Goal: Feedback & Contribution: Contribute content

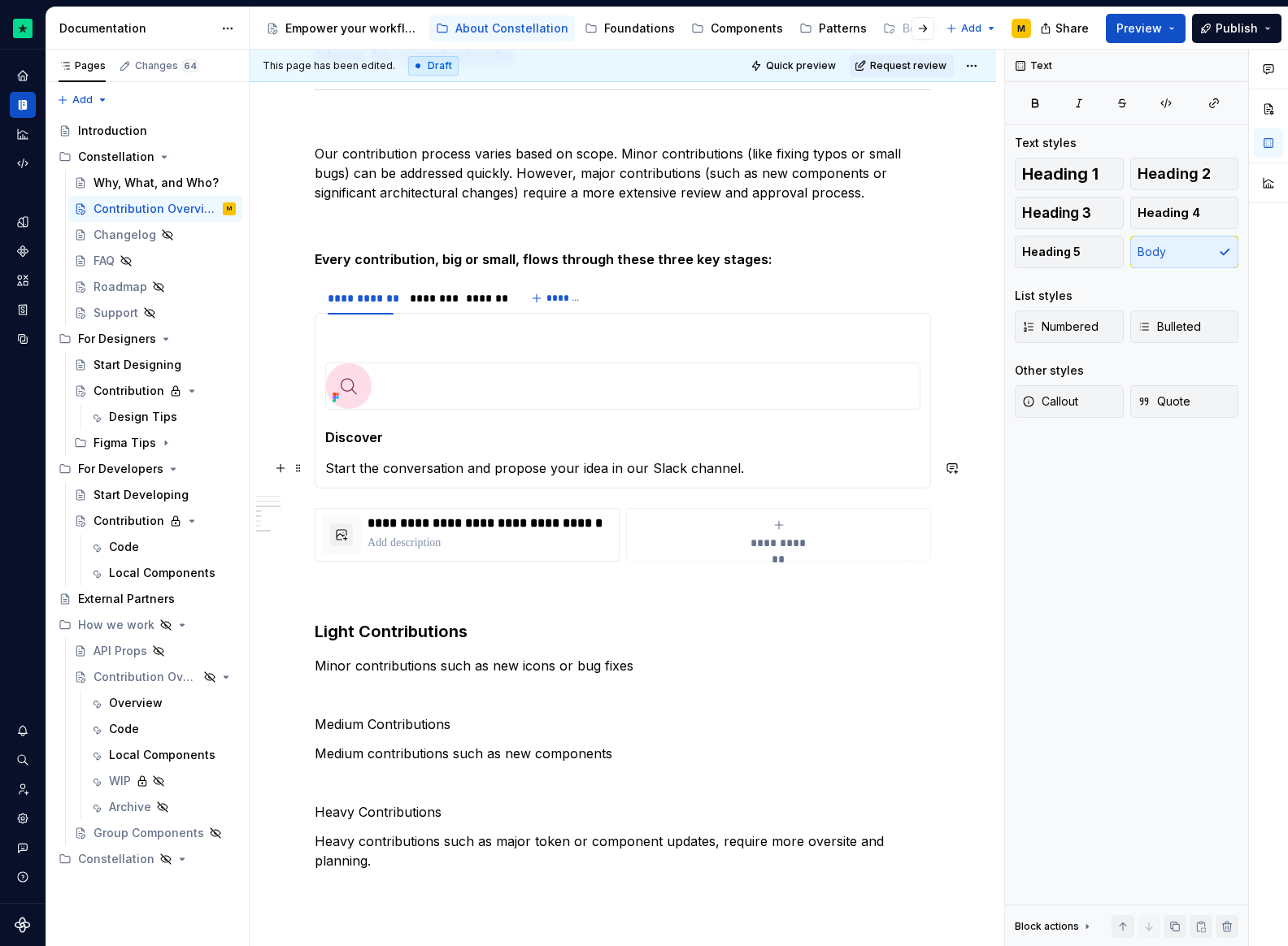
scroll to position [1712, 0]
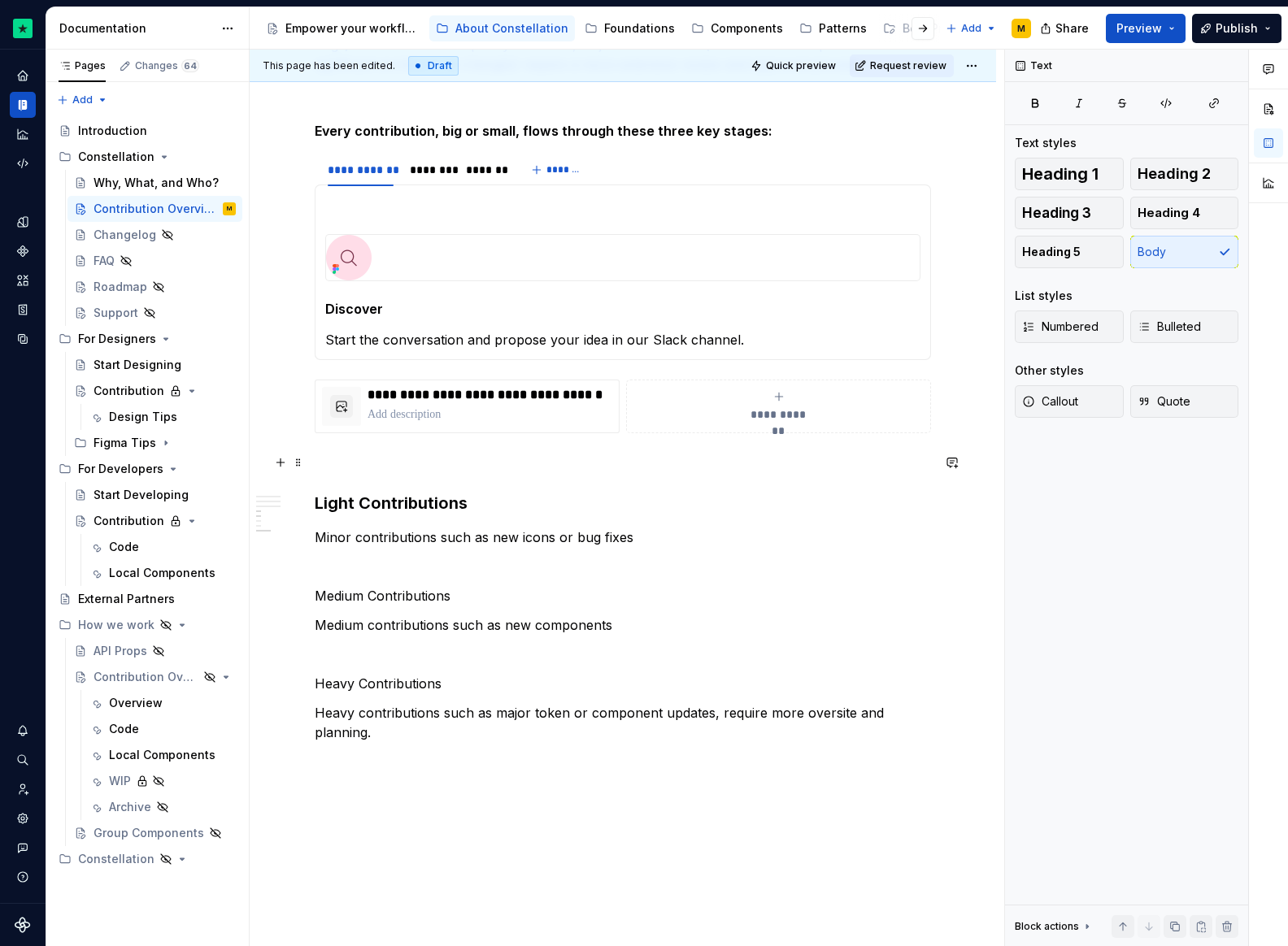
click at [578, 456] on p at bounding box center [623, 462] width 616 height 19
click at [720, 414] on div "**********" at bounding box center [778, 406] width 291 height 33
type textarea "*"
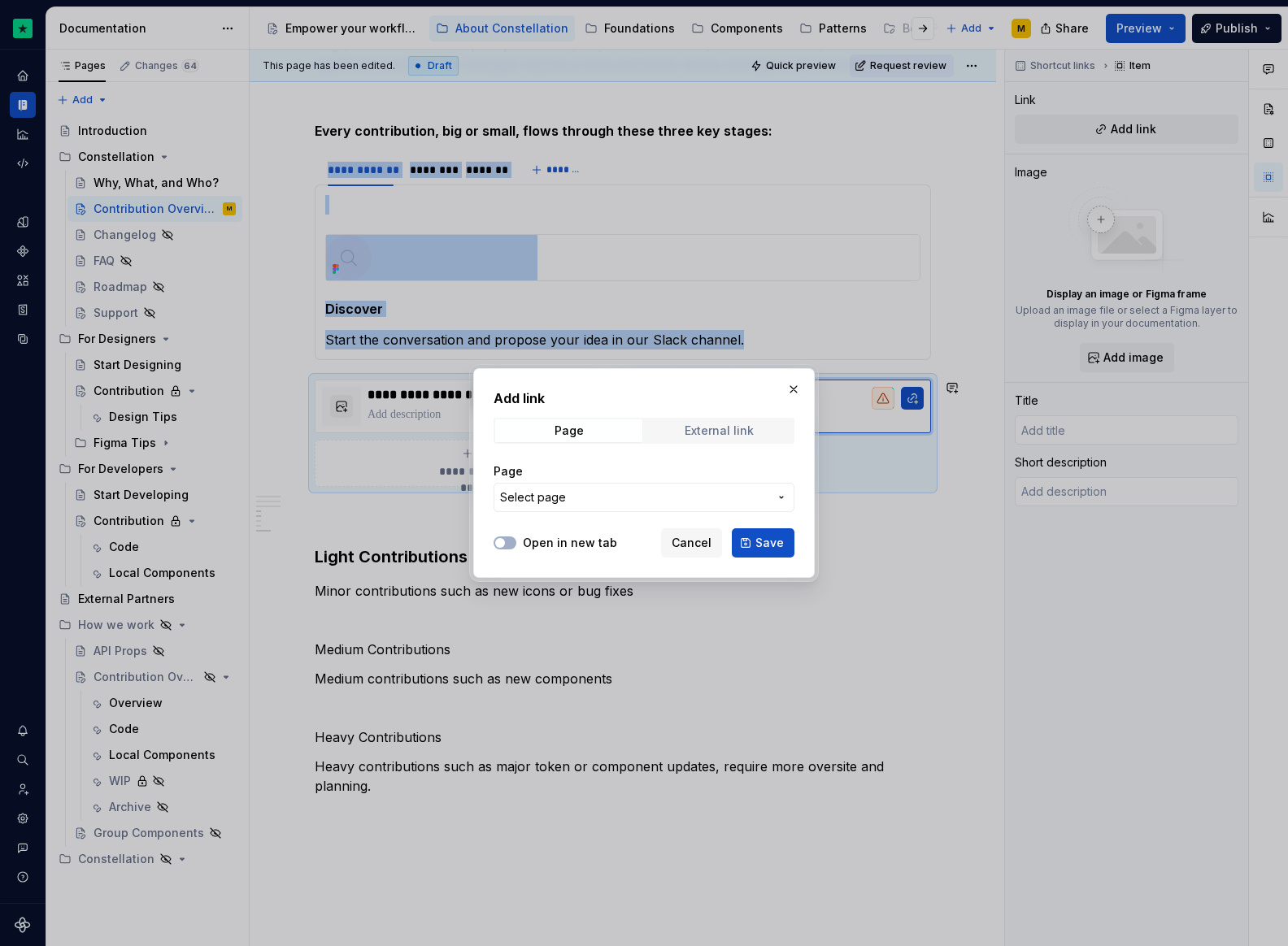
click at [713, 435] on div "External link" at bounding box center [719, 431] width 69 height 13
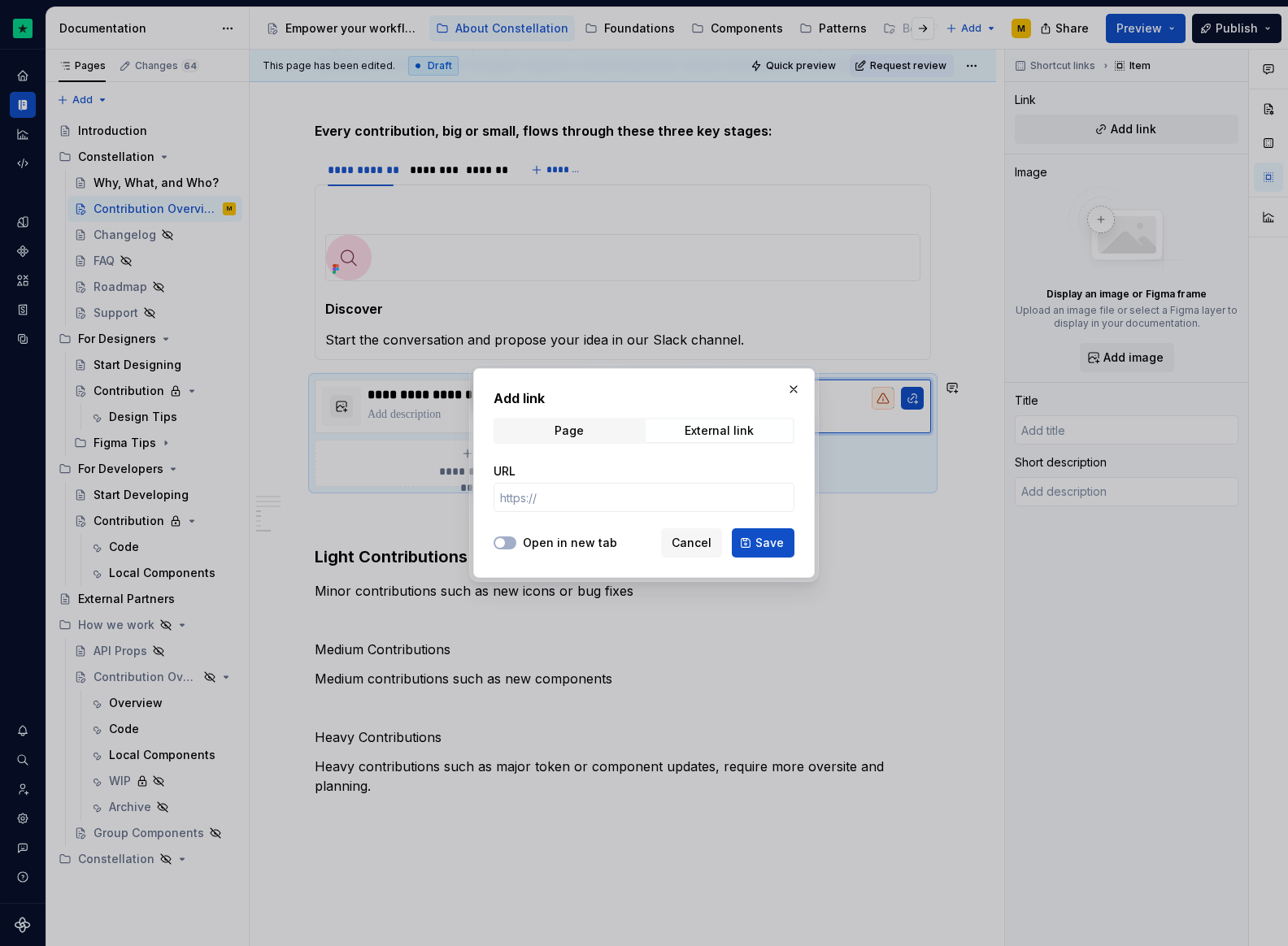
click at [566, 482] on div "URL" at bounding box center [644, 488] width 301 height 49
click at [556, 507] on input "URL" at bounding box center [644, 497] width 301 height 29
paste input "https://trustpilot-production.atlassian.net/jira/core/projects/CR/form/126"
type input "https://trustpilot-production.atlassian.net/jira/core/projects/CR/form/126"
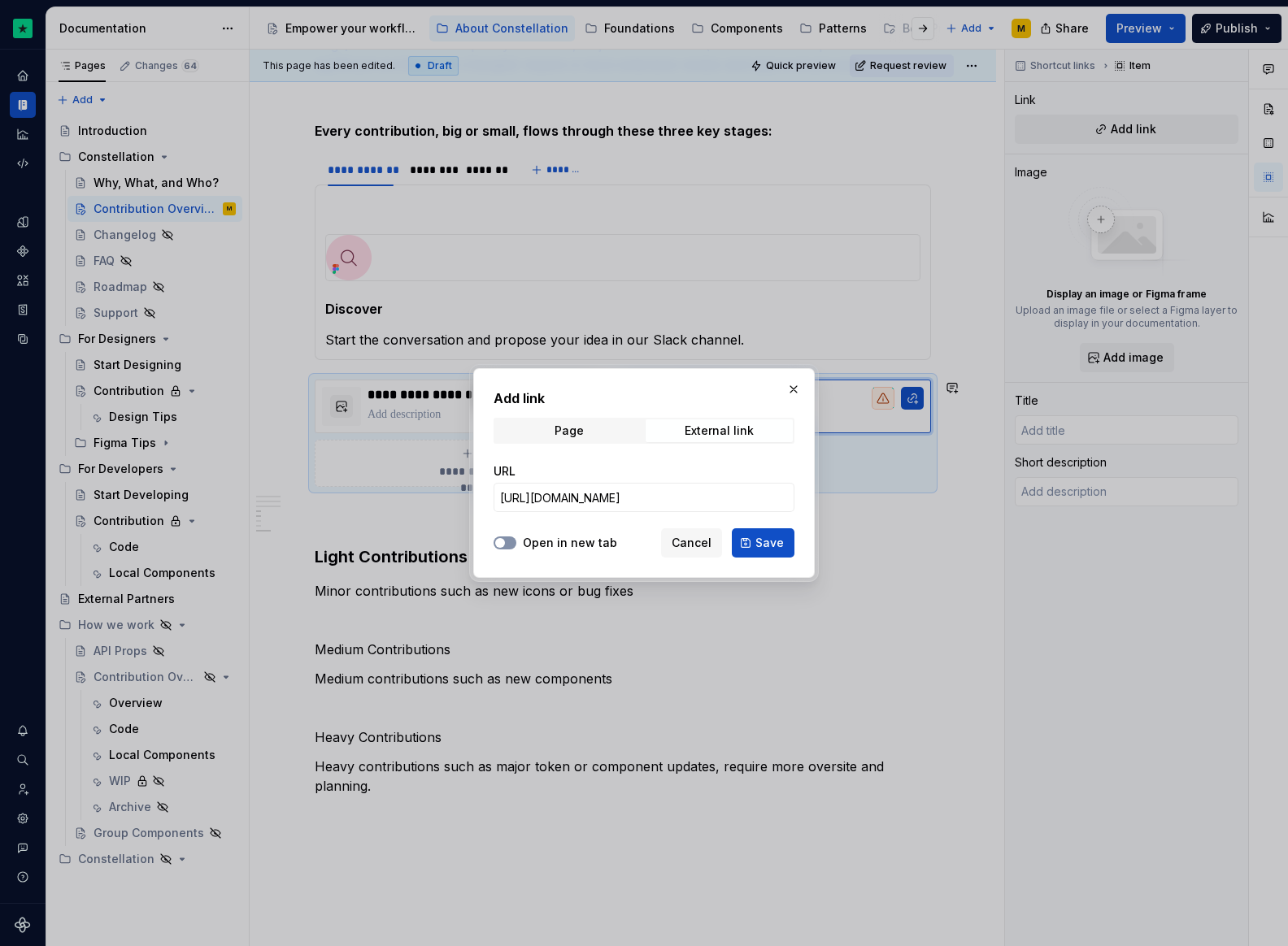
click at [509, 540] on button "Open in new tab" at bounding box center [505, 542] width 23 height 13
click at [767, 542] on span "Save" at bounding box center [770, 542] width 29 height 16
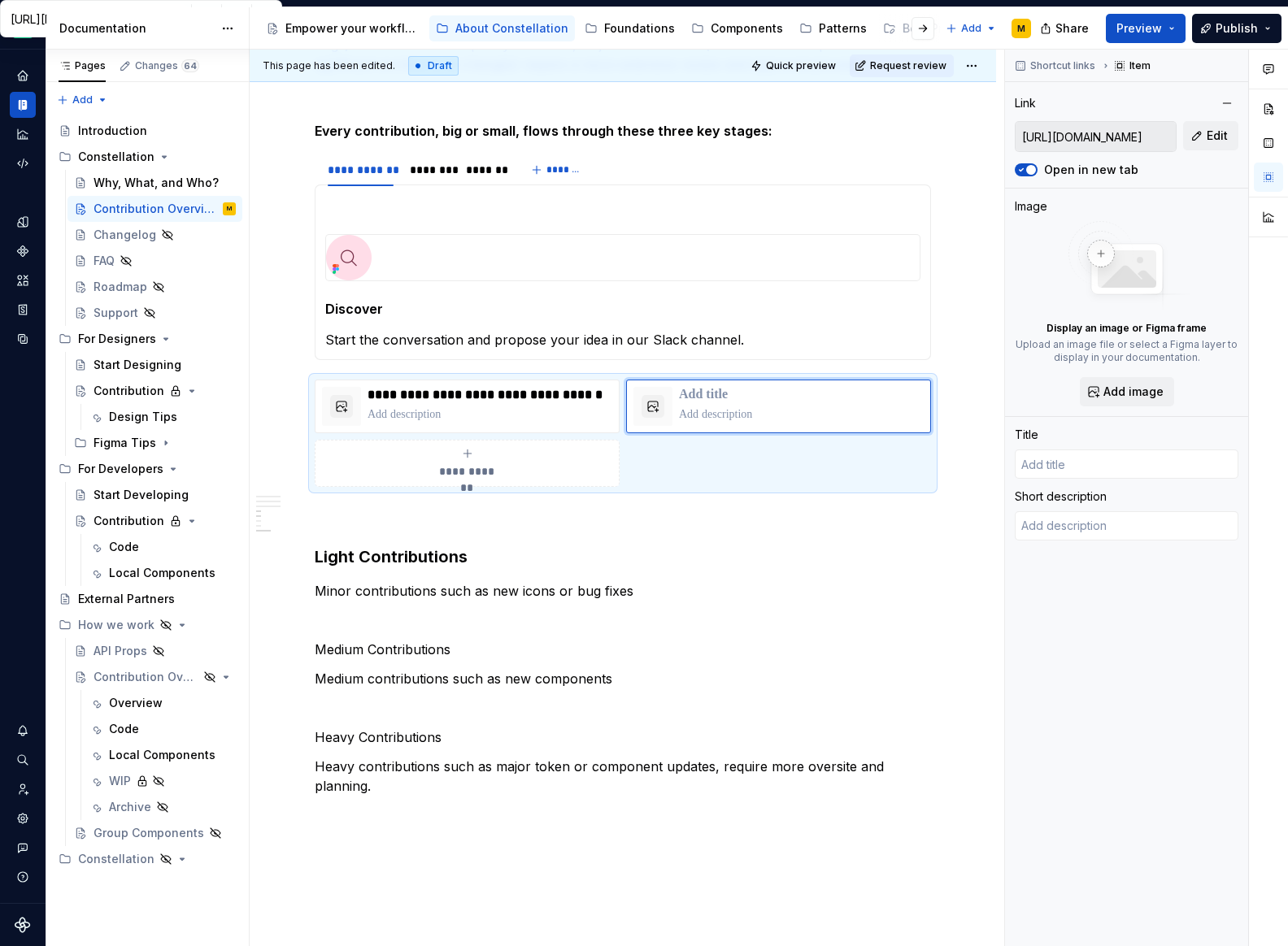
type textarea "*"
type input "common.concepts.forms.title - Jira"
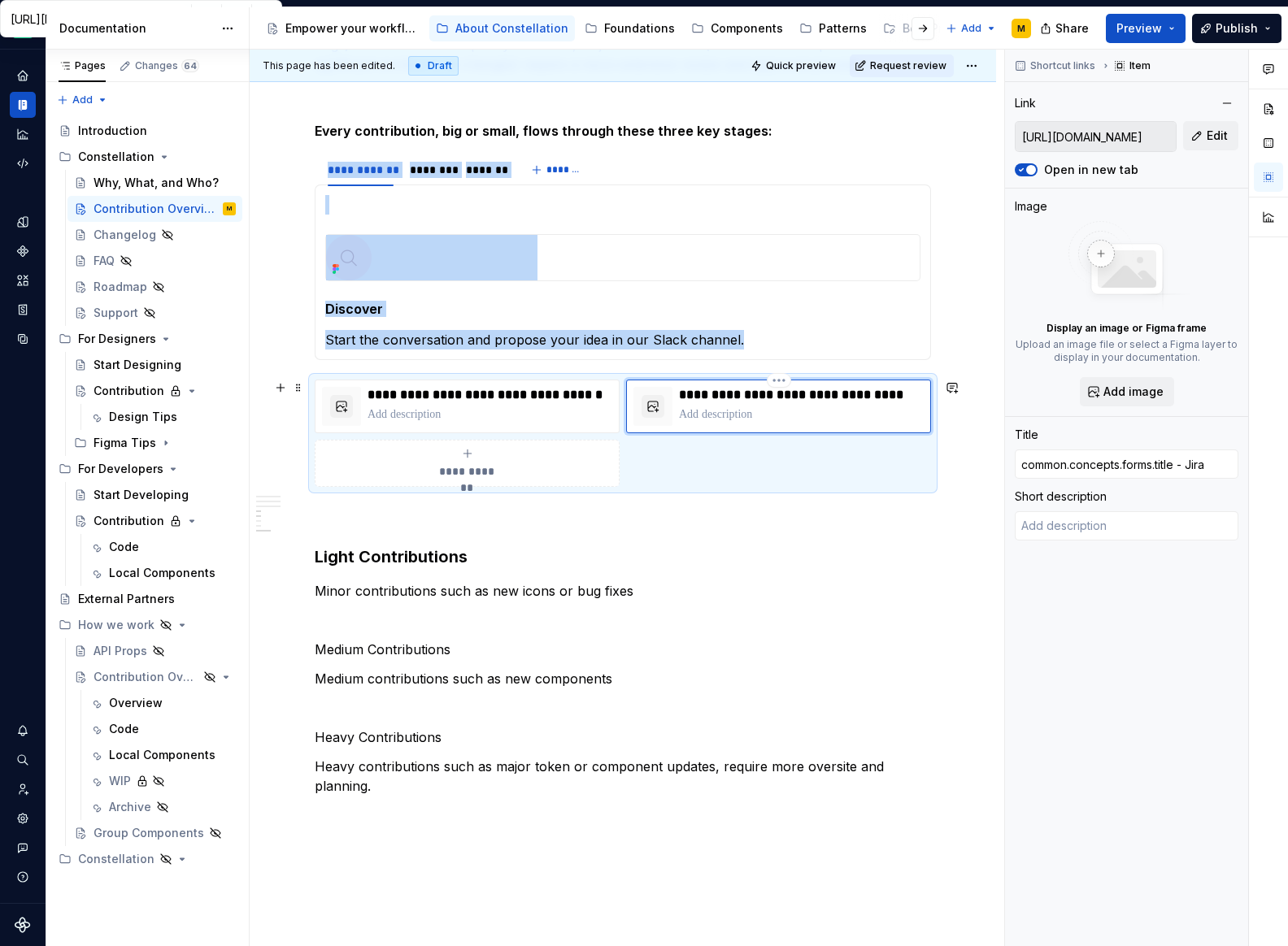
click at [817, 398] on p "**********" at bounding box center [802, 395] width 245 height 16
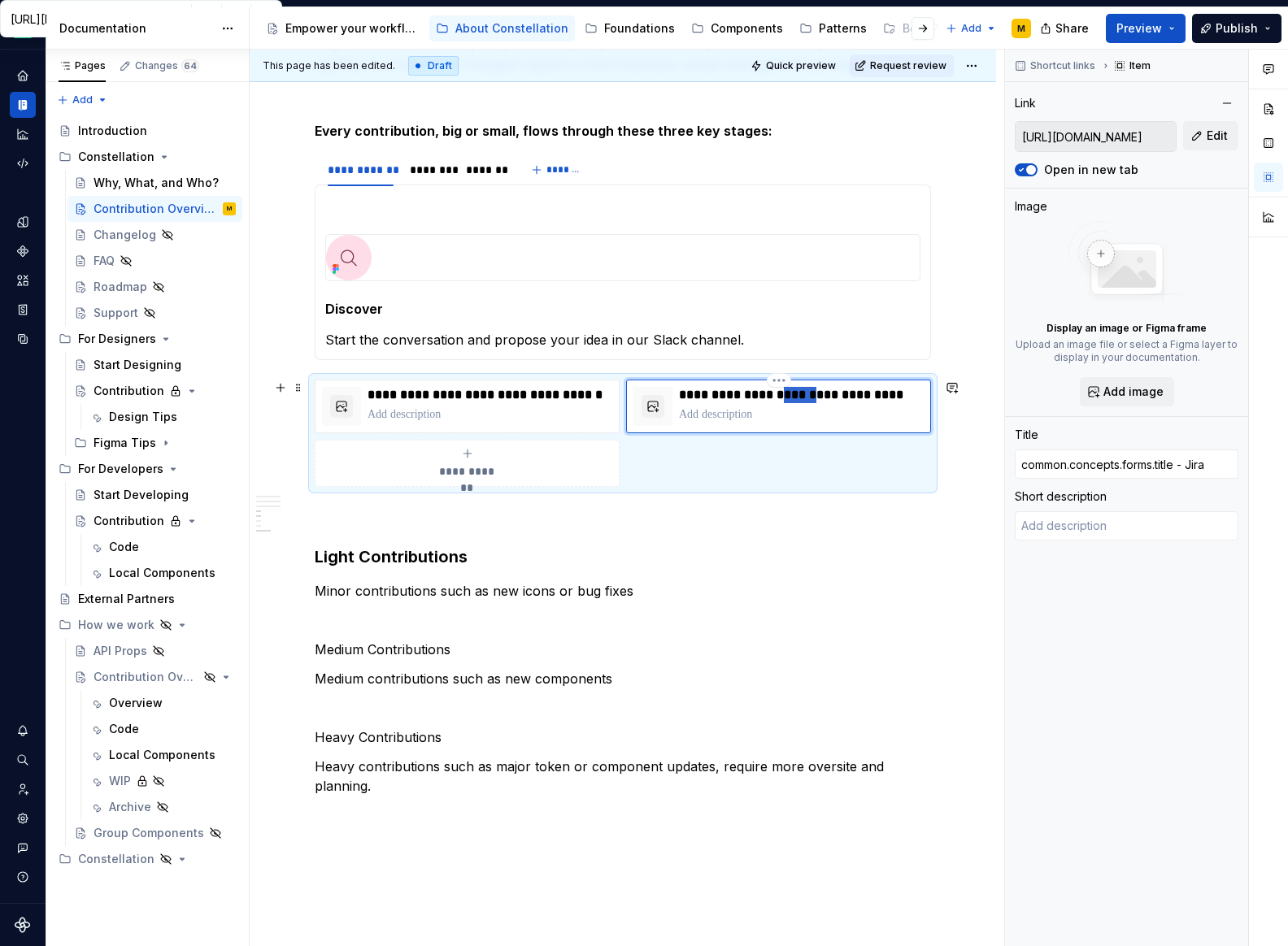
click at [817, 398] on p "**********" at bounding box center [802, 395] width 245 height 16
type textarea "*"
type input "Bug Submission"
click at [730, 405] on div "**********" at bounding box center [802, 406] width 245 height 39
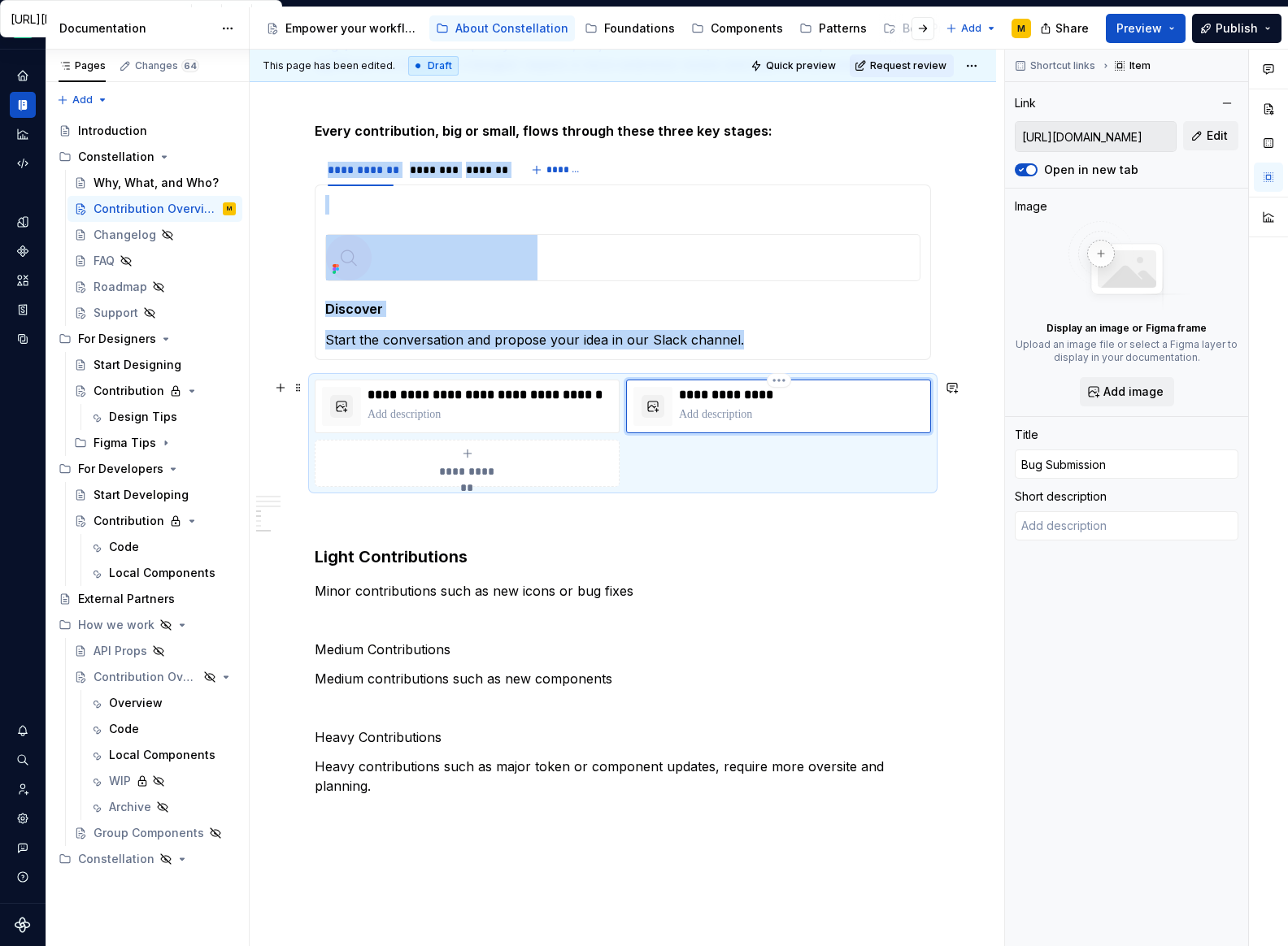
click at [725, 413] on p at bounding box center [802, 414] width 245 height 16
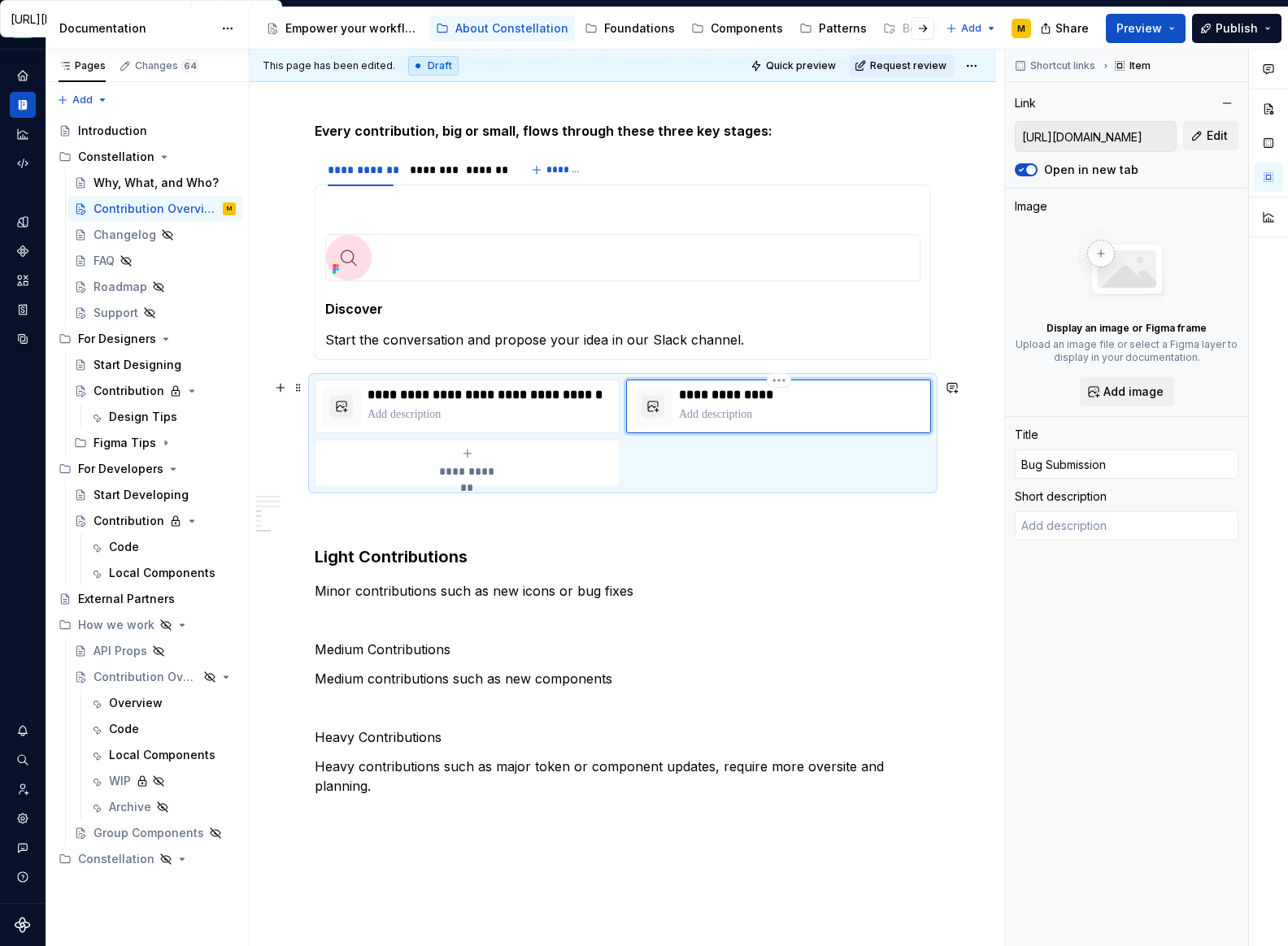
type textarea "*"
type textarea "For any bugs you might encounter when using the Constellation Components librar…"
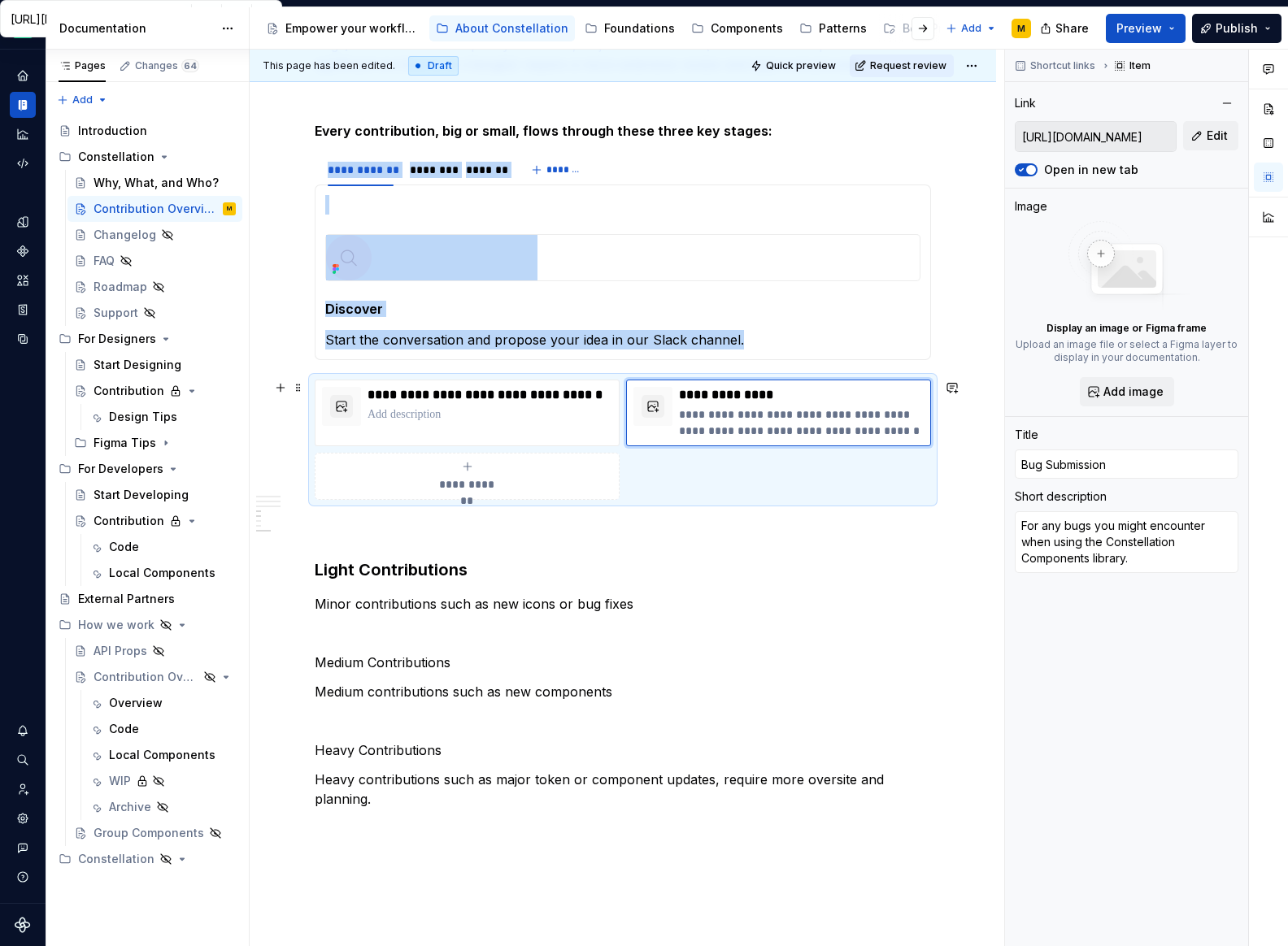
click at [483, 468] on div "**********" at bounding box center [468, 476] width 291 height 33
type textarea "*"
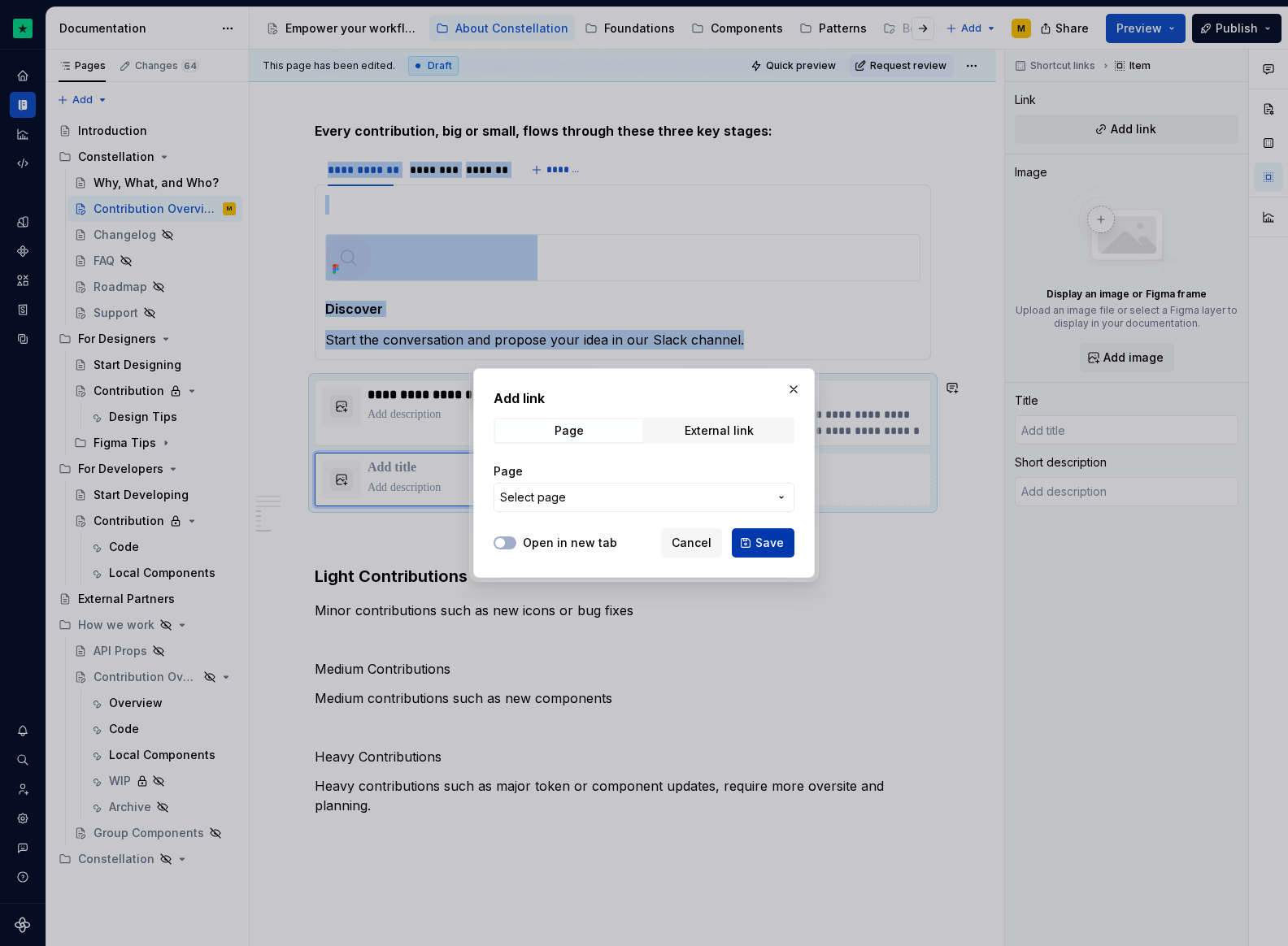
click at [779, 545] on span "Save" at bounding box center [770, 542] width 29 height 16
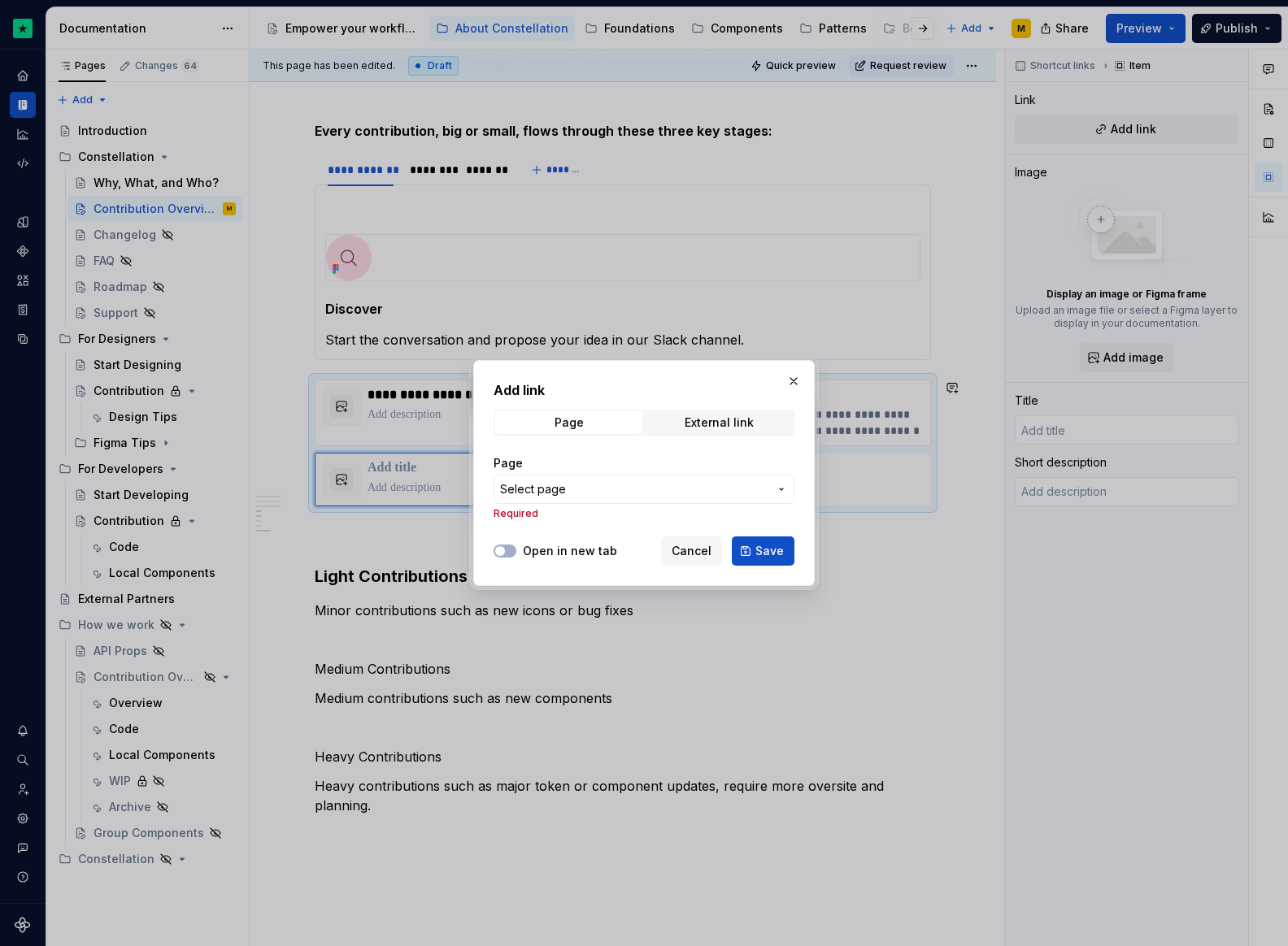
click at [709, 400] on div "Add link Page External link Page Select page Required" at bounding box center [644, 455] width 301 height 149
click at [710, 414] on span "External link" at bounding box center [719, 422] width 147 height 23
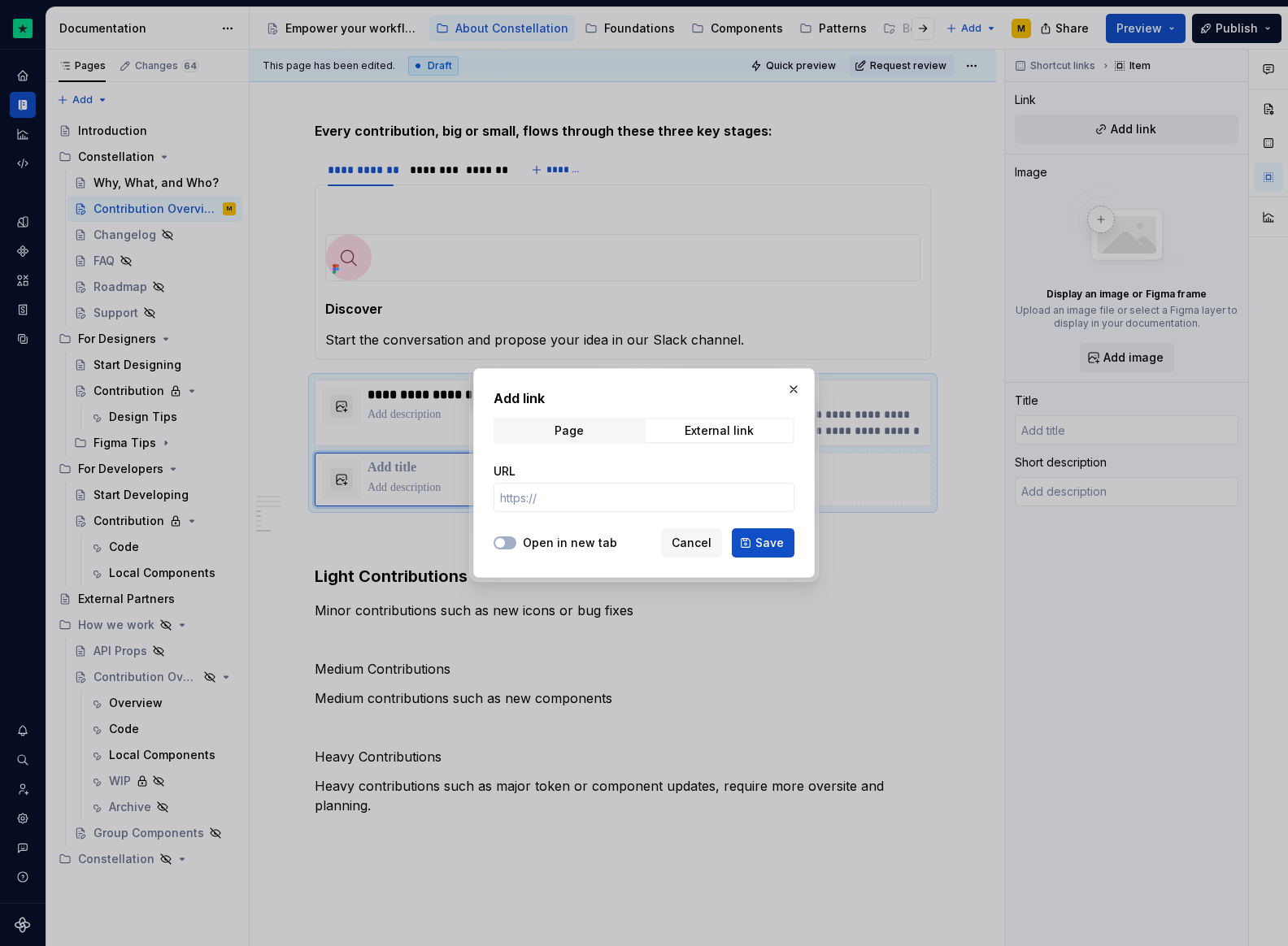
type textarea "*"
click at [551, 499] on input "URL" at bounding box center [644, 497] width 301 height 29
paste input "https://trustpilot-production.atlassian.net/jira/core/projects/CR/form/127"
type input "https://trustpilot-production.atlassian.net/jira/core/projects/CR/form/127"
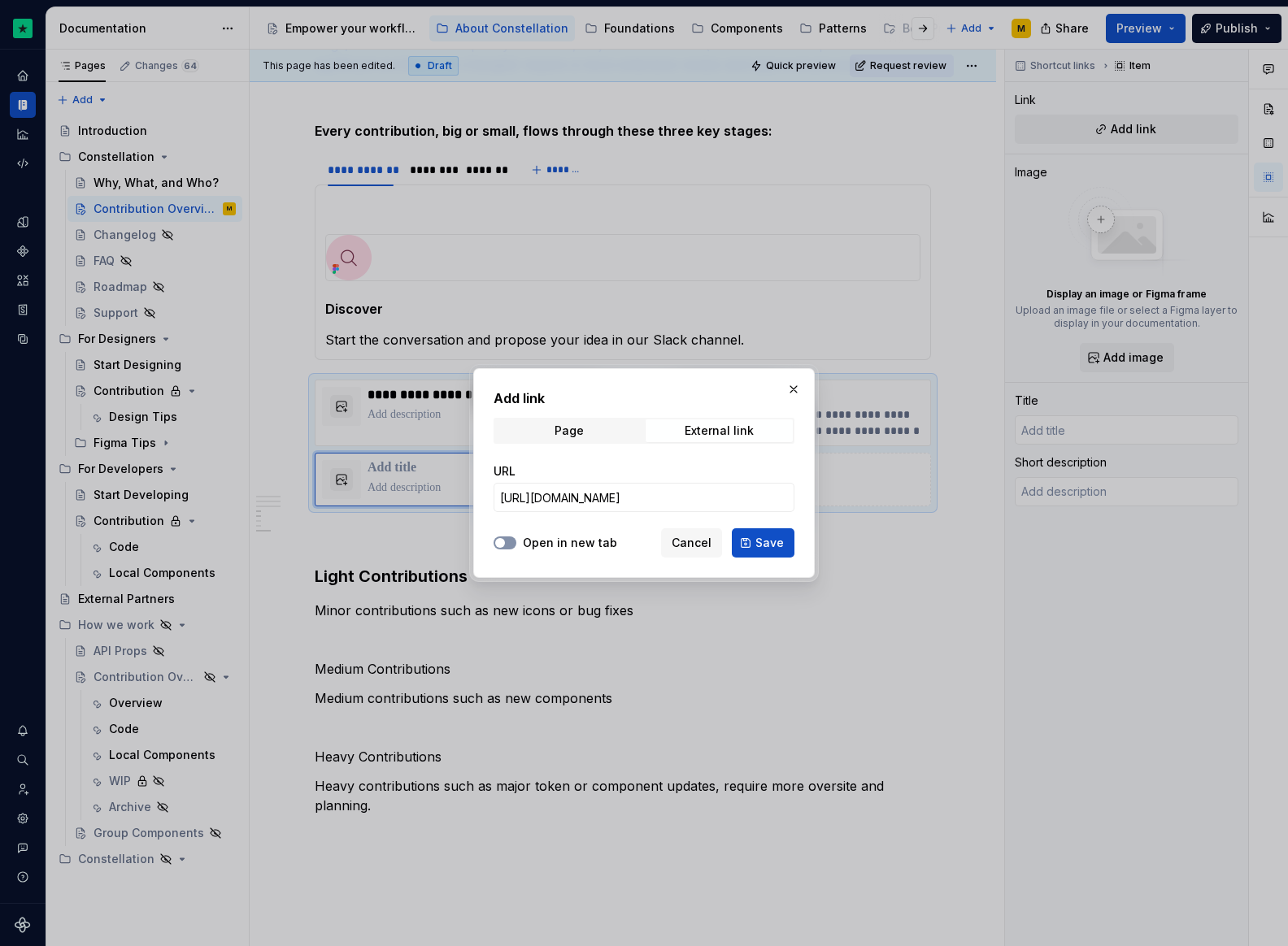
click at [507, 546] on button "Open in new tab" at bounding box center [505, 542] width 23 height 13
click at [751, 541] on button "Save" at bounding box center [763, 542] width 63 height 29
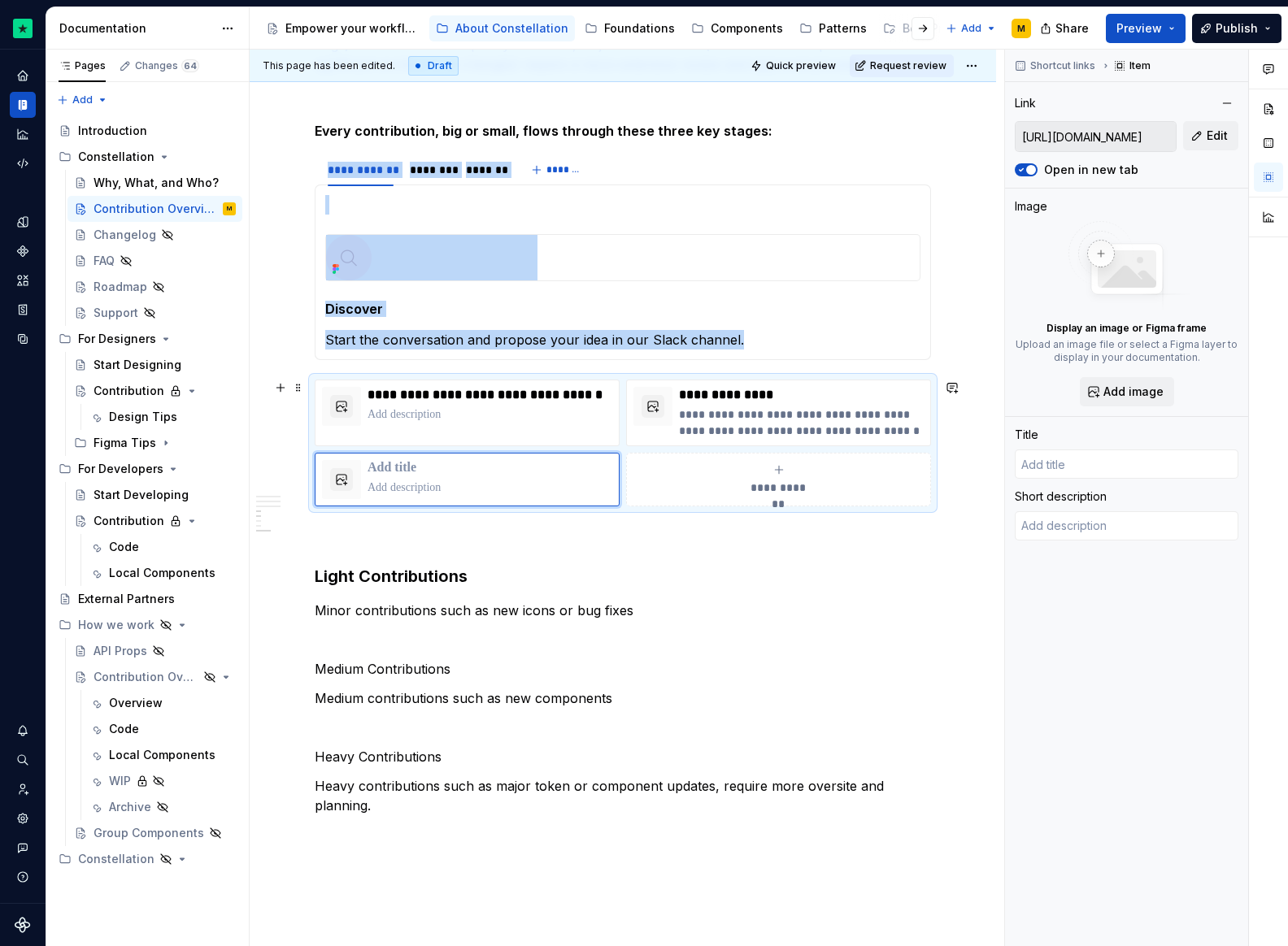
click at [733, 468] on div "**********" at bounding box center [778, 479] width 291 height 33
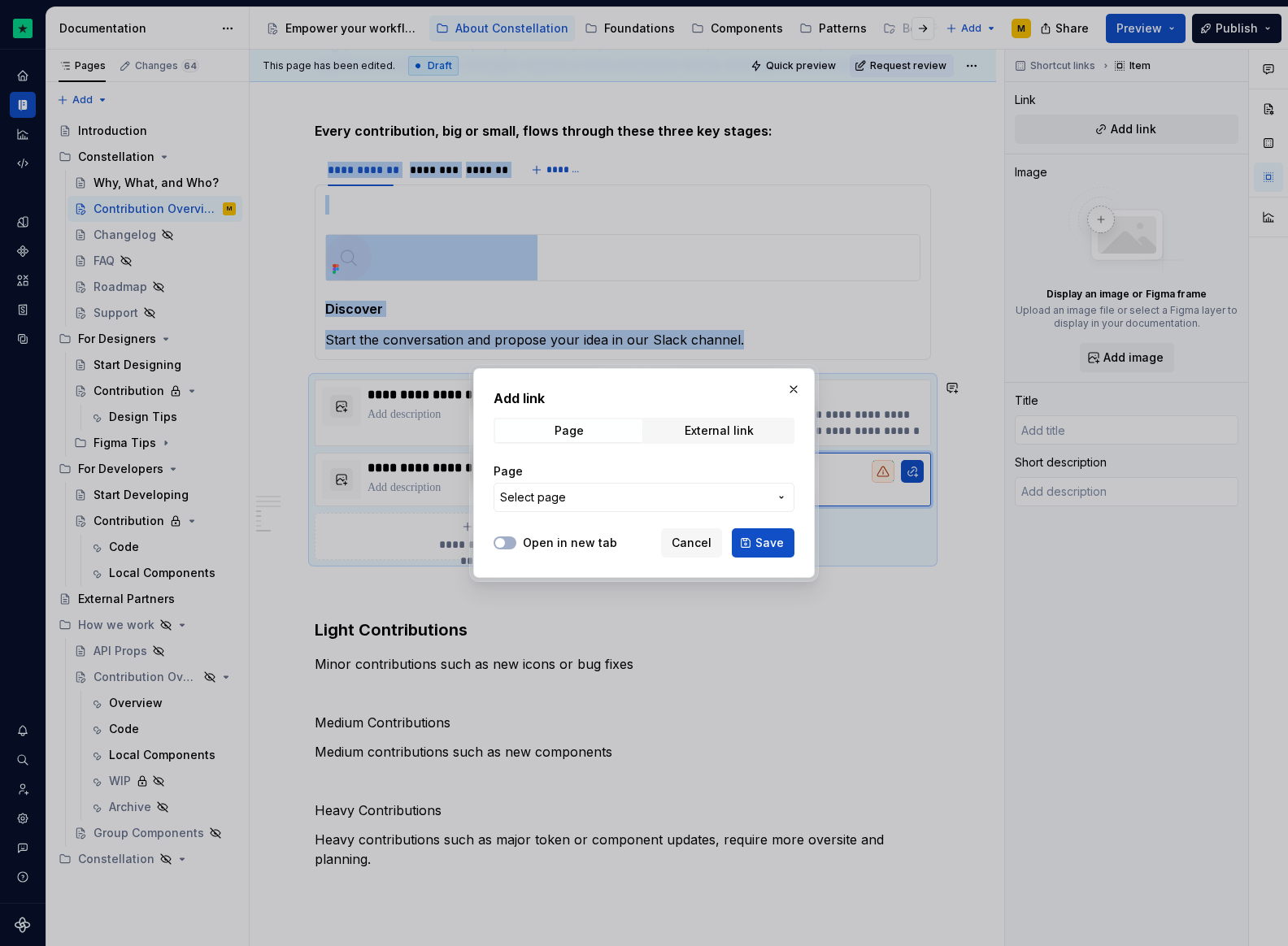
type textarea "*"
click at [714, 431] on div "External link" at bounding box center [719, 431] width 69 height 13
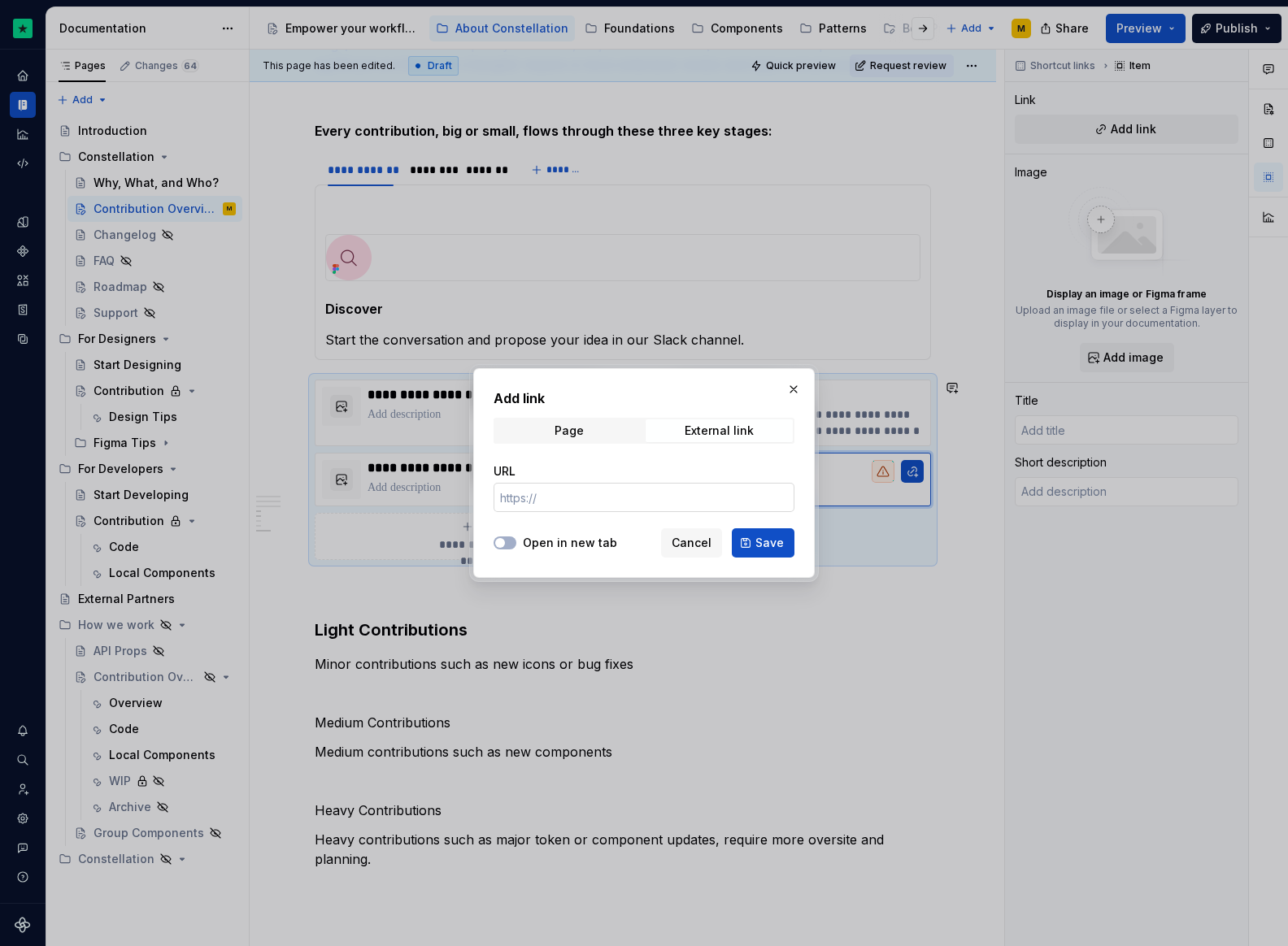
click at [609, 500] on input "URL" at bounding box center [644, 497] width 301 height 29
paste input "https://trustpilot-production.atlassian.net/jira/core/projects/CR/form/128"
type input "https://trustpilot-production.atlassian.net/jira/core/projects/CR/form/128"
click at [521, 549] on div "Open in new tab" at bounding box center [555, 542] width 123 height 16
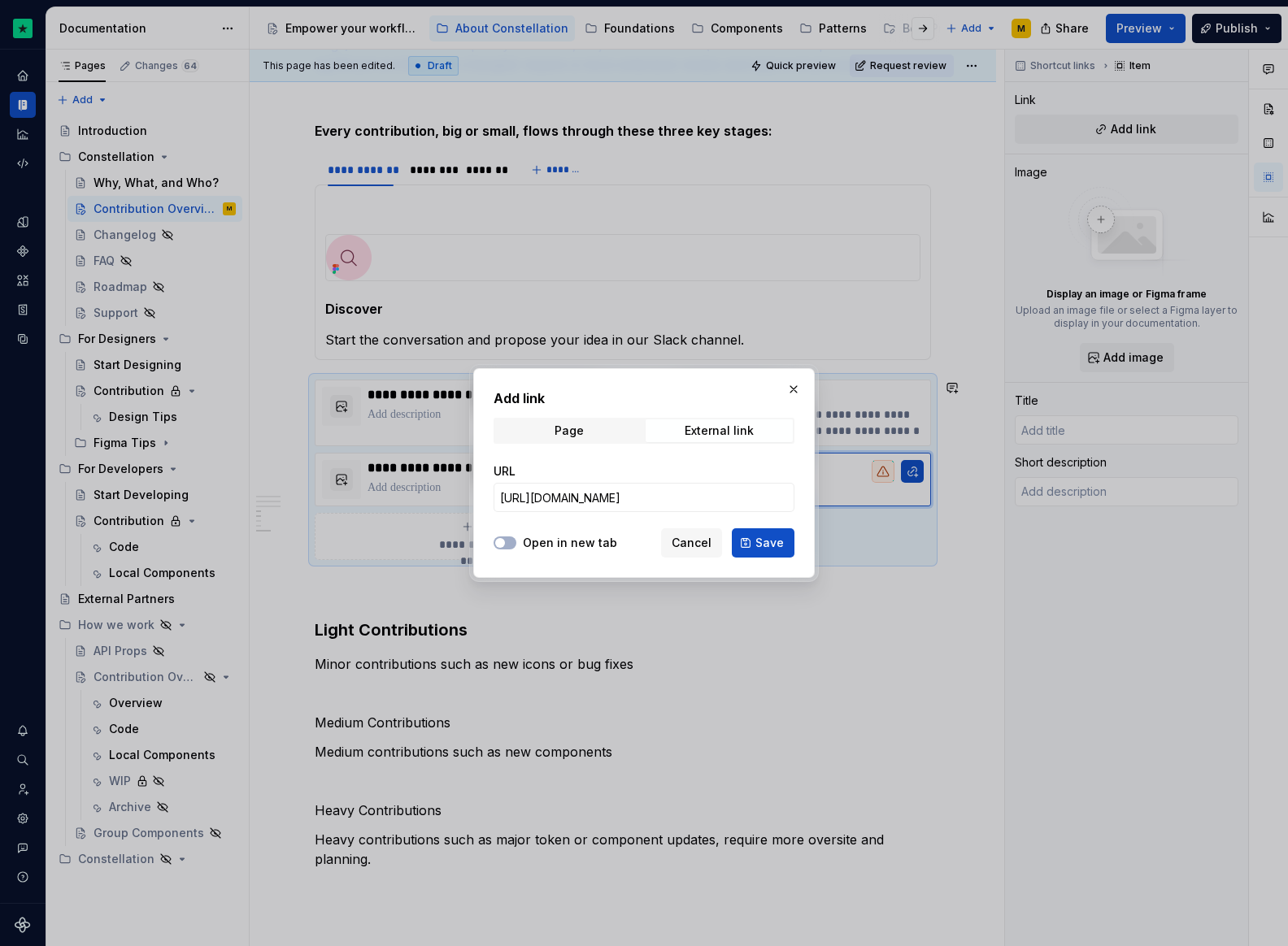
scroll to position [0, 0]
click at [514, 536] on div at bounding box center [505, 542] width 23 height 16
click at [499, 538] on span "button" at bounding box center [500, 543] width 10 height 10
click at [771, 552] on button "Save" at bounding box center [763, 542] width 63 height 29
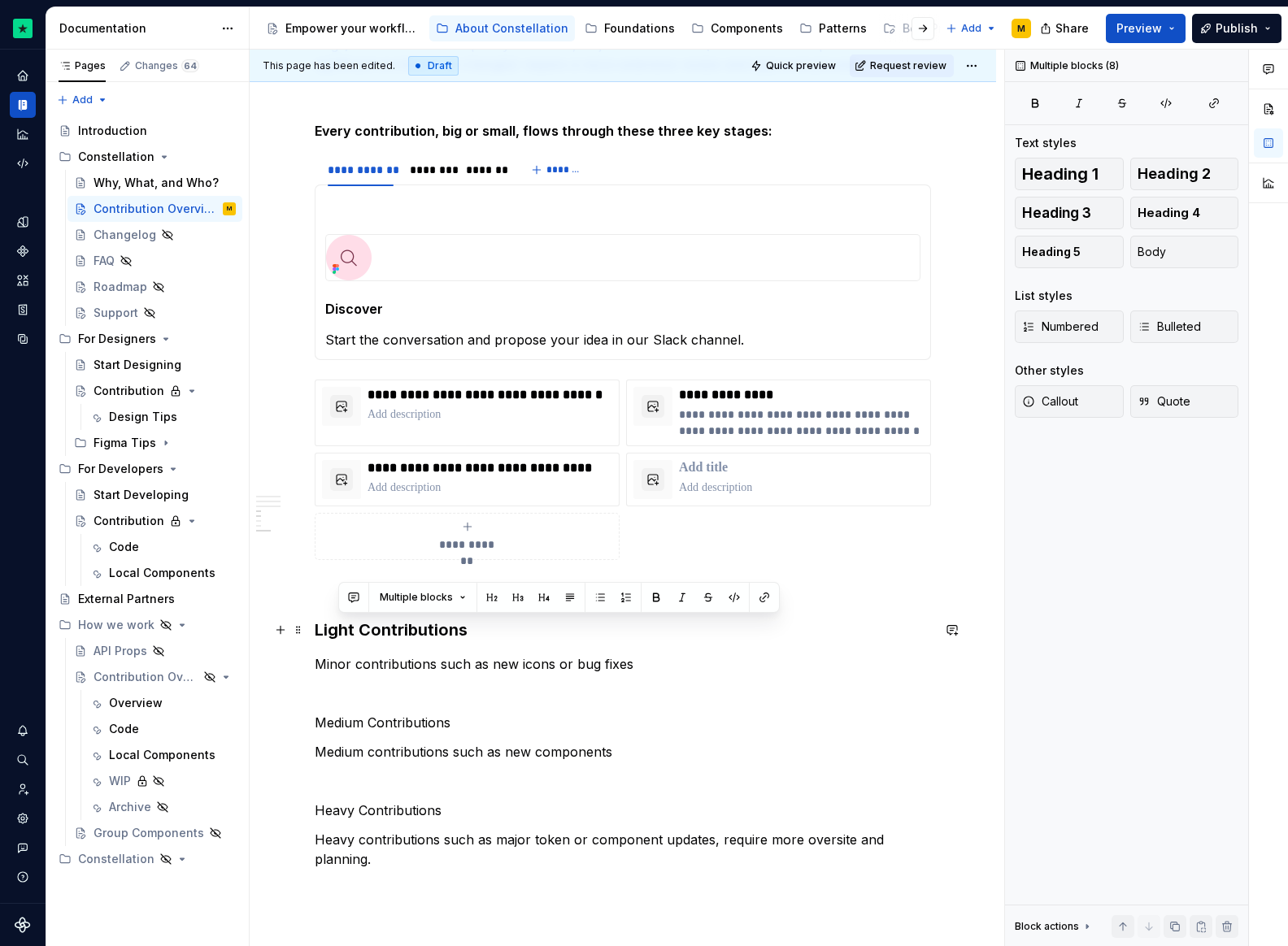
drag, startPoint x: 363, startPoint y: 861, endPoint x: 301, endPoint y: 640, distance: 229.5
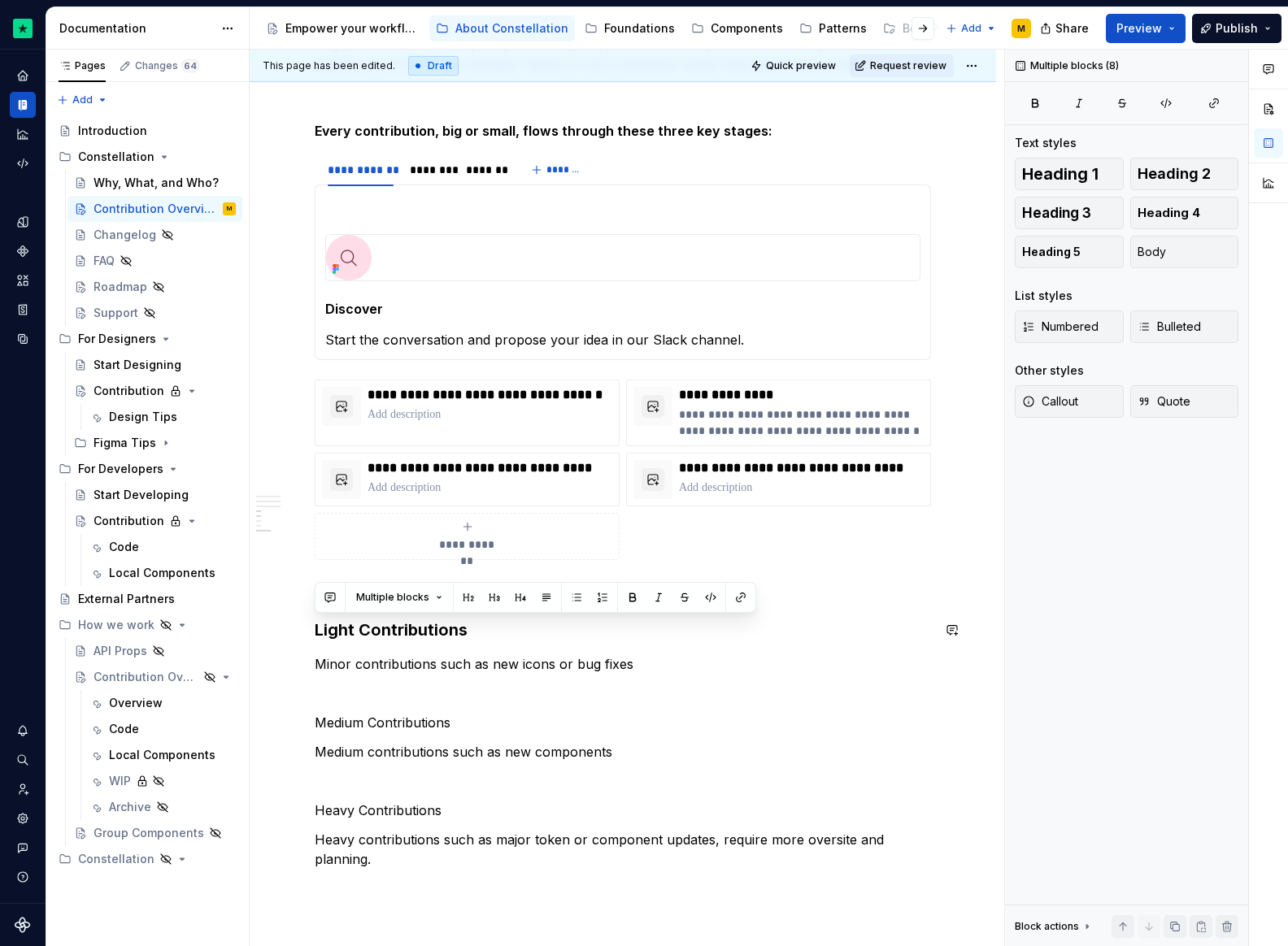
scroll to position [1710, 0]
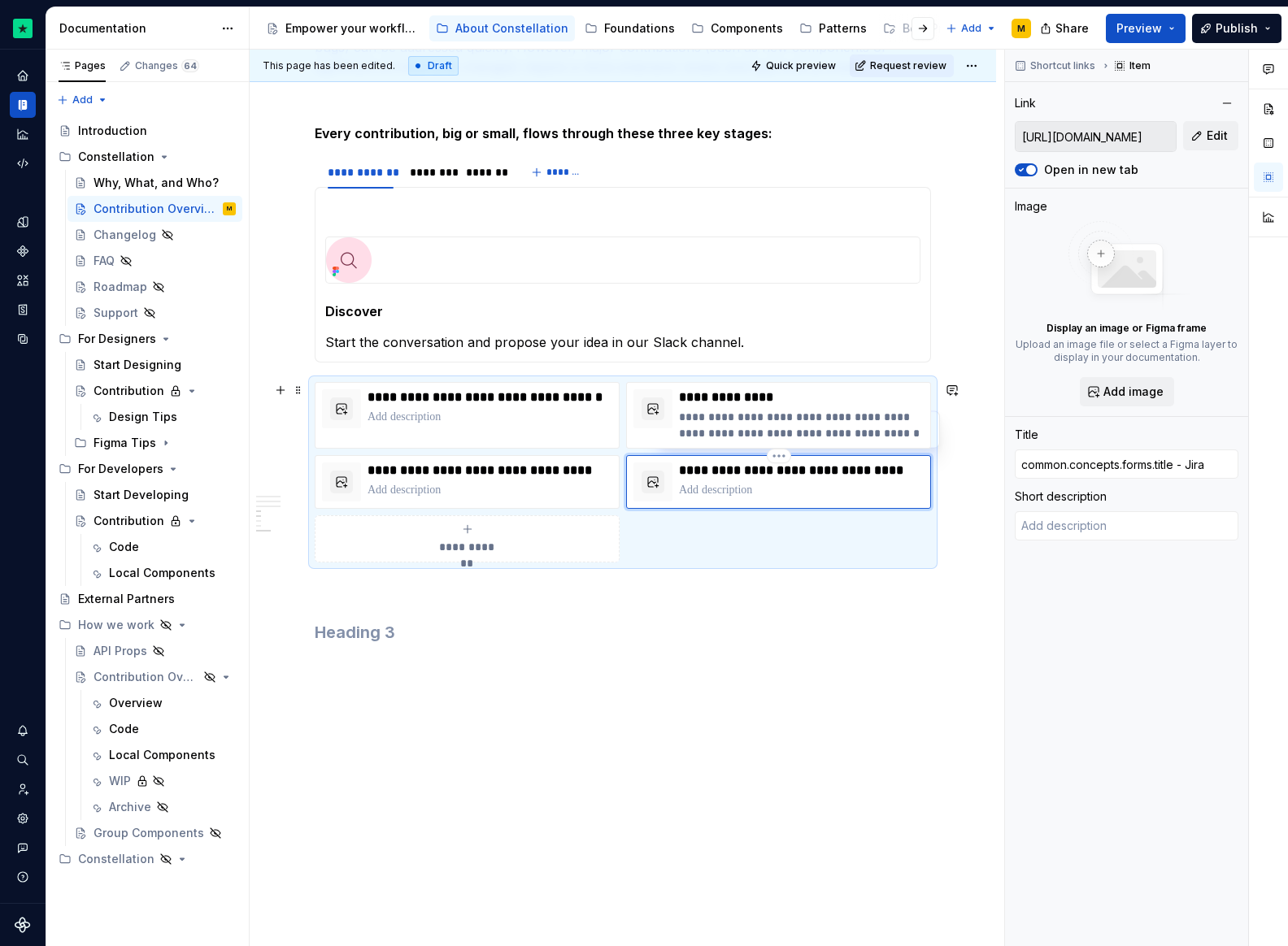
click at [808, 479] on div "**********" at bounding box center [802, 482] width 245 height 39
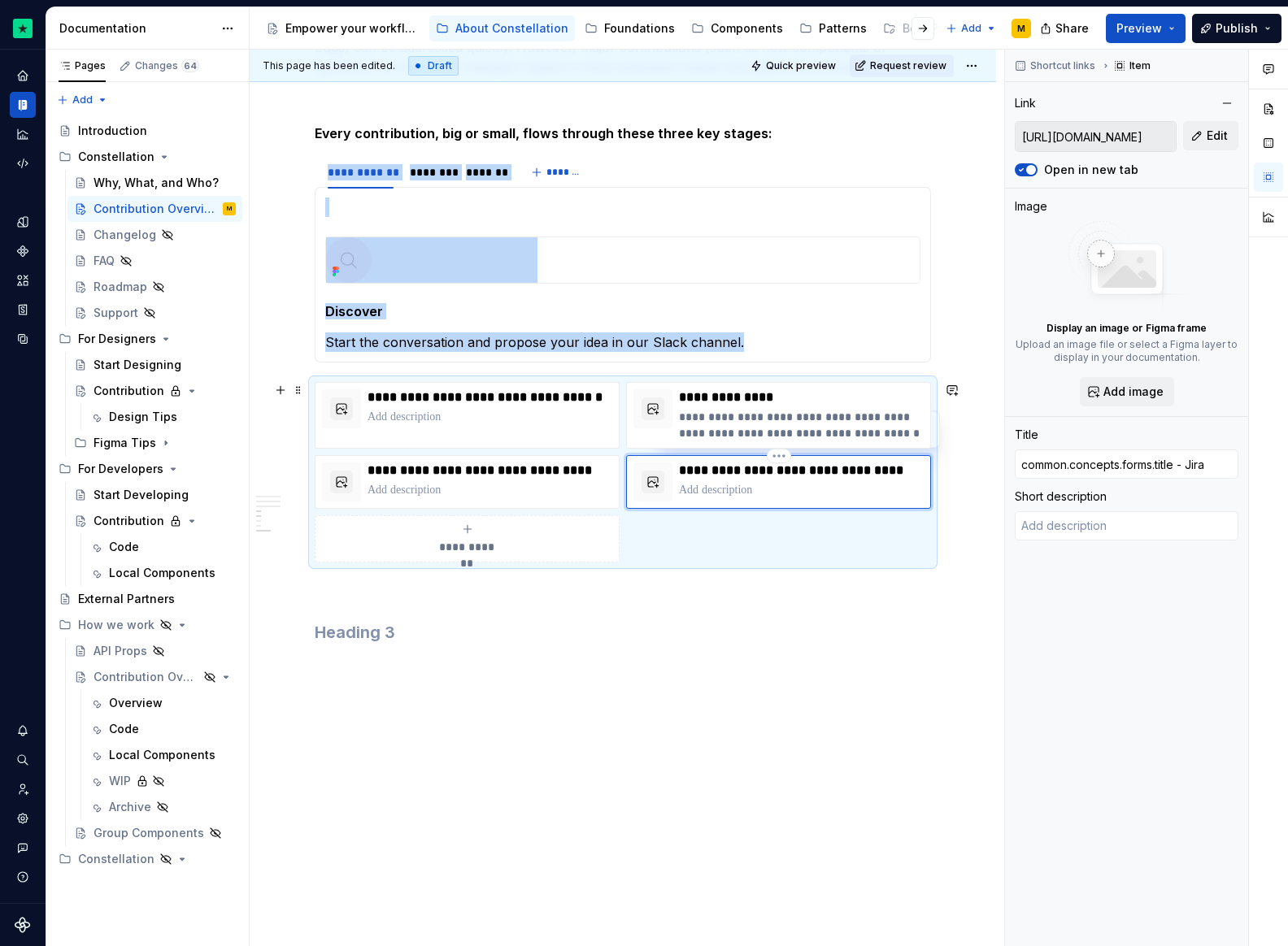
click at [859, 475] on p "**********" at bounding box center [802, 470] width 245 height 16
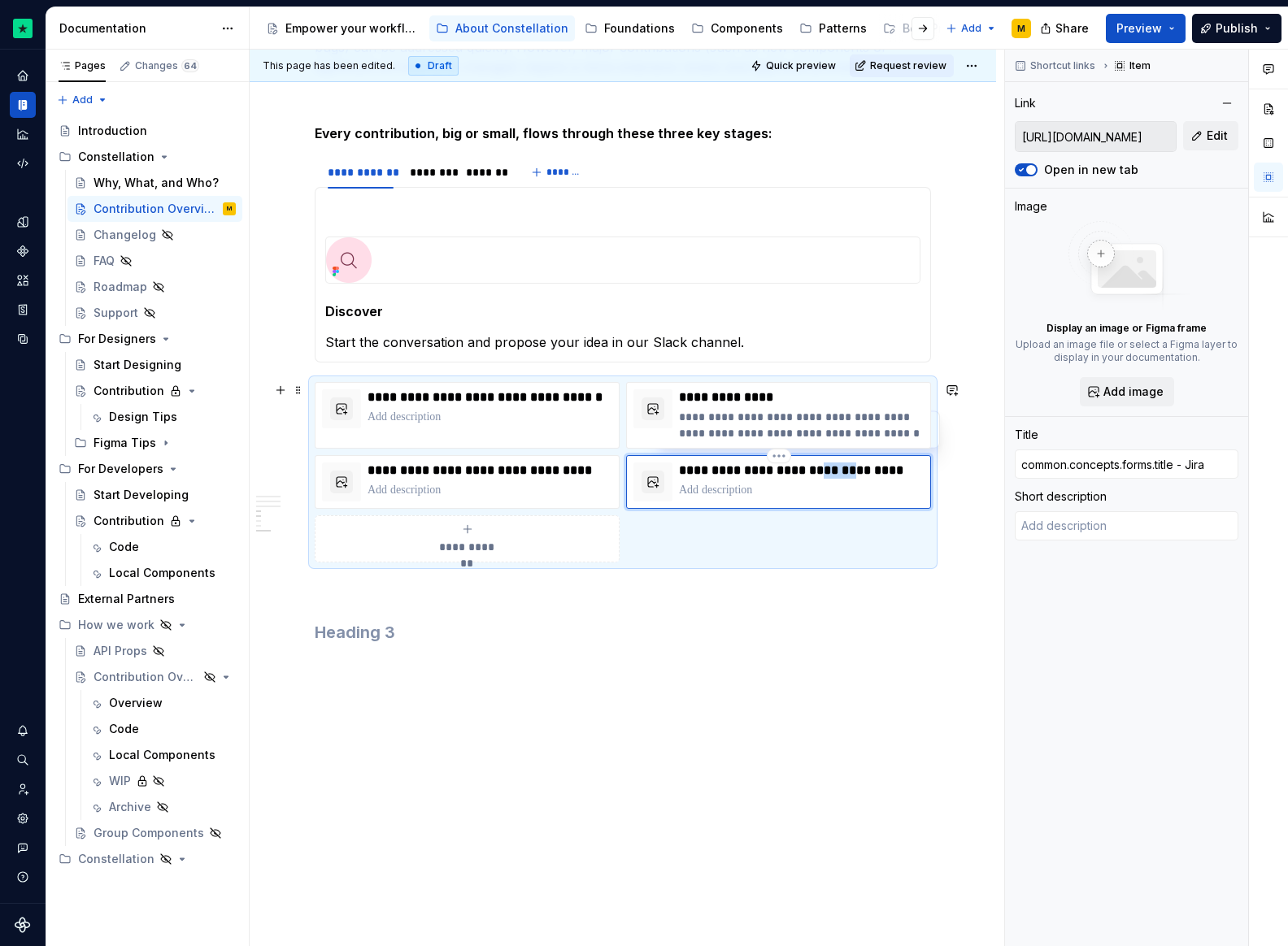
click at [859, 475] on p "**********" at bounding box center [802, 470] width 245 height 16
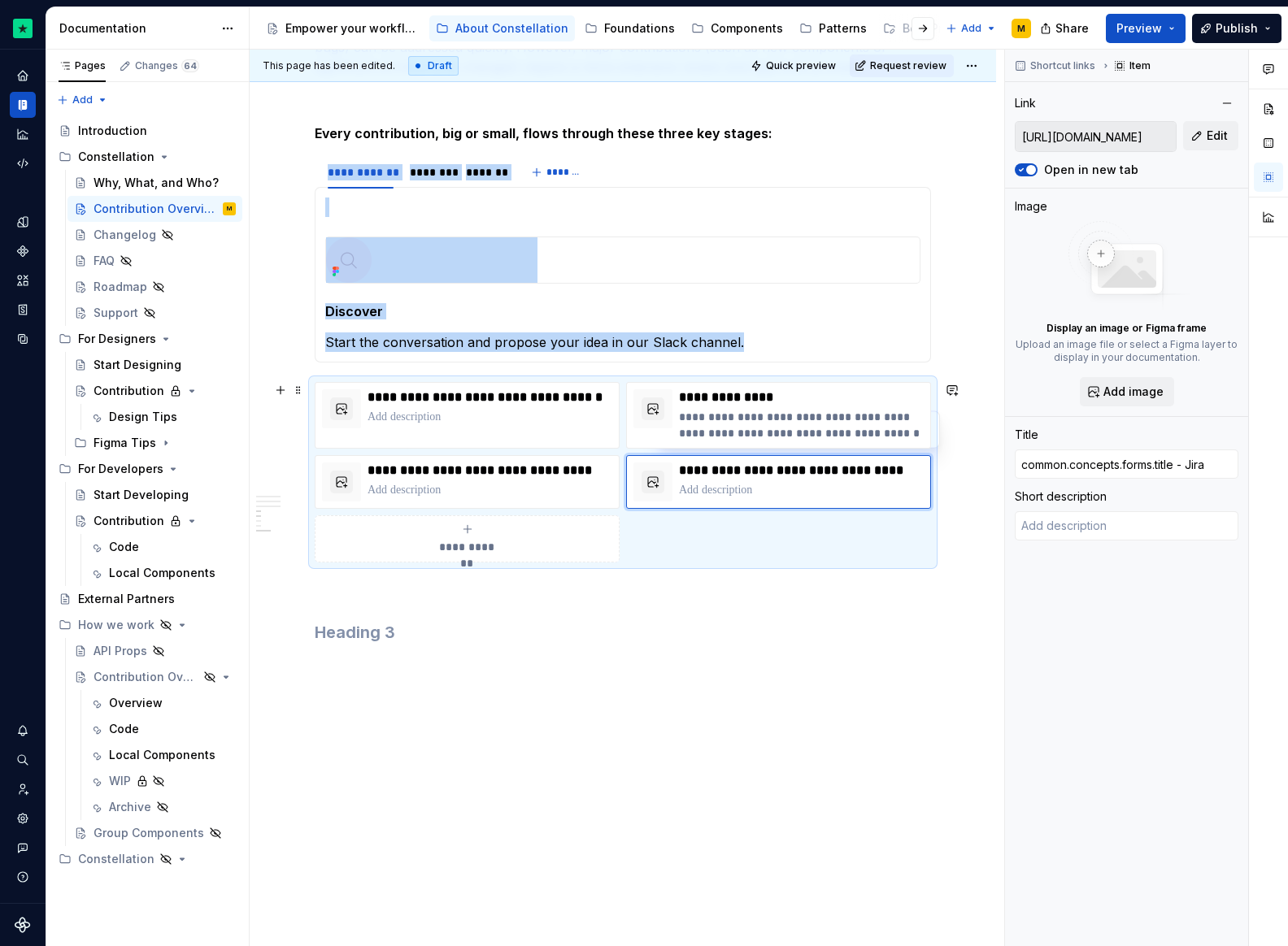
click at [778, 452] on div "**********" at bounding box center [623, 472] width 616 height 180
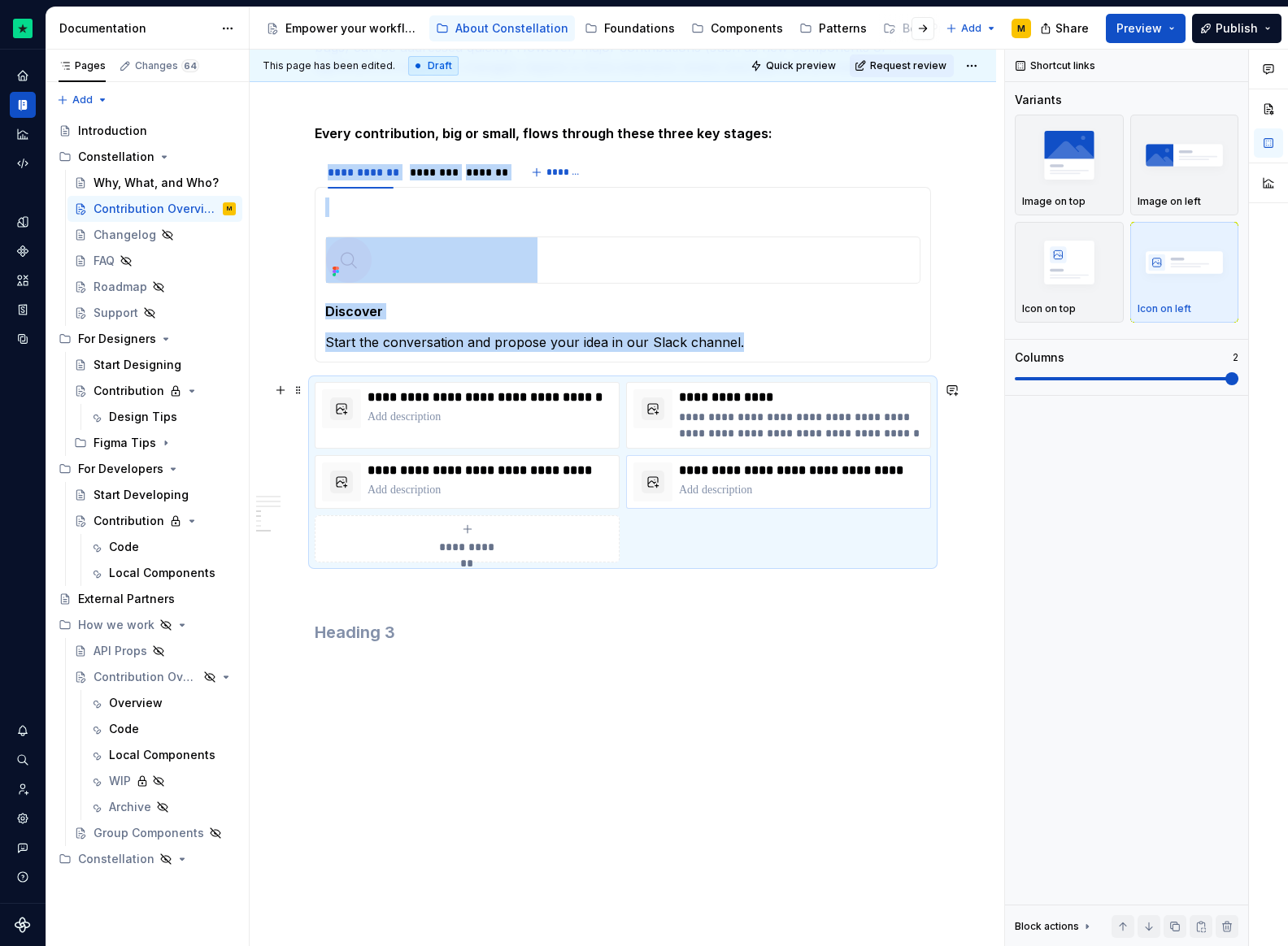
click at [782, 459] on html "Constellation Design System M Dataset Default Documentation Accessibility guide…" at bounding box center [644, 473] width 1288 height 946
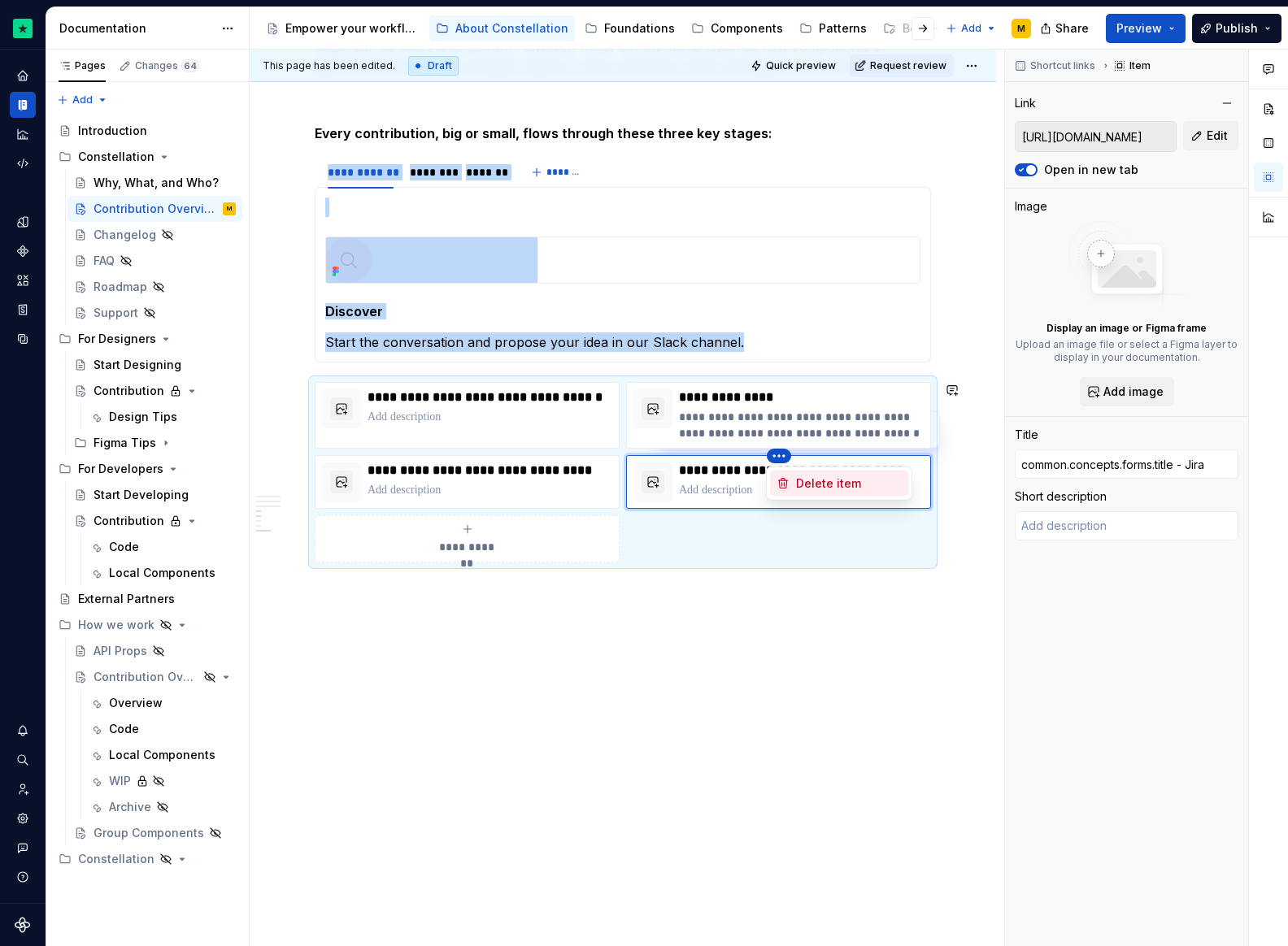
click at [801, 484] on div "Delete item" at bounding box center [849, 483] width 106 height 16
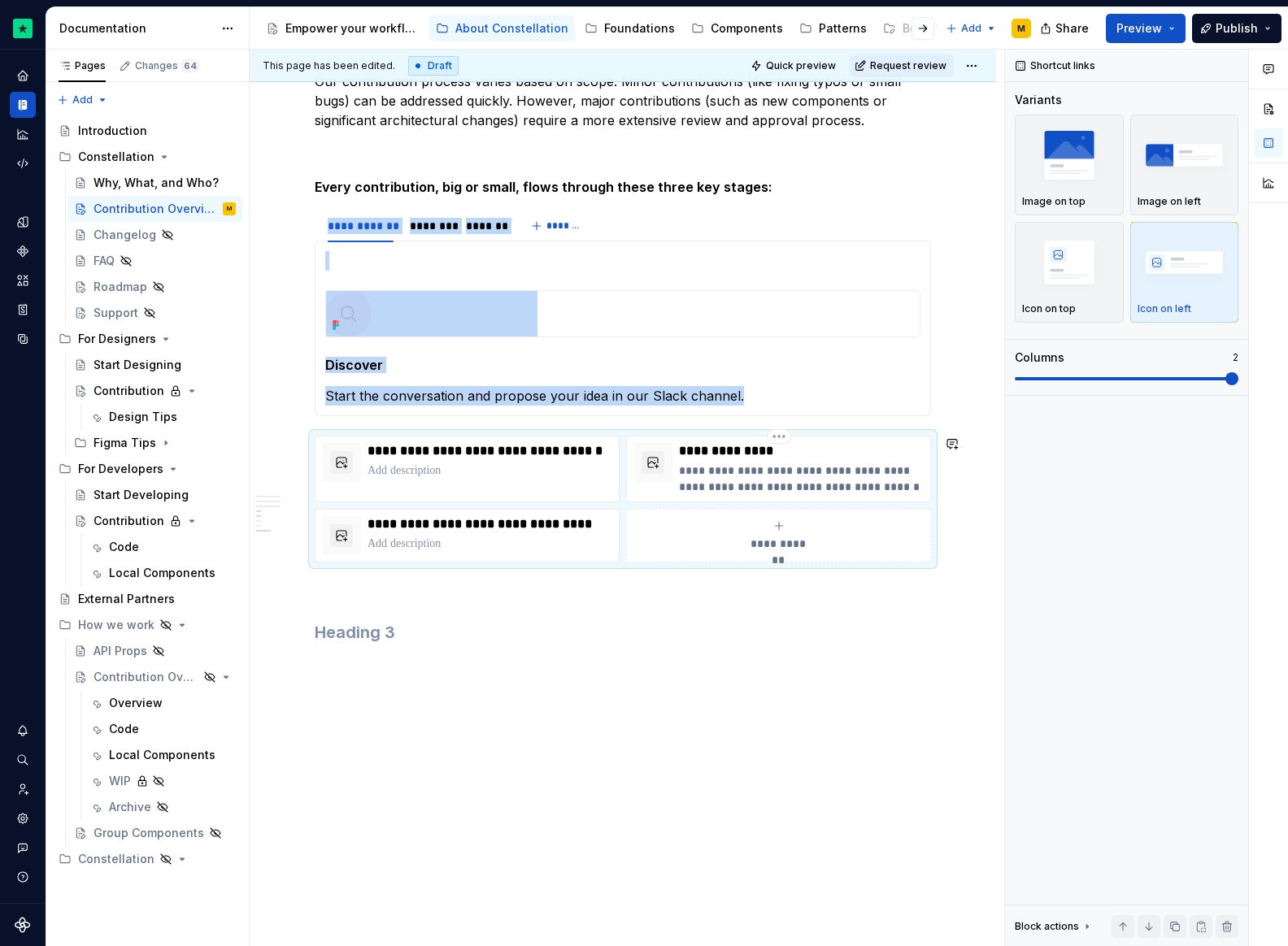
scroll to position [1656, 0]
click at [859, 296] on div "Icon on top" at bounding box center [1069, 272] width 94 height 86
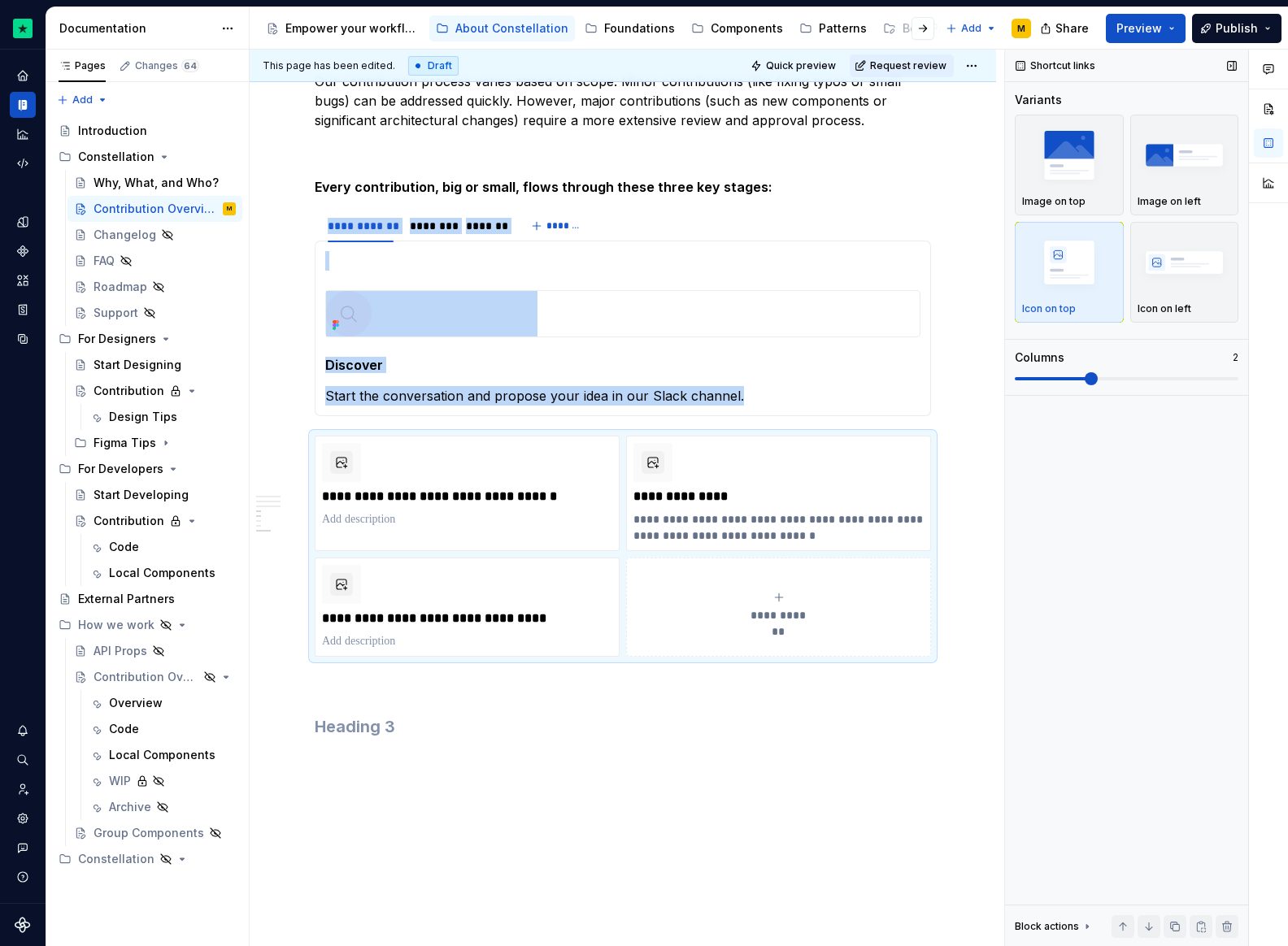
click at [859, 377] on span at bounding box center [1127, 379] width 223 height 3
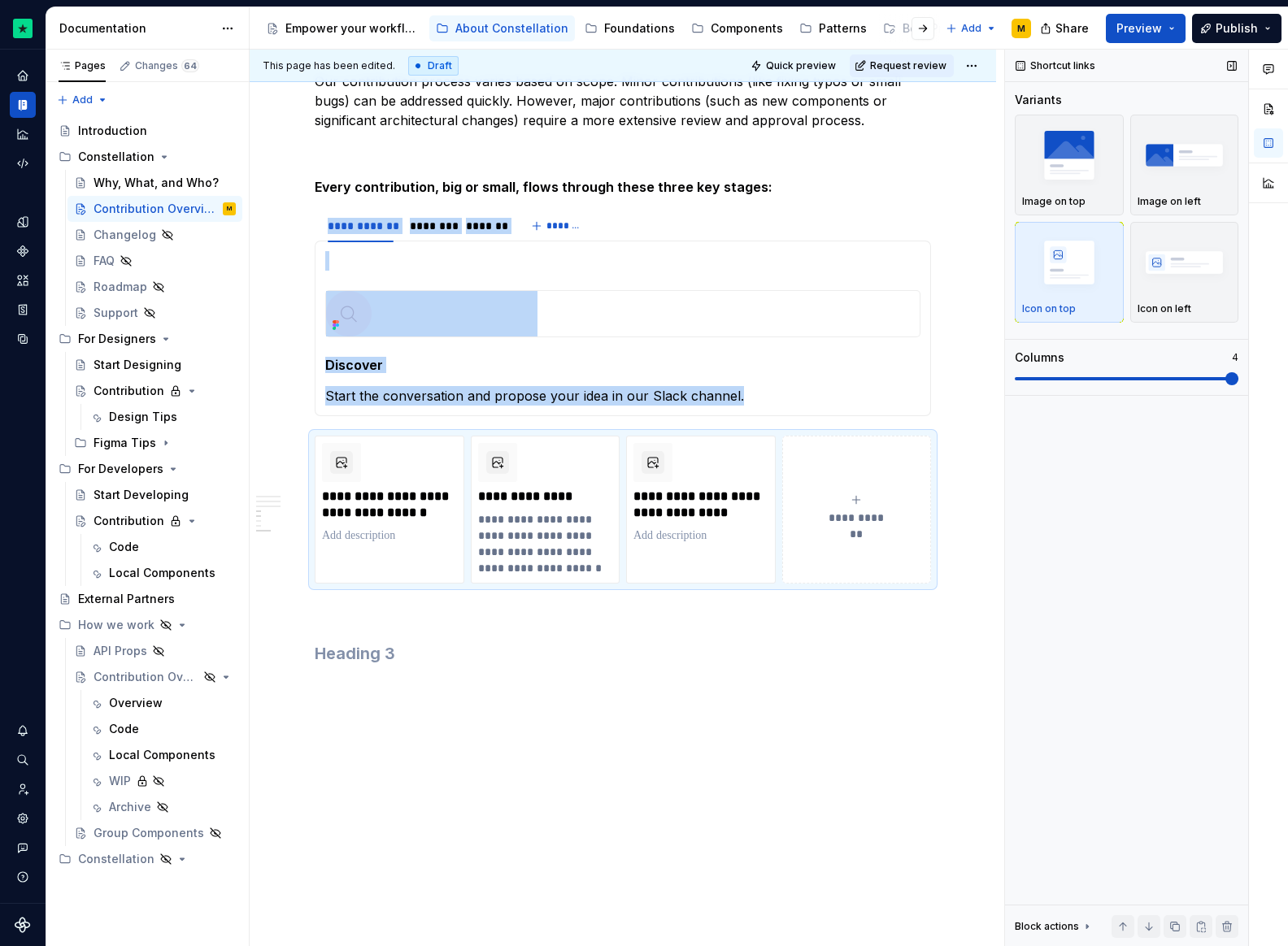
click at [859, 376] on span at bounding box center [1127, 379] width 223 height 13
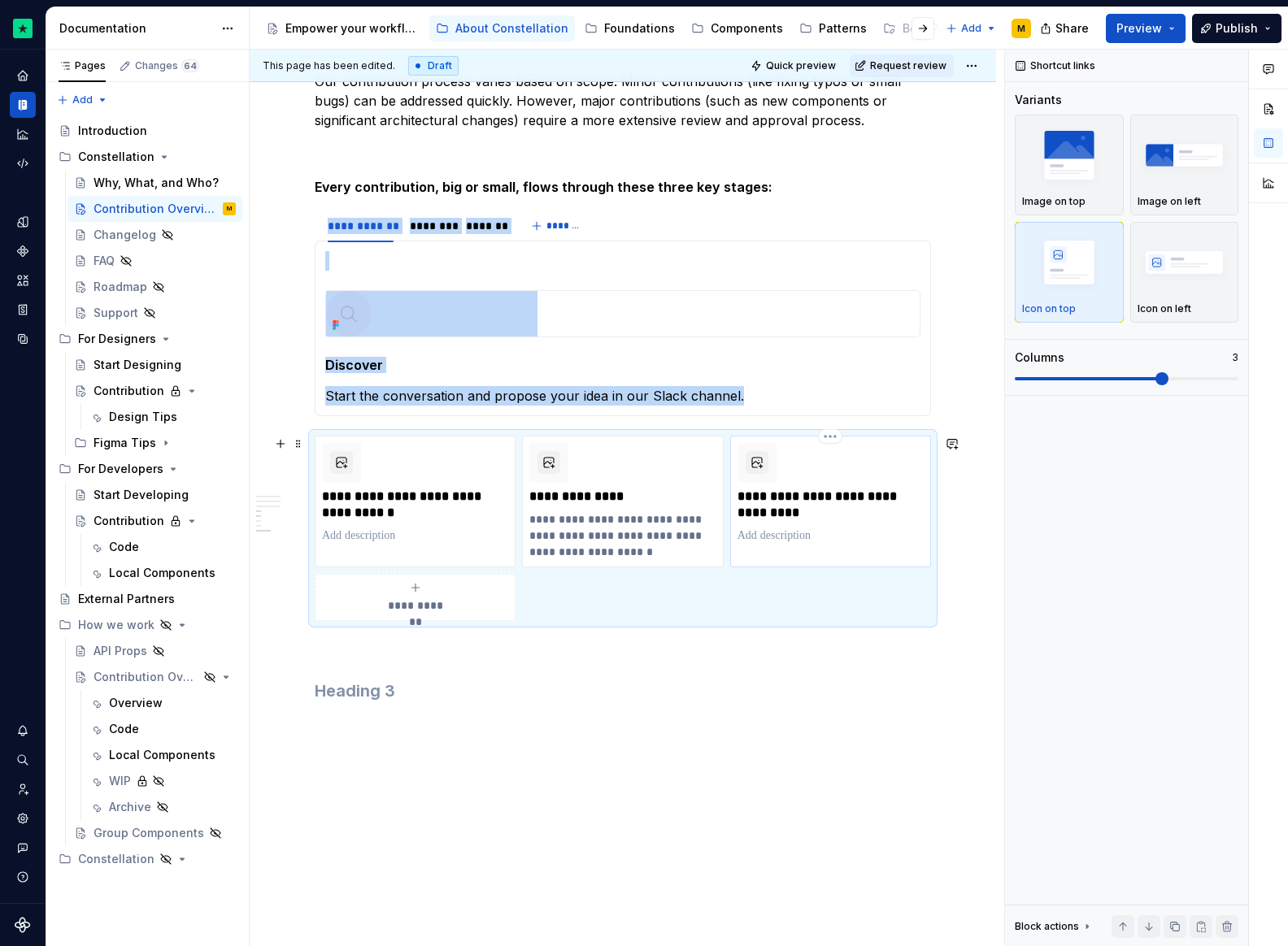
click at [781, 494] on p "**********" at bounding box center [830, 504] width 186 height 33
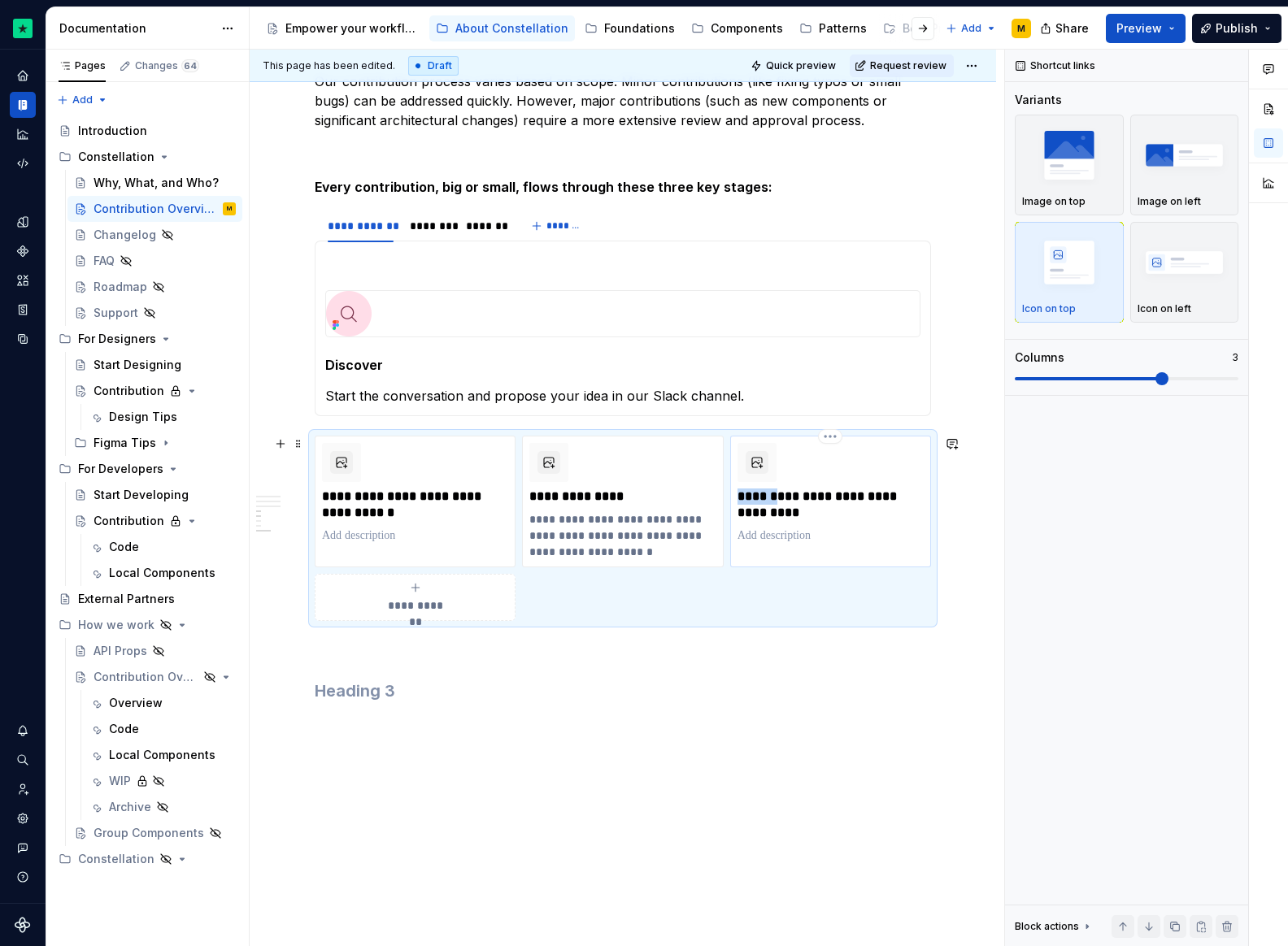
click at [781, 494] on p "**********" at bounding box center [830, 504] width 186 height 33
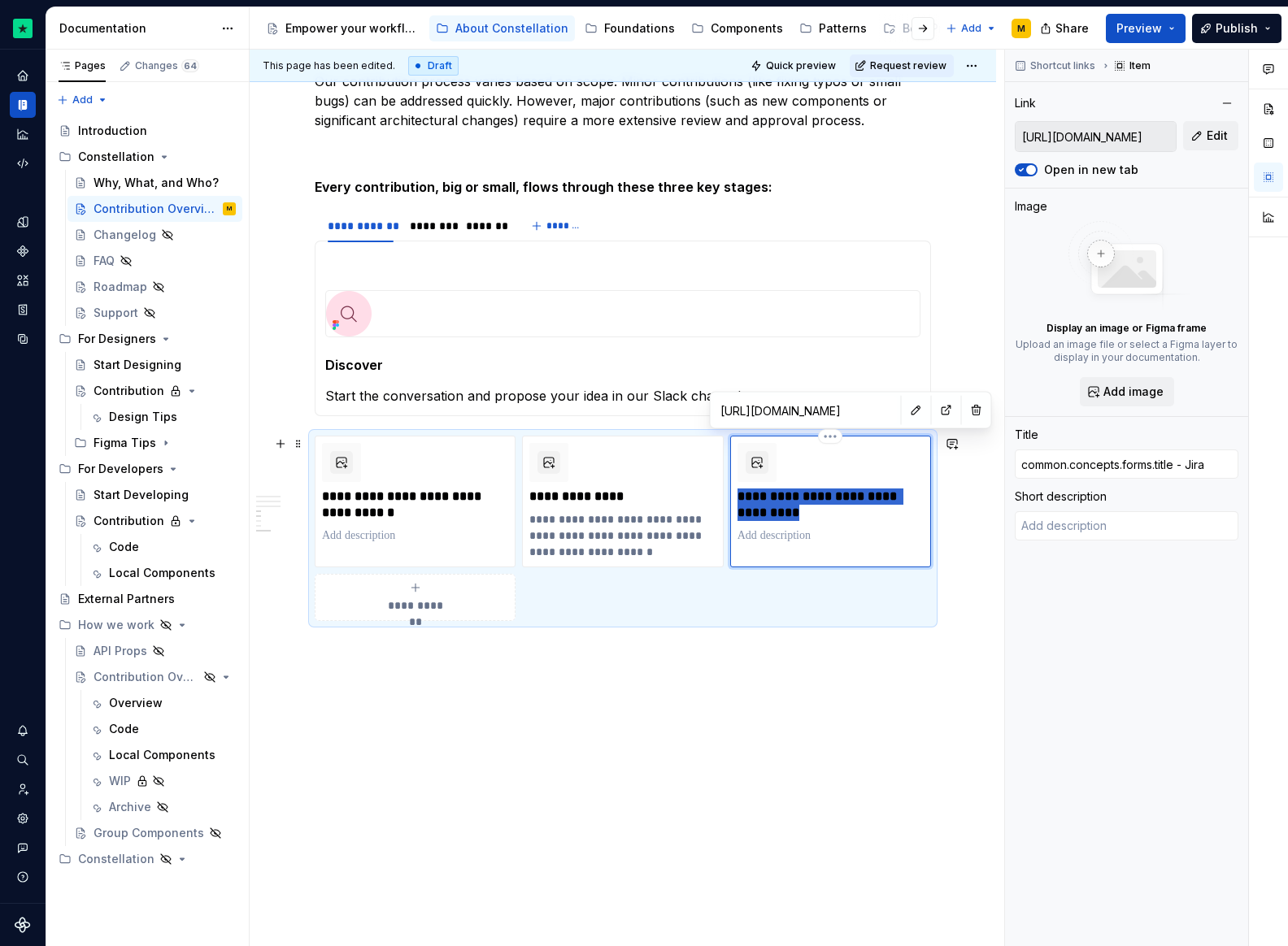
click at [781, 494] on p "**********" at bounding box center [830, 504] width 186 height 33
type textarea "*"
type input "Feature Request"
type textarea "*"
type input "https://trustpilot-production.atlassian.net/jira/core/projects/CR/form/126"
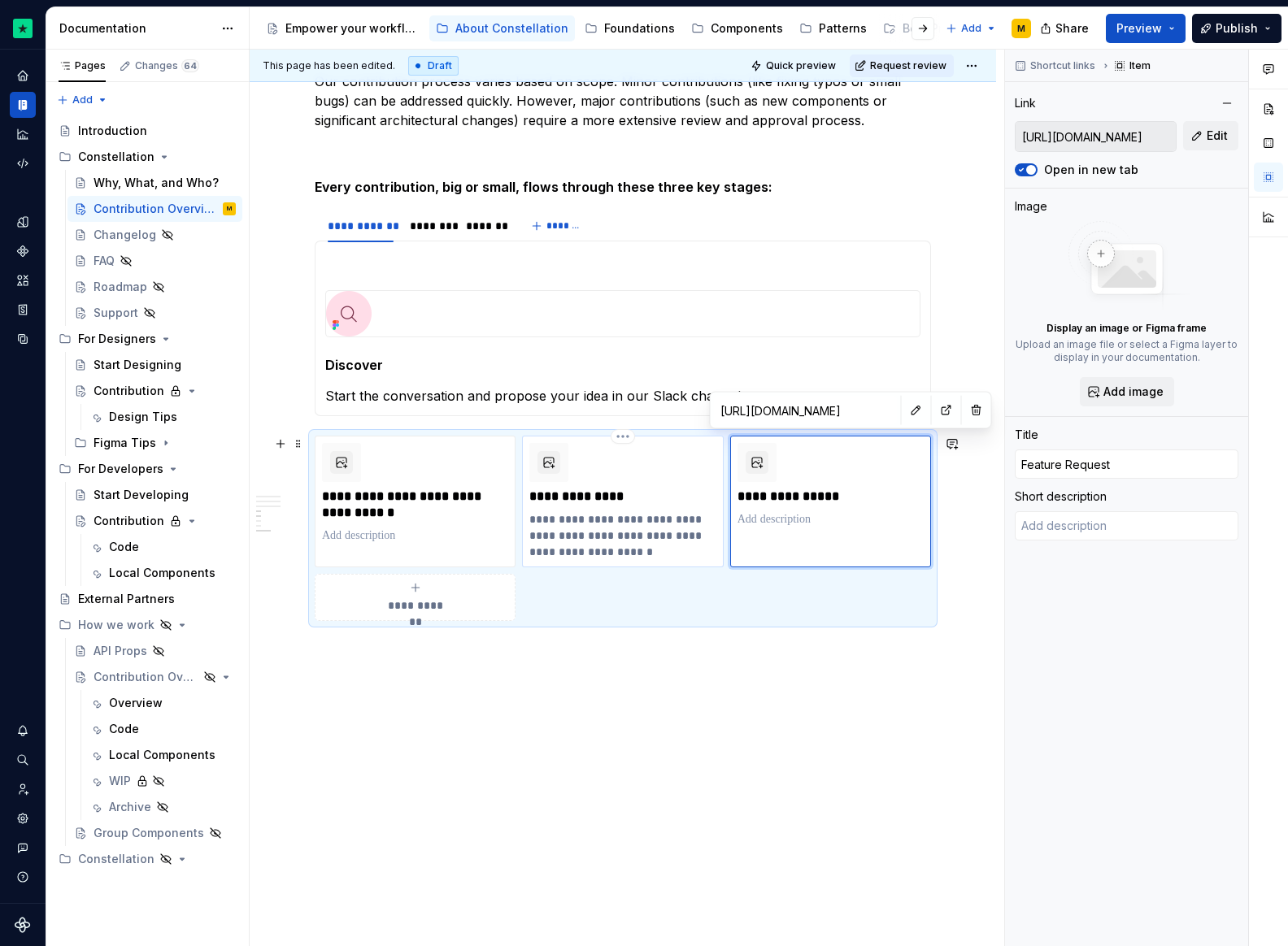
type input "Bug Submission"
type textarea "For any bugs you might encounter when using the Constellation Components librar…"
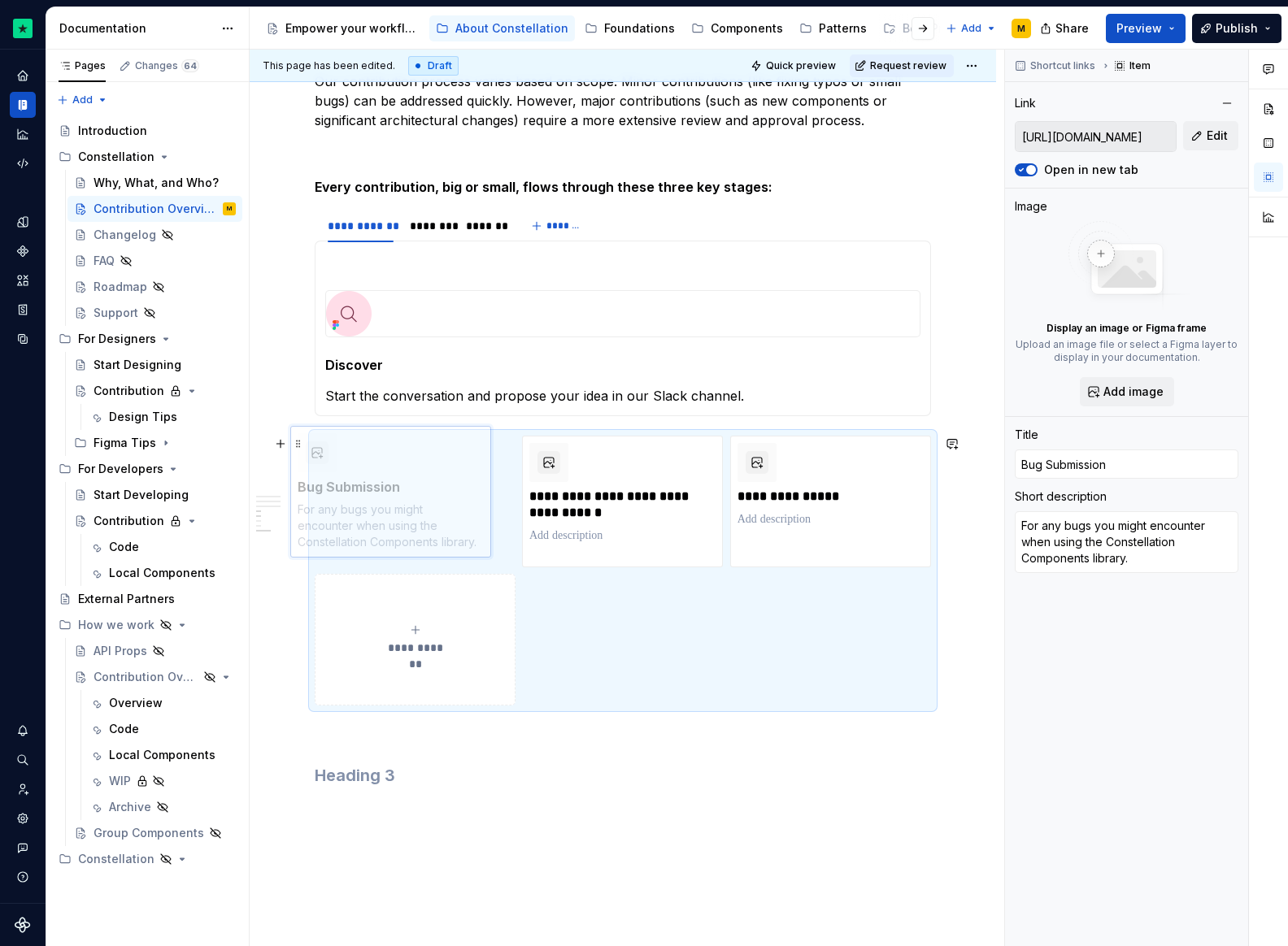
drag, startPoint x: 592, startPoint y: 442, endPoint x: 373, endPoint y: 431, distance: 219.3
click at [373, 431] on body "Constellation Design System M Dataset Default Documentation Accessibility guide…" at bounding box center [644, 473] width 1288 height 946
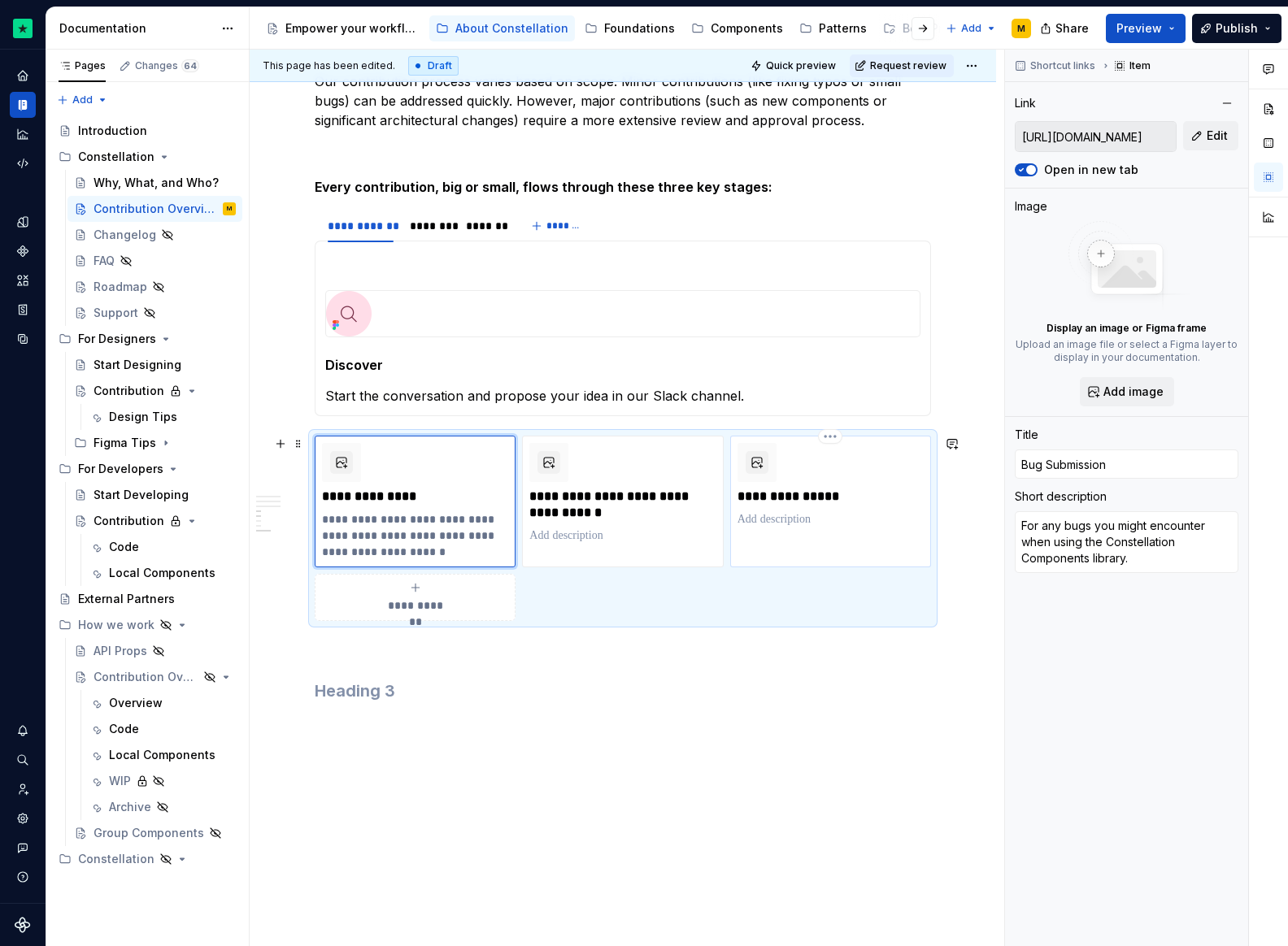
type textarea "*"
type input "https://trustpilot-production.atlassian.net/jira/core/projects/CR/form/127"
type input "Feature Request"
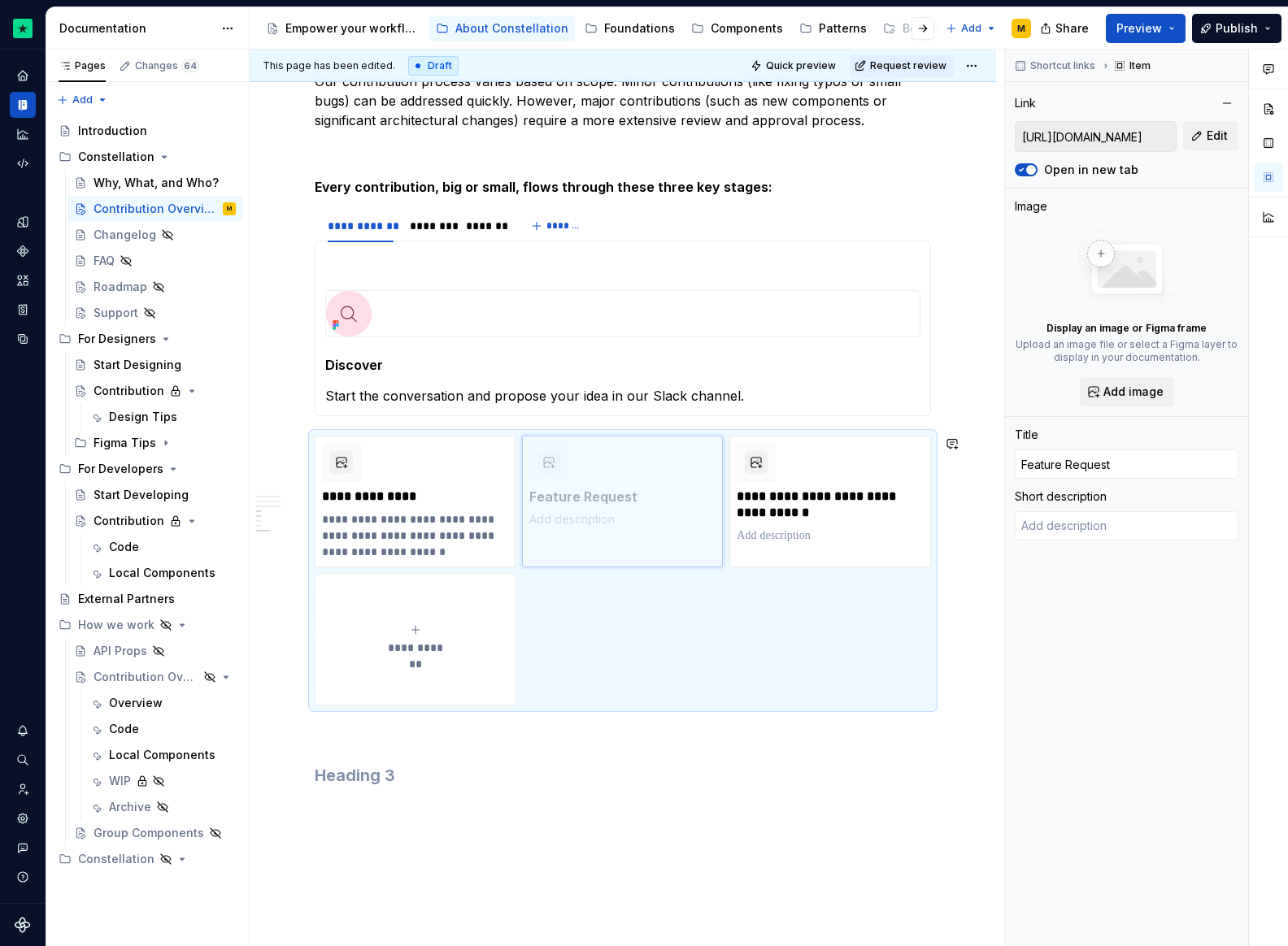
drag, startPoint x: 805, startPoint y: 487, endPoint x: 796, endPoint y: 487, distance: 9.0
click at [600, 484] on body "Constellation Design System M Dataset Default Documentation Accessibility guide…" at bounding box center [644, 473] width 1288 height 946
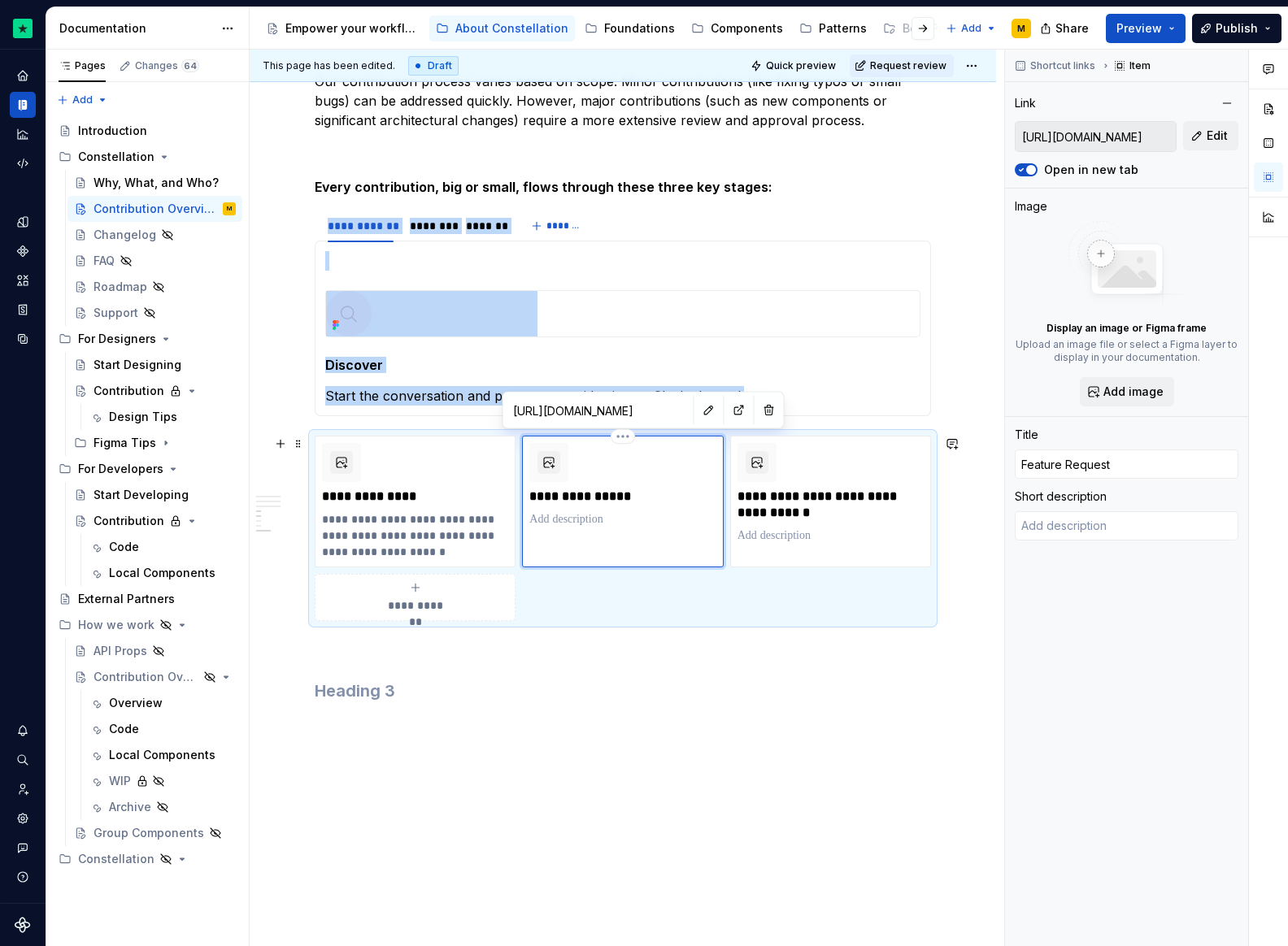
click at [603, 518] on p at bounding box center [622, 519] width 186 height 16
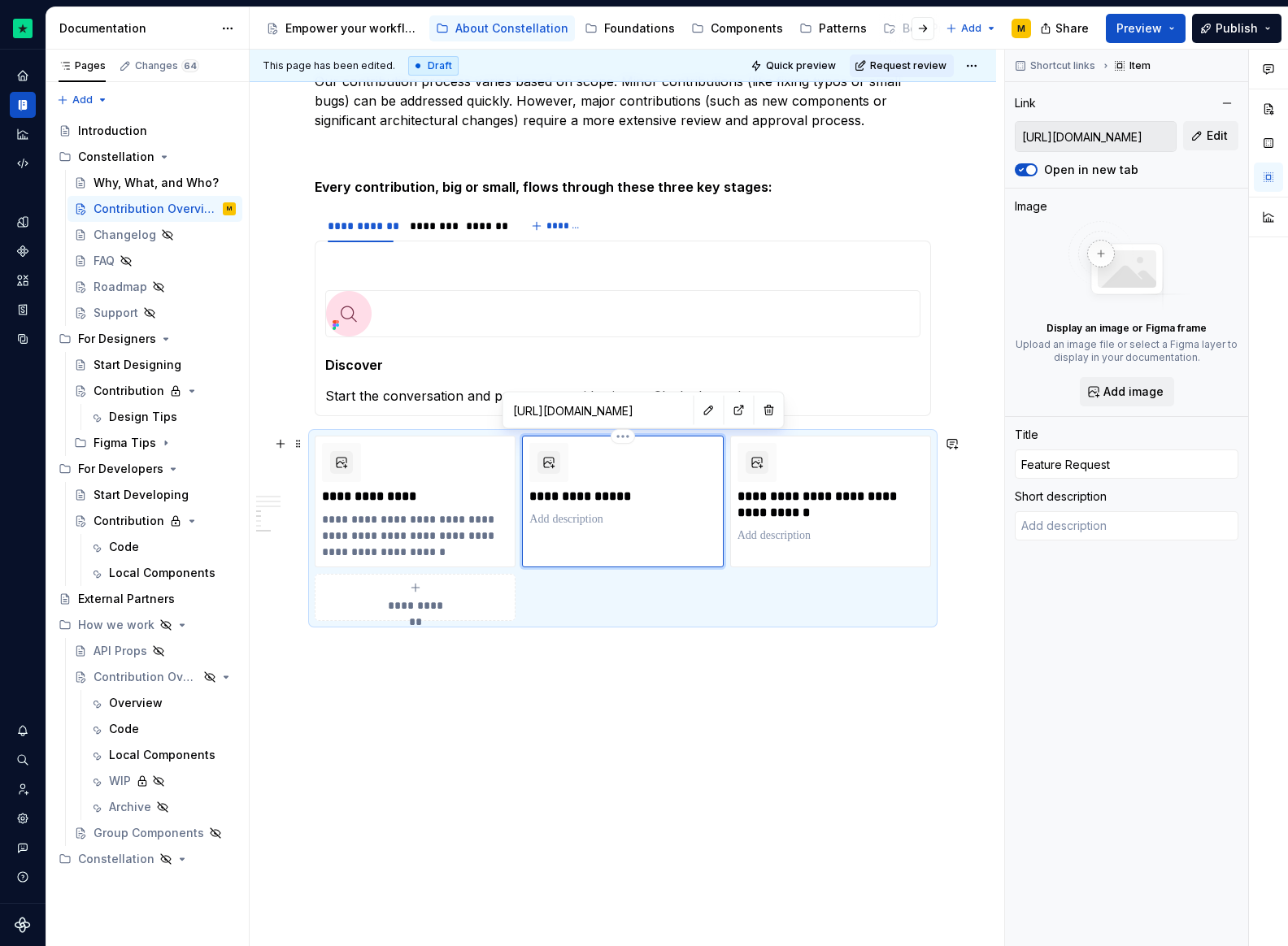
type textarea "*"
type textarea "For any new features you would like to see added to the Constellation Component…"
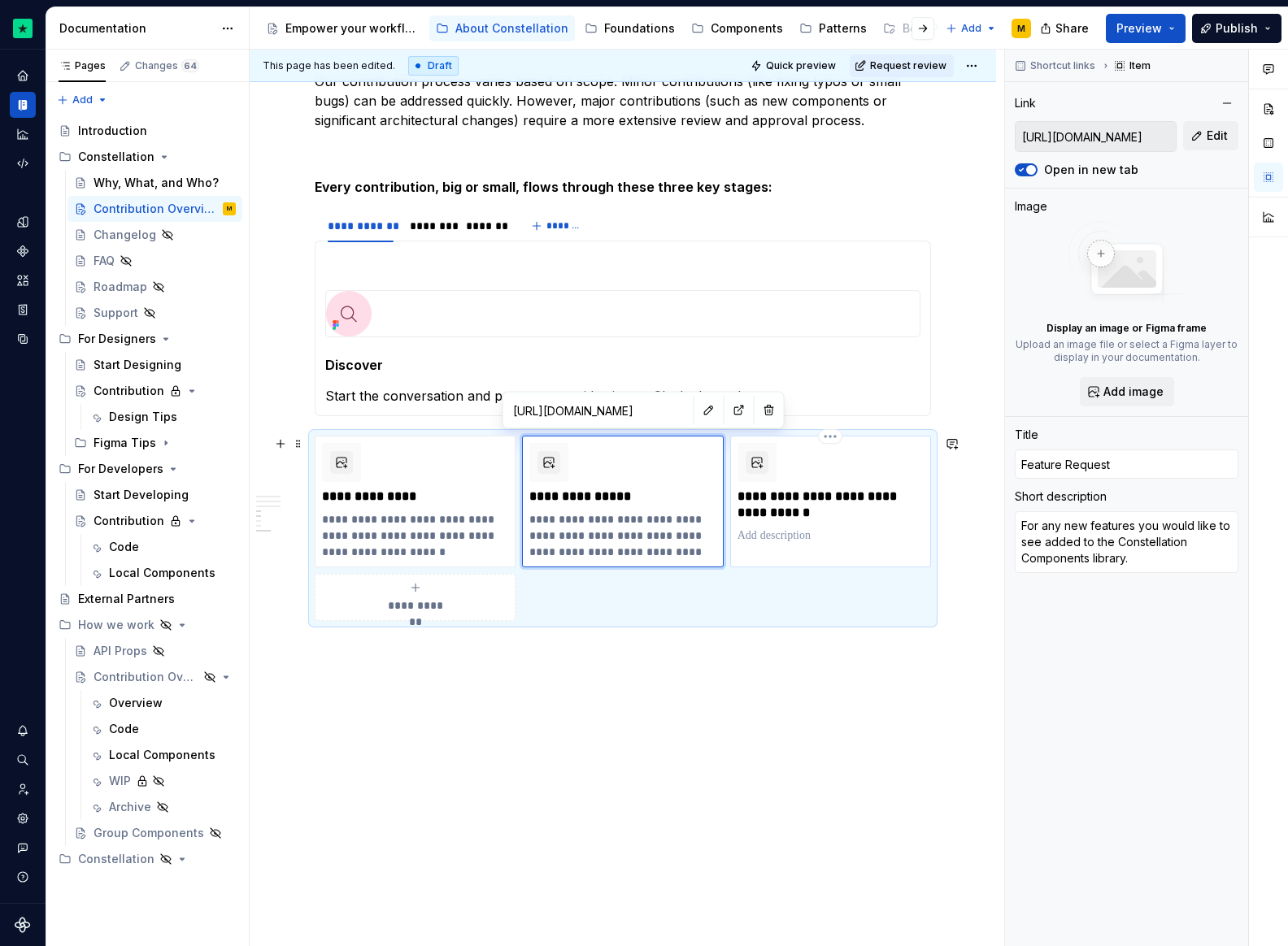
click at [790, 510] on p "**********" at bounding box center [830, 504] width 186 height 33
type textarea "*"
type input "[URL][DOMAIN_NAME]"
type input "Tell us about your contribution idea"
type input "[URL][DOMAIN_NAME]"
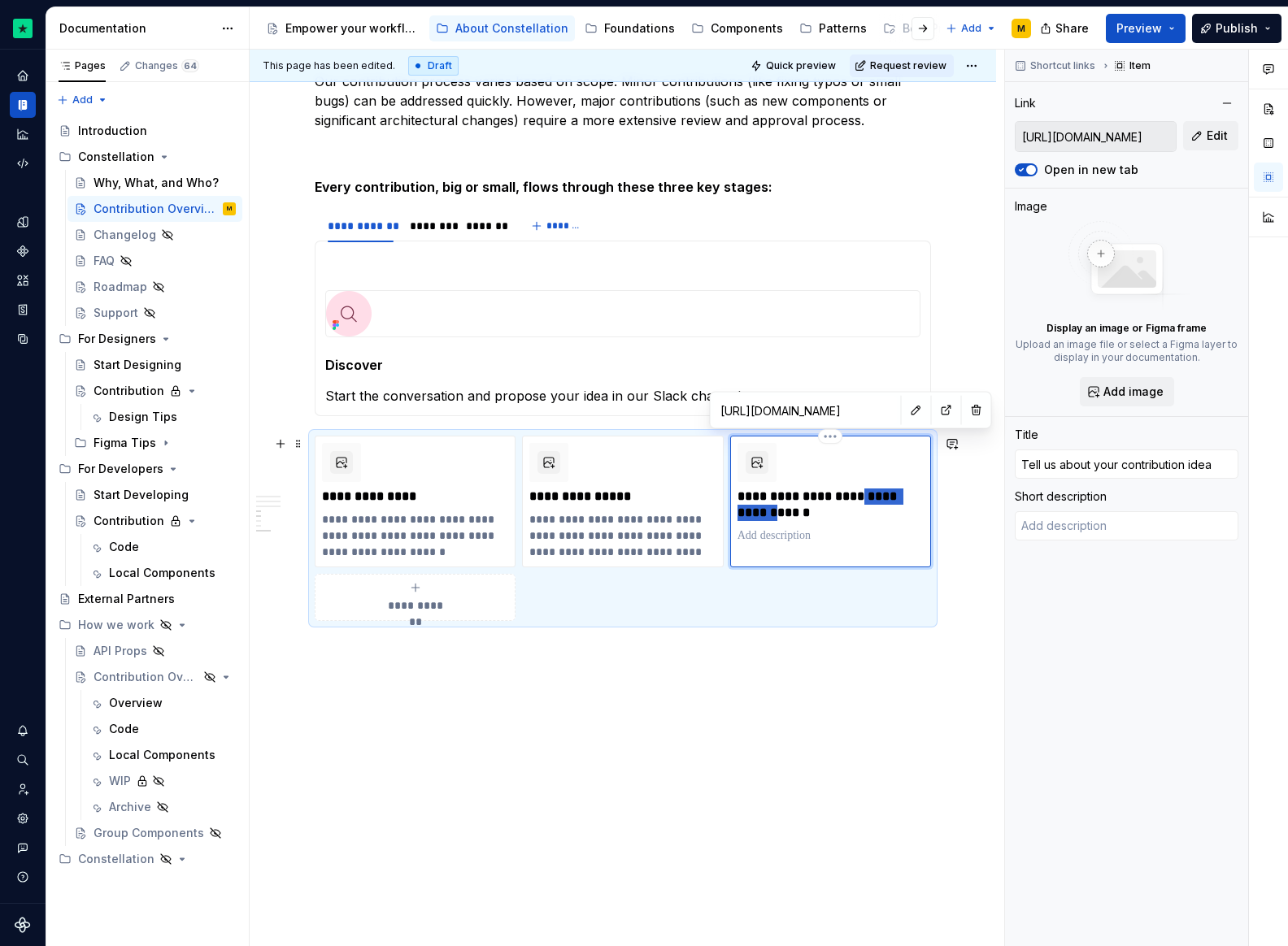
click at [790, 510] on p "**********" at bounding box center [830, 504] width 186 height 33
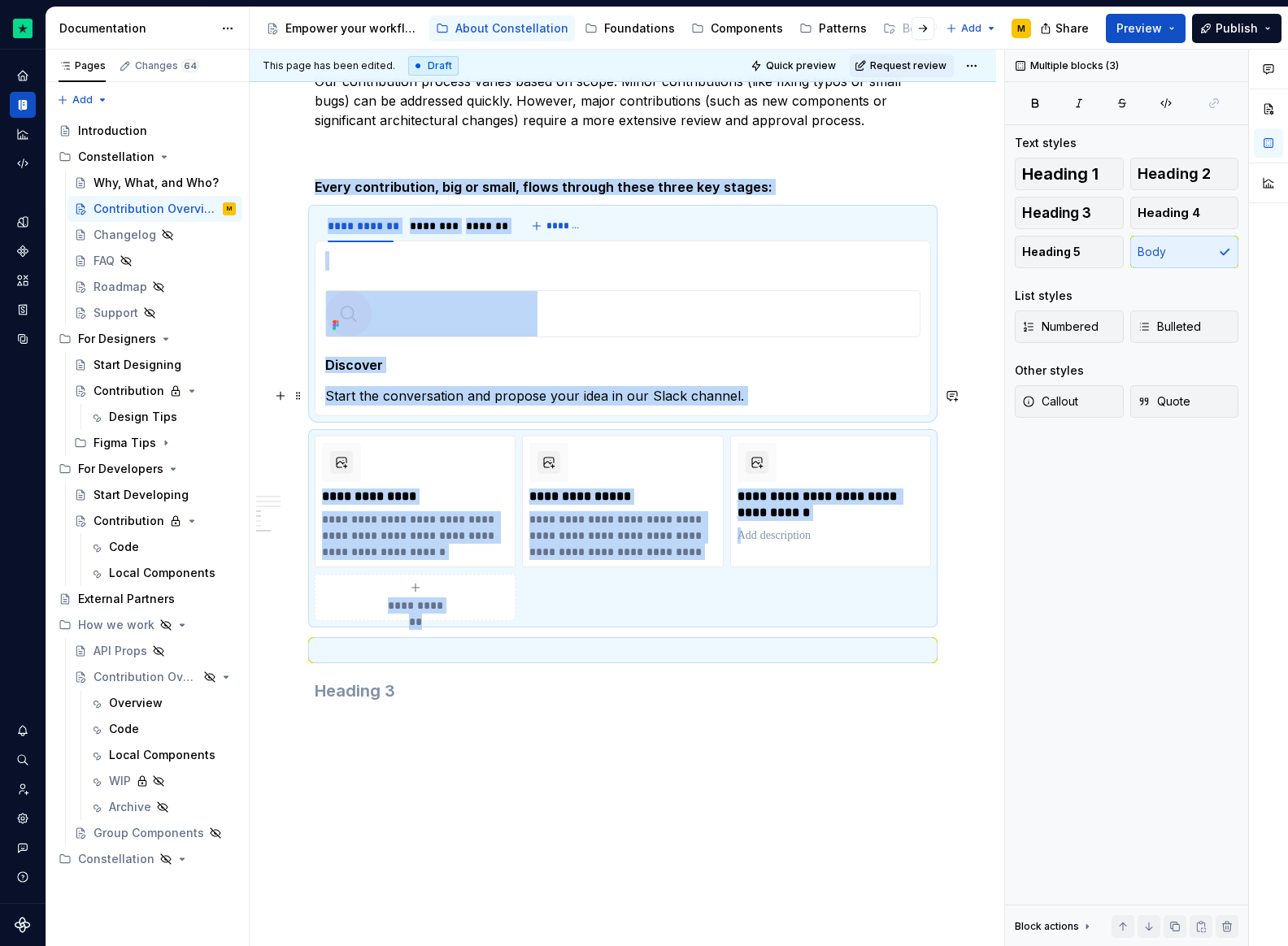
click at [636, 395] on p "Start the conversation and propose your idea in our Slack channel." at bounding box center [622, 395] width 595 height 19
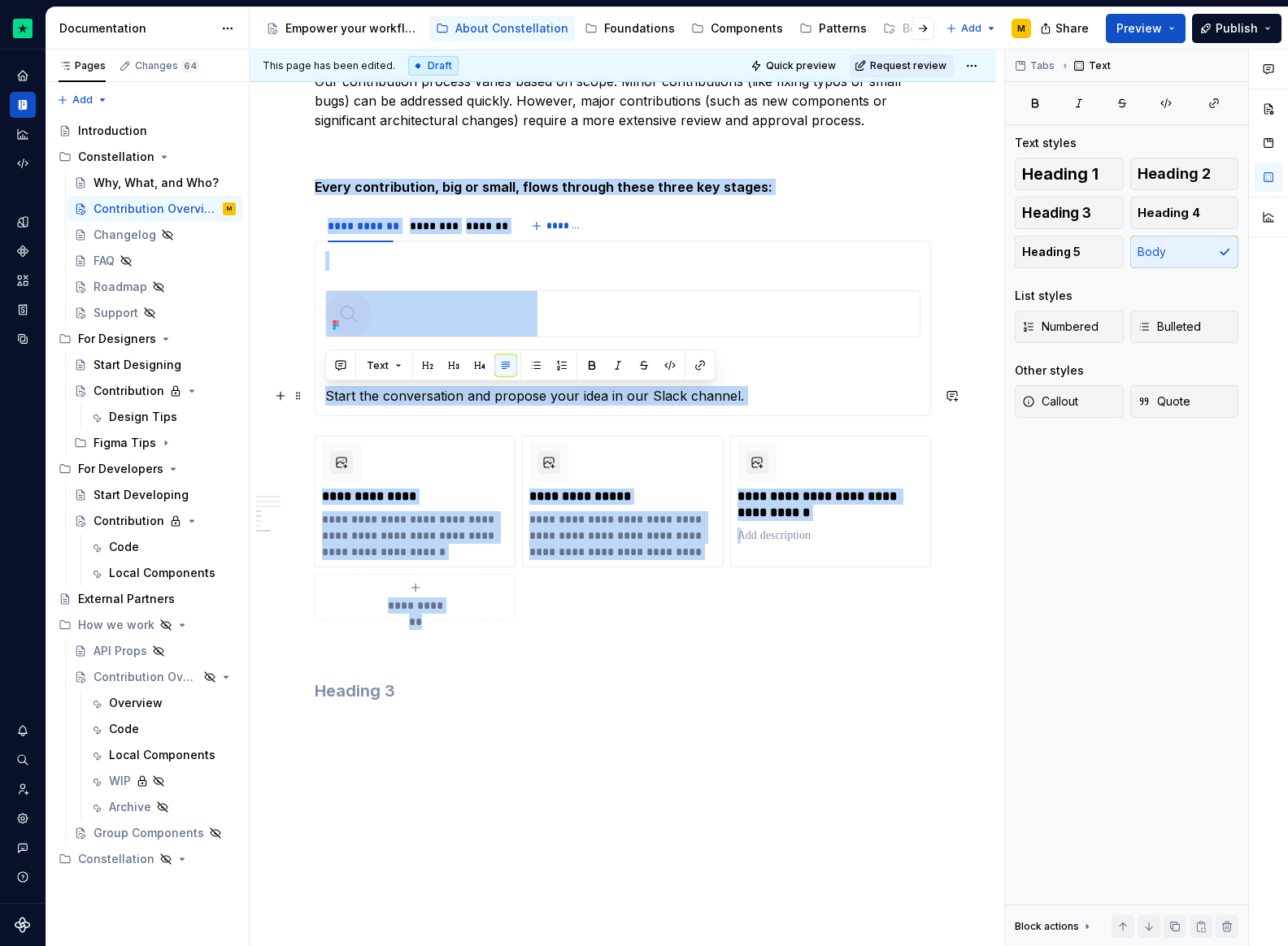
click at [636, 395] on p "Start the conversation and propose your idea in our Slack channel." at bounding box center [622, 395] width 595 height 19
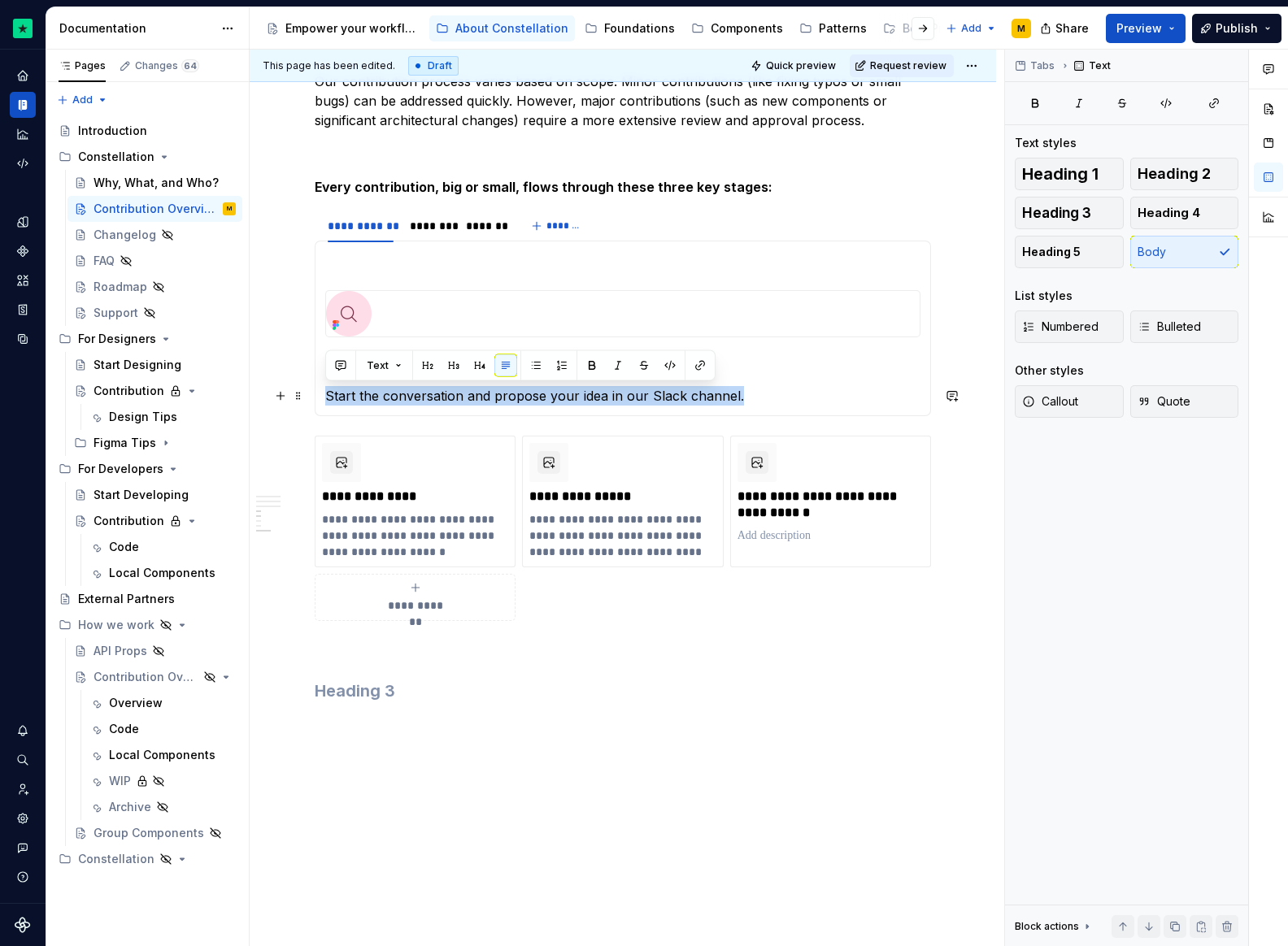
click at [507, 400] on p "Start the conversation and propose your idea in our Slack channel." at bounding box center [622, 395] width 595 height 19
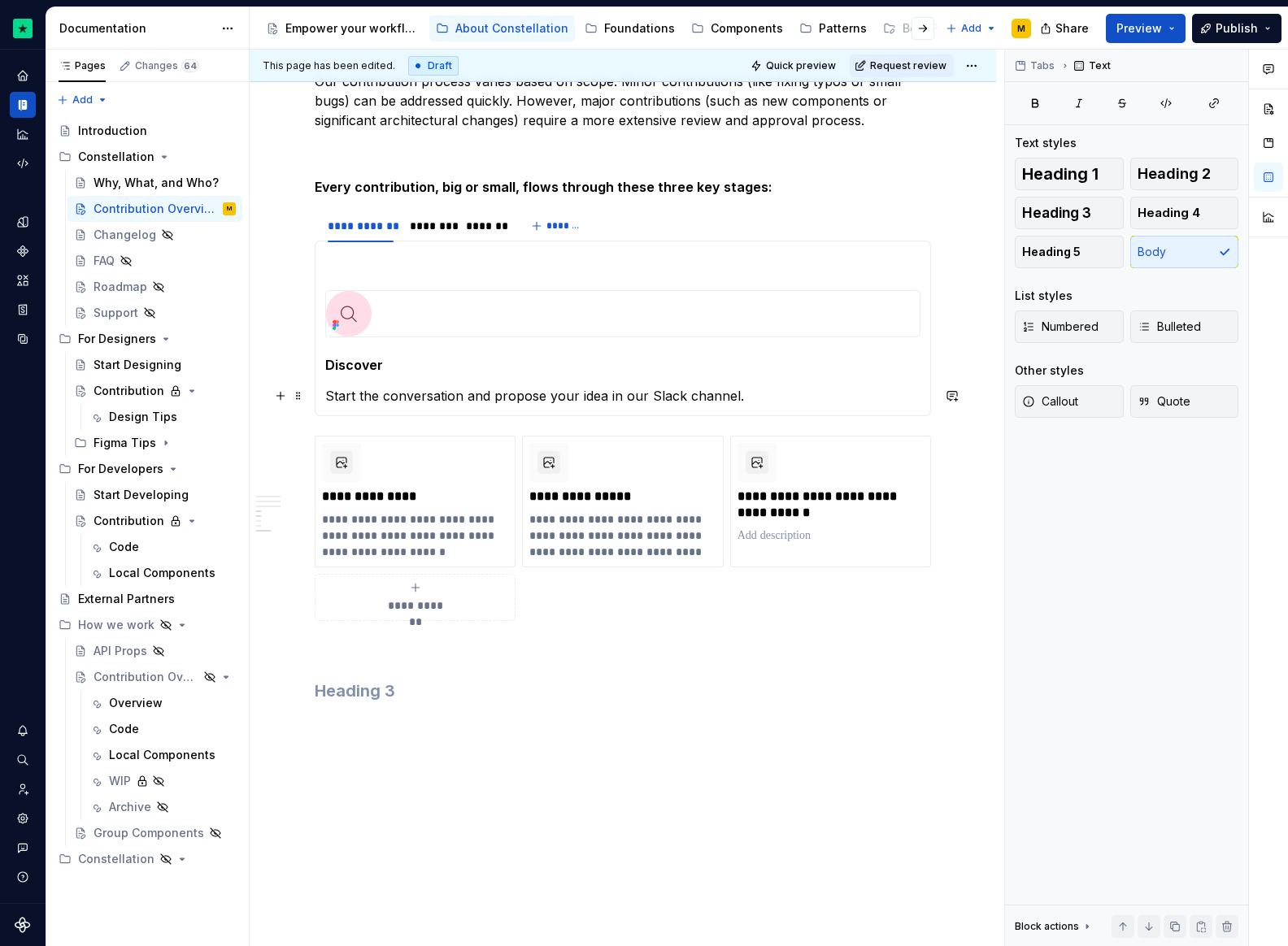
click at [461, 396] on p "Start the conversation and propose your idea in our Slack channel." at bounding box center [622, 395] width 595 height 19
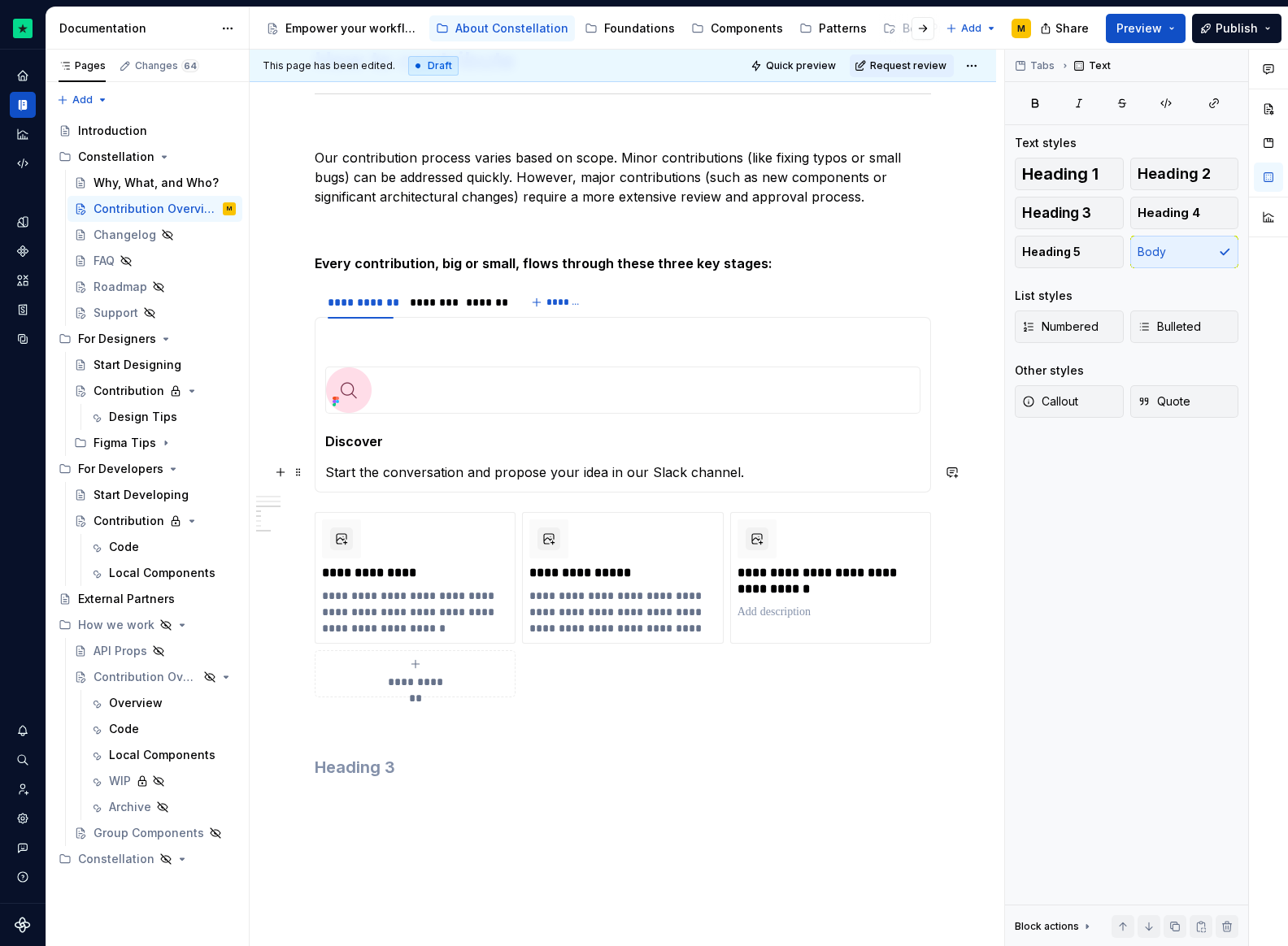
scroll to position [1509, 0]
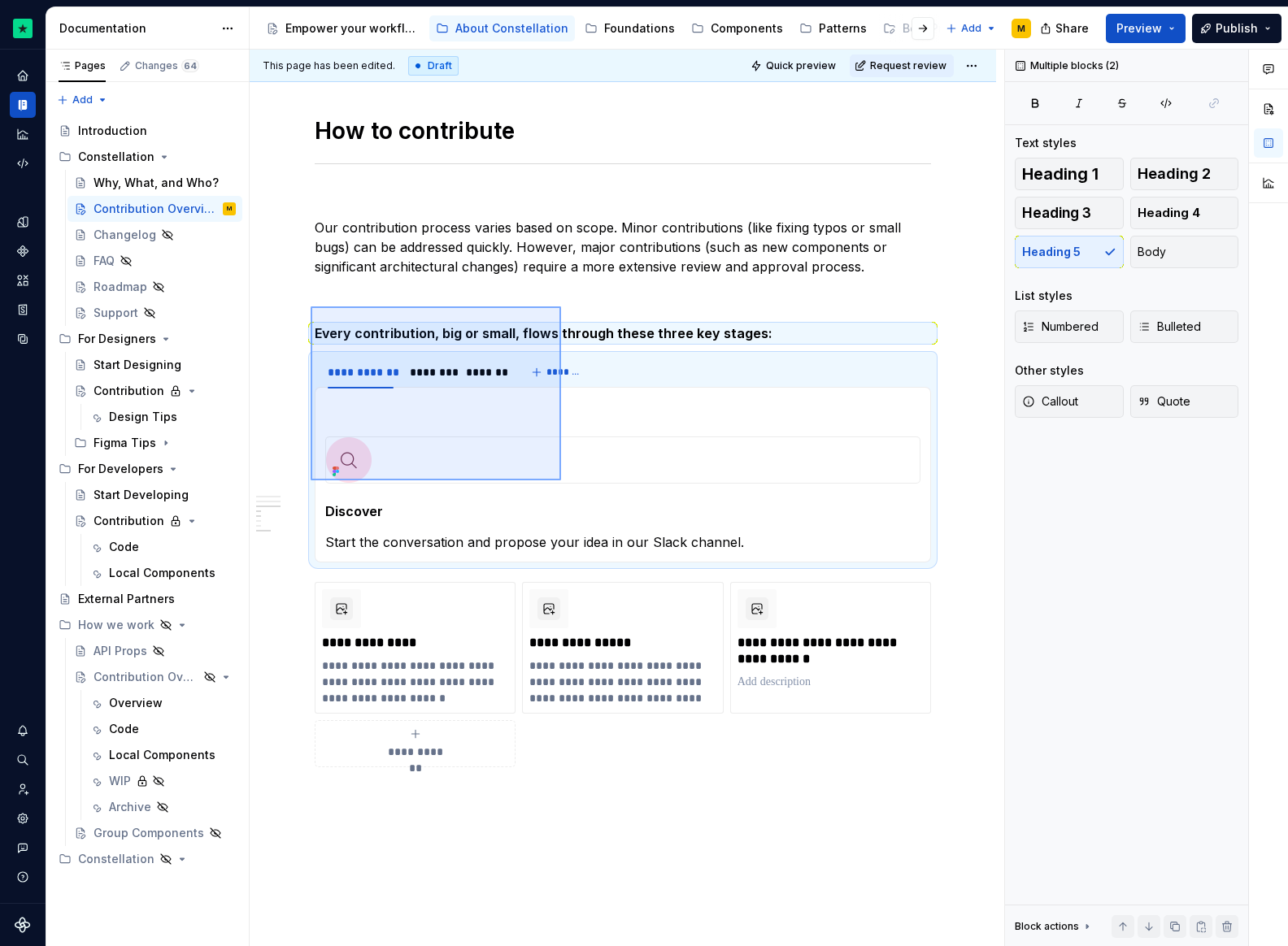
drag, startPoint x: 338, startPoint y: 327, endPoint x: 561, endPoint y: 480, distance: 270.4
click at [561, 480] on div "This page has been edited. Draft Quick preview Request review Contribution Over…" at bounding box center [626, 498] width 755 height 897
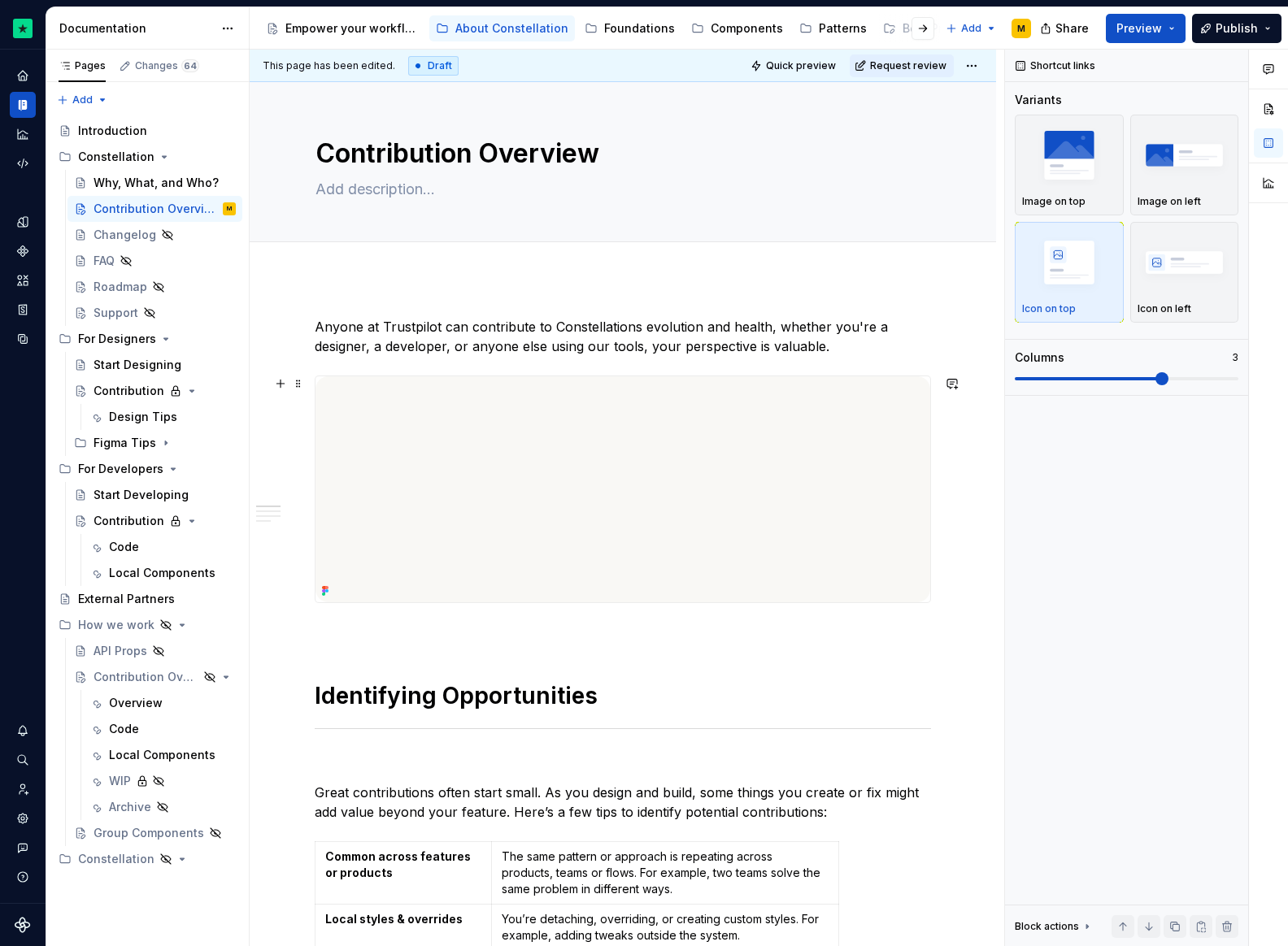
scroll to position [1457, 0]
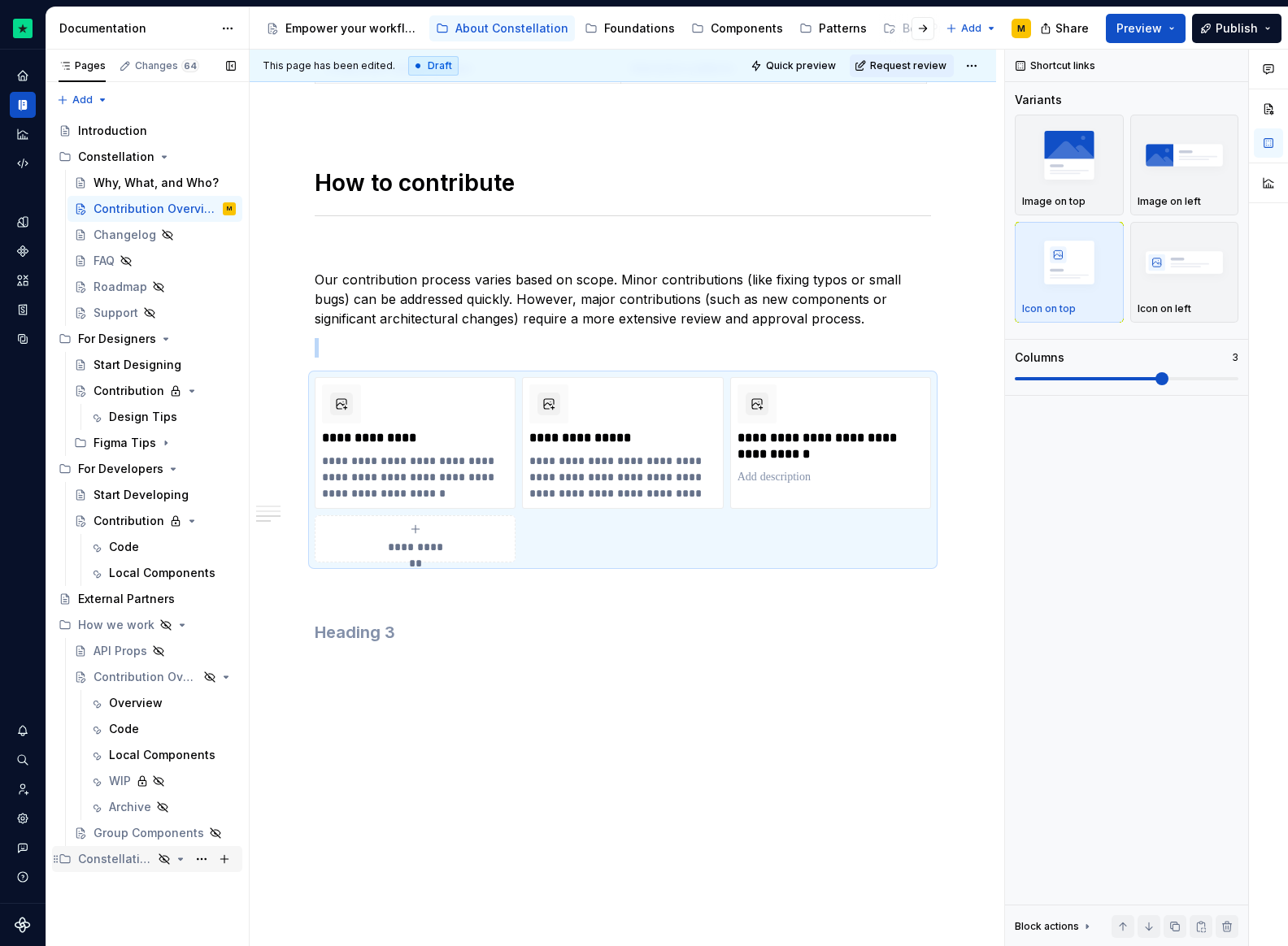
click at [174, 860] on icon "Page tree" at bounding box center [180, 859] width 13 height 13
click at [128, 384] on div "Contribution" at bounding box center [123, 390] width 60 height 16
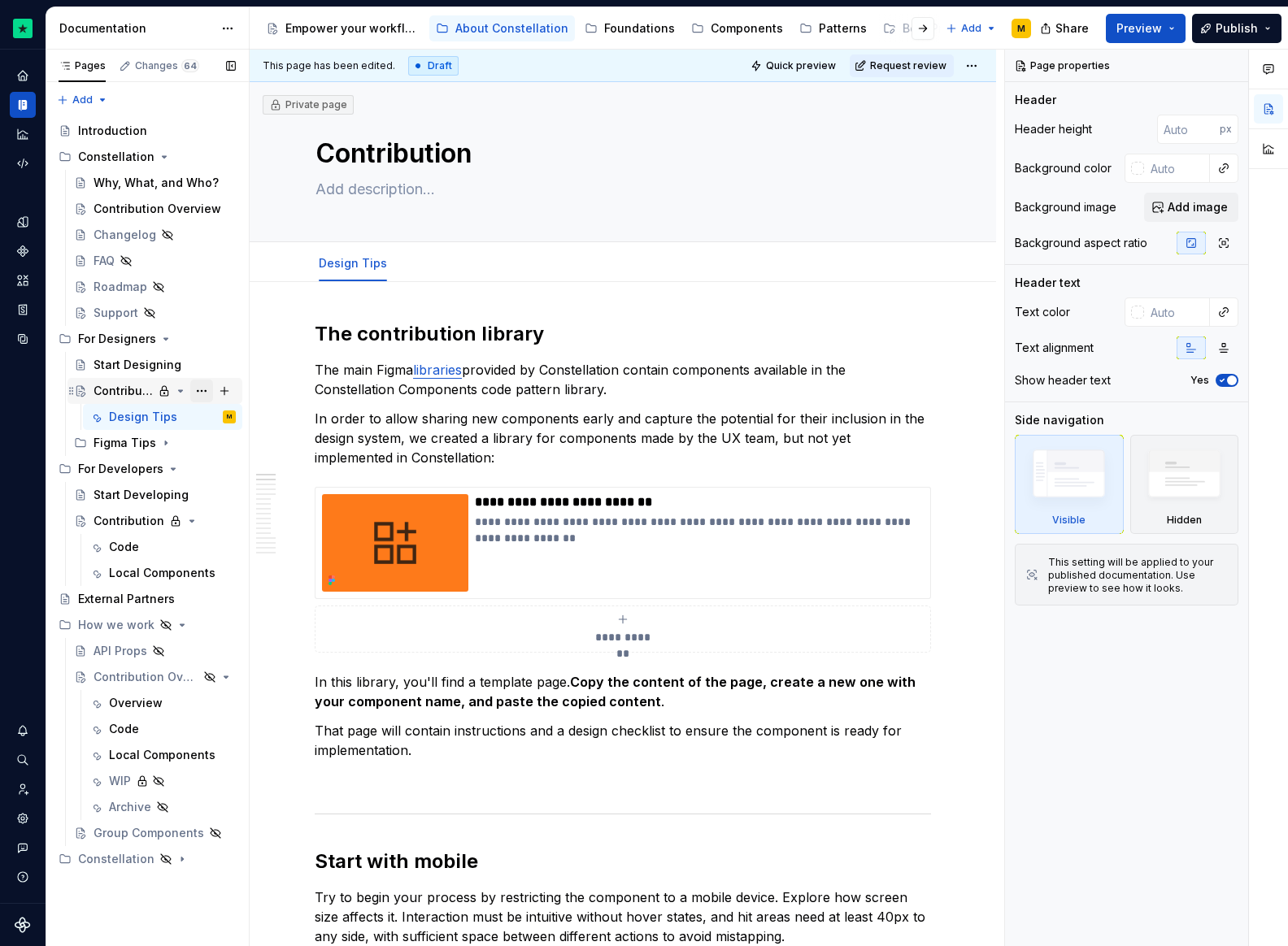
click at [201, 390] on button "Page tree" at bounding box center [202, 390] width 23 height 23
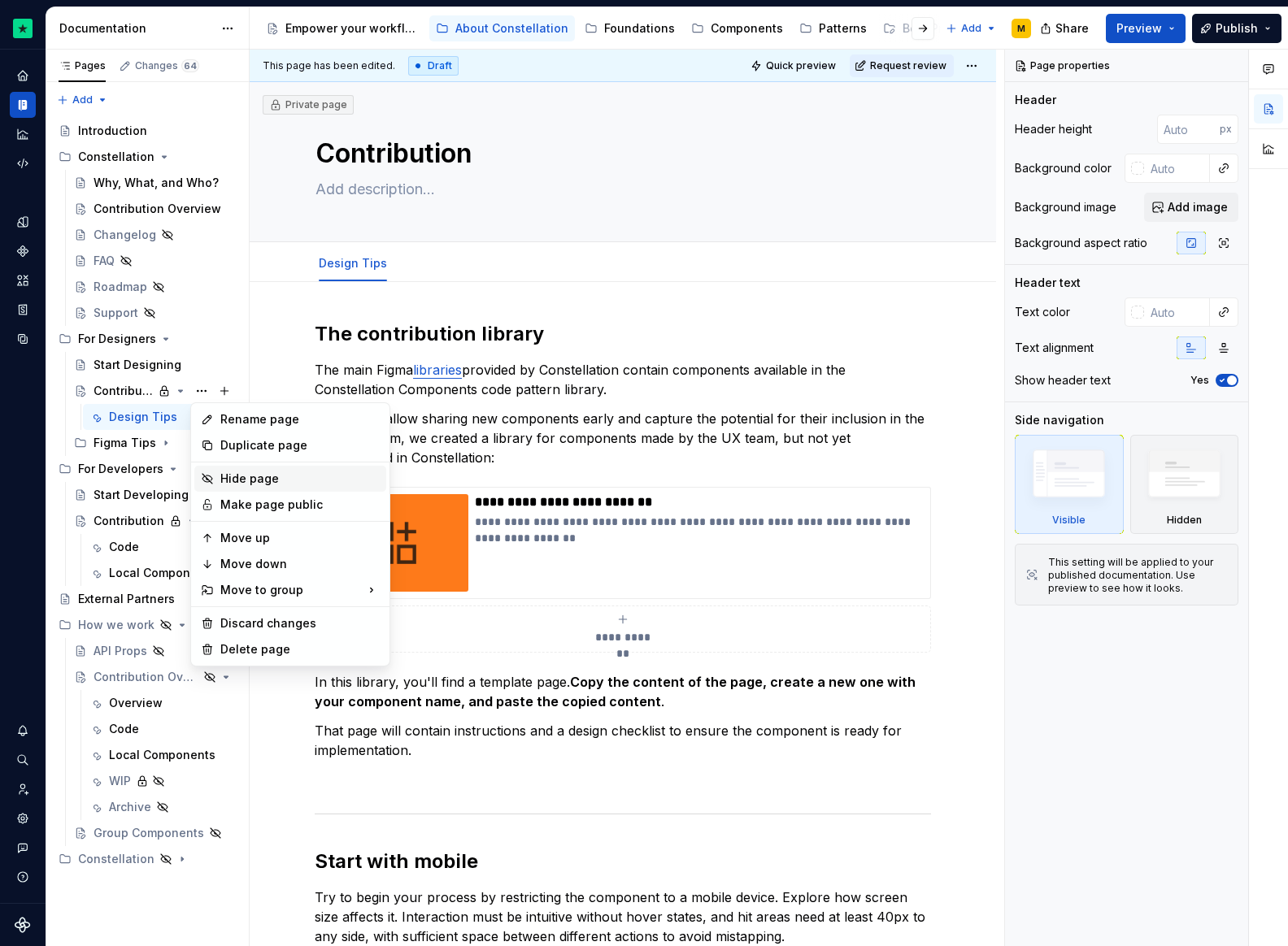
click at [230, 473] on div "Hide page" at bounding box center [300, 478] width 160 height 16
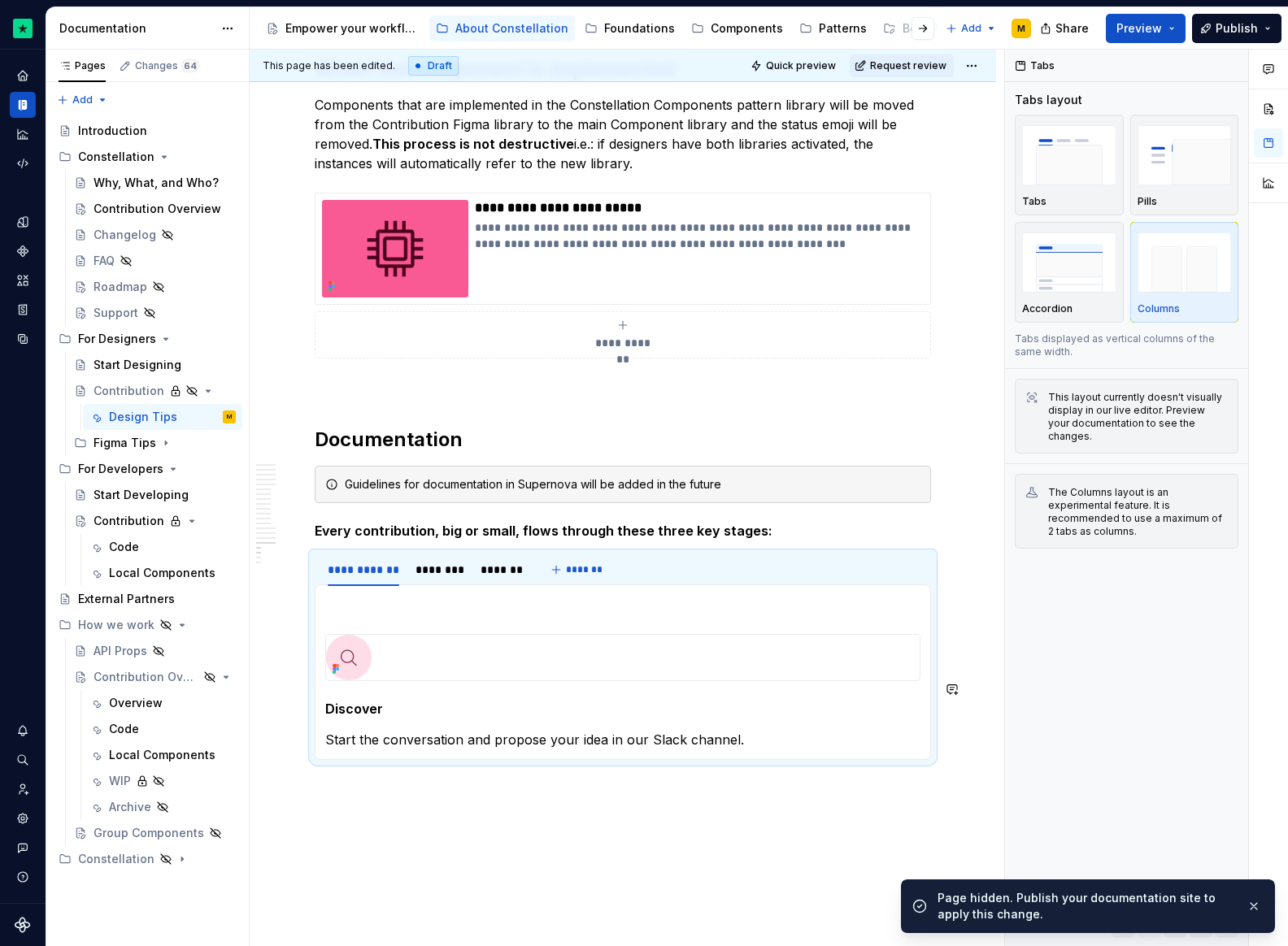
scroll to position [5015, 0]
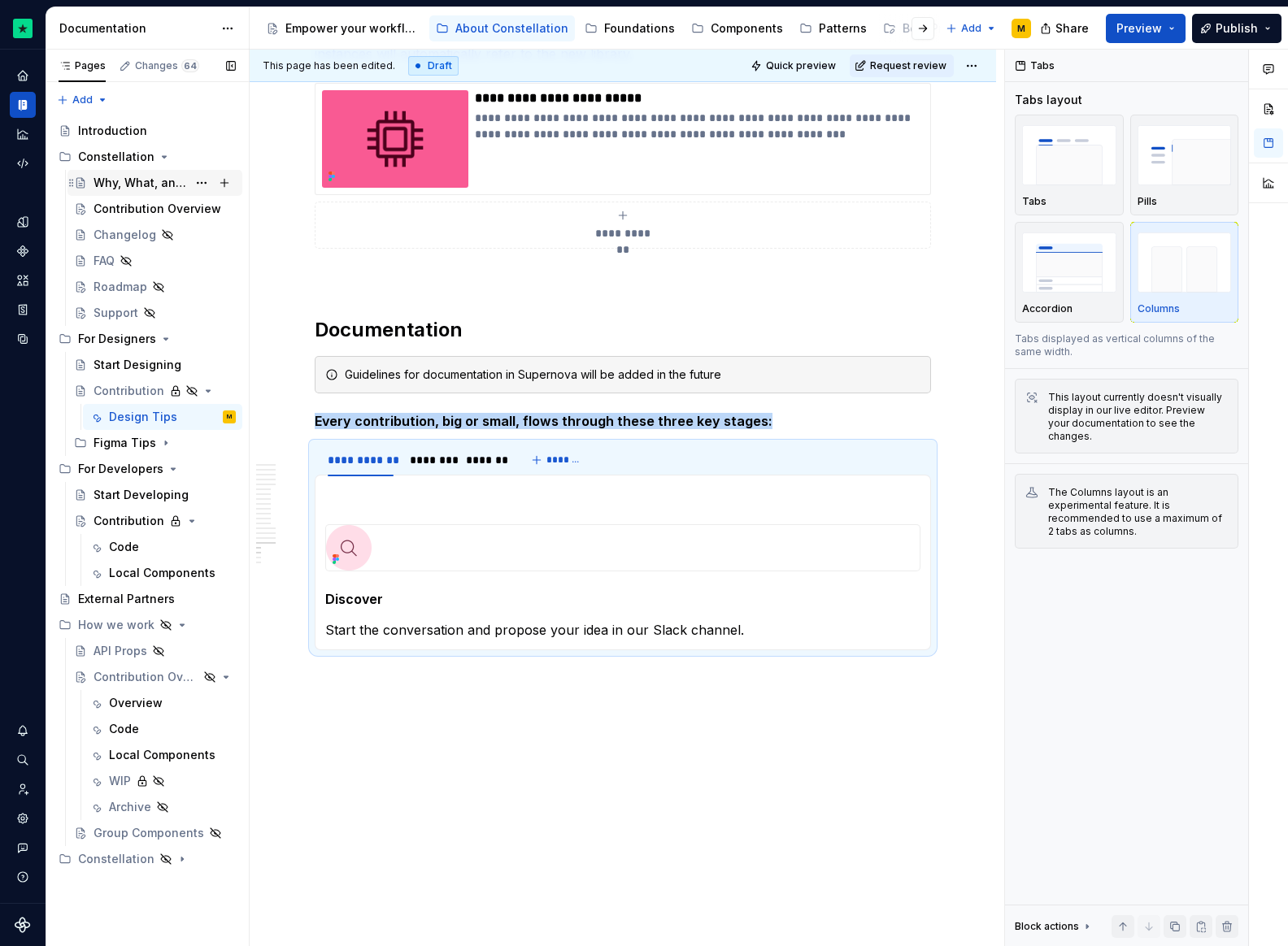
click at [139, 193] on div "Why, What, and Who?" at bounding box center [164, 182] width 142 height 23
click at [134, 207] on div "Contribution Overview" at bounding box center [139, 208] width 93 height 16
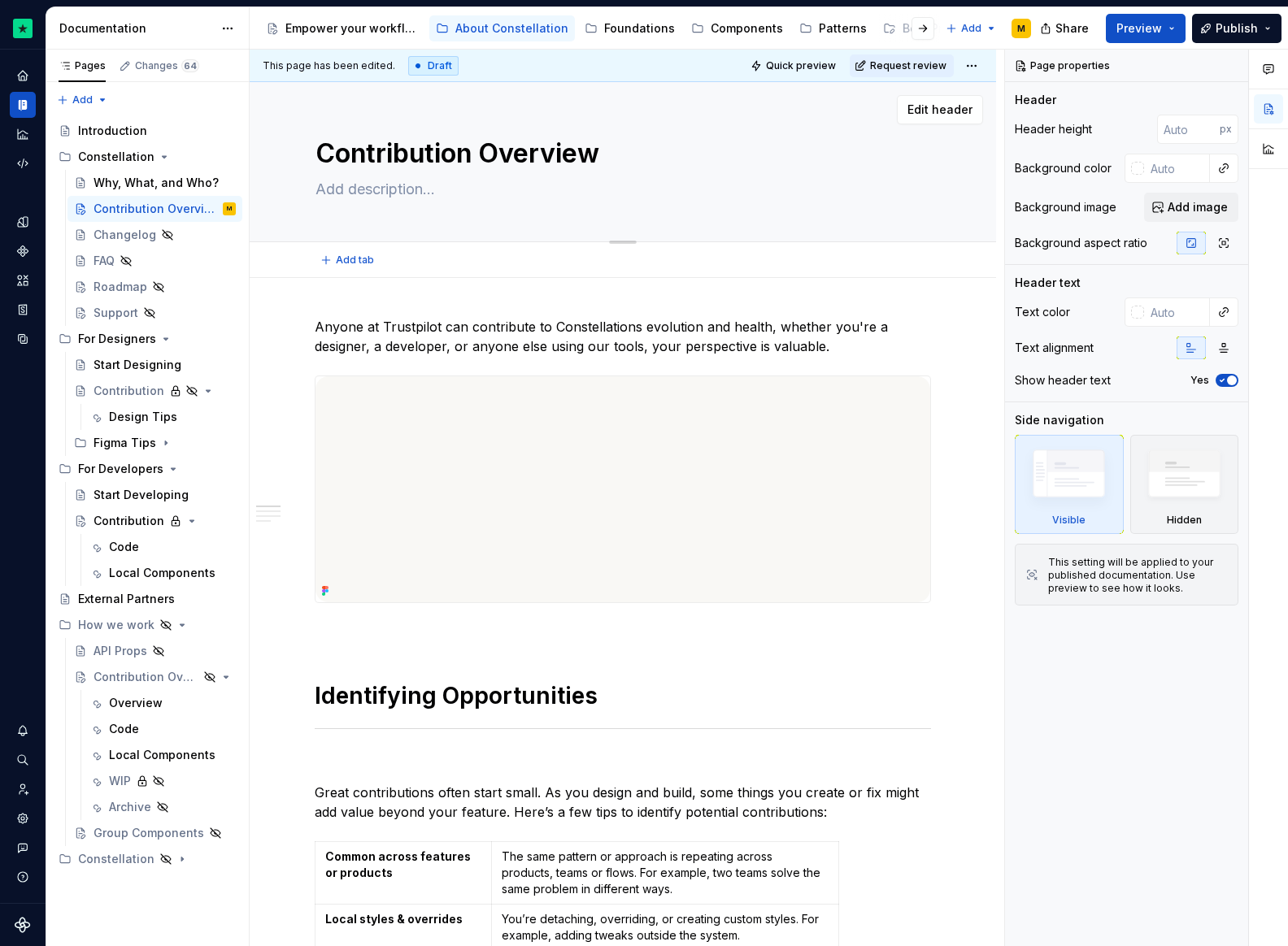
click at [551, 150] on textarea "Contribution Overview" at bounding box center [620, 154] width 615 height 39
click at [514, 156] on textarea "Contribution Overview" at bounding box center [620, 154] width 615 height 39
type textarea "*"
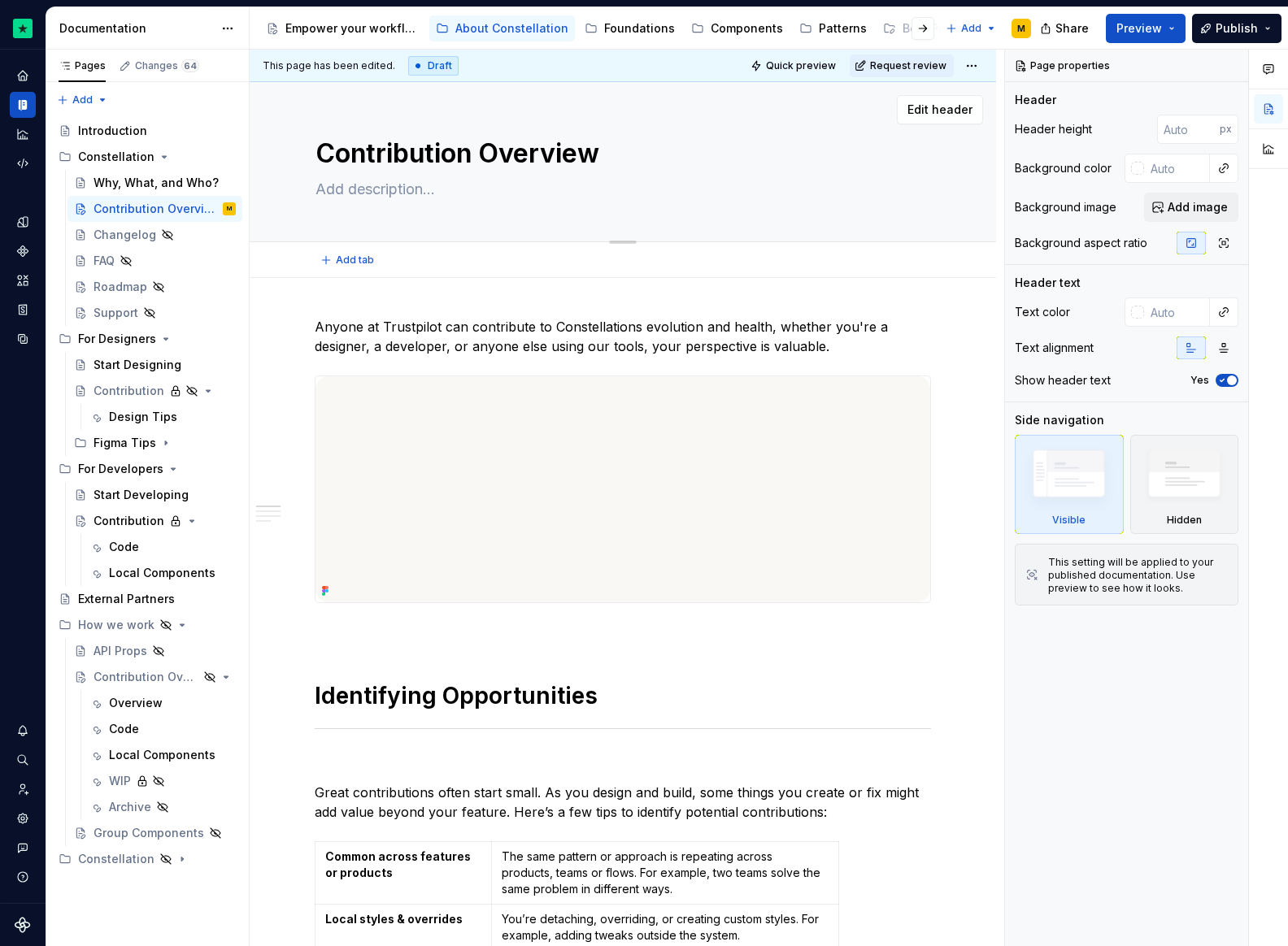
type textarea "Contribution"
type textarea "*"
type textarea "Contributio"
type textarea "*"
type textarea "Contributi"
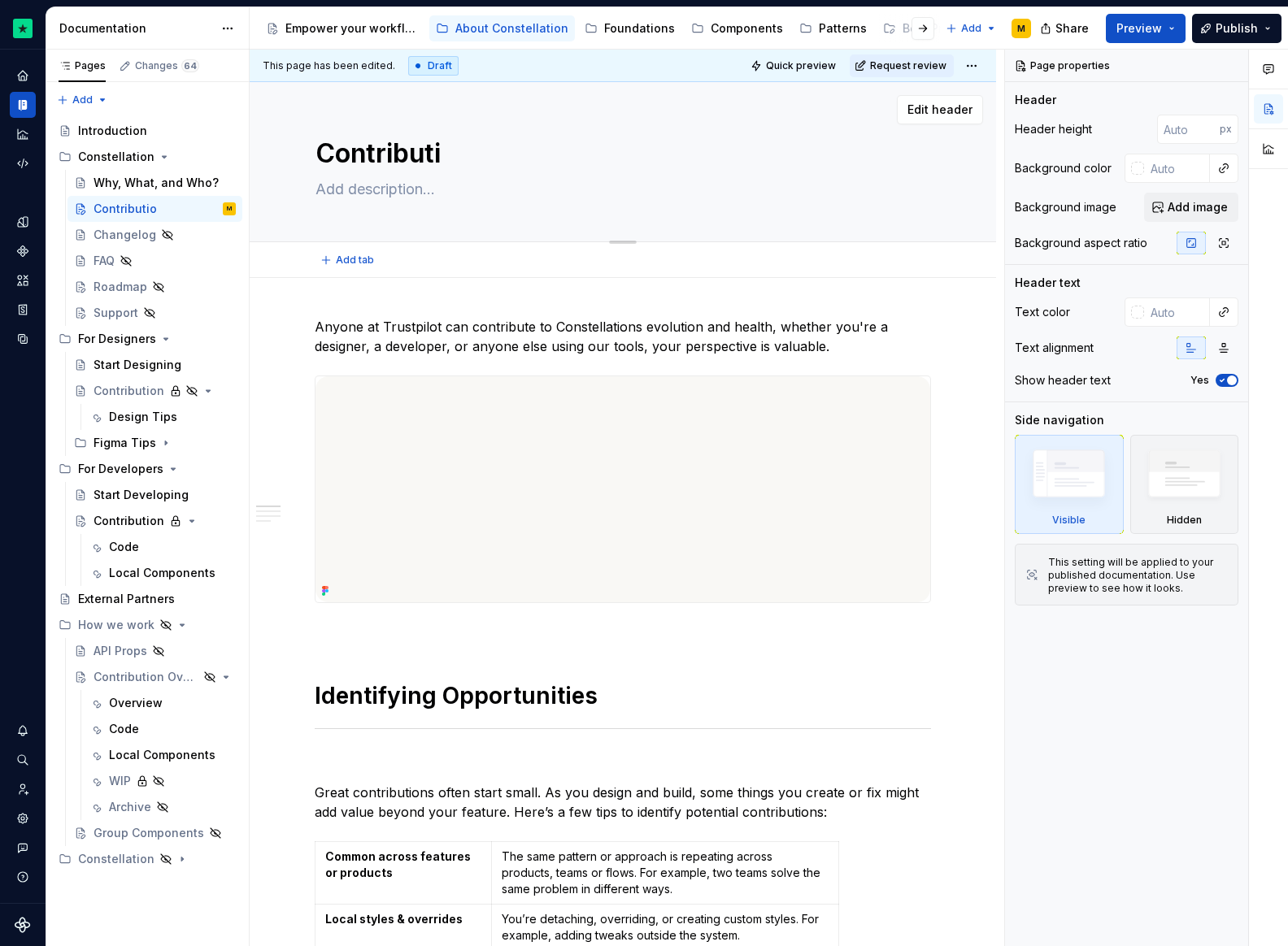
type textarea "*"
type textarea "Contribut"
type textarea "*"
type textarea "Contribu"
type textarea "*"
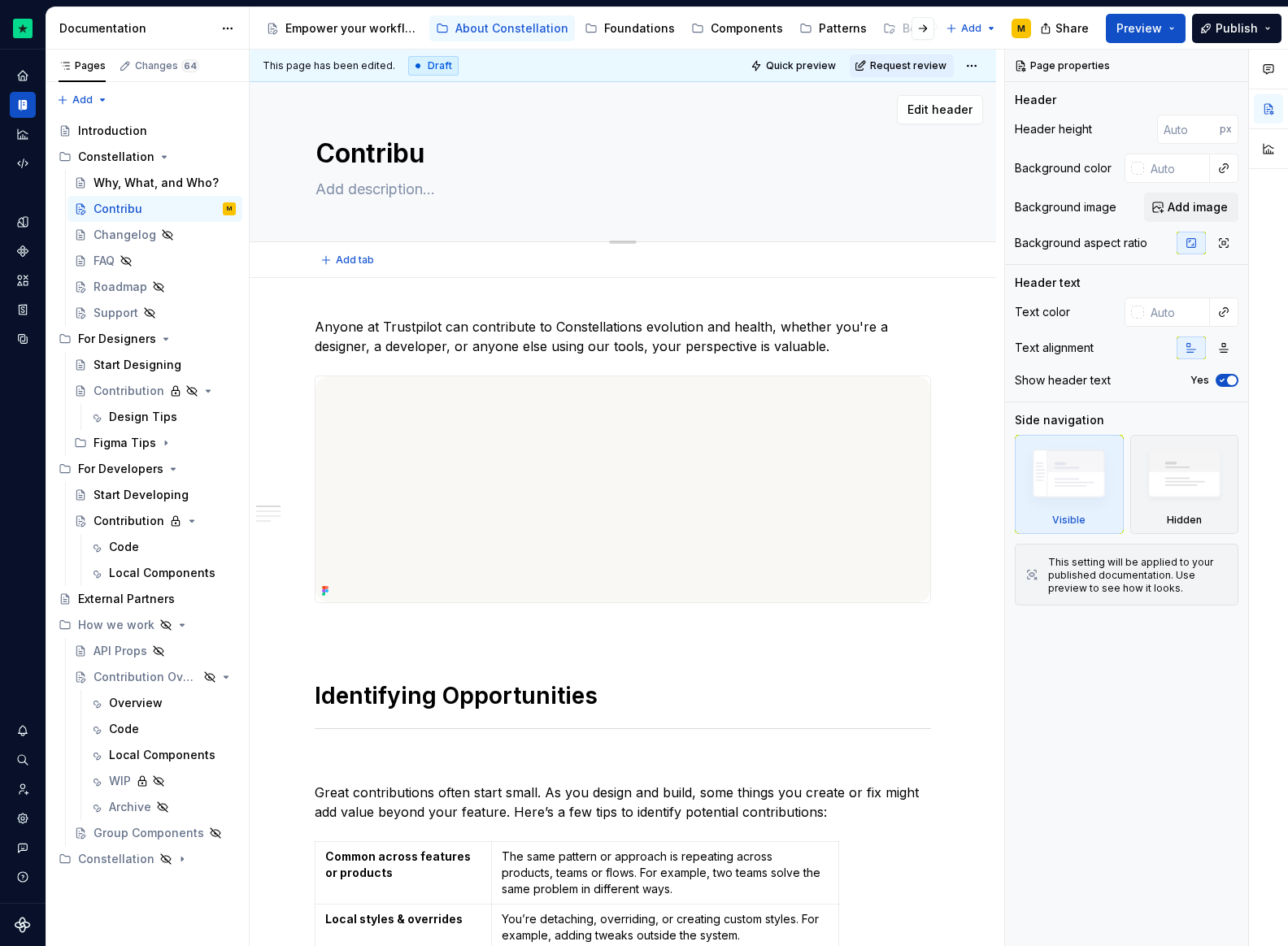
type textarea "Contribut"
type textarea "*"
type textarea "Contribute"
type textarea "*"
type textarea "Contribute"
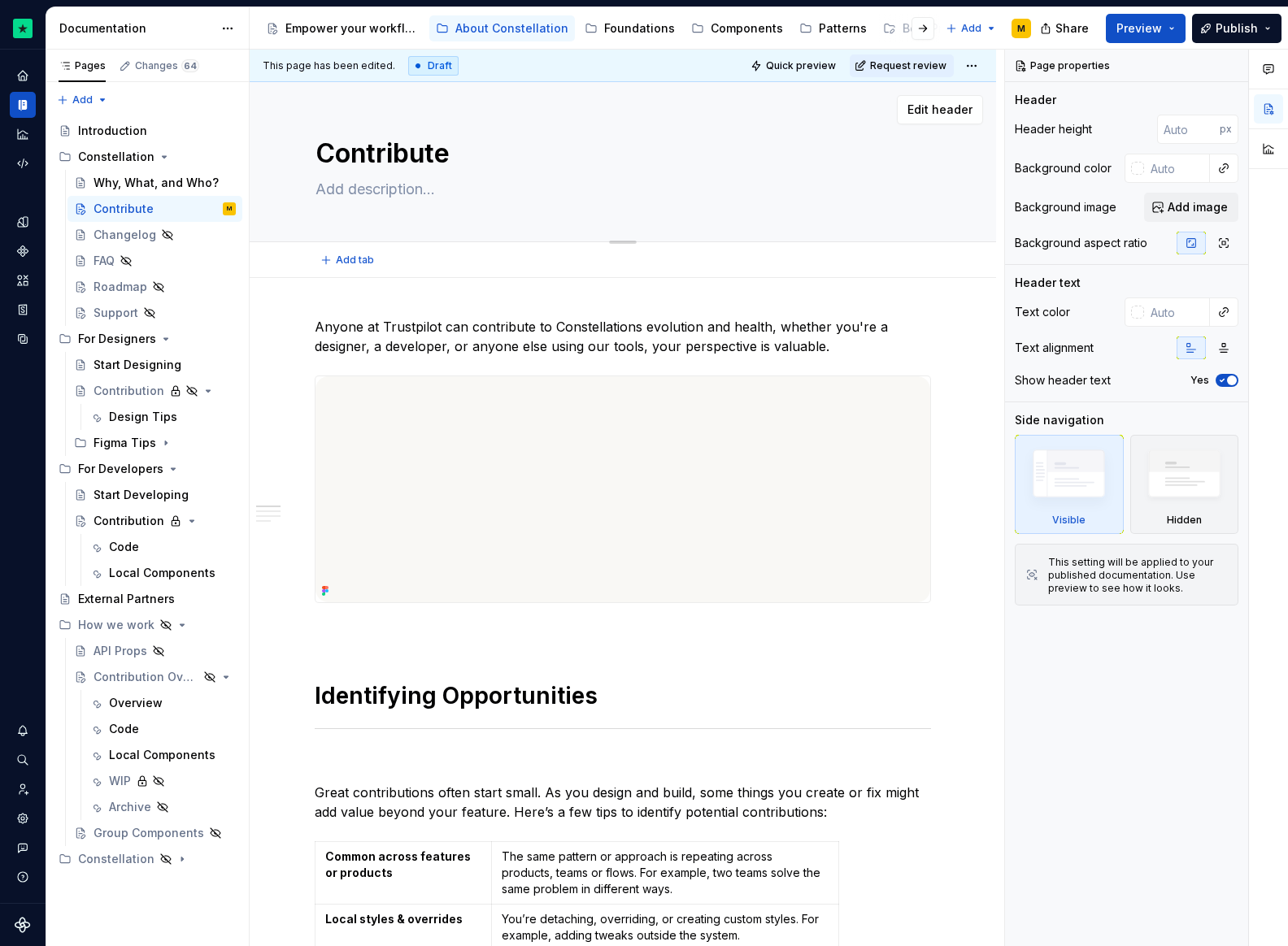
type textarea "*"
type textarea "Contribute to"
type textarea "*"
type textarea "Contribute to"
type textarea "*"
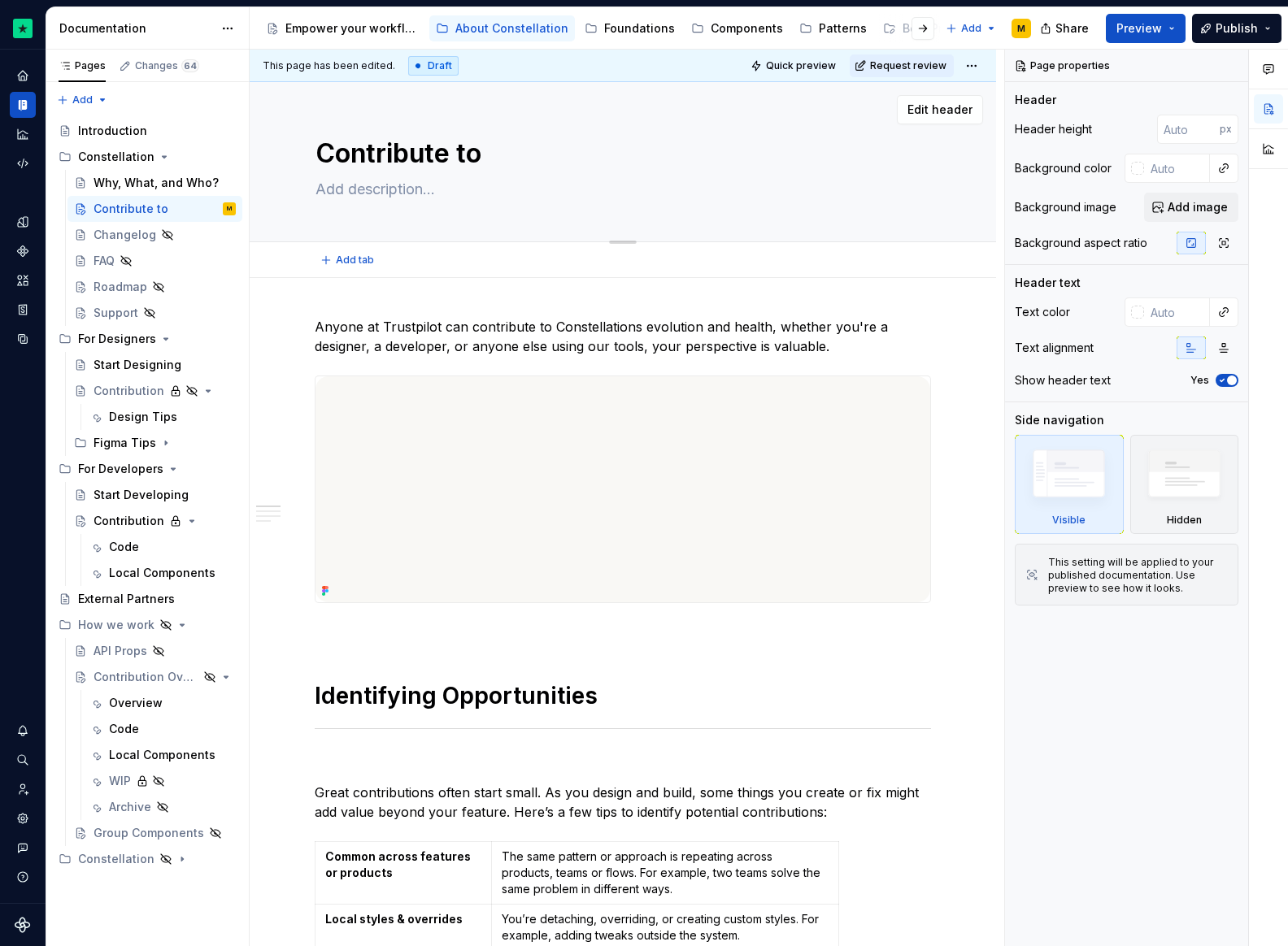
type textarea "Contribute to C"
type textarea "*"
type textarea "Contribute to Co"
type textarea "*"
type textarea "Contribute to Con"
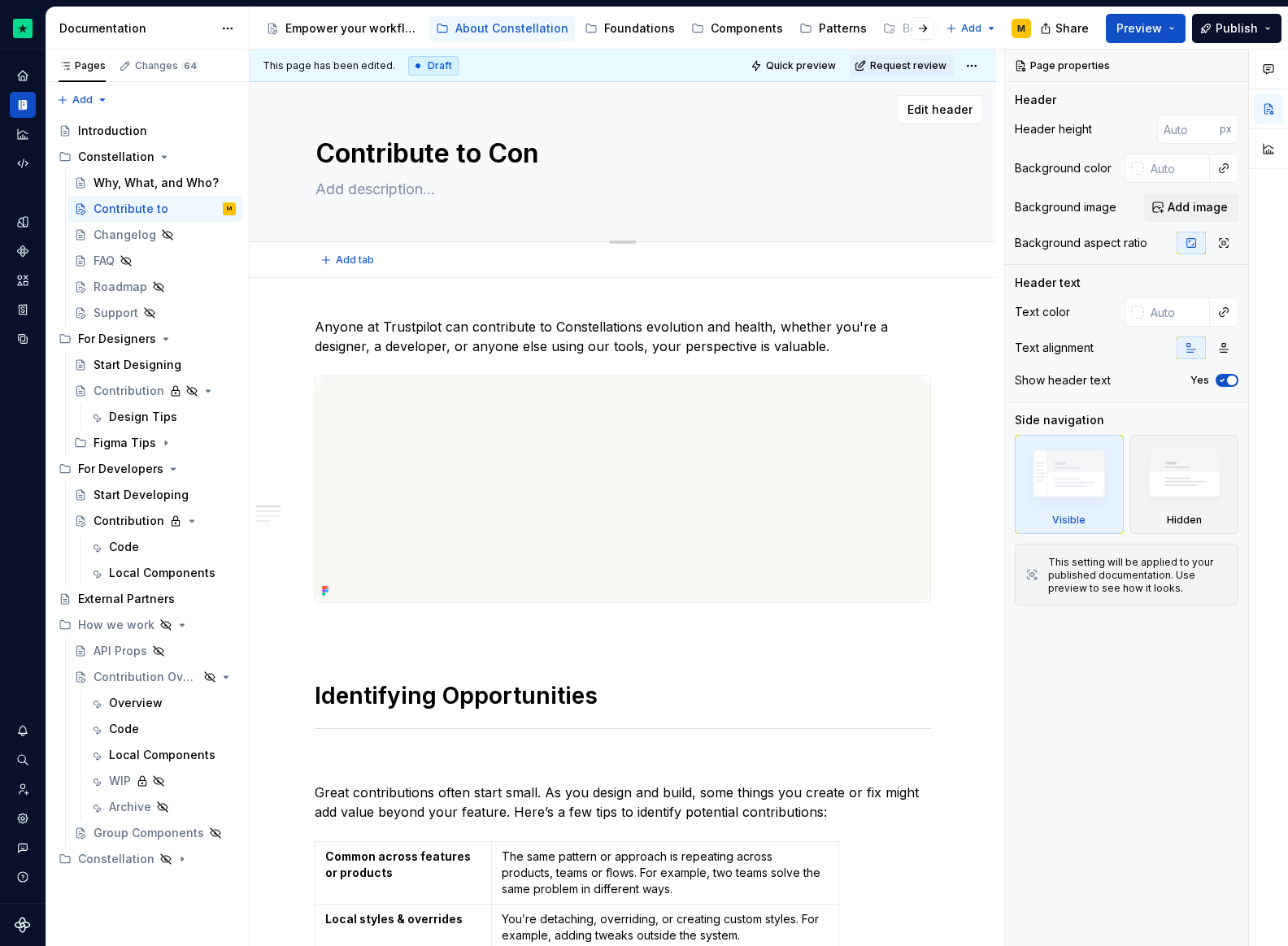
type textarea "*"
type textarea "Contribute to Cons"
type textarea "*"
type textarea "Contribute to Const"
type textarea "*"
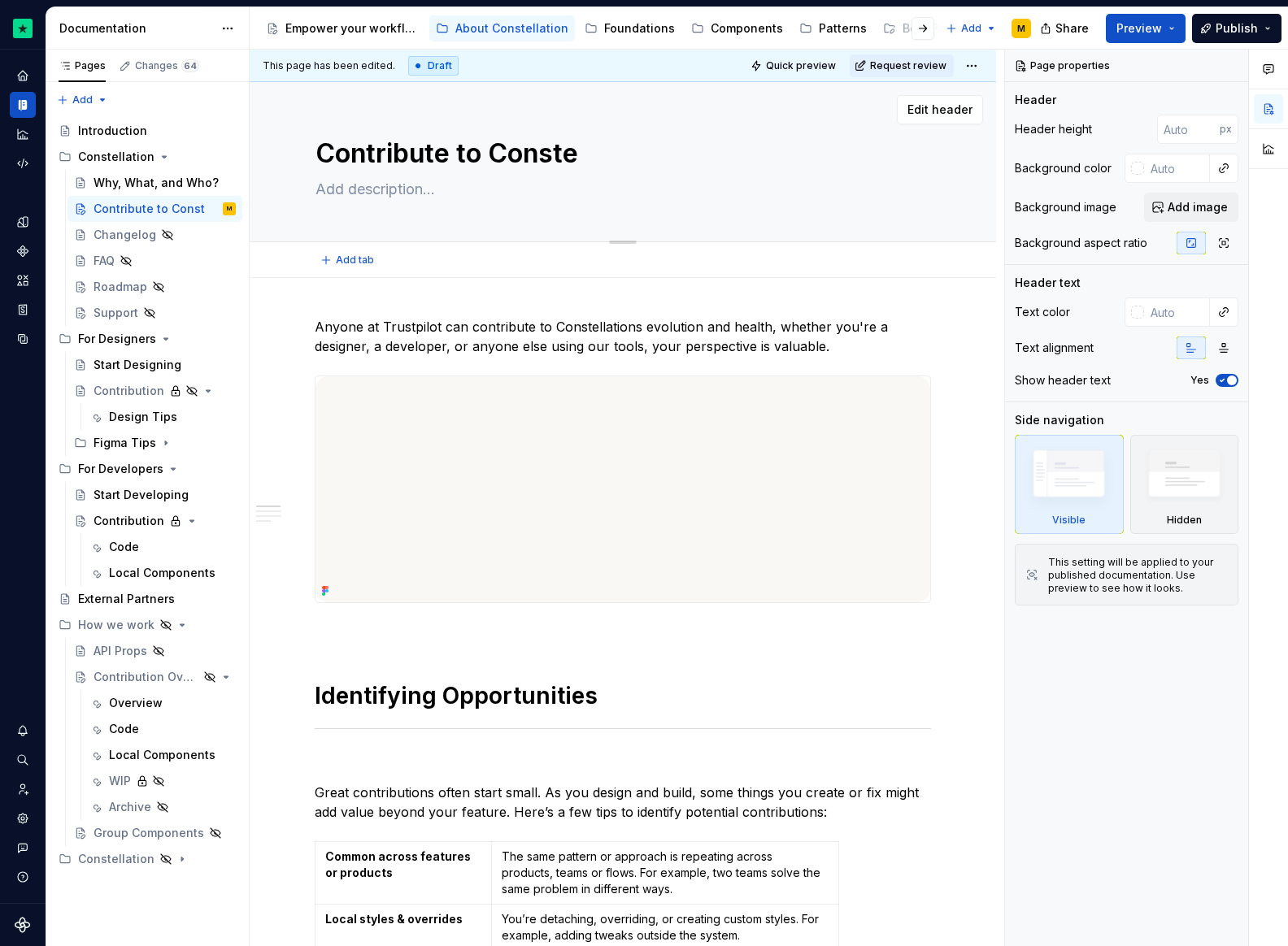
type textarea "Contribute to Constel"
type textarea "*"
type textarea "Contribute to Constell"
type textarea "*"
type textarea "Contribute to Constella"
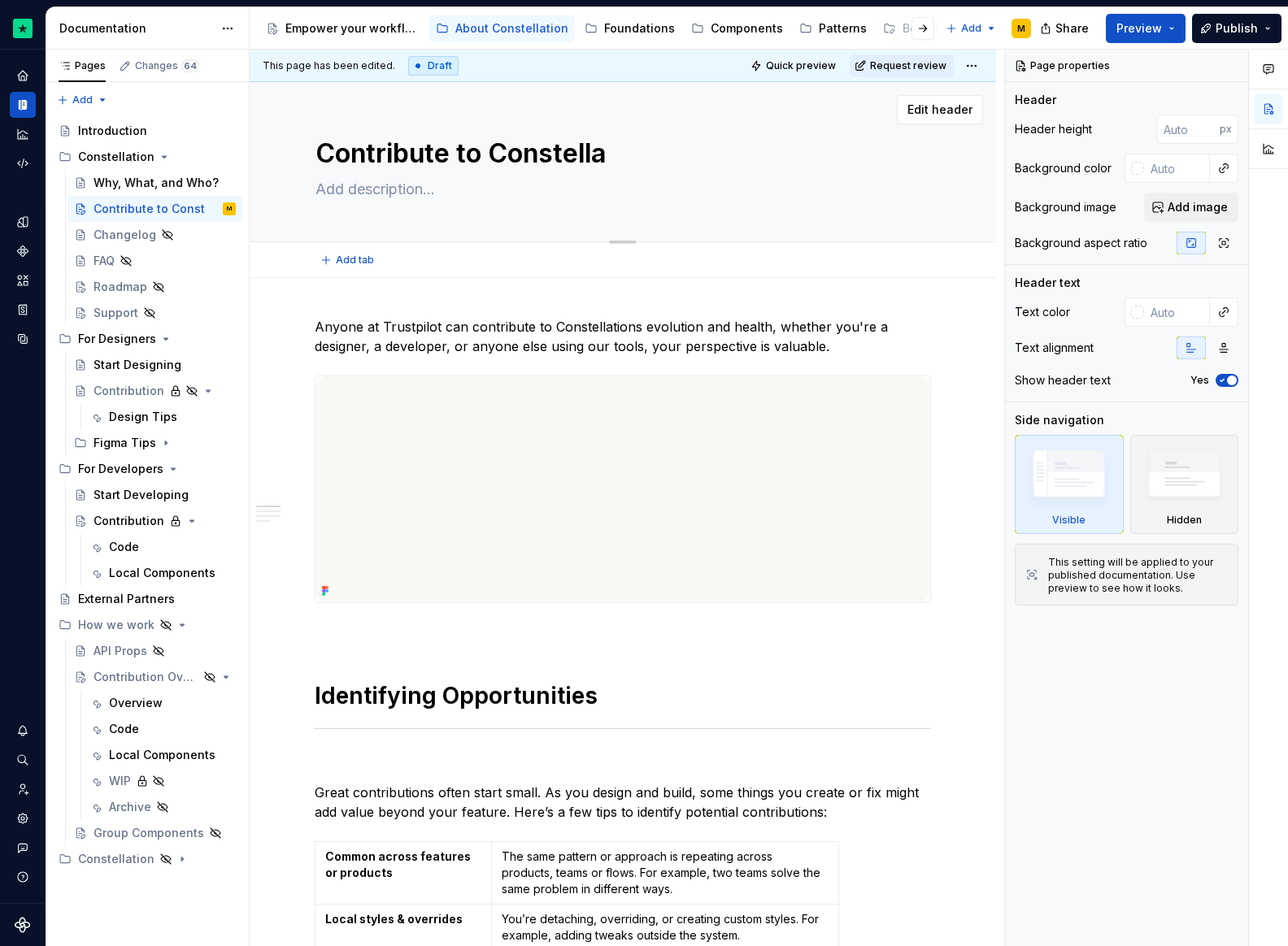
type textarea "*"
type textarea "Contribute to Constellat"
type textarea "*"
type textarea "Contribute to Constellati"
type textarea "*"
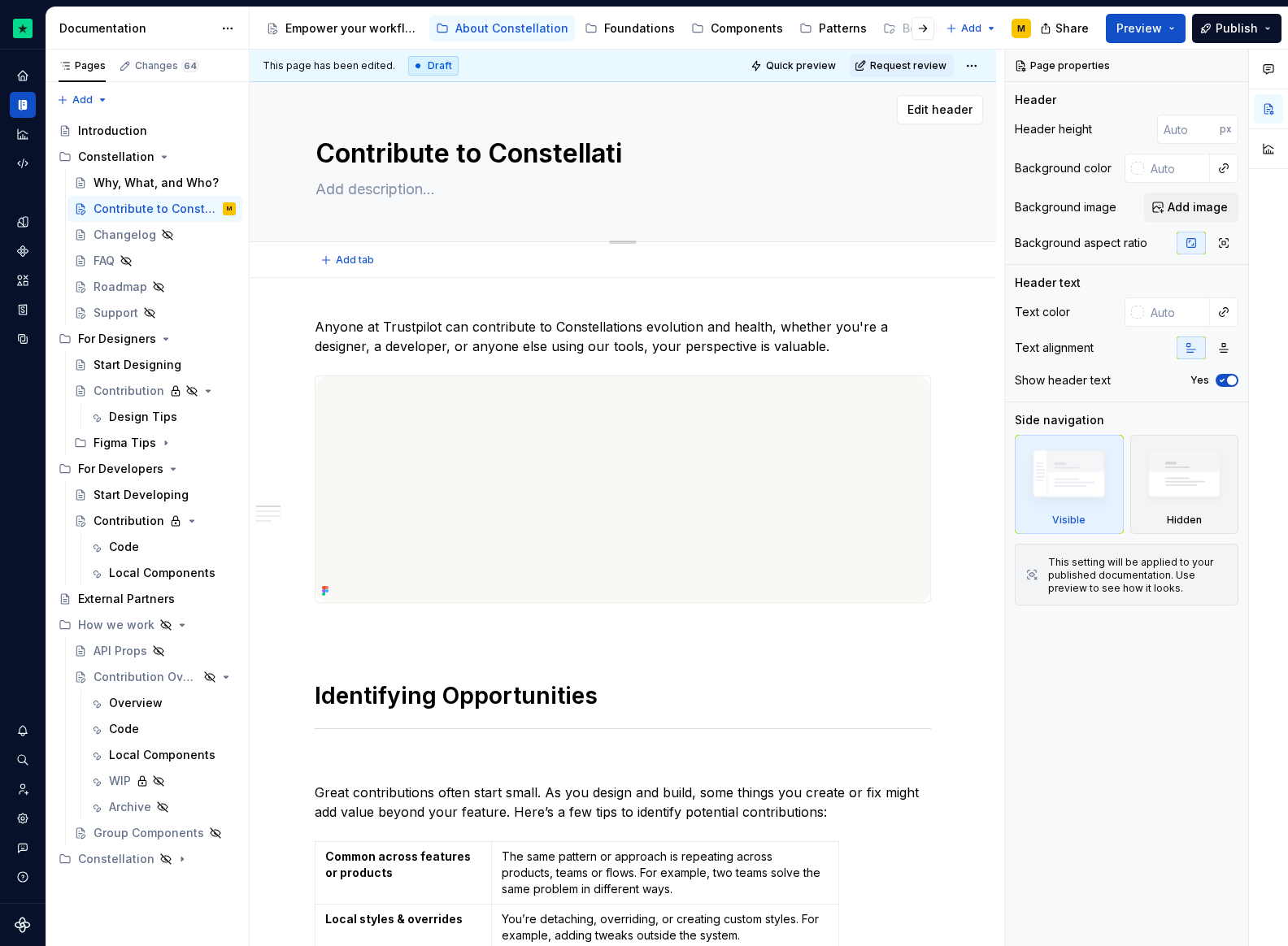
type textarea "Contribute to Constellatio"
type textarea "*"
type textarea "Contribute to Constellation"
type textarea "*"
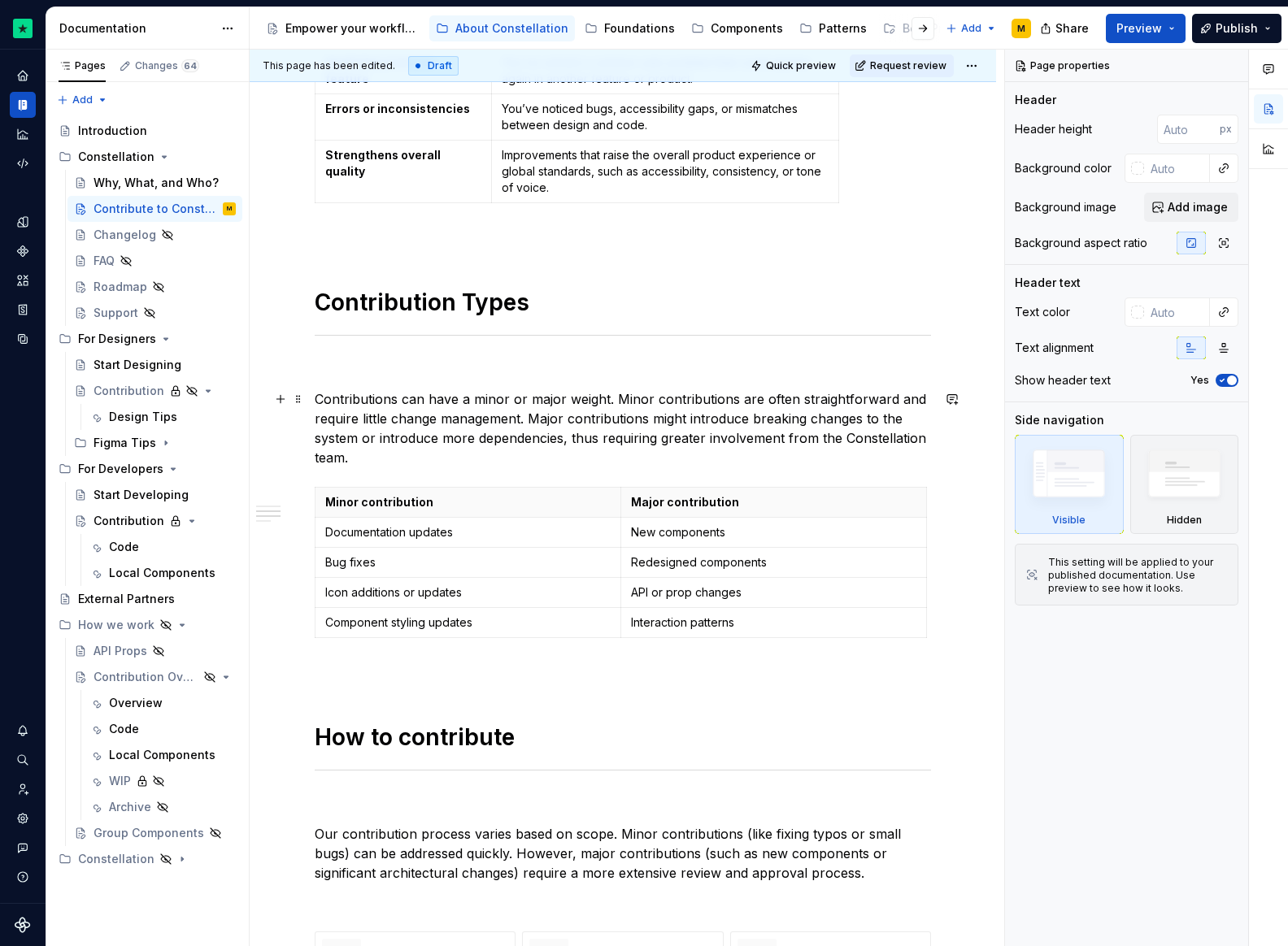
scroll to position [1457, 0]
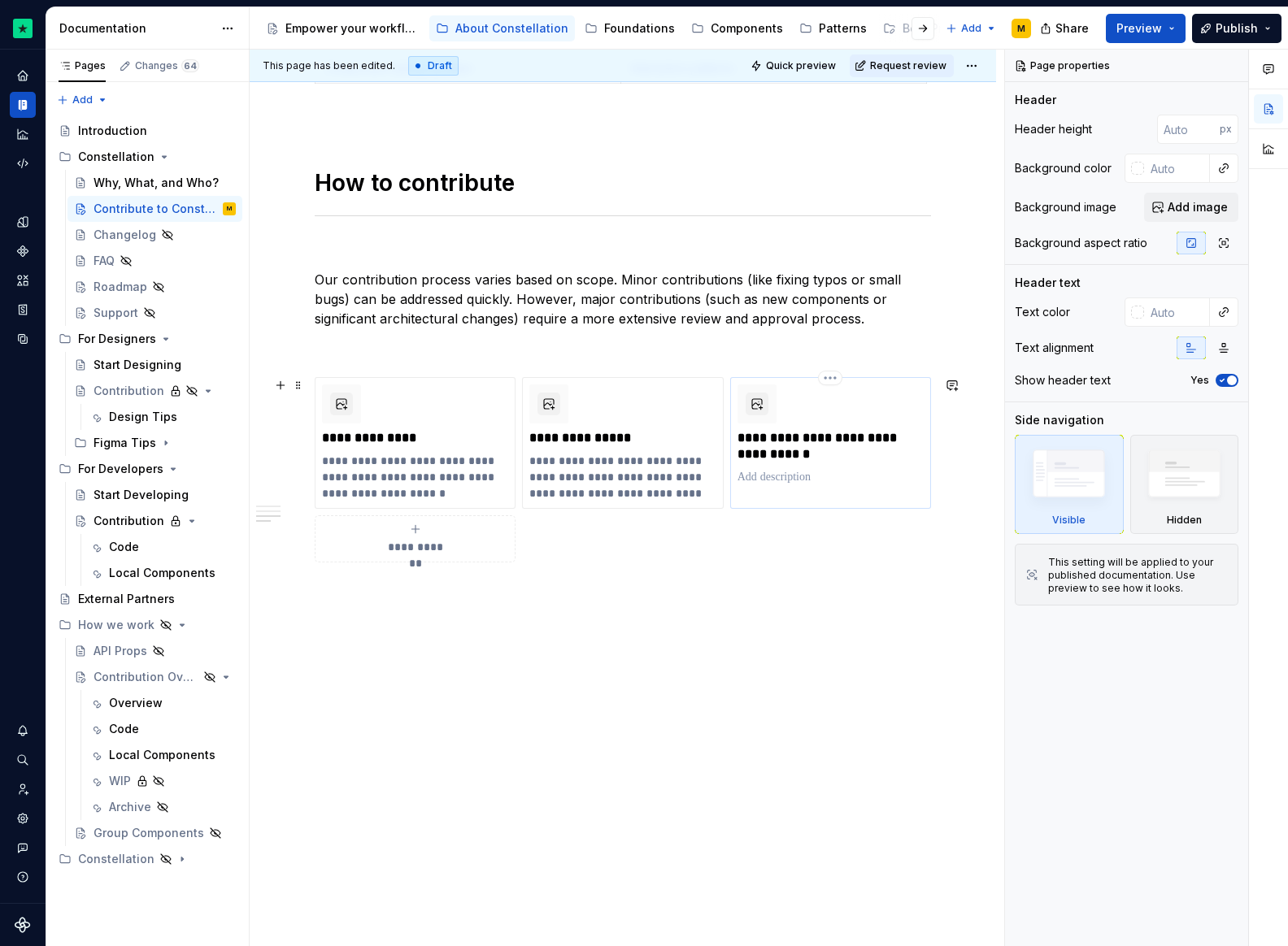
type textarea "Contribute to Constellation"
click at [797, 446] on p "**********" at bounding box center [830, 446] width 186 height 33
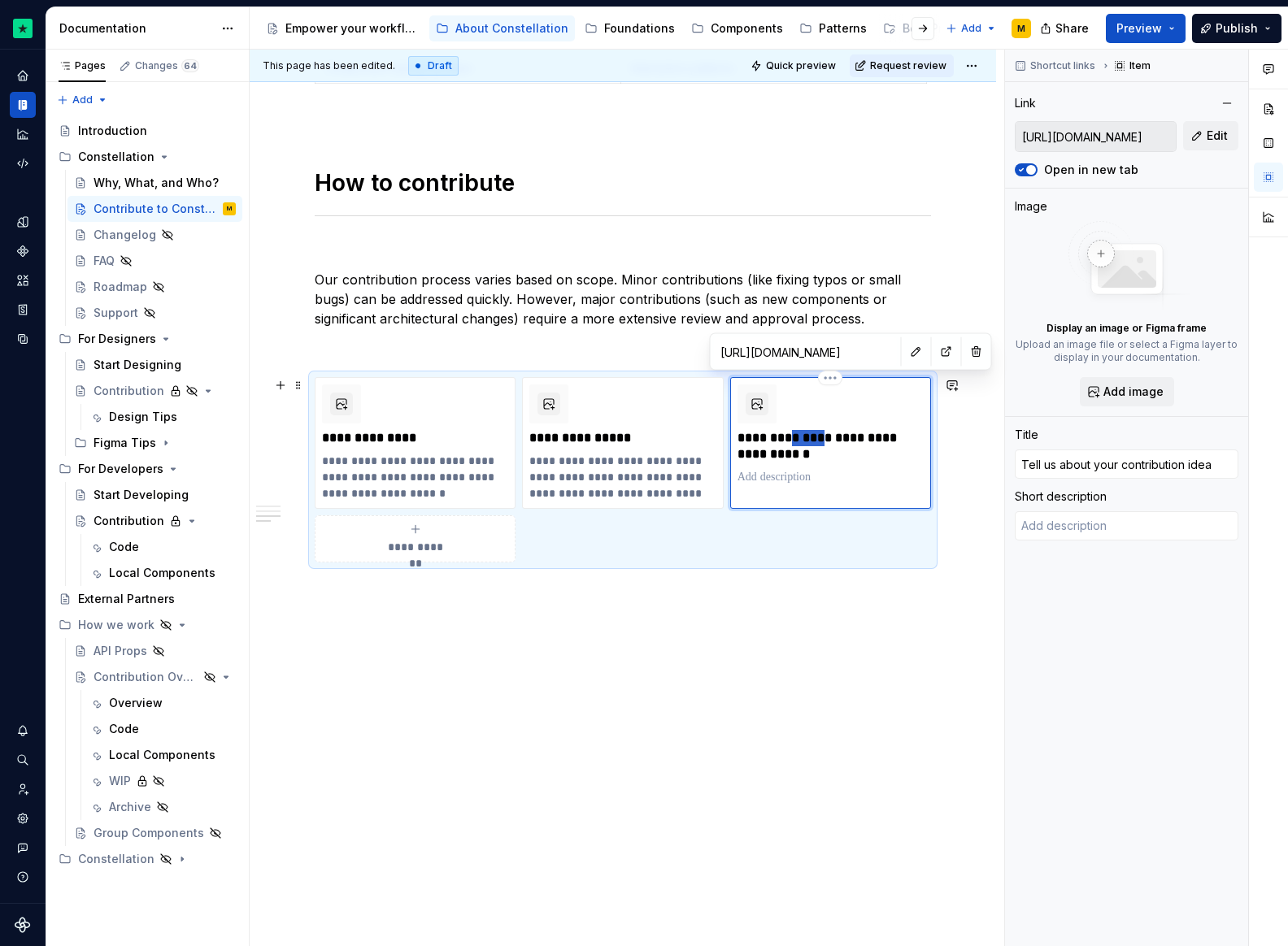
click at [797, 446] on p "**********" at bounding box center [830, 446] width 186 height 33
type textarea "*"
type input "S"
type textarea "*"
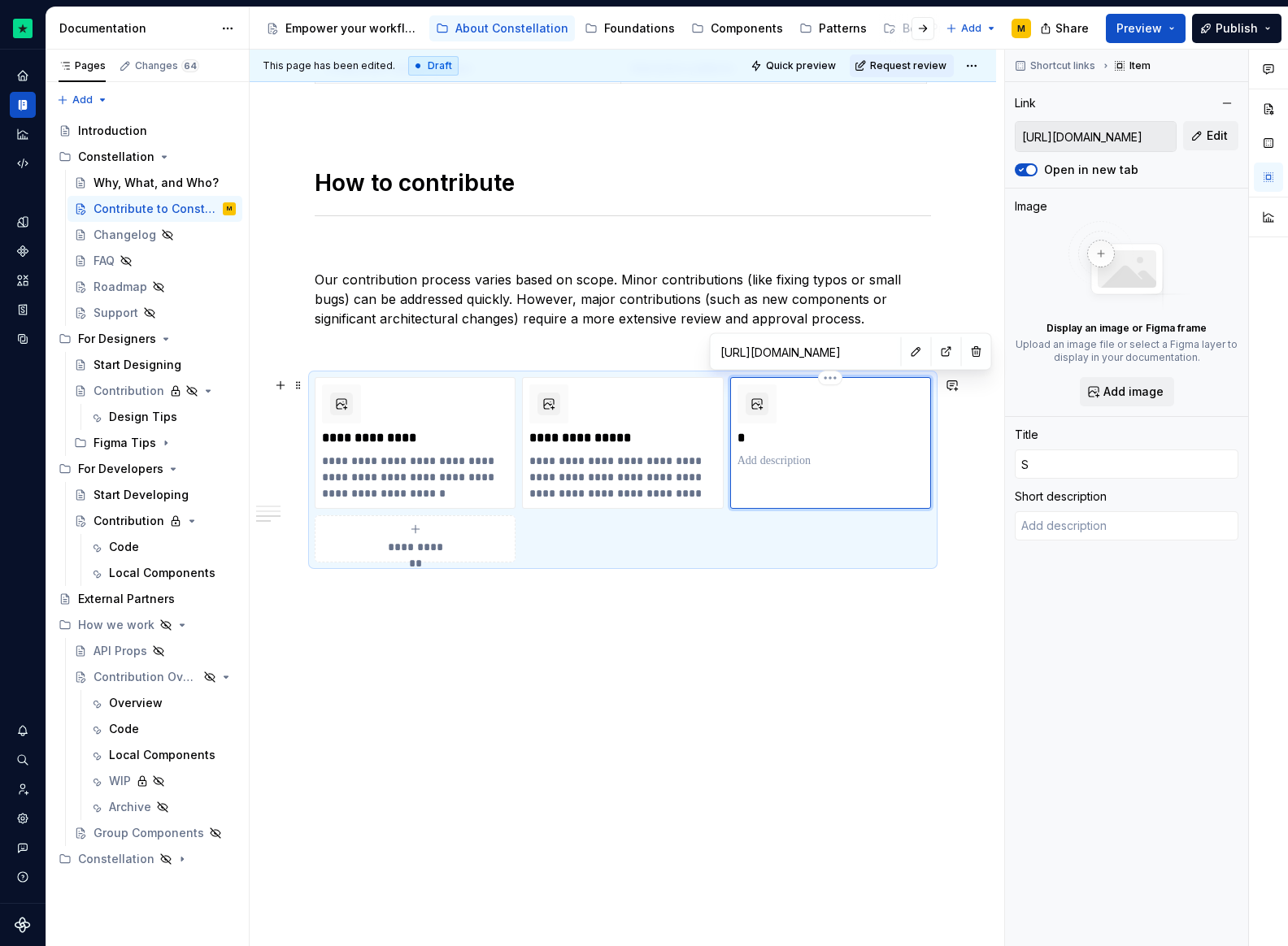
type input "Sl"
type textarea "*"
type input "Sla"
type textarea "*"
type input "Slac"
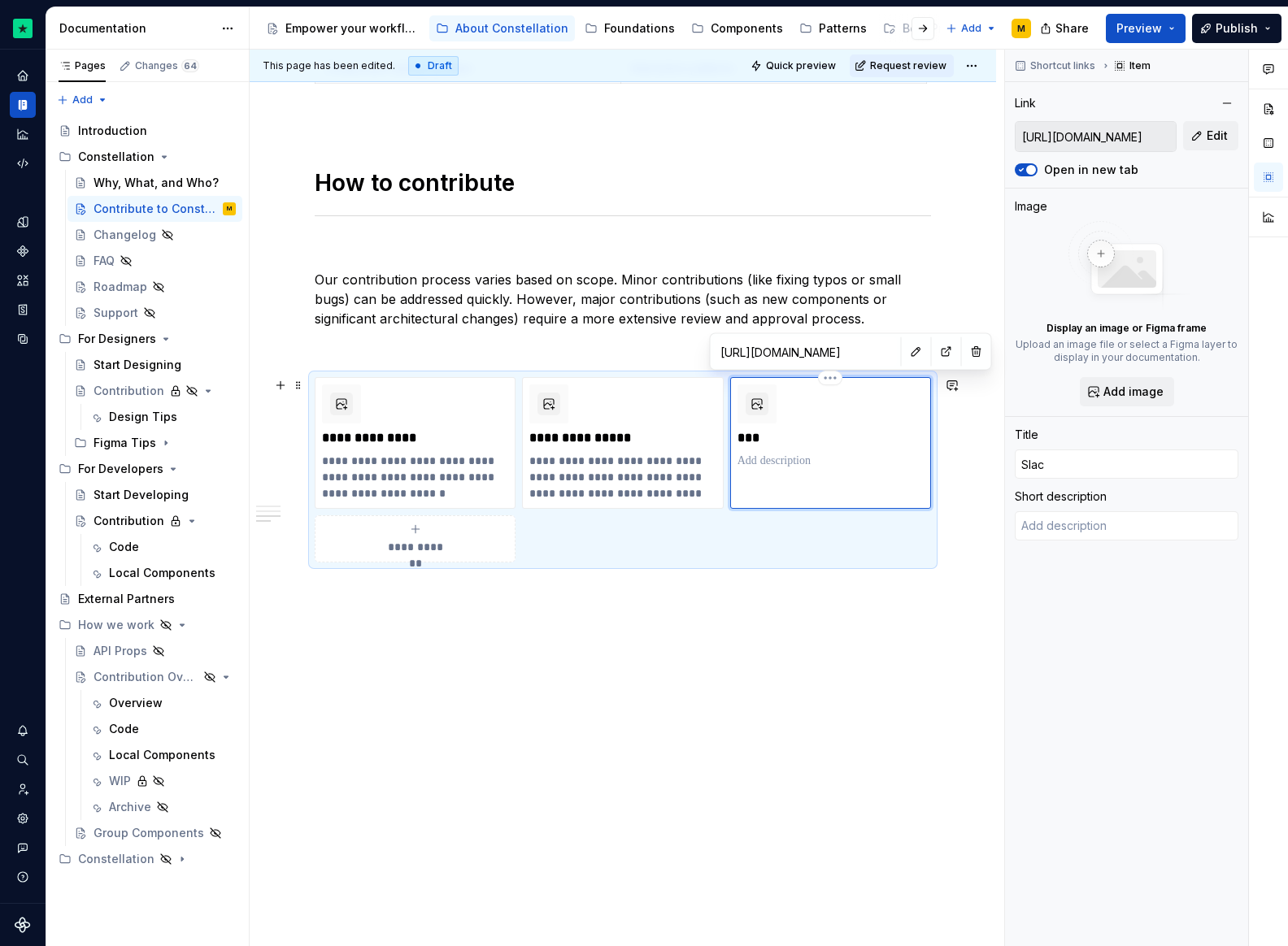
type textarea "*"
type input "Slack"
type textarea "*"
type input "Slack"
type textarea "*"
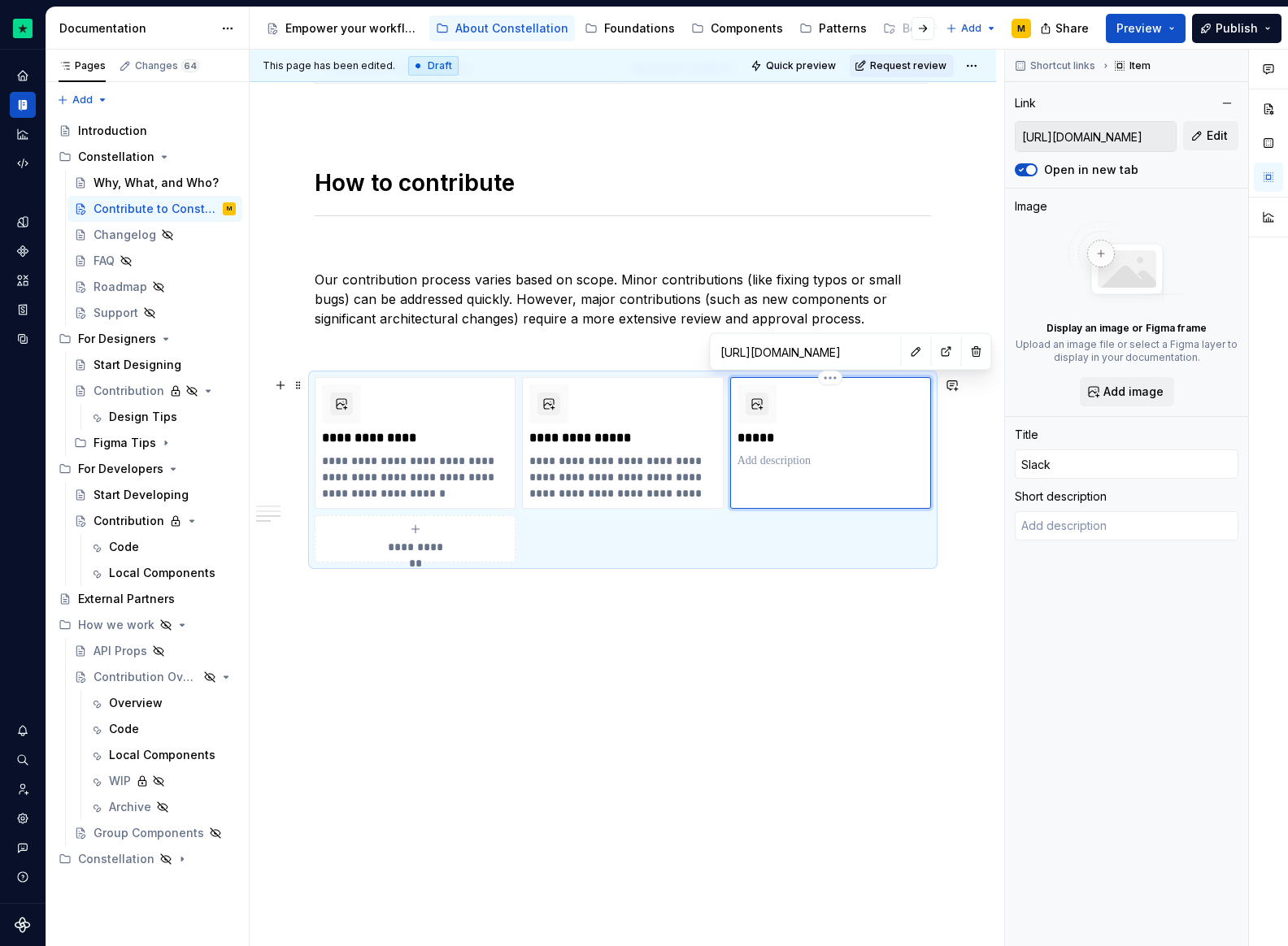
type input "Slack C"
type textarea "*"
type input "Slack Ch"
type textarea "*"
type input "Slack Cha"
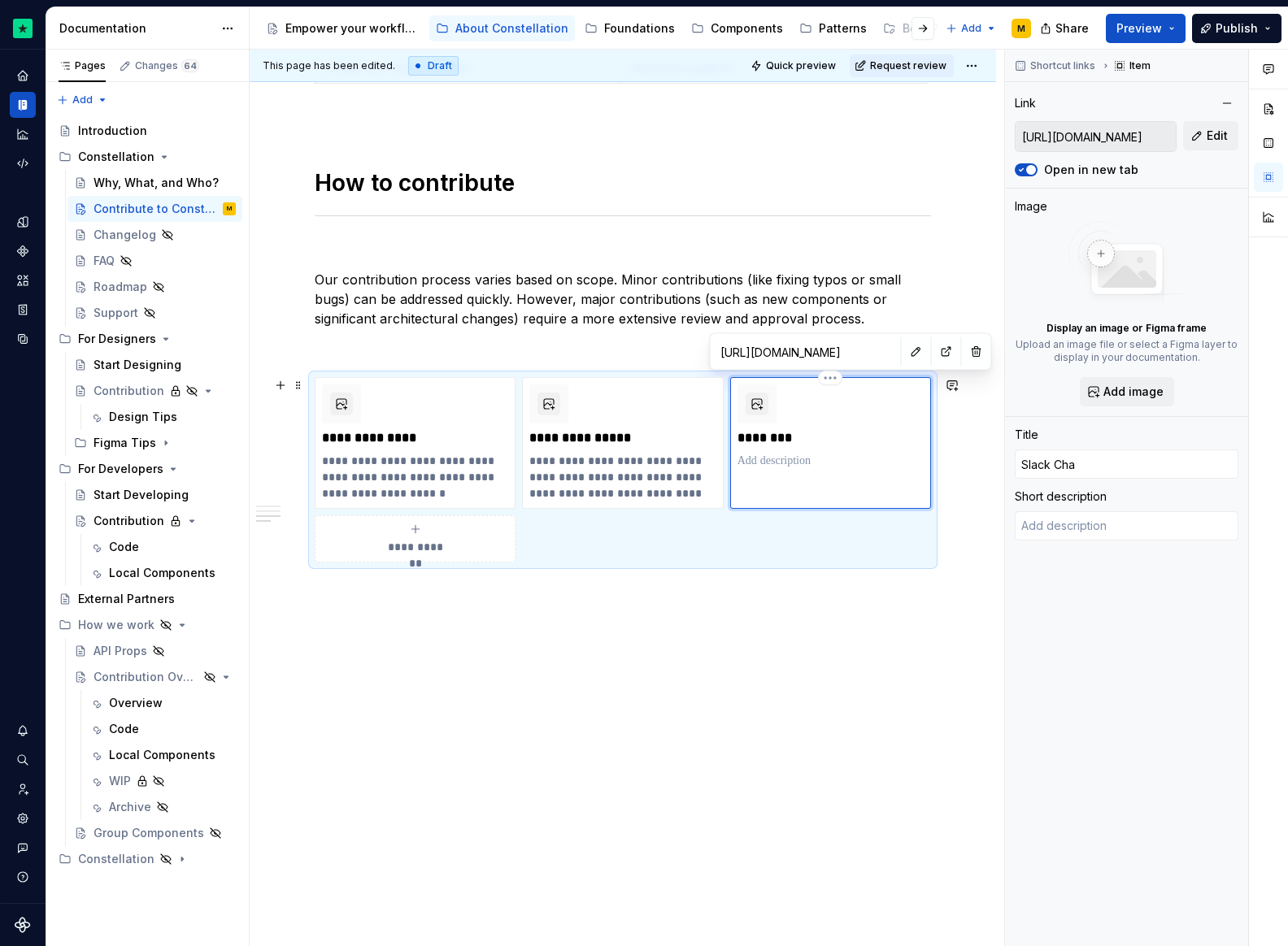
type textarea "*"
type input "Slack Chan"
type textarea "*"
type input "Slack Chann"
type textarea "*"
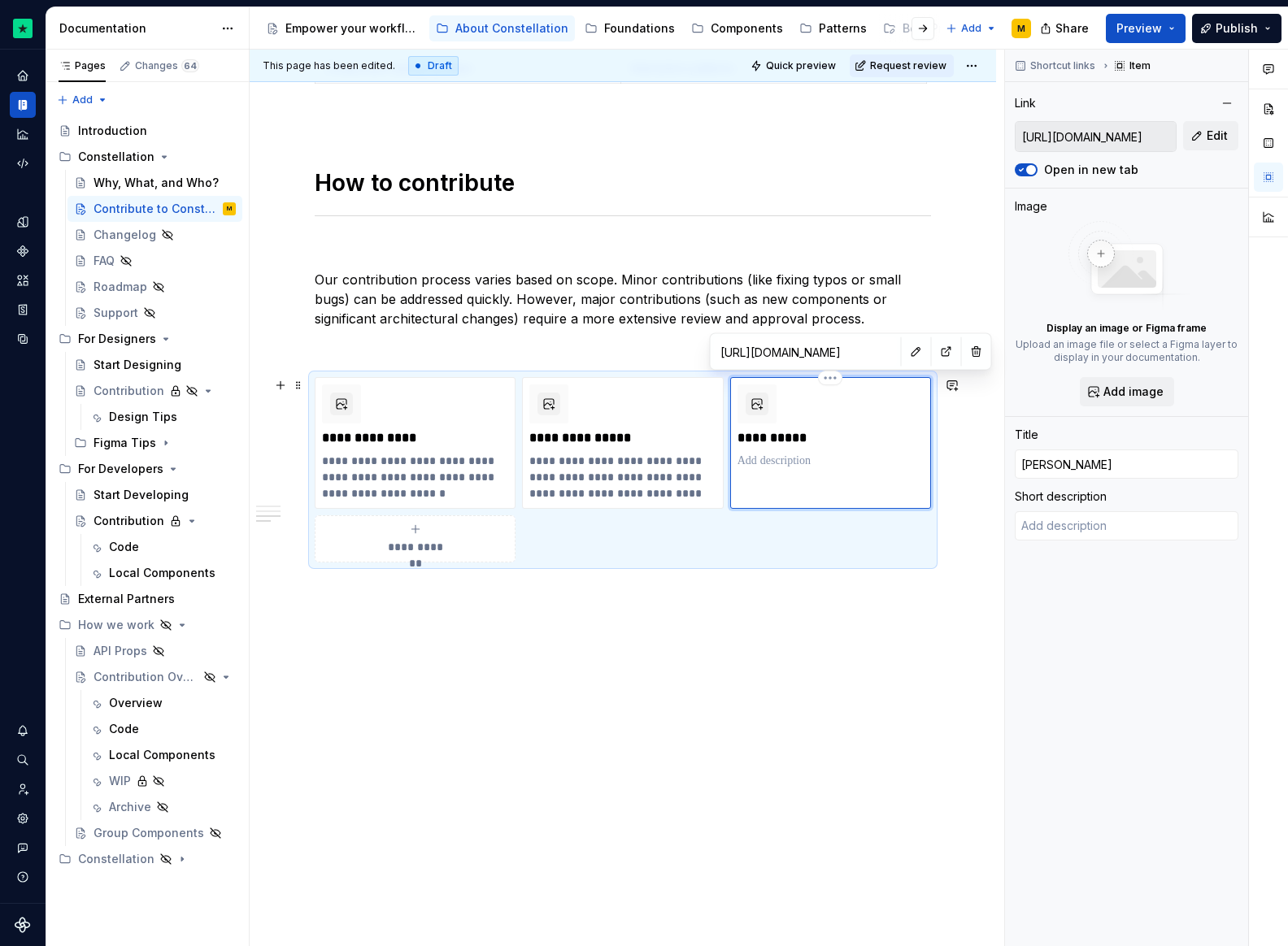
type input "Slack Channe"
type textarea "*"
type input "Slack Channel"
click at [761, 600] on p at bounding box center [623, 591] width 616 height 19
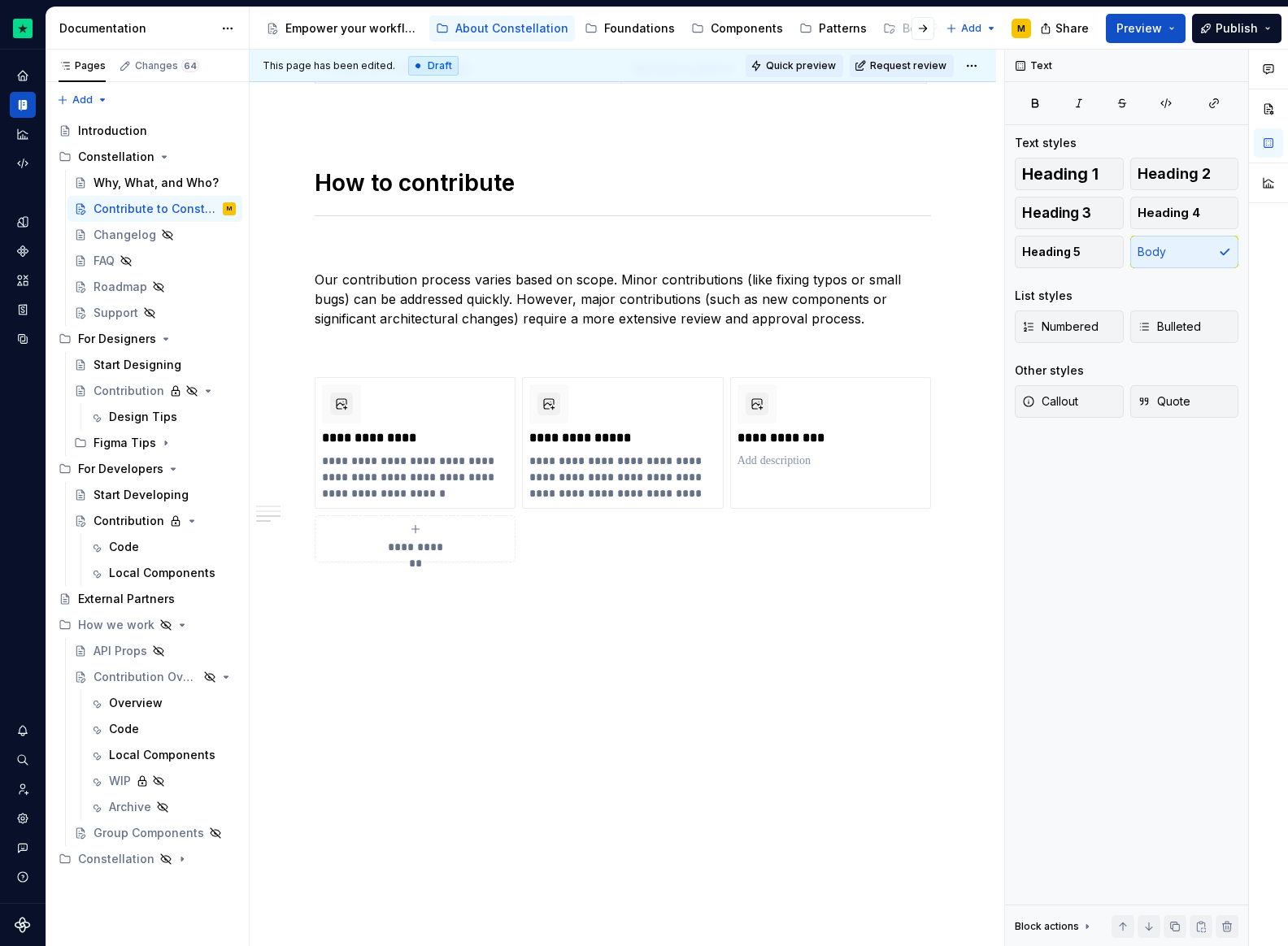
click at [797, 71] on span "Quick preview" at bounding box center [800, 65] width 70 height 13
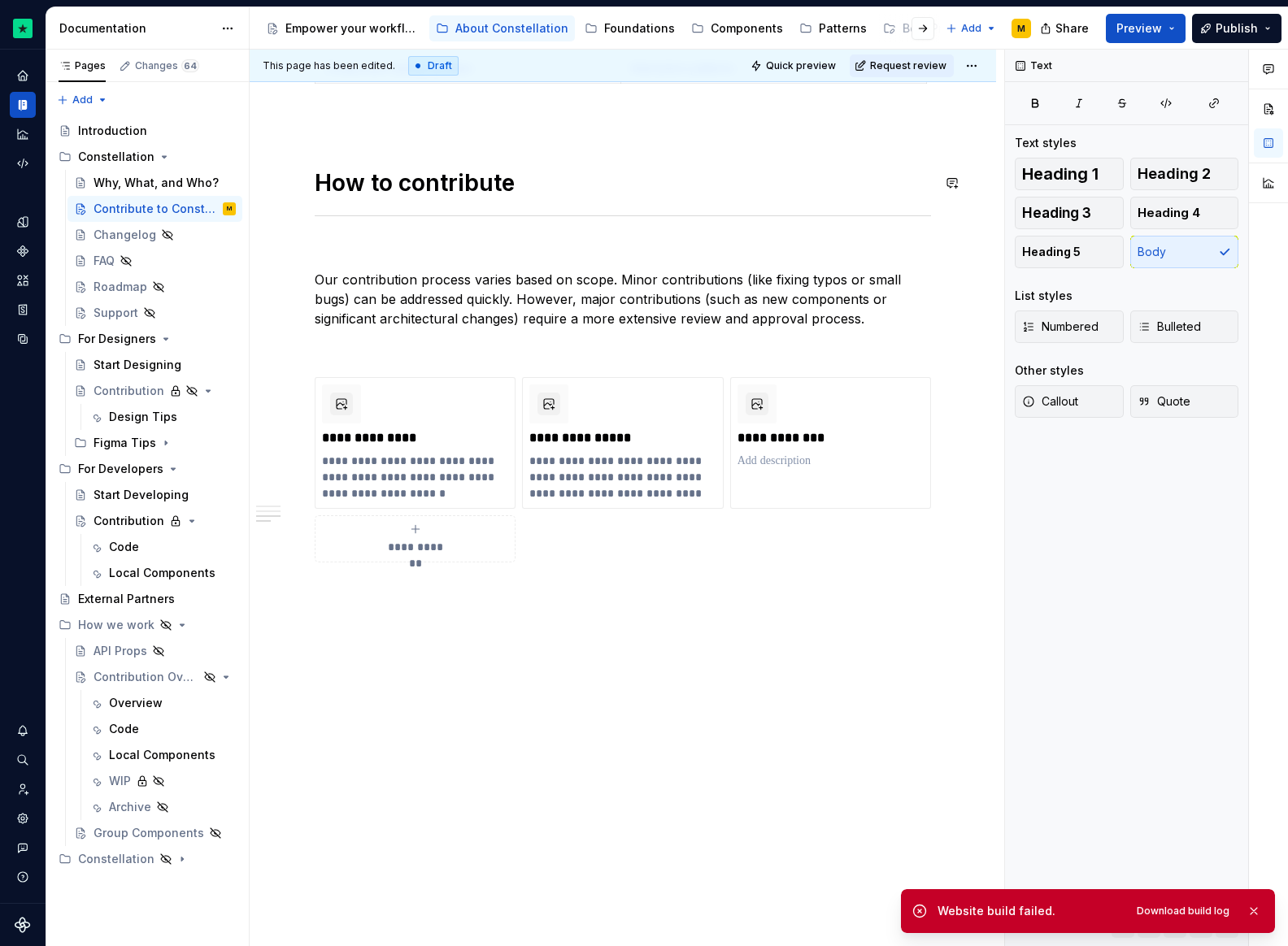
type textarea "*"
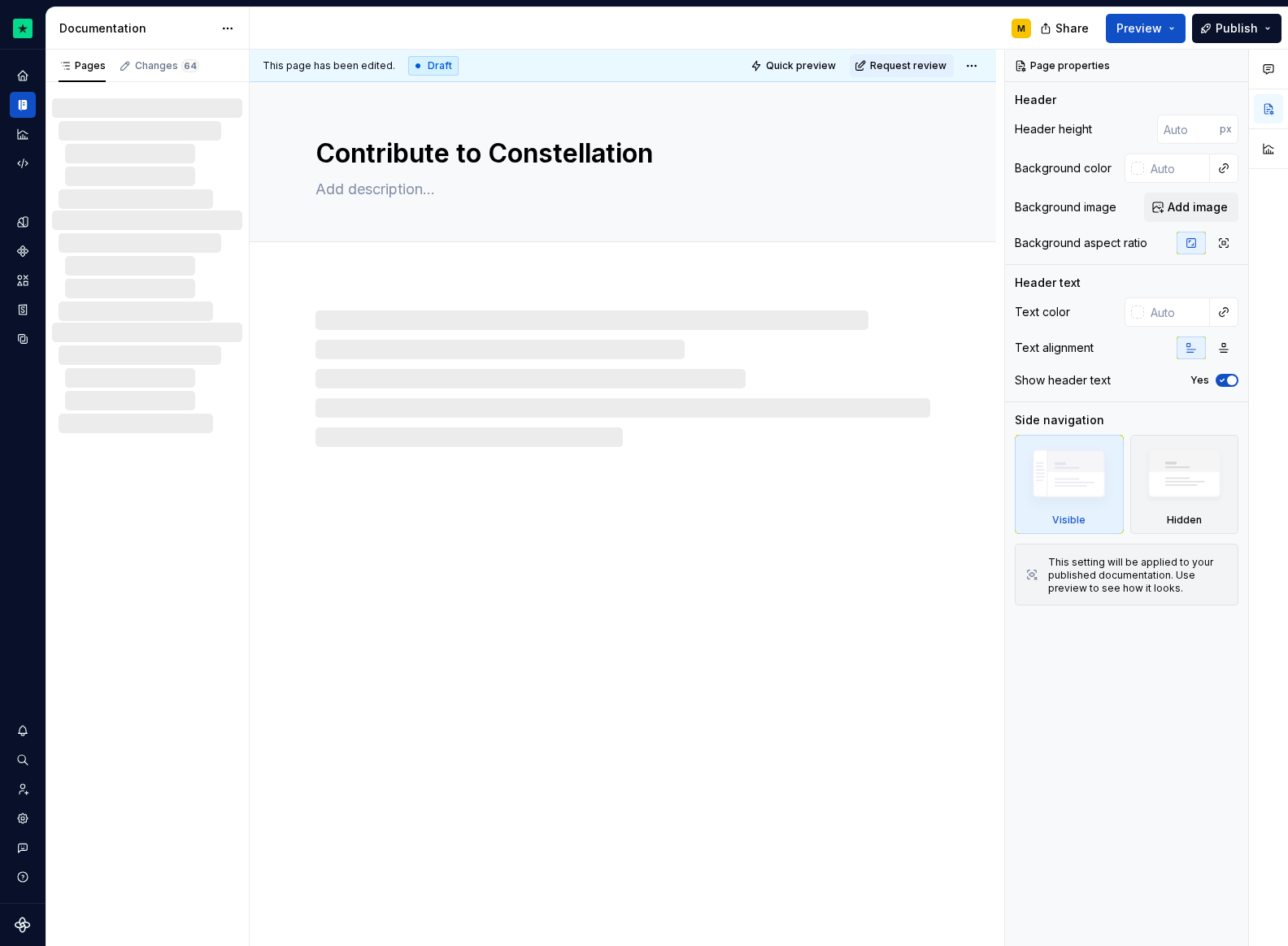
type textarea "*"
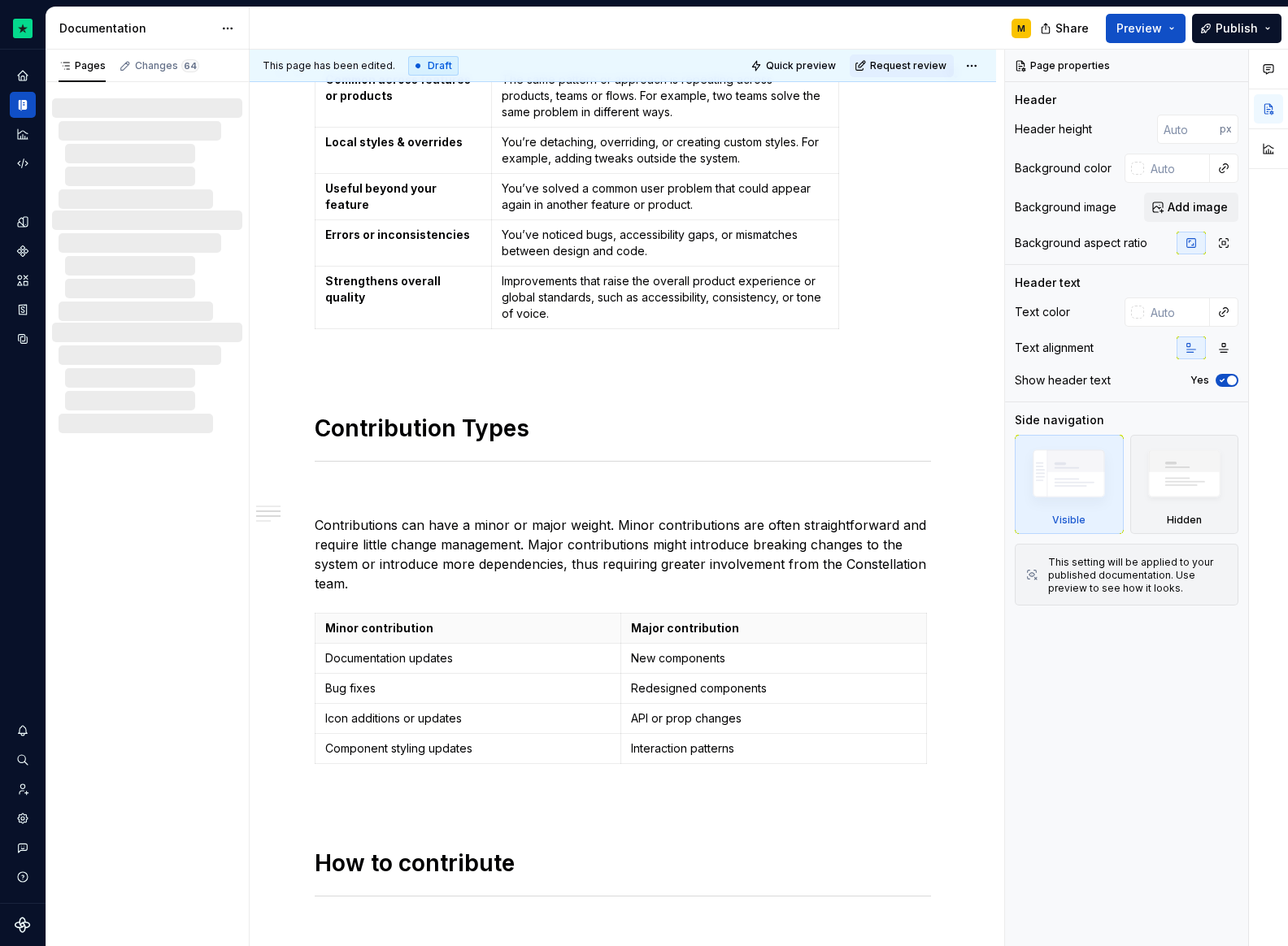
scroll to position [1457, 0]
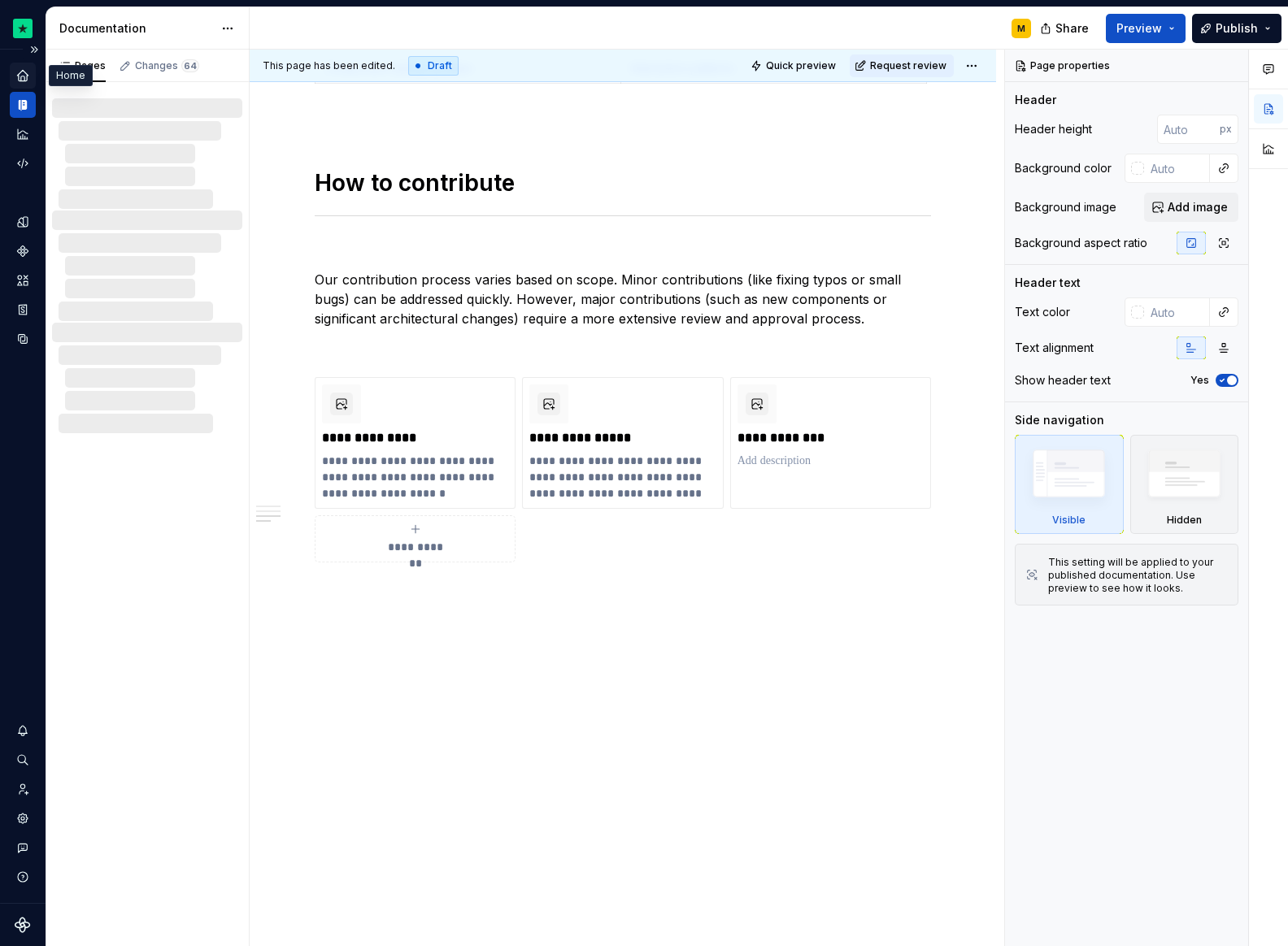
click at [10, 81] on div "Home" at bounding box center [23, 76] width 26 height 26
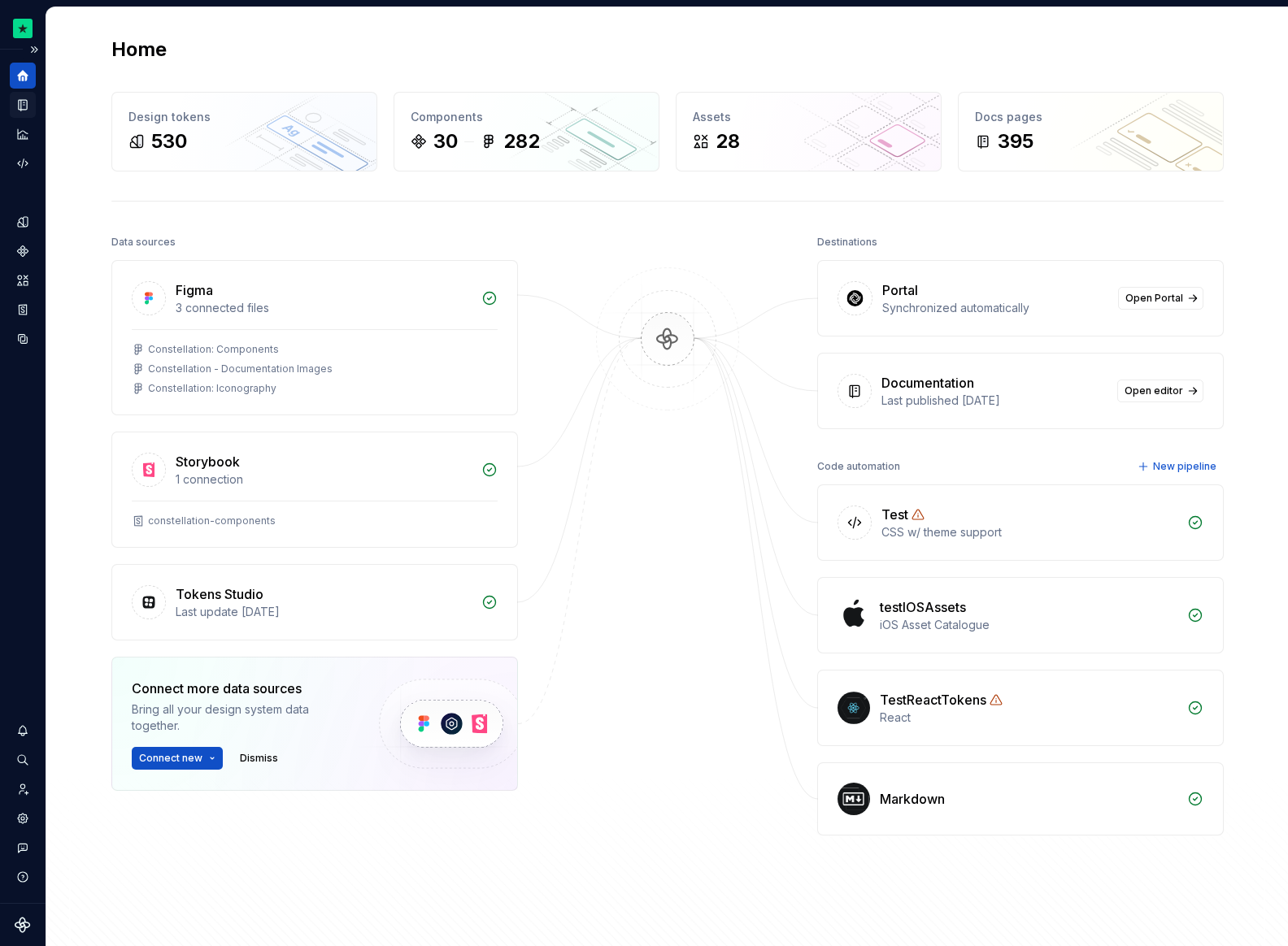
click at [19, 105] on icon "Documentation" at bounding box center [22, 104] width 14 height 14
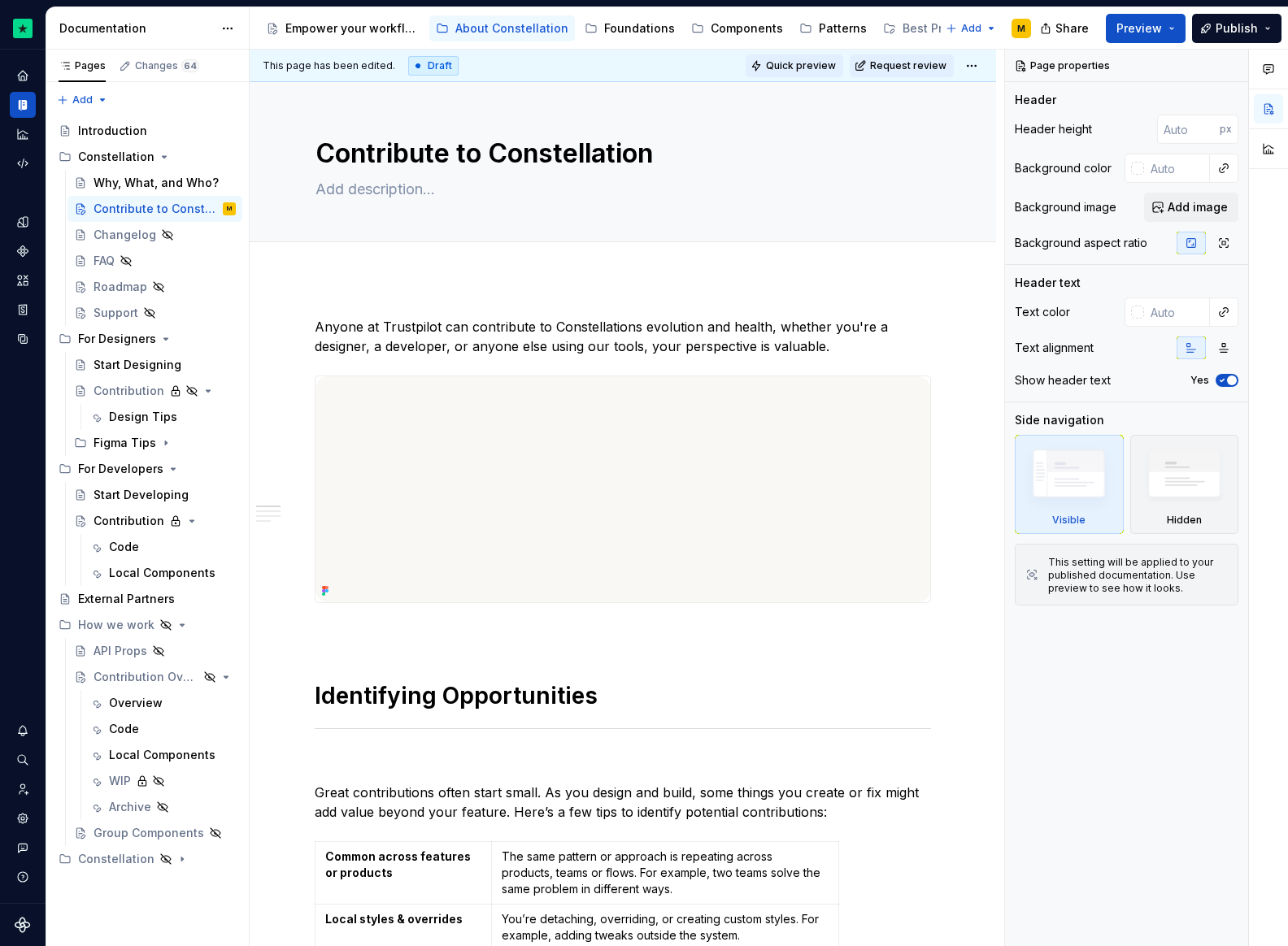
click at [788, 64] on span "Quick preview" at bounding box center [800, 65] width 70 height 13
click at [1121, 36] on button "Preview" at bounding box center [1145, 28] width 80 height 29
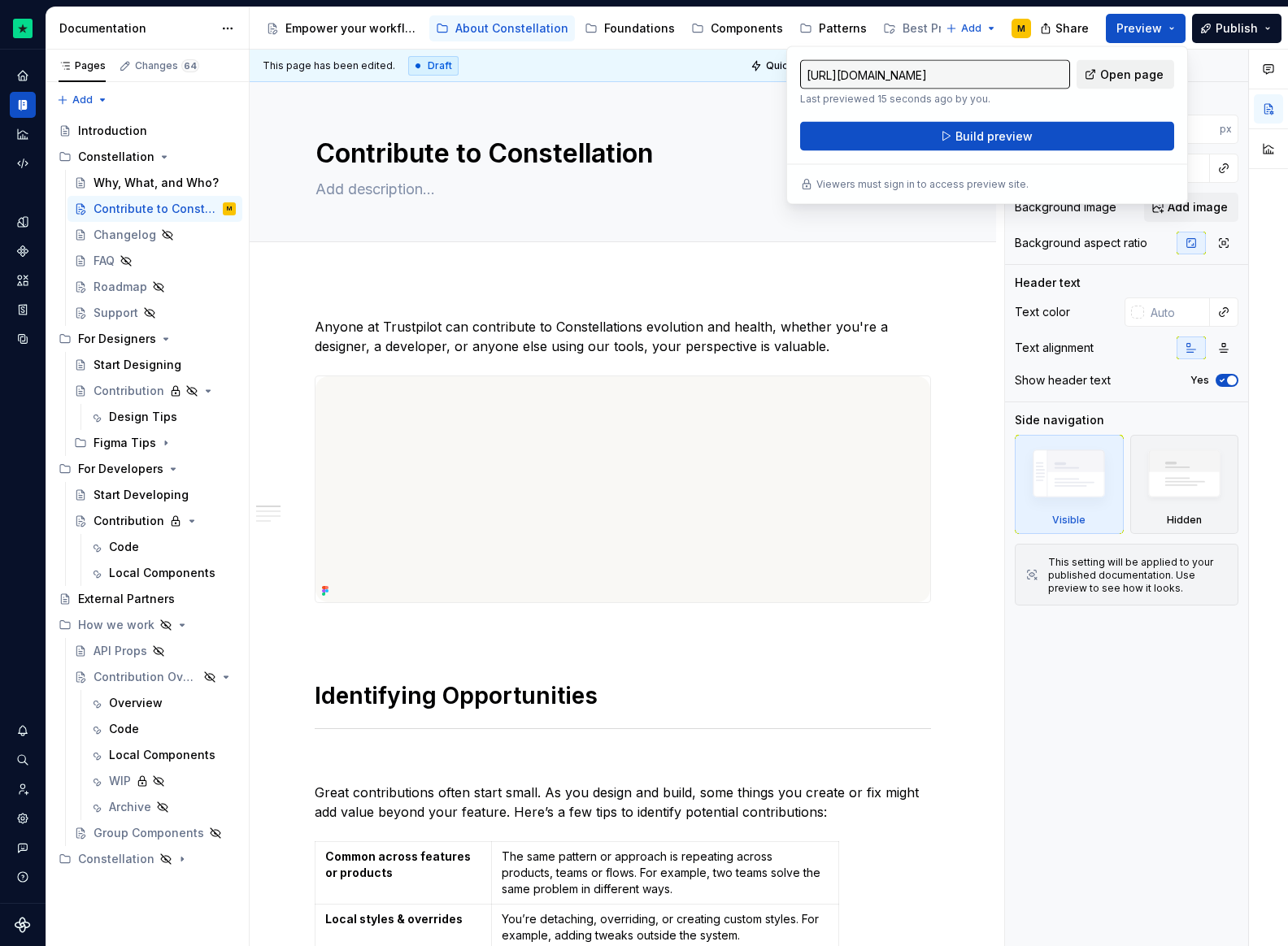
click at [1138, 69] on span "Open page" at bounding box center [1132, 74] width 64 height 16
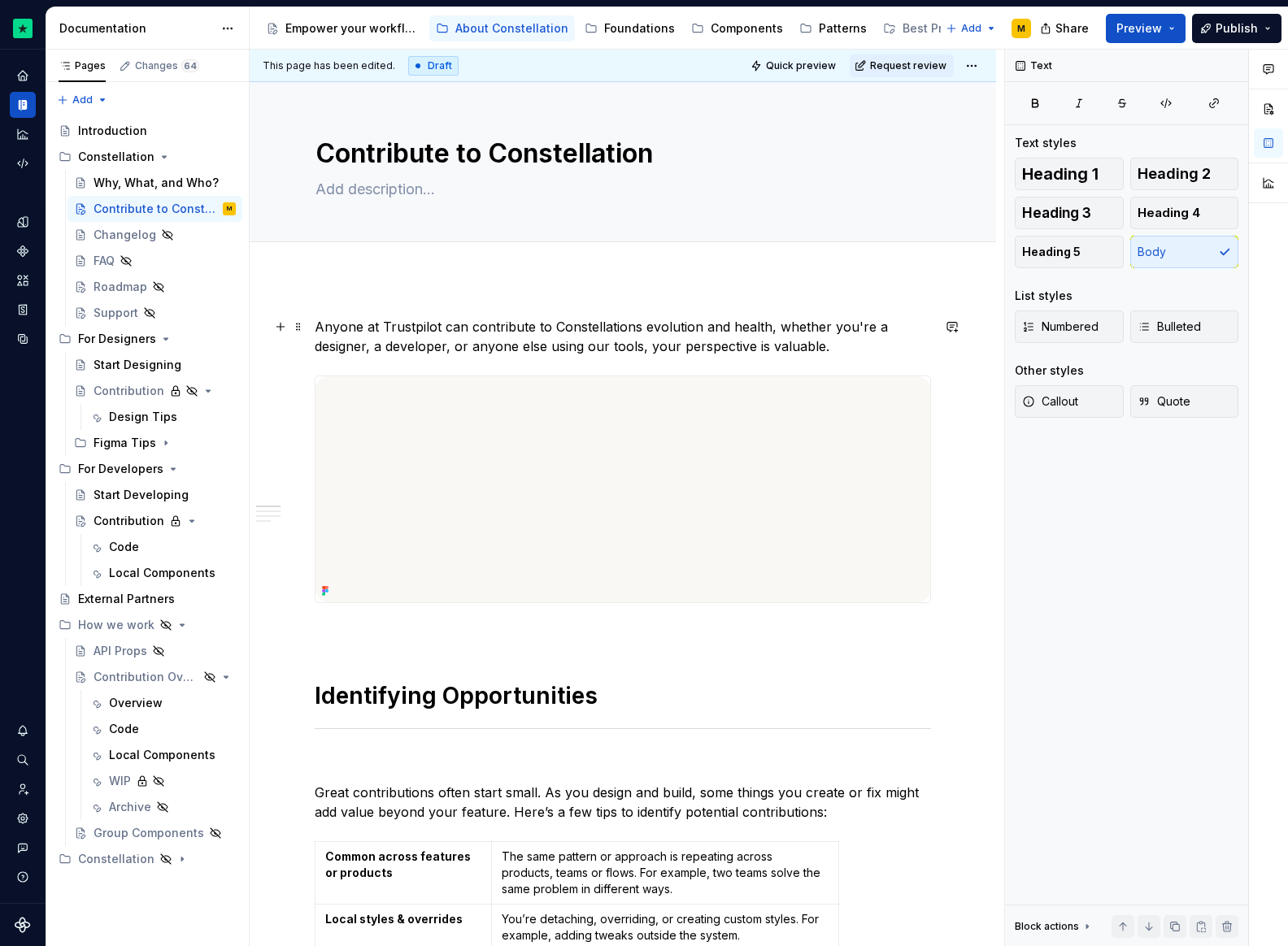
click at [393, 339] on p "Anyone at Trustpilot can contribute to Constellations evolution and health, whe…" at bounding box center [623, 337] width 616 height 39
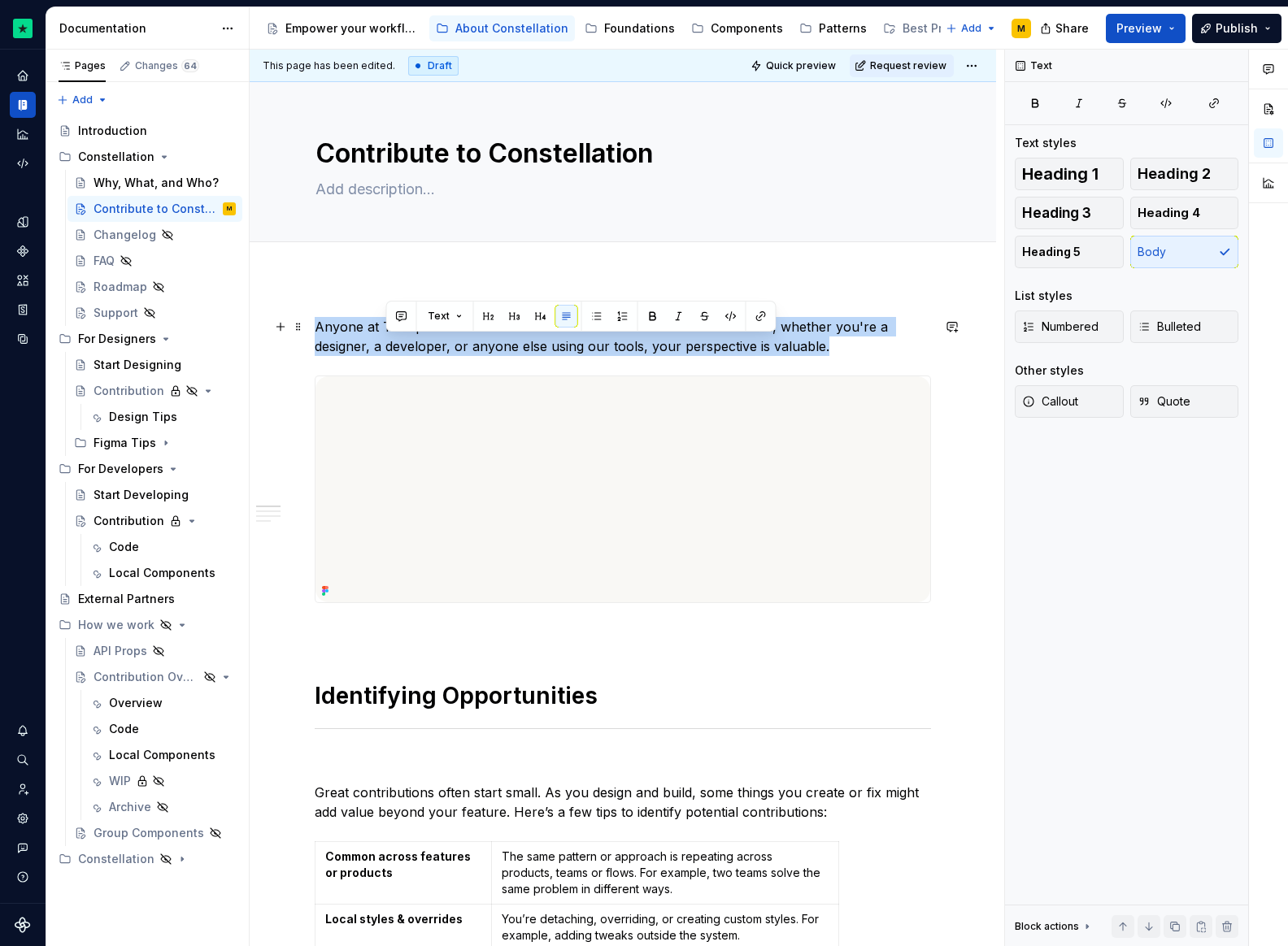
click at [393, 339] on p "Anyone at Trustpilot can contribute to Constellations evolution and health, whe…" at bounding box center [623, 337] width 616 height 39
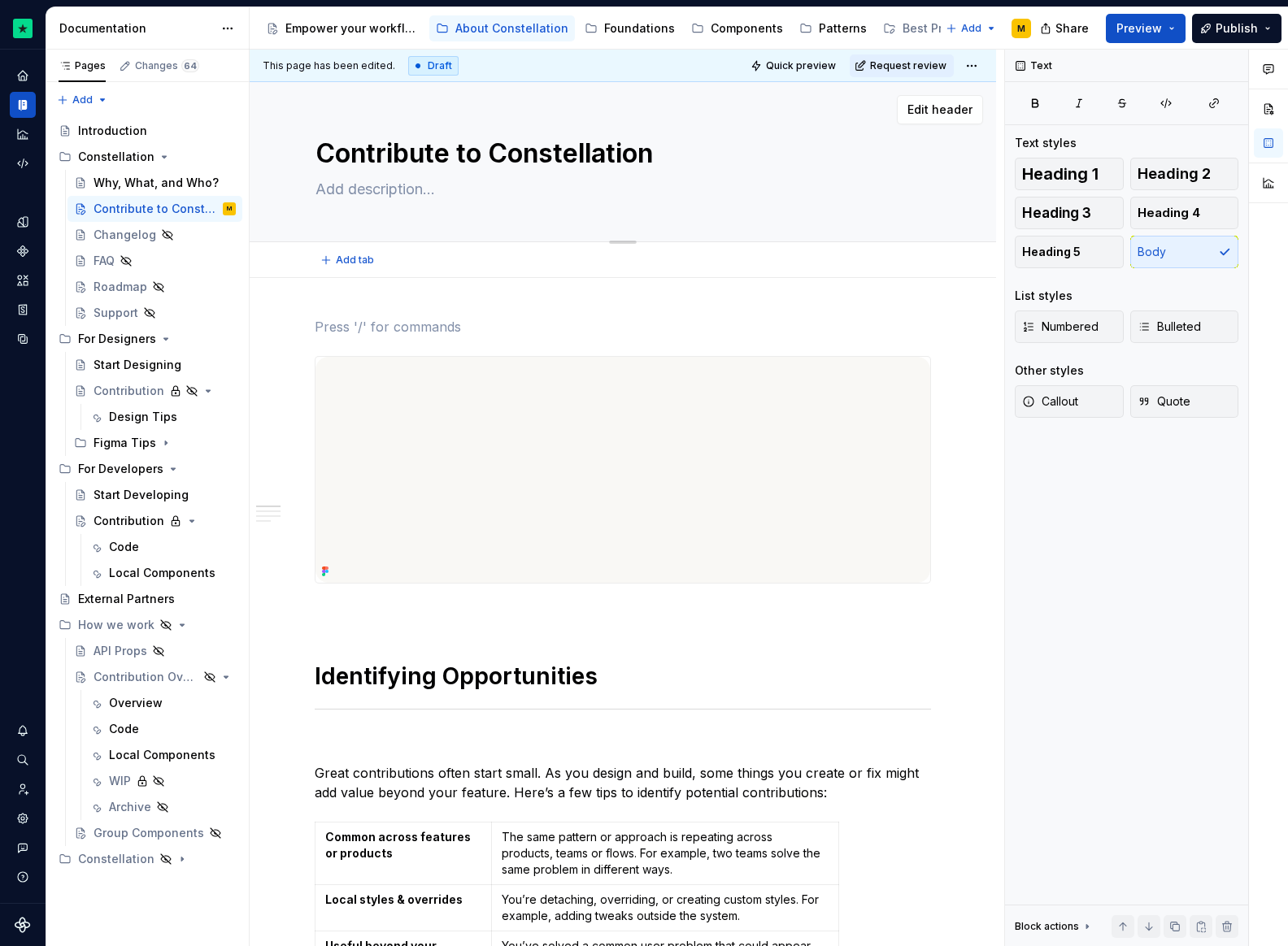
click at [355, 187] on textarea at bounding box center [620, 189] width 615 height 26
paste textarea "Anyone at Trustpilot can contribute to Constellations evolution and health, whe…"
type textarea "*"
type textarea "Anyone at Trustpilot can contribute to Constellations evolution and health, whe…"
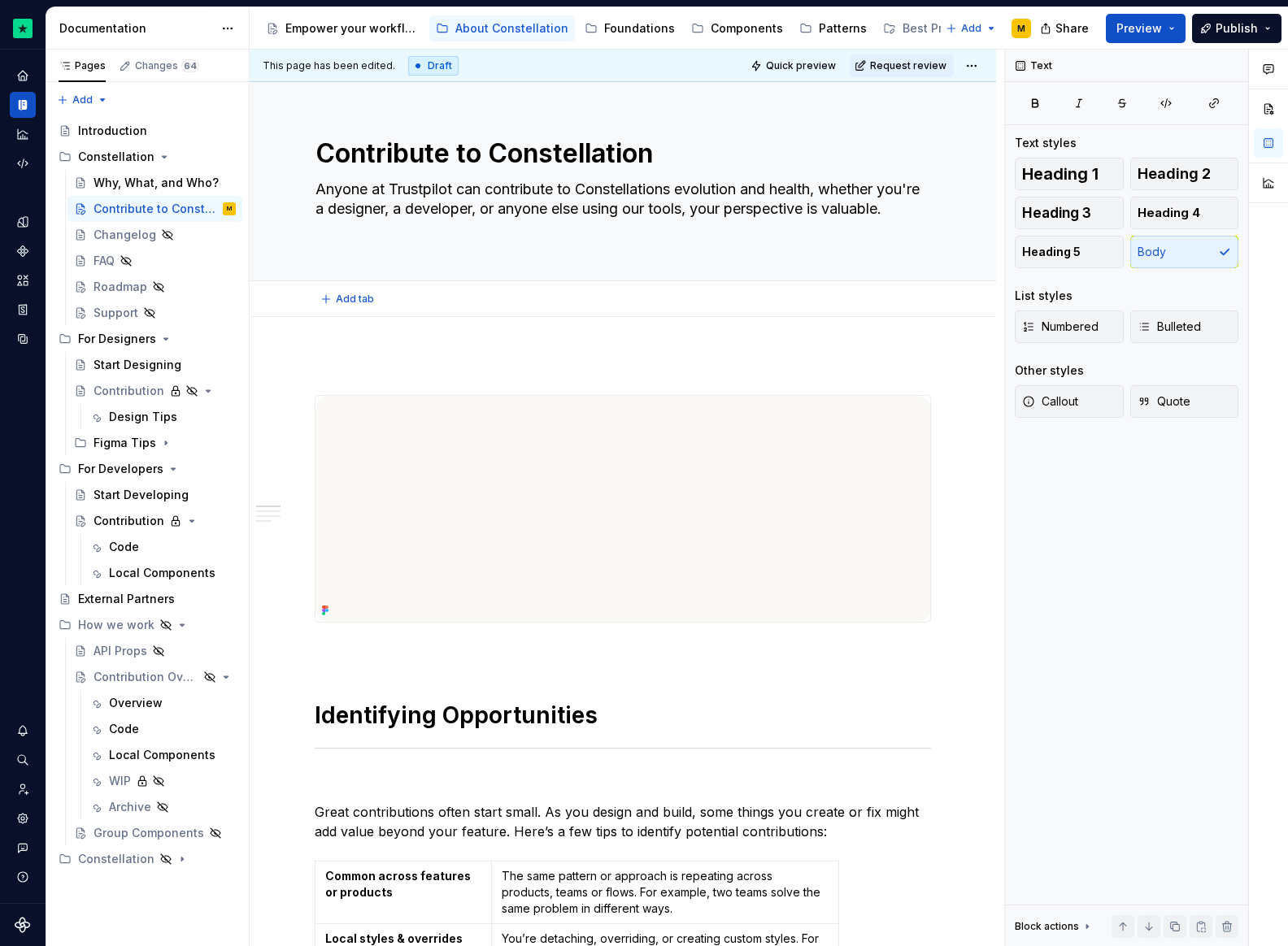
type textarea "*"
type textarea "Anyone at Trustpilot can contribute to Constellations evolution and health, whe…"
click at [347, 352] on div "This page has been edited. Draft Quick preview Request review Contribute to Con…" at bounding box center [626, 498] width 755 height 897
click at [347, 355] on div "This page has been edited. Draft Quick preview Request review Contribute to Con…" at bounding box center [626, 498] width 755 height 897
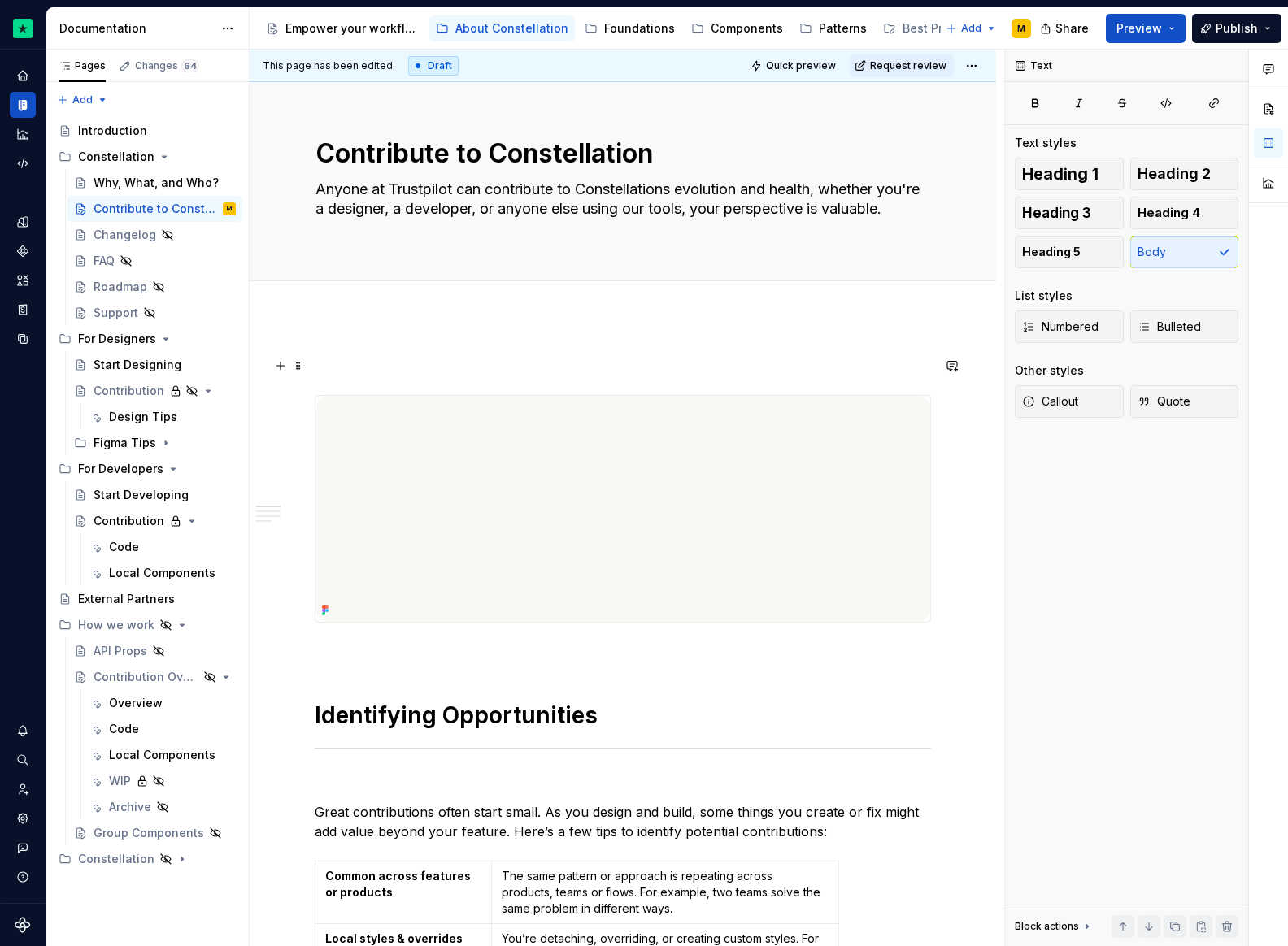
click at [301, 367] on span at bounding box center [298, 365] width 13 height 23
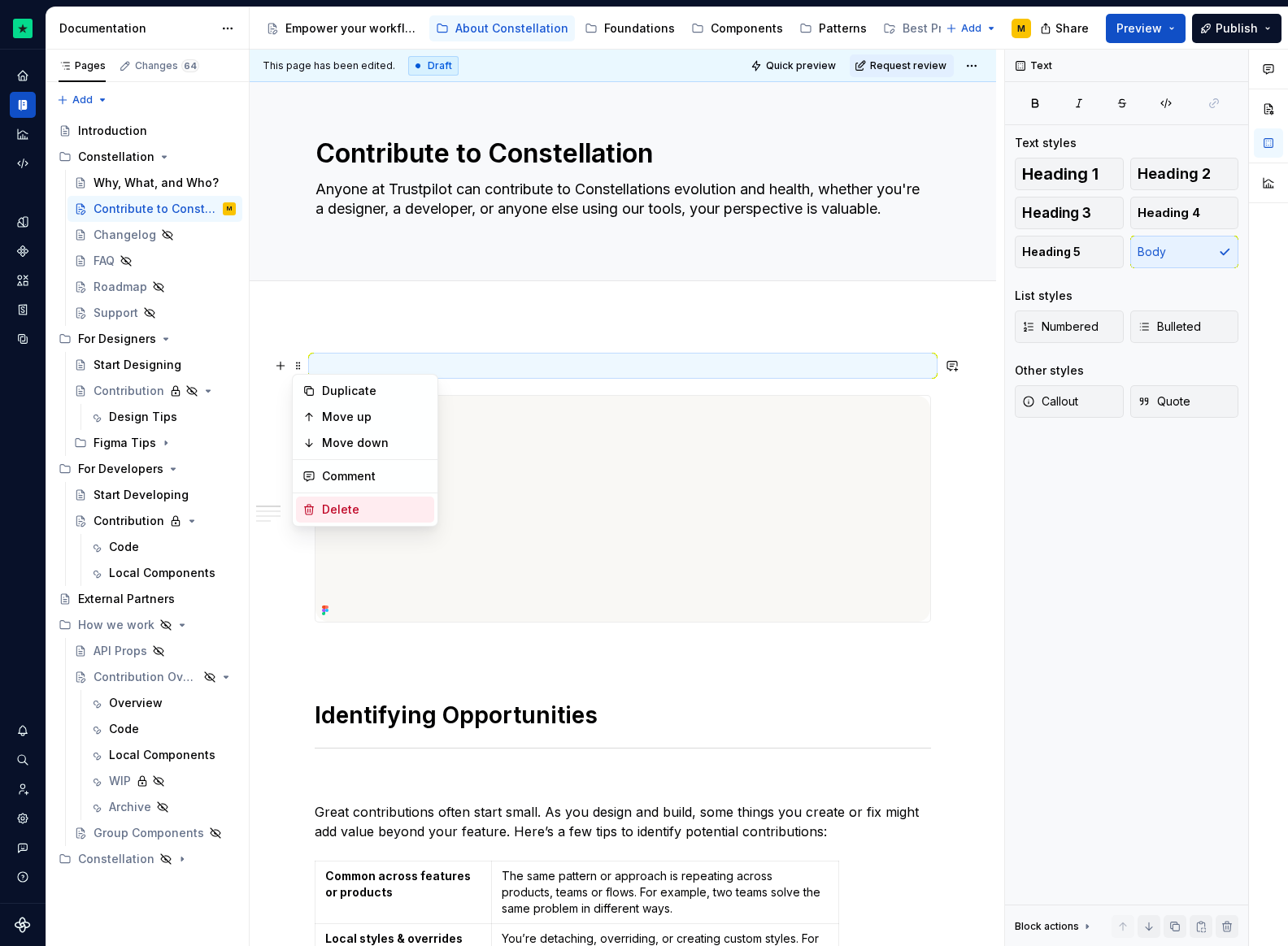
click at [366, 506] on div "Delete" at bounding box center [375, 510] width 106 height 16
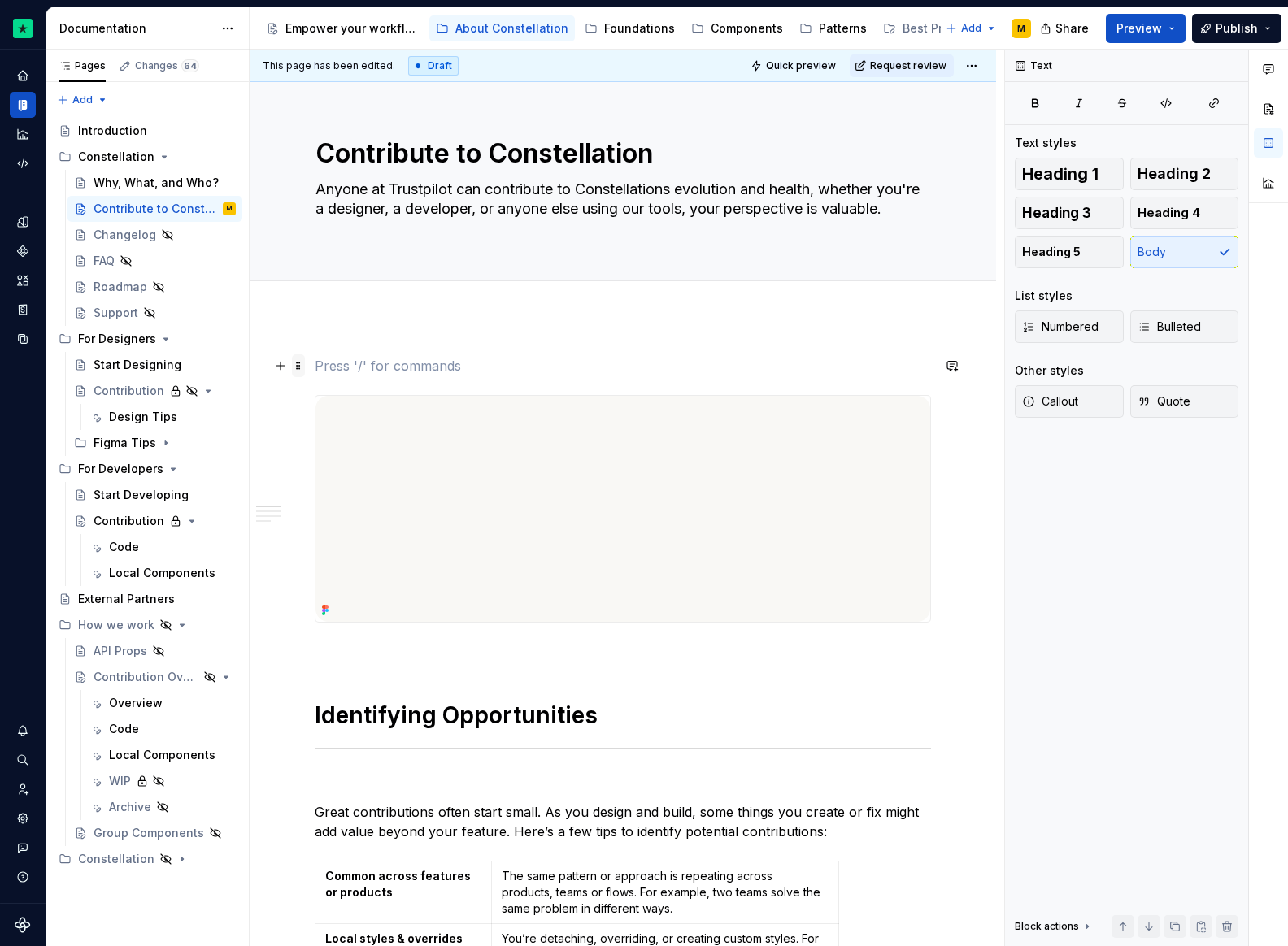
click at [301, 368] on span at bounding box center [298, 365] width 13 height 23
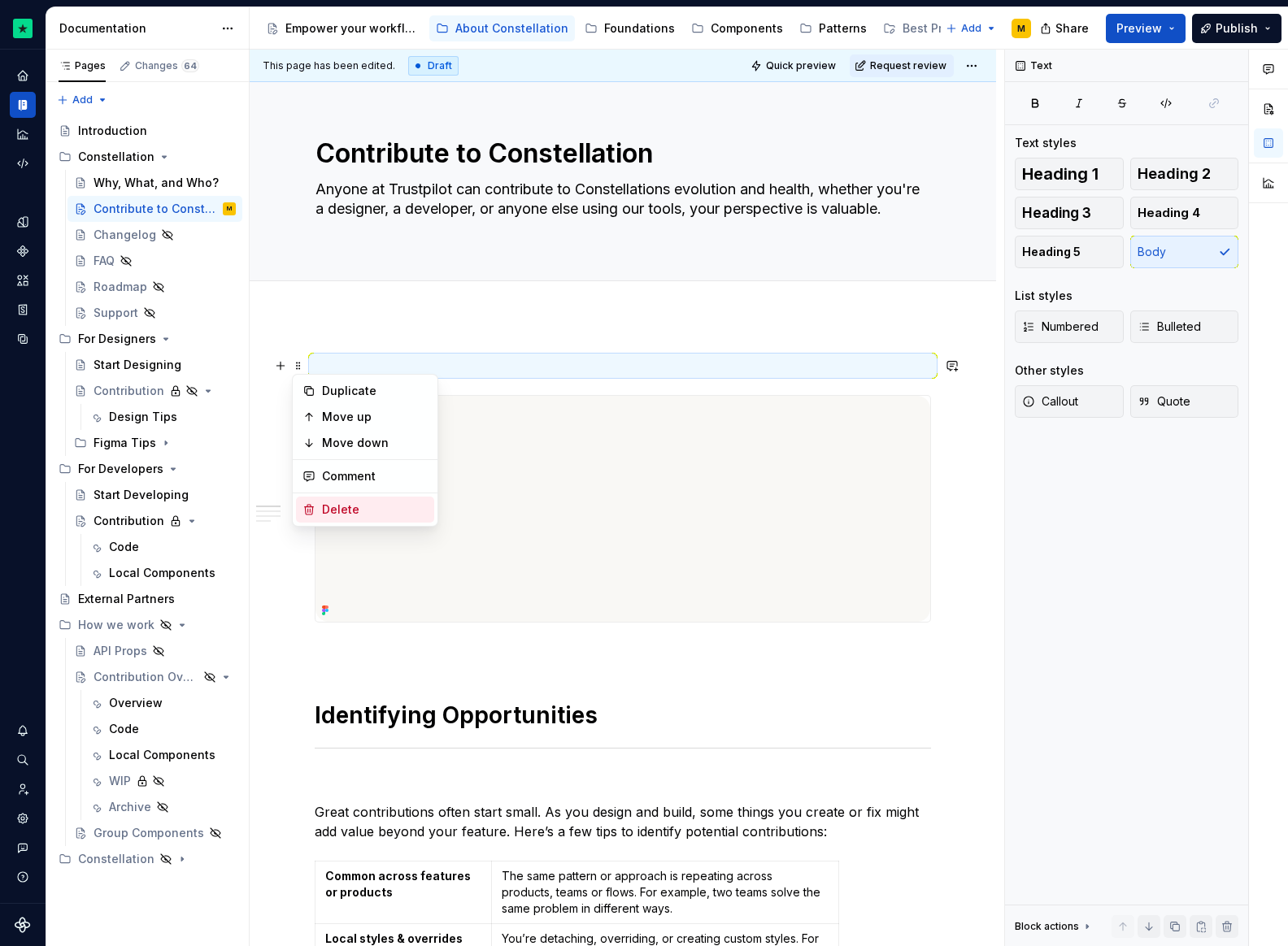
click at [354, 499] on div "Delete" at bounding box center [365, 510] width 139 height 26
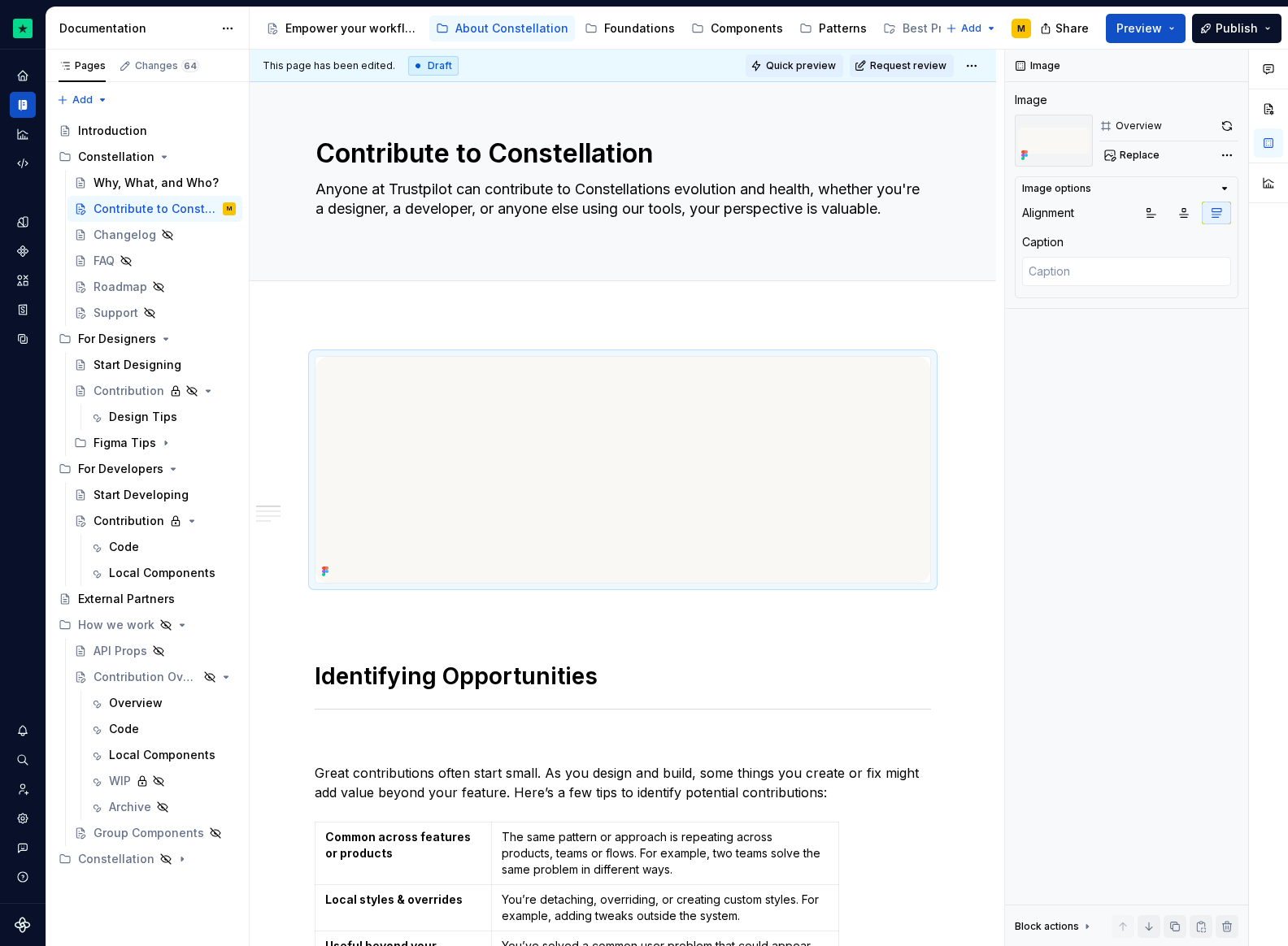
click at [783, 56] on button "Quick preview" at bounding box center [794, 65] width 97 height 23
click at [1211, 31] on button "Publish" at bounding box center [1237, 28] width 90 height 29
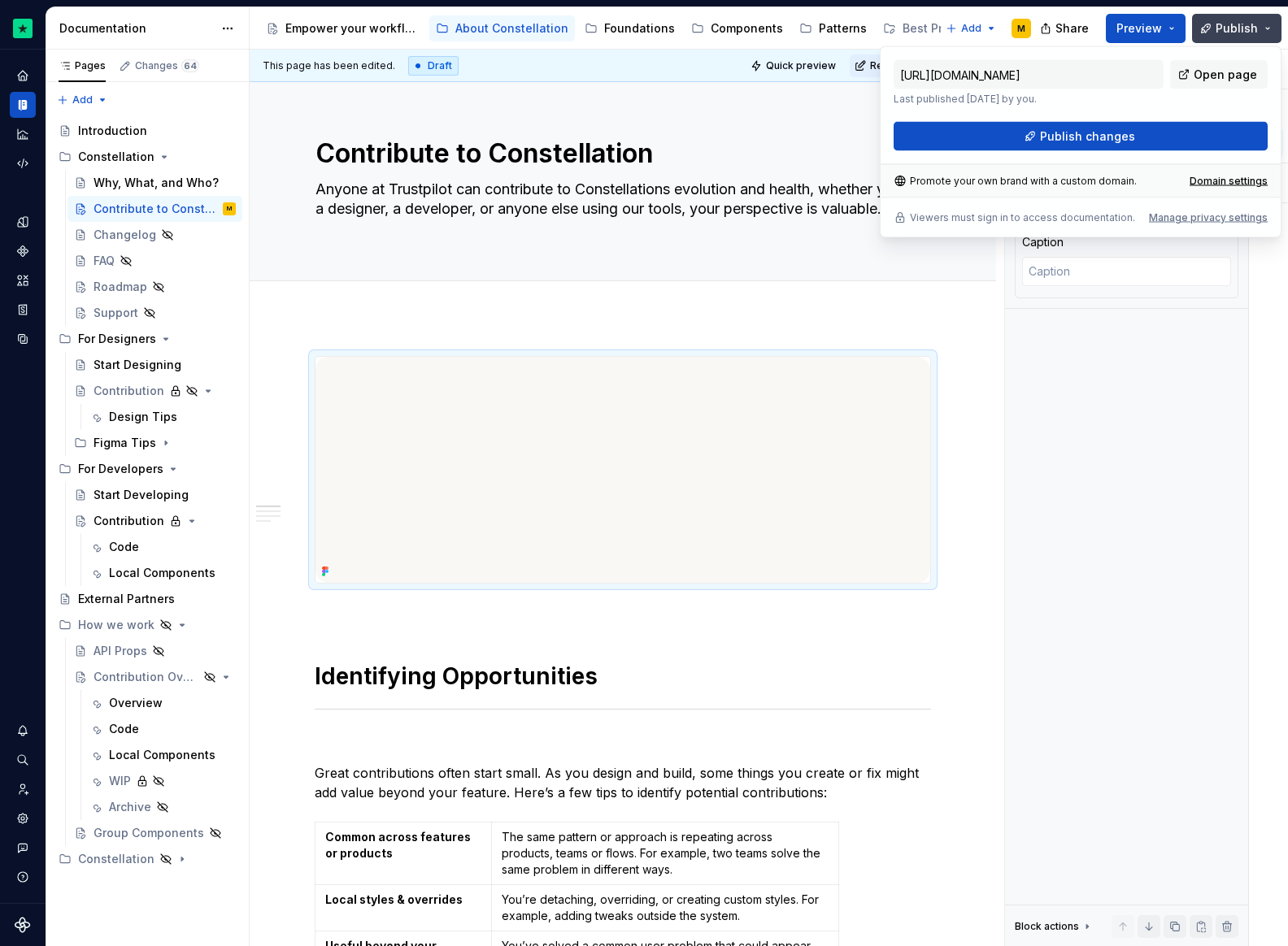
click at [1211, 31] on button "Publish" at bounding box center [1237, 28] width 90 height 29
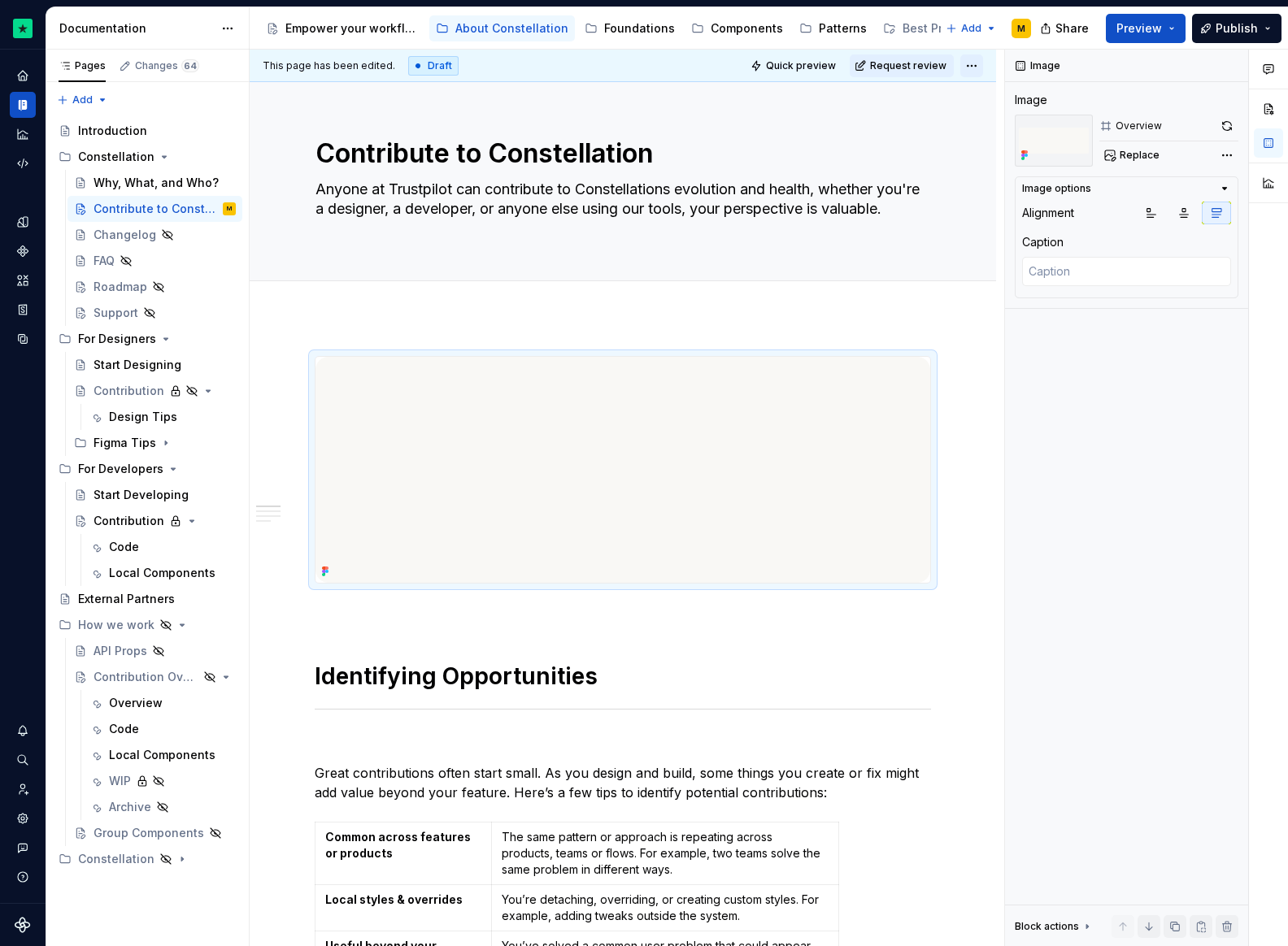
click at [976, 60] on html "Constellation Design System M Dataset Default Documentation Accessibility guide…" at bounding box center [644, 473] width 1288 height 946
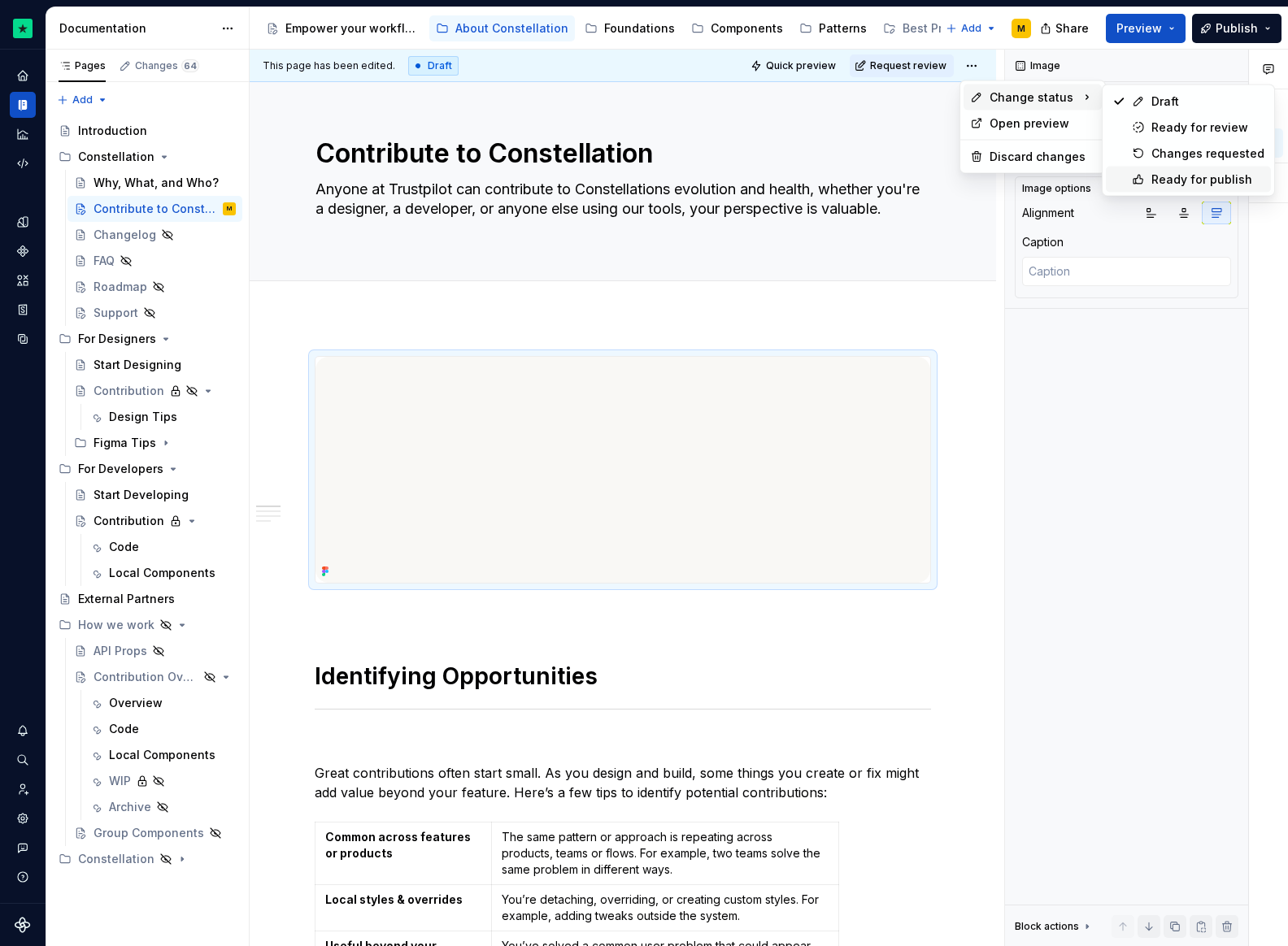
click at [1164, 172] on div "Ready for publish" at bounding box center [1207, 179] width 113 height 16
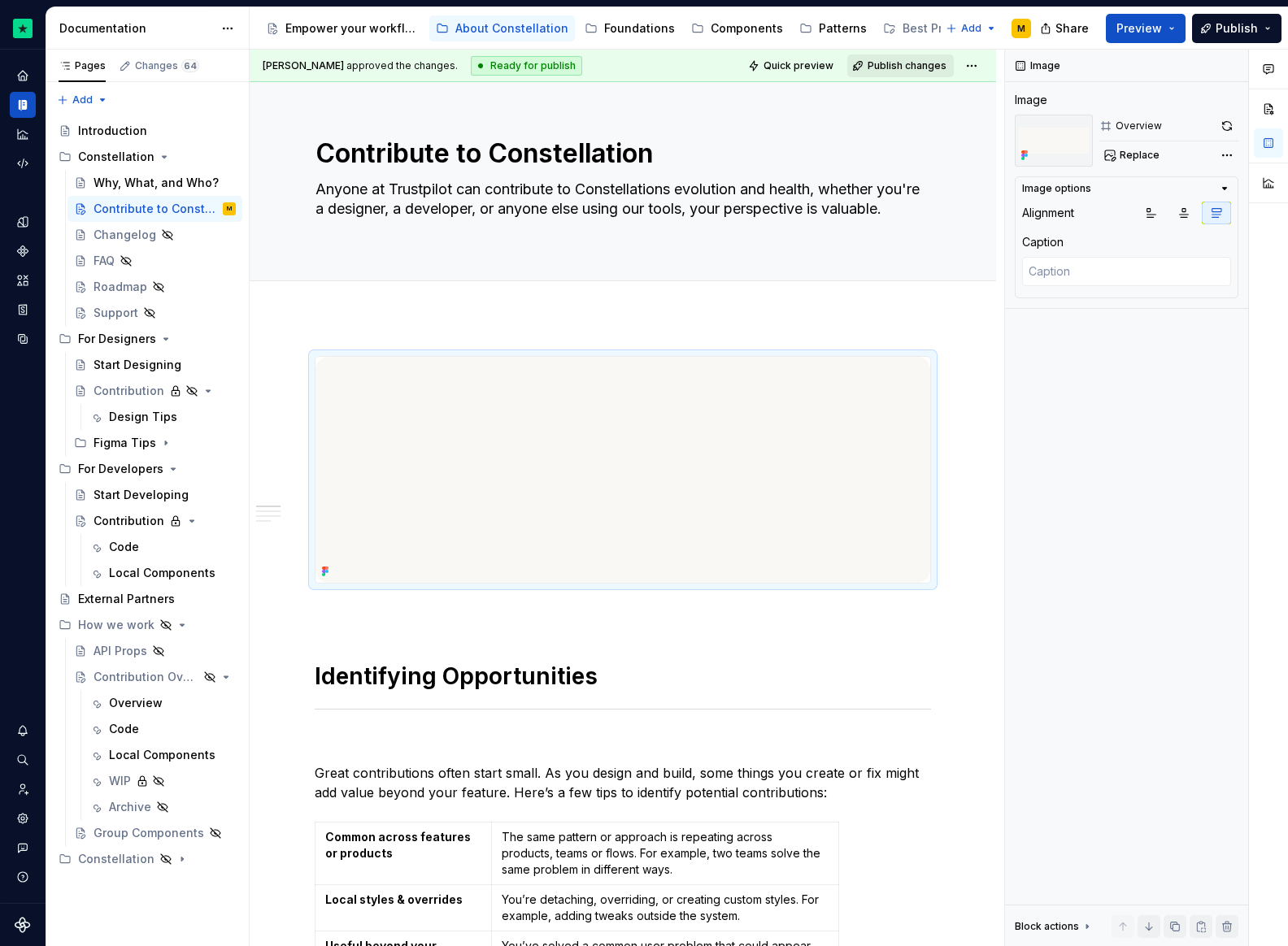
click at [872, 63] on span "Publish changes" at bounding box center [907, 65] width 79 height 13
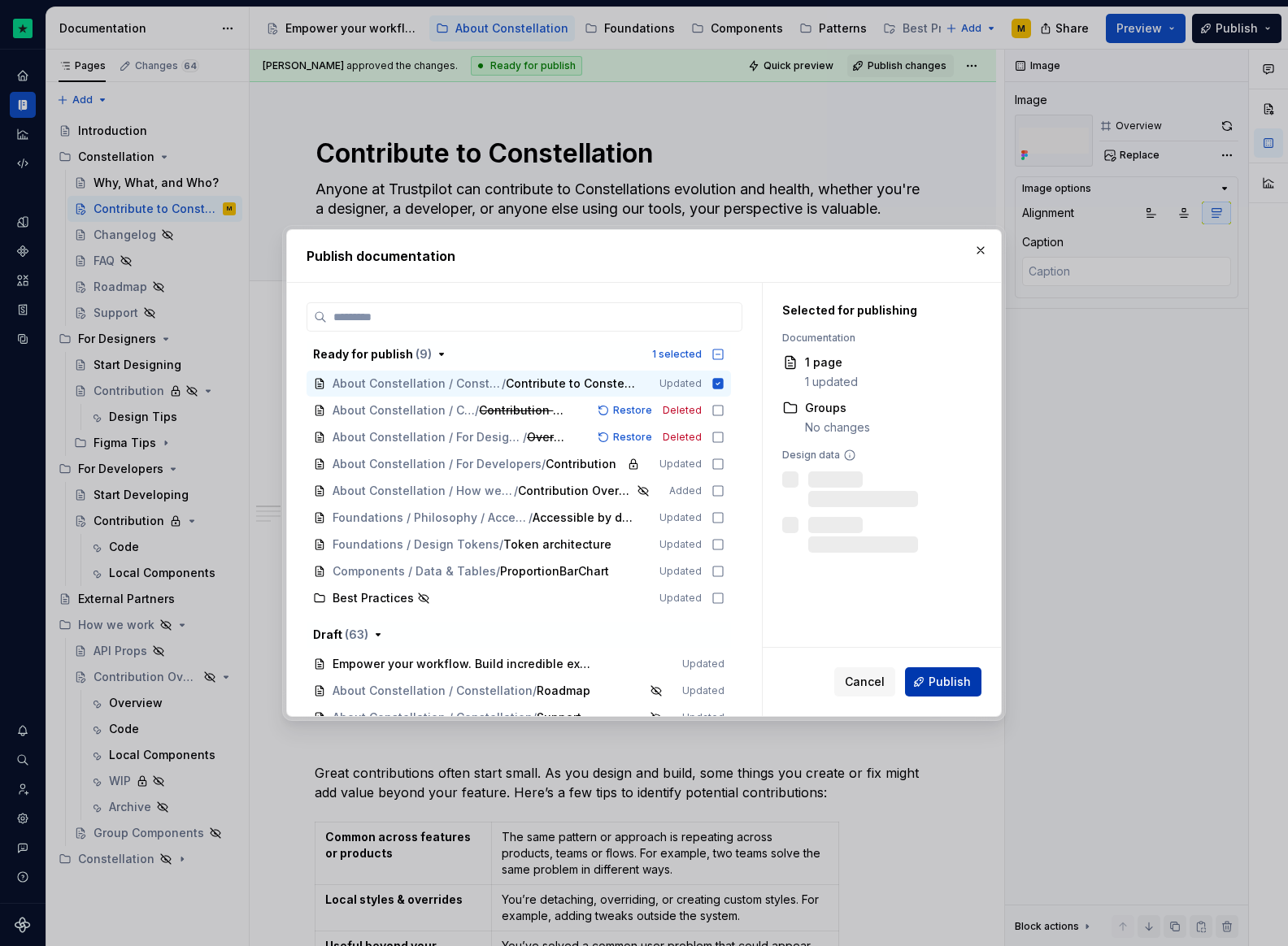
click at [966, 684] on span "Publish" at bounding box center [950, 682] width 42 height 16
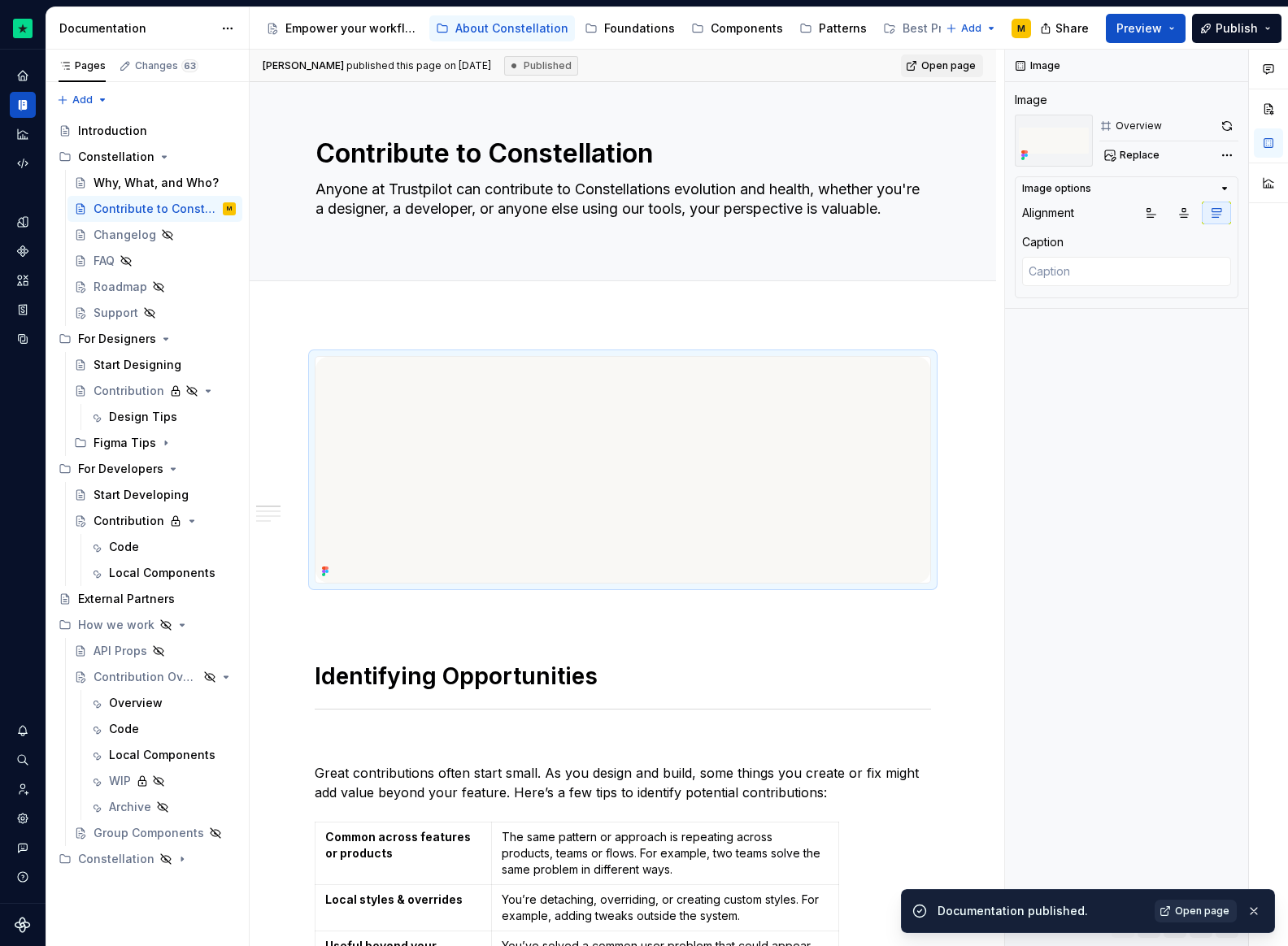
click at [1219, 917] on link "Open page" at bounding box center [1196, 911] width 82 height 23
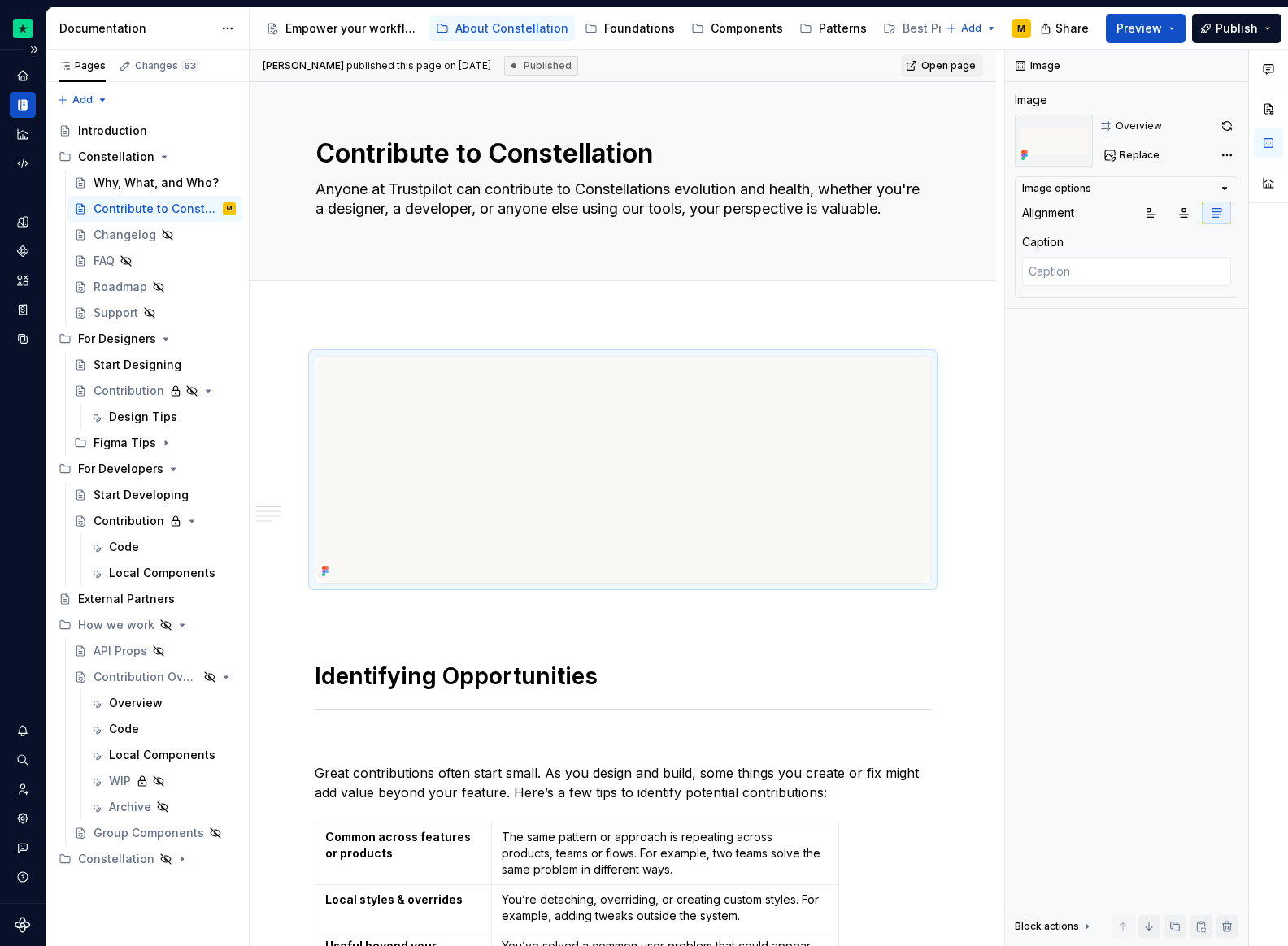
click at [24, 92] on div "Documentation" at bounding box center [23, 104] width 26 height 26
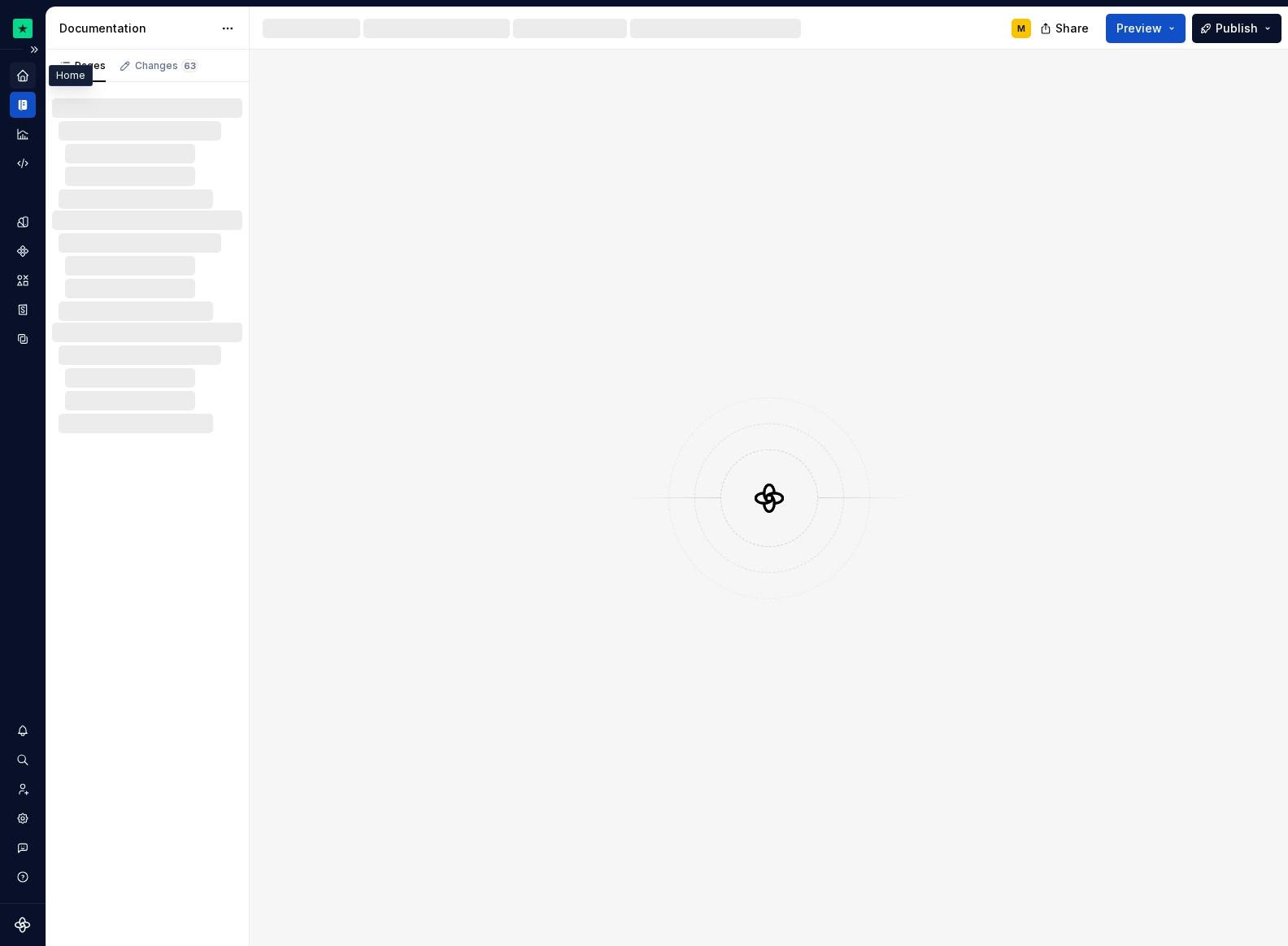
click at [23, 81] on icon "Home" at bounding box center [22, 75] width 11 height 11
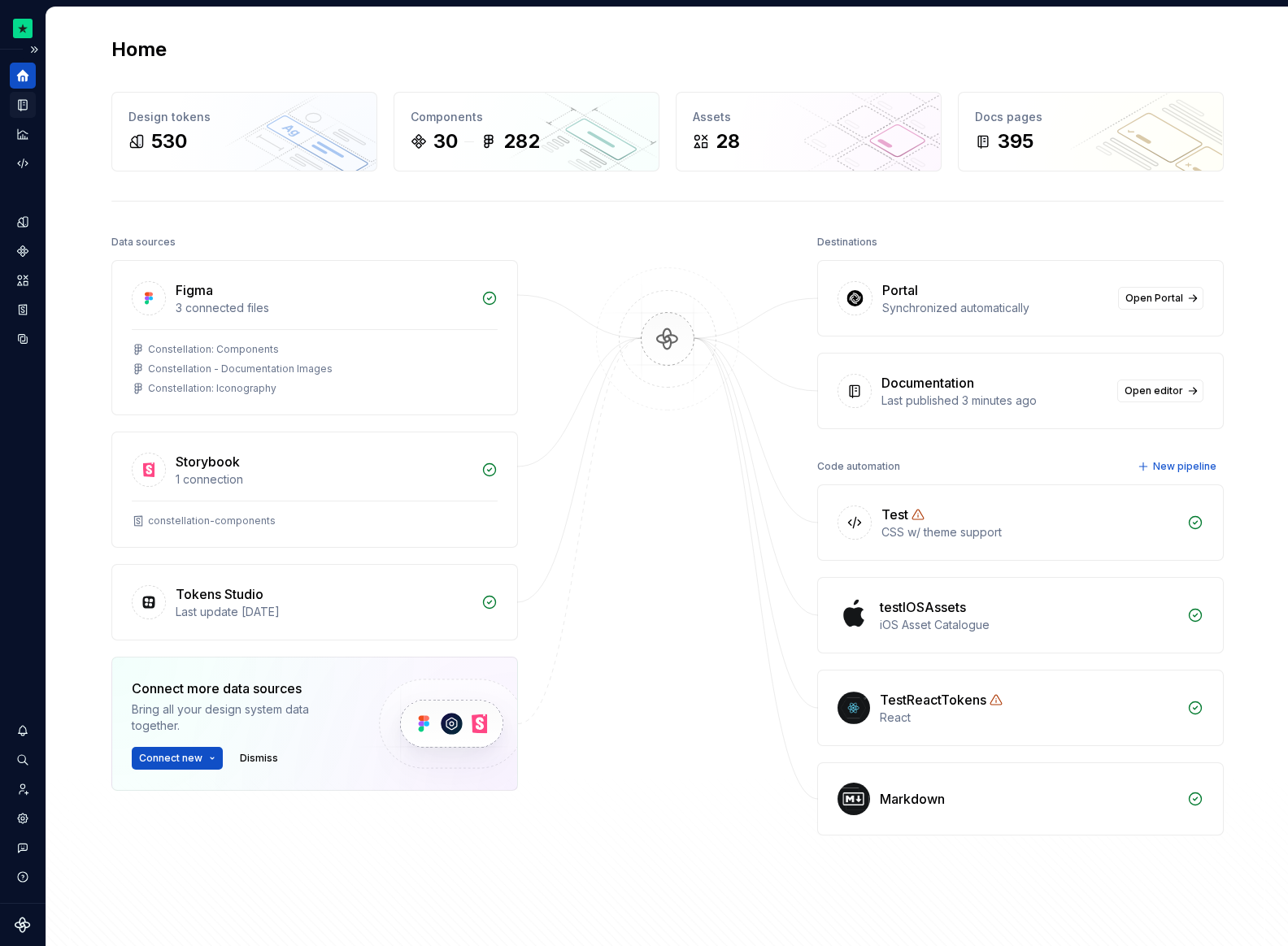
click at [24, 112] on icon "Documentation" at bounding box center [22, 104] width 14 height 14
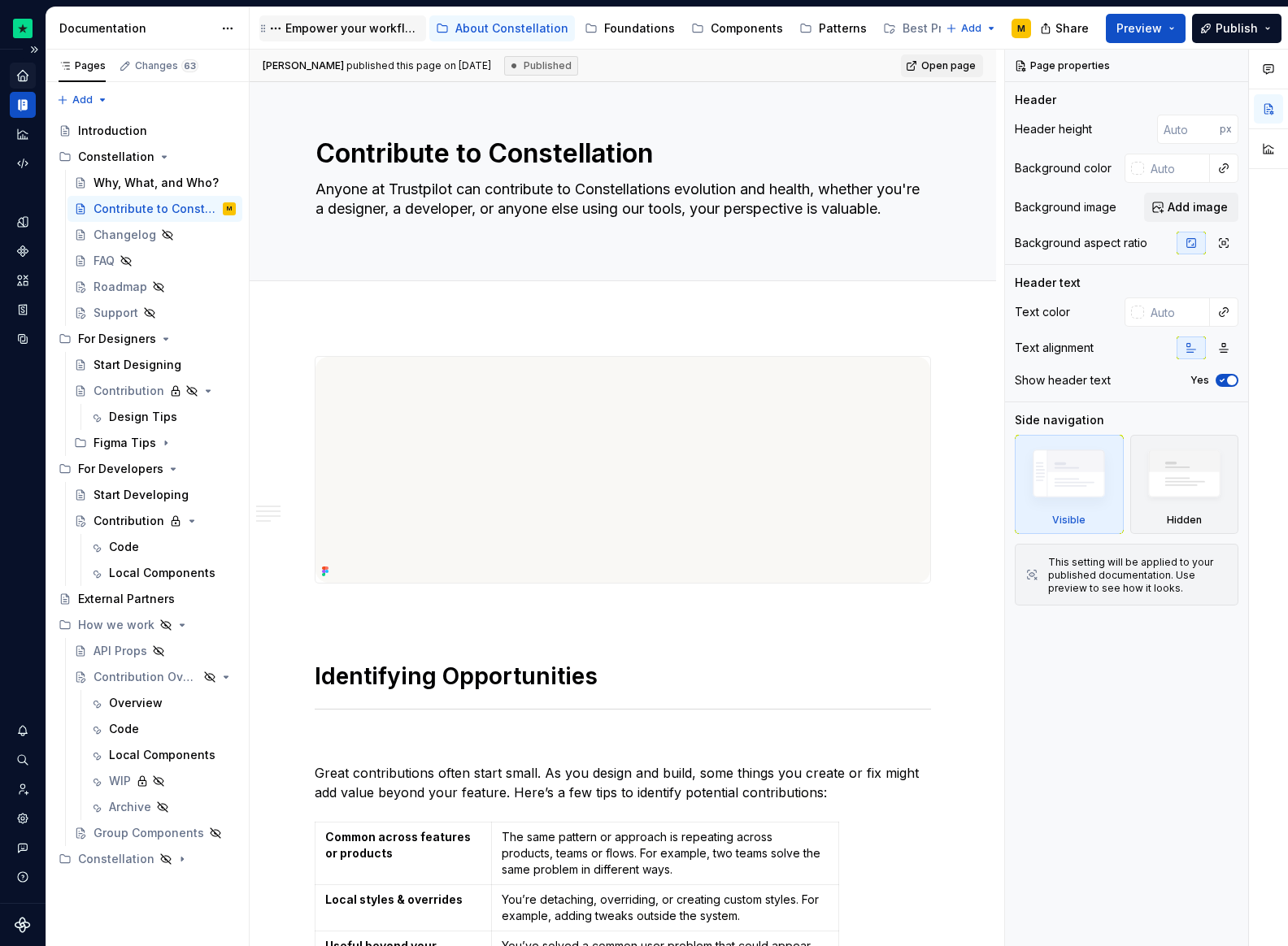
click at [391, 25] on div "Empower your workflow. Build incredible experiences." at bounding box center [353, 28] width 134 height 16
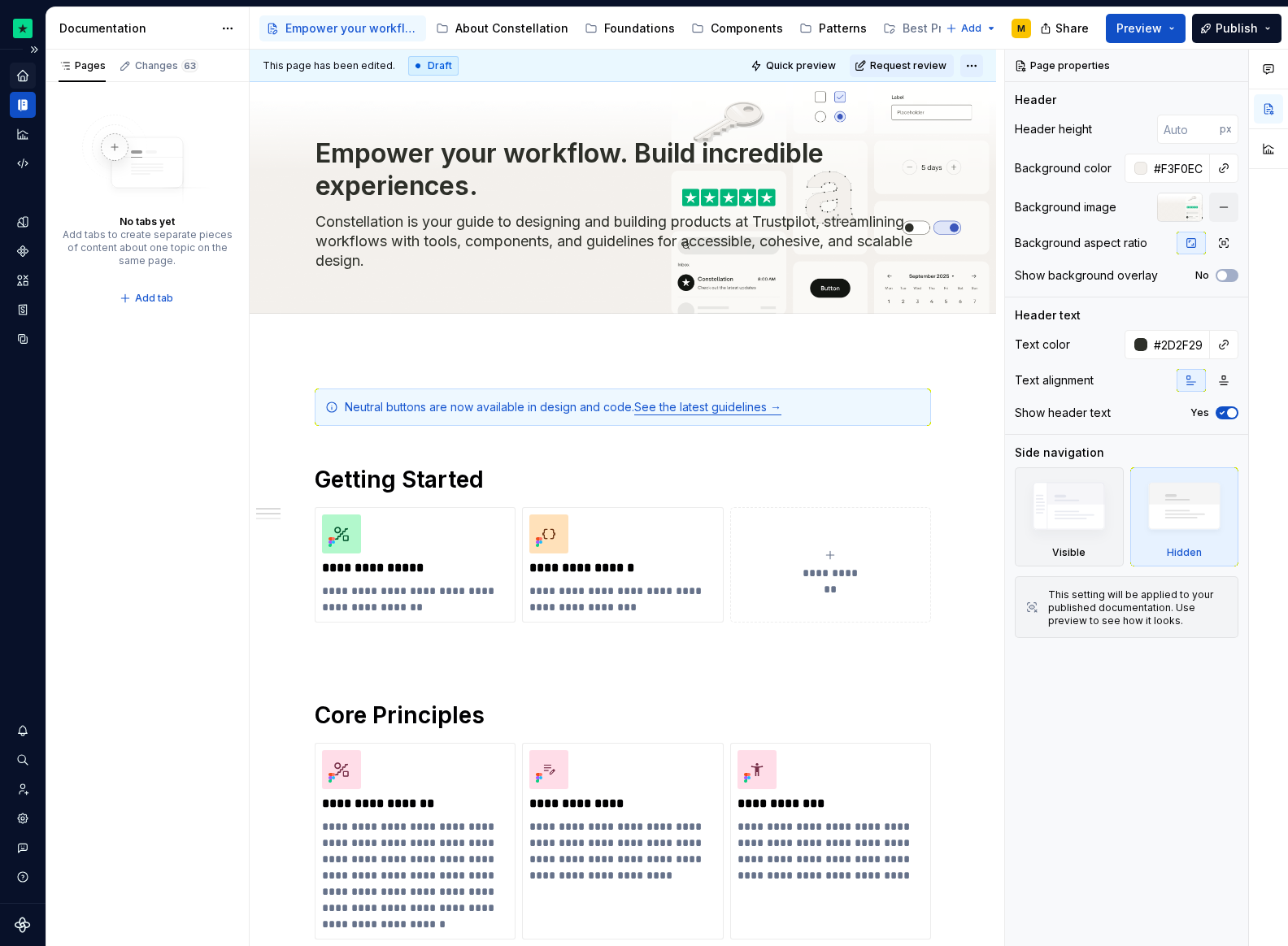
click at [976, 58] on html "Constellation Design System M Dataset Default Documentation Accessibility guide…" at bounding box center [644, 473] width 1288 height 946
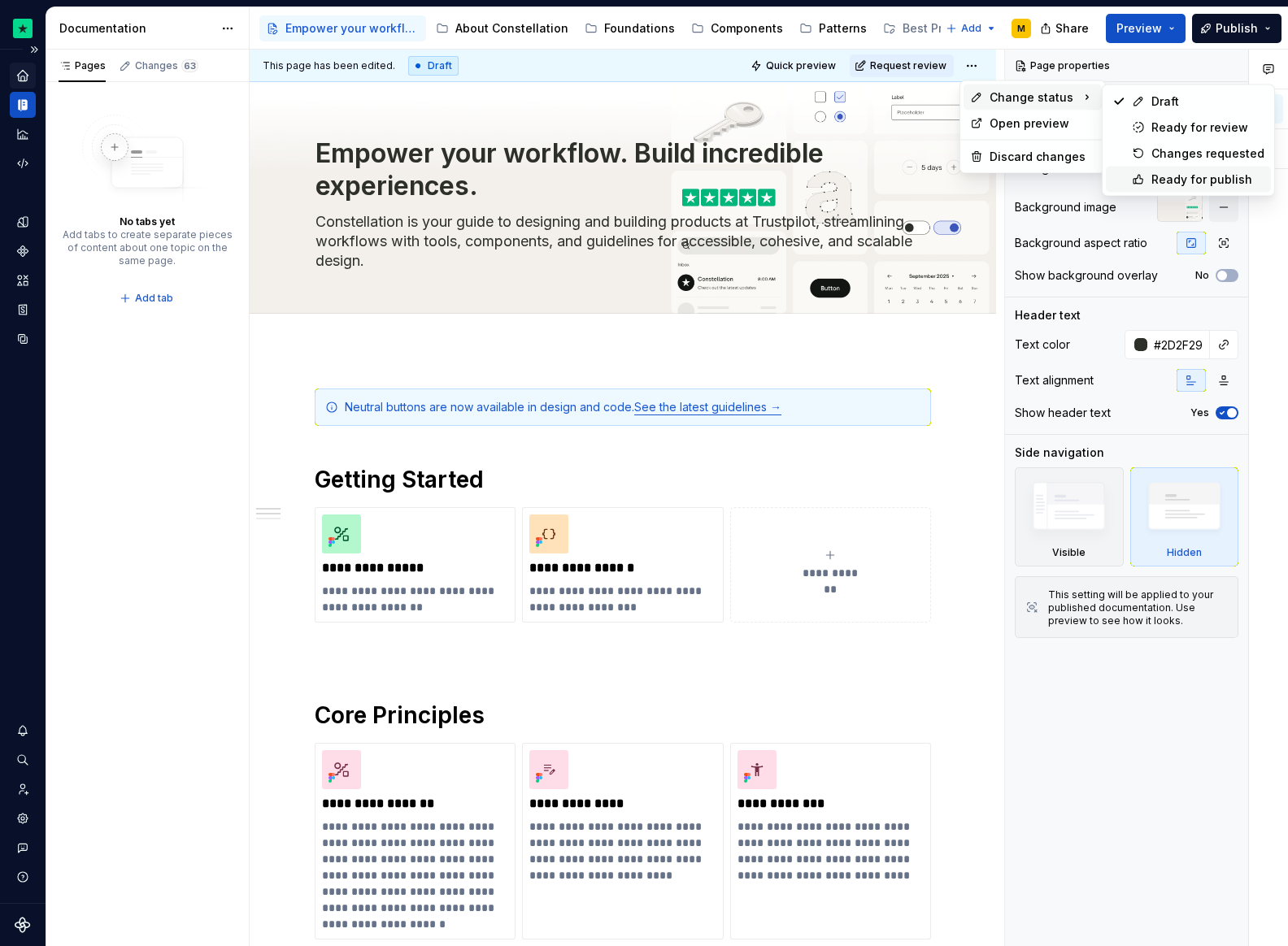
click at [1186, 176] on div "Ready for publish" at bounding box center [1207, 179] width 113 height 16
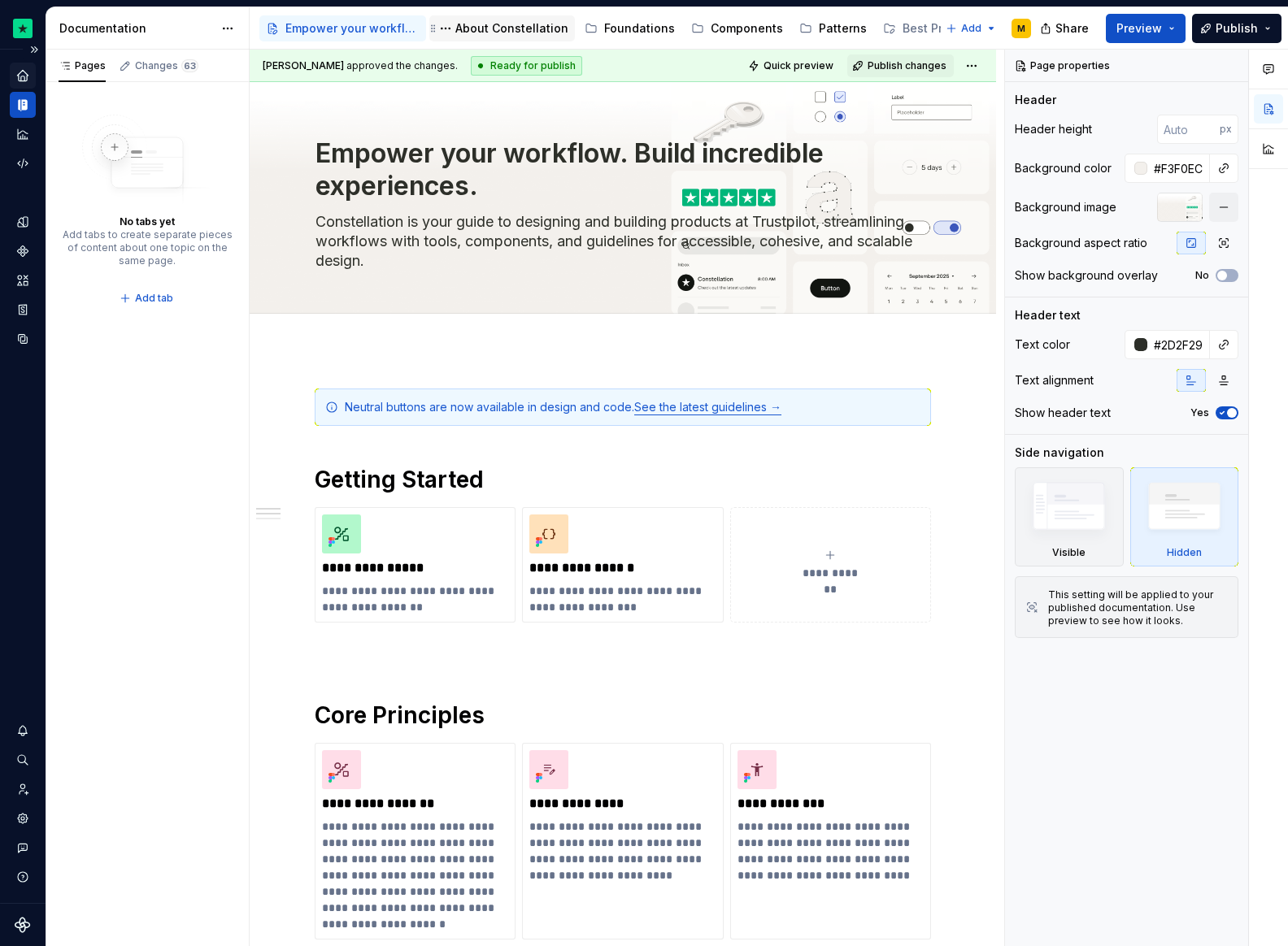
click at [503, 31] on div "About Constellation" at bounding box center [511, 28] width 113 height 16
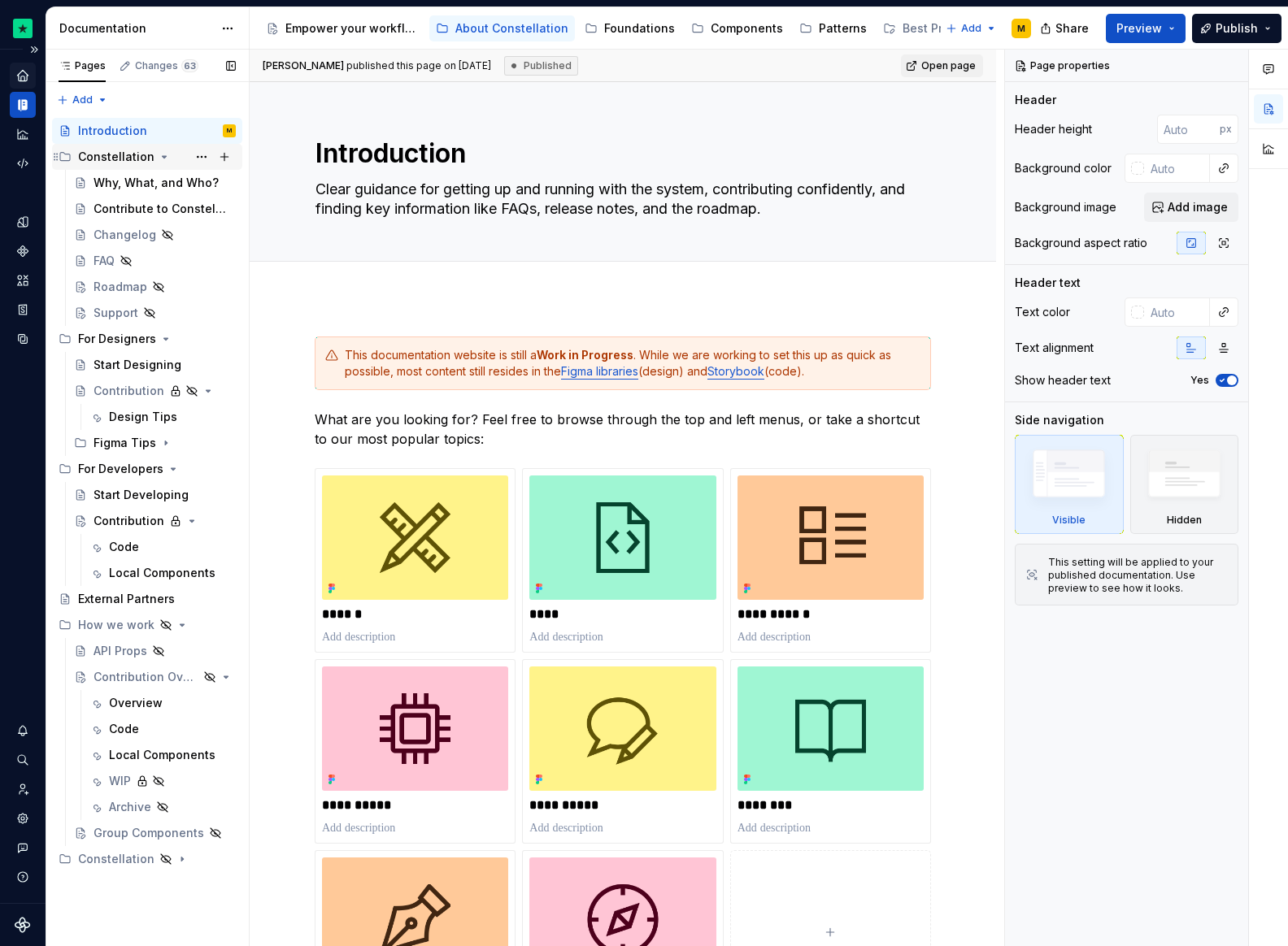
click at [125, 159] on div "Constellation" at bounding box center [116, 156] width 76 height 16
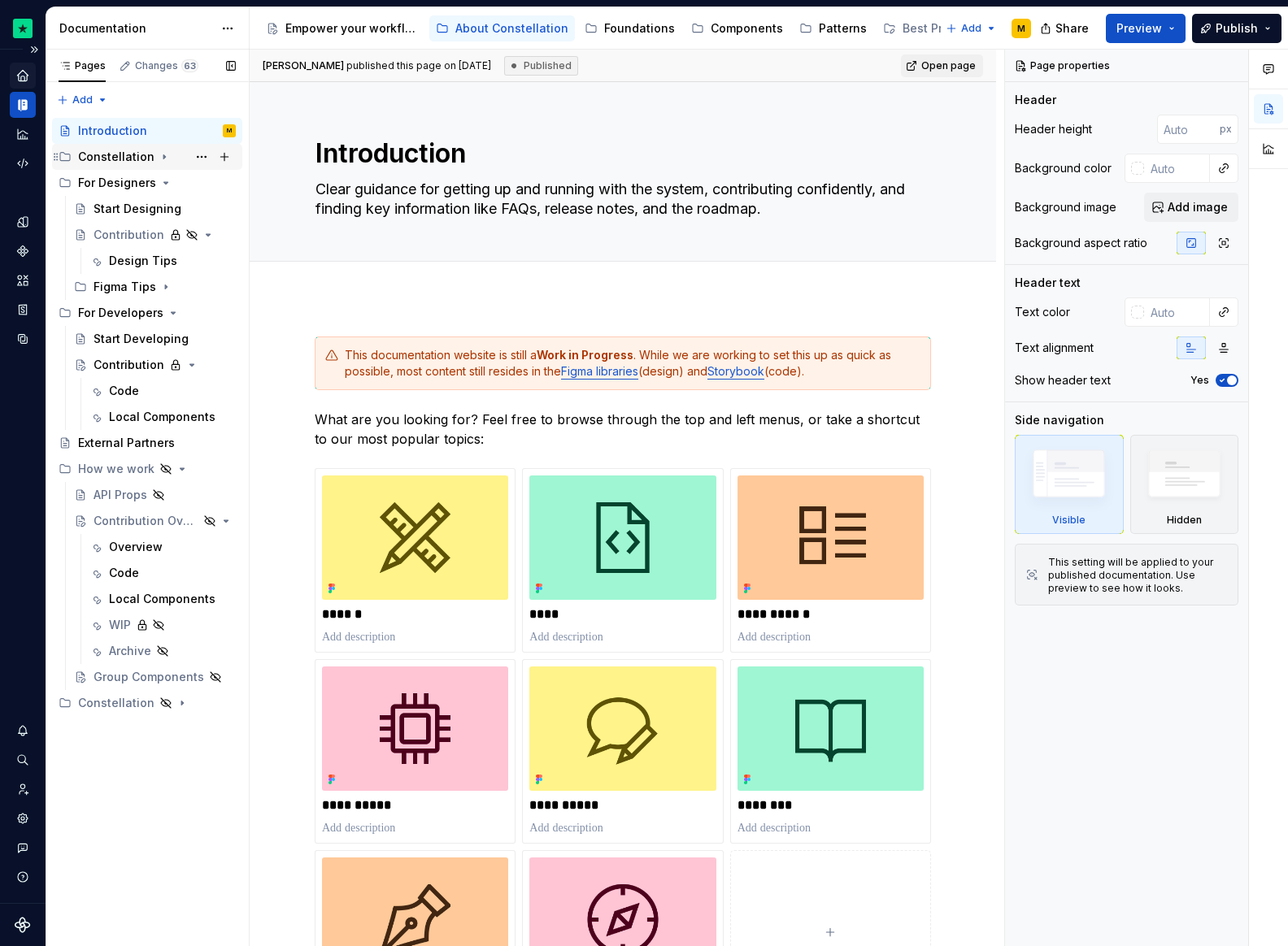
drag, startPoint x: 125, startPoint y: 159, endPoint x: 128, endPoint y: 167, distance: 8.5
click at [126, 159] on div "Constellation" at bounding box center [116, 156] width 76 height 16
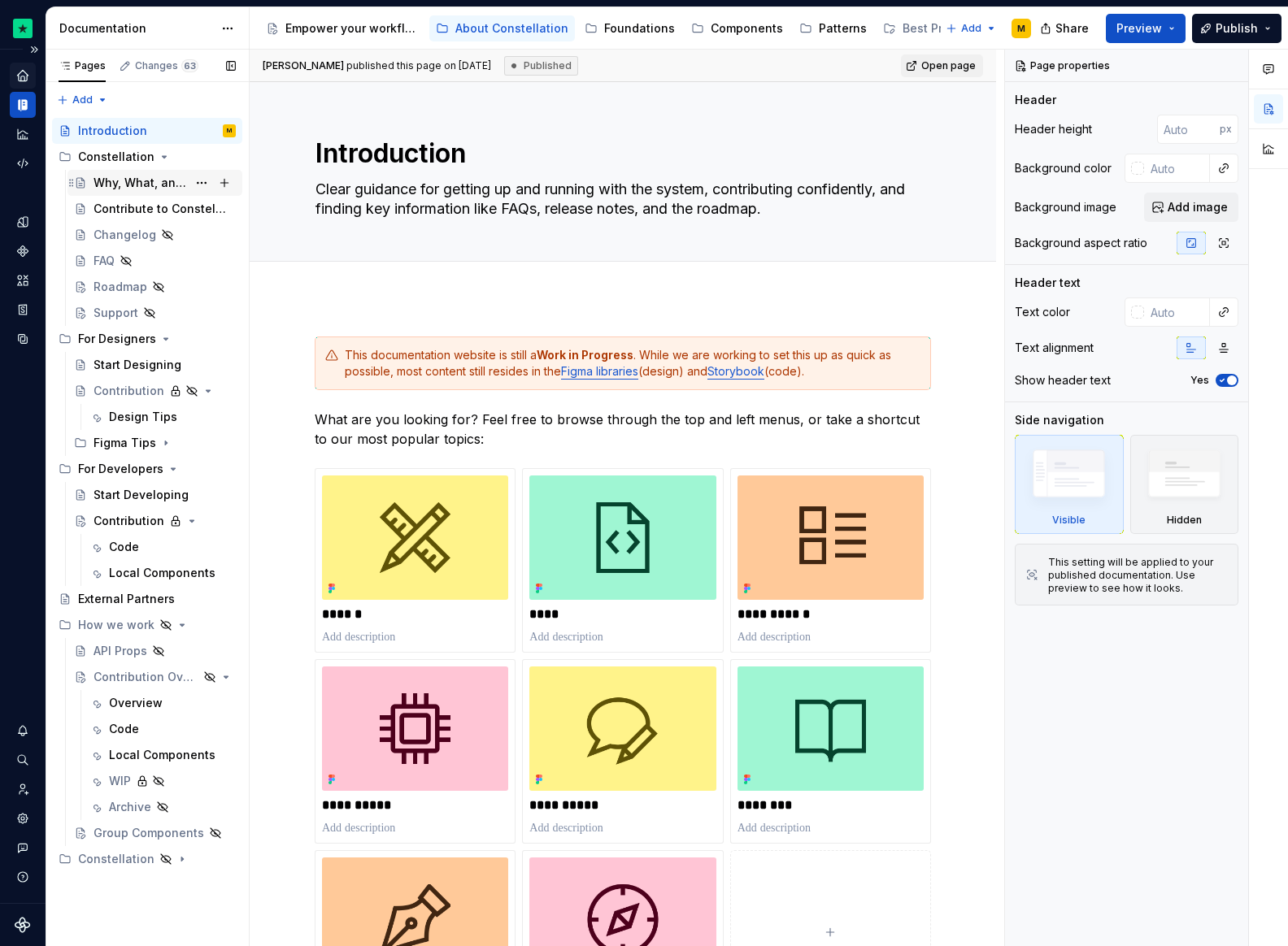
click at [128, 171] on div "Why, What, and Who?" at bounding box center [164, 182] width 142 height 23
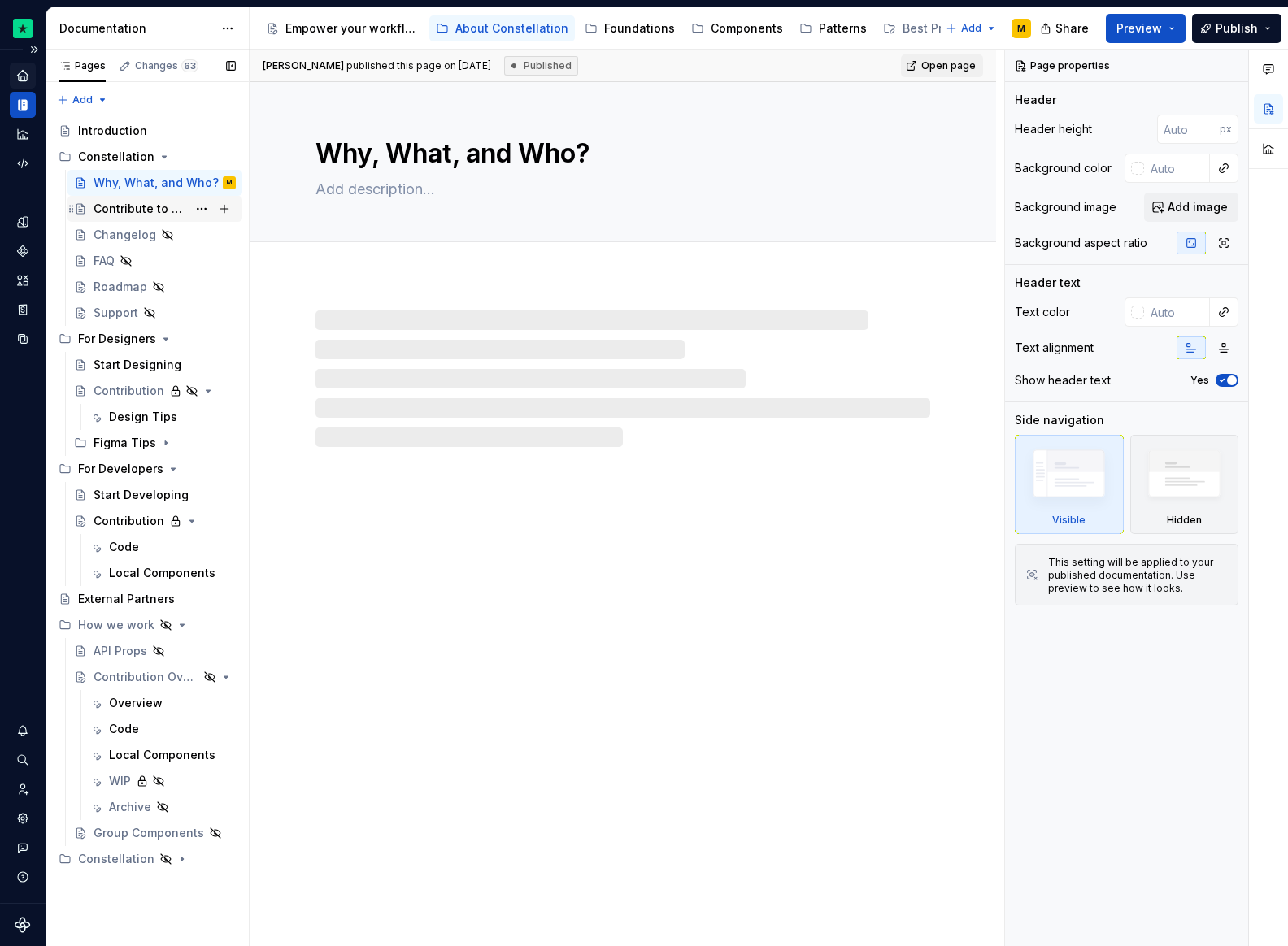
click at [119, 206] on div "Contribute to Constellation" at bounding box center [139, 208] width 93 height 16
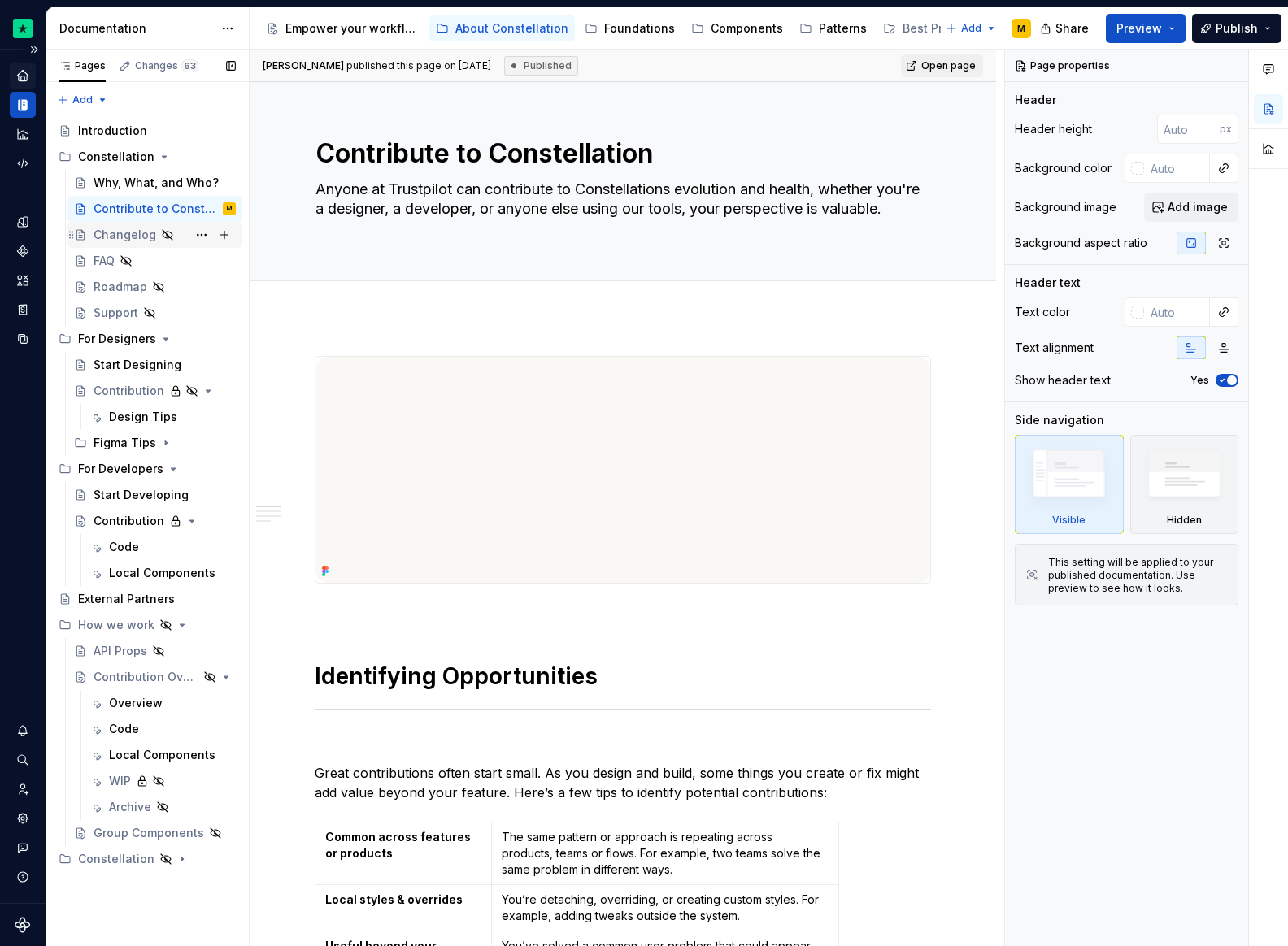
click at [120, 232] on div "Changelog" at bounding box center [124, 234] width 63 height 16
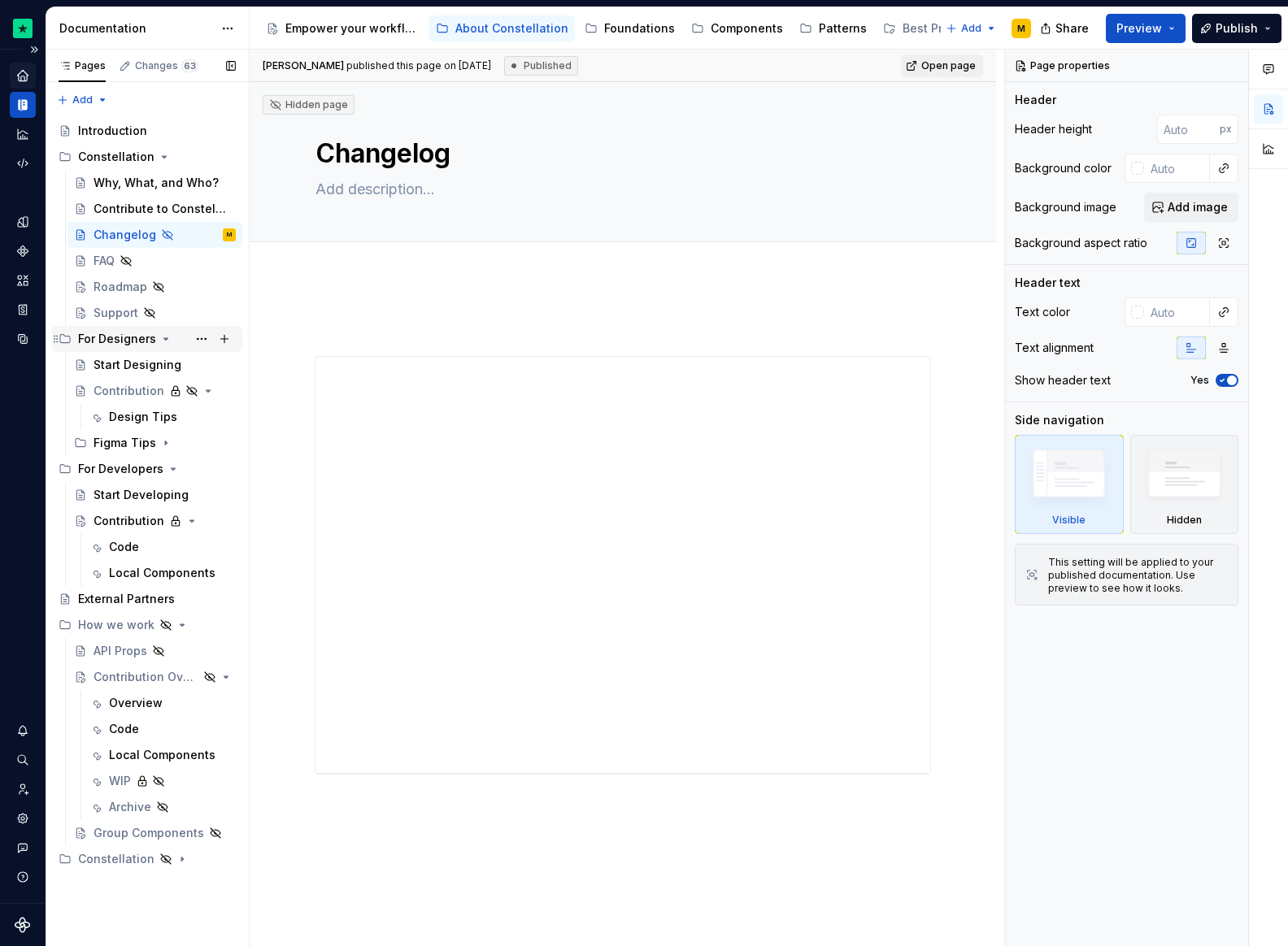
click at [129, 351] on div "For Designers" at bounding box center [147, 338] width 191 height 26
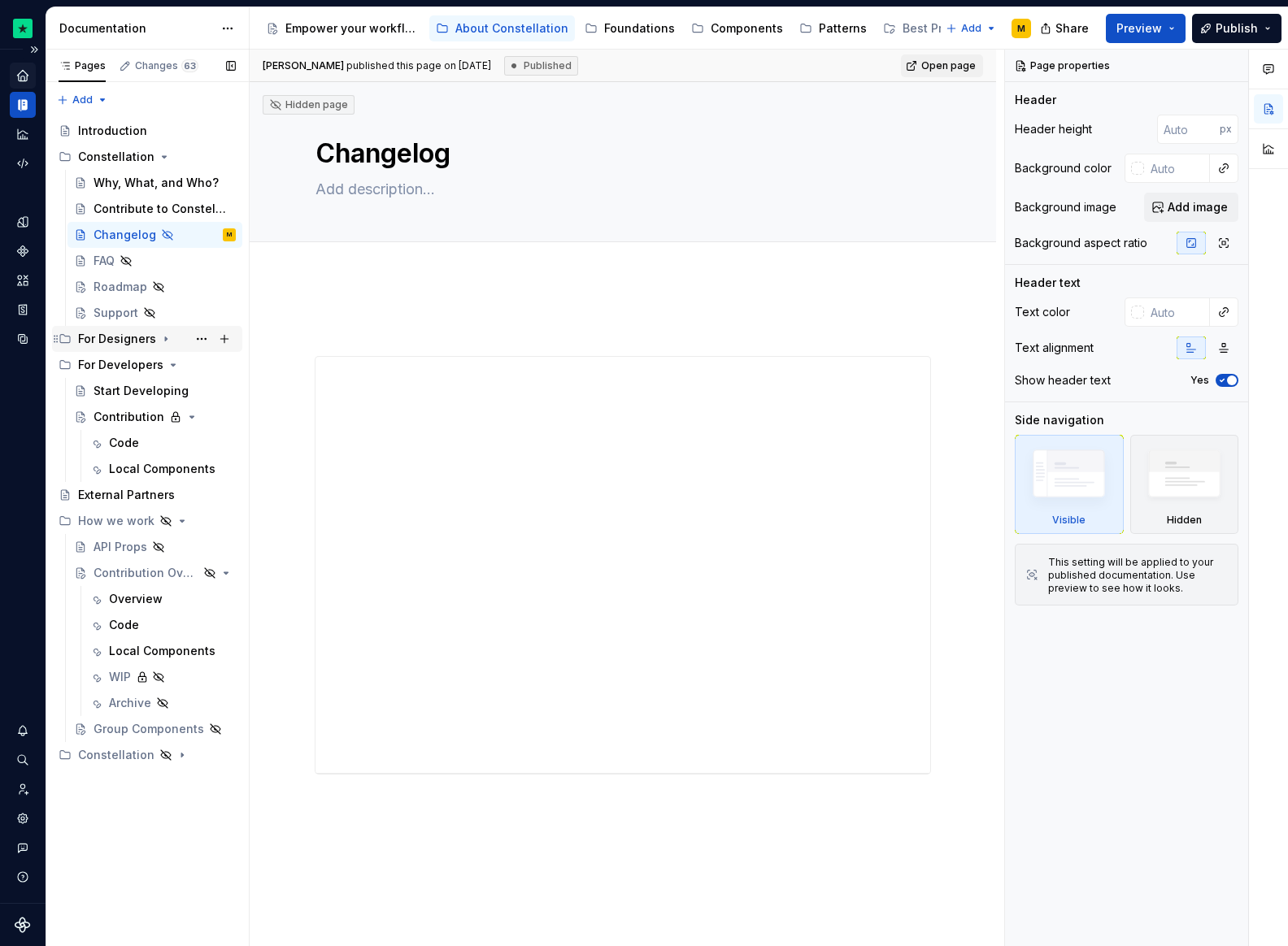
click at [118, 338] on div "For Designers" at bounding box center [117, 338] width 78 height 16
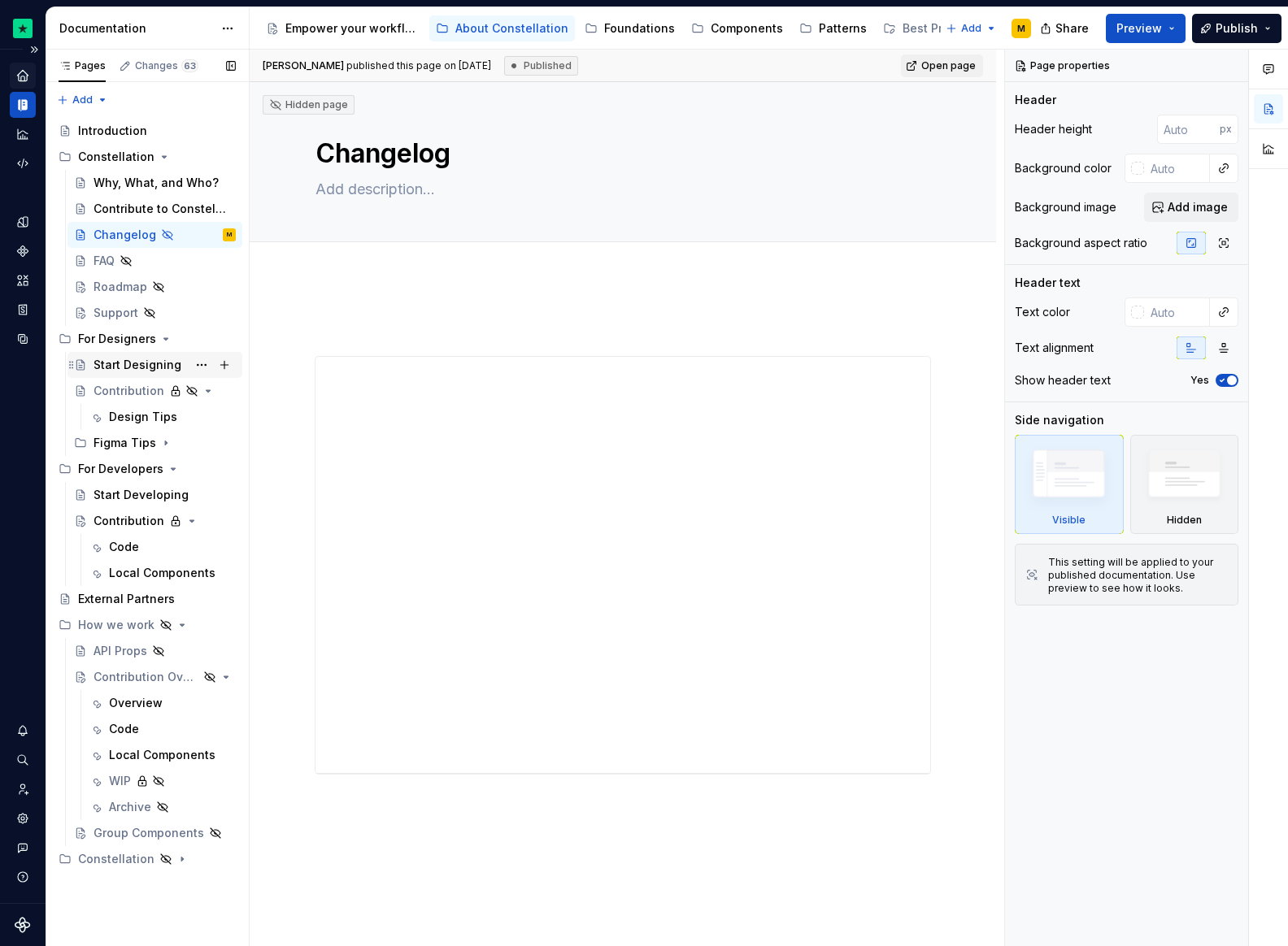
click at [134, 373] on div "Start Designing" at bounding box center [137, 364] width 88 height 16
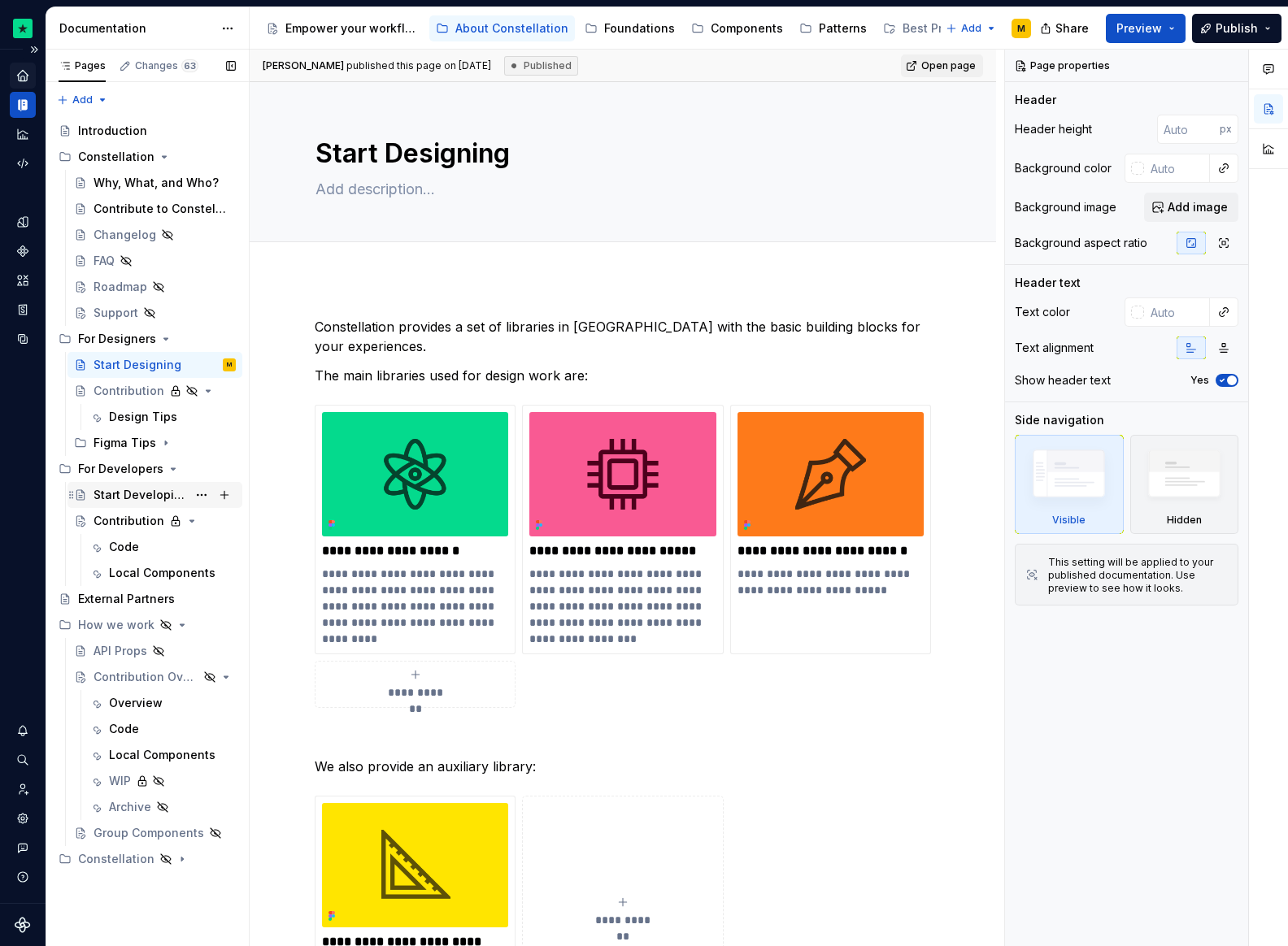
click at [129, 499] on div "Start Developing" at bounding box center [139, 494] width 93 height 16
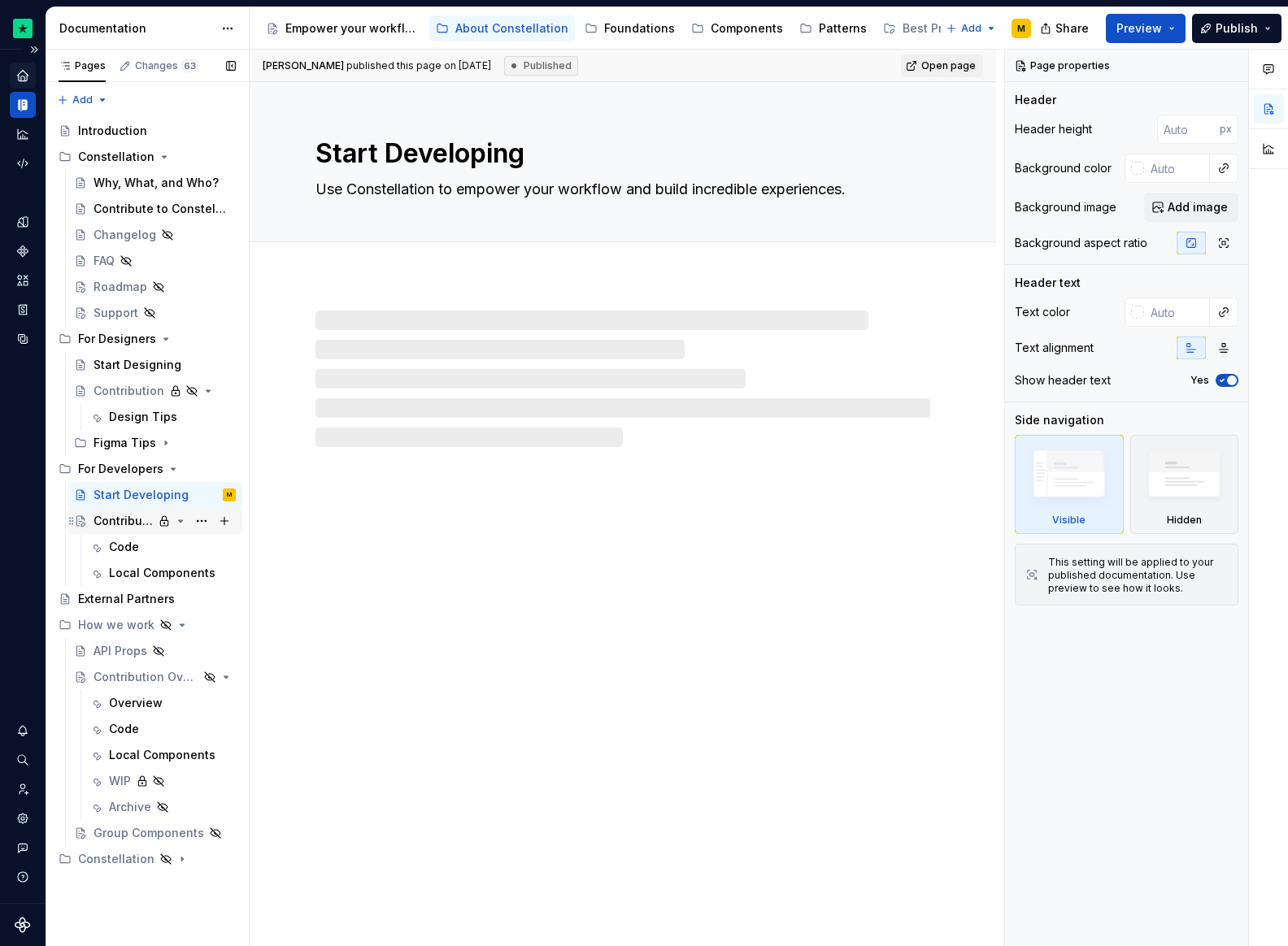
click at [120, 526] on div "Contribution" at bounding box center [123, 520] width 60 height 16
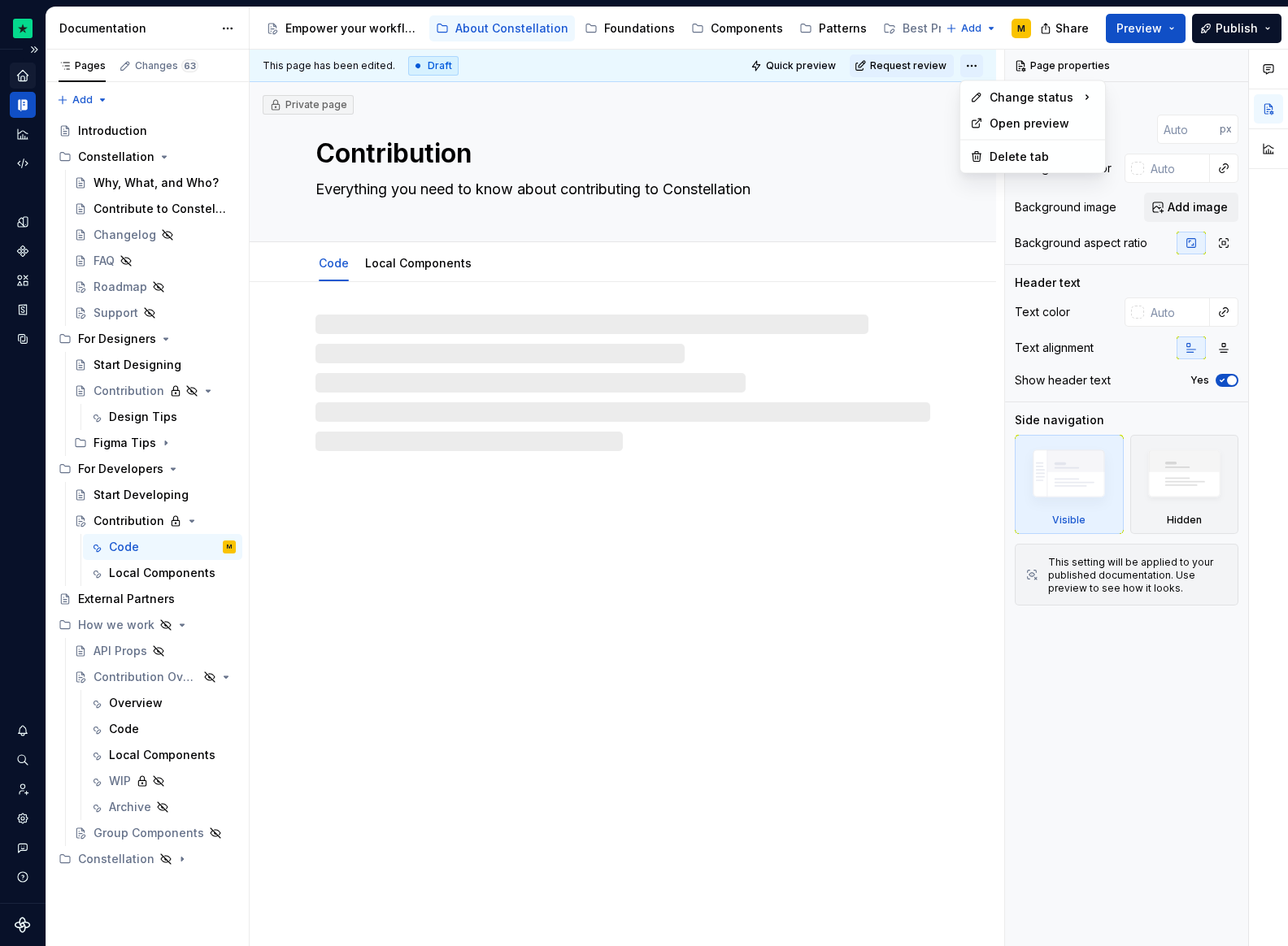
click at [977, 62] on html "Constellation Design System M Dataset Default Documentation Accessibility guide…" at bounding box center [644, 473] width 1288 height 946
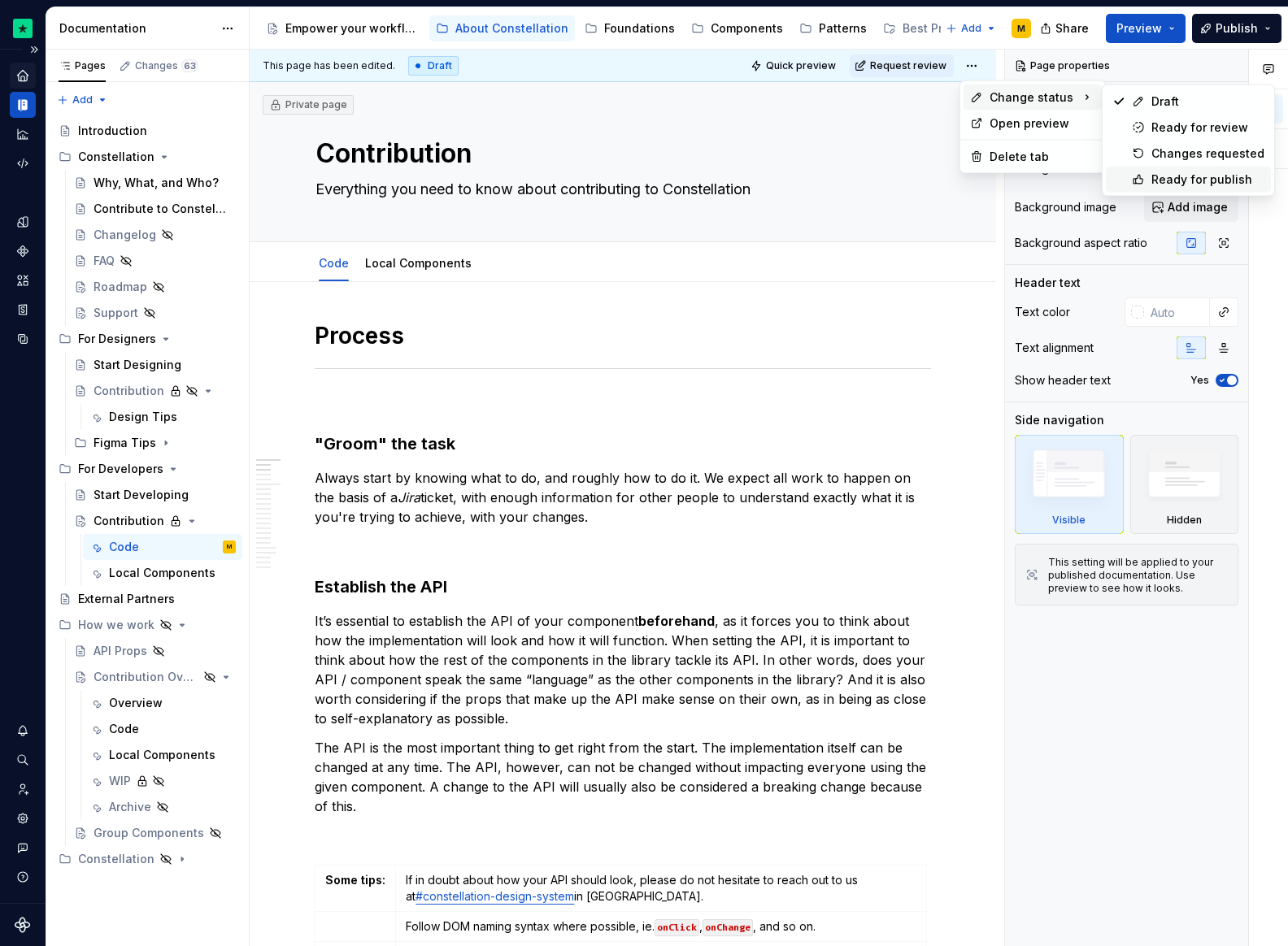
click at [1179, 174] on div "Ready for publish" at bounding box center [1207, 179] width 113 height 16
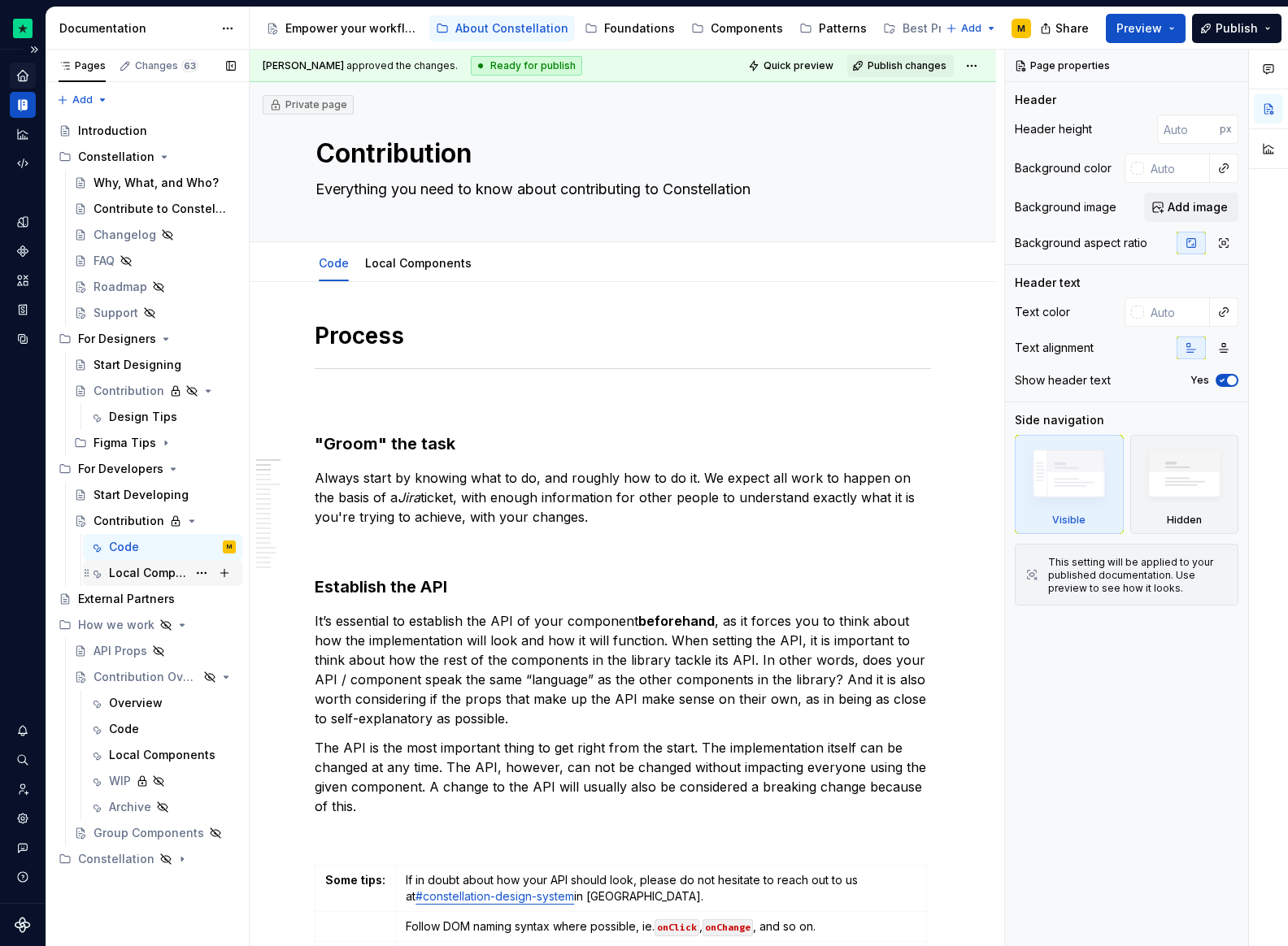
click at [126, 571] on div "Local Components" at bounding box center [148, 572] width 78 height 16
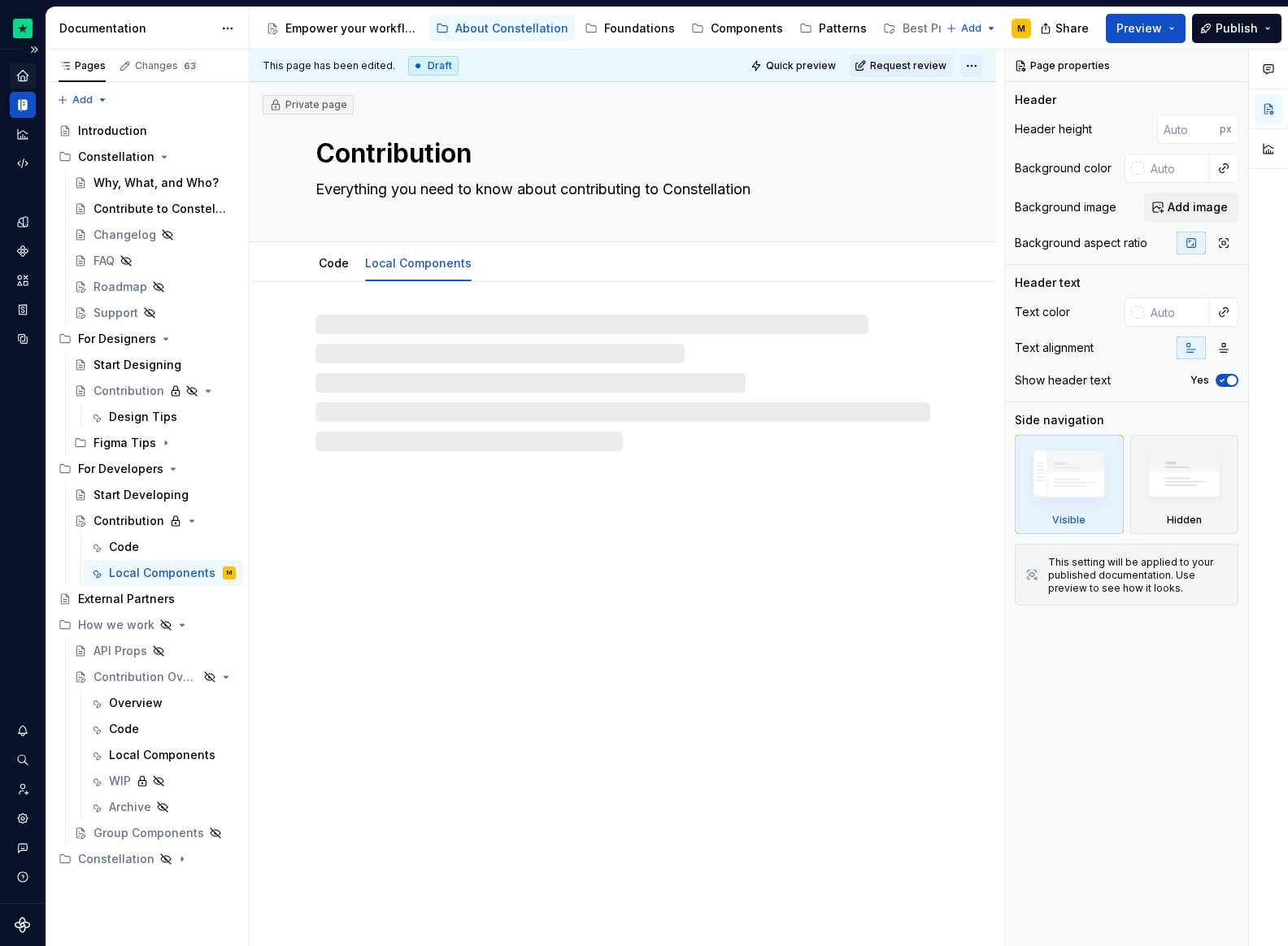
click at [963, 62] on html "Constellation Design System M Dataset Default Documentation Accessibility guide…" at bounding box center [644, 473] width 1288 height 946
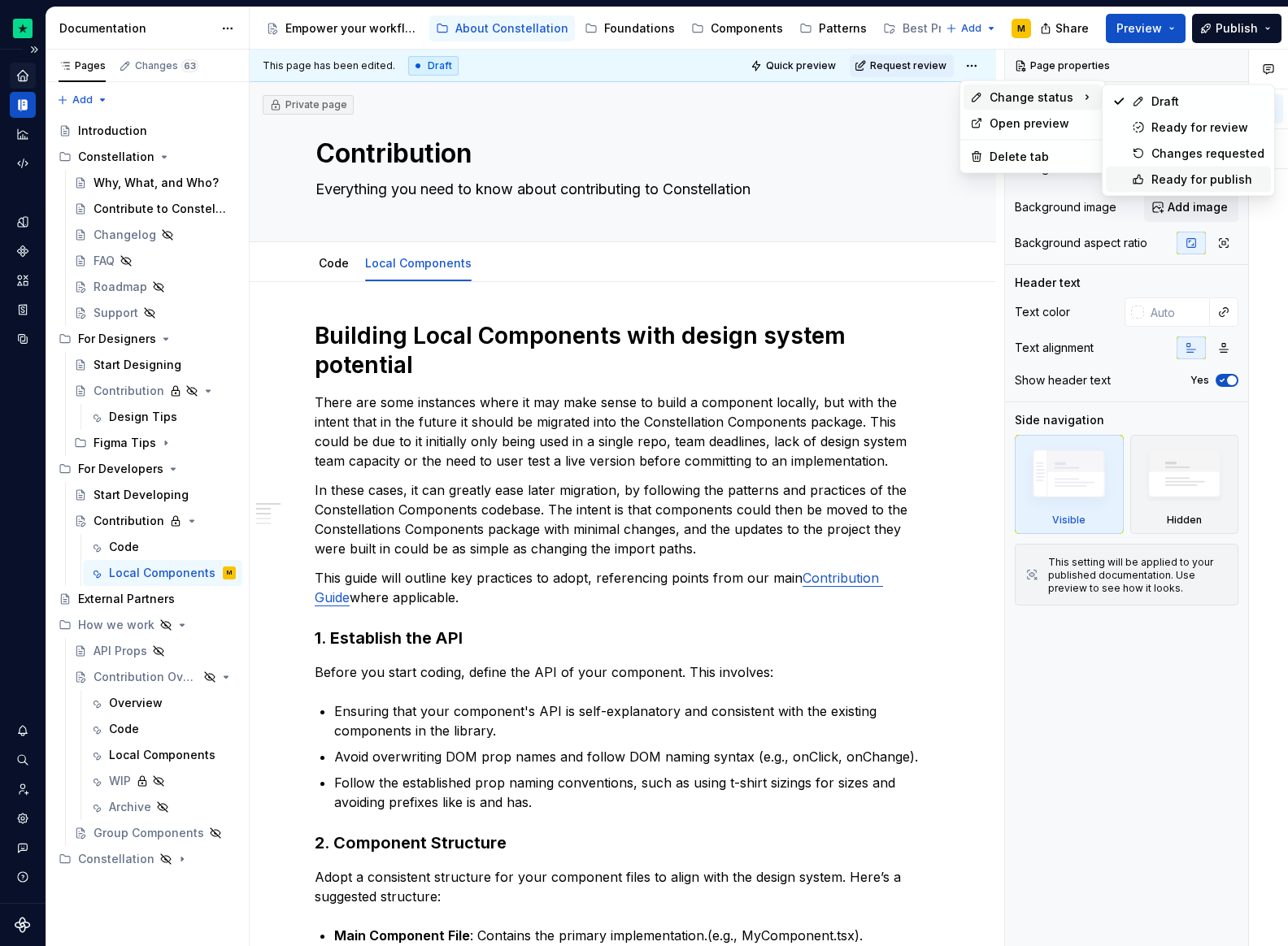
click at [1199, 171] on div "Ready for publish" at bounding box center [1207, 179] width 113 height 16
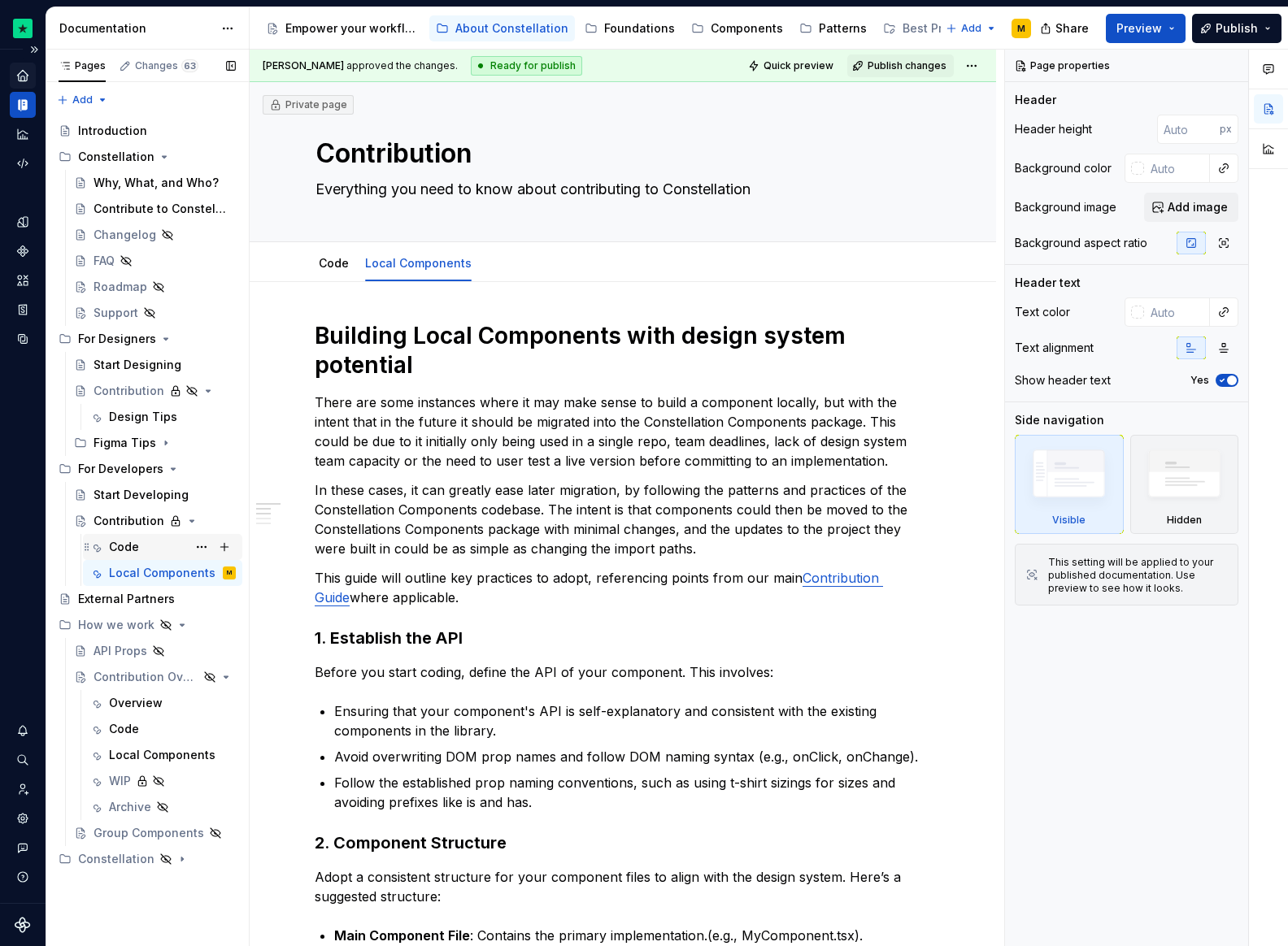
click at [142, 544] on div "Code" at bounding box center [172, 546] width 127 height 23
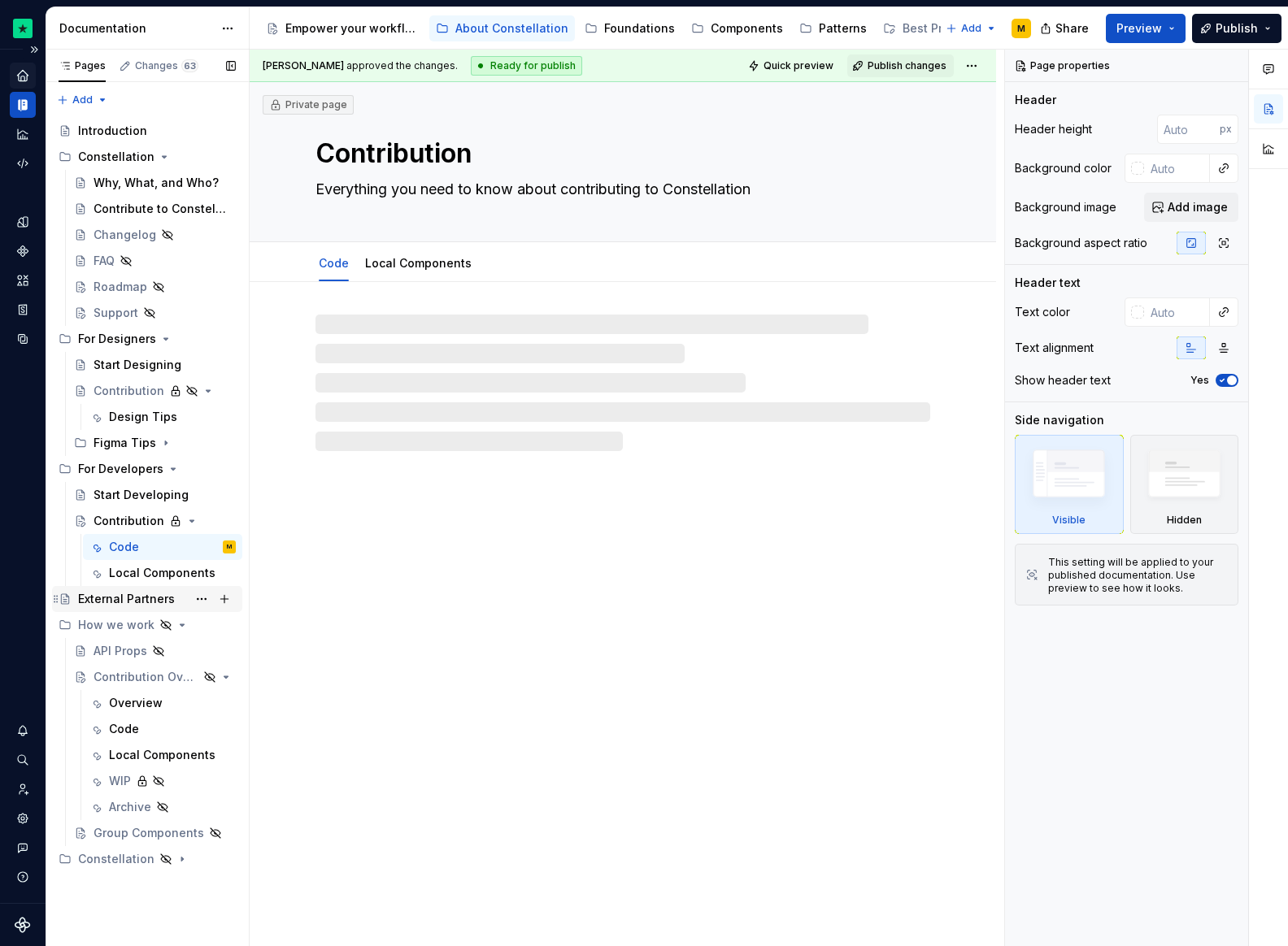
click at [134, 595] on div "External Partners" at bounding box center [126, 598] width 97 height 16
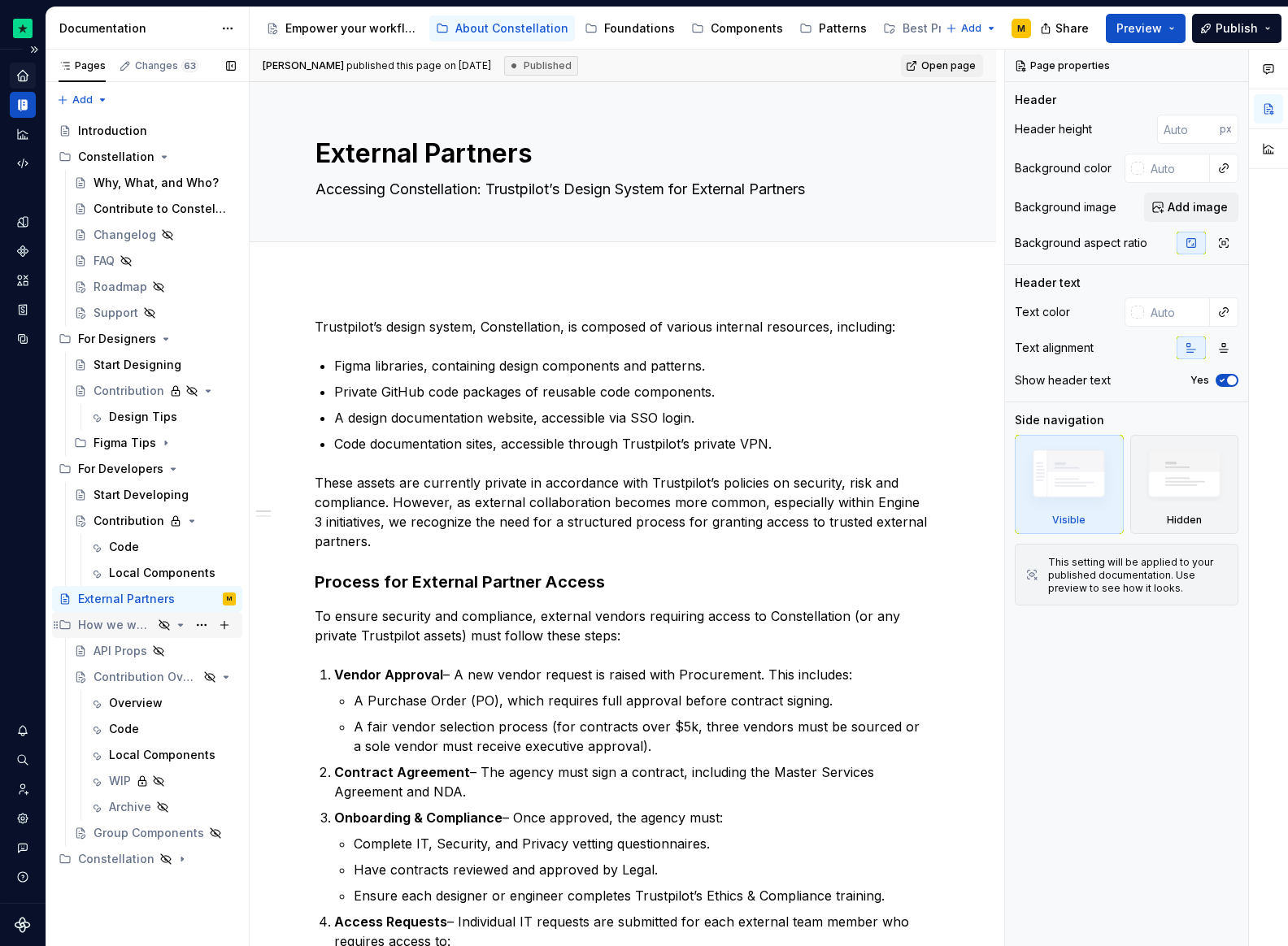
click at [185, 623] on icon "Page tree" at bounding box center [180, 625] width 13 height 13
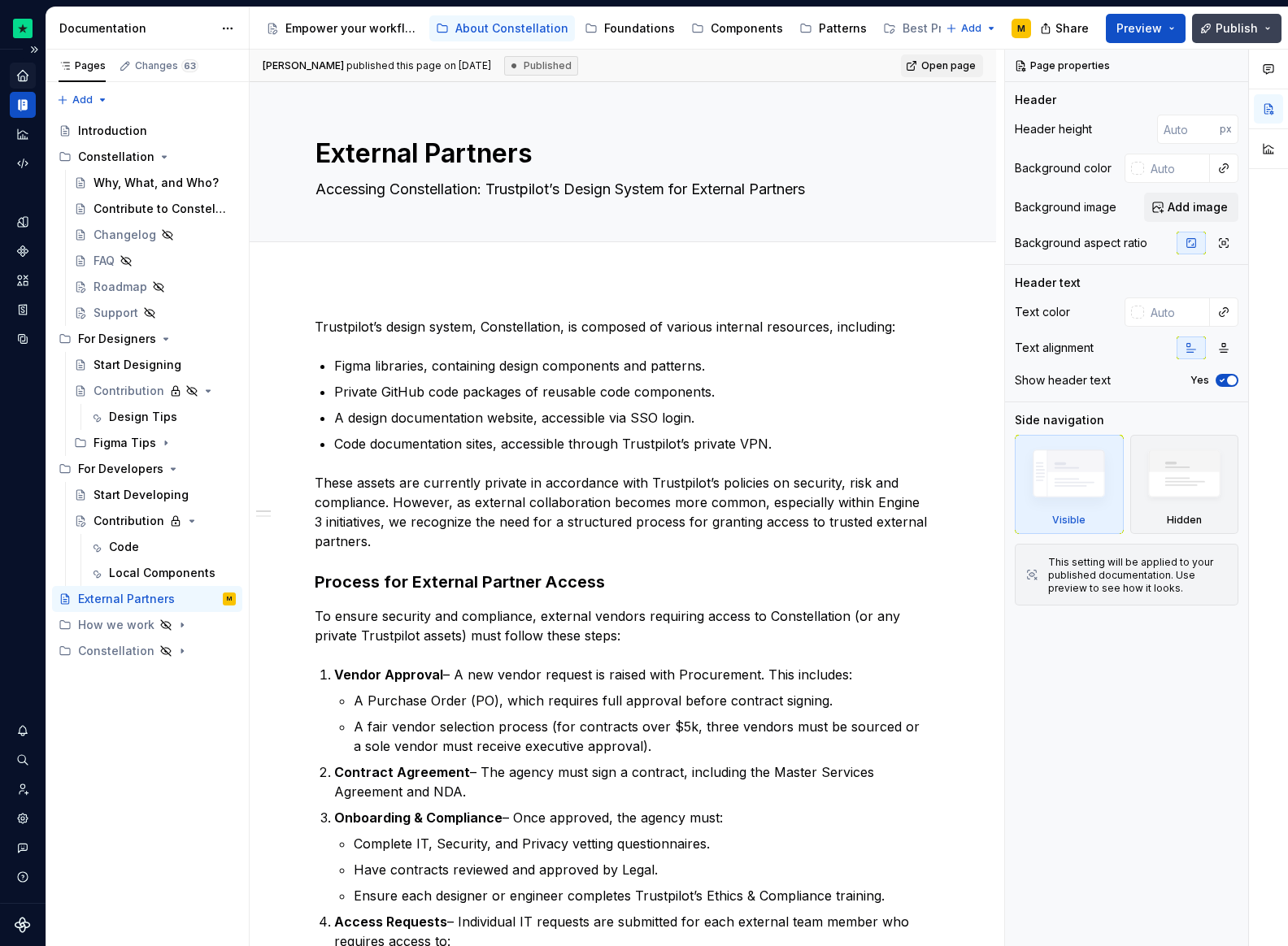
click at [1232, 30] on span "Publish" at bounding box center [1237, 28] width 42 height 16
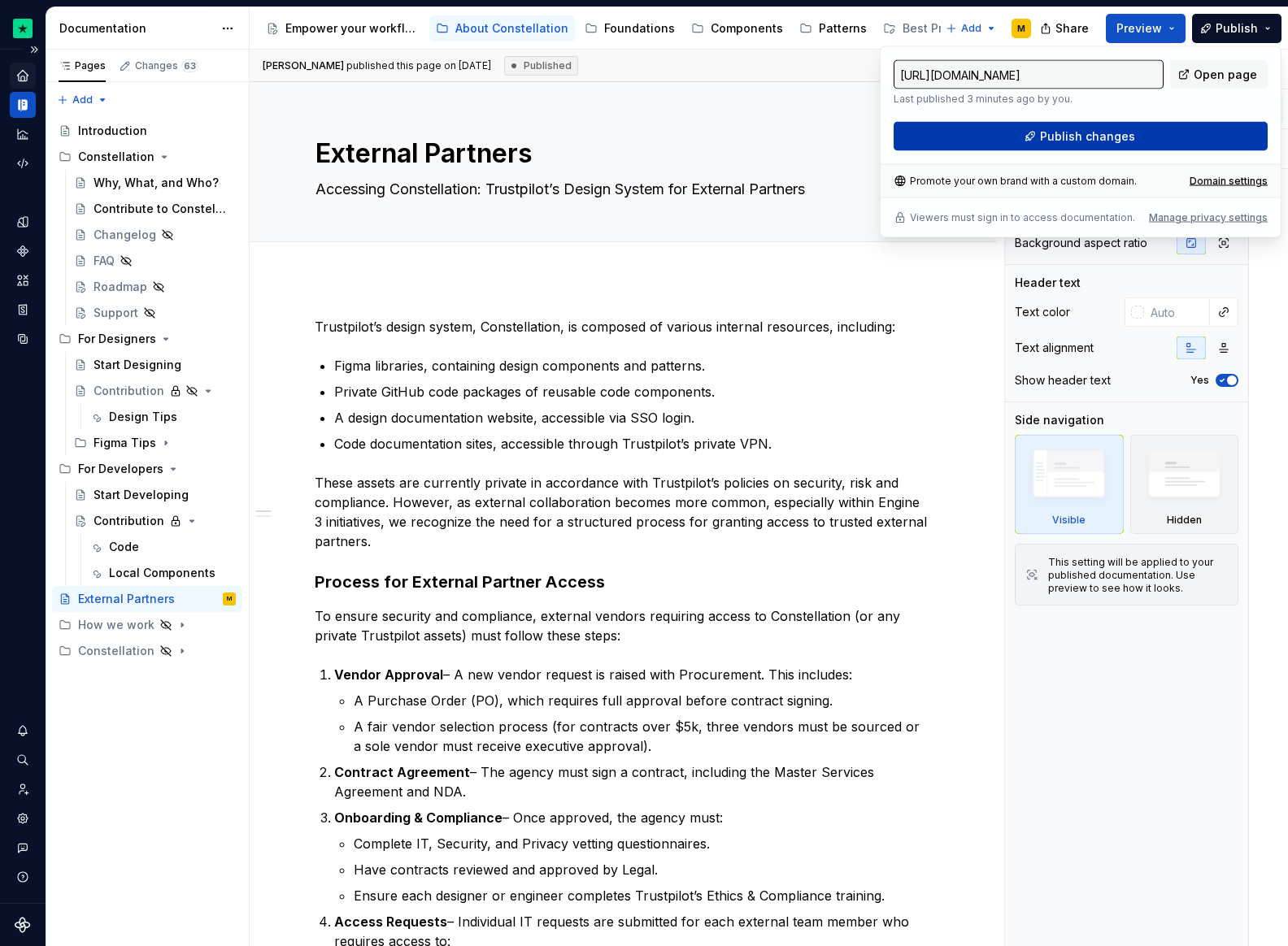
click at [1106, 138] on span "Publish changes" at bounding box center [1087, 136] width 95 height 16
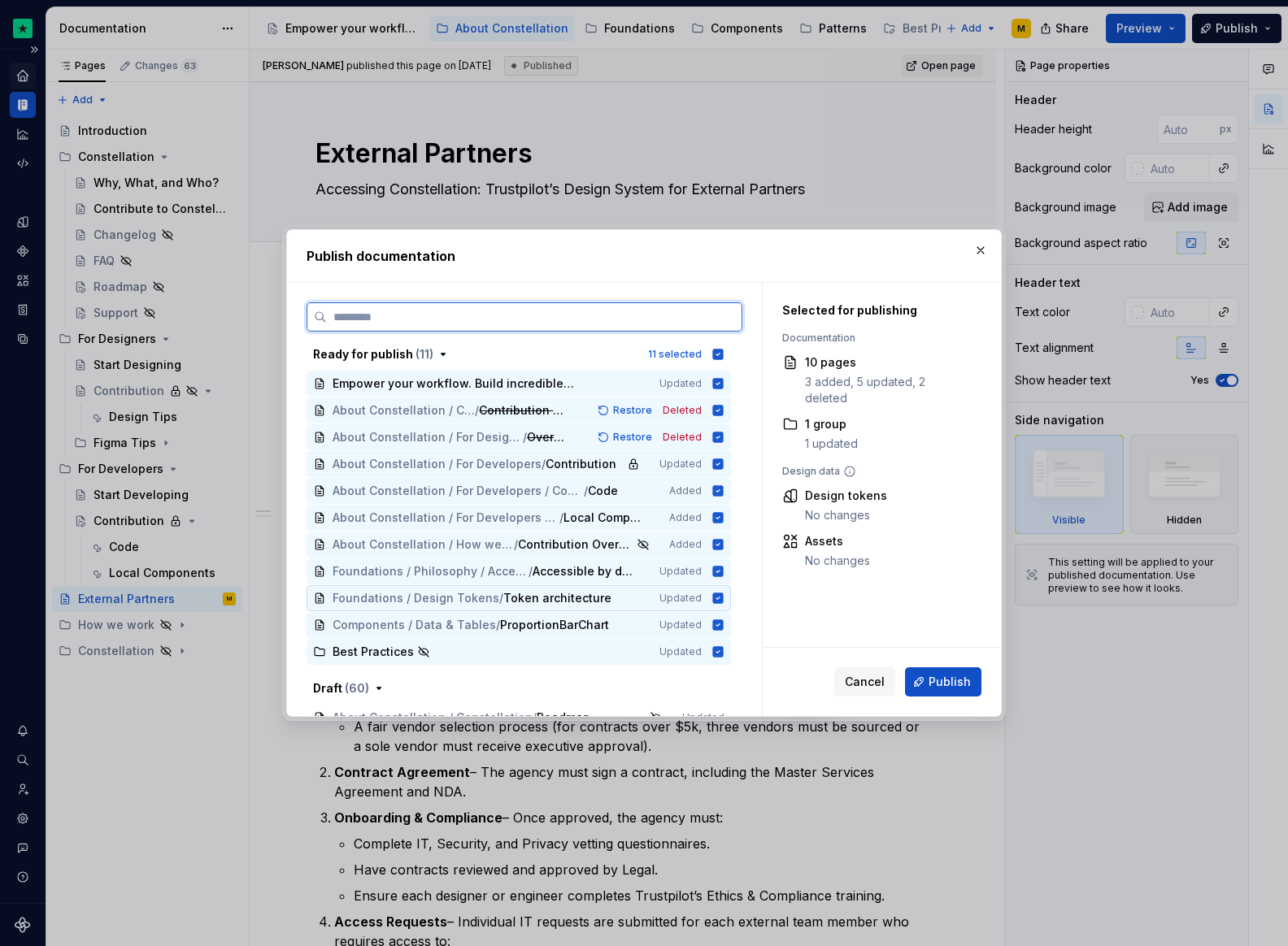
click at [716, 595] on icon at bounding box center [718, 598] width 11 height 11
click at [720, 571] on icon at bounding box center [718, 571] width 11 height 11
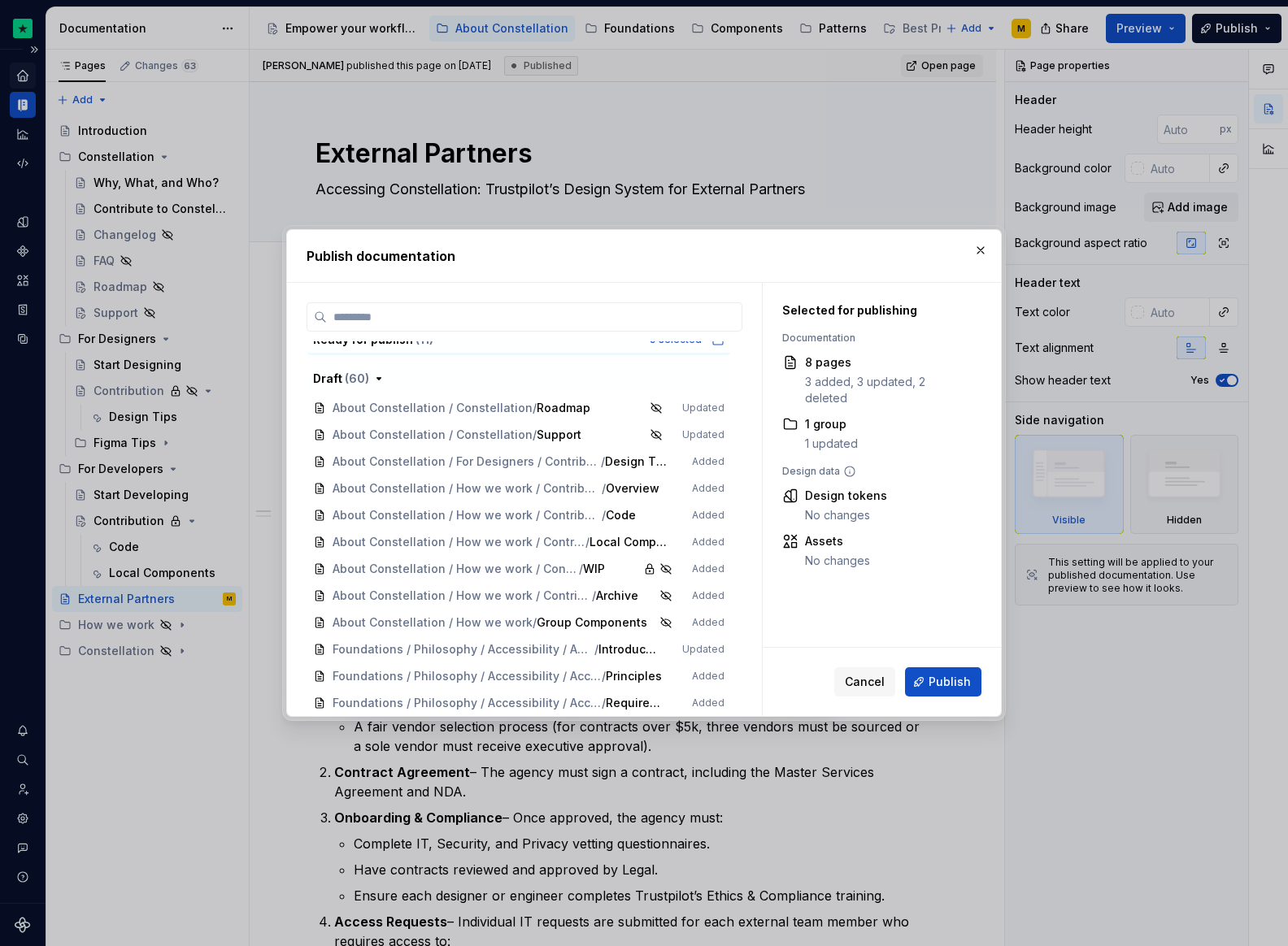
scroll to position [846, 0]
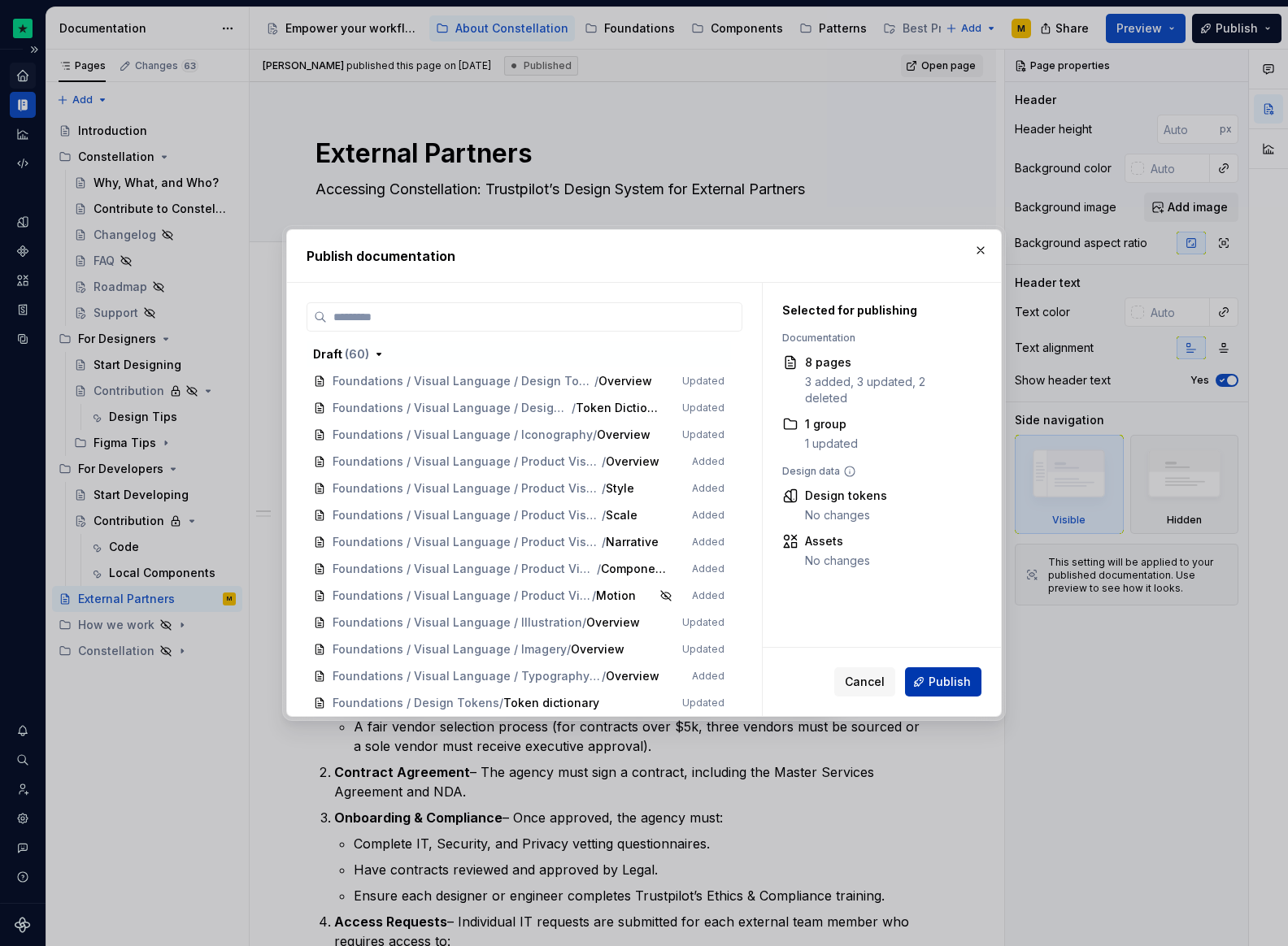
click at [966, 677] on span "Publish" at bounding box center [950, 682] width 42 height 16
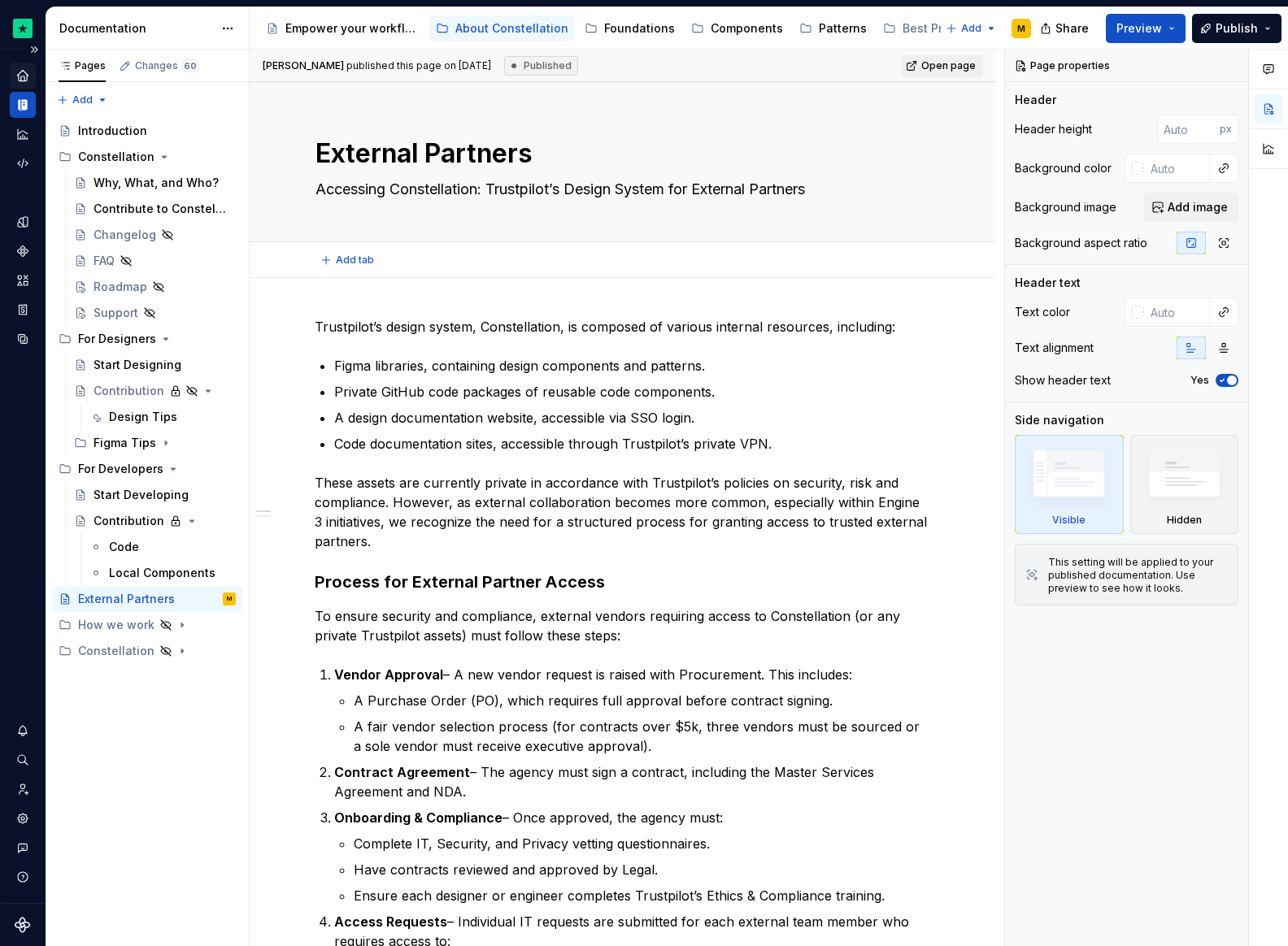
type textarea "*"
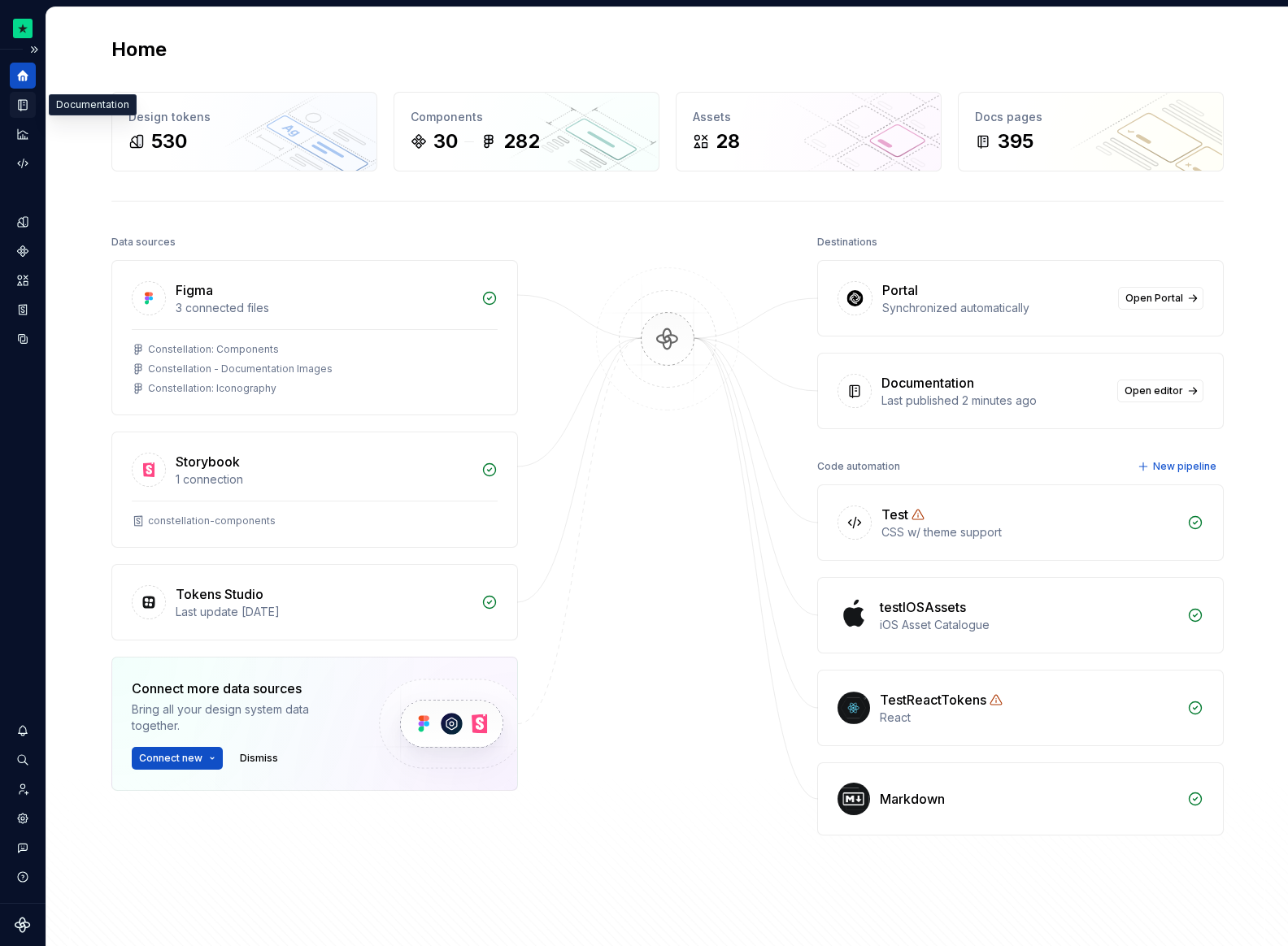
click at [24, 96] on div "Documentation" at bounding box center [23, 104] width 26 height 26
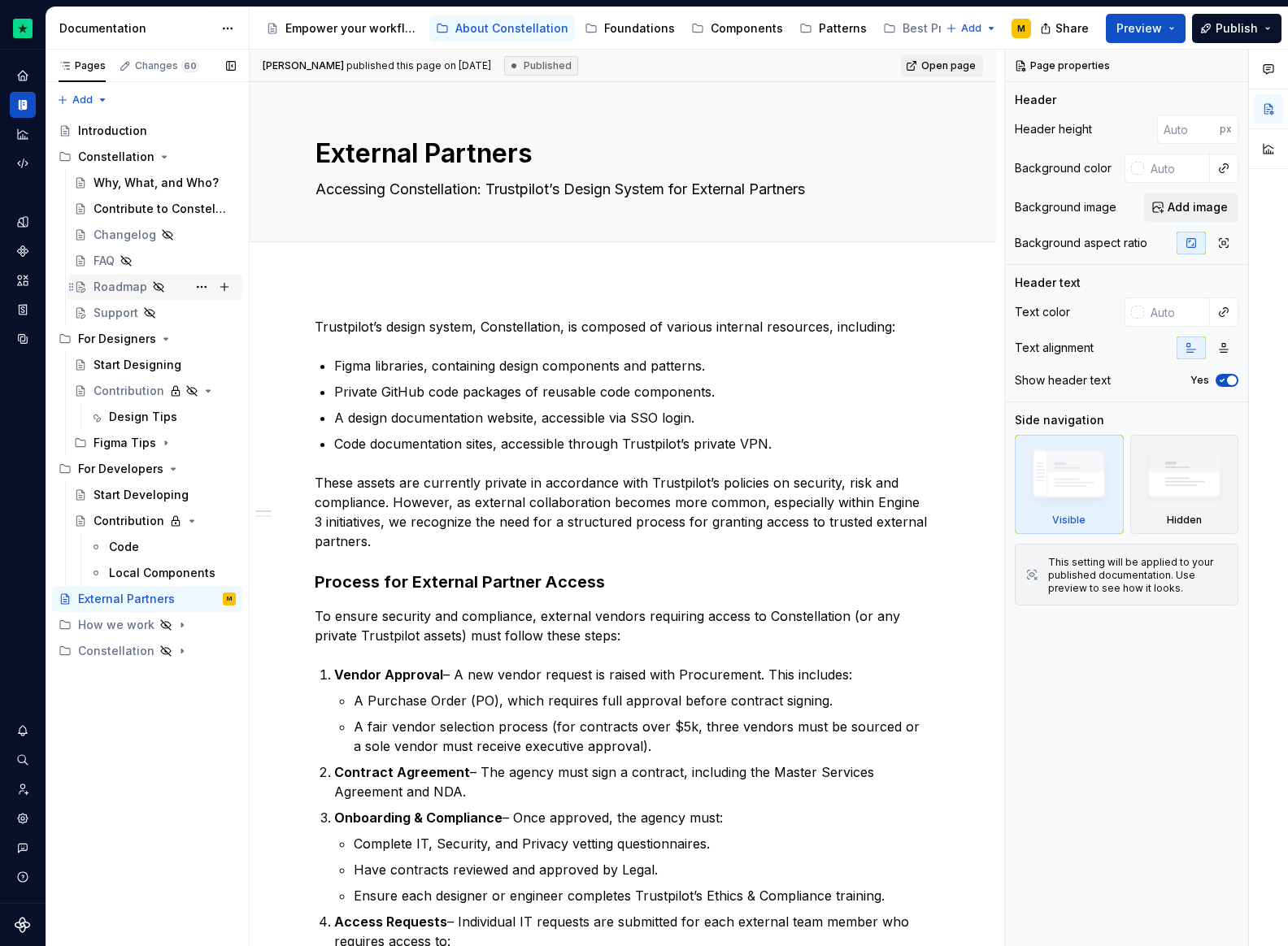
click at [132, 281] on div "Roadmap" at bounding box center [120, 286] width 54 height 16
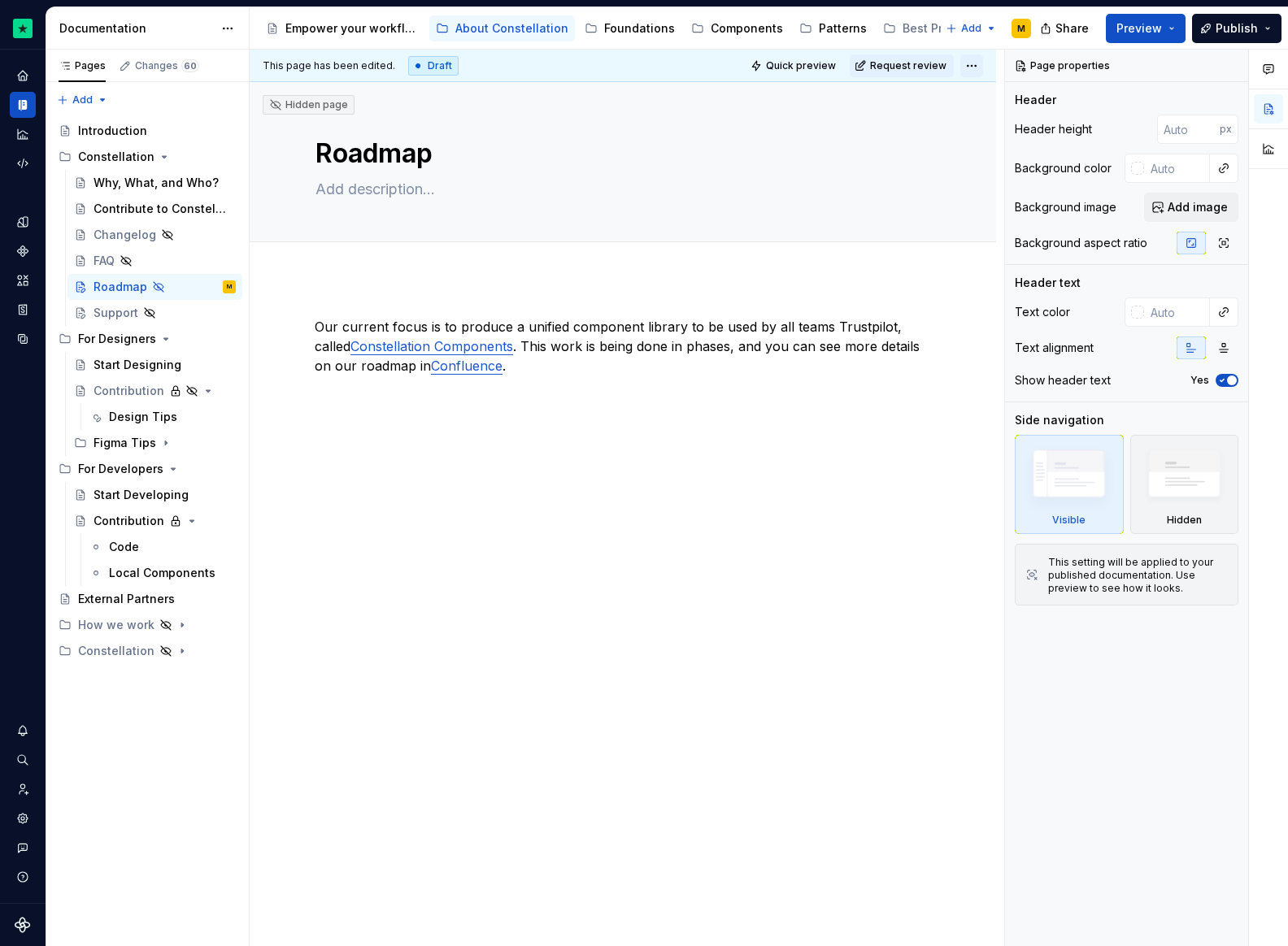
click at [971, 61] on html "Constellation Design System M Dataset Default Documentation Accessibility guide…" at bounding box center [644, 473] width 1288 height 946
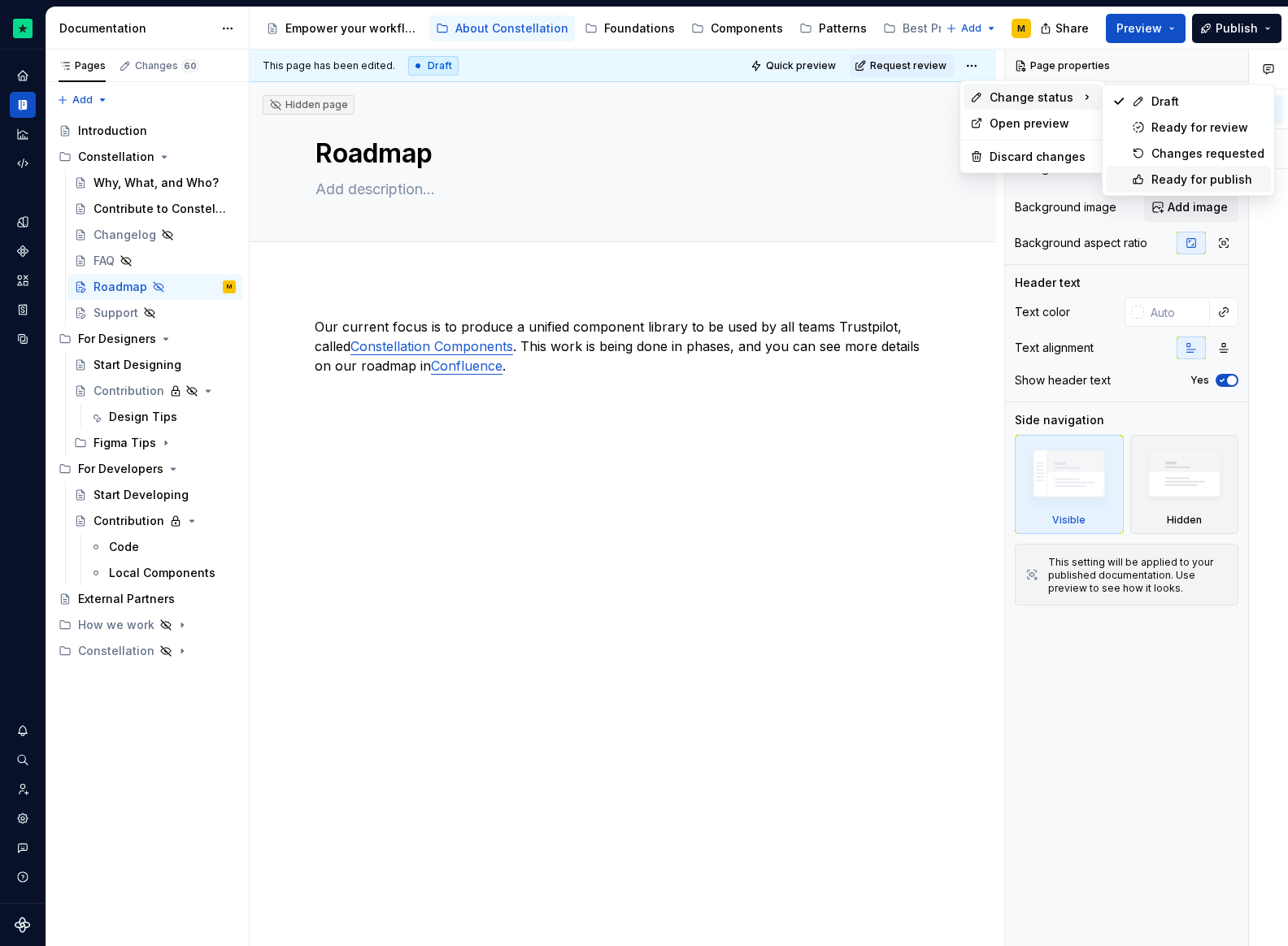
click at [1167, 180] on div "Ready for publish" at bounding box center [1207, 179] width 113 height 16
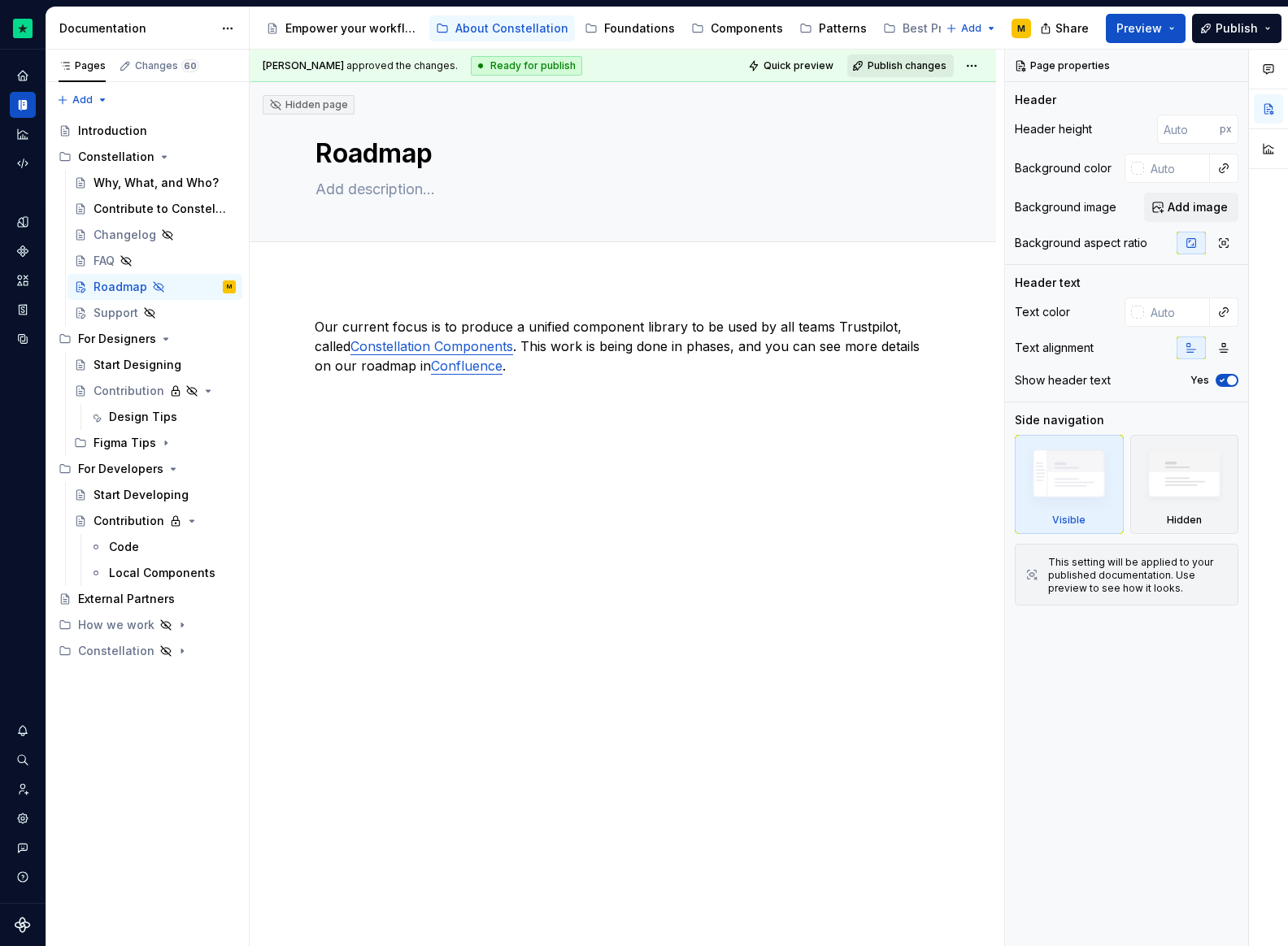
click at [914, 65] on span "Publish changes" at bounding box center [907, 65] width 79 height 13
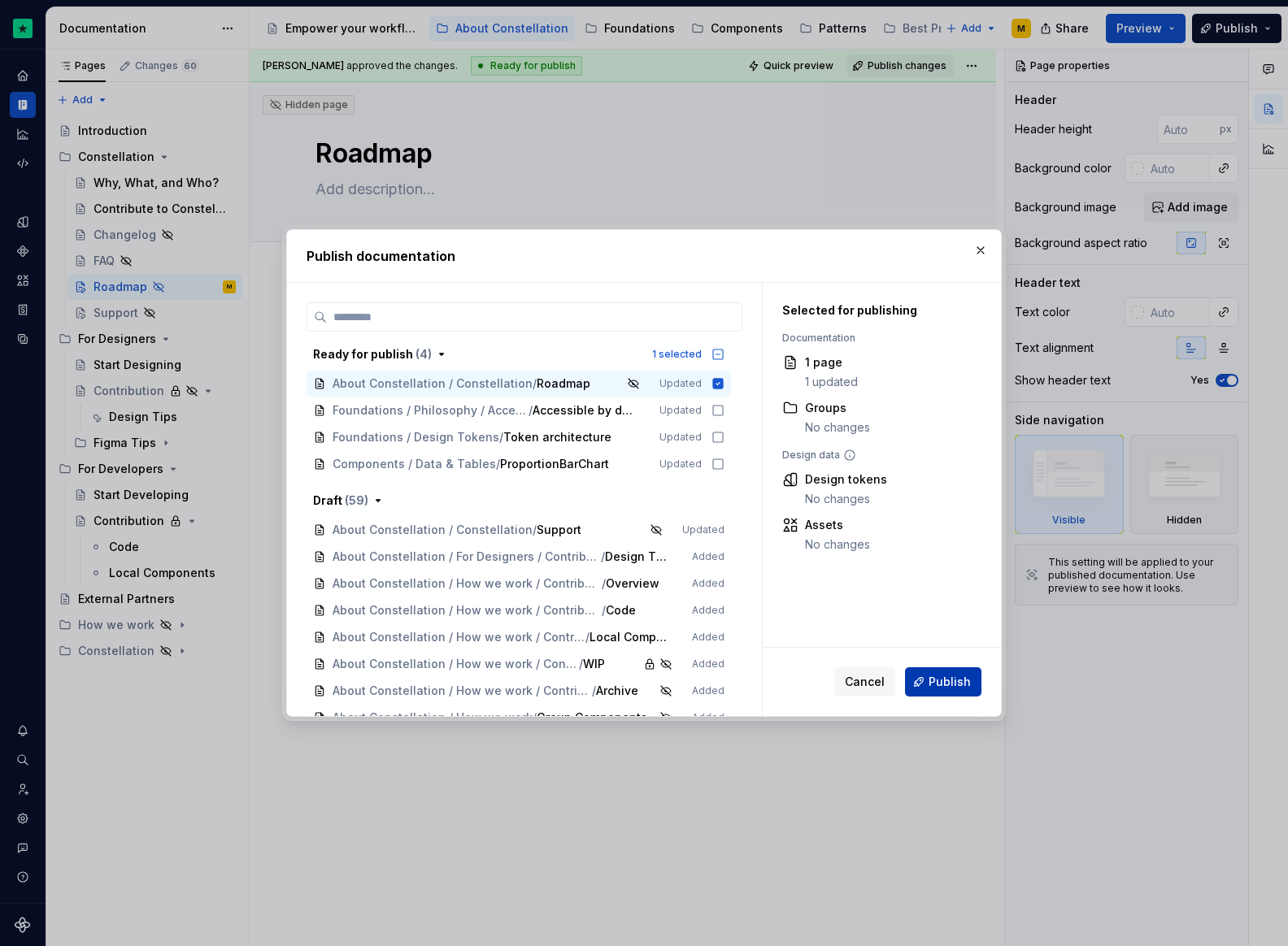
click at [961, 671] on button "Publish" at bounding box center [943, 682] width 76 height 29
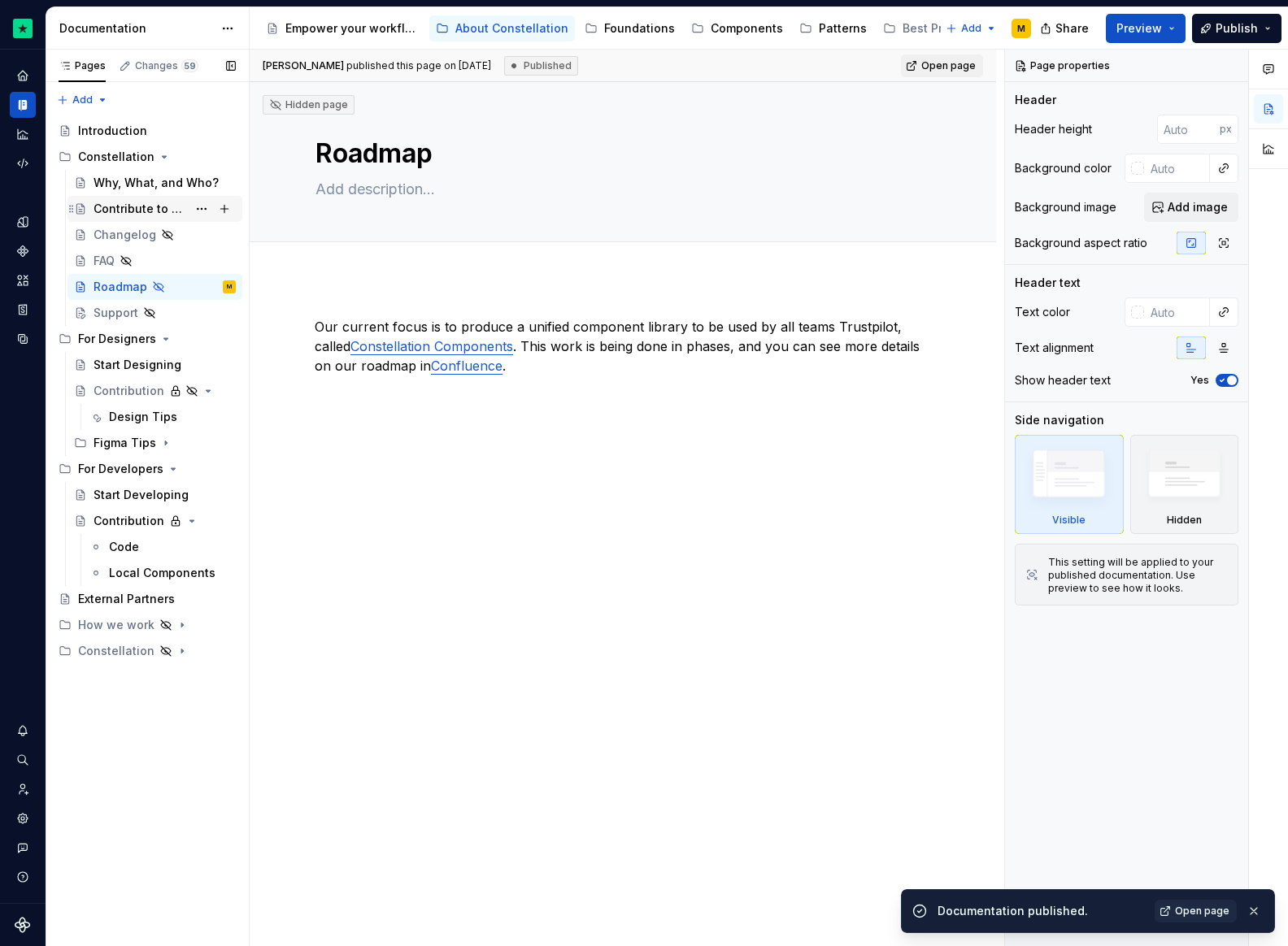
click at [141, 212] on div "Contribute to Constellation" at bounding box center [139, 208] width 93 height 16
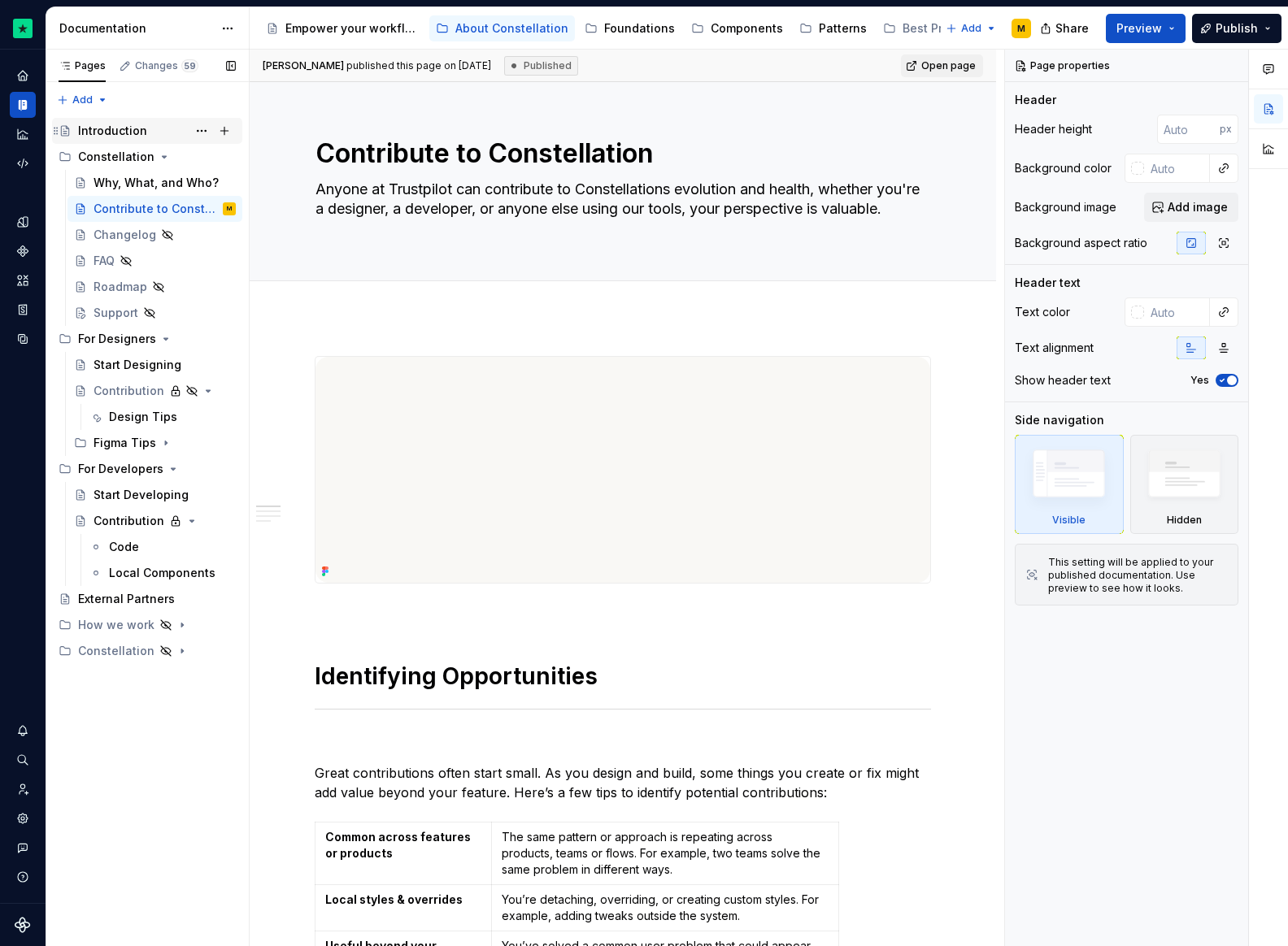
click at [119, 132] on div "Introduction" at bounding box center [113, 130] width 69 height 16
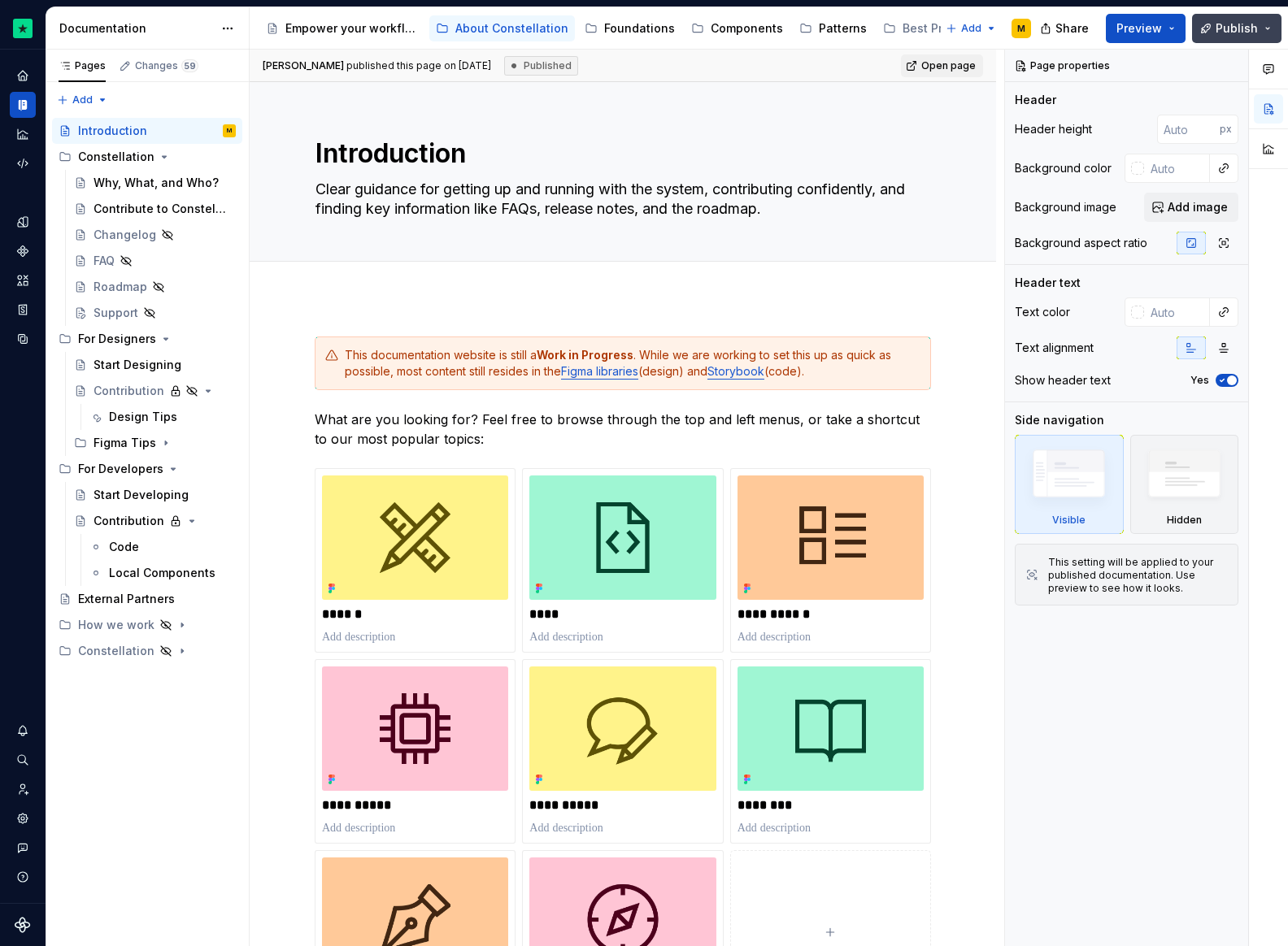
click at [1223, 30] on span "Publish" at bounding box center [1237, 28] width 42 height 16
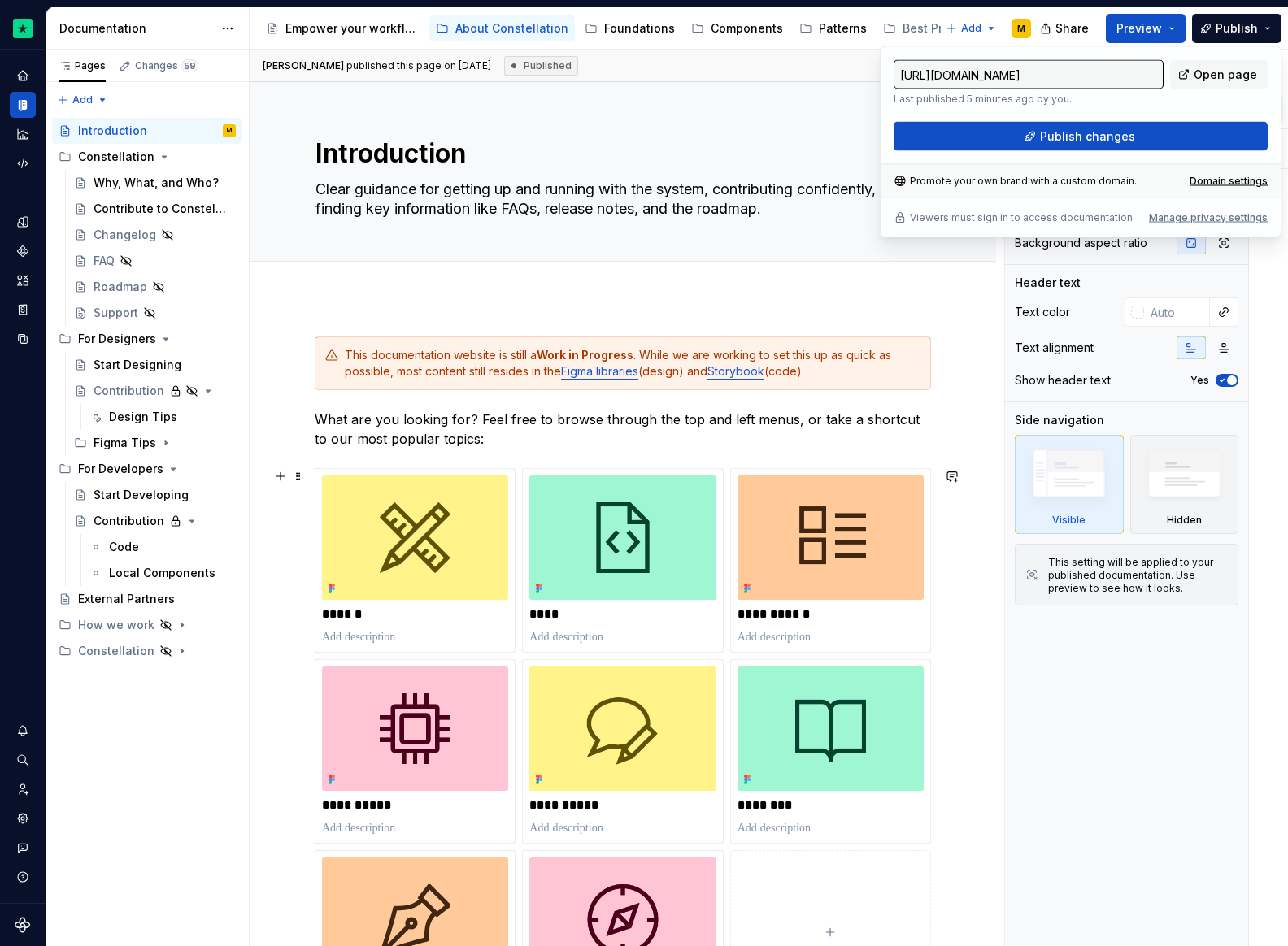
scroll to position [760, 0]
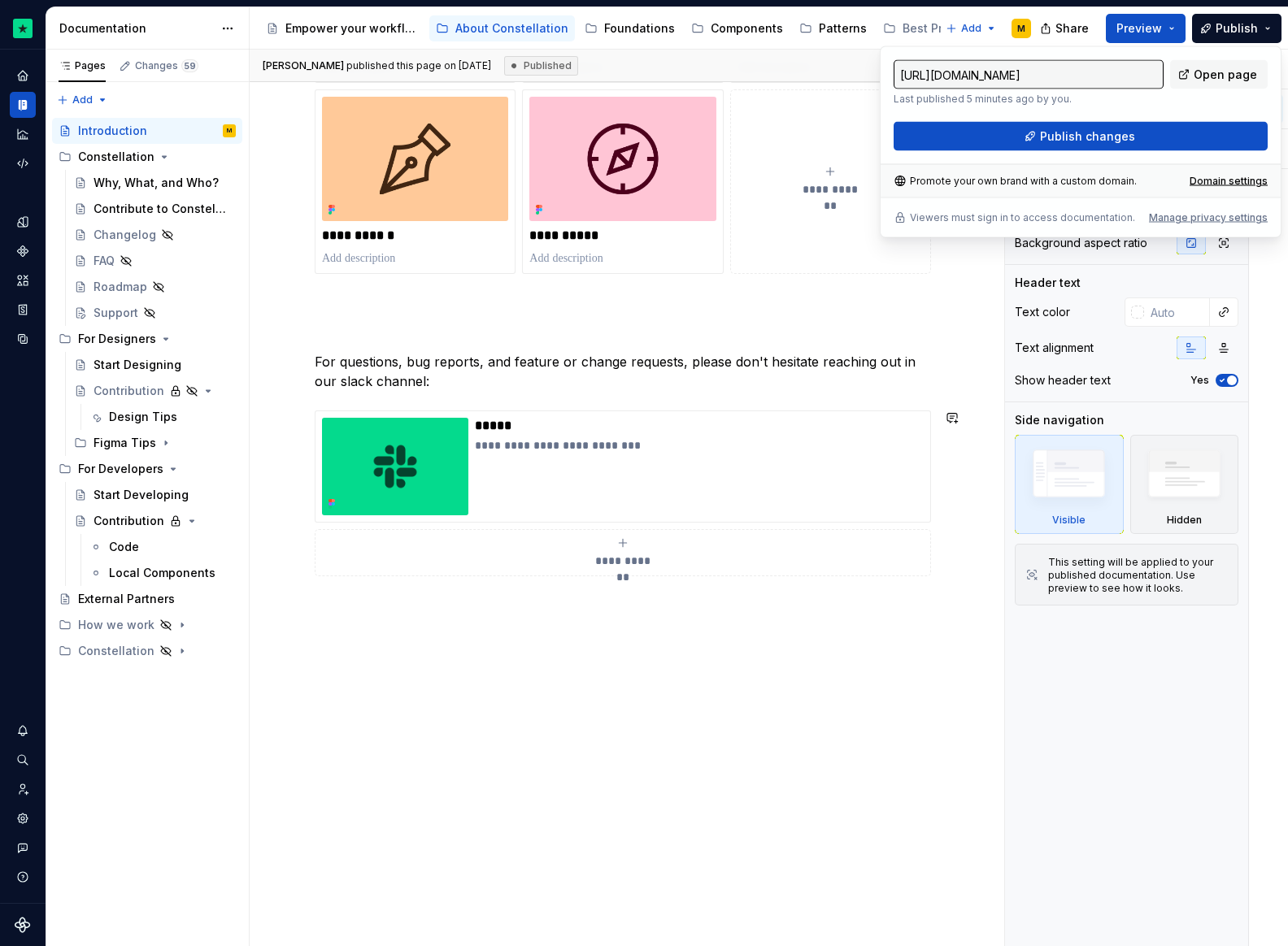
click at [596, 708] on div "**********" at bounding box center [622, 242] width 746 height 1411
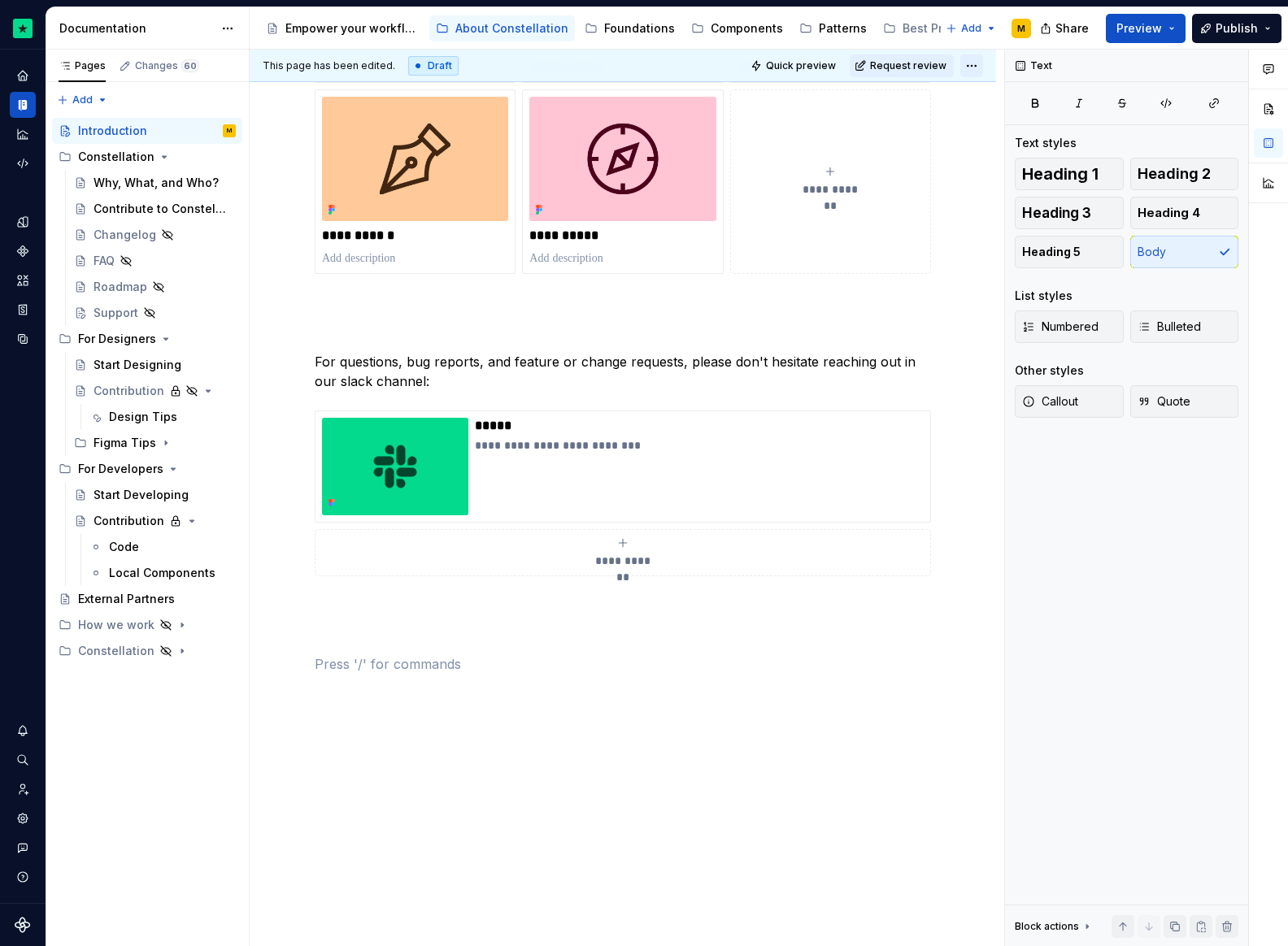
click at [978, 58] on html "Constellation Design System M Dataset Default Documentation Accessibility guide…" at bounding box center [644, 473] width 1288 height 946
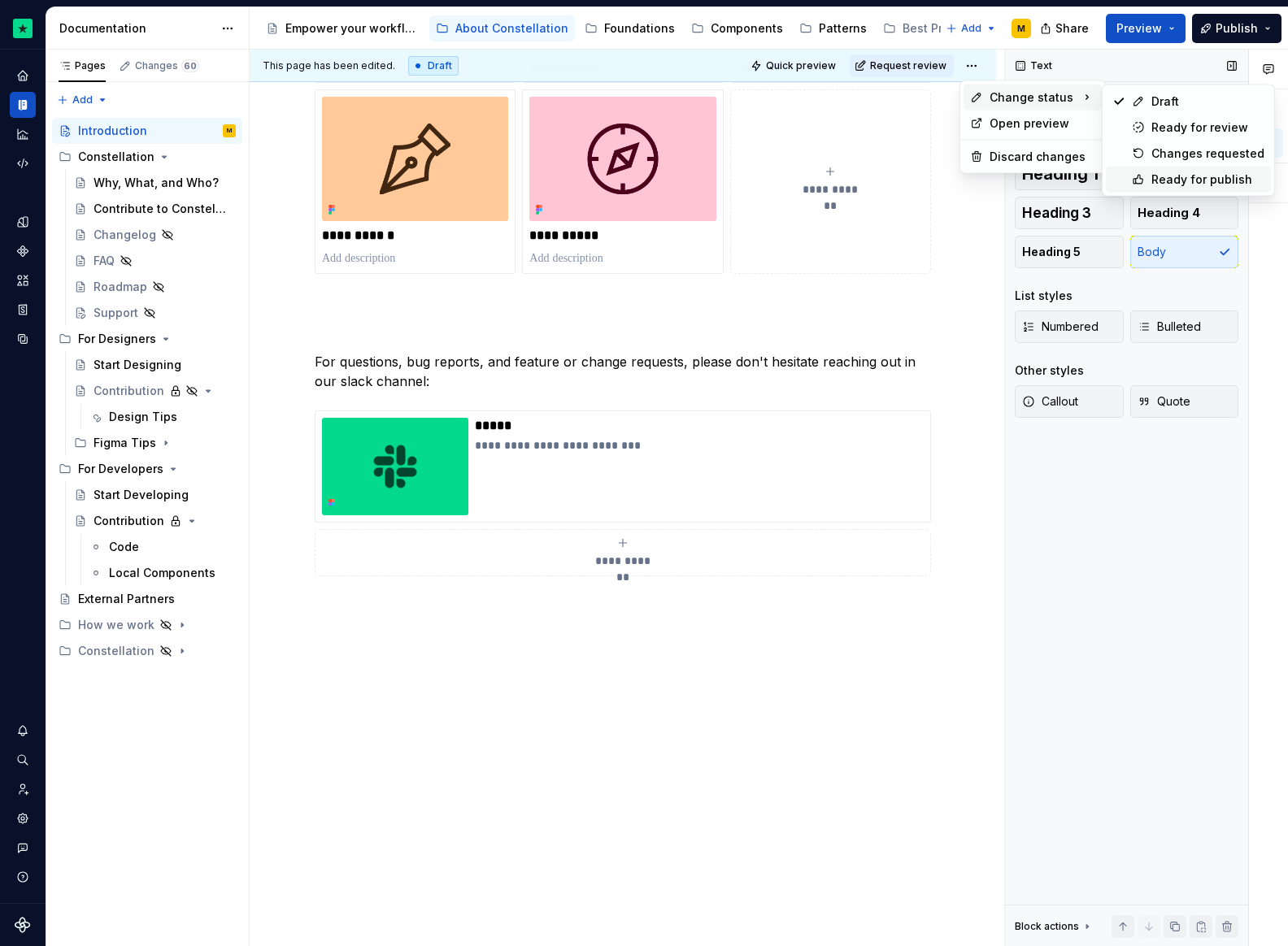
click at [1203, 183] on div "Ready for publish" at bounding box center [1207, 179] width 113 height 16
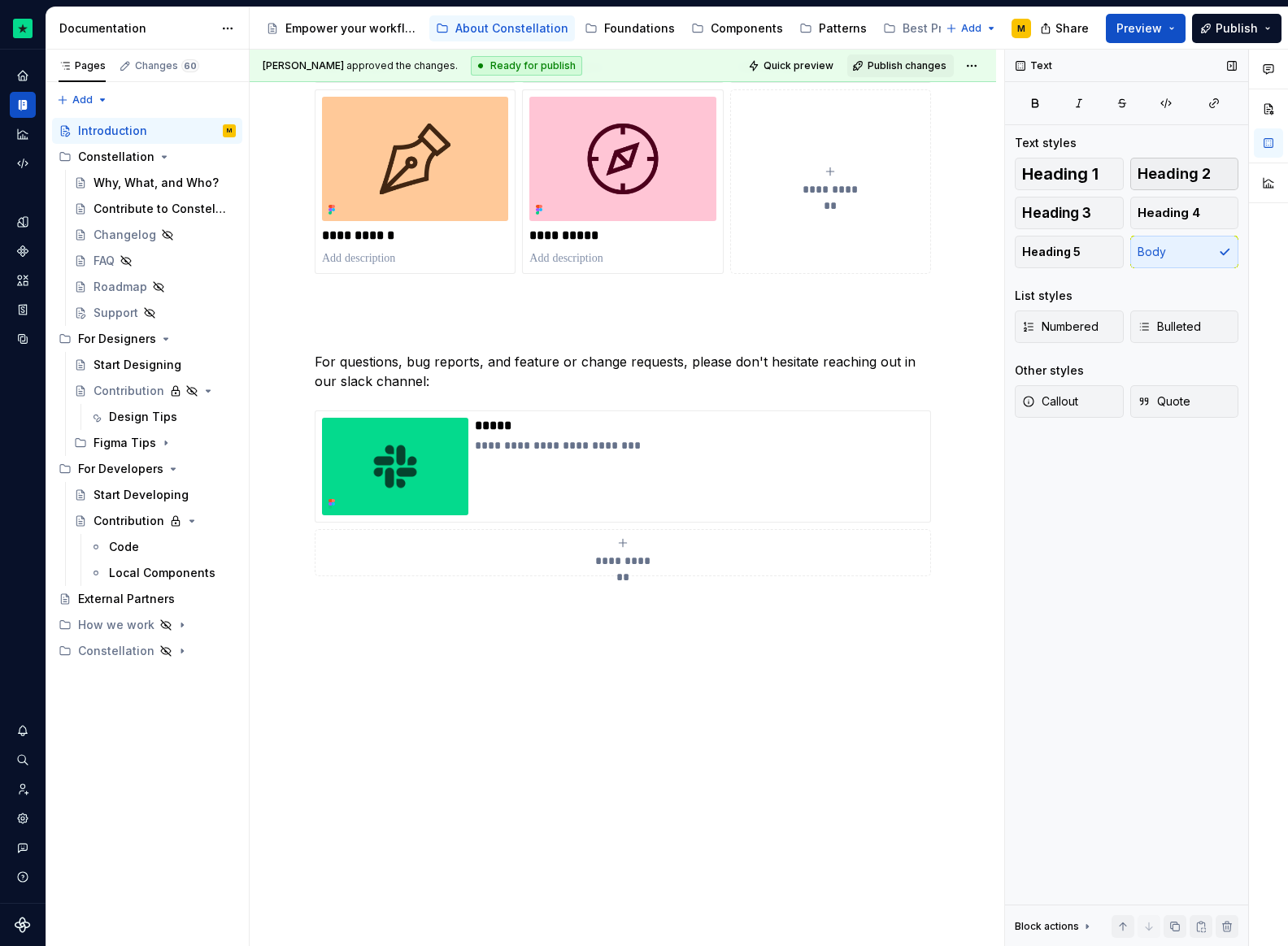
scroll to position [327, 0]
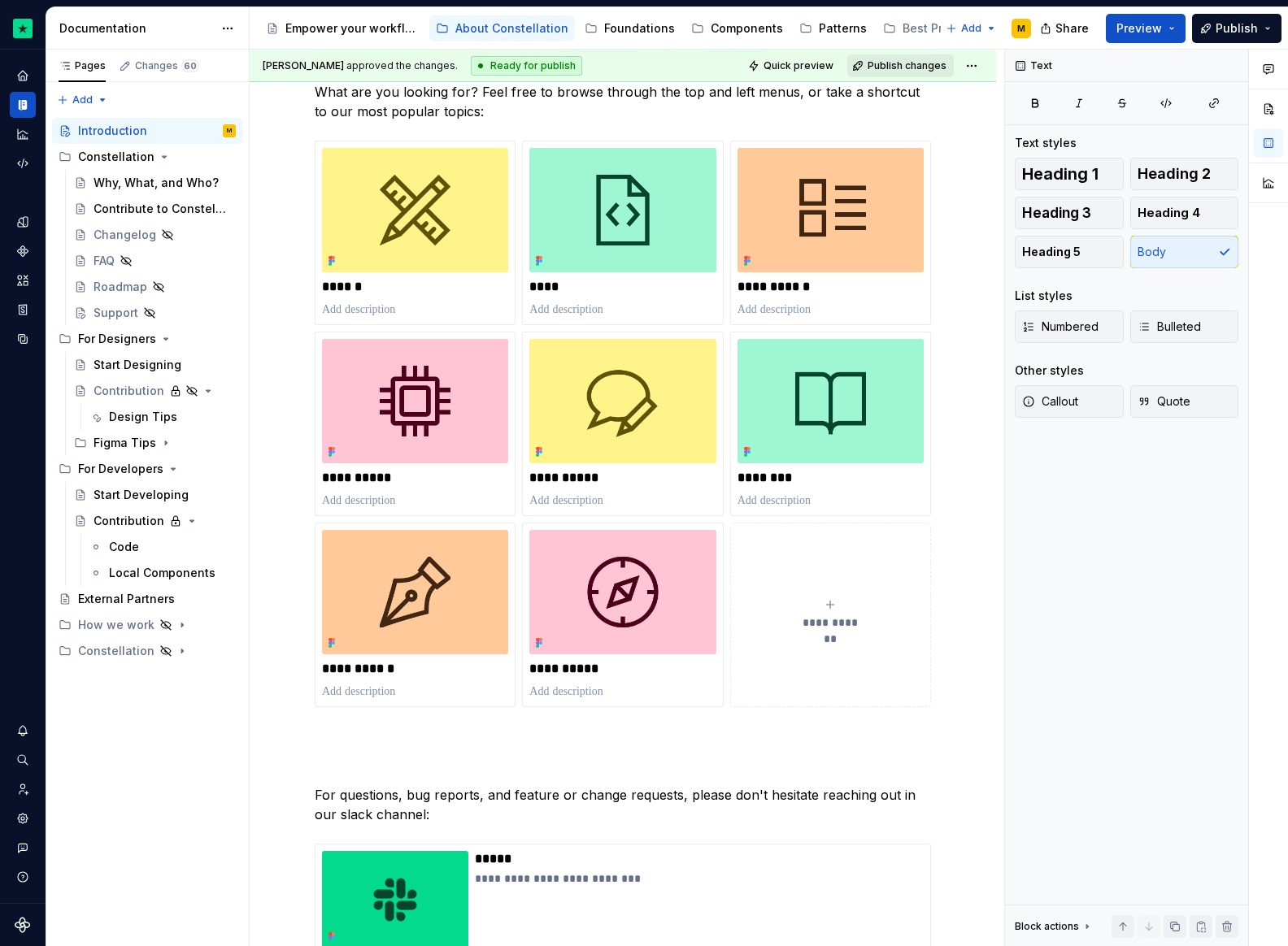
click at [906, 65] on span "Publish changes" at bounding box center [907, 65] width 79 height 13
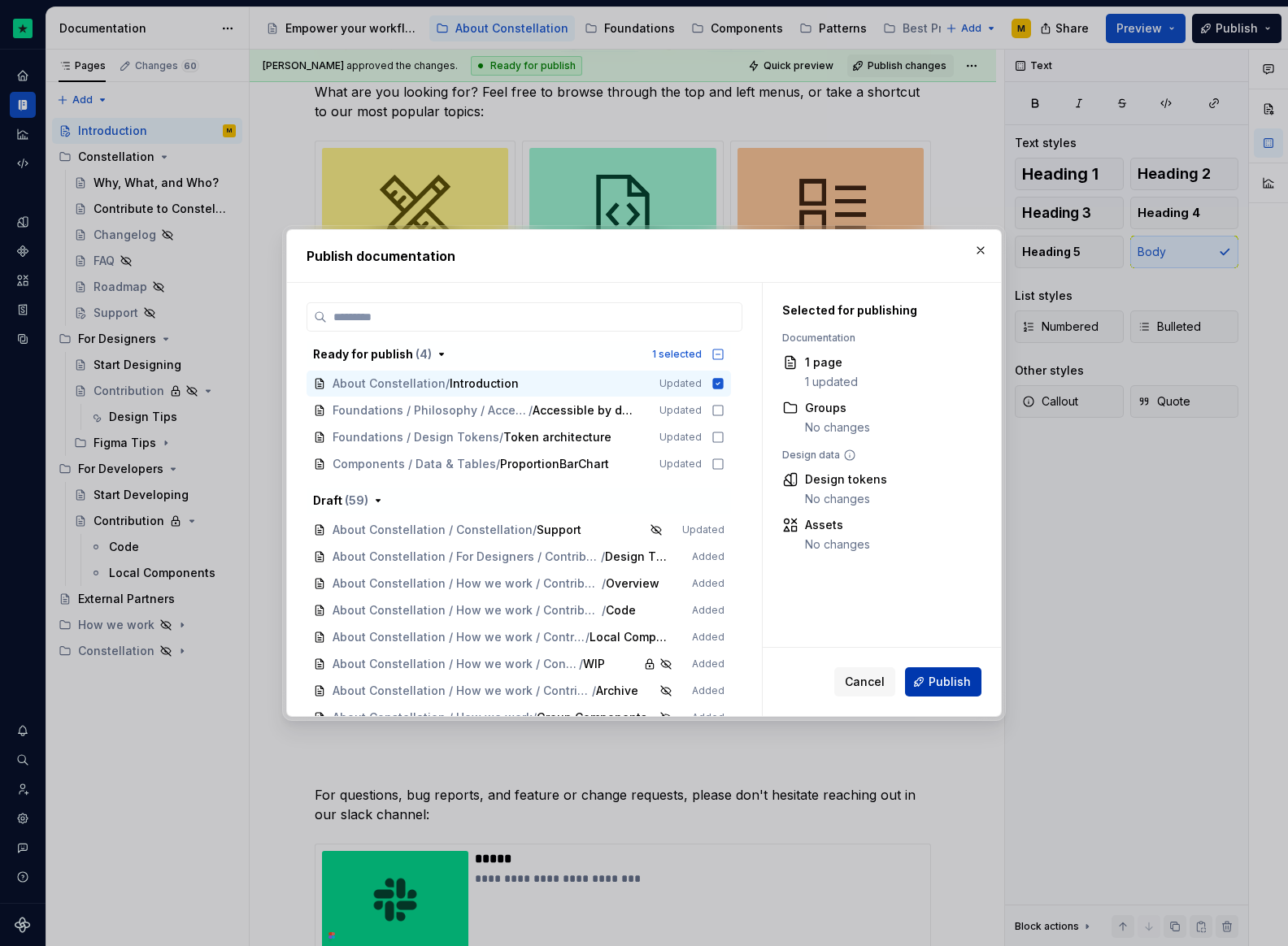
click at [959, 675] on span "Publish" at bounding box center [950, 682] width 42 height 16
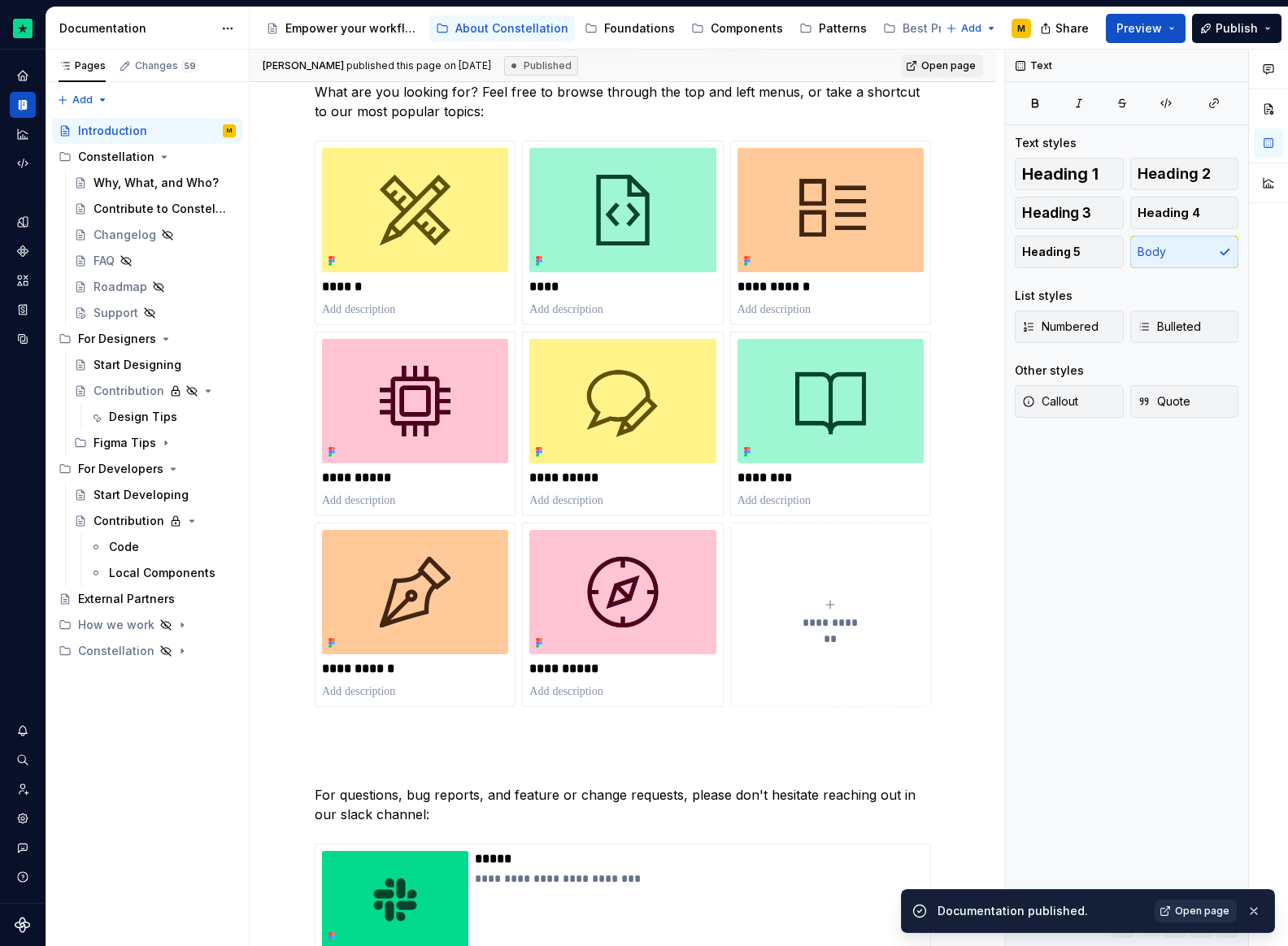
click at [1209, 907] on span "Open page" at bounding box center [1202, 911] width 55 height 13
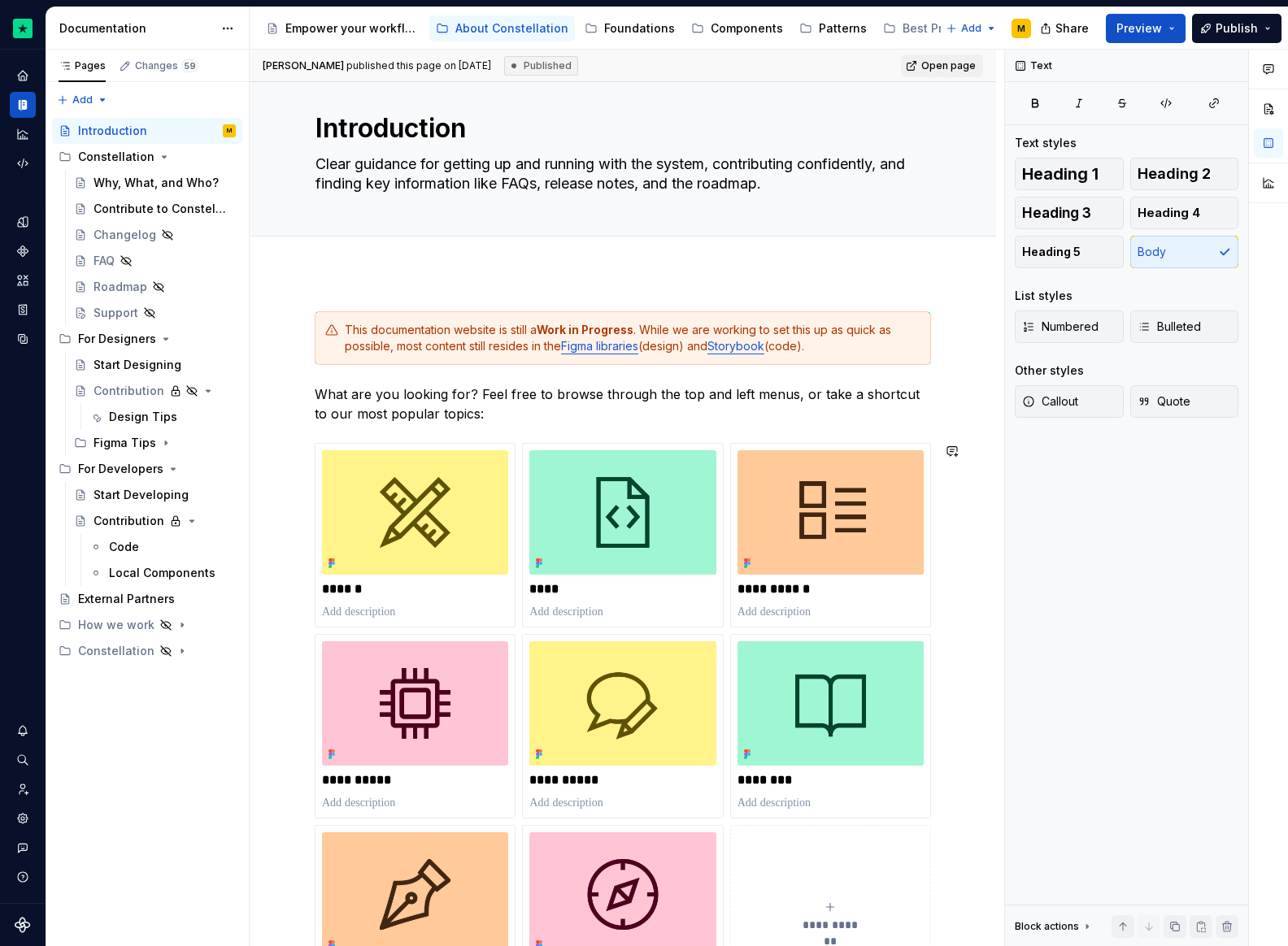
scroll to position [0, 0]
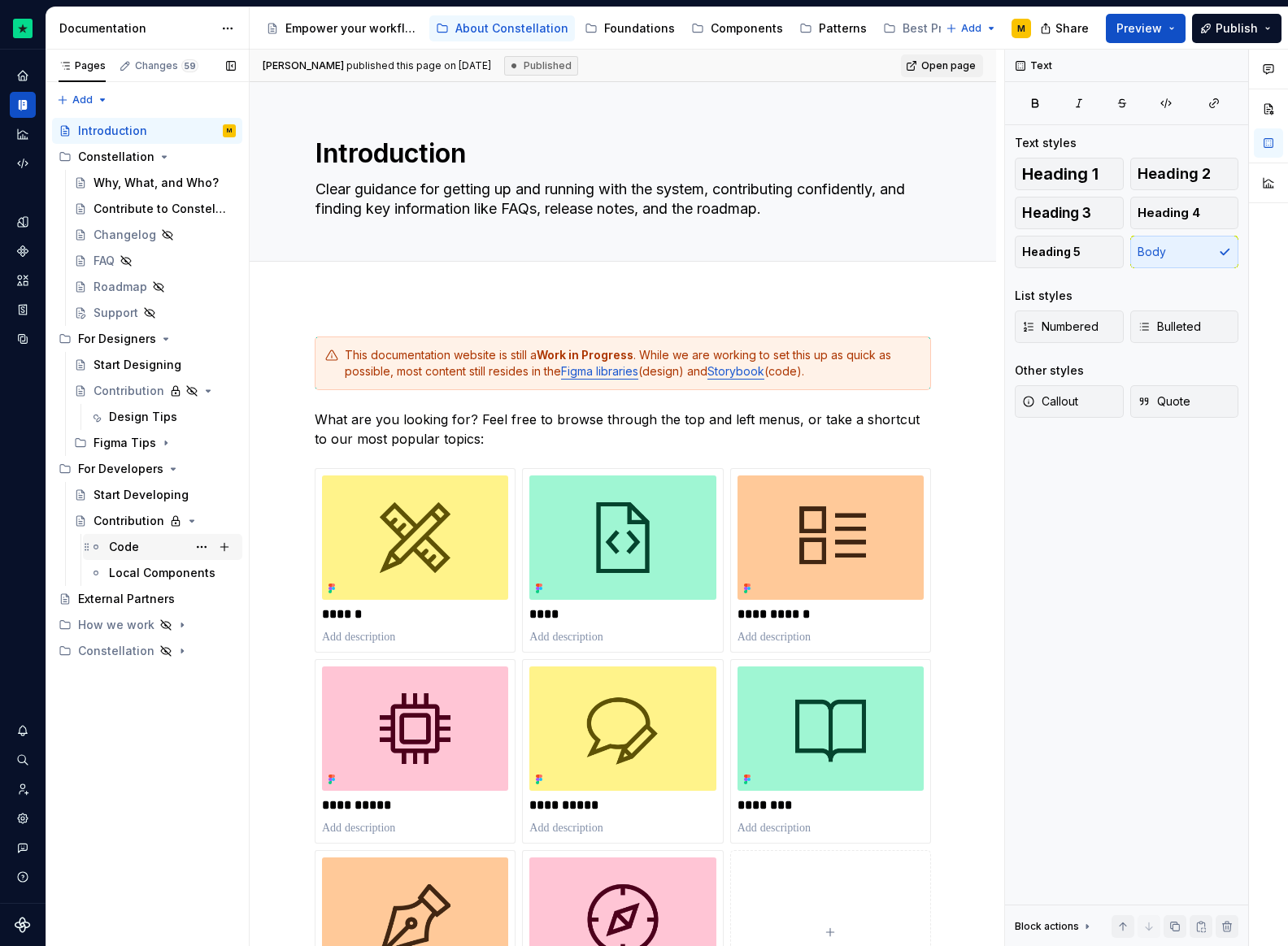
click at [136, 546] on div "Code" at bounding box center [124, 546] width 30 height 16
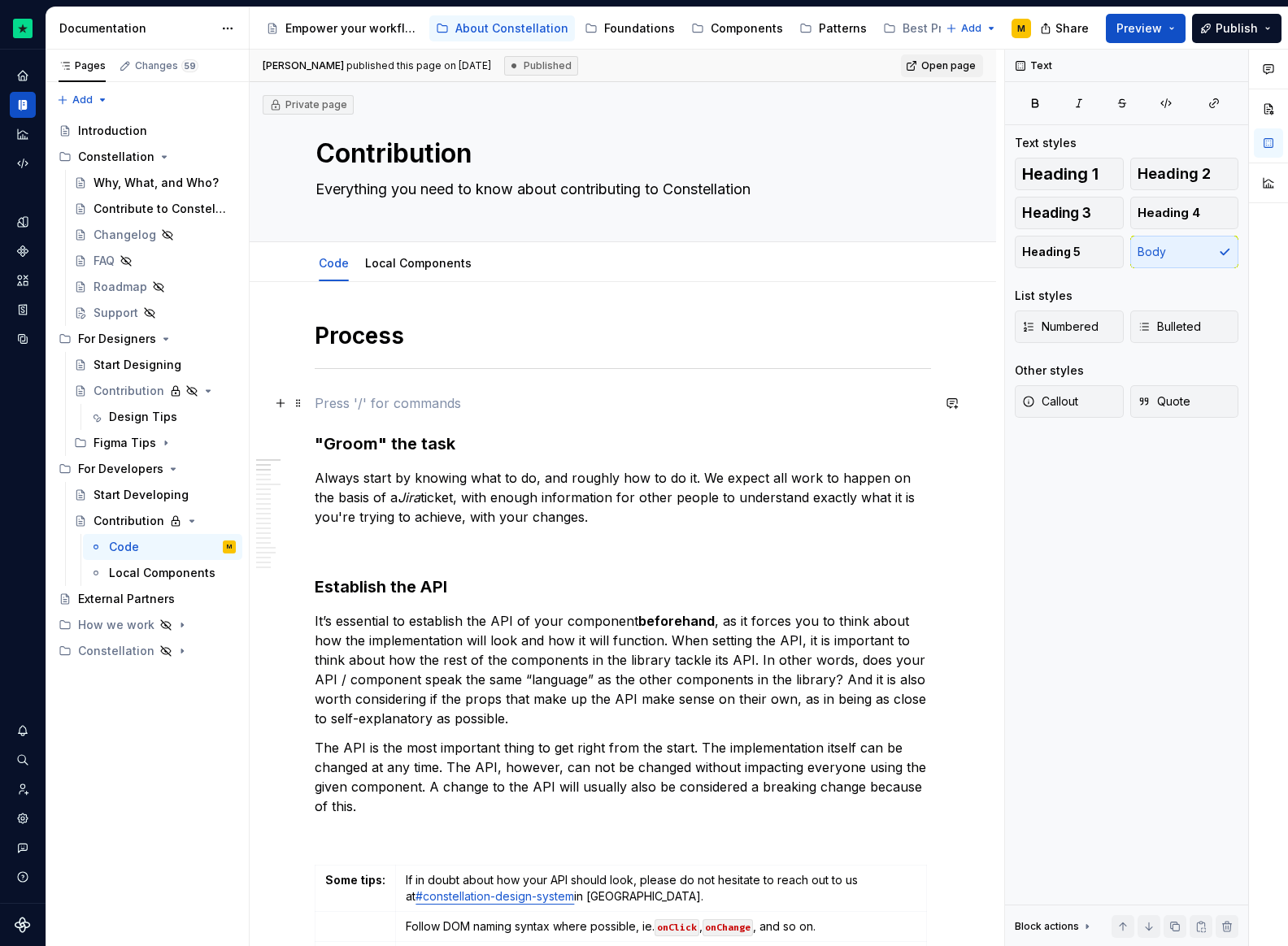
click at [338, 406] on p at bounding box center [623, 403] width 616 height 19
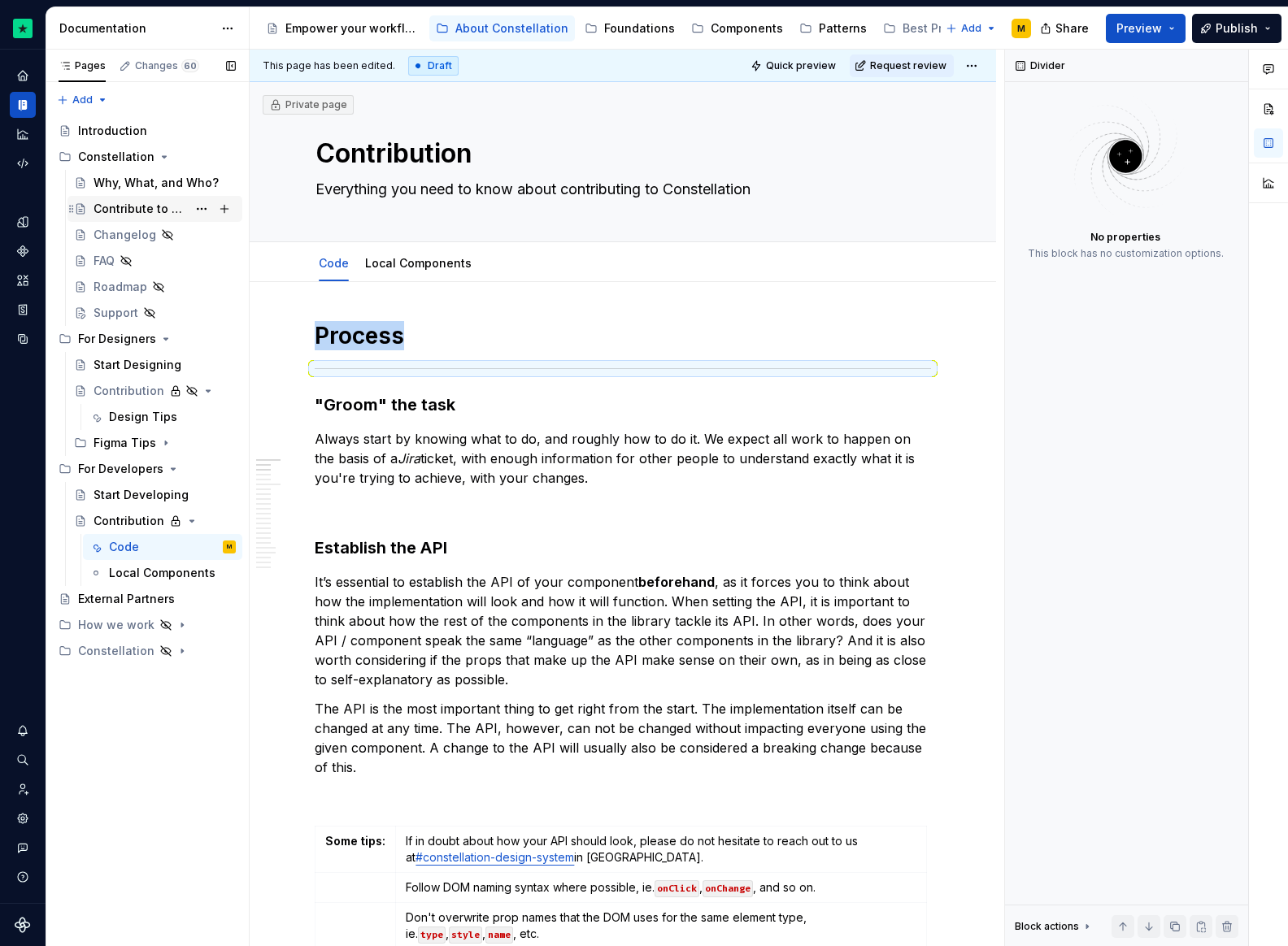
click at [163, 212] on div "Contribute to Constellation" at bounding box center [139, 208] width 93 height 16
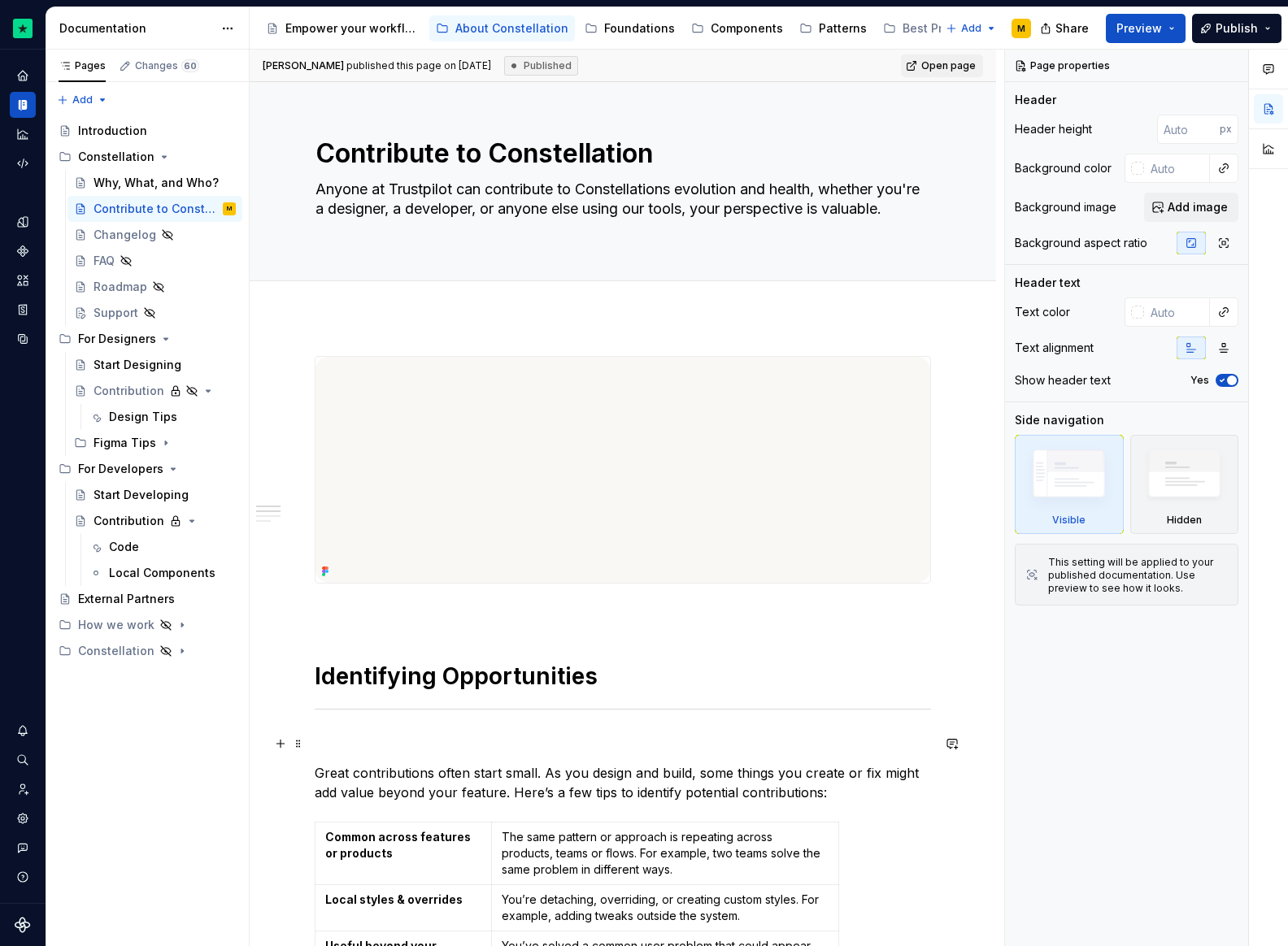
scroll to position [1438, 0]
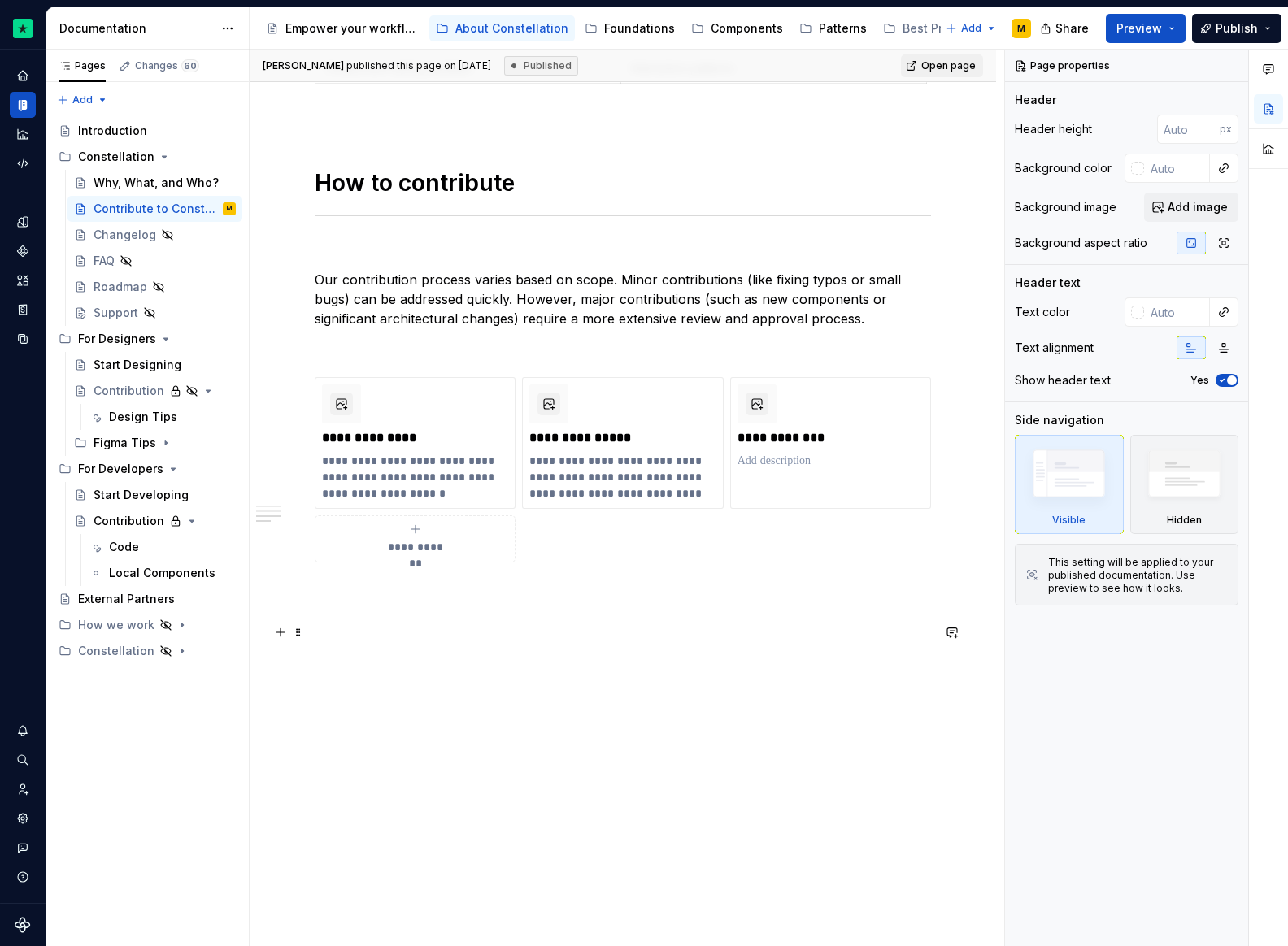
click at [487, 640] on h3 at bounding box center [623, 632] width 616 height 23
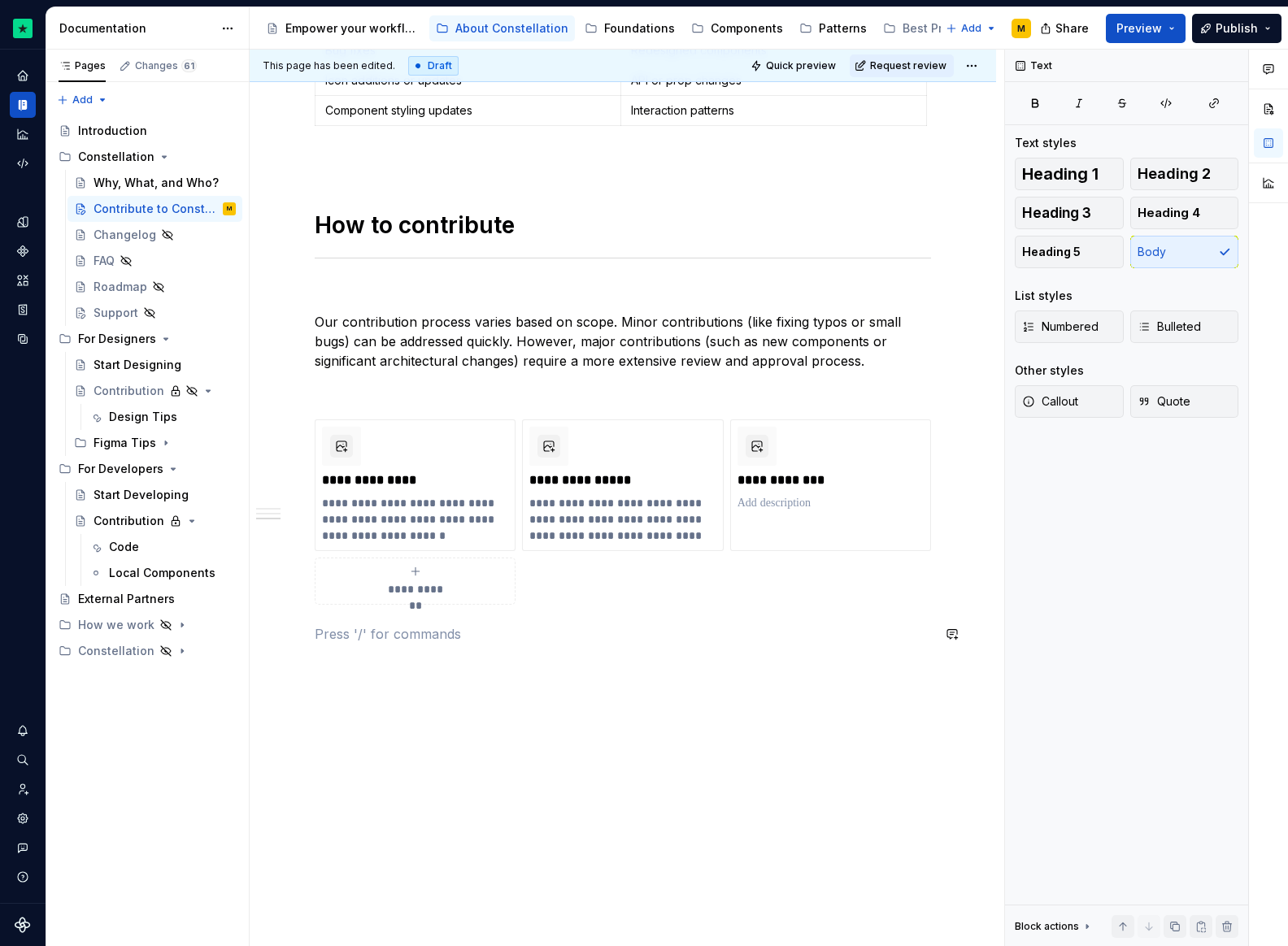
scroll to position [1396, 0]
click at [967, 57] on html "Constellation Design System M Dataset Default Documentation Accessibility guide…" at bounding box center [644, 473] width 1288 height 946
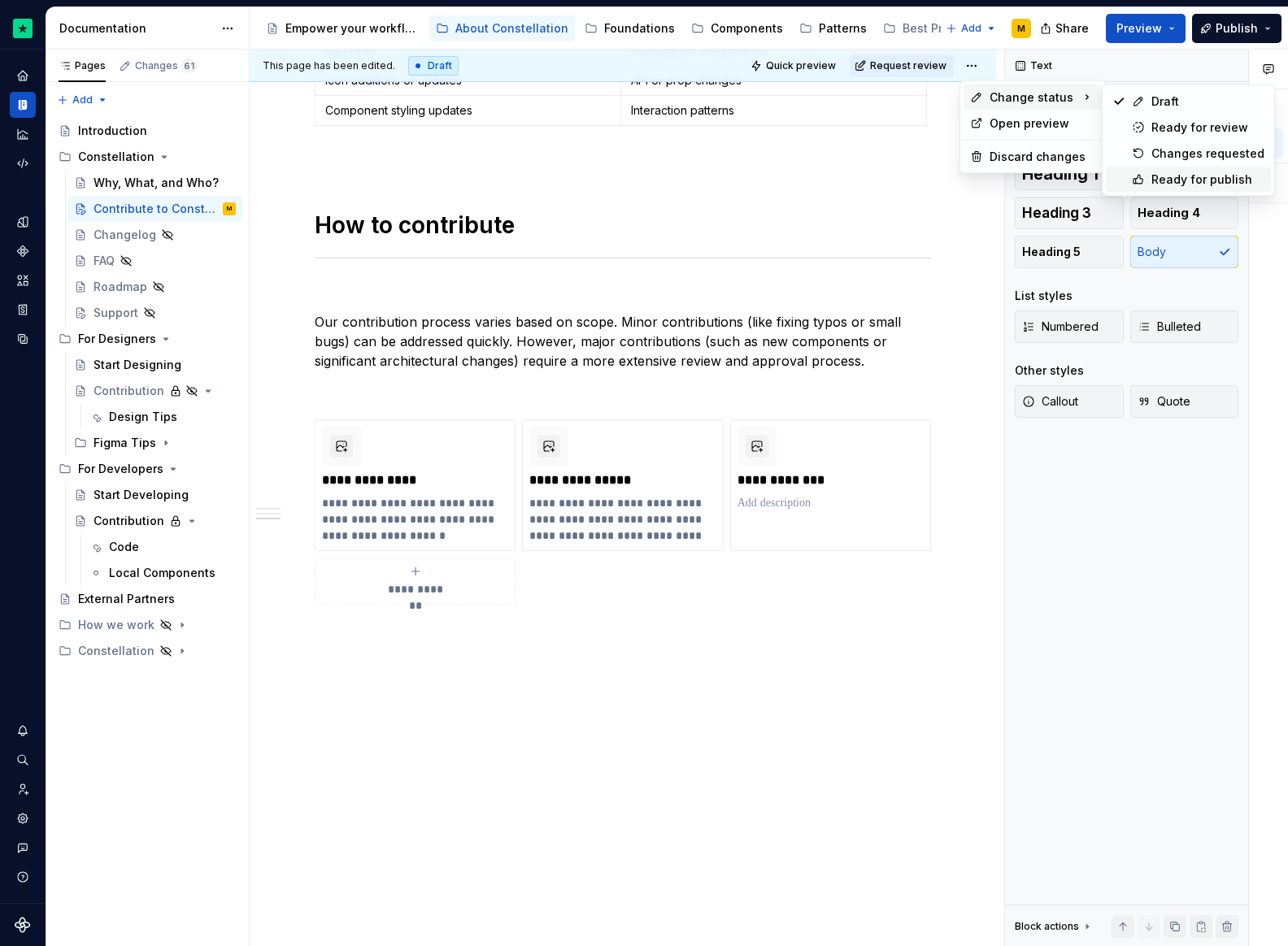
click at [1159, 173] on div "Ready for publish" at bounding box center [1207, 179] width 113 height 16
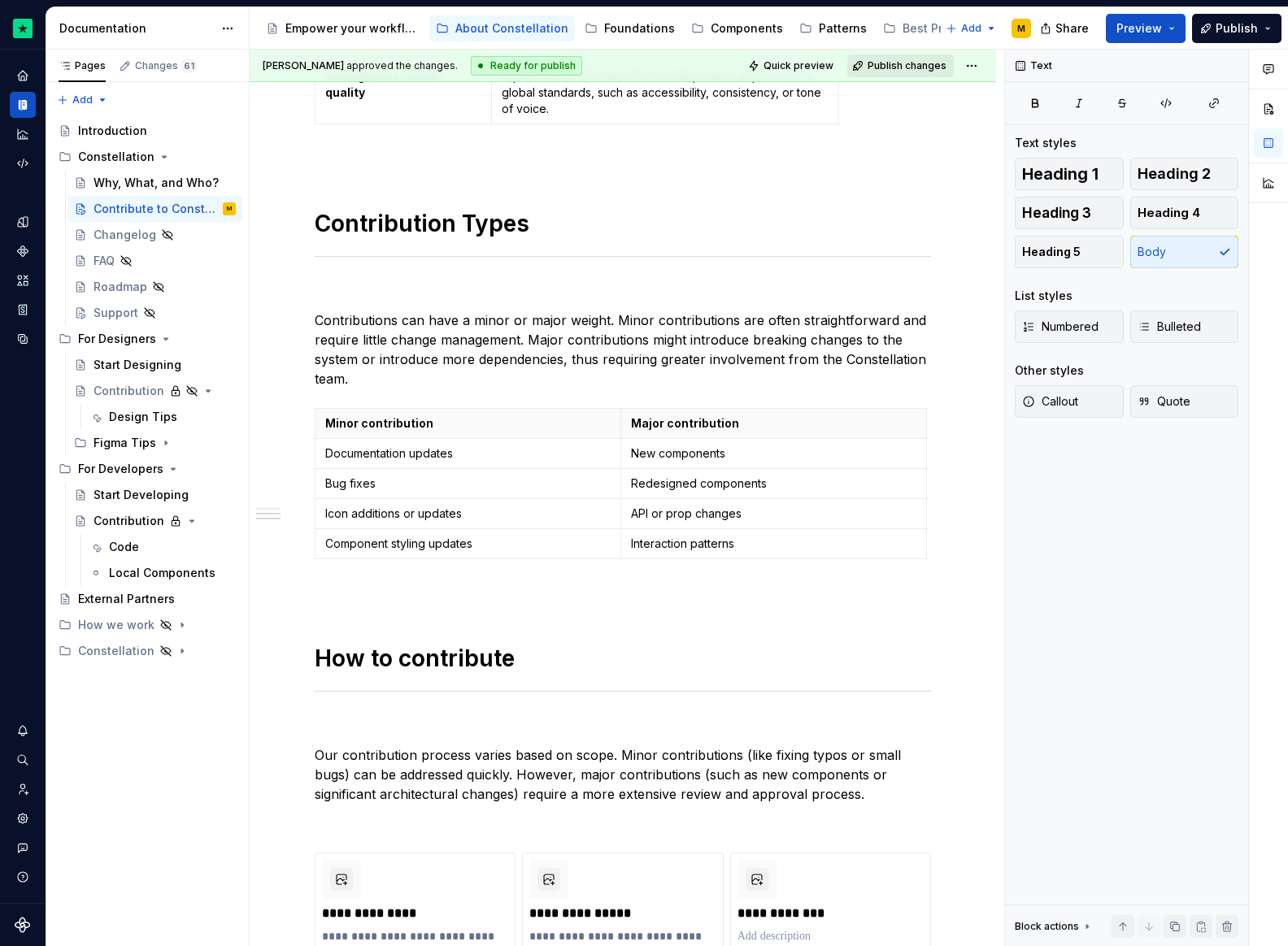
click at [908, 71] on button "Publish changes" at bounding box center [900, 65] width 107 height 23
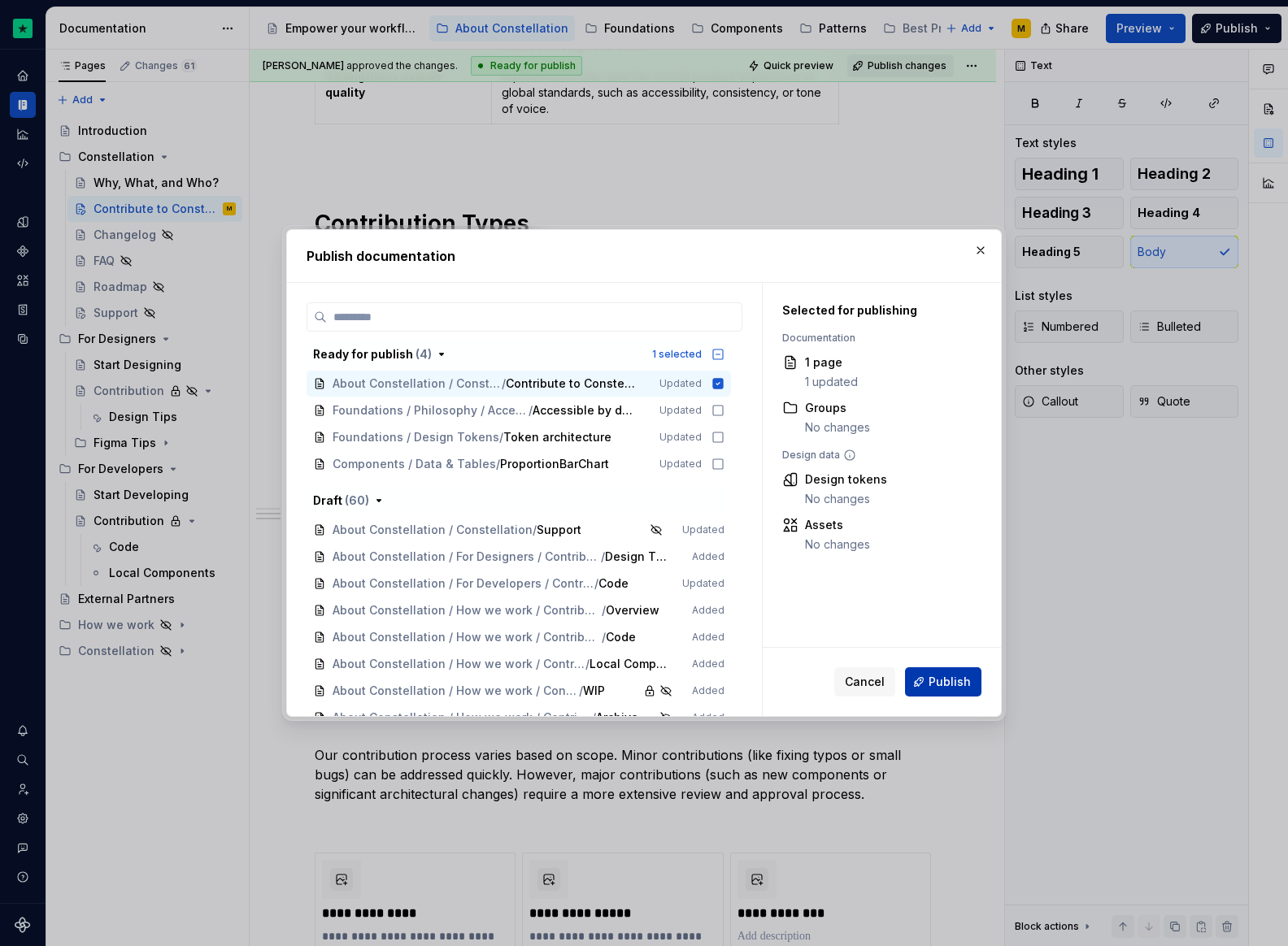
click at [957, 685] on span "Publish" at bounding box center [950, 682] width 42 height 16
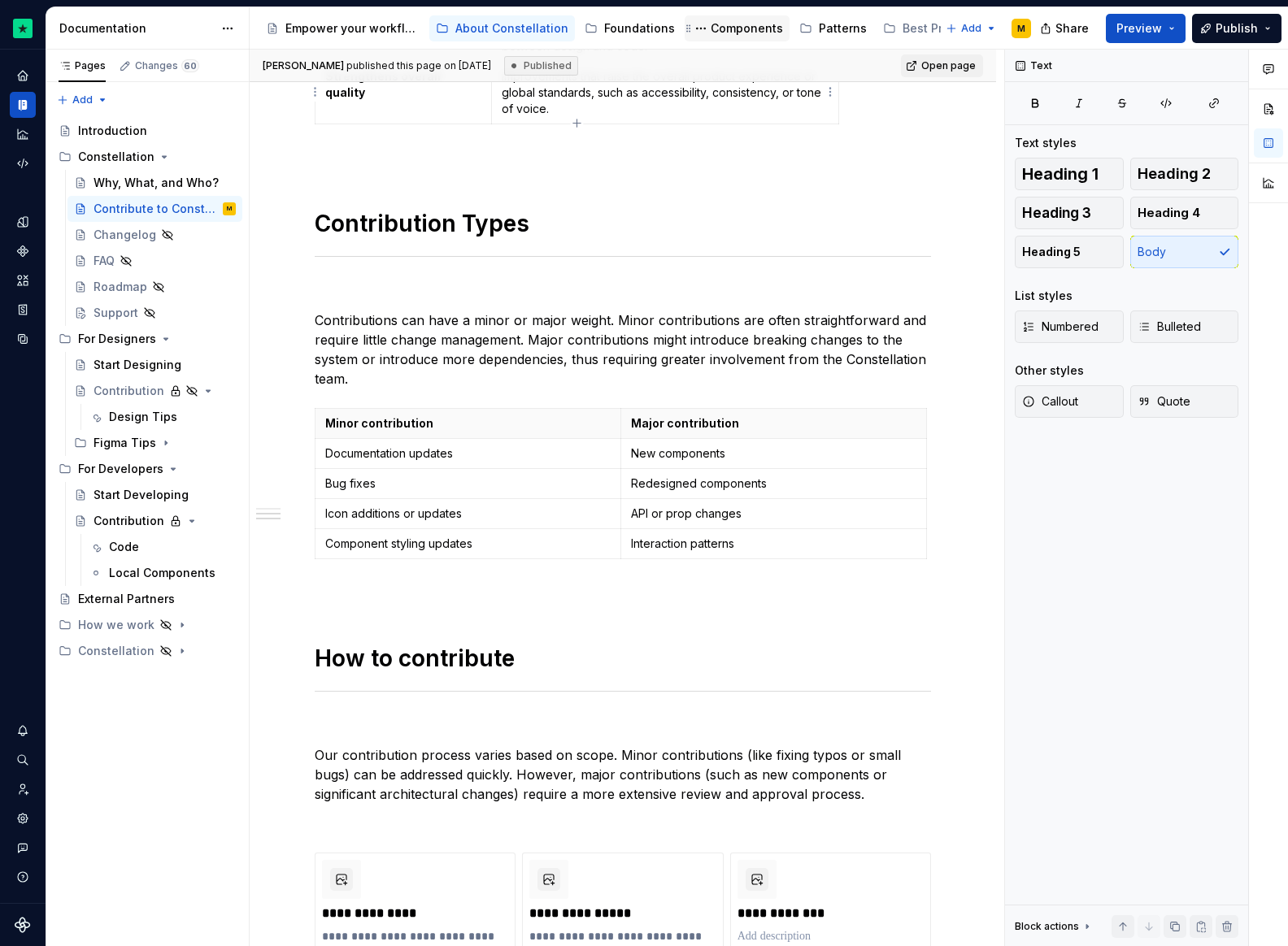
click at [743, 23] on div "Components" at bounding box center [746, 28] width 72 height 16
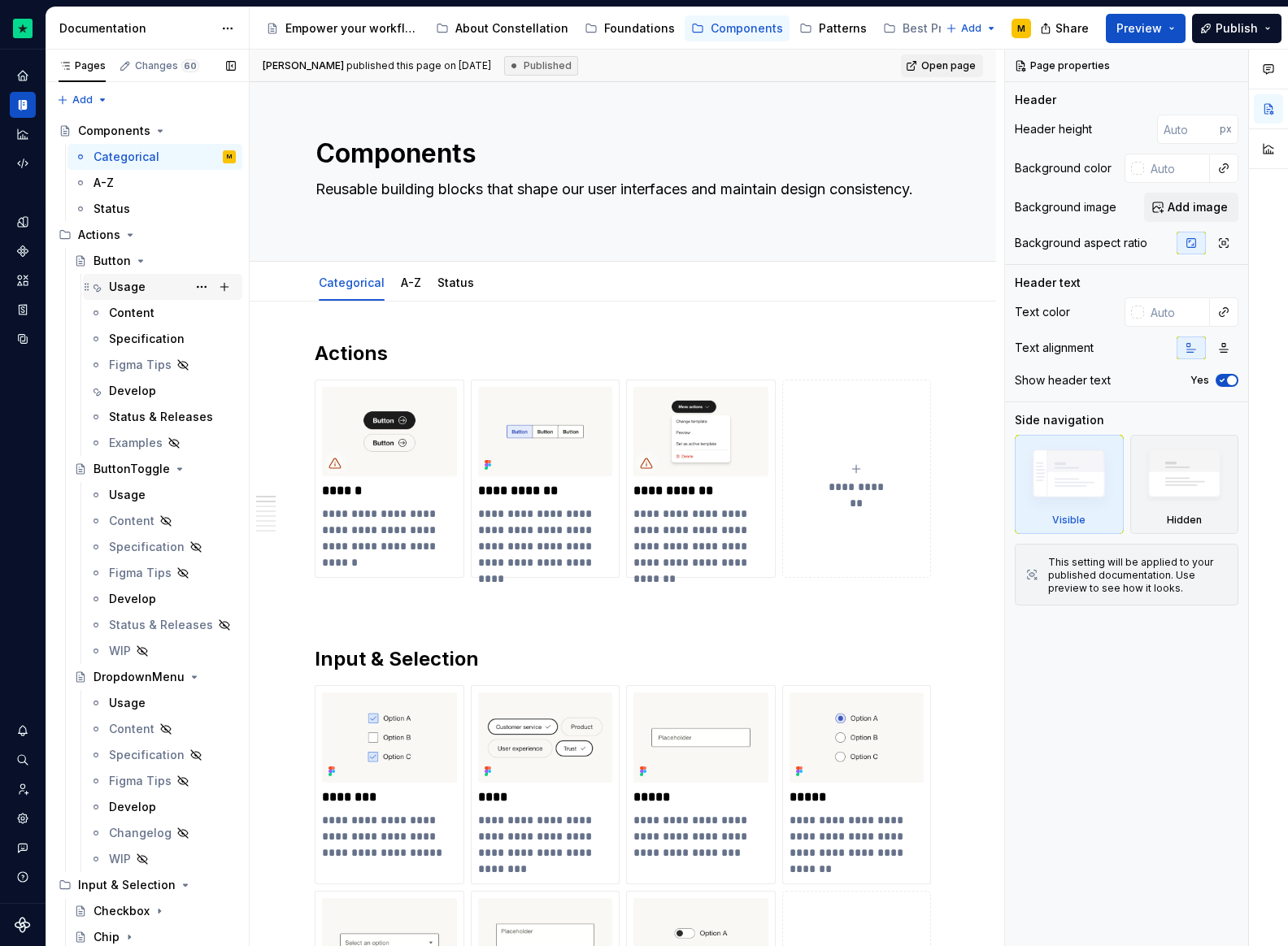
click at [127, 285] on div "Usage" at bounding box center [128, 286] width 37 height 16
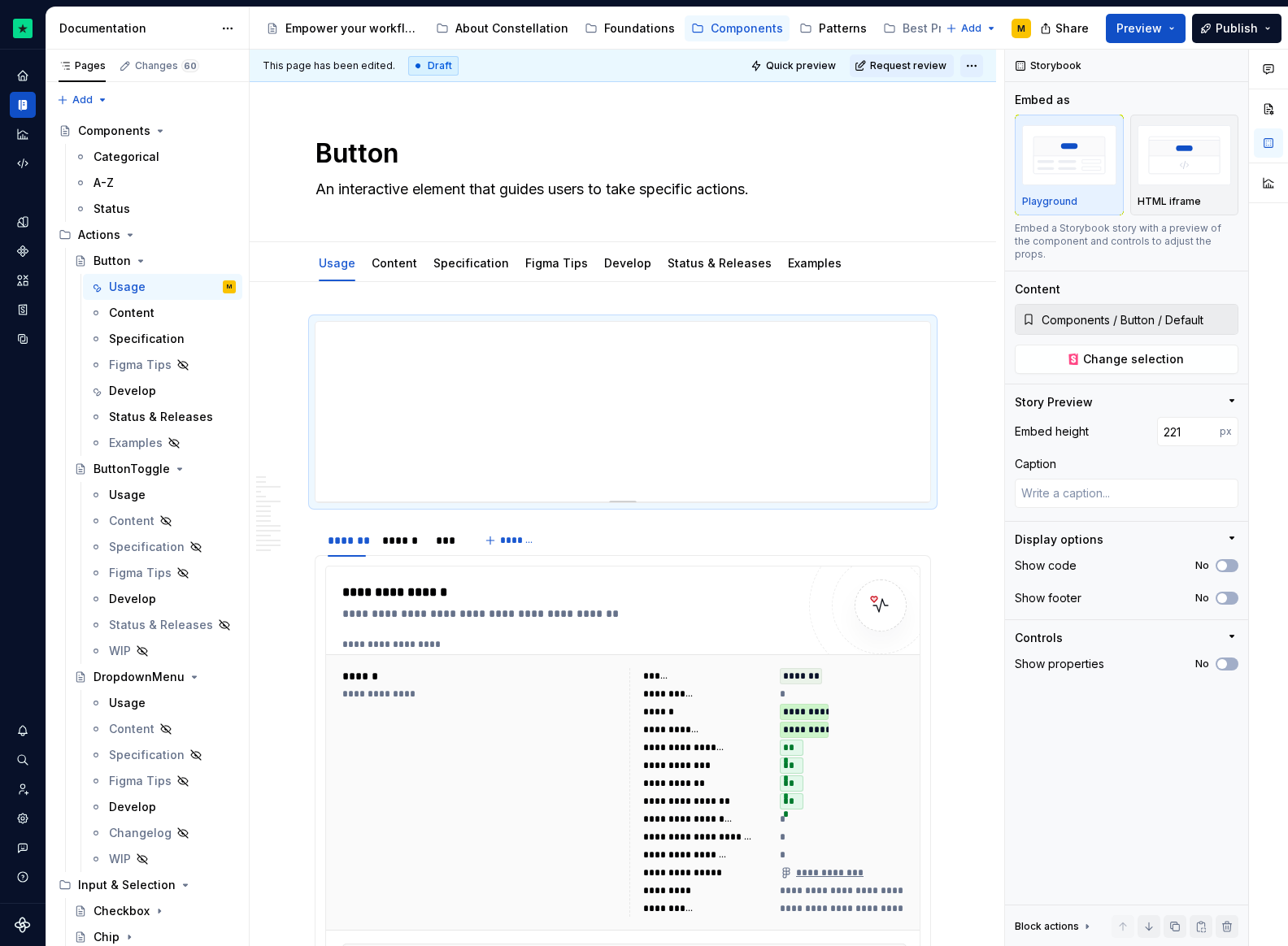
click at [969, 65] on html "Constellation Design System M Dataset Default Documentation Accessibility guide…" at bounding box center [644, 473] width 1288 height 946
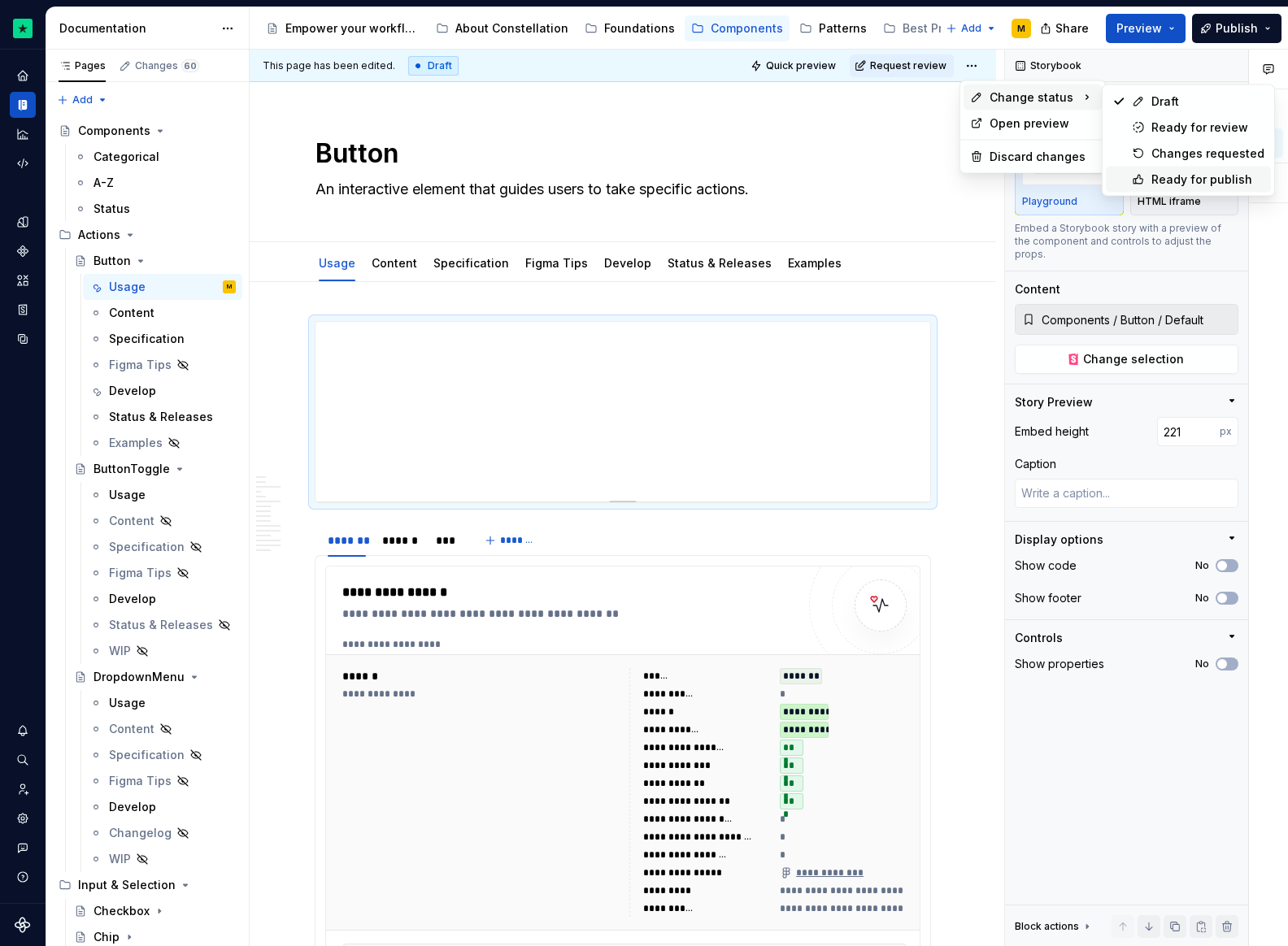
click at [1188, 183] on div "Ready for publish" at bounding box center [1207, 179] width 113 height 16
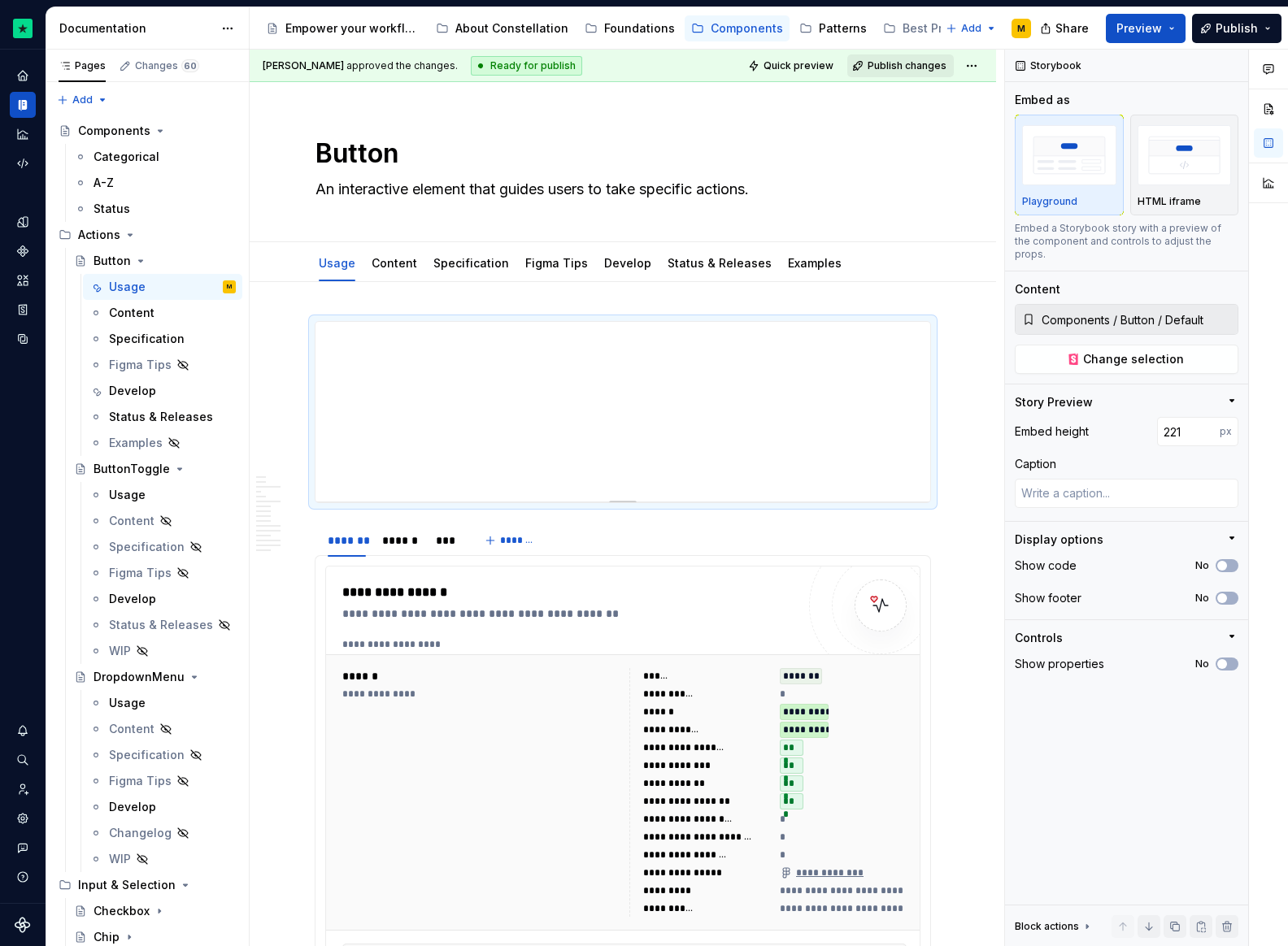
click at [924, 60] on span "Publish changes" at bounding box center [907, 65] width 79 height 13
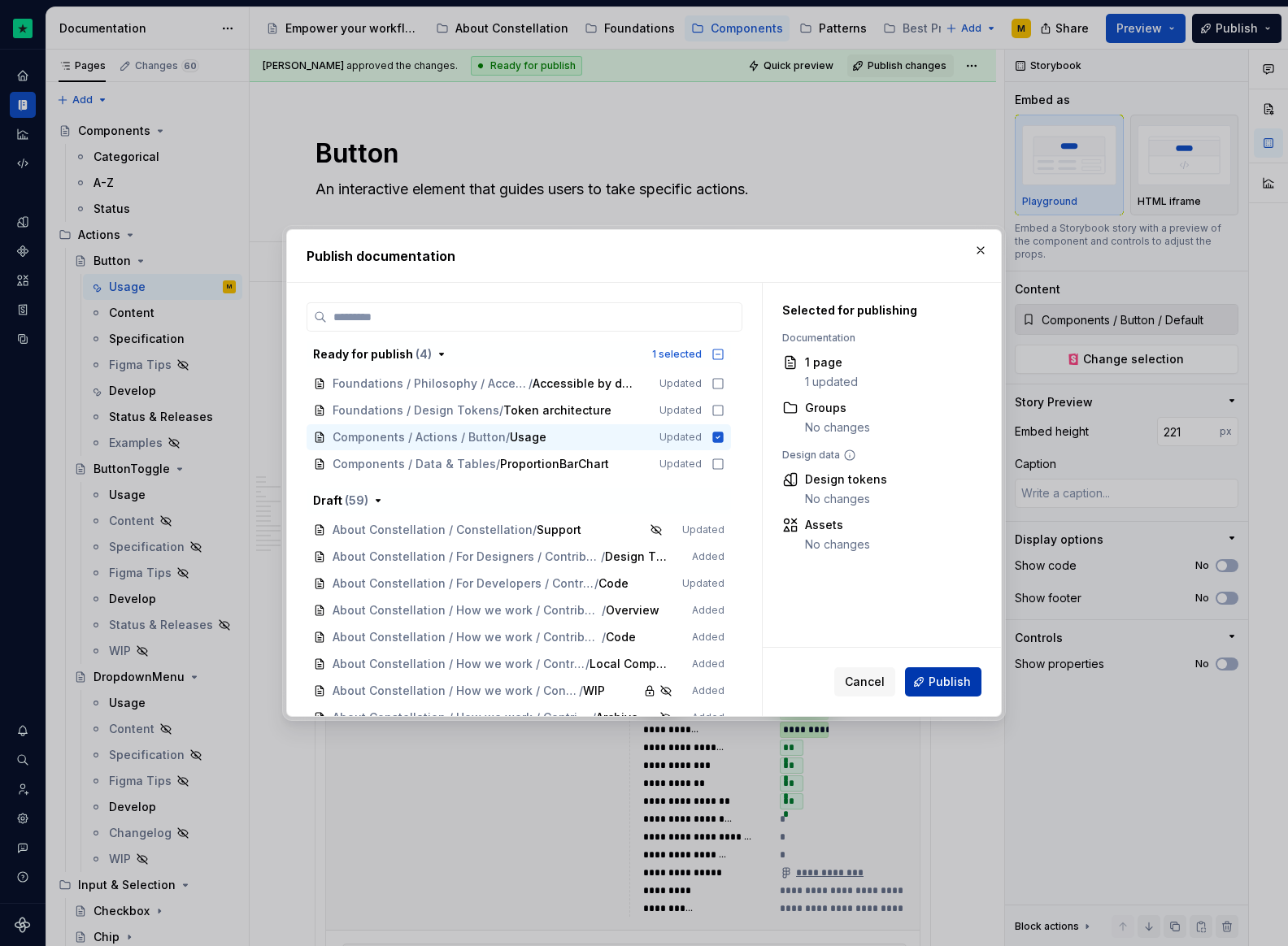
click at [948, 681] on span "Publish" at bounding box center [950, 682] width 42 height 16
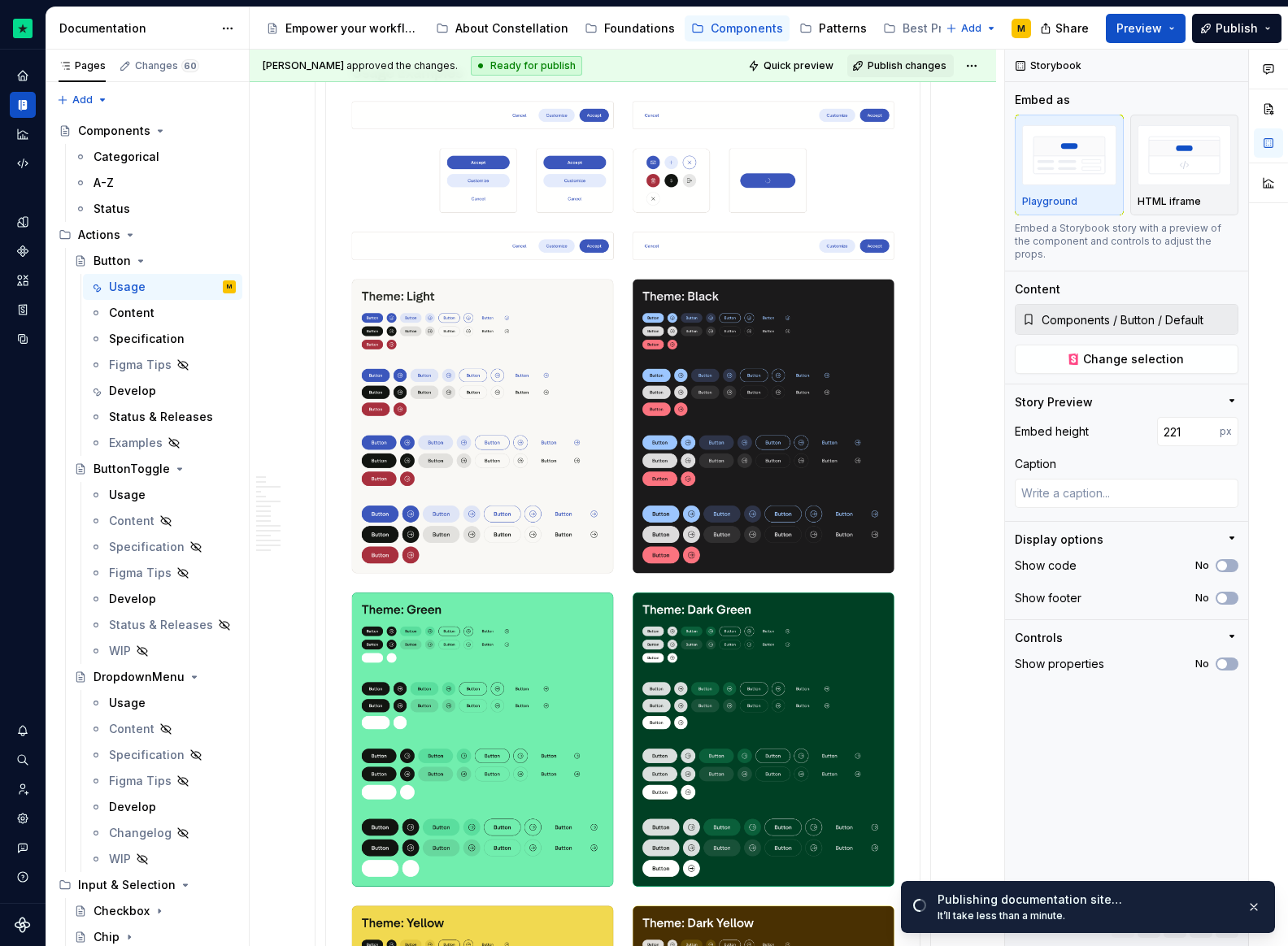
scroll to position [7388, 0]
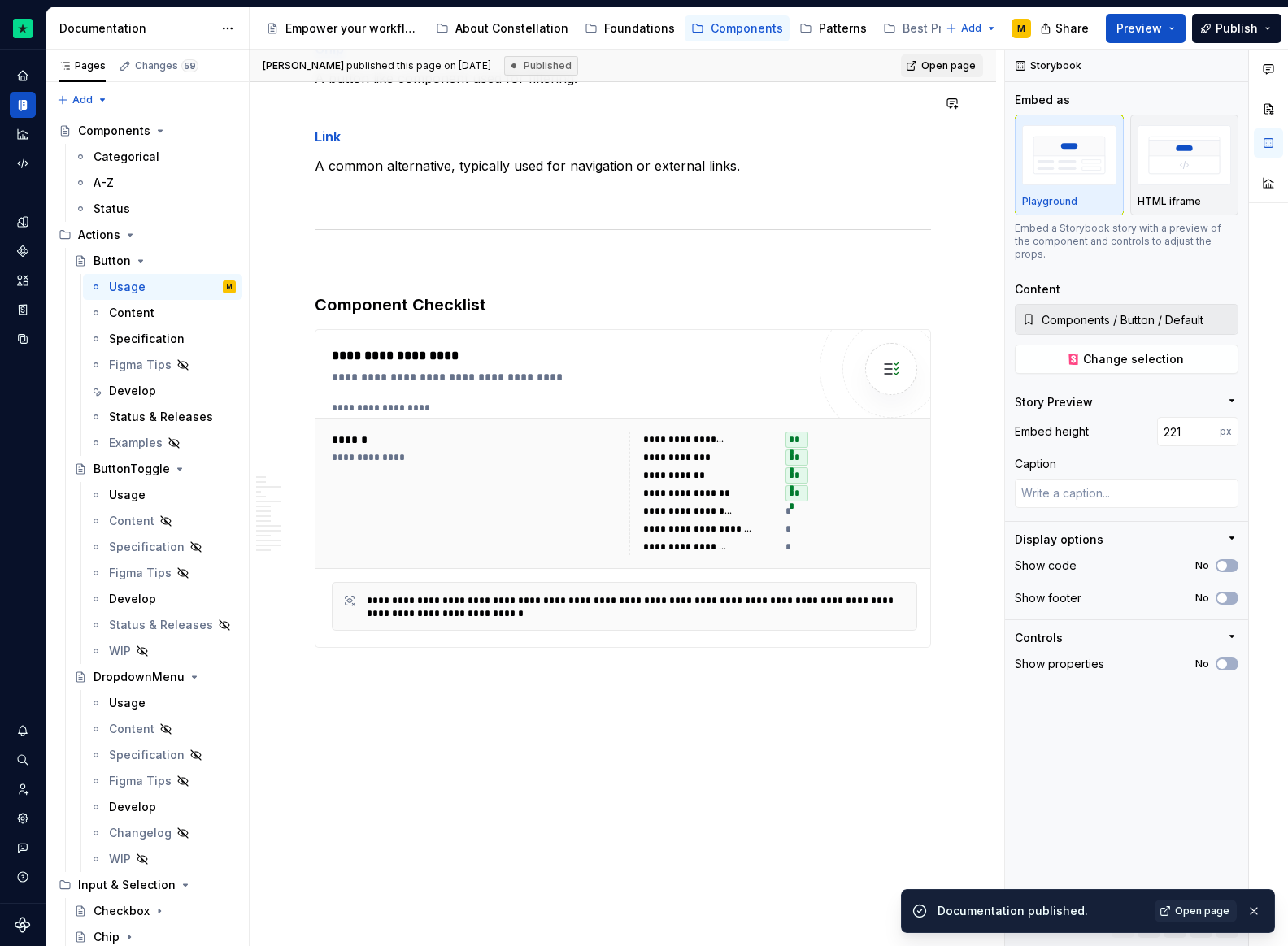
click at [495, 41] on div "Empower your workflow. Build incredible experiences. About Constellation Founda…" at bounding box center [599, 29] width 678 height 33
click at [492, 30] on div "About Constellation" at bounding box center [511, 28] width 113 height 16
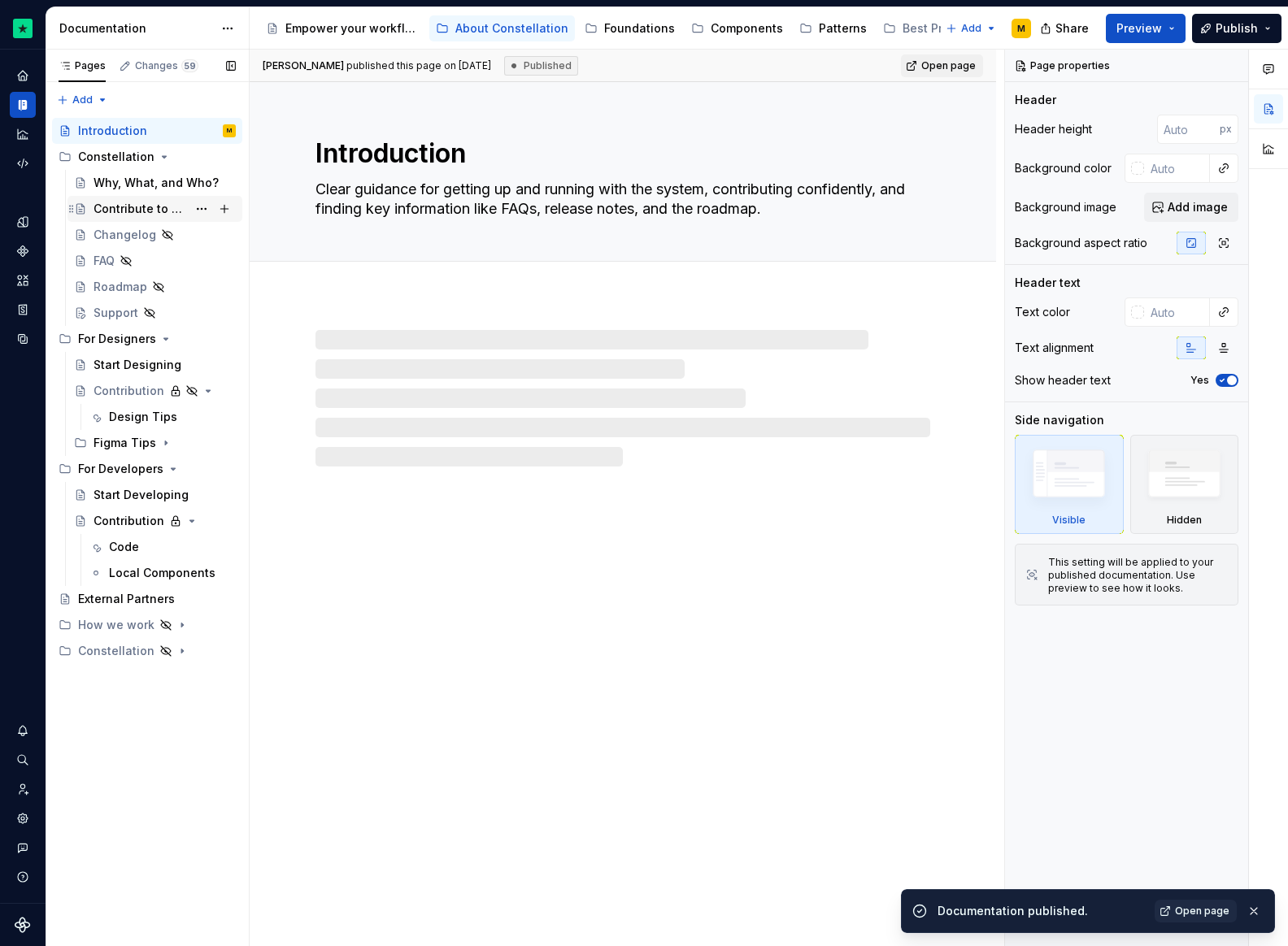
click at [131, 209] on div "Contribute to Constellation" at bounding box center [139, 208] width 93 height 16
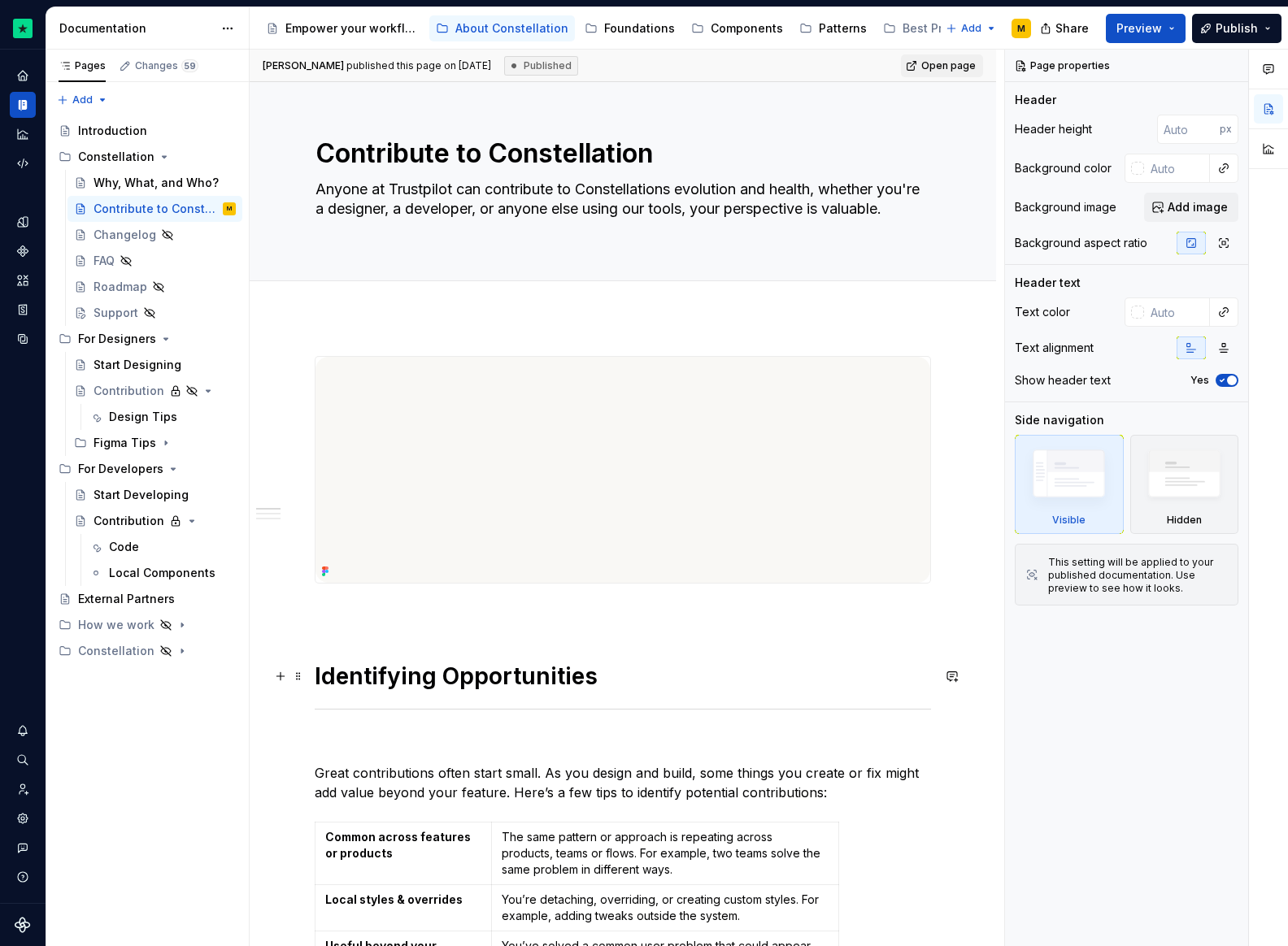
click at [317, 666] on h1 "Identifying Opportunities" at bounding box center [623, 676] width 616 height 29
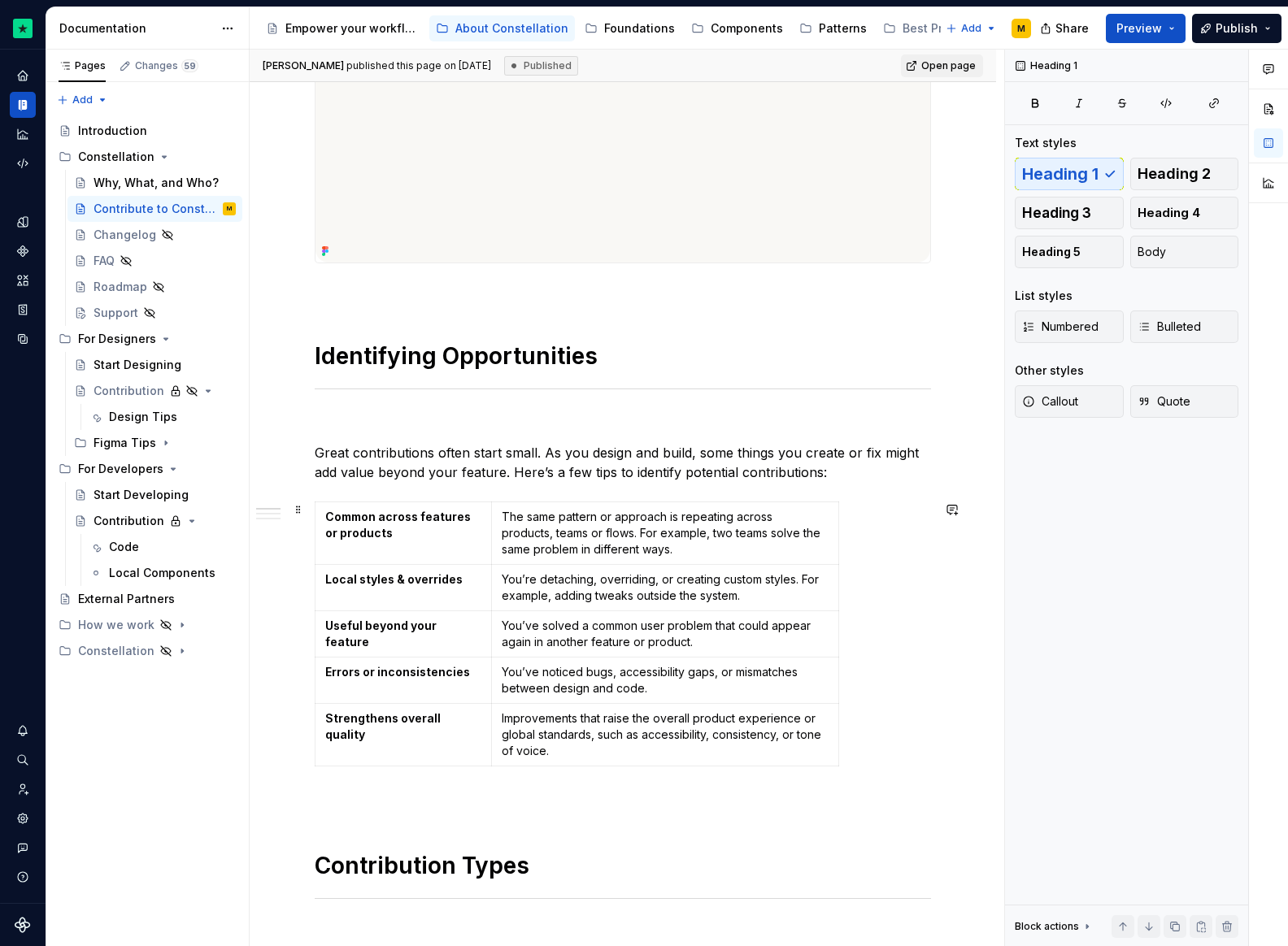
scroll to position [133, 0]
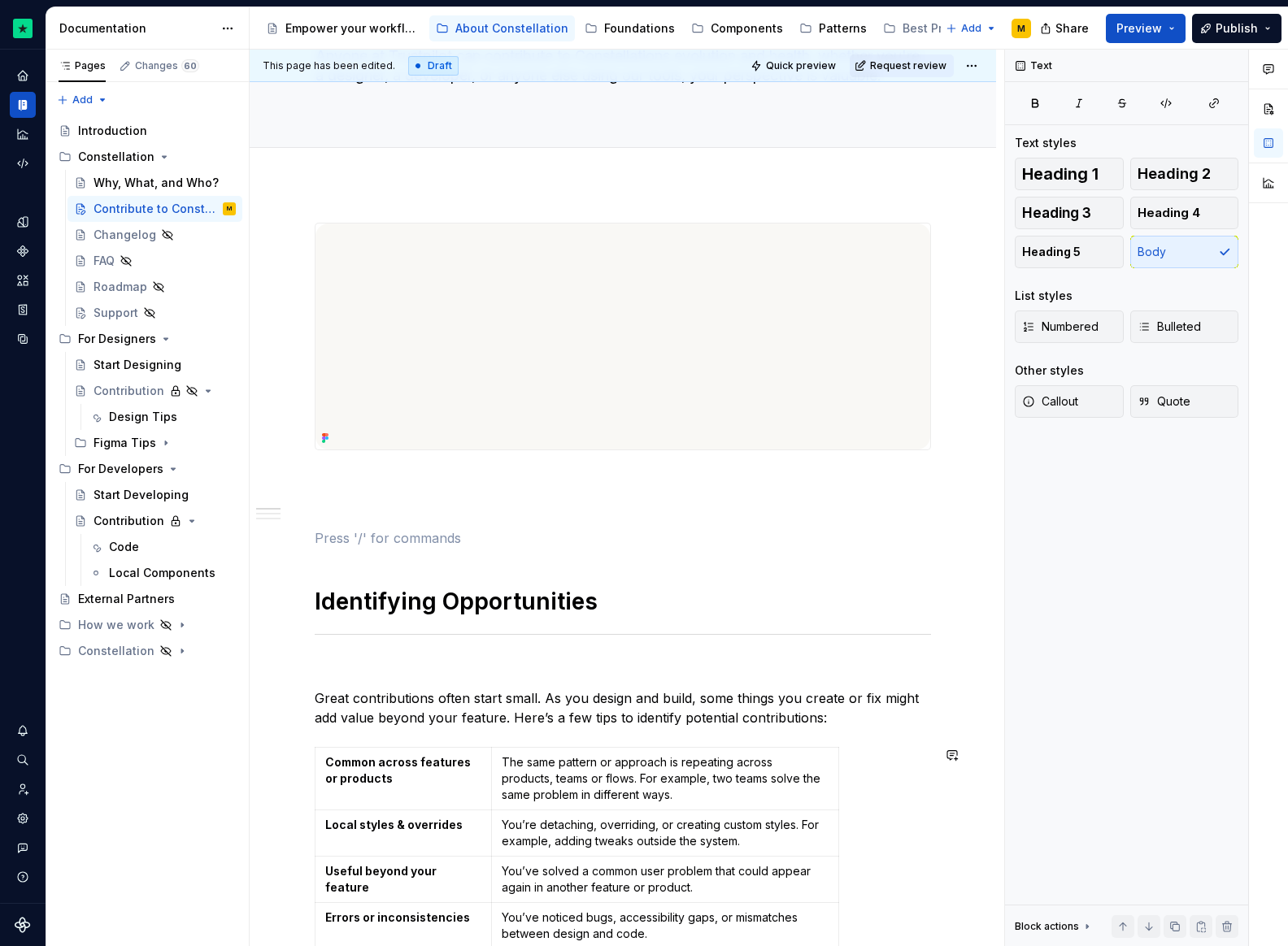
type textarea "*"
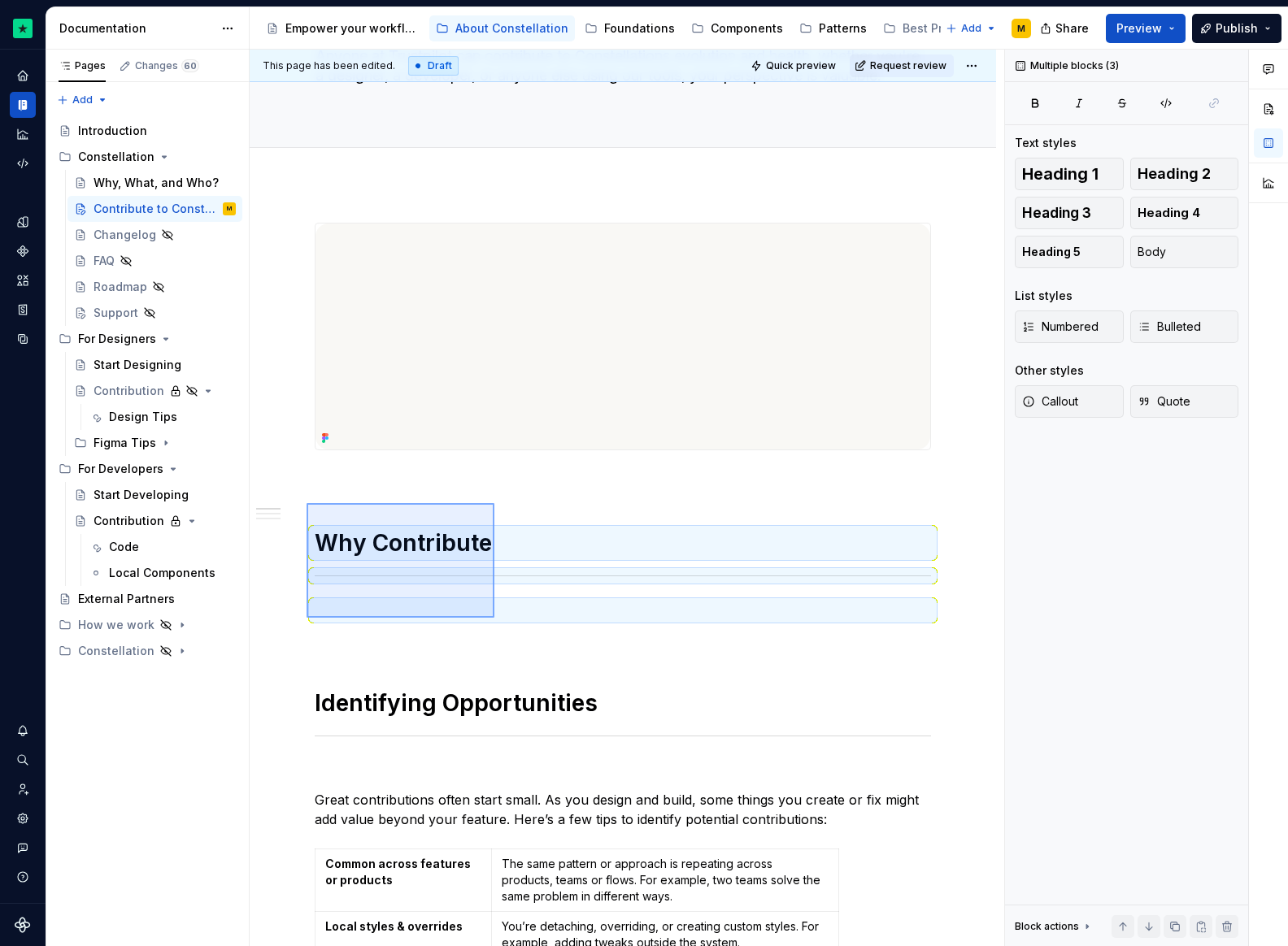
drag, startPoint x: 306, startPoint y: 503, endPoint x: 495, endPoint y: 618, distance: 221.2
click at [495, 618] on div "This page has been edited. Draft Quick preview Request review Contribute to Con…" at bounding box center [626, 498] width 755 height 897
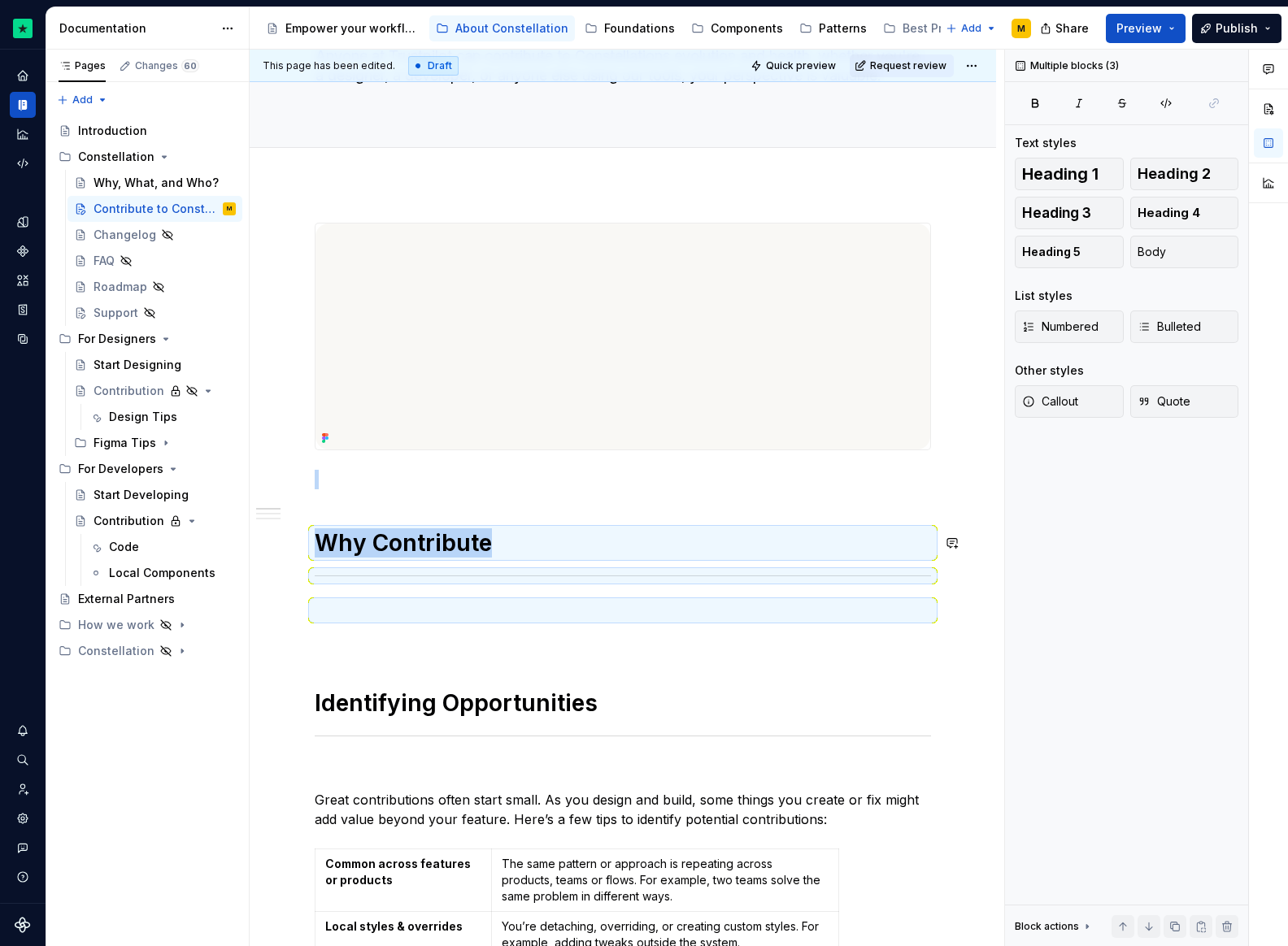
click at [495, 618] on p at bounding box center [623, 610] width 616 height 19
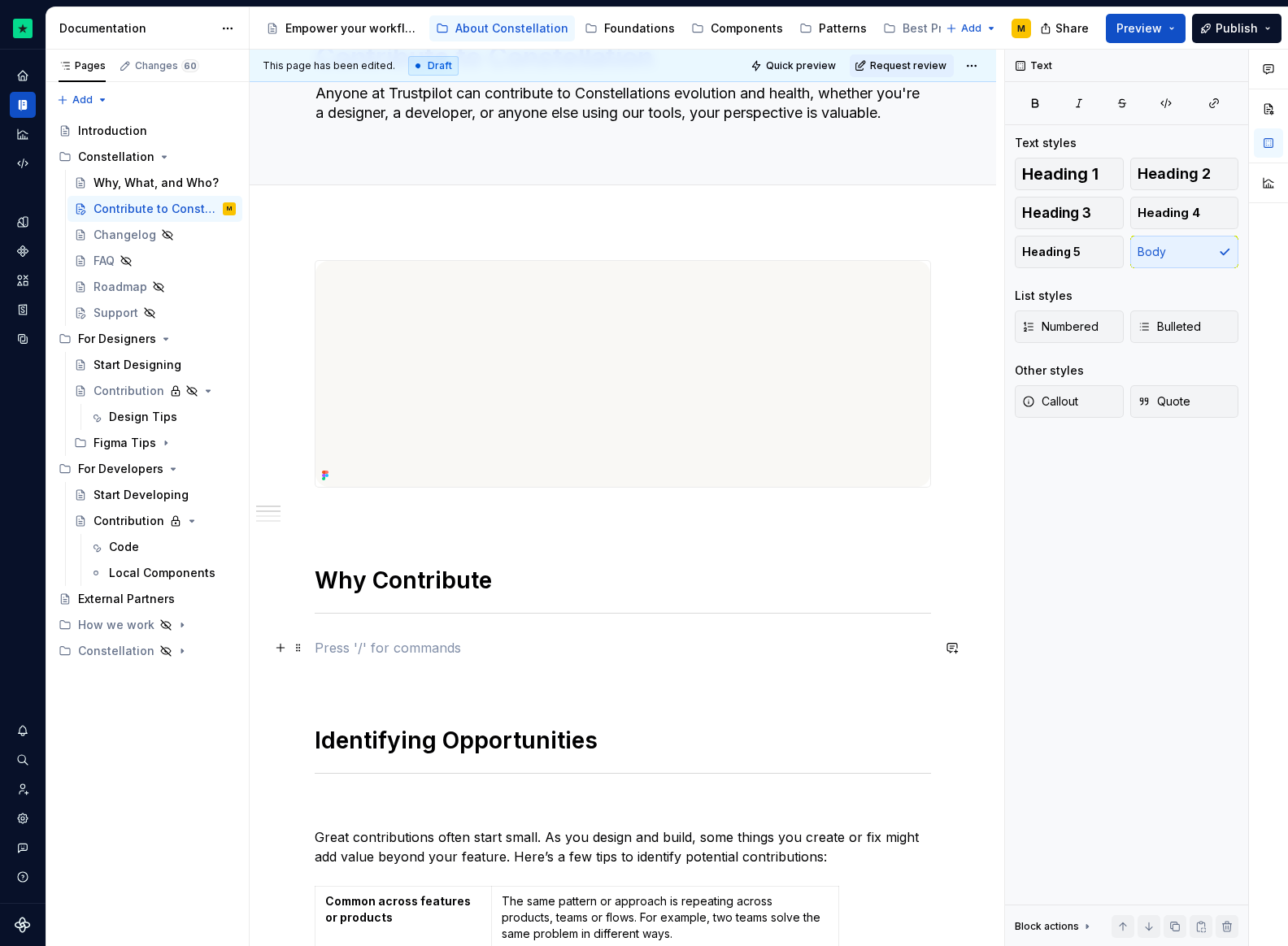
scroll to position [97, 0]
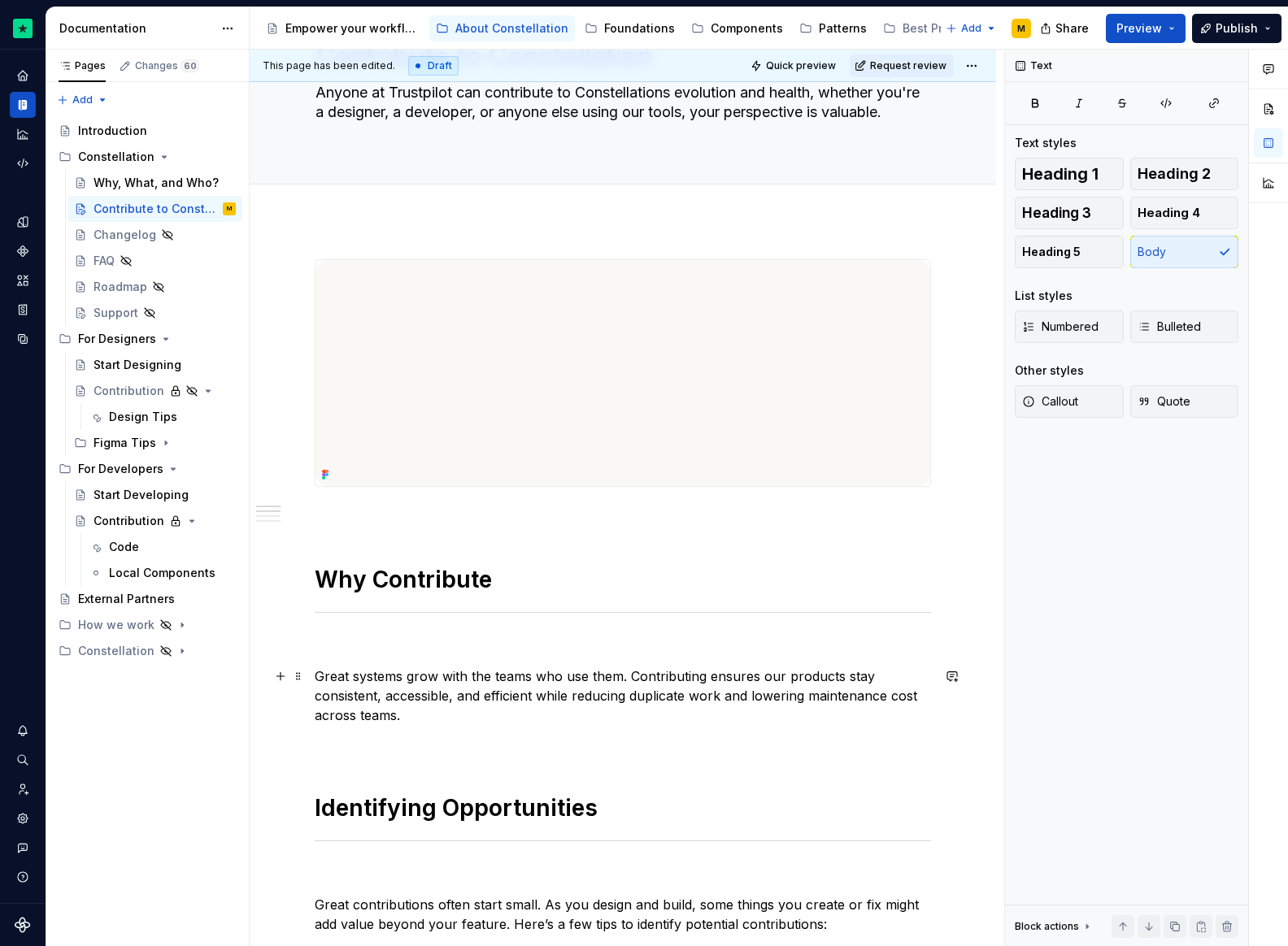
click at [450, 695] on p "Great systems grow with the teams who use them. Contributing ensures our produc…" at bounding box center [623, 696] width 616 height 59
click at [449, 713] on p "Great systems grow with the teams who use them. Contributing ensures our produc…" at bounding box center [623, 696] width 616 height 59
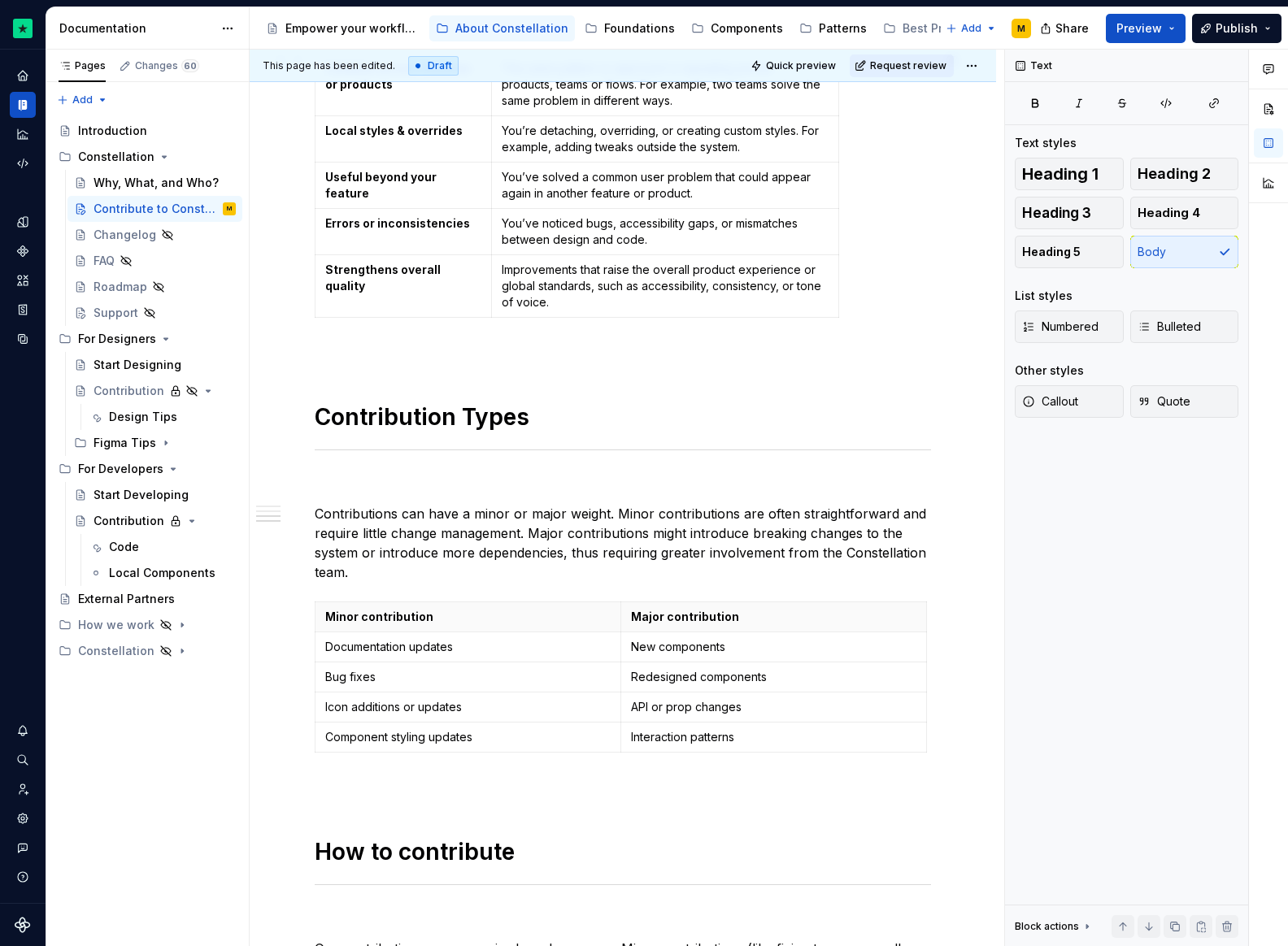
scroll to position [0, 0]
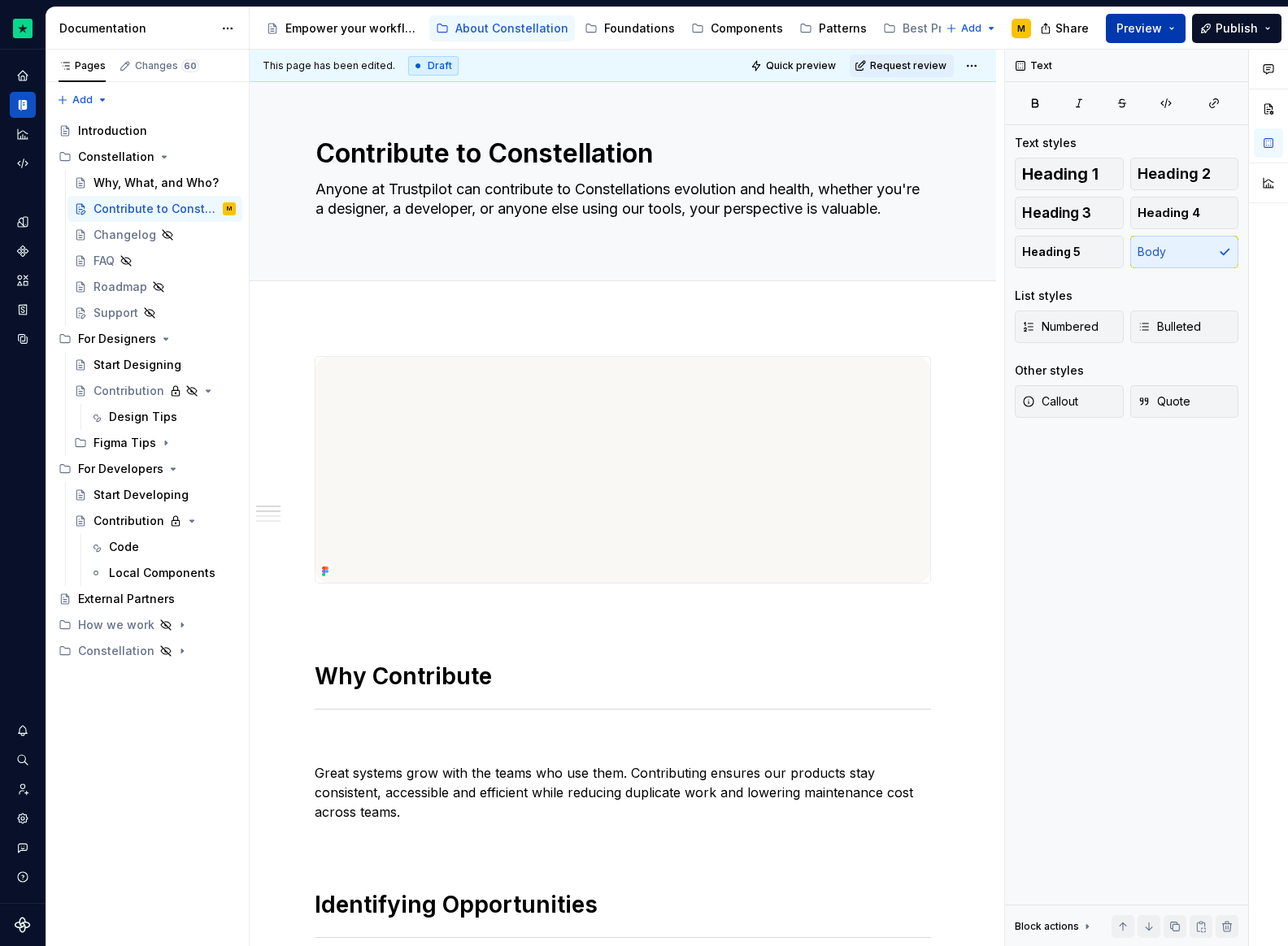
click at [1125, 28] on span "Preview" at bounding box center [1139, 28] width 45 height 16
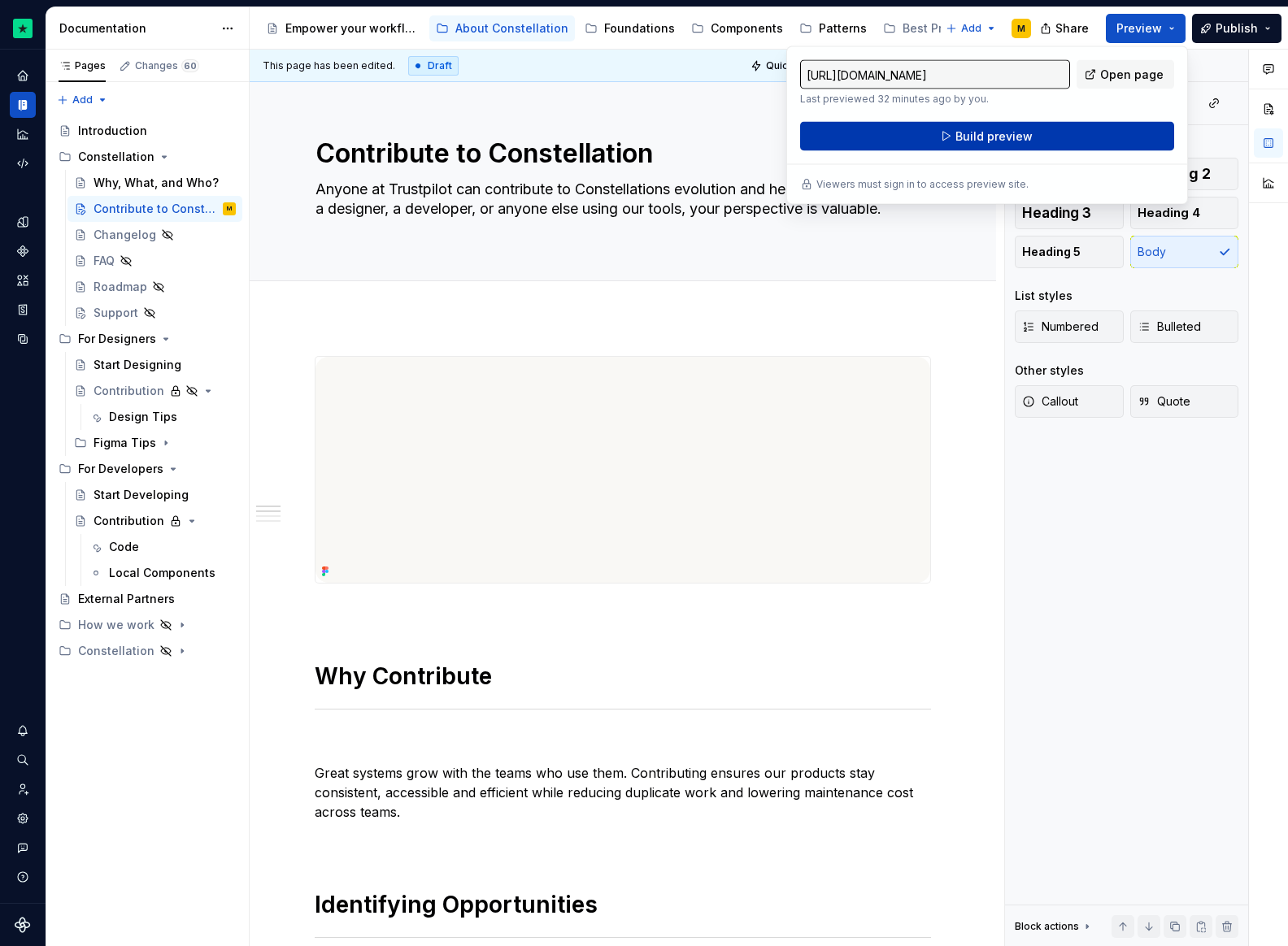
click at [1001, 139] on span "Build preview" at bounding box center [994, 136] width 77 height 16
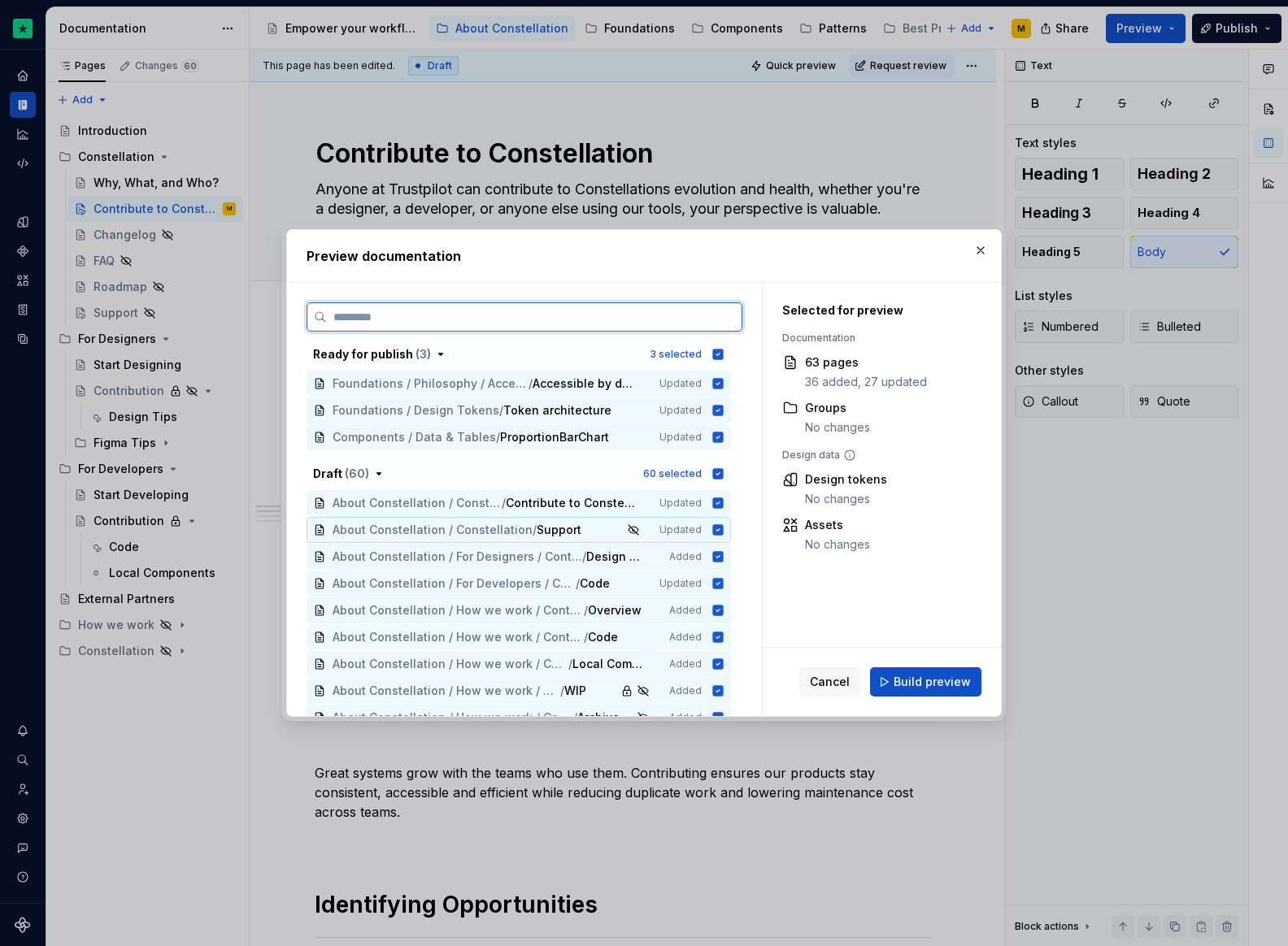
scroll to position [1383, 0]
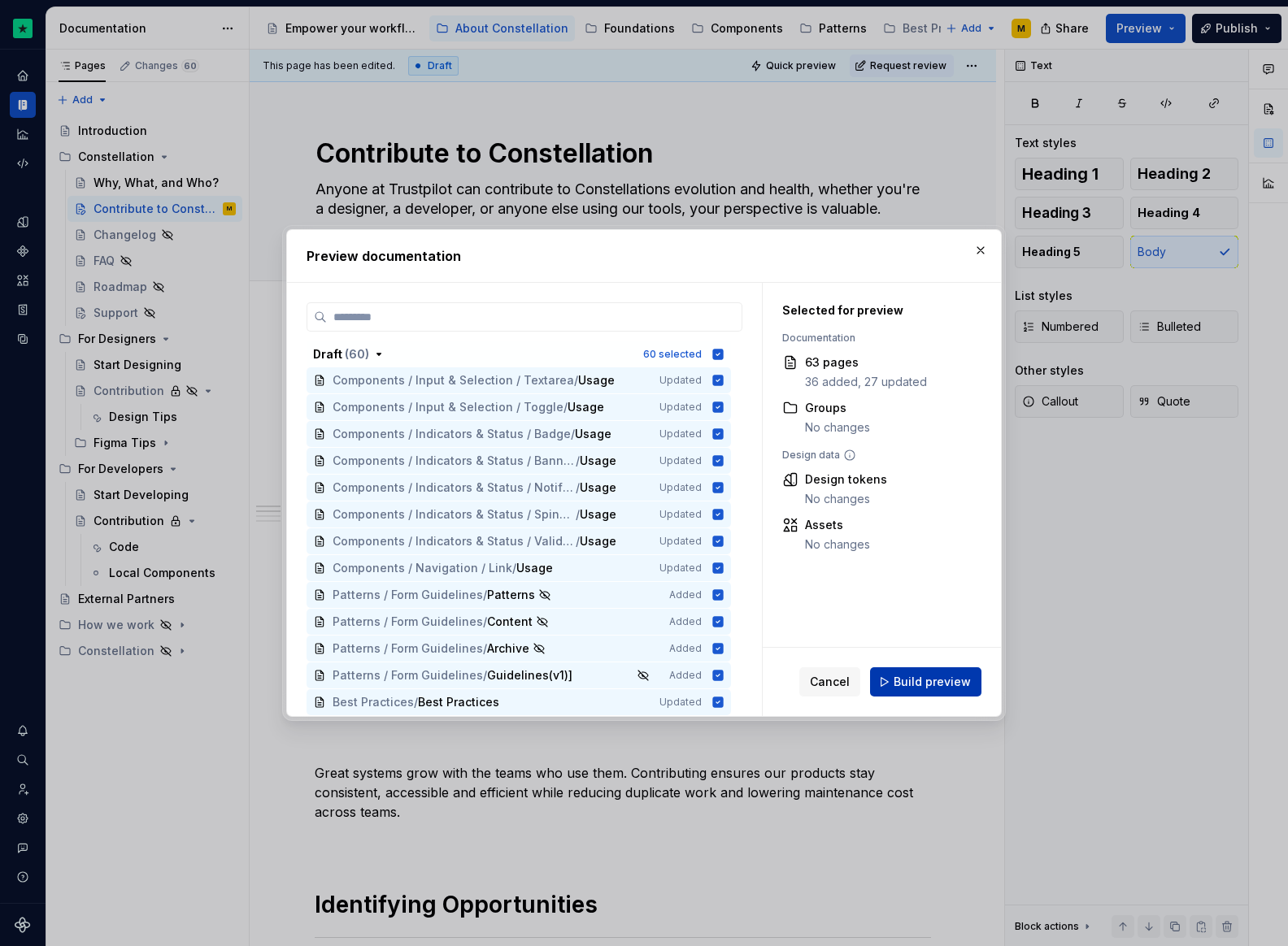
click at [956, 675] on span "Build preview" at bounding box center [932, 682] width 77 height 16
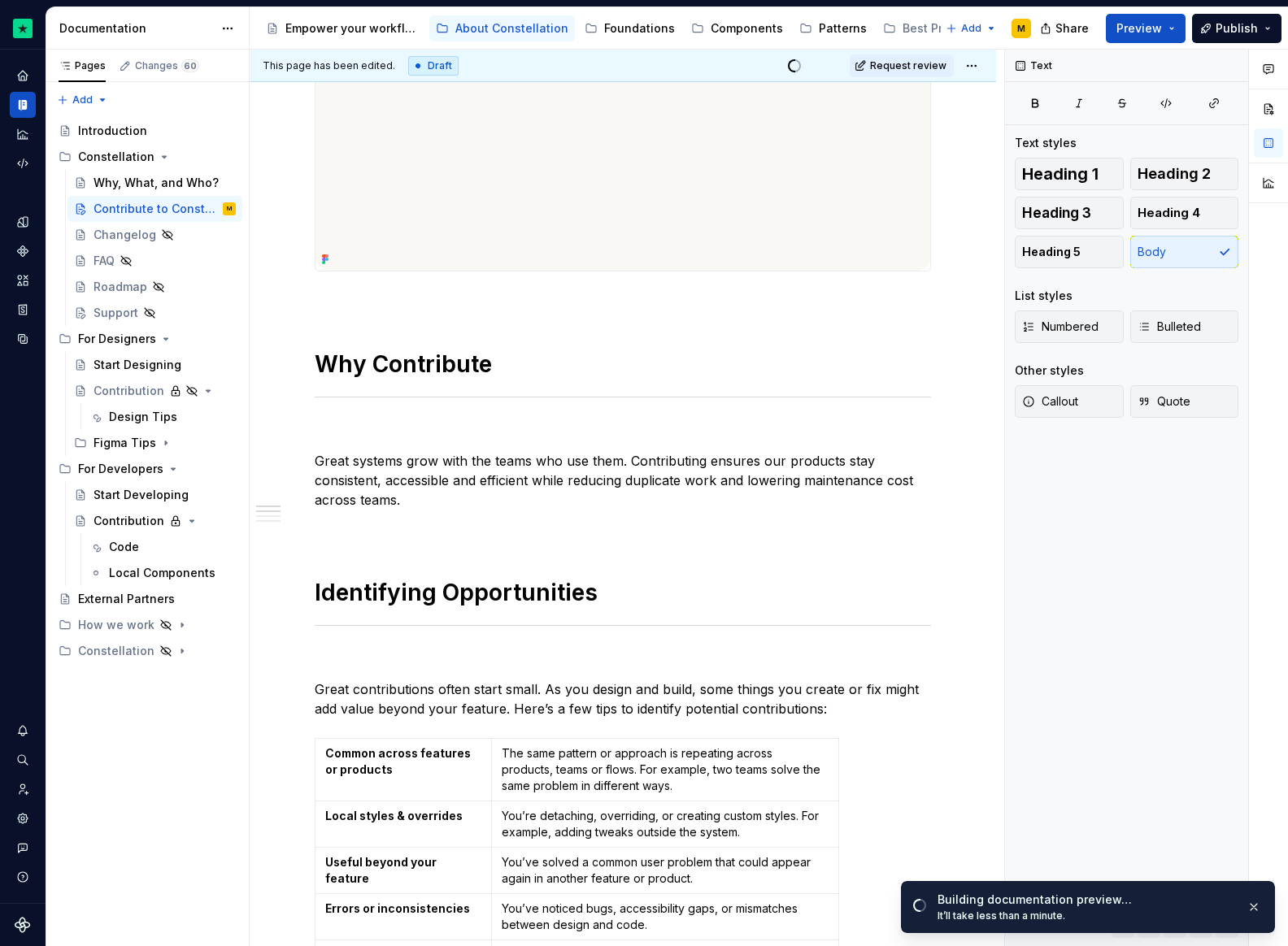
scroll to position [462, 0]
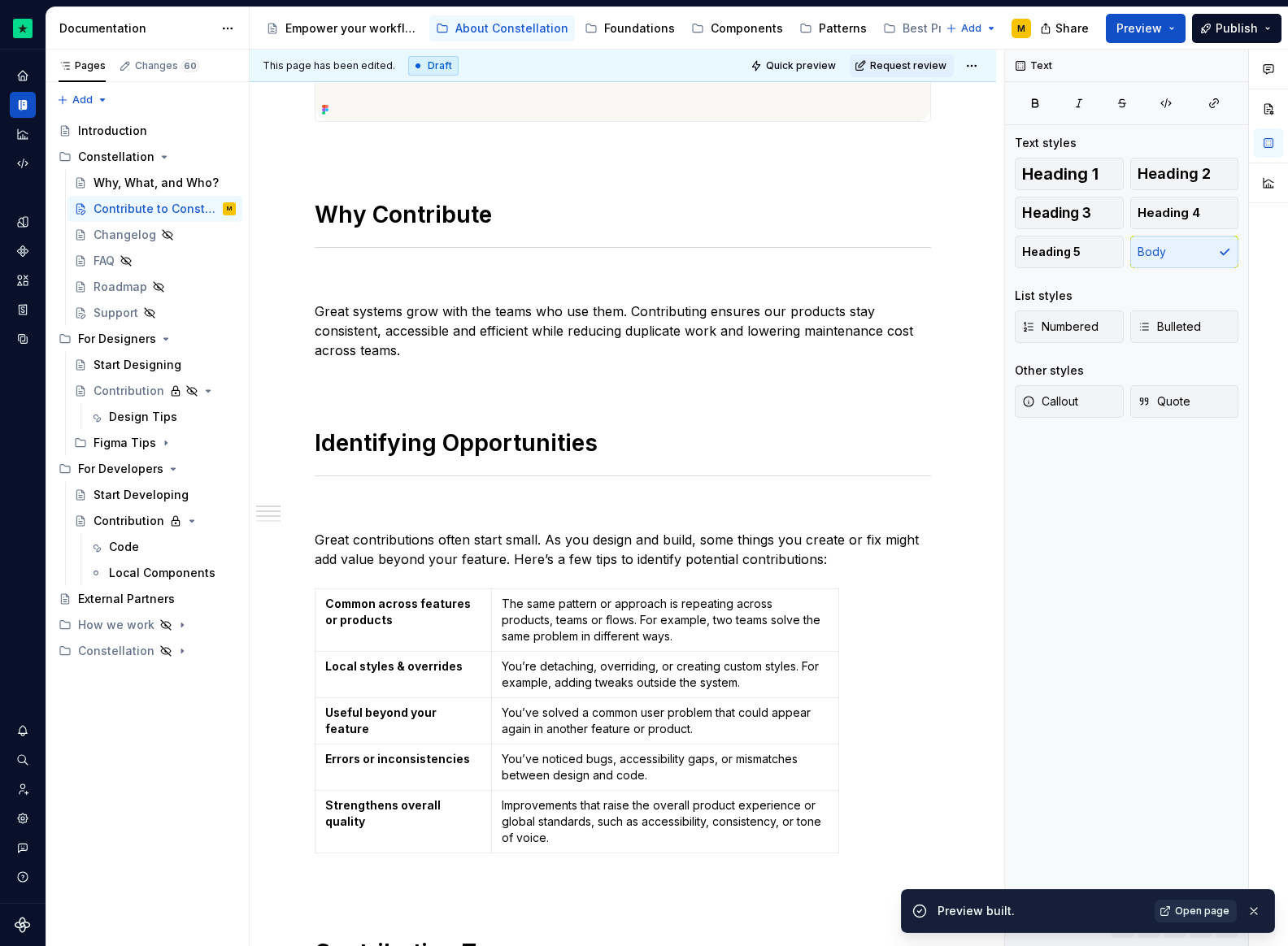
click at [1219, 912] on span "Open page" at bounding box center [1202, 911] width 55 height 13
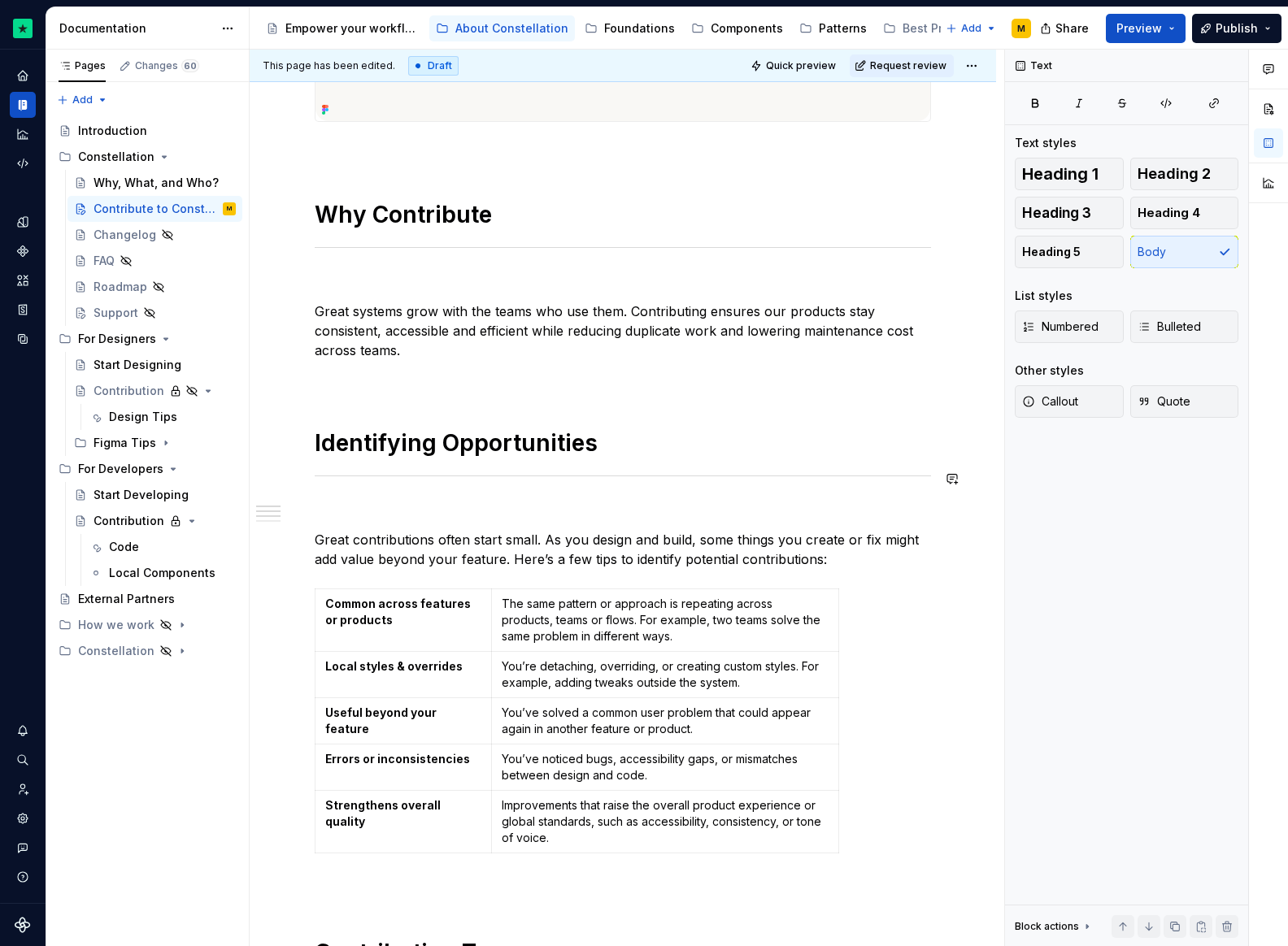
click at [471, 445] on h1 "Identifying Opportunities" at bounding box center [623, 442] width 616 height 29
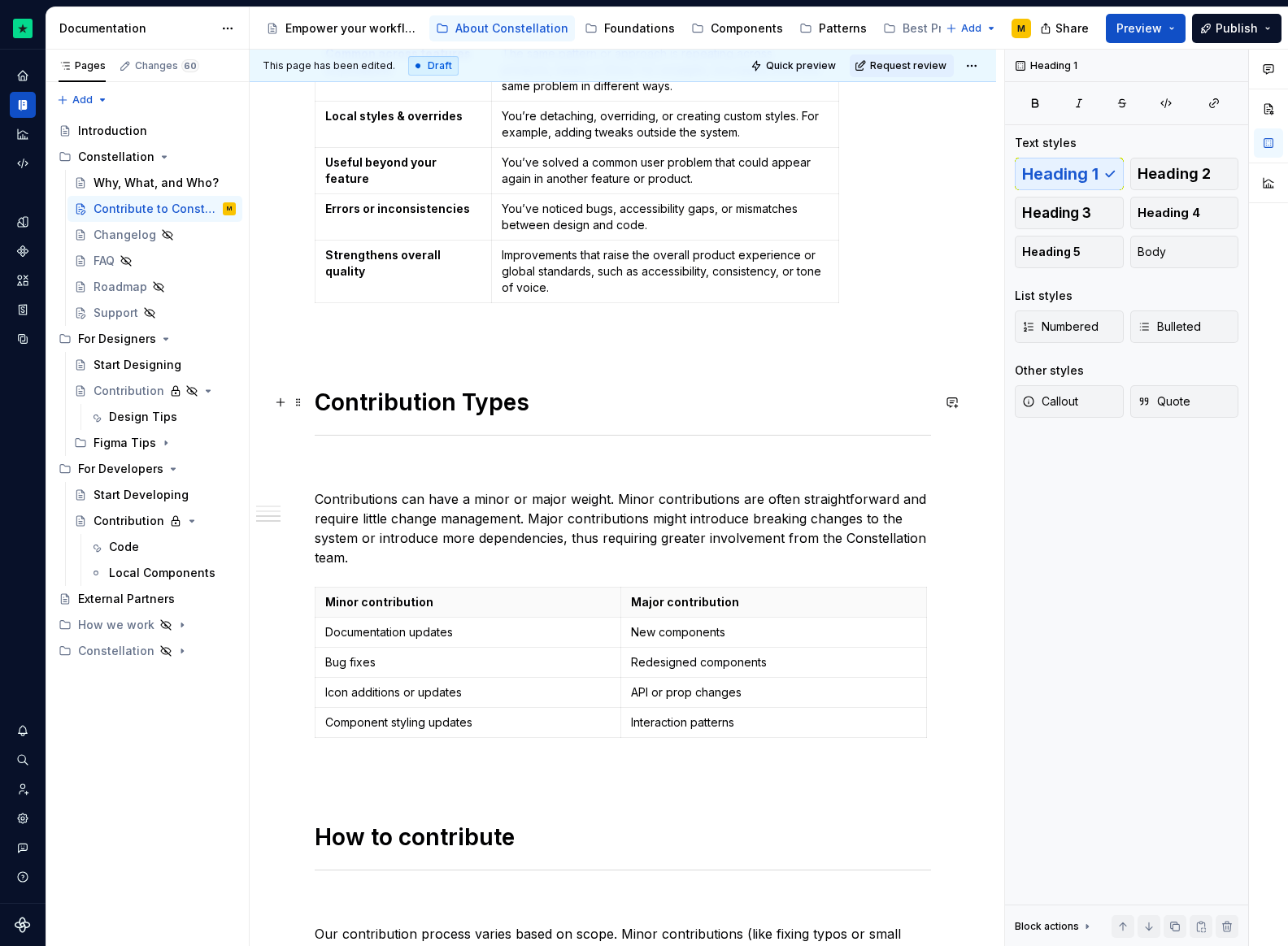
click at [473, 411] on h1 "Contribution Types" at bounding box center [623, 402] width 616 height 29
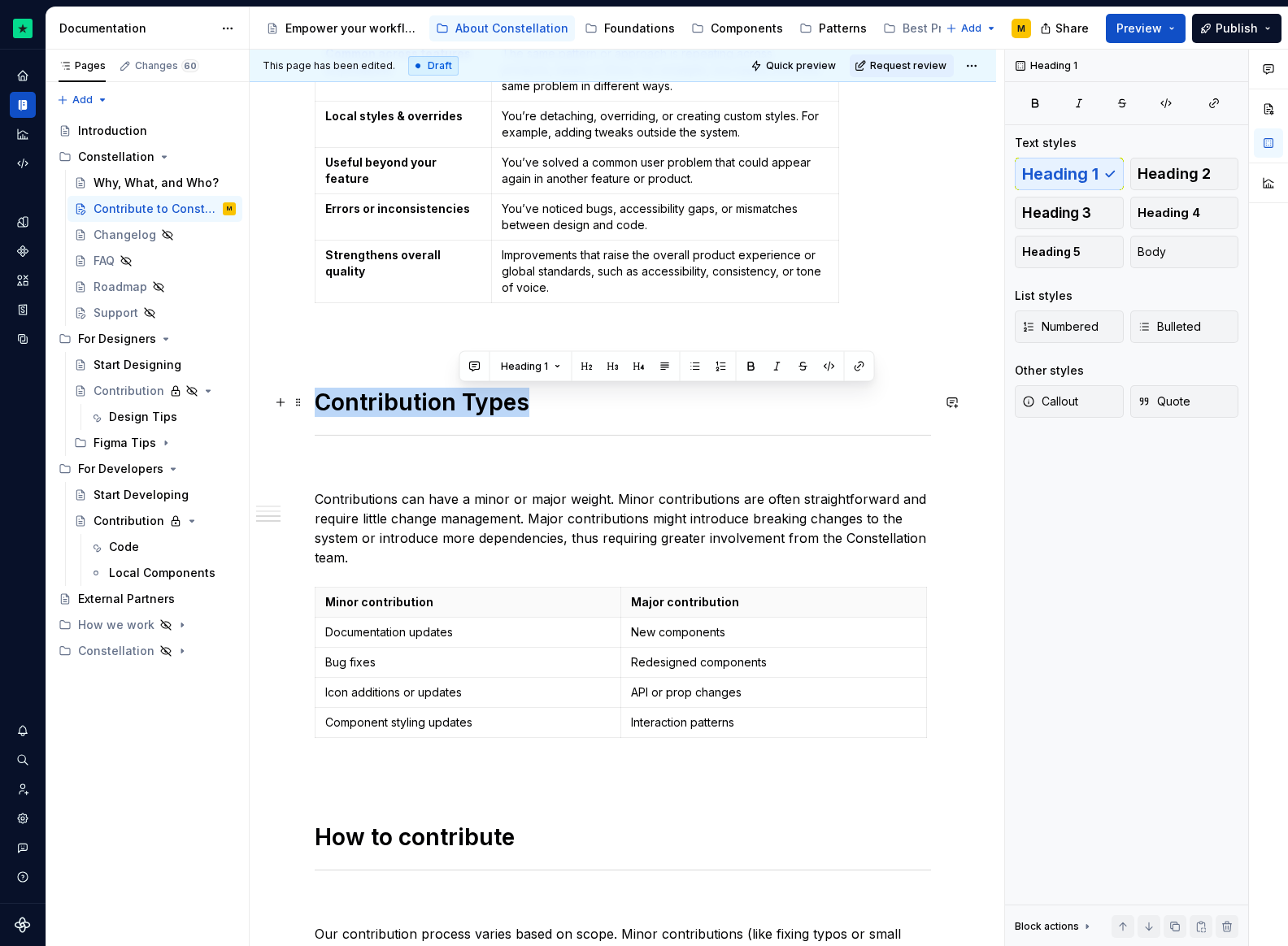
click at [473, 411] on h1 "Contribution Types" at bounding box center [623, 402] width 616 height 29
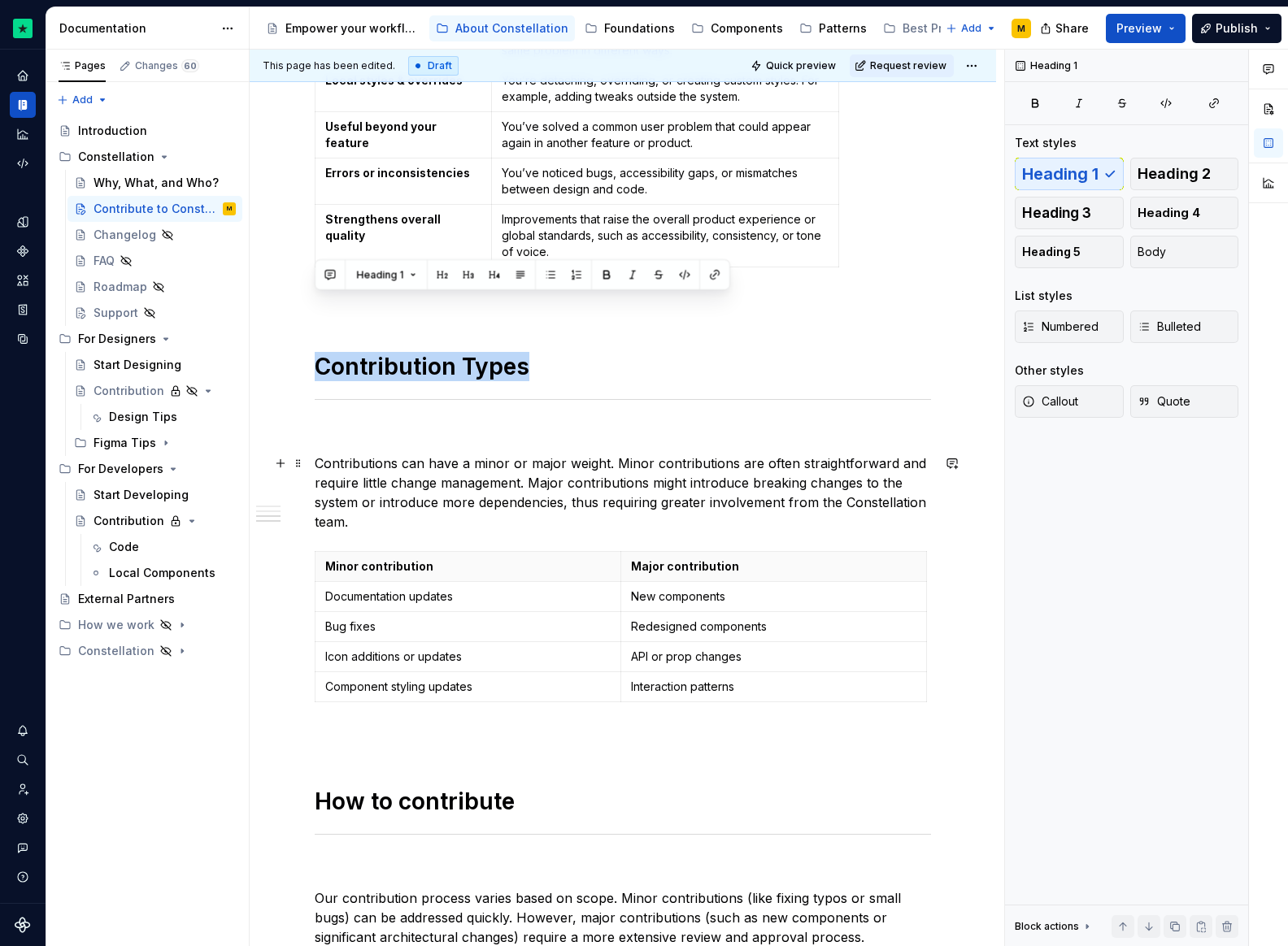
scroll to position [1144, 0]
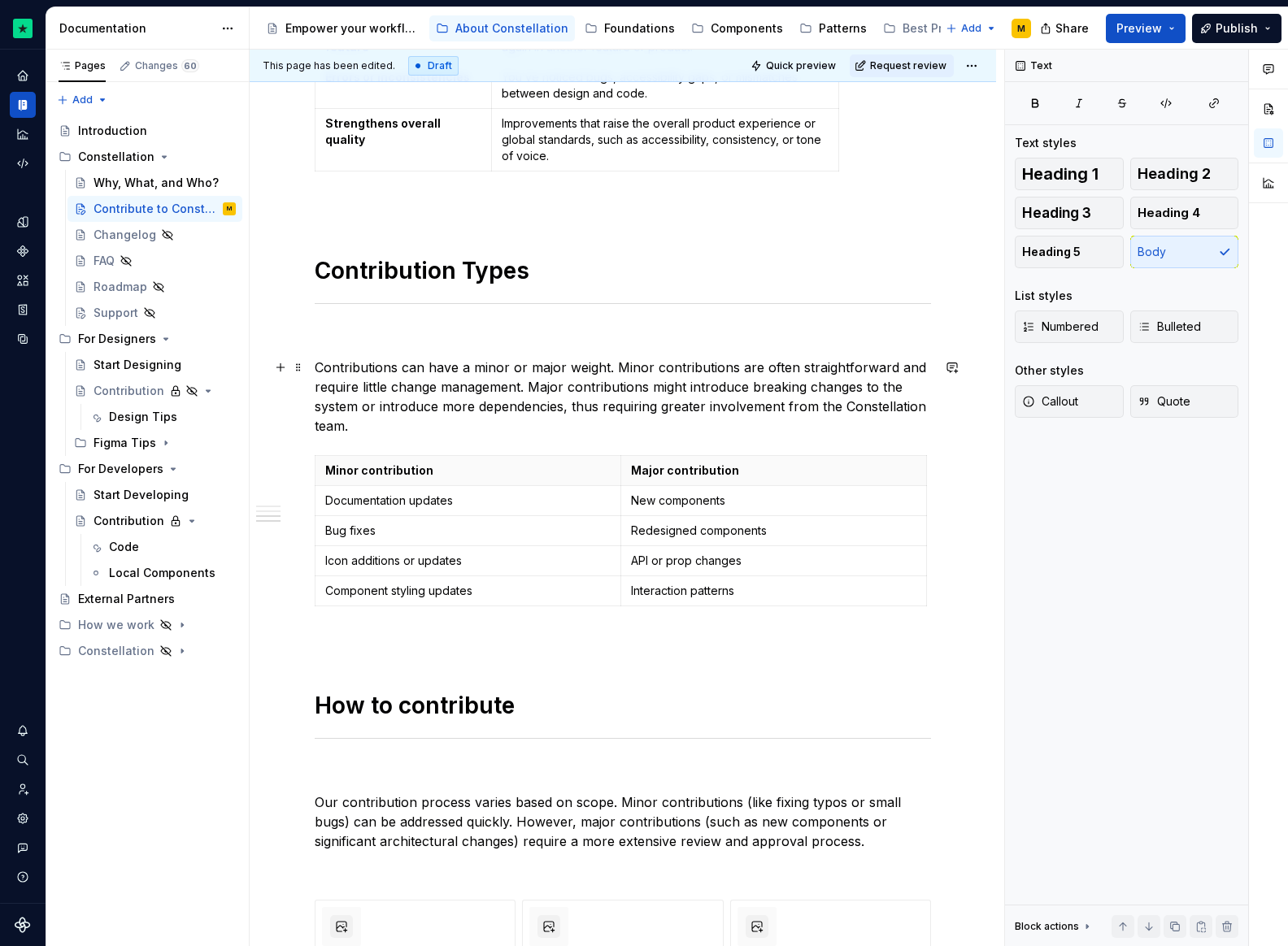
click at [421, 426] on p "Contributions can have a minor or major weight. Minor contributions are often s…" at bounding box center [623, 396] width 616 height 78
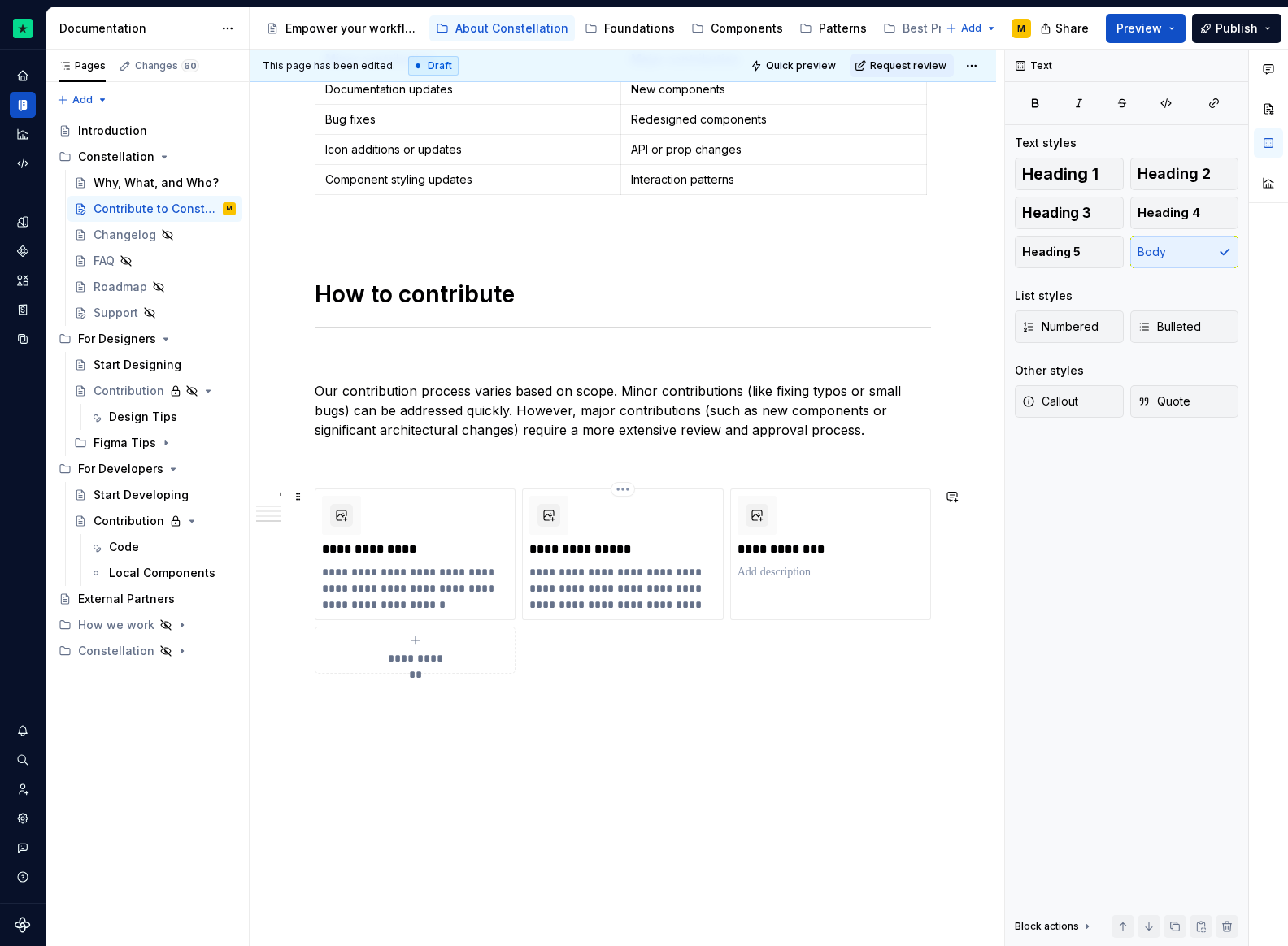
scroll to position [1485, 0]
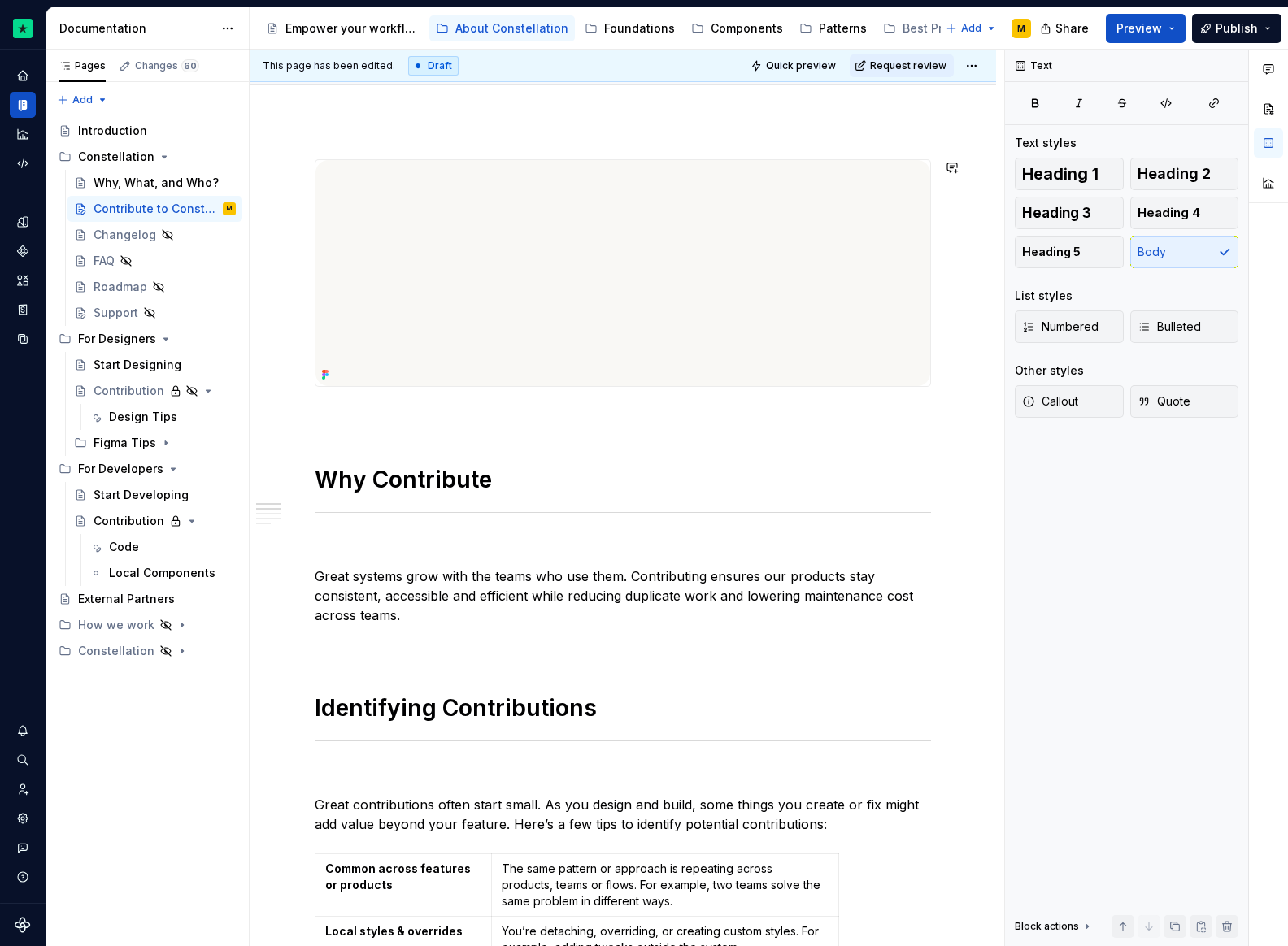
scroll to position [500, 0]
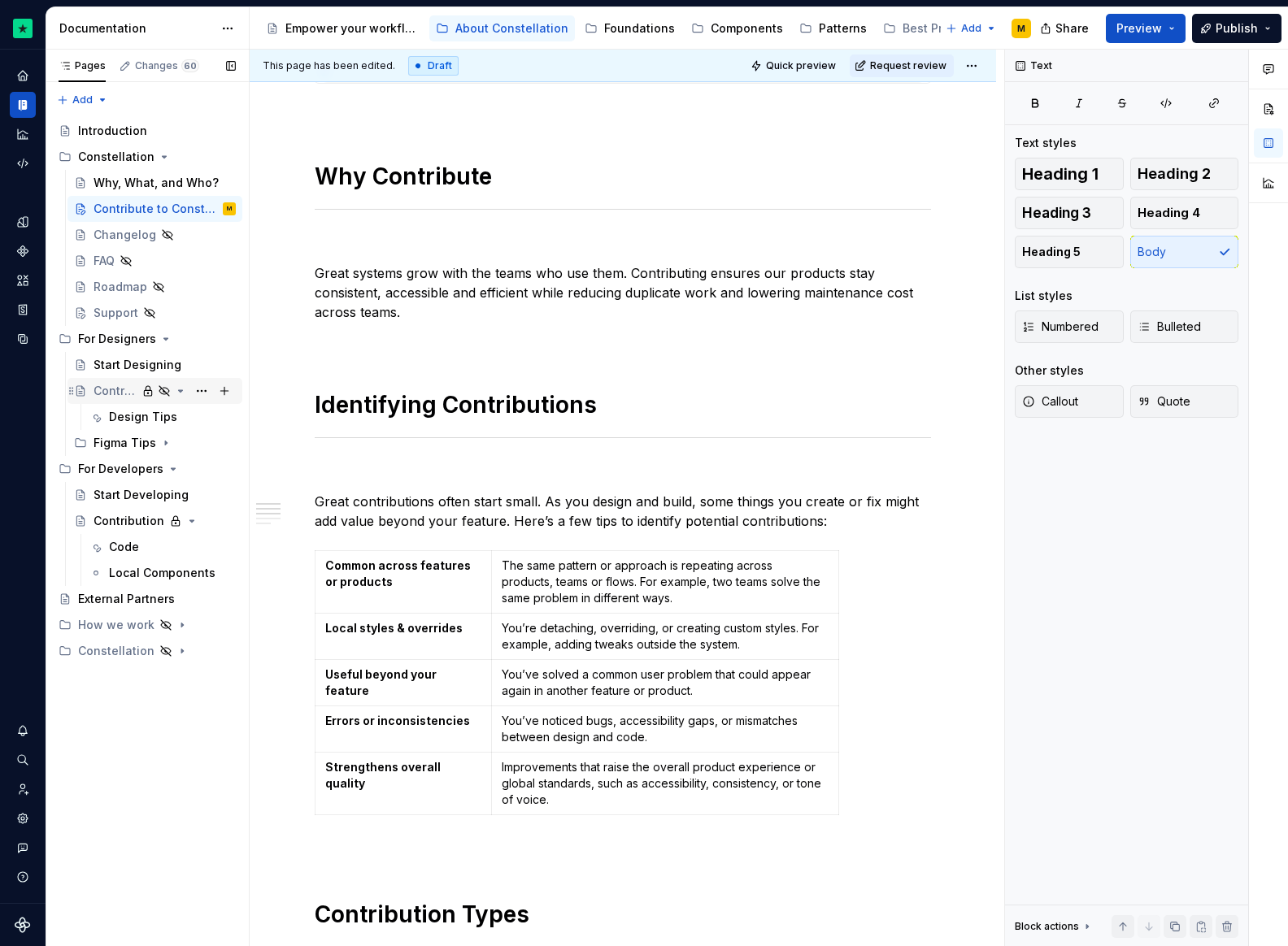
click at [134, 398] on div "Contribution" at bounding box center [114, 390] width 43 height 16
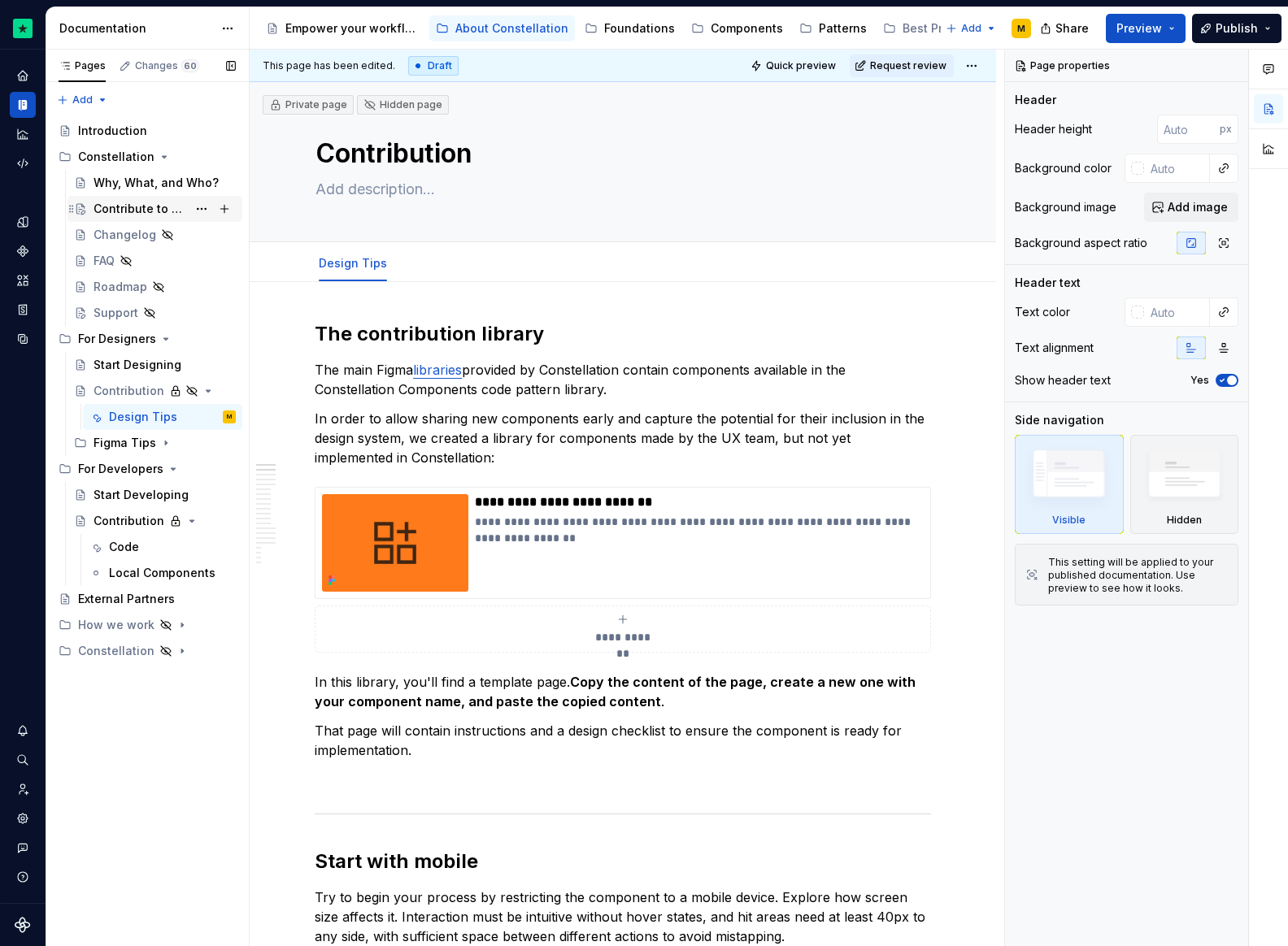
click at [144, 207] on div "Contribute to Constellation" at bounding box center [139, 208] width 93 height 16
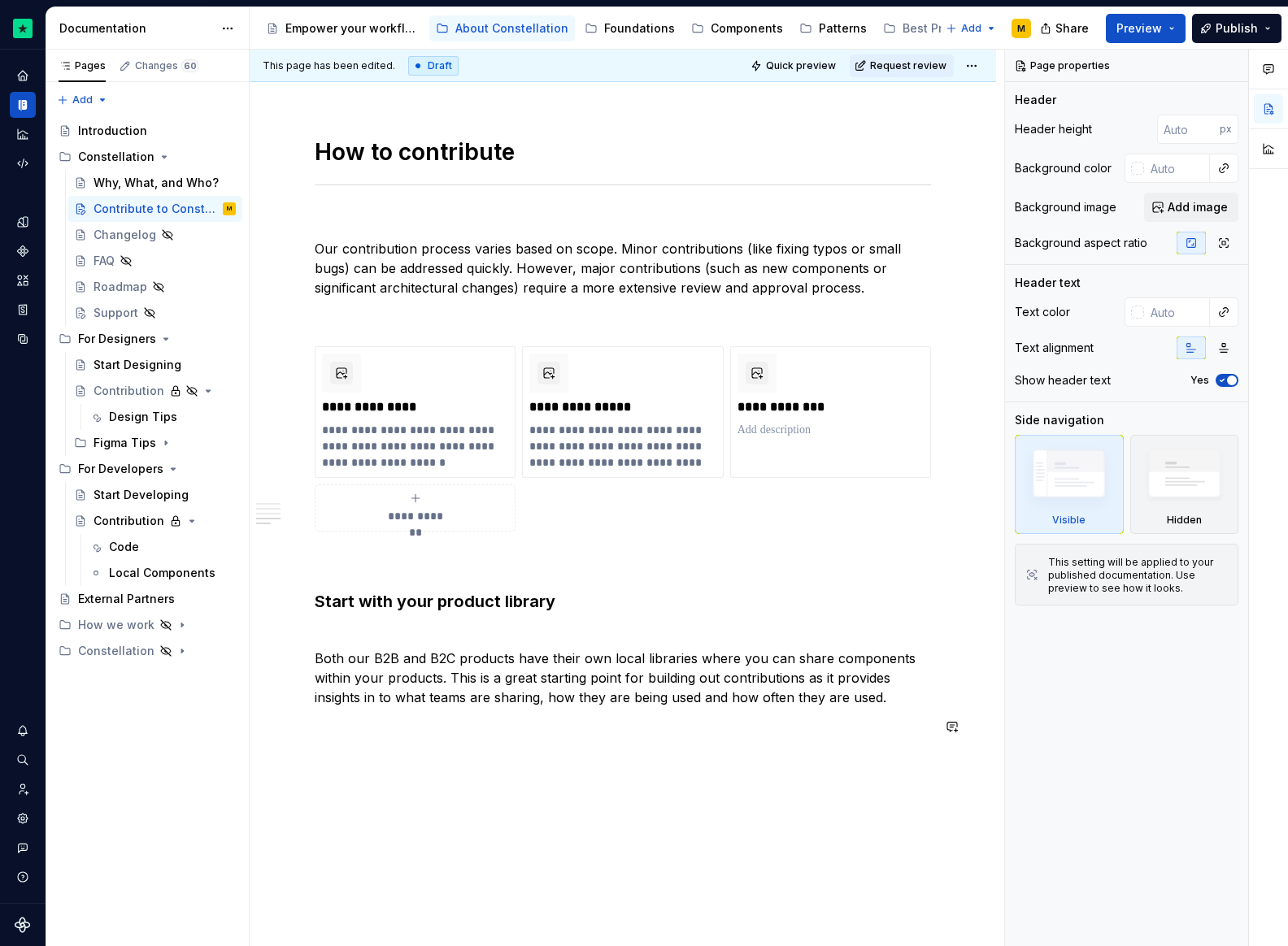
scroll to position [1698, 0]
type textarea "*"
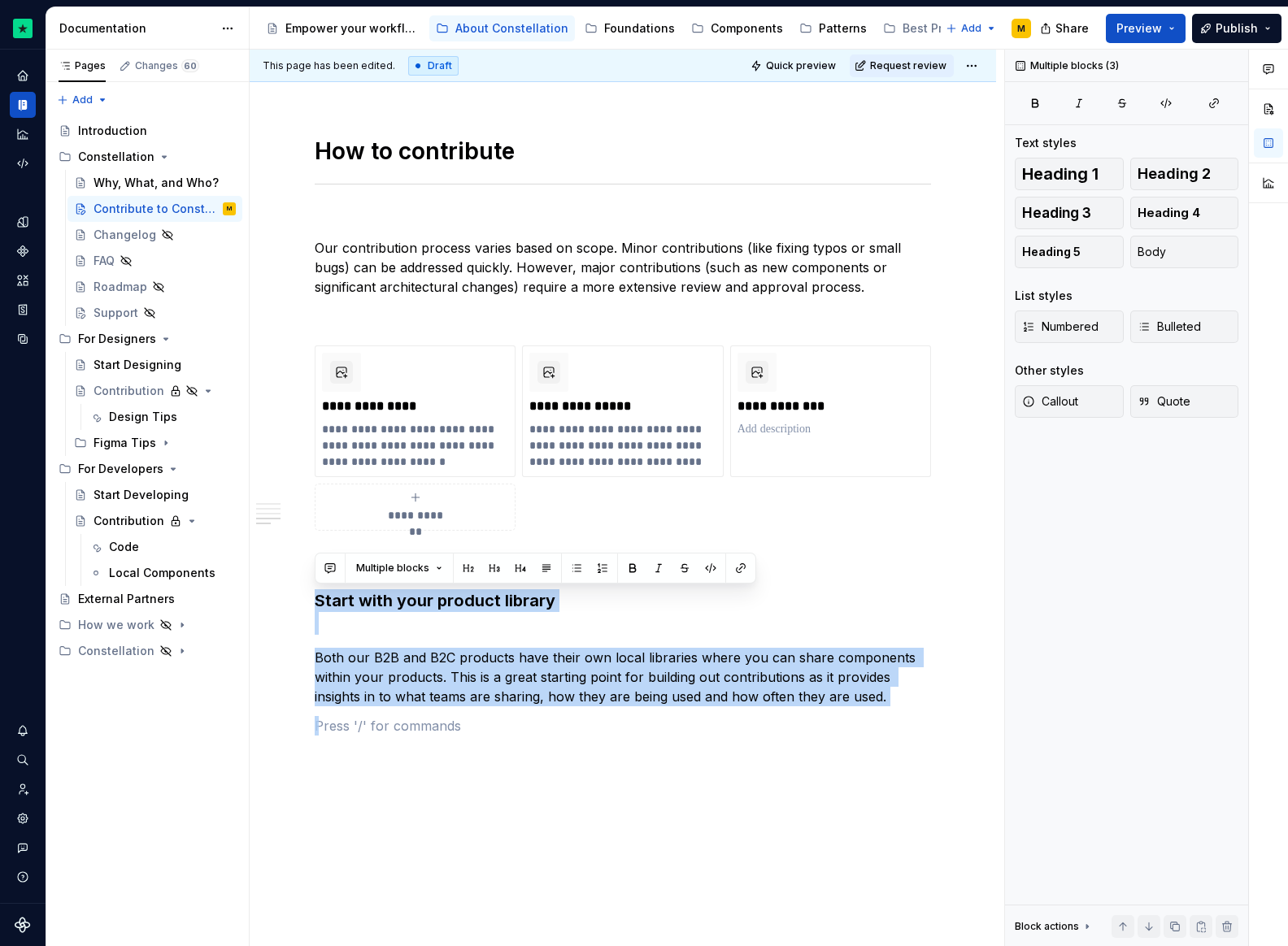
drag, startPoint x: 741, startPoint y: 694, endPoint x: 319, endPoint y: 571, distance: 439.6
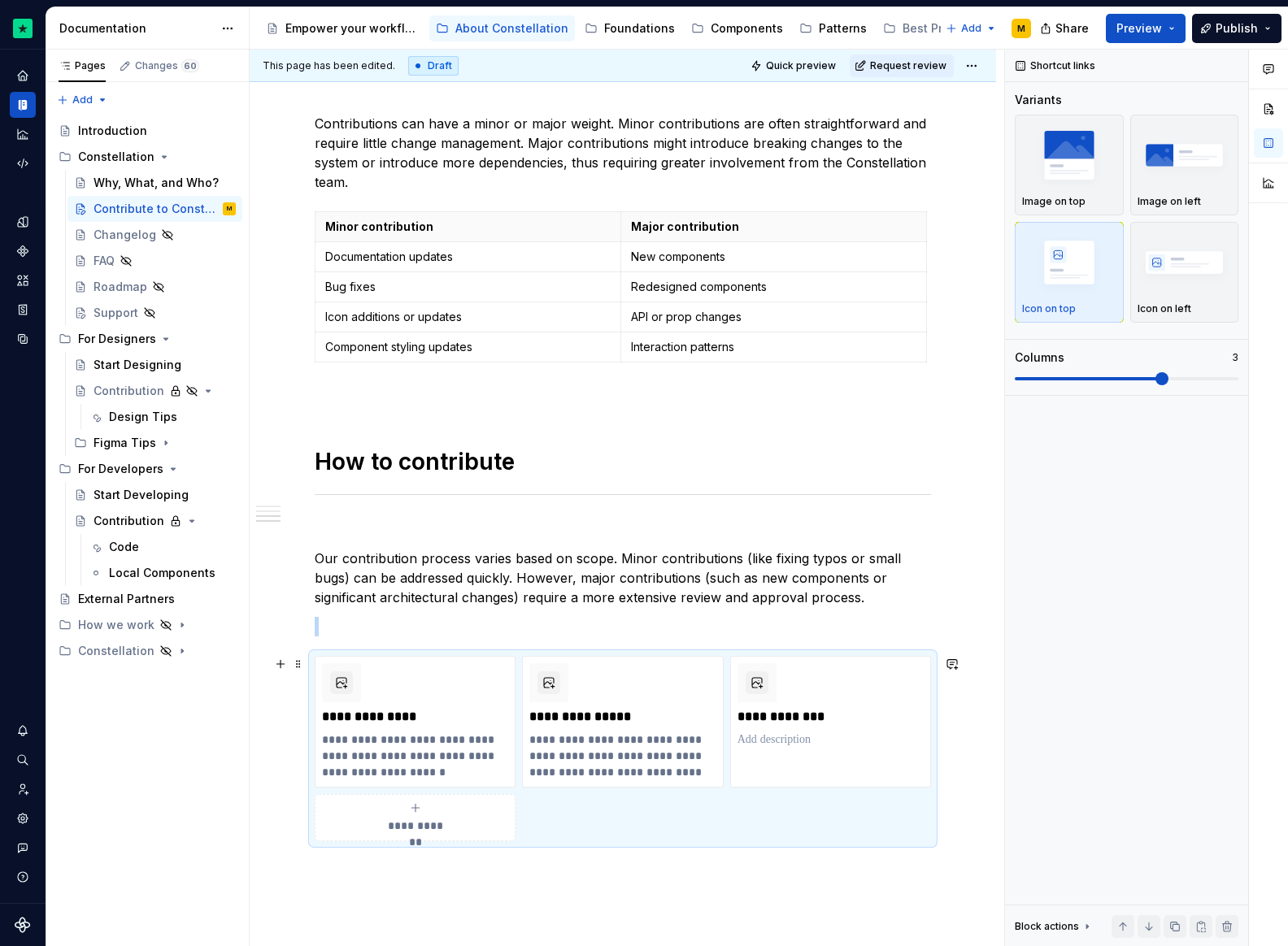
scroll to position [1298, 0]
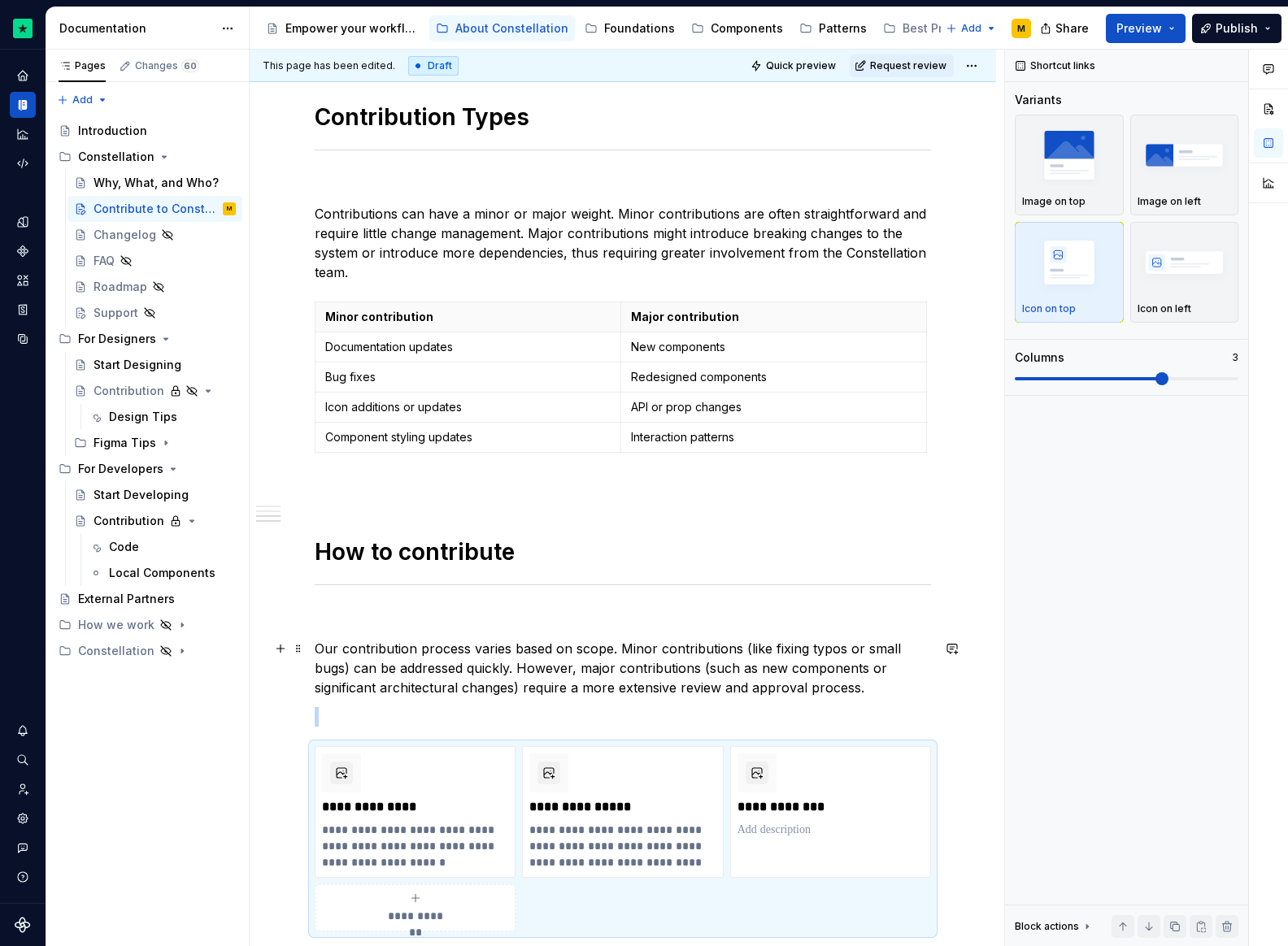
click at [369, 680] on p "Our contribution process varies based on scope. Minor contributions (like fixin…" at bounding box center [623, 668] width 616 height 59
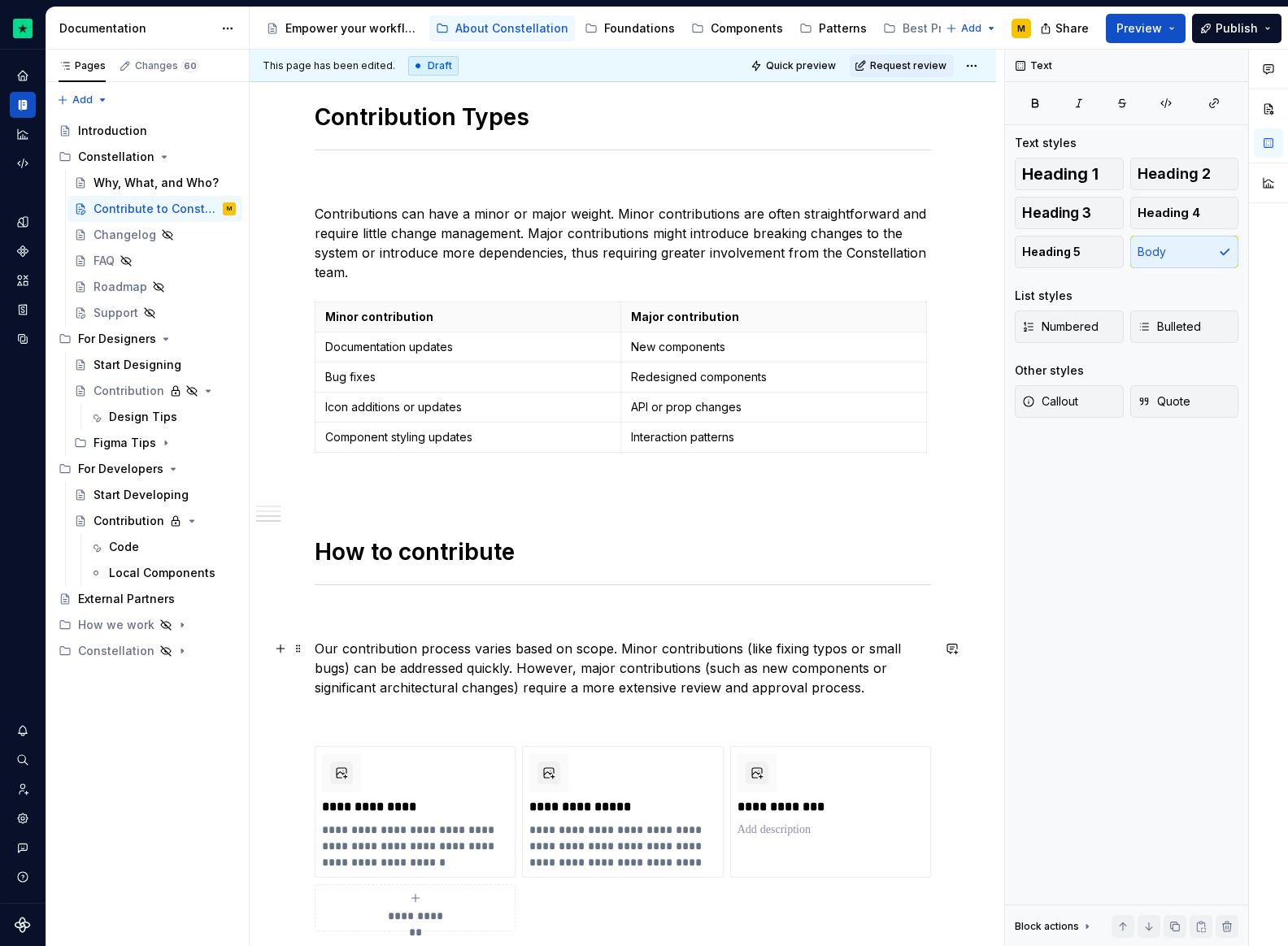
click at [361, 703] on div "Why Contribute Great systems grow with the teams who use them. Contributing ens…" at bounding box center [623, 15] width 616 height 1912
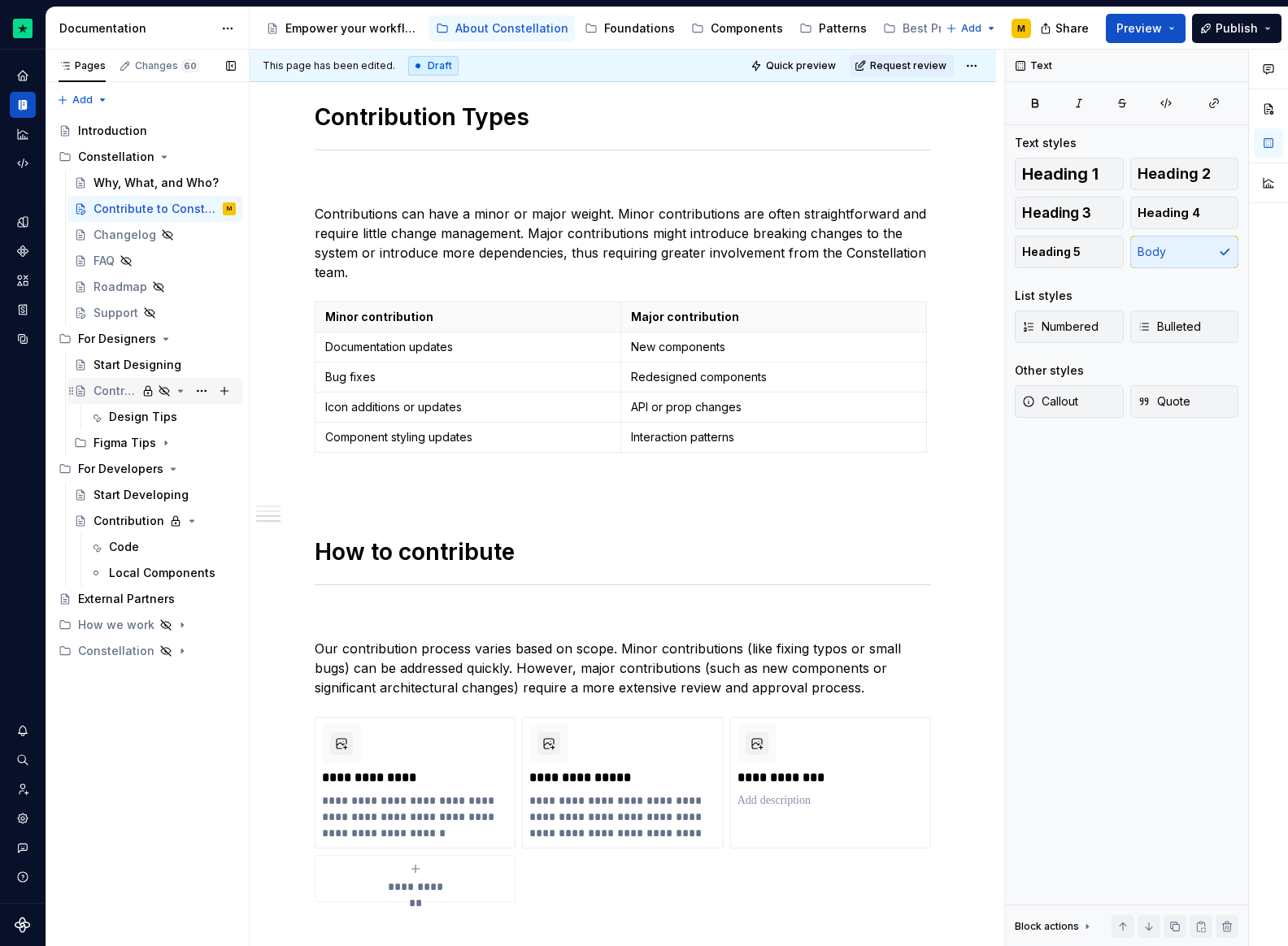
click at [137, 388] on div "Contribution" at bounding box center [164, 390] width 142 height 23
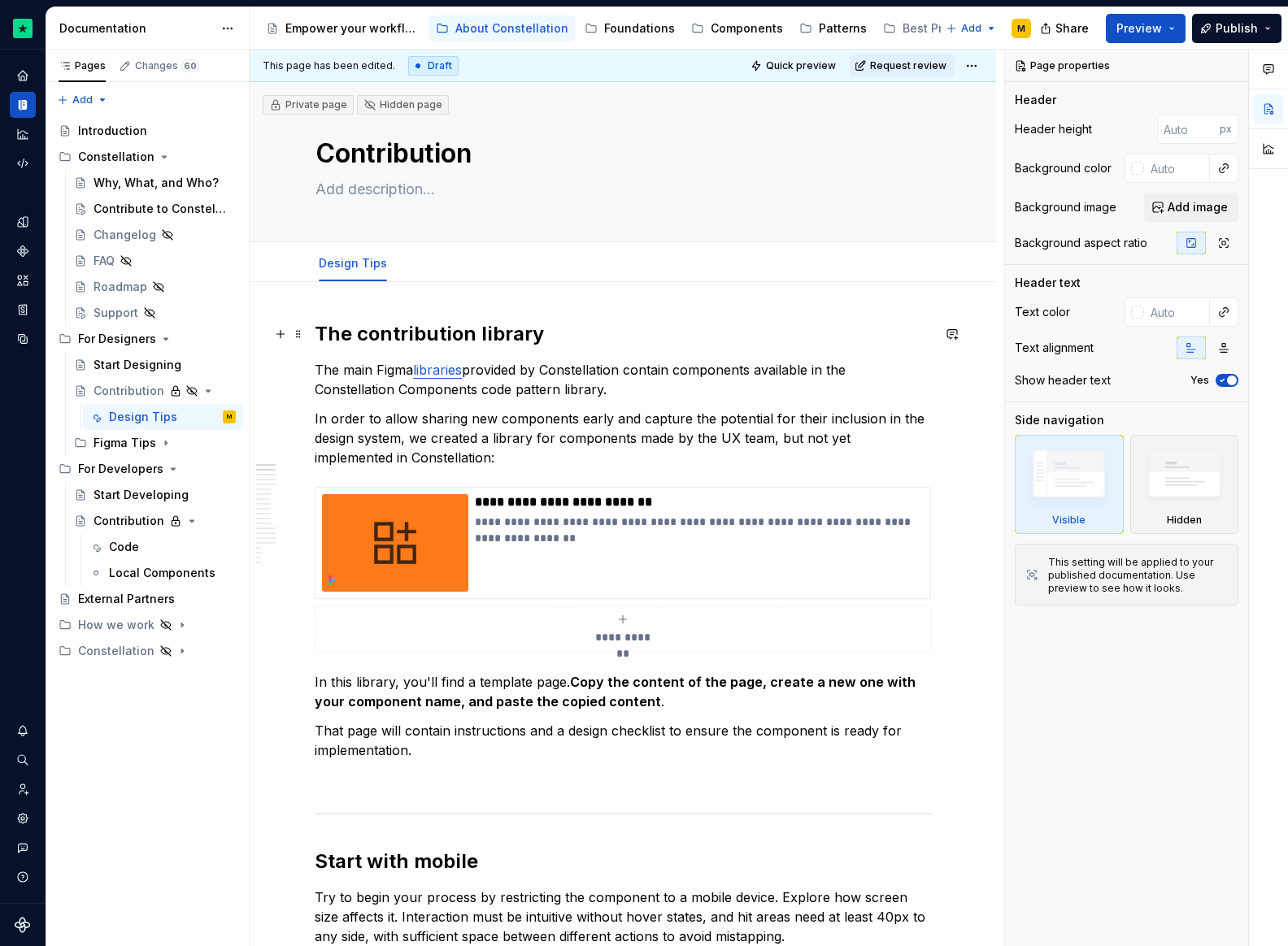
click at [319, 334] on h2 "The contribution library" at bounding box center [623, 334] width 616 height 26
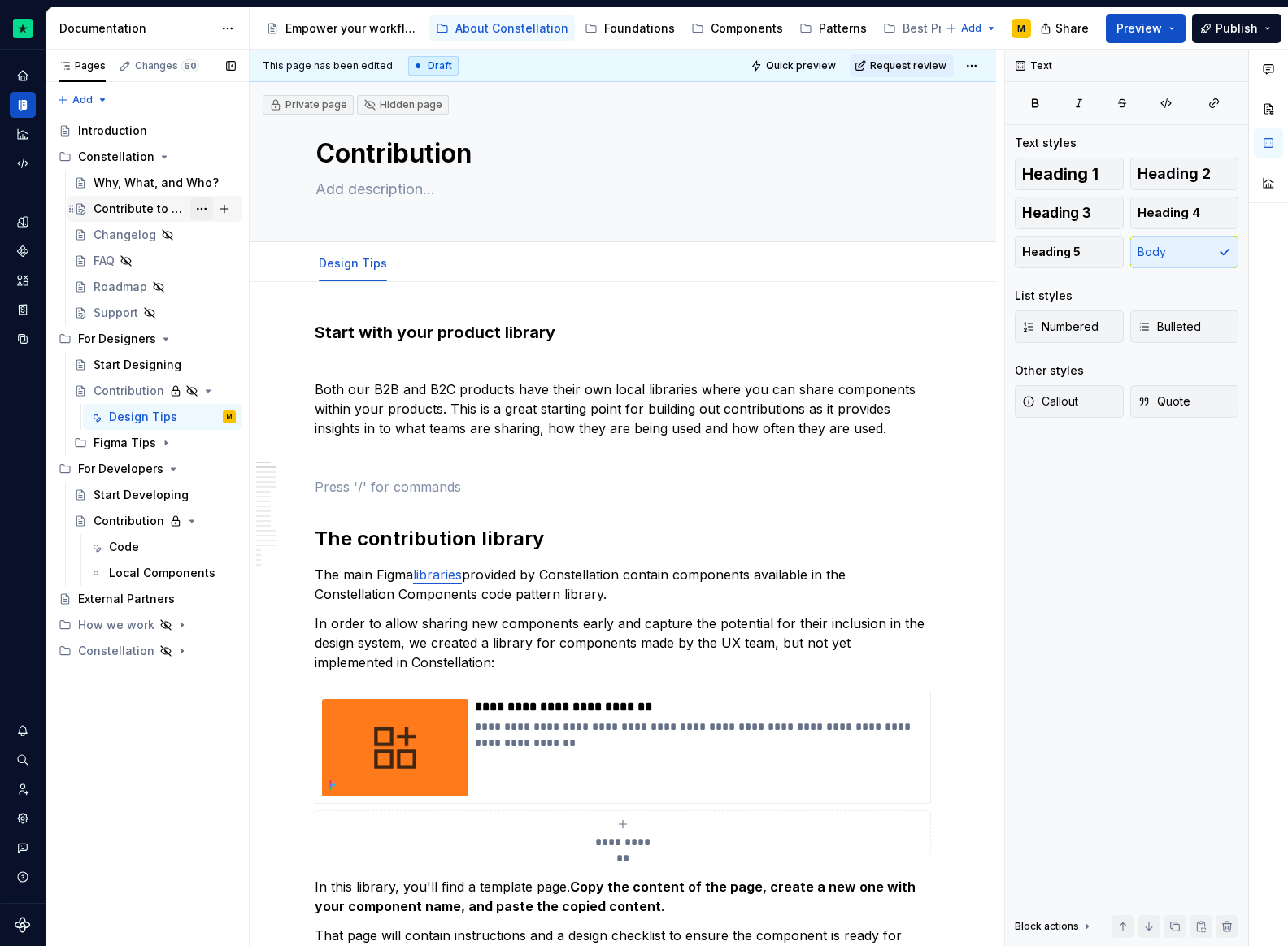
click at [191, 213] on button "Page tree" at bounding box center [202, 208] width 23 height 23
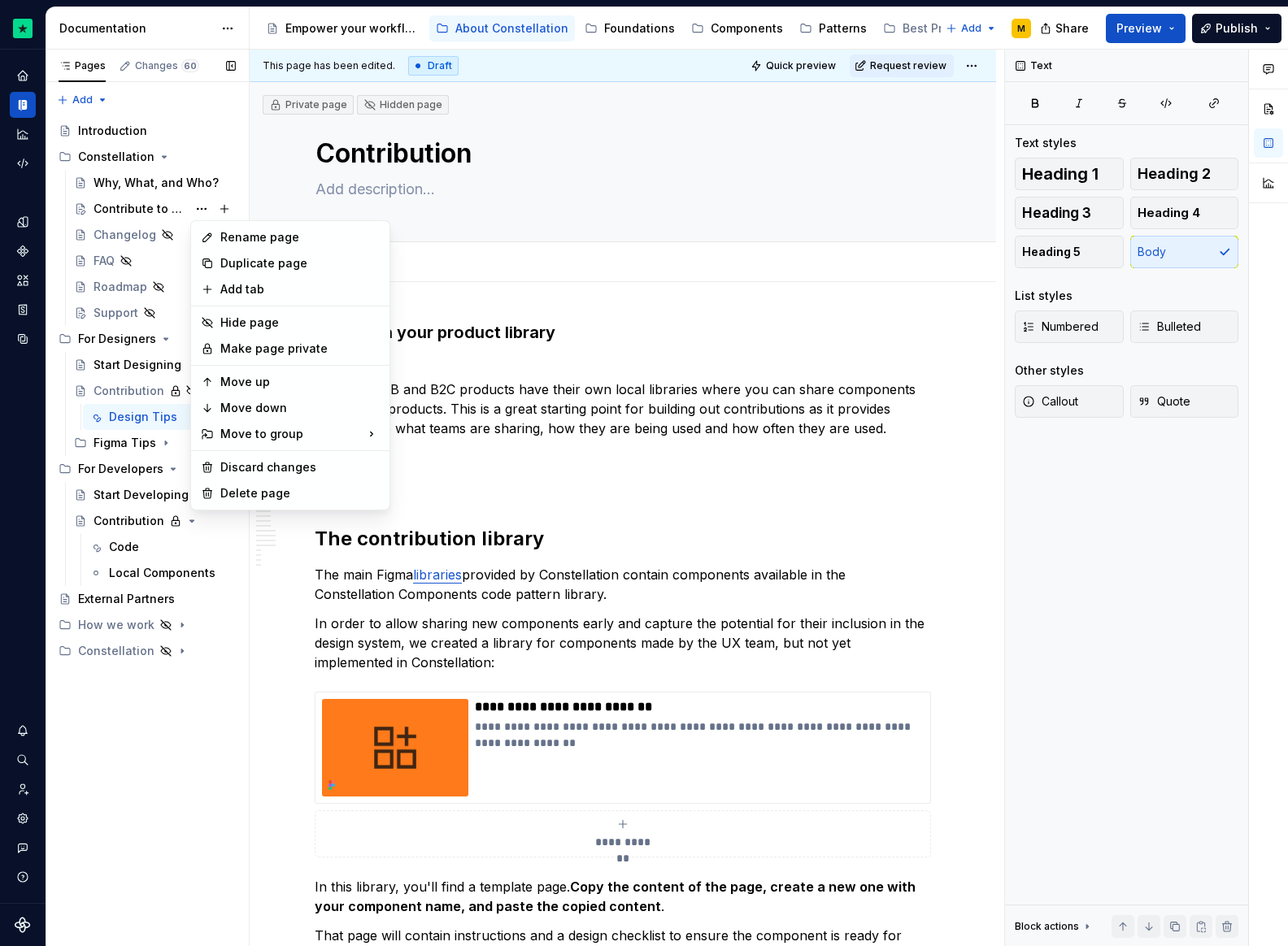
click at [132, 203] on div "Pages Changes 60 Add Accessibility guide for tree Page tree. Navigate the tree …" at bounding box center [147, 498] width 203 height 897
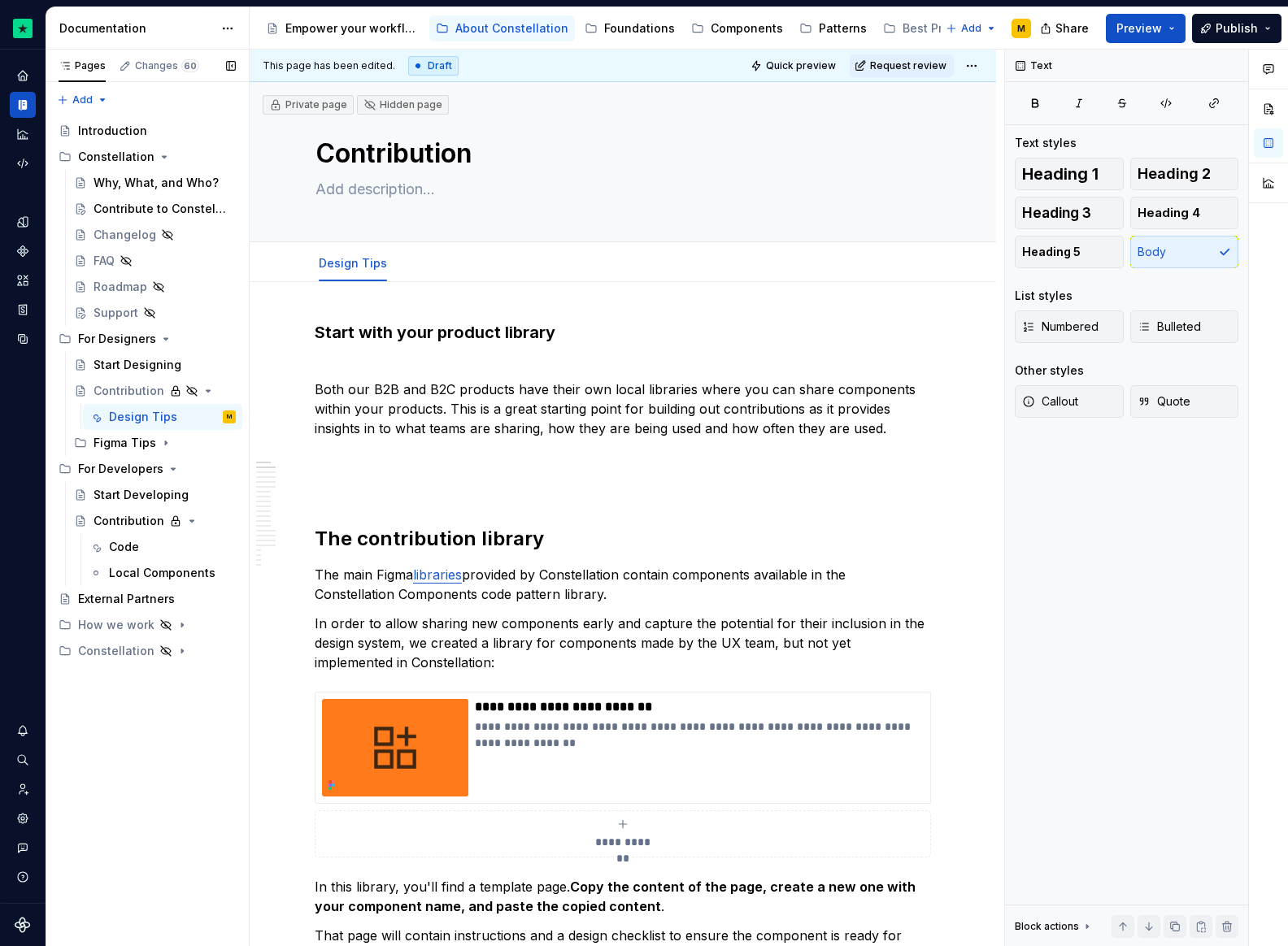
click at [132, 203] on div "Contribute to Constellation" at bounding box center [160, 208] width 134 height 16
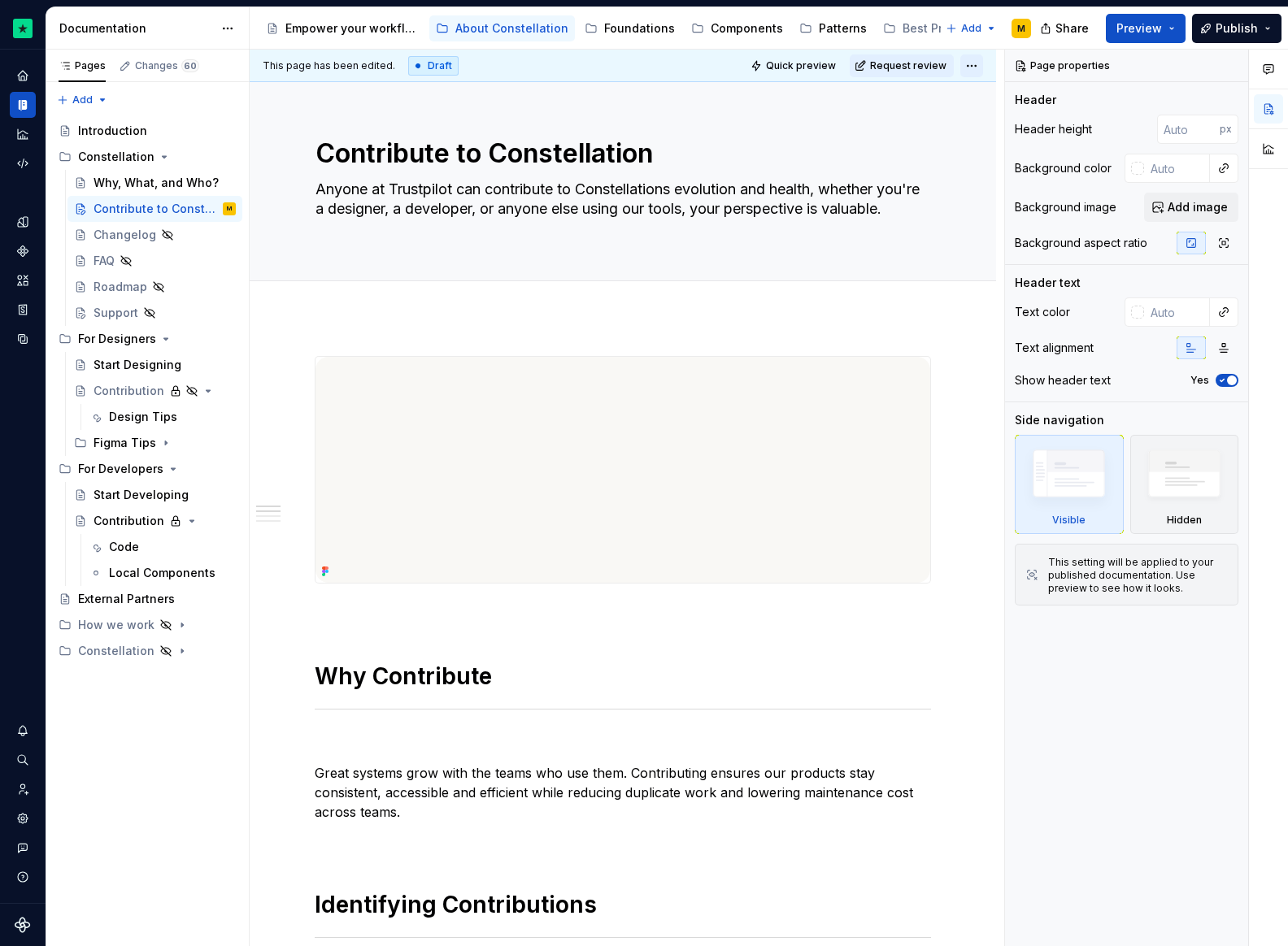
click at [976, 63] on html "Constellation Design System M Dataset Default Documentation Accessibility guide…" at bounding box center [644, 473] width 1288 height 946
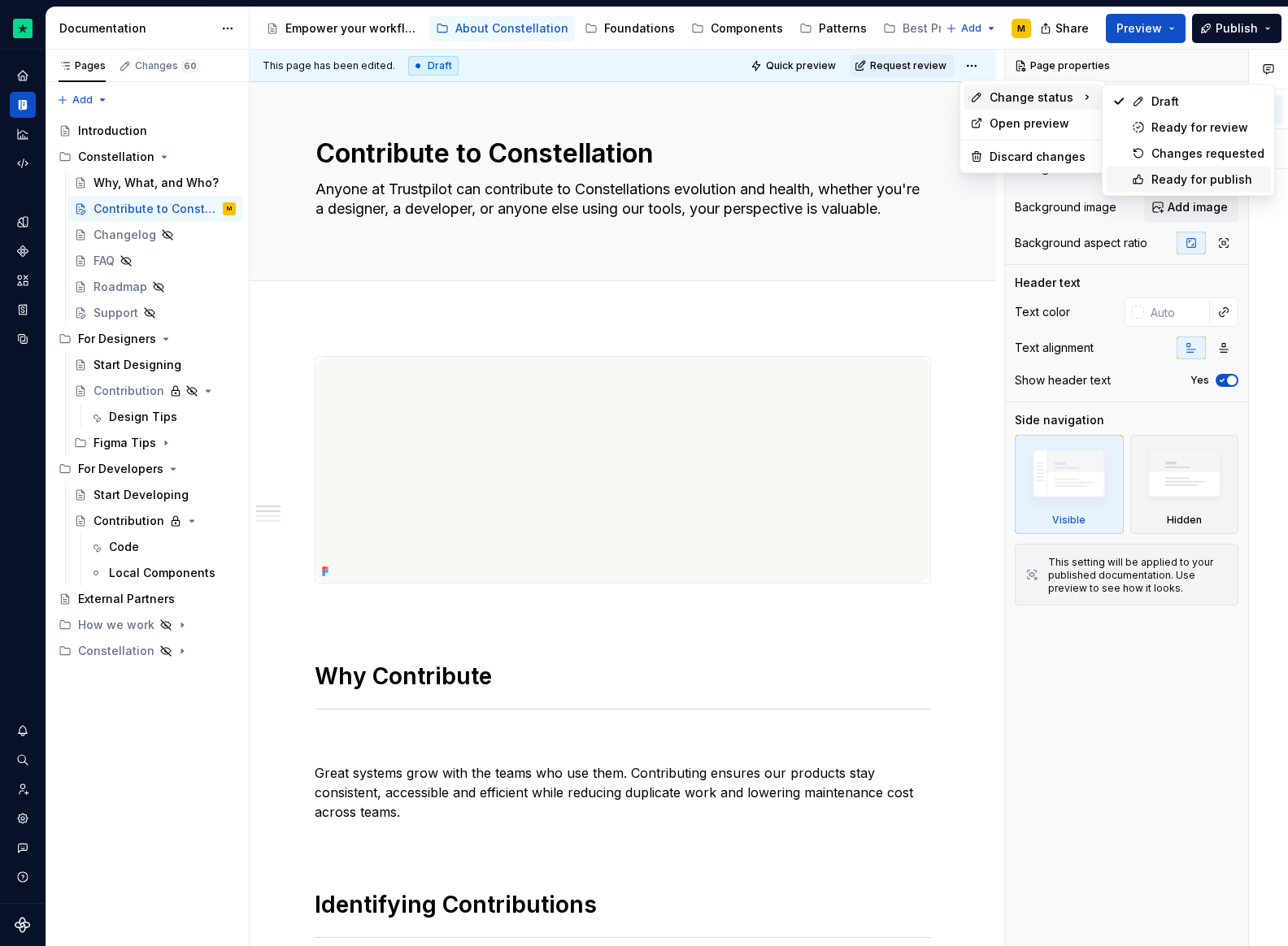
click at [1170, 176] on div "Ready for publish" at bounding box center [1207, 179] width 113 height 16
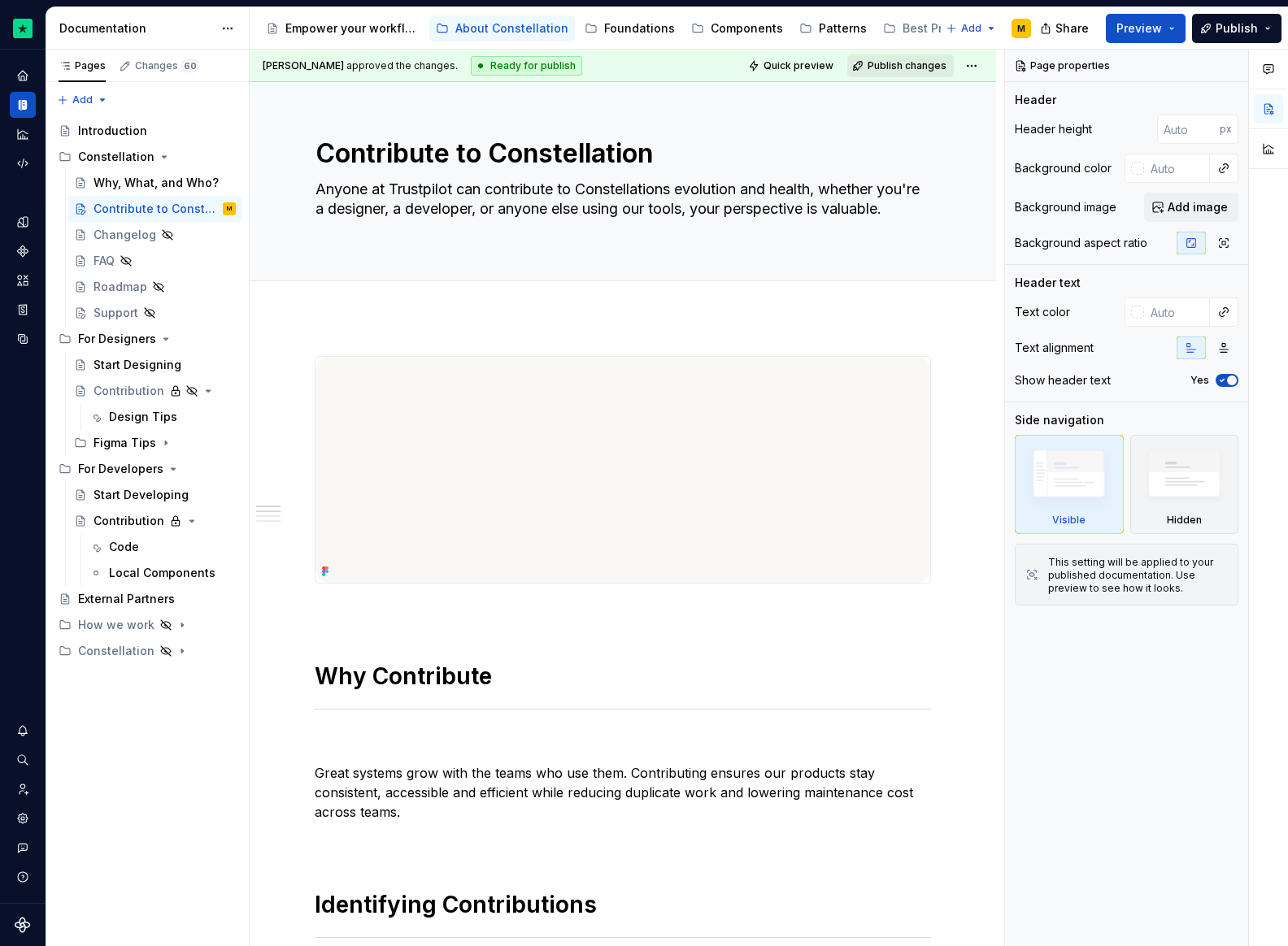
click at [909, 65] on span "Publish changes" at bounding box center [907, 65] width 79 height 13
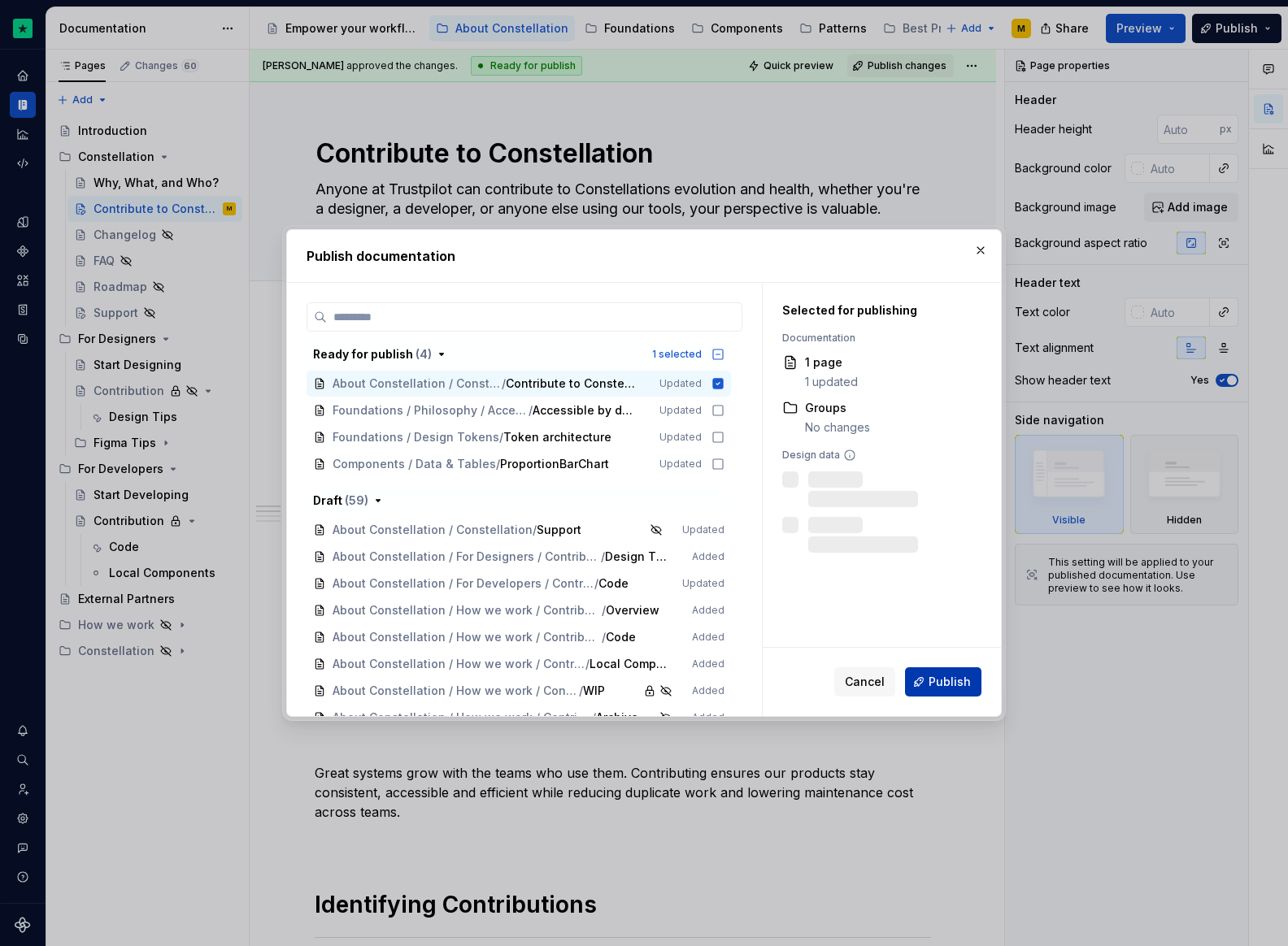
click at [938, 679] on span "Publish" at bounding box center [950, 682] width 42 height 16
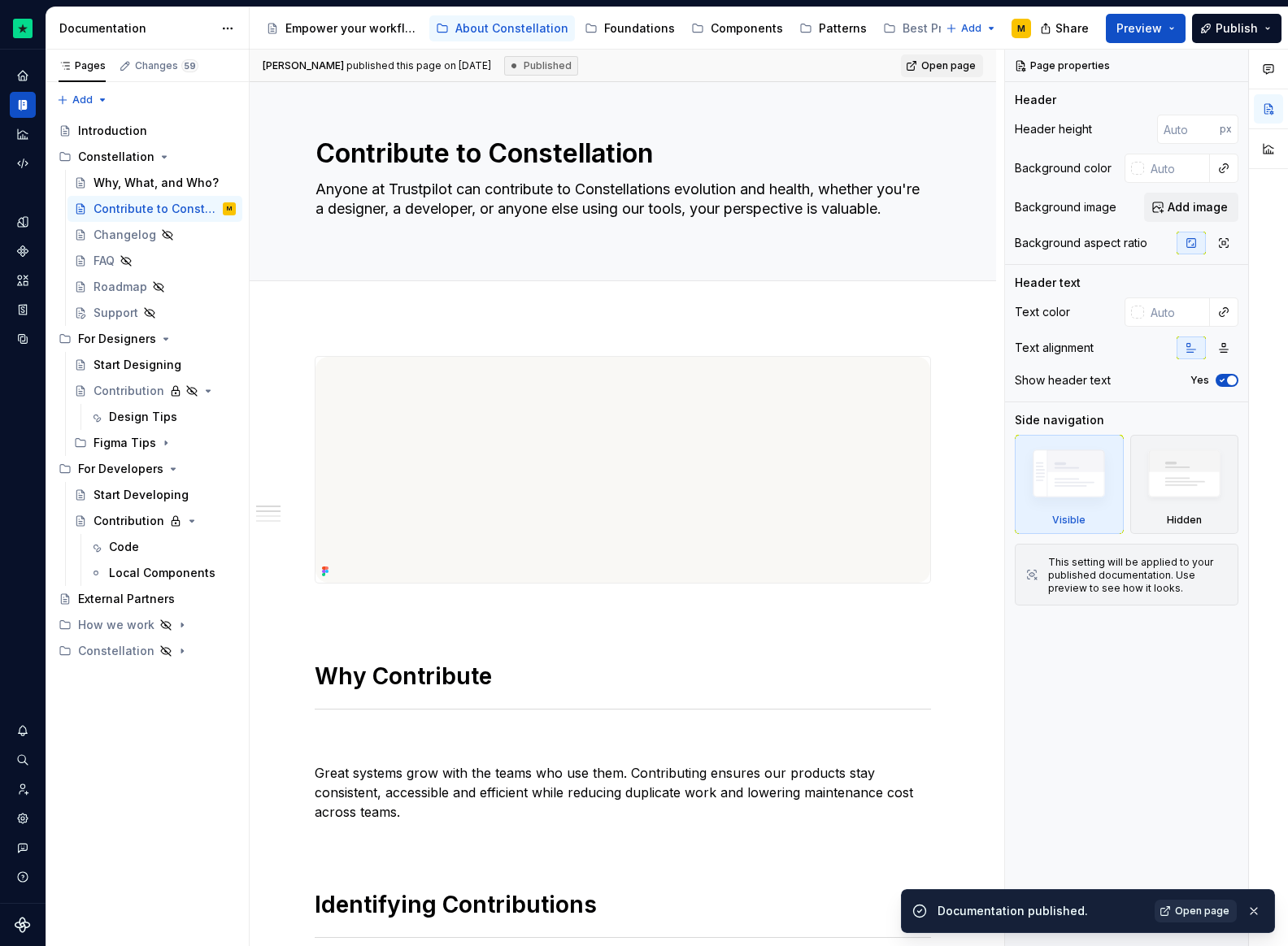
click at [1195, 912] on span "Open page" at bounding box center [1202, 911] width 55 height 13
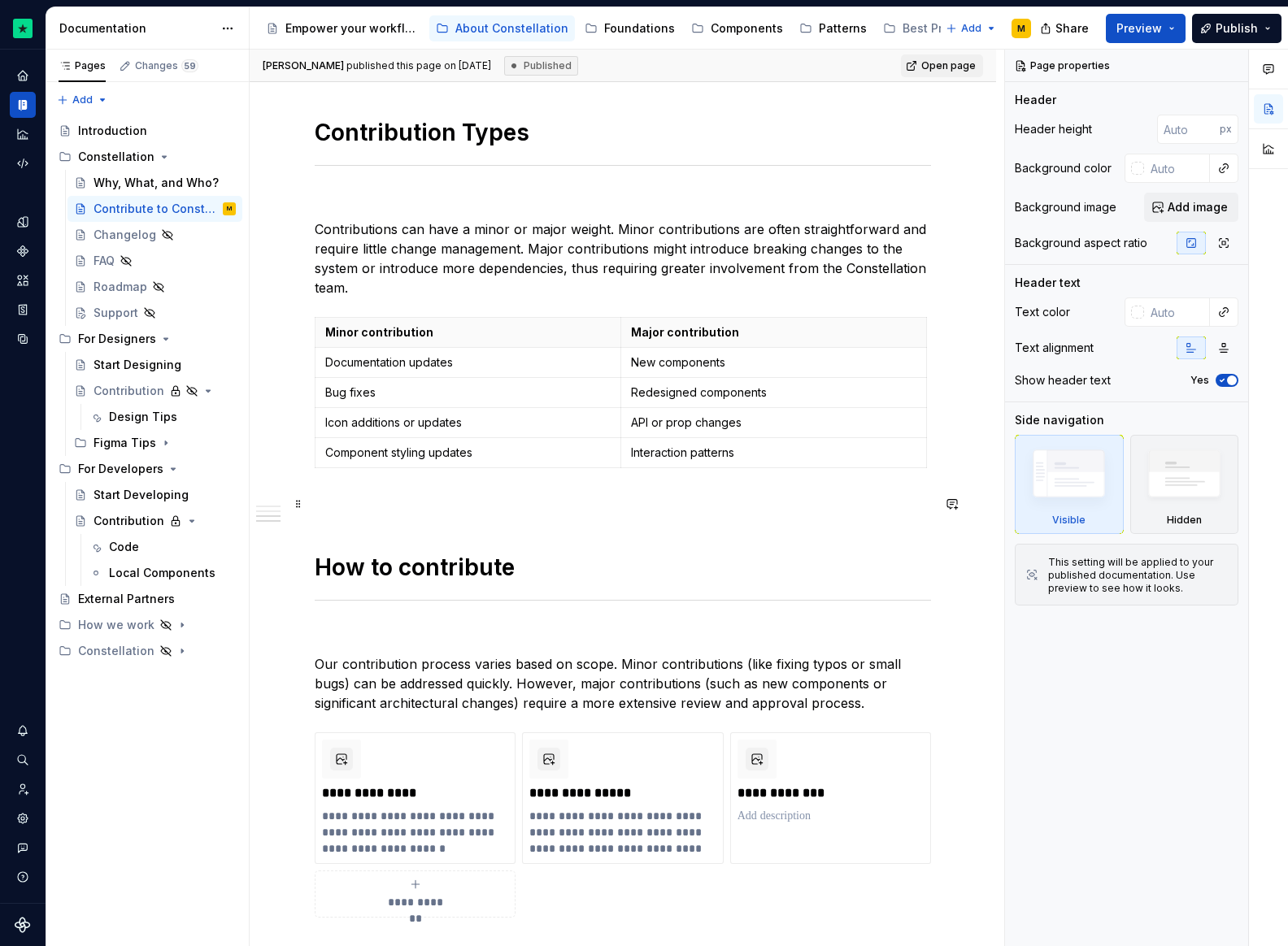
scroll to position [1595, 0]
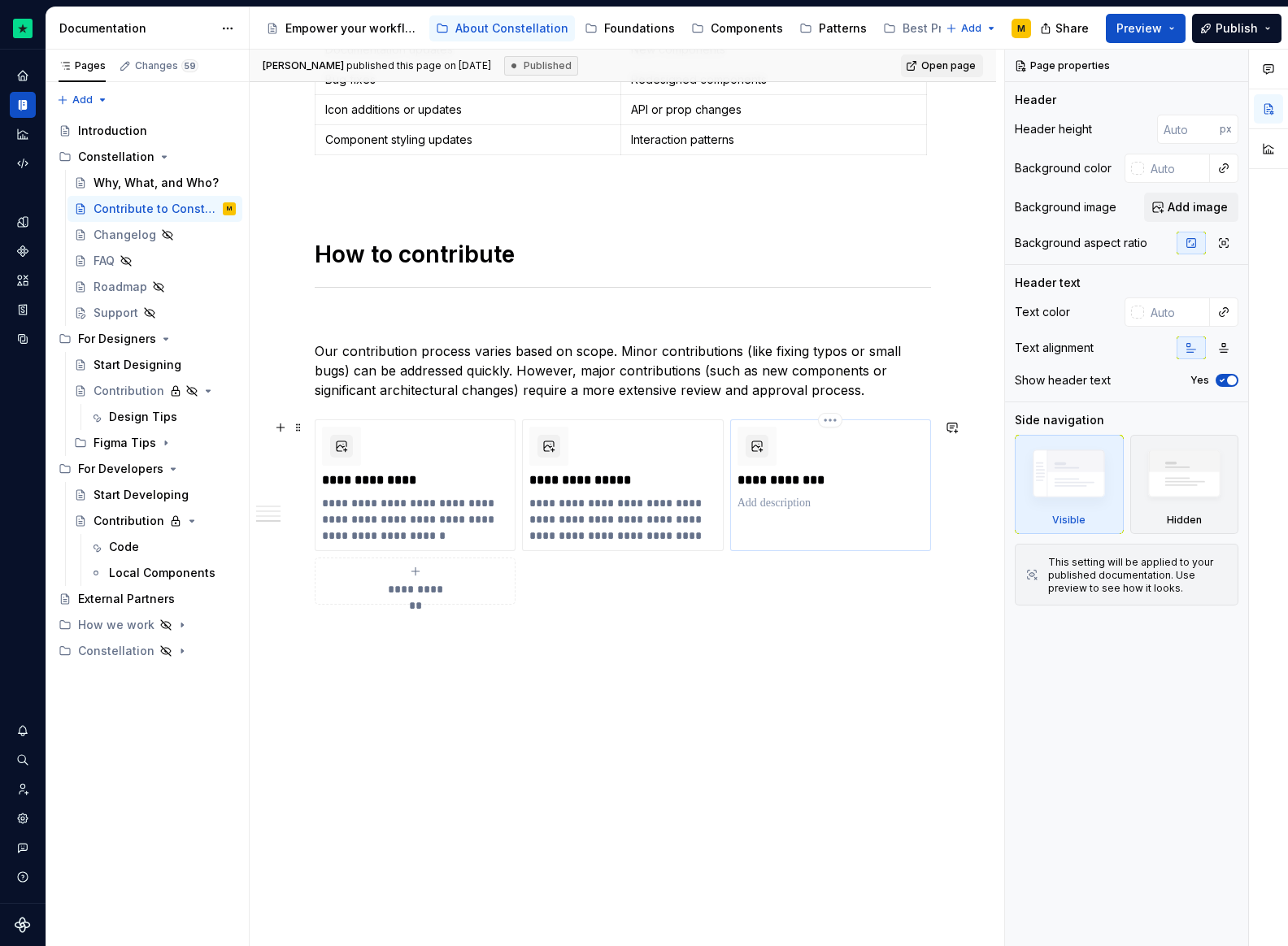
click at [778, 501] on p at bounding box center [830, 503] width 186 height 16
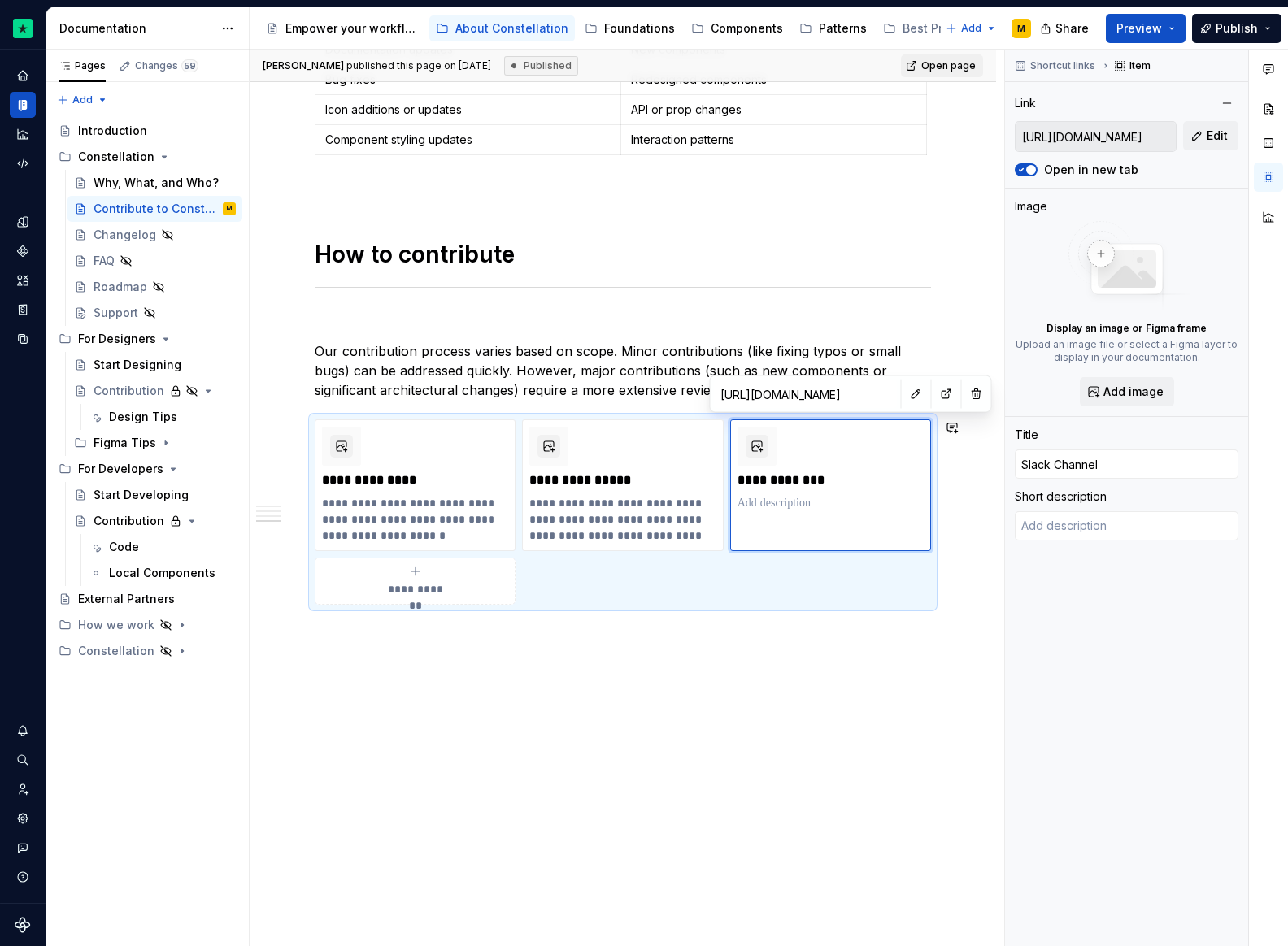
type textarea "*"
type textarea "Fo"
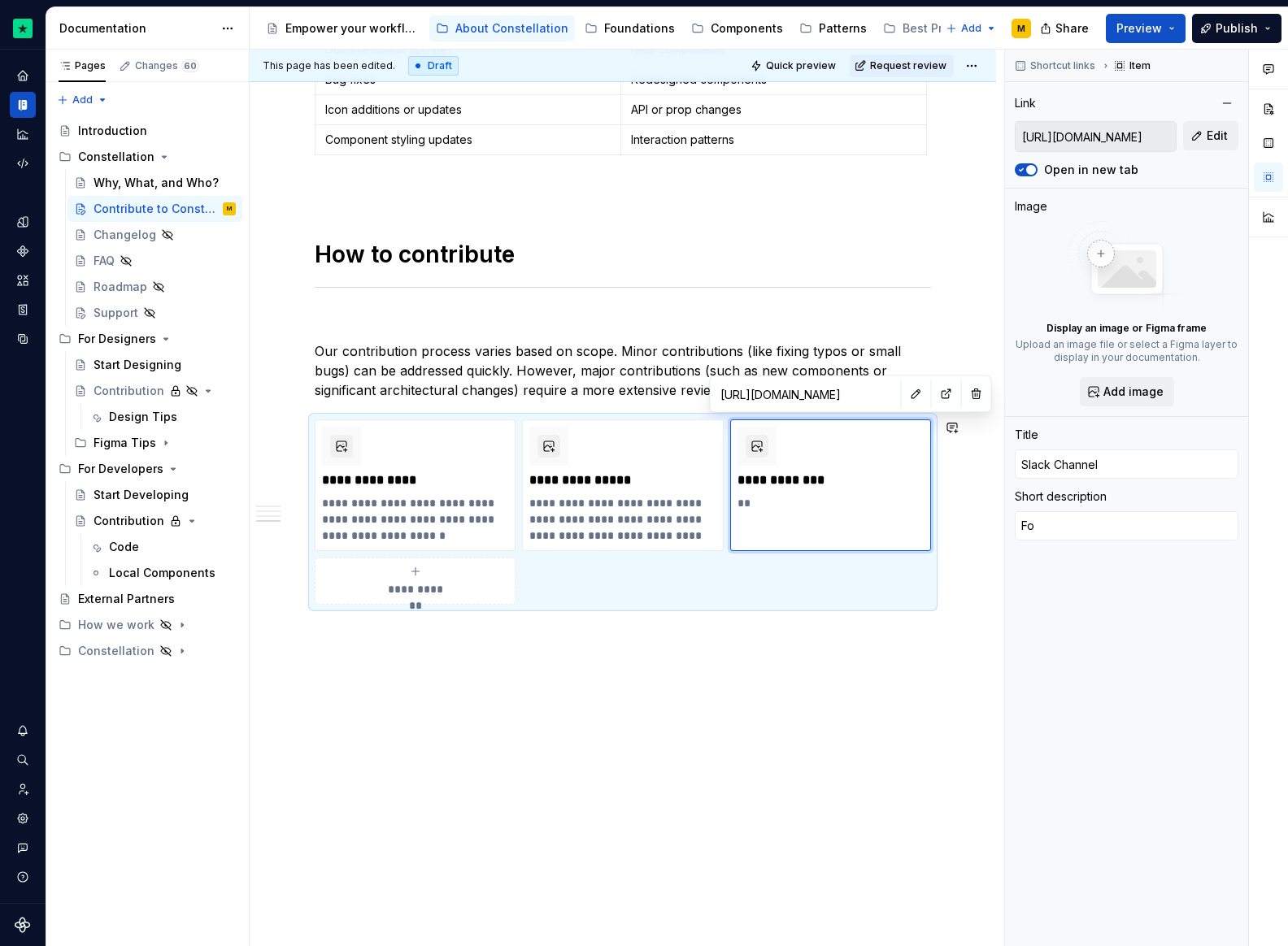
type textarea "*"
type textarea "For"
type textarea "*"
type textarea "For"
type textarea "*"
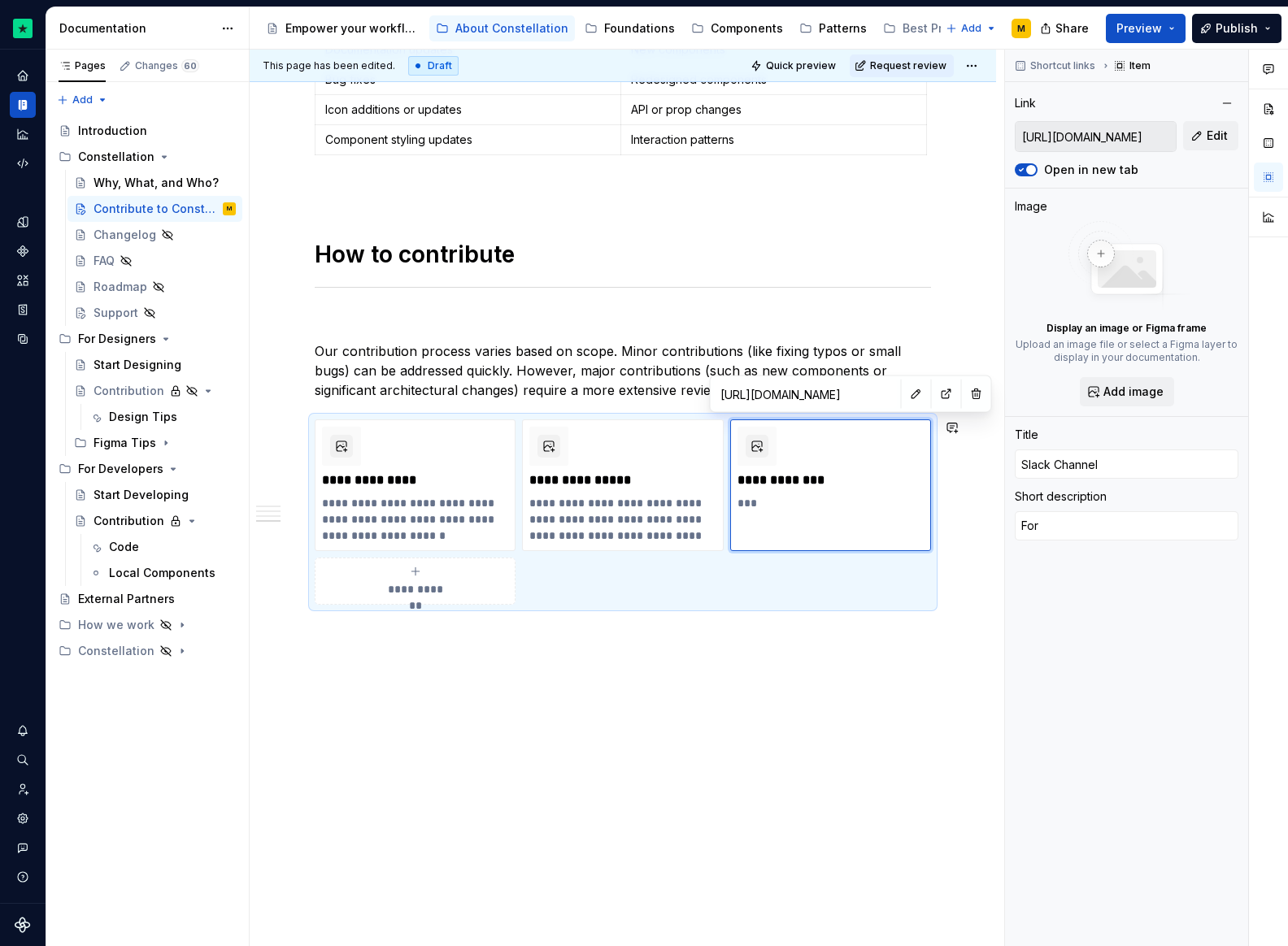
type textarea "For a"
type textarea "*"
type textarea "For an"
type textarea "*"
type textarea "For any"
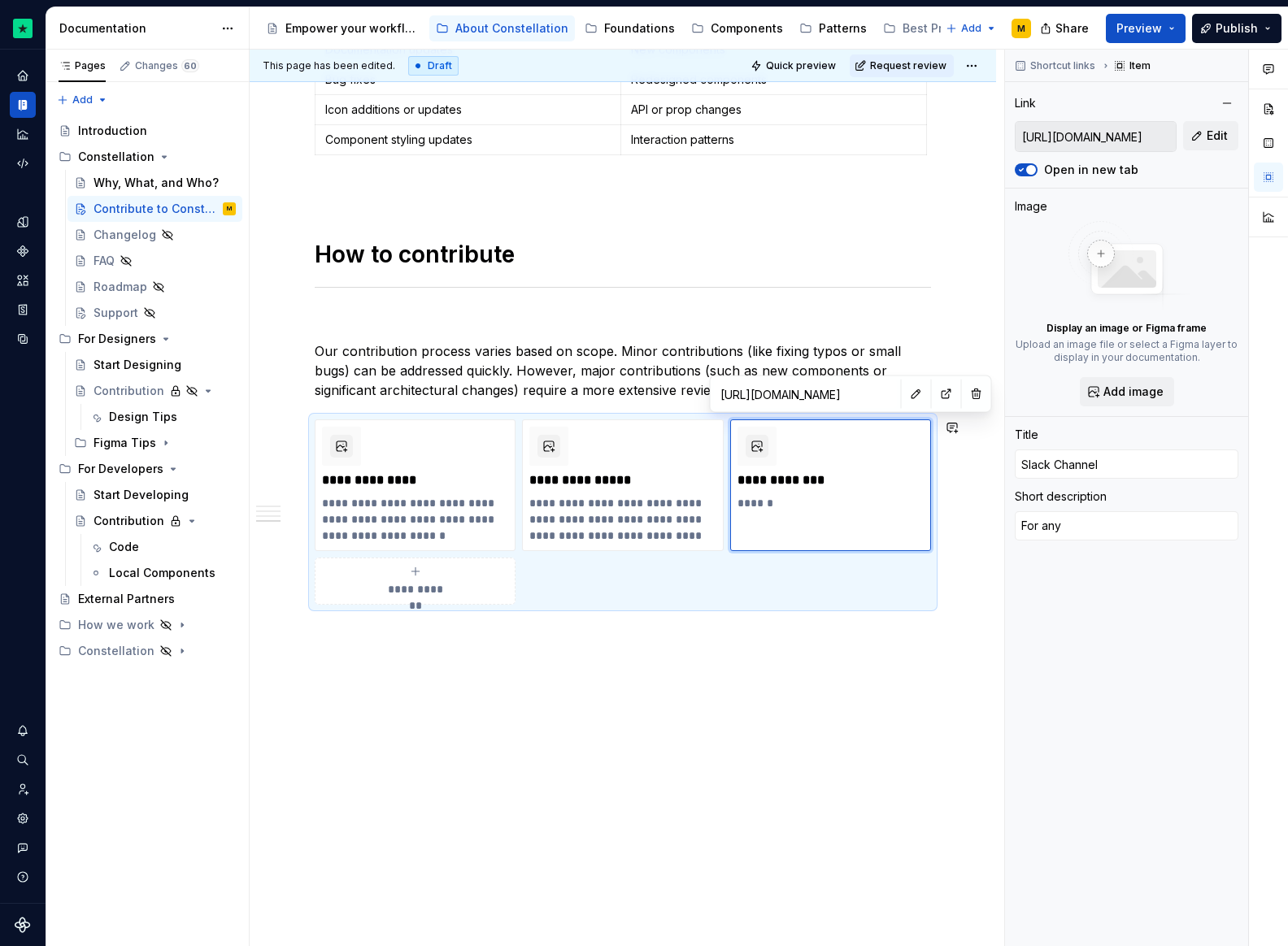
type textarea "*"
type textarea "For anyu"
type textarea "*"
type textarea "For anyut"
type textarea "*"
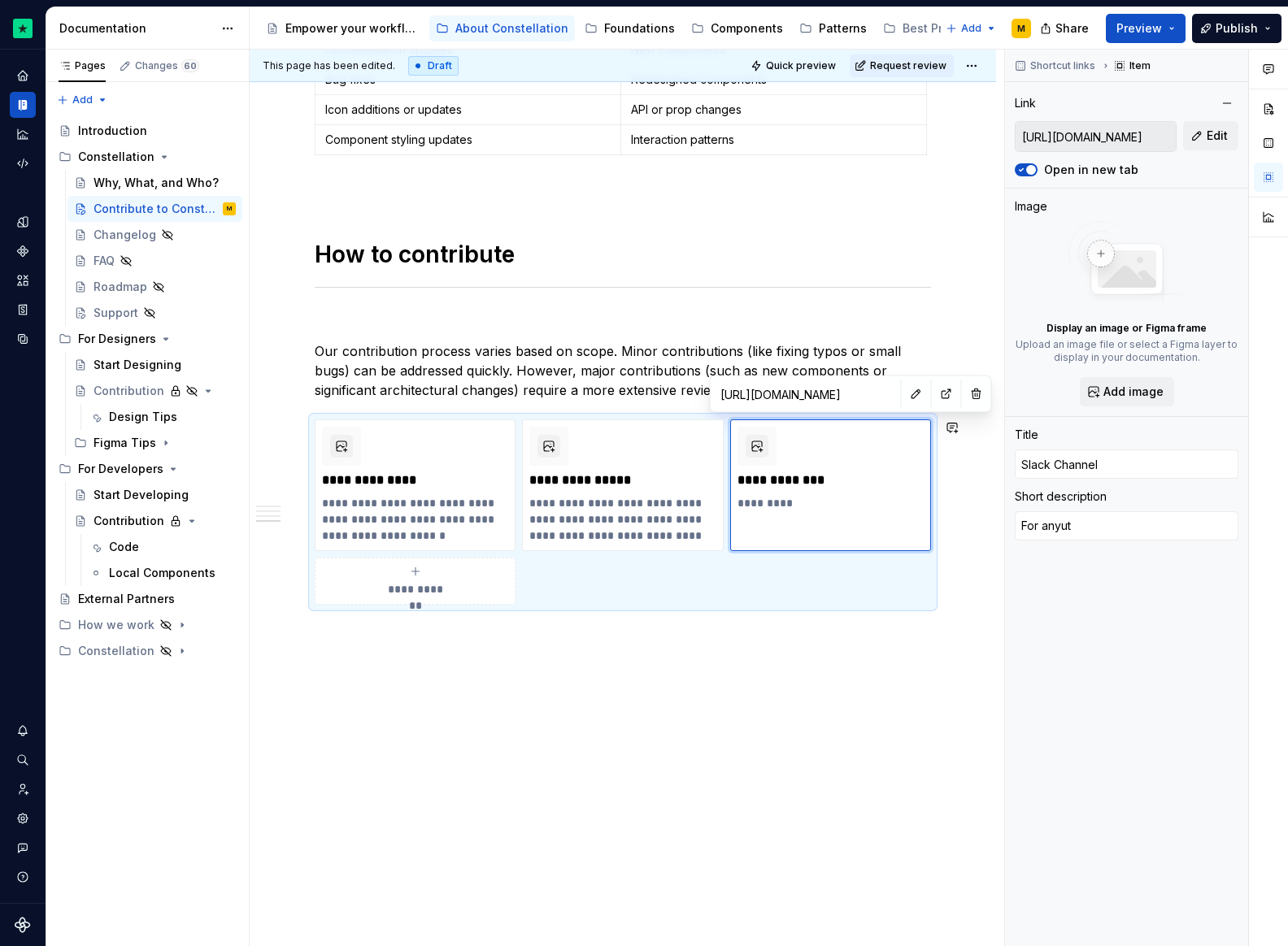
type textarea "For anyuth"
type textarea "*"
type textarea "For anyut"
type textarea "*"
type textarea "For anyu"
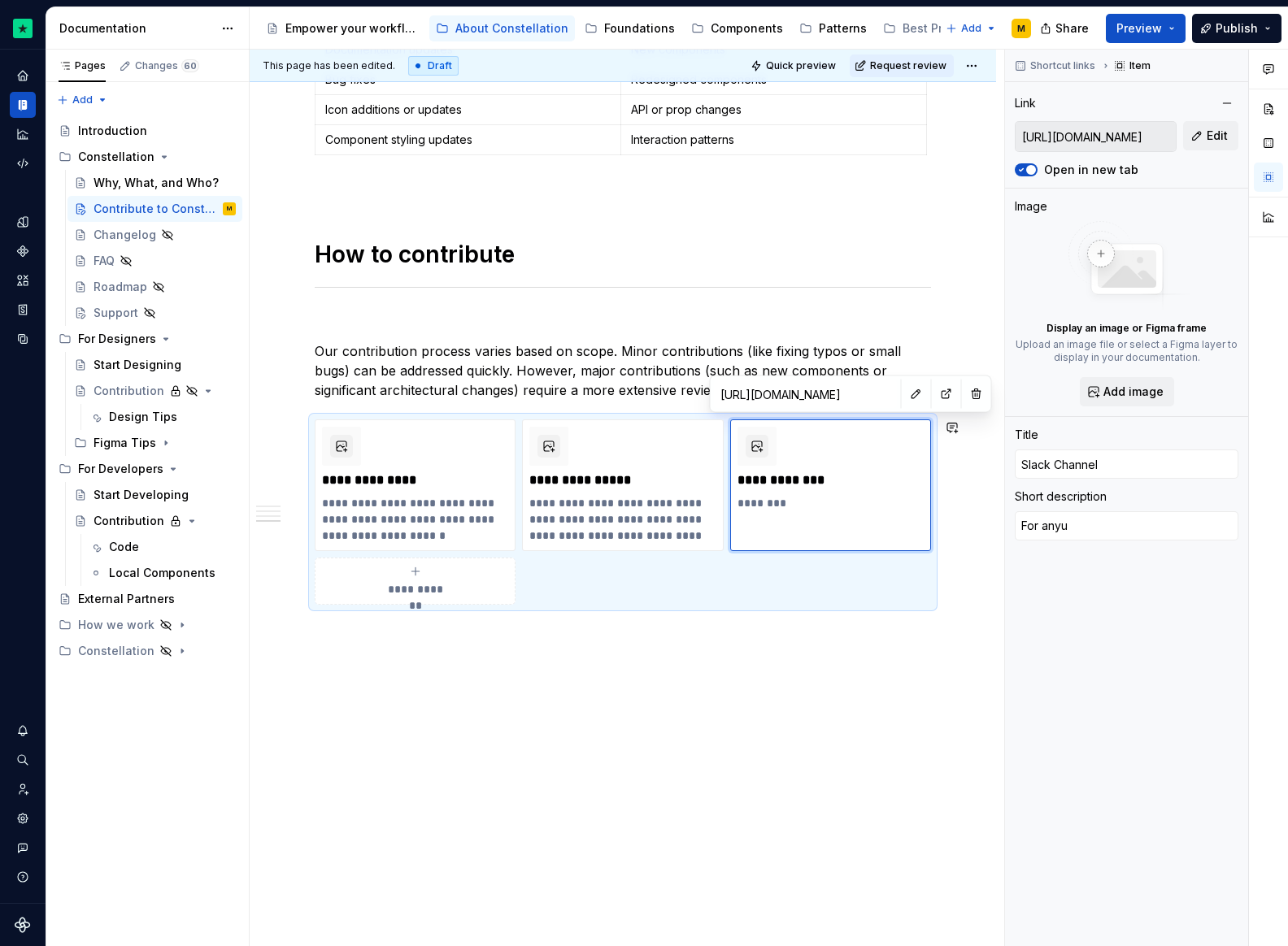
type textarea "*"
type textarea "For any"
type textarea "*"
type textarea "For anyt"
type textarea "*"
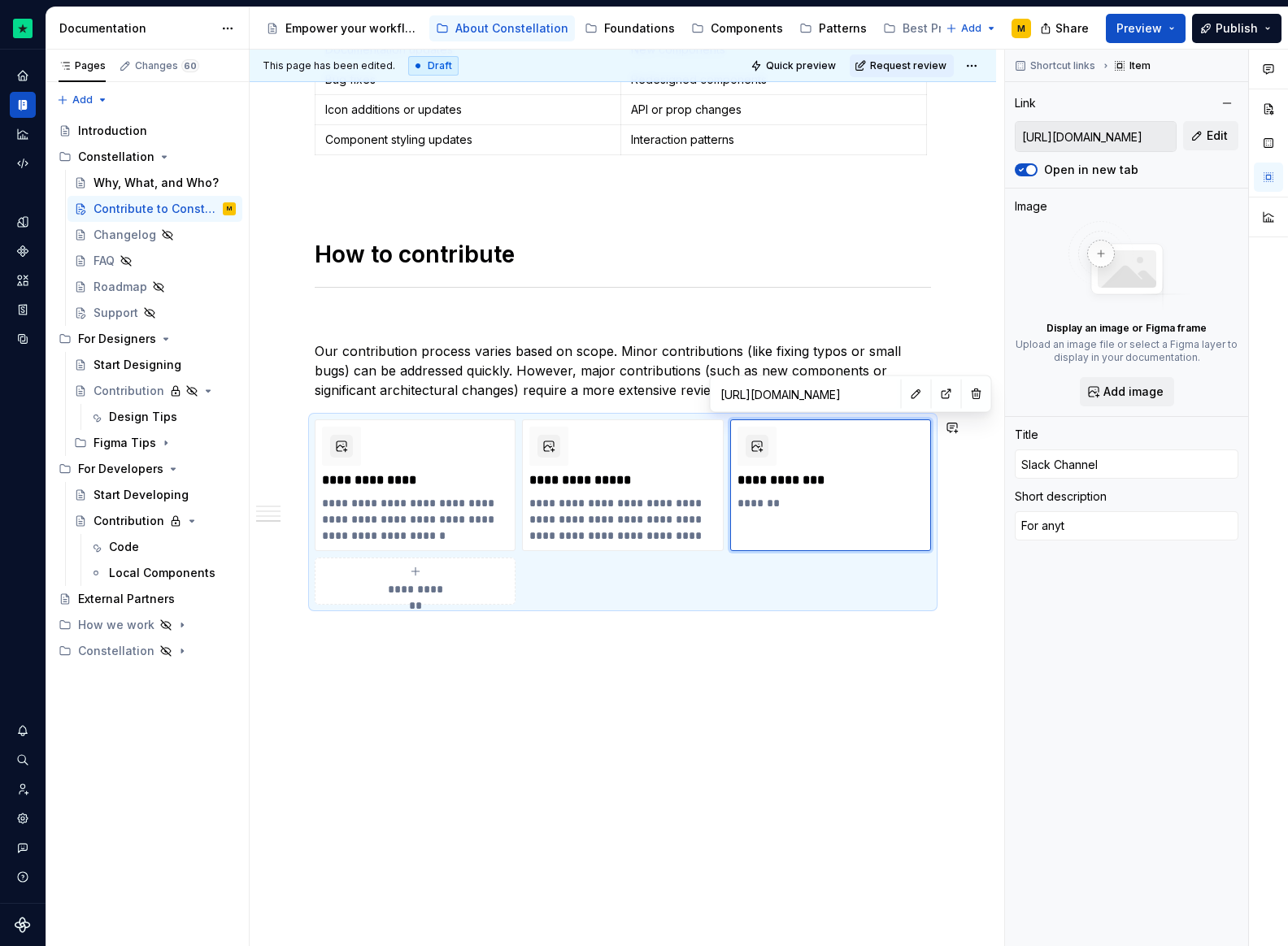
type textarea "For anyth"
type textarea "*"
type textarea "For anythi"
type textarea "*"
type textarea "For anythin"
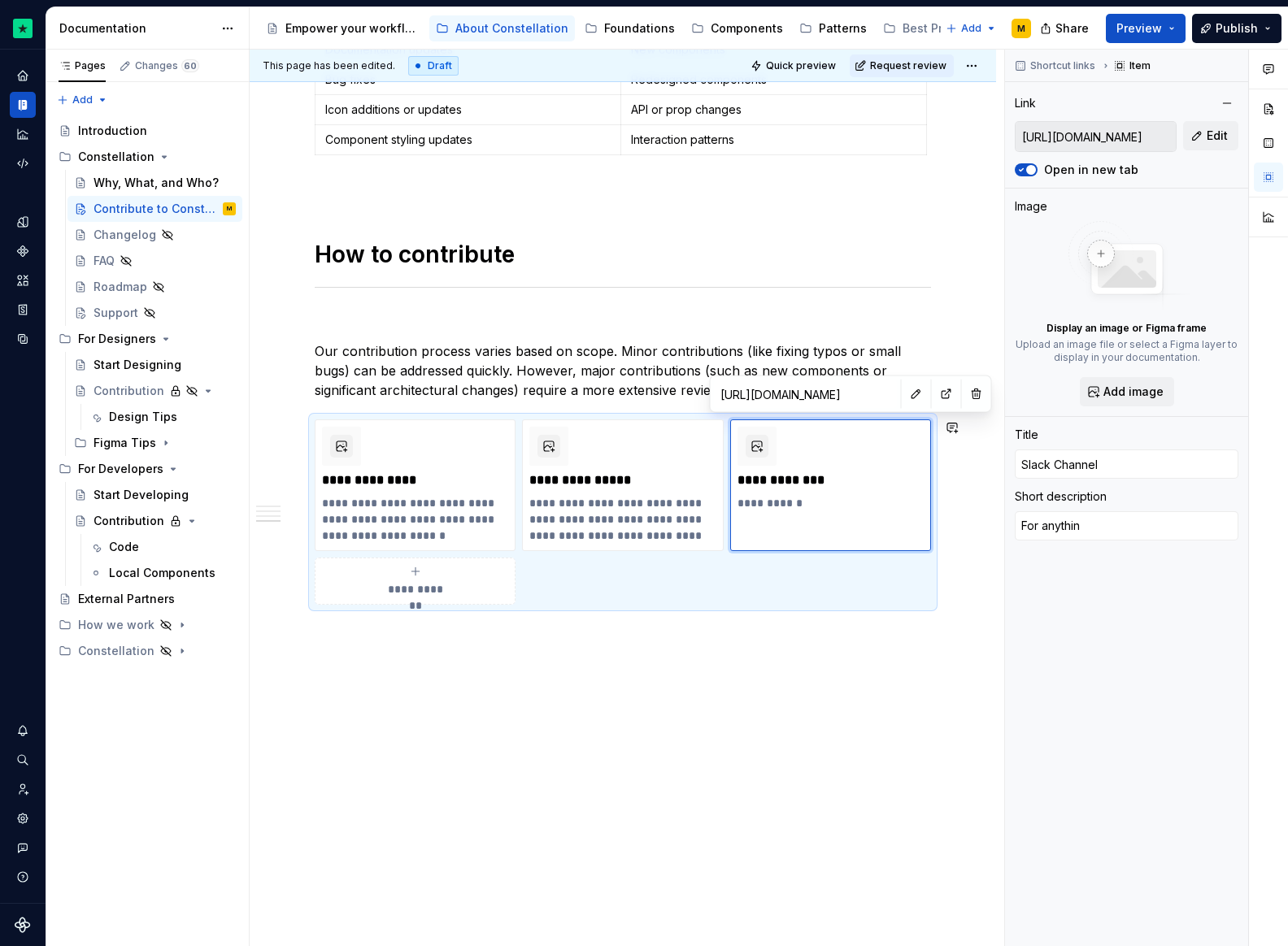
type textarea "*"
type textarea "For anything"
type textarea "*"
type textarea "For anything"
type textarea "*"
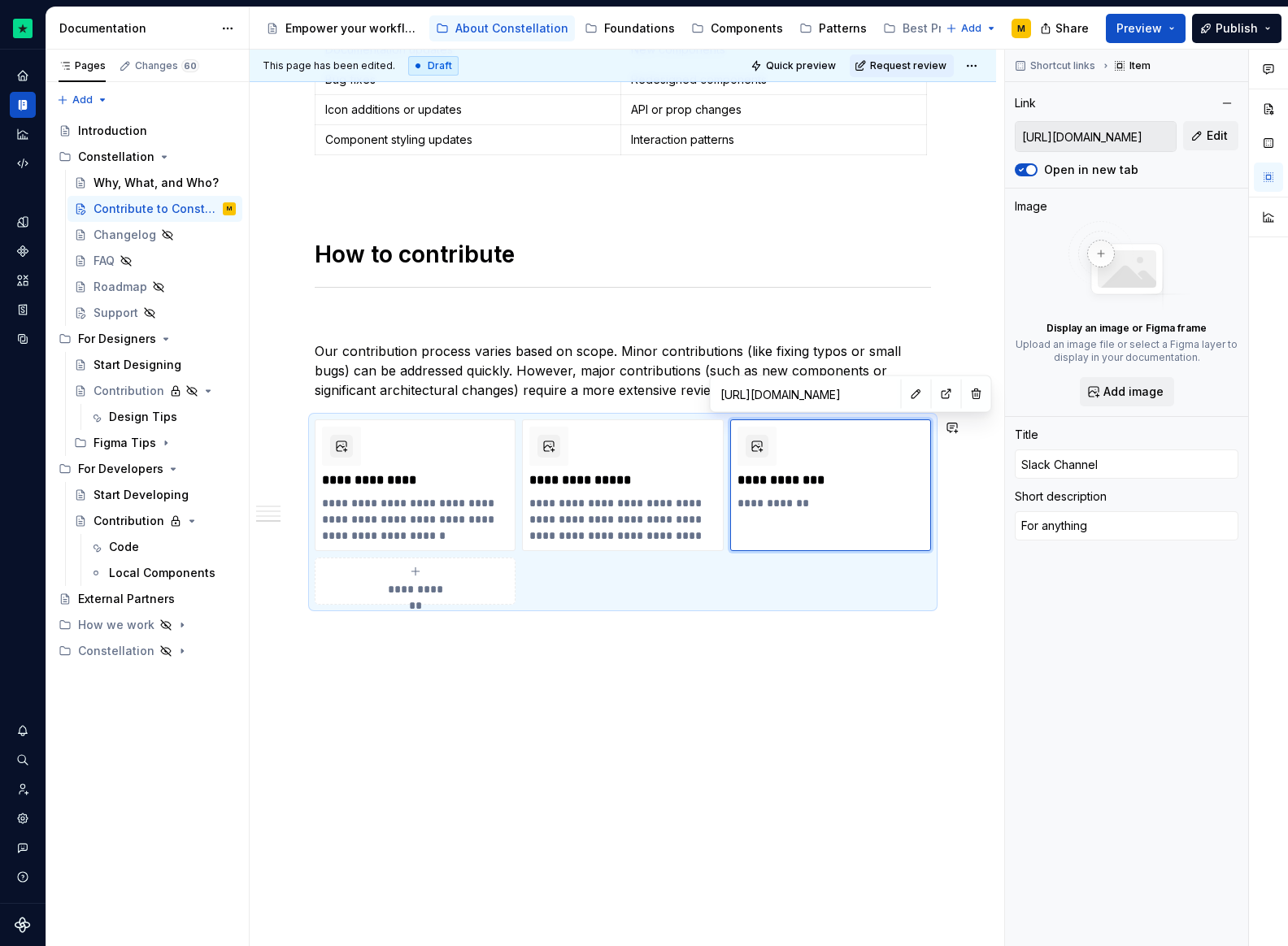
type textarea "For anything s"
type textarea "*"
type textarea "For anything"
type textarea "*"
type textarea "For anything e"
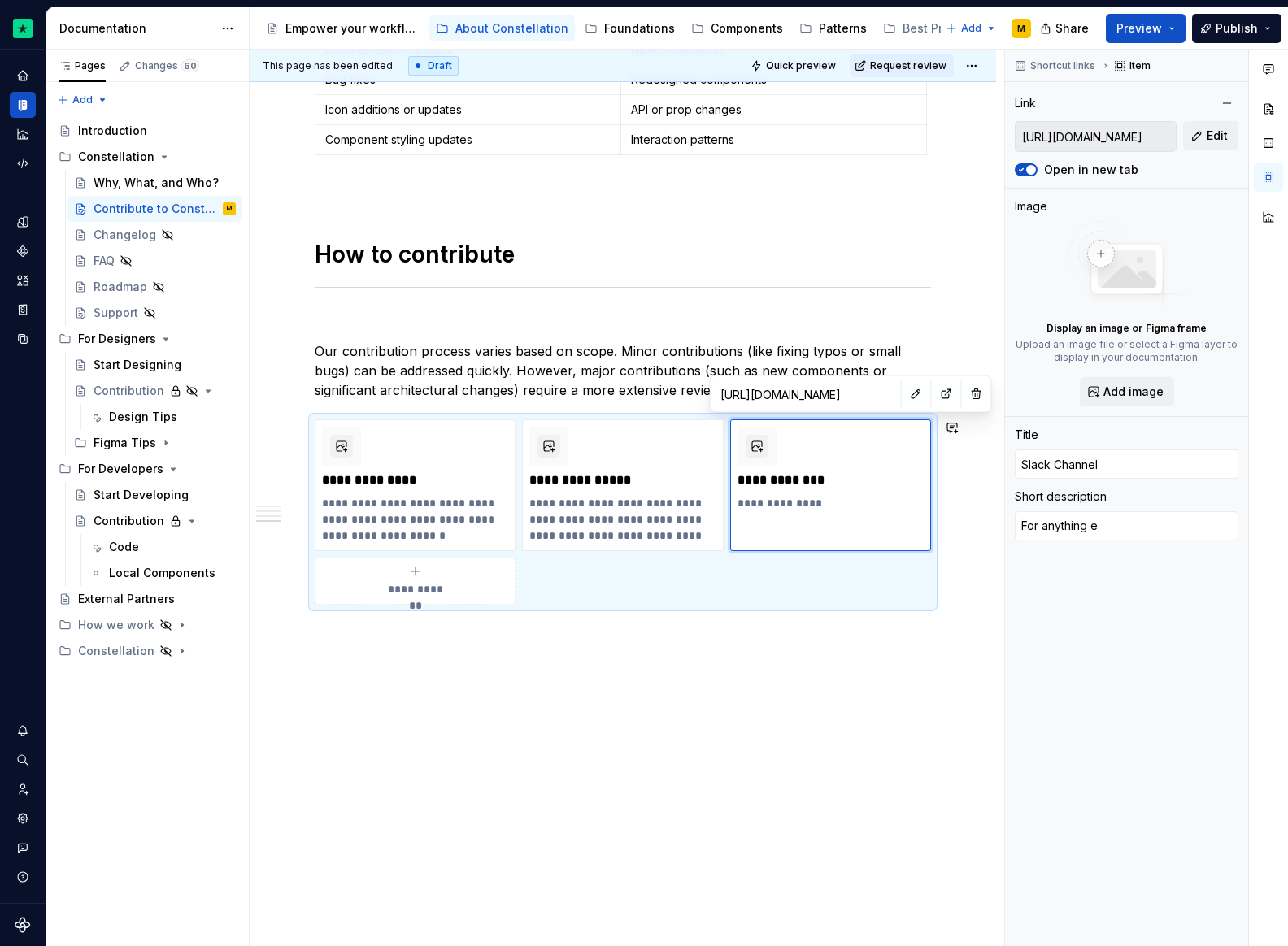
type textarea "*"
type textarea "For anything el"
type textarea "*"
type textarea "For anything els"
type textarea "*"
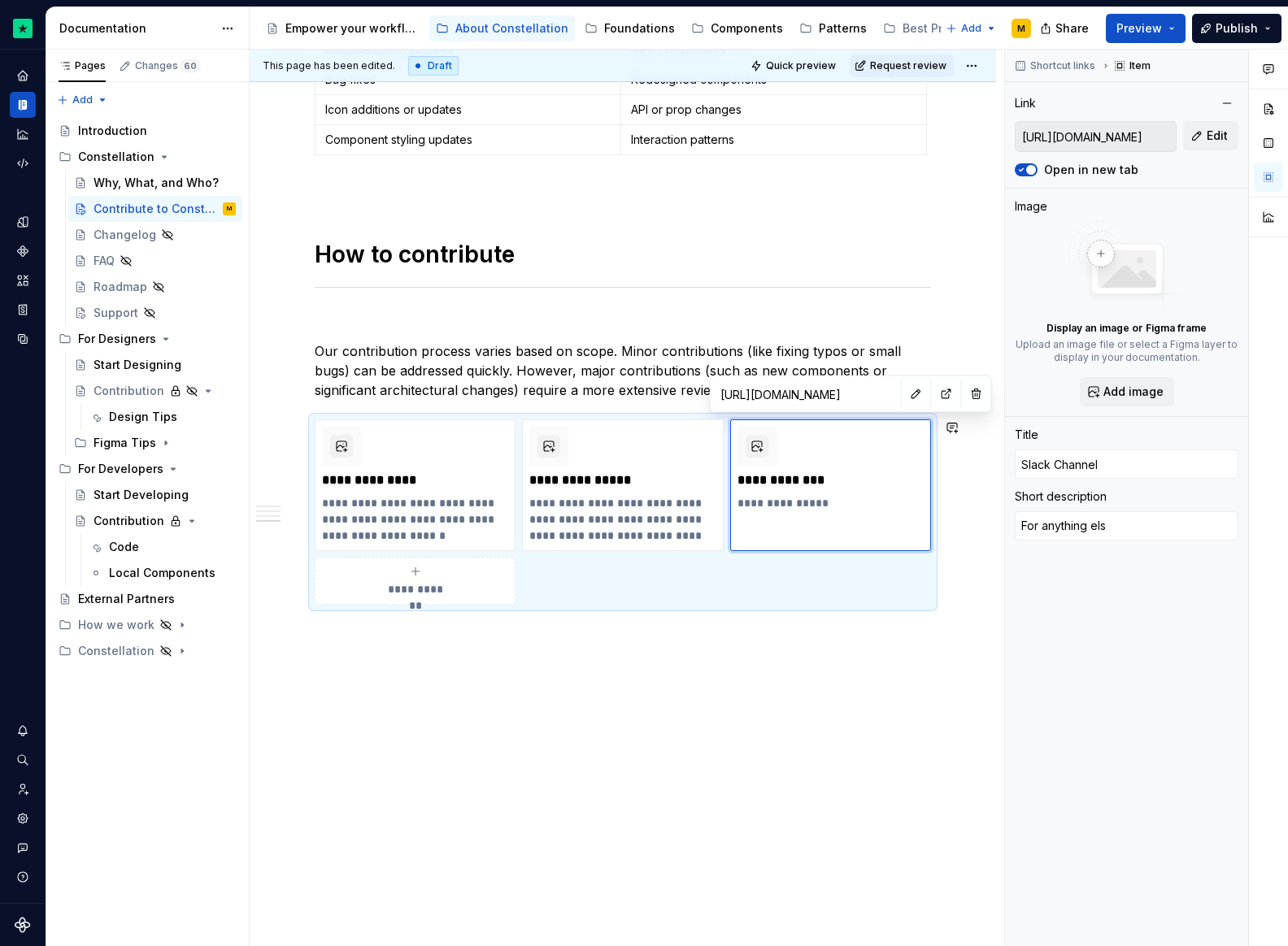
type textarea "For anything else"
type textarea "*"
type textarea "For anything else"
type textarea "*"
type textarea "For anything else s"
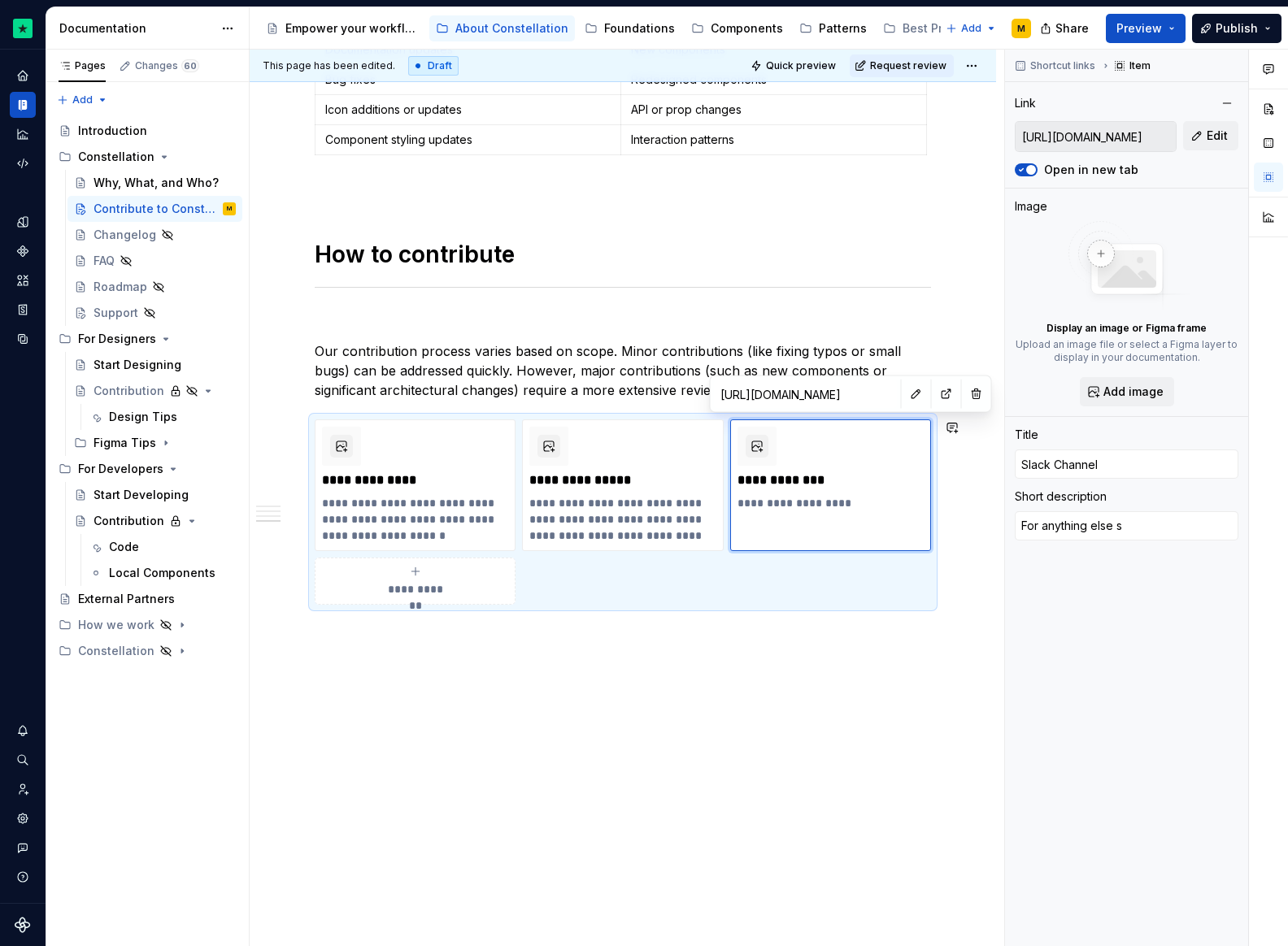
type textarea "*"
type textarea "For anything else su"
type textarea "*"
type textarea "For anything else suc"
type textarea "*"
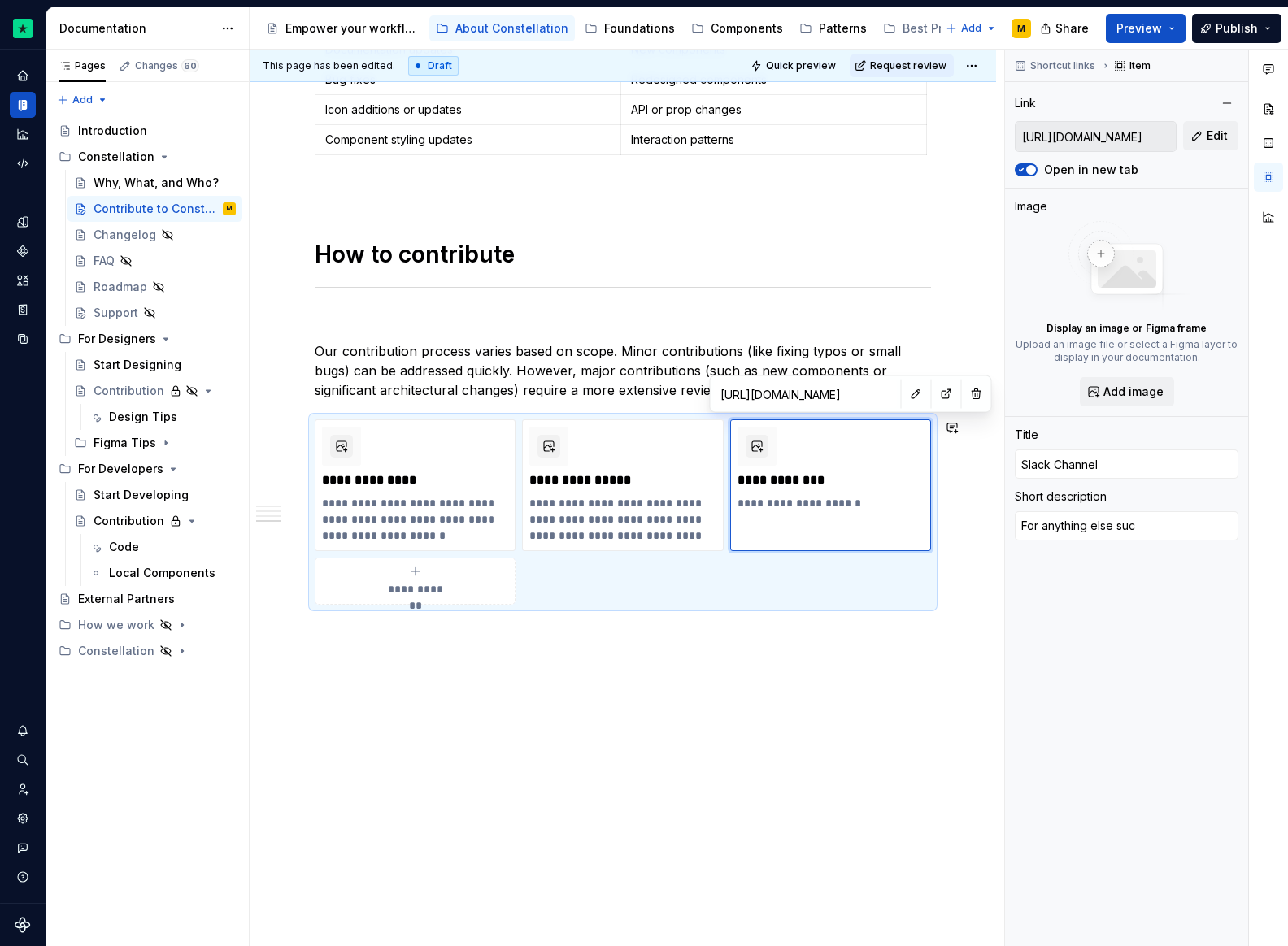
type textarea "For anything else such"
type textarea "*"
type textarea "For anything else such"
type textarea "*"
type textarea "For anything else such a"
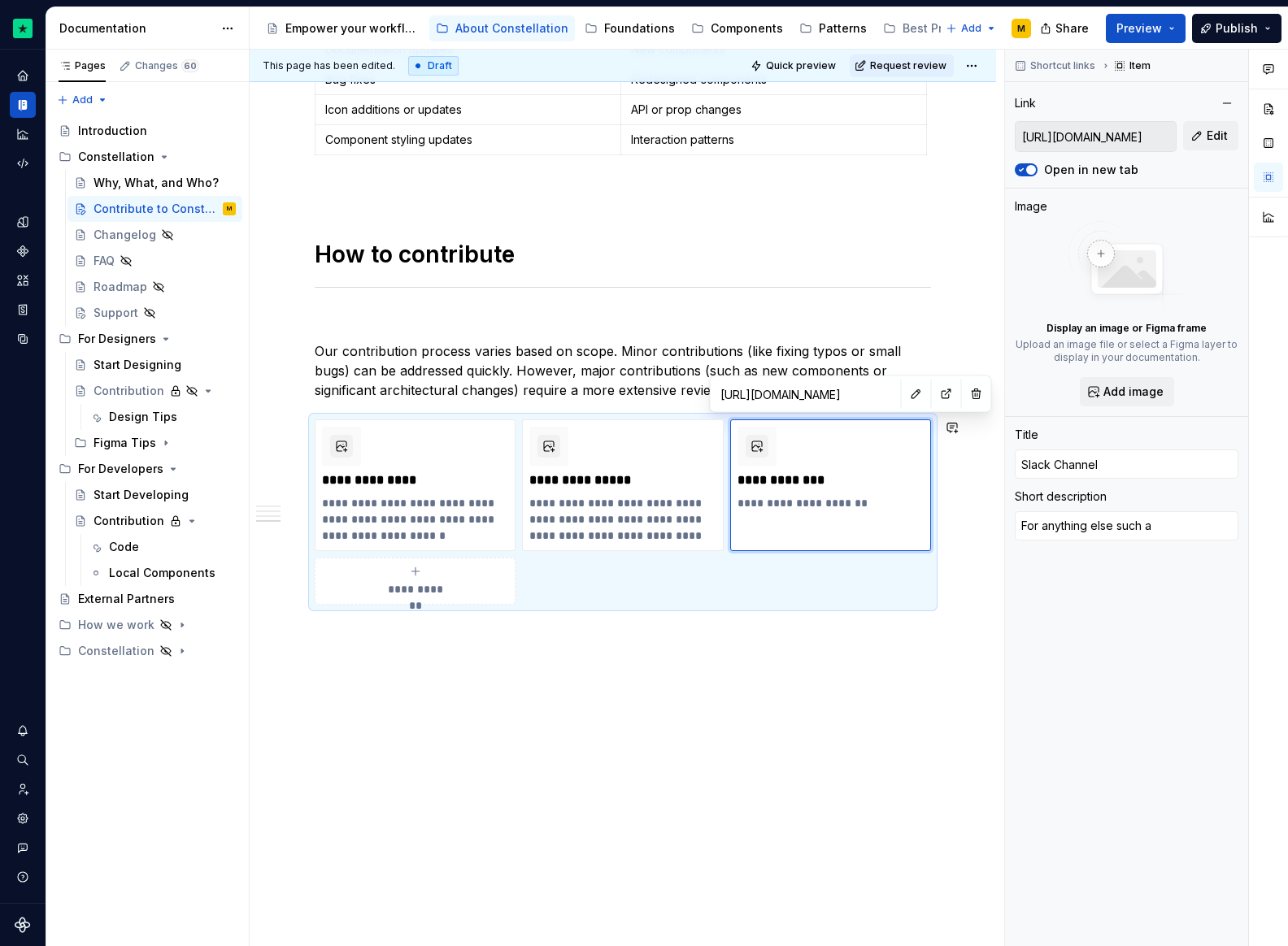
type textarea "*"
type textarea "For anything else such as"
type textarea "*"
type textarea "For anything else such as"
type textarea "*"
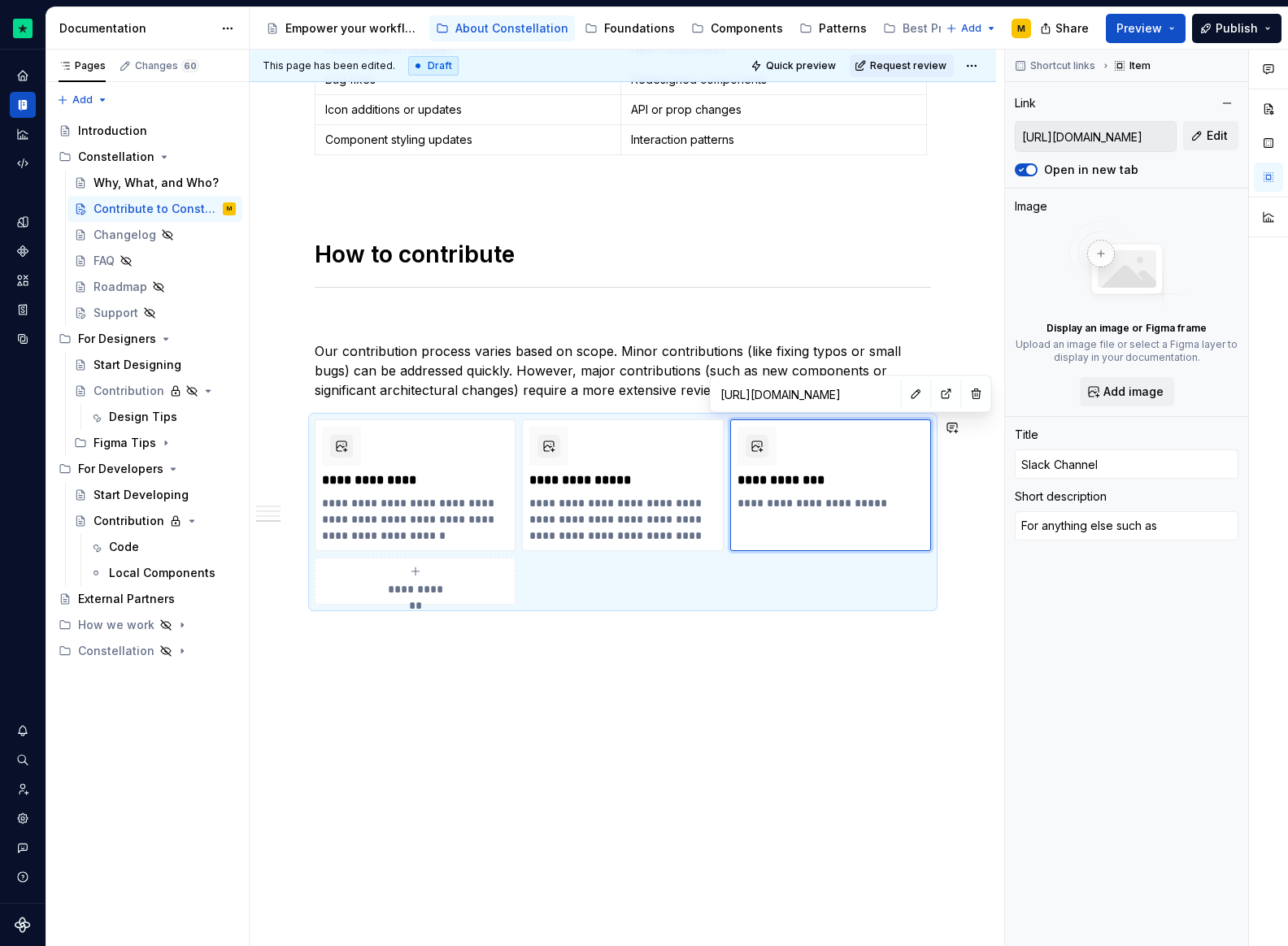
type textarea "For anything else such as q"
type textarea "*"
type textarea "For anything else such as qu"
type textarea "*"
type textarea "For anything else such as que"
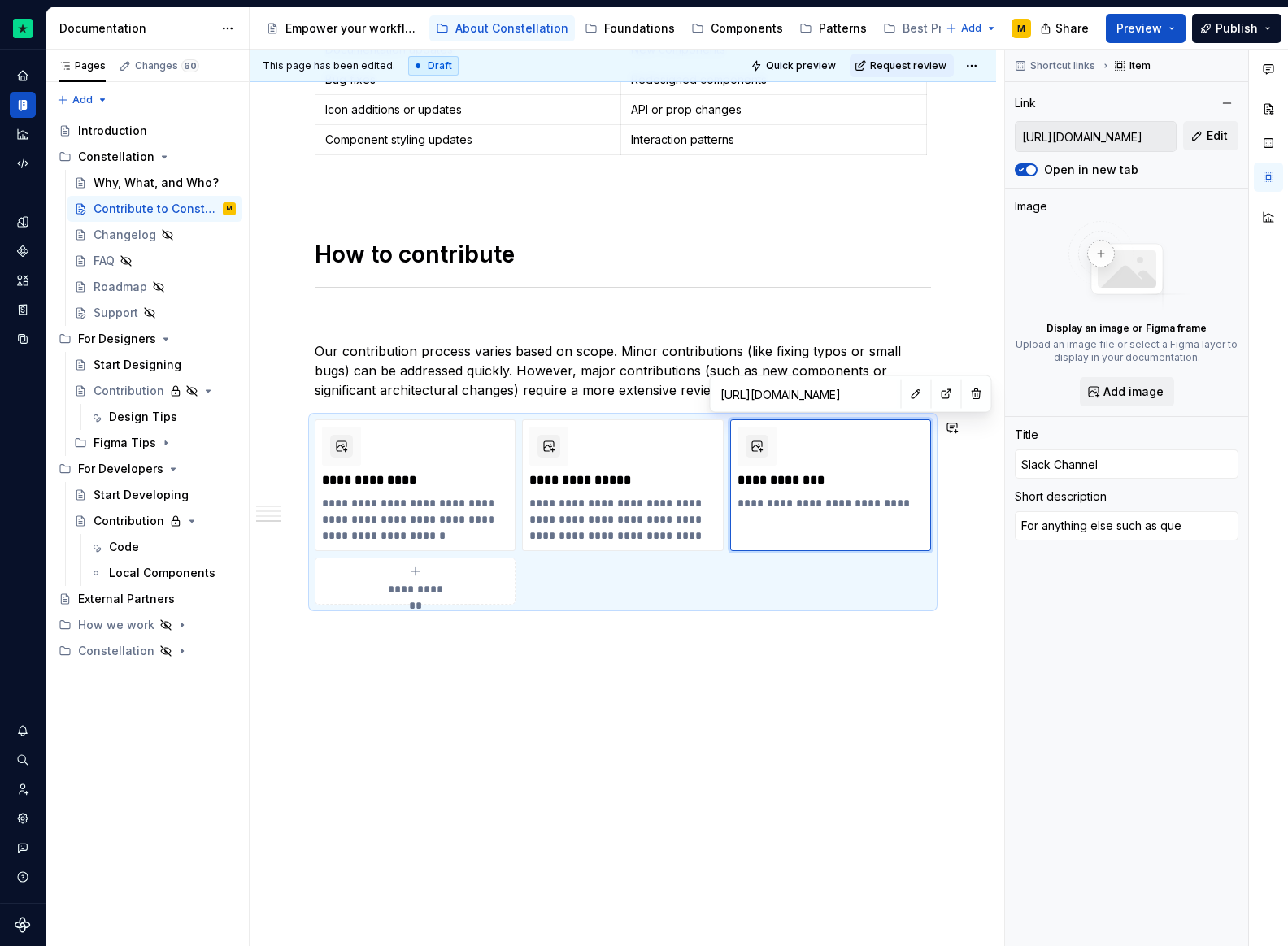
type textarea "*"
type textarea "For anything else such as ques"
type textarea "*"
type textarea "For anything else such as quest"
type textarea "*"
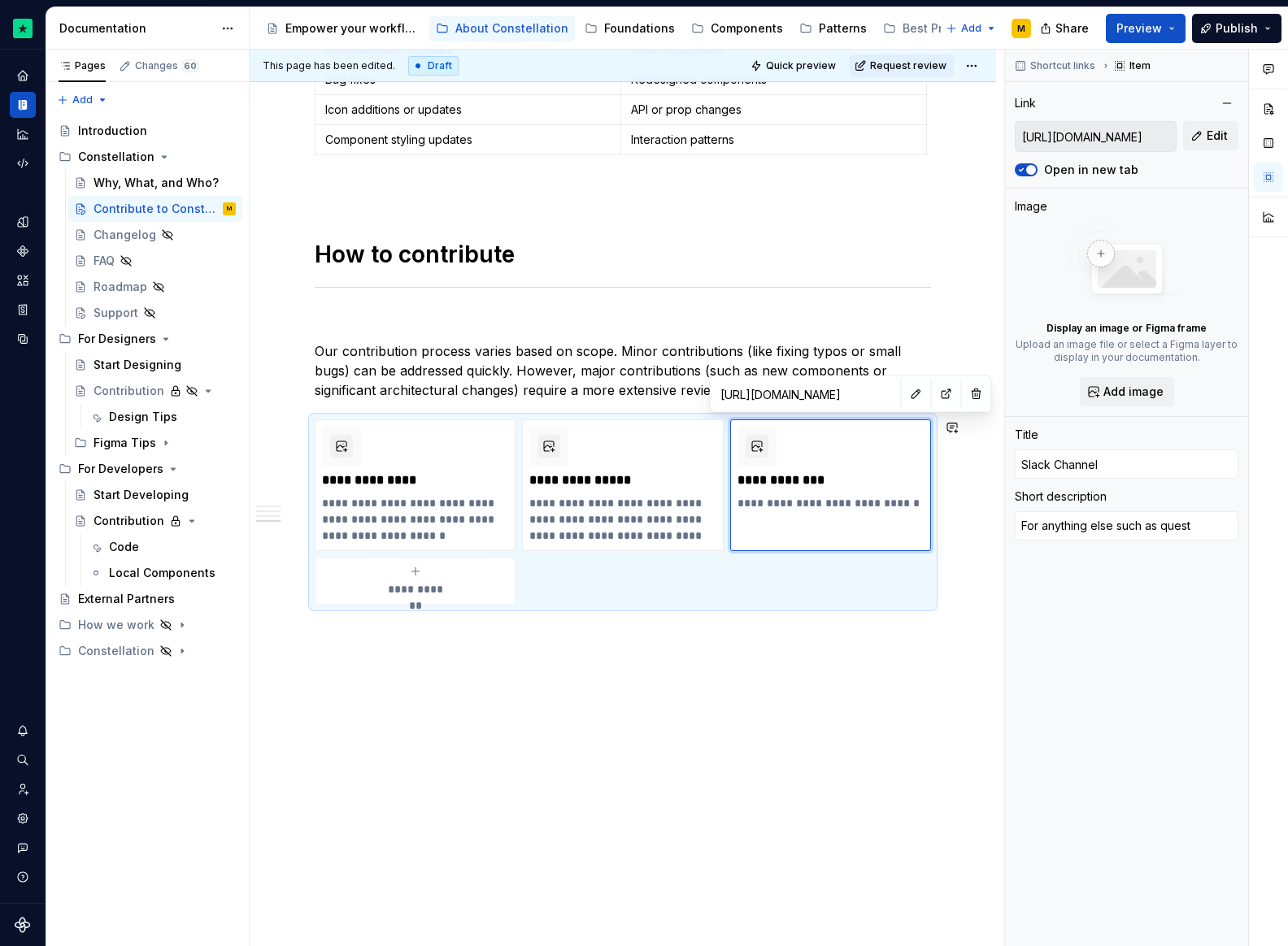
type textarea "For anything else such as questi"
type textarea "*"
type textarea "For anything else such as questio"
type textarea "*"
type textarea "For anything else such as question"
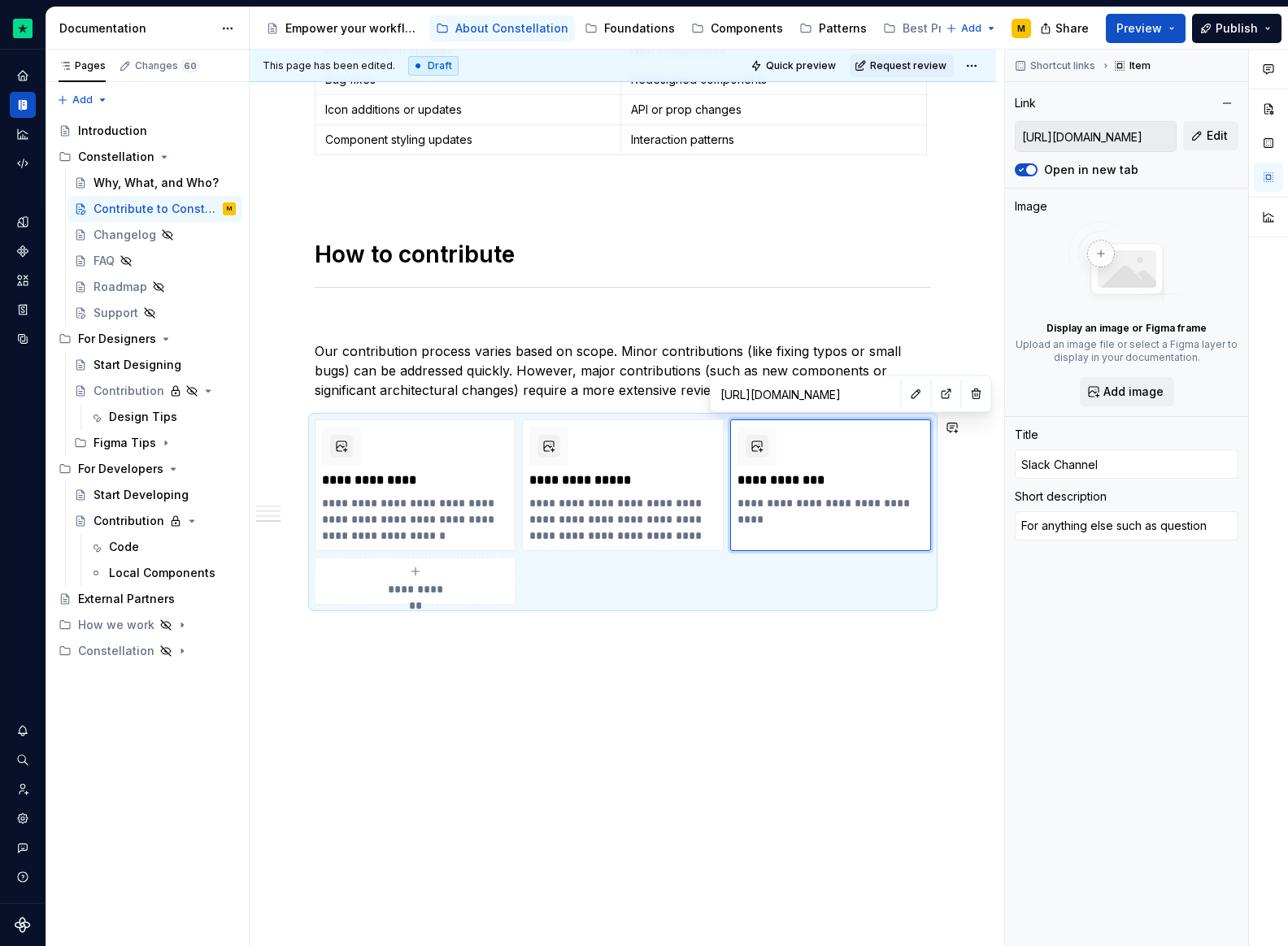
type textarea "*"
type textarea "For anything else such as questions"
type textarea "*"
type textarea "For anything else such as questions"
type textarea "*"
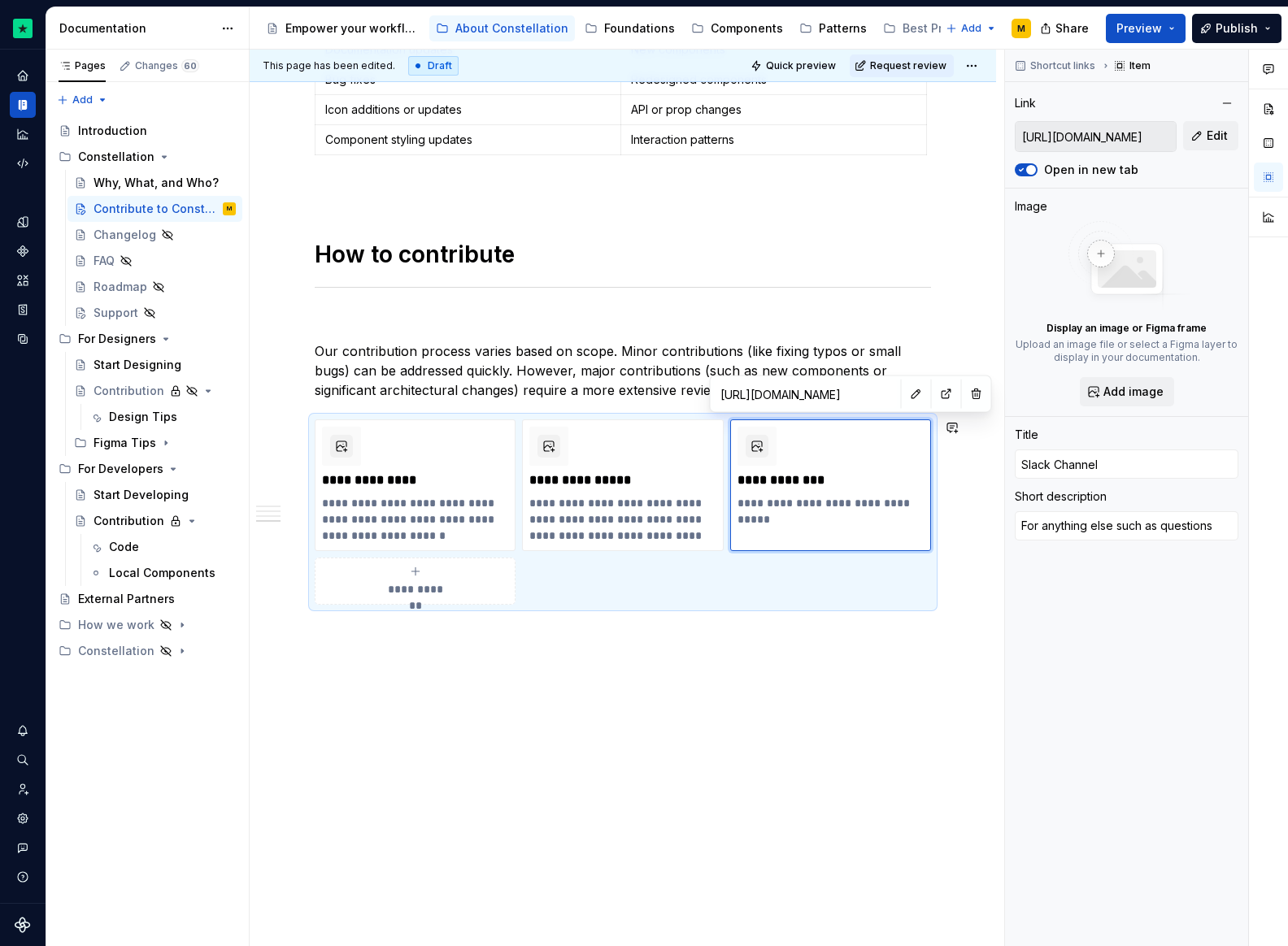
type textarea "For anything else such as questions o"
type textarea "*"
type textarea "For anything else such as questions or"
type textarea "*"
type textarea "For anything else such as questions or"
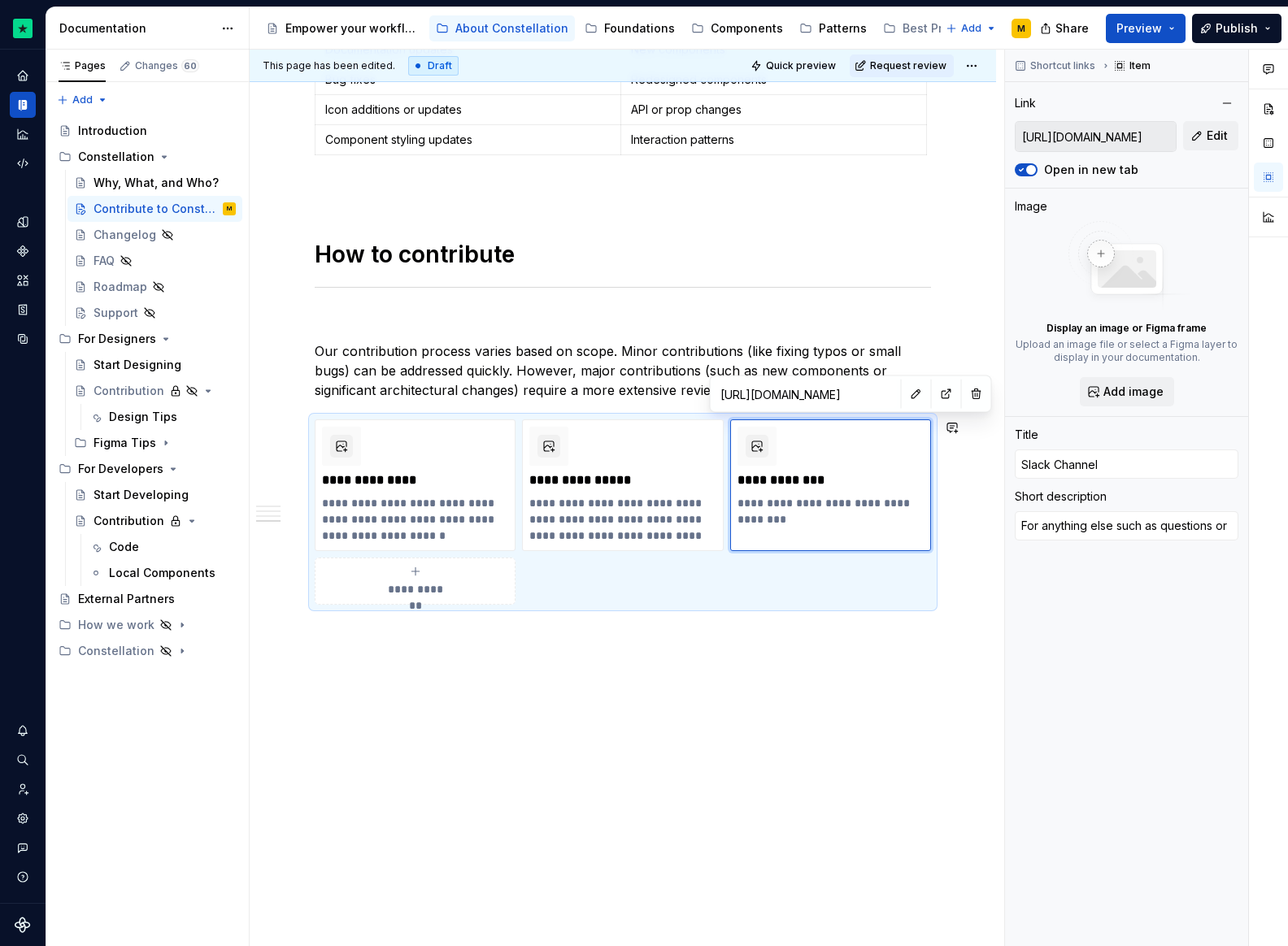
type textarea "*"
type textarea "For anything else such as questions or t"
type textarea "*"
type textarea "For anything else such as questions or to"
type textarea "*"
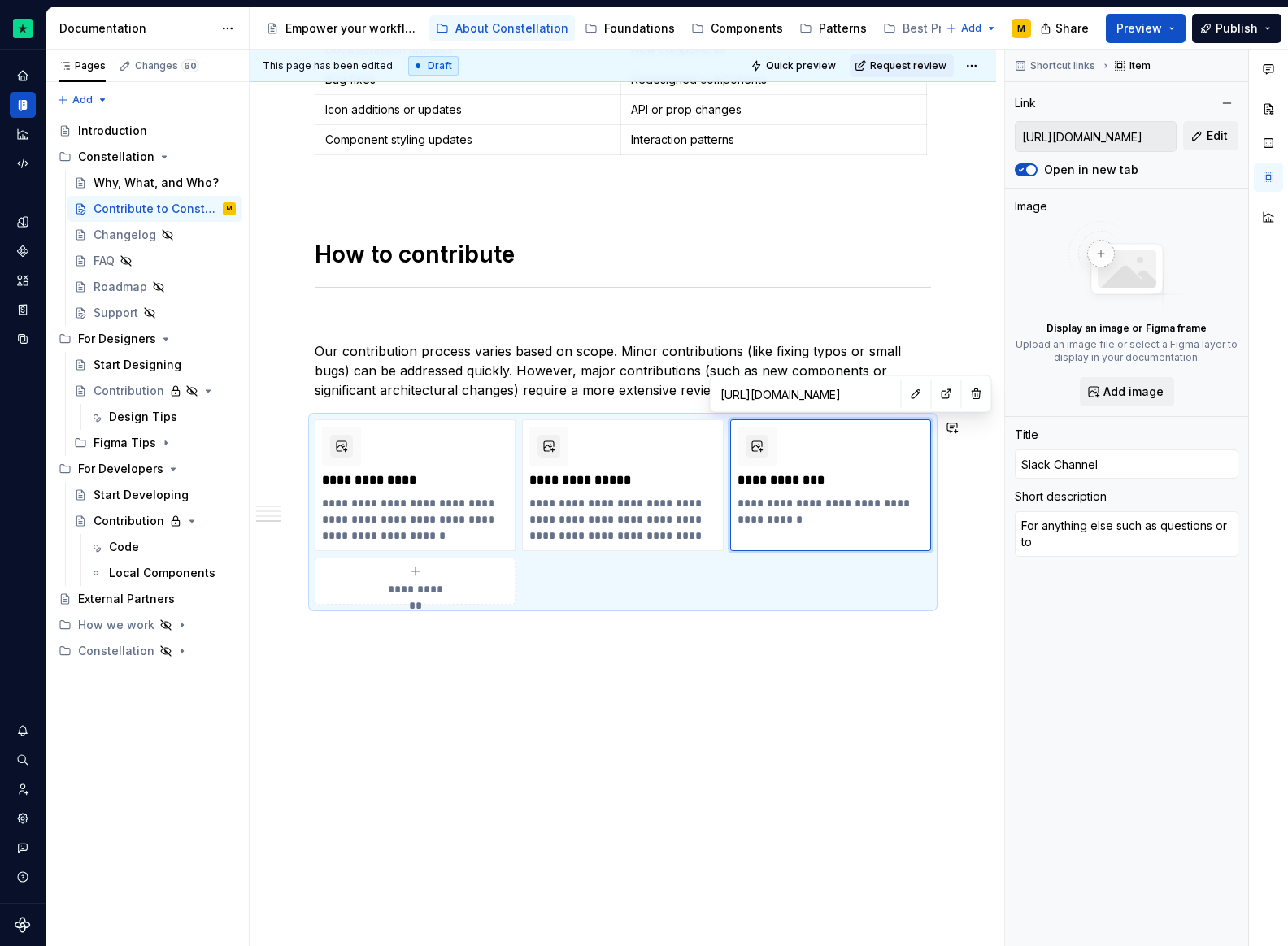
type textarea "For anything else such as questions or to"
type textarea "*"
type textarea "For anything else such as questions or to s"
type textarea "*"
type textarea "For anything else such as questions or to st"
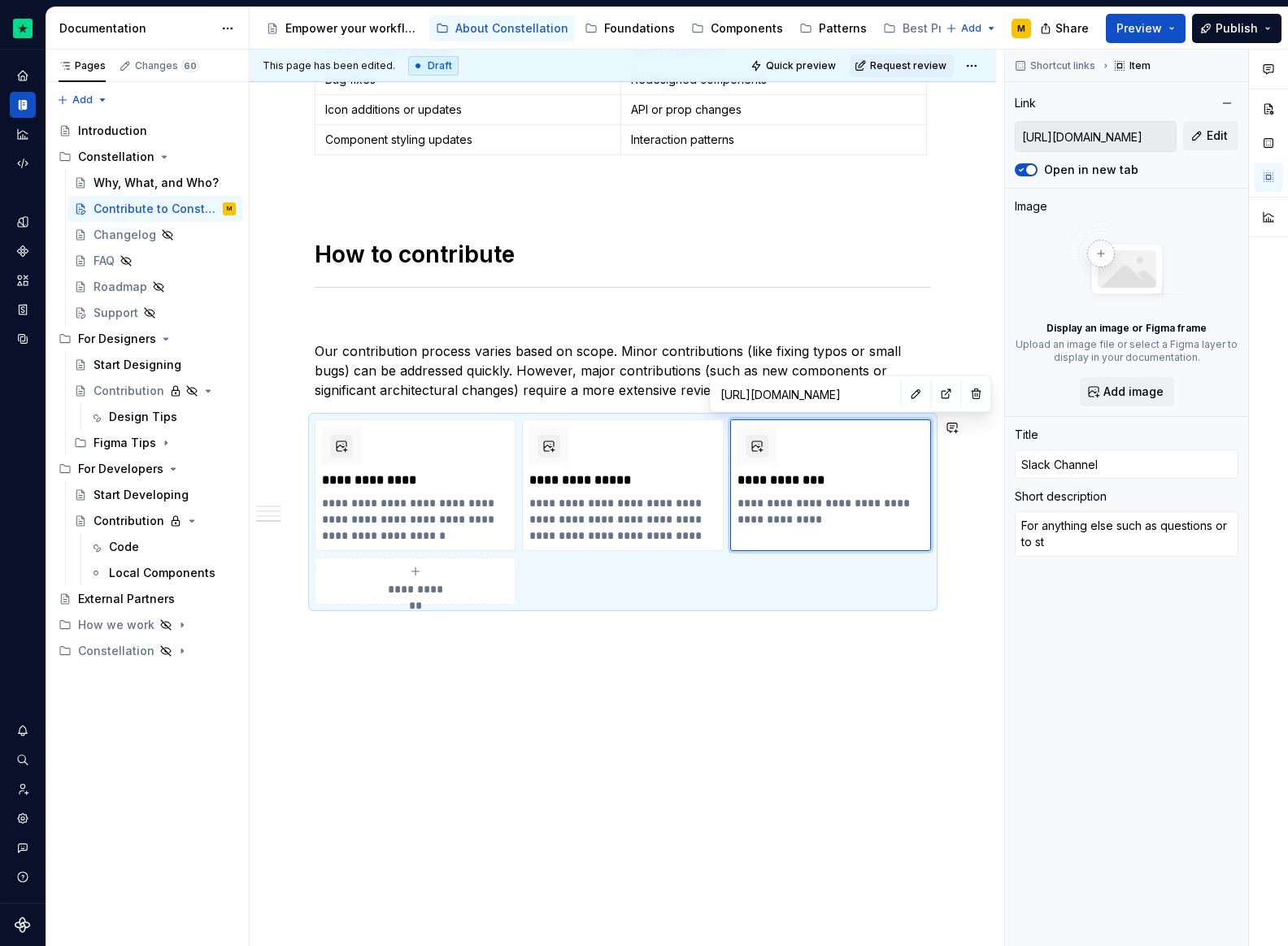
type textarea "*"
type textarea "For anything else such as questions or to sta"
type textarea "*"
type textarea "For anything else such as questions or to star"
type textarea "*"
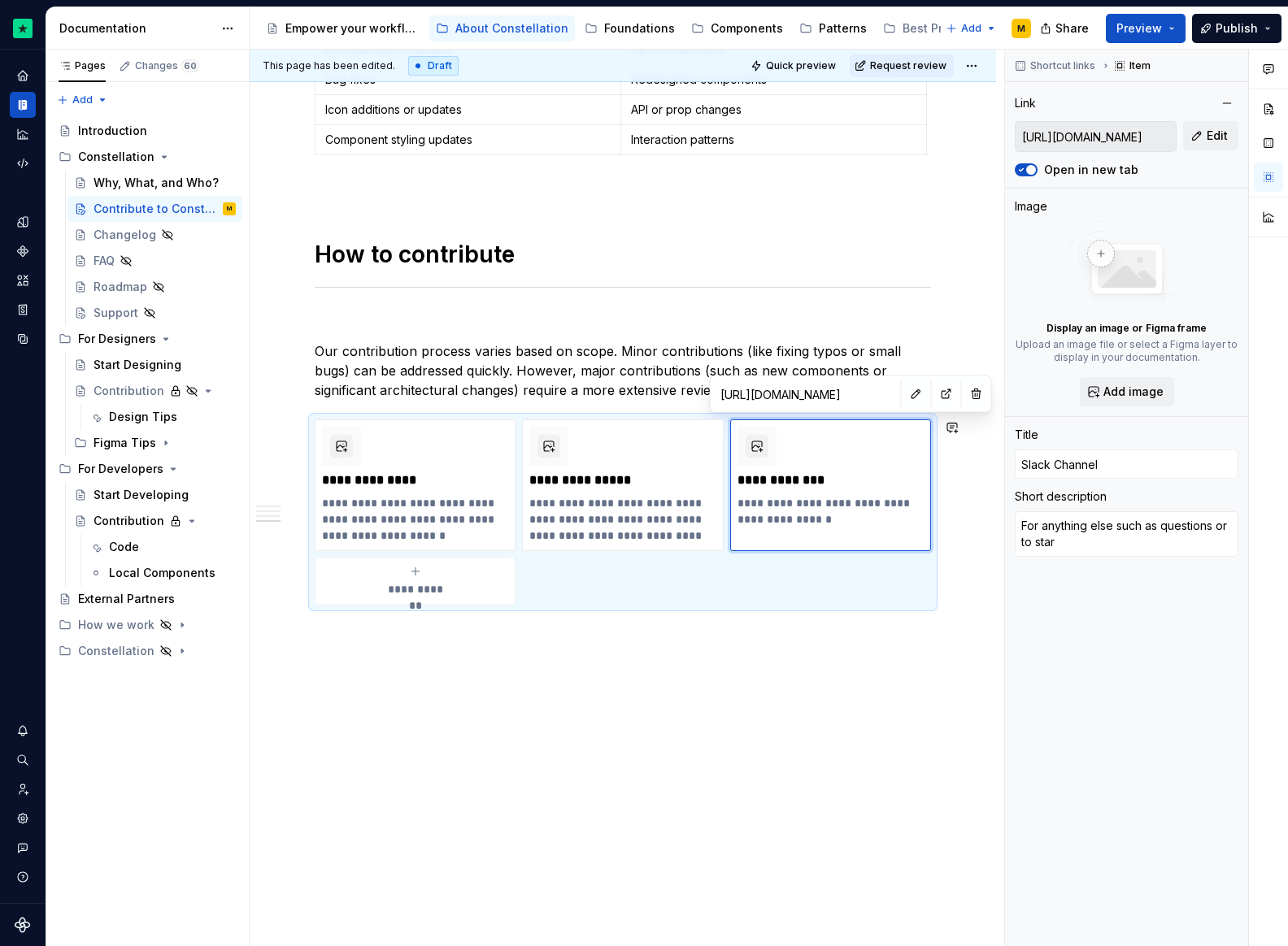
type textarea "For anything else such as questions or to start"
type textarea "*"
type textarea "For anything else such as questions or to start"
type textarea "*"
type textarea "For anything else such as questions or to start a"
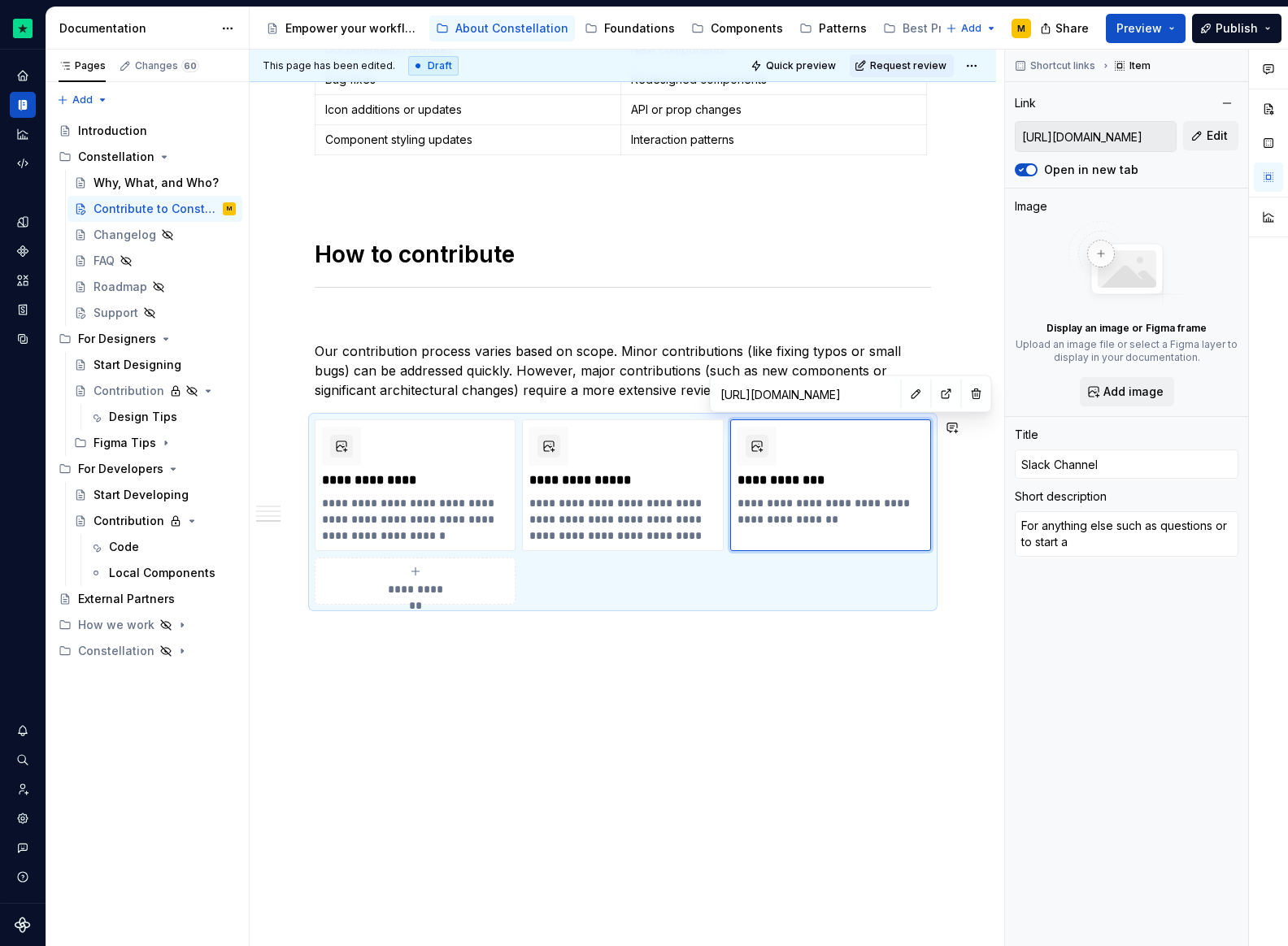
type textarea "*"
type textarea "For anything else such as questions or to start a"
type textarea "*"
type textarea "For anything else such as questions or to start a c"
type textarea "*"
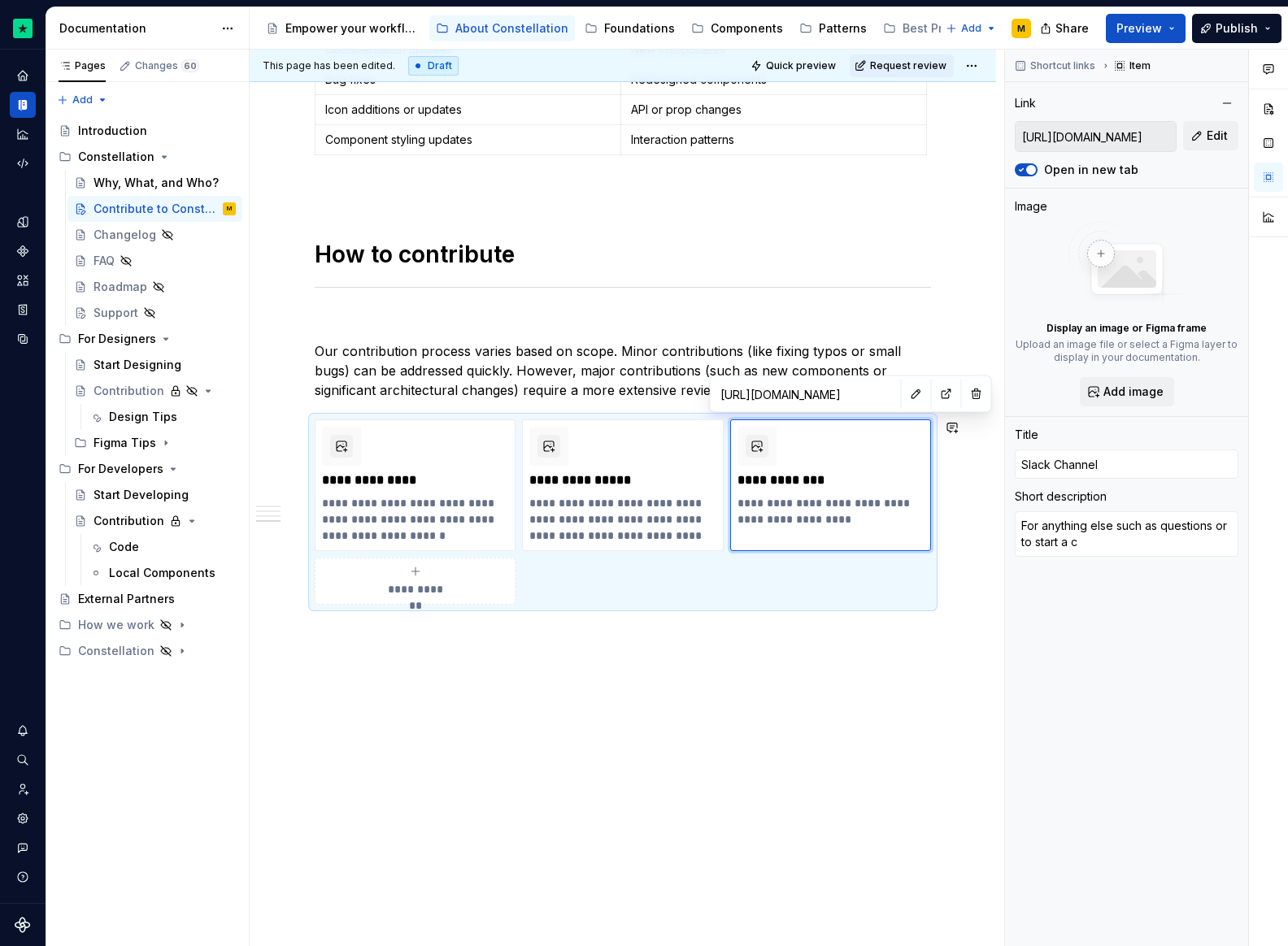
type textarea "For anything else such as questions or to start a co"
type textarea "*"
type textarea "For anything else such as questions or to start a con"
type textarea "*"
type textarea "For anything else such as questions or to start a cons"
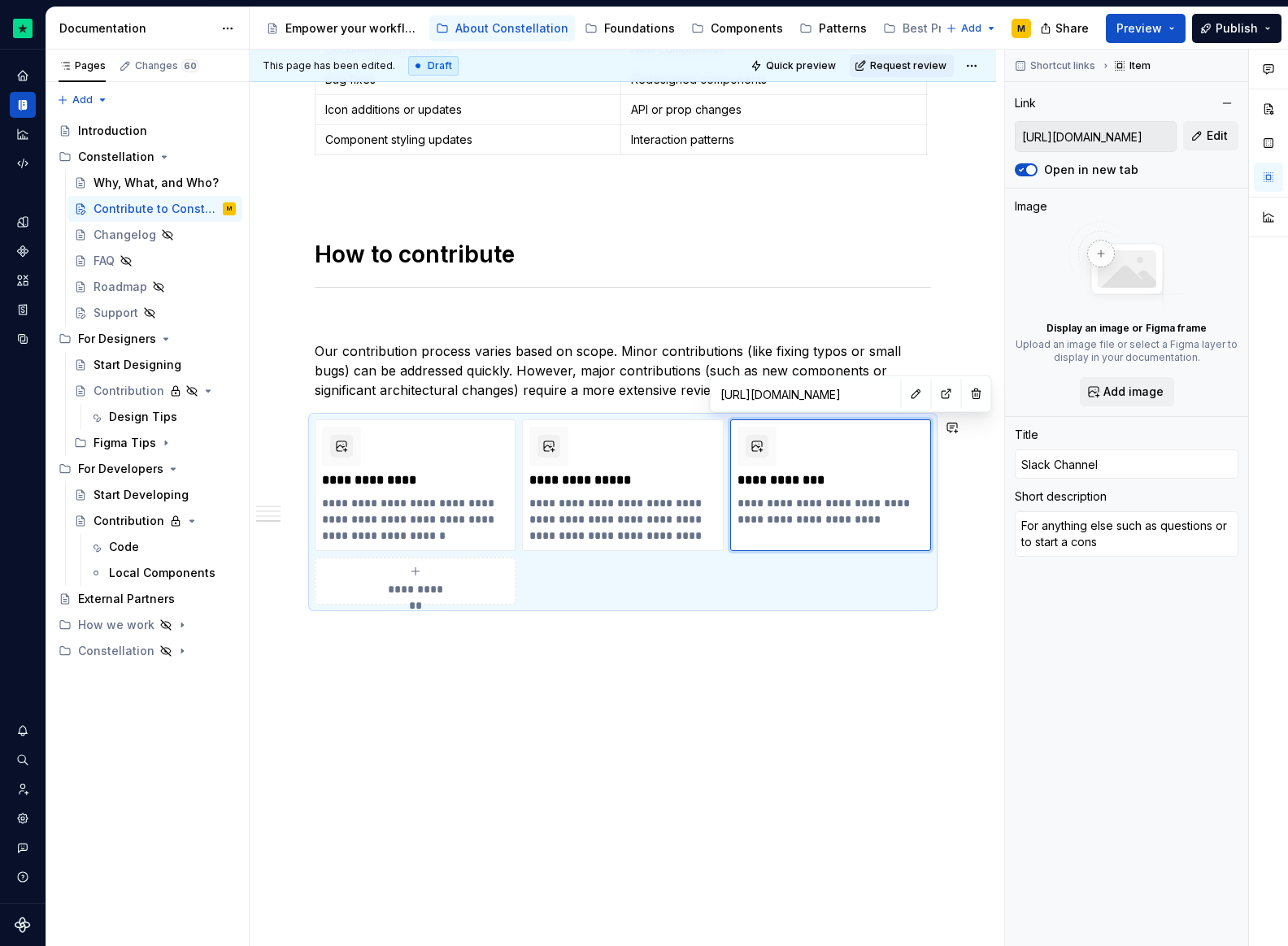
type textarea "*"
type textarea "For anything else such as questions or to start a consu"
type textarea "*"
type textarea "For anything else such as questions or to start a consul"
type textarea "*"
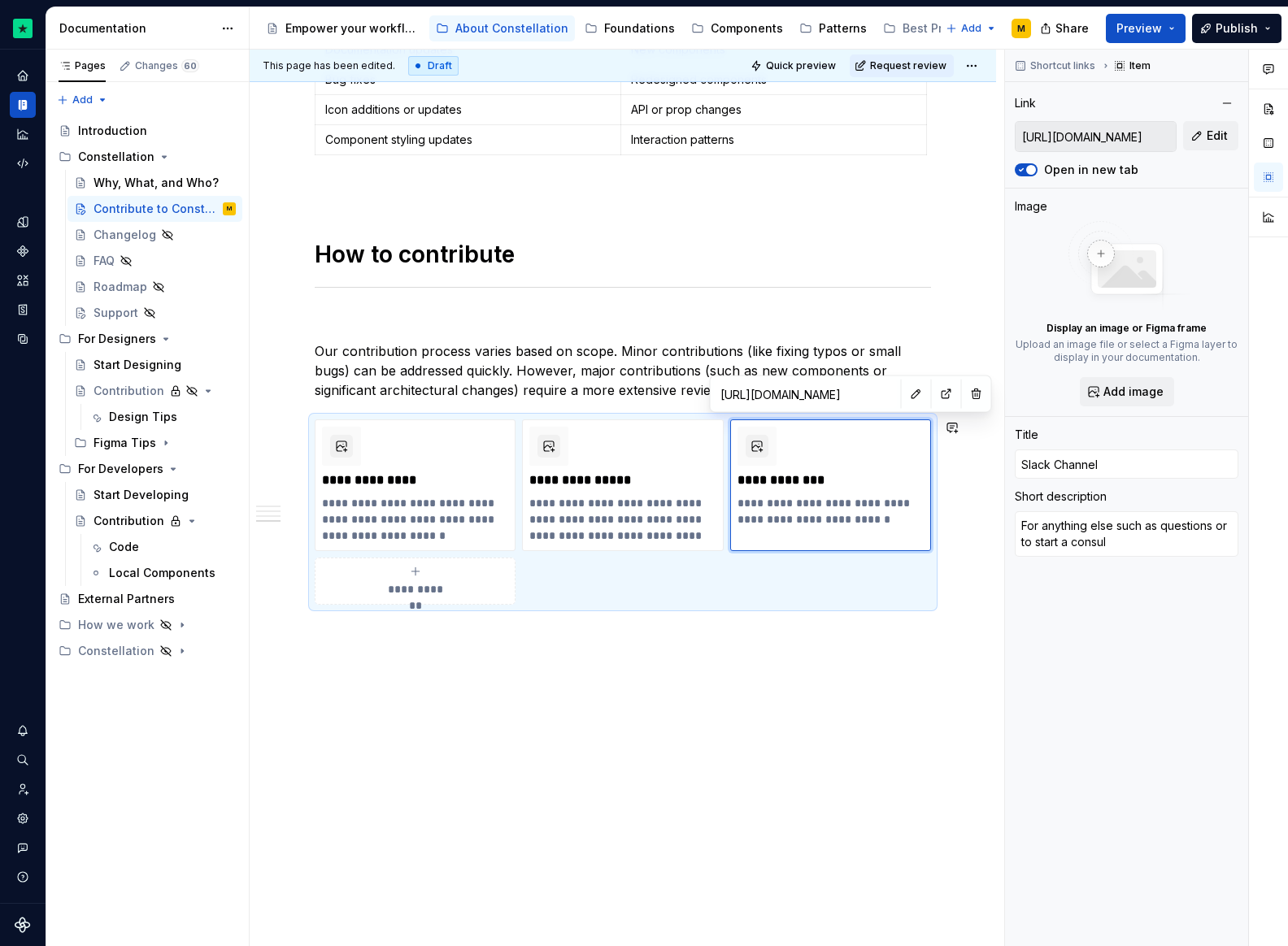
type textarea "For anything else such as questions or to start a consult"
type textarea "*"
type textarea "For anything else such as questions or to start a consultr"
type textarea "*"
type textarea "For anything else such as questions or to start a consult"
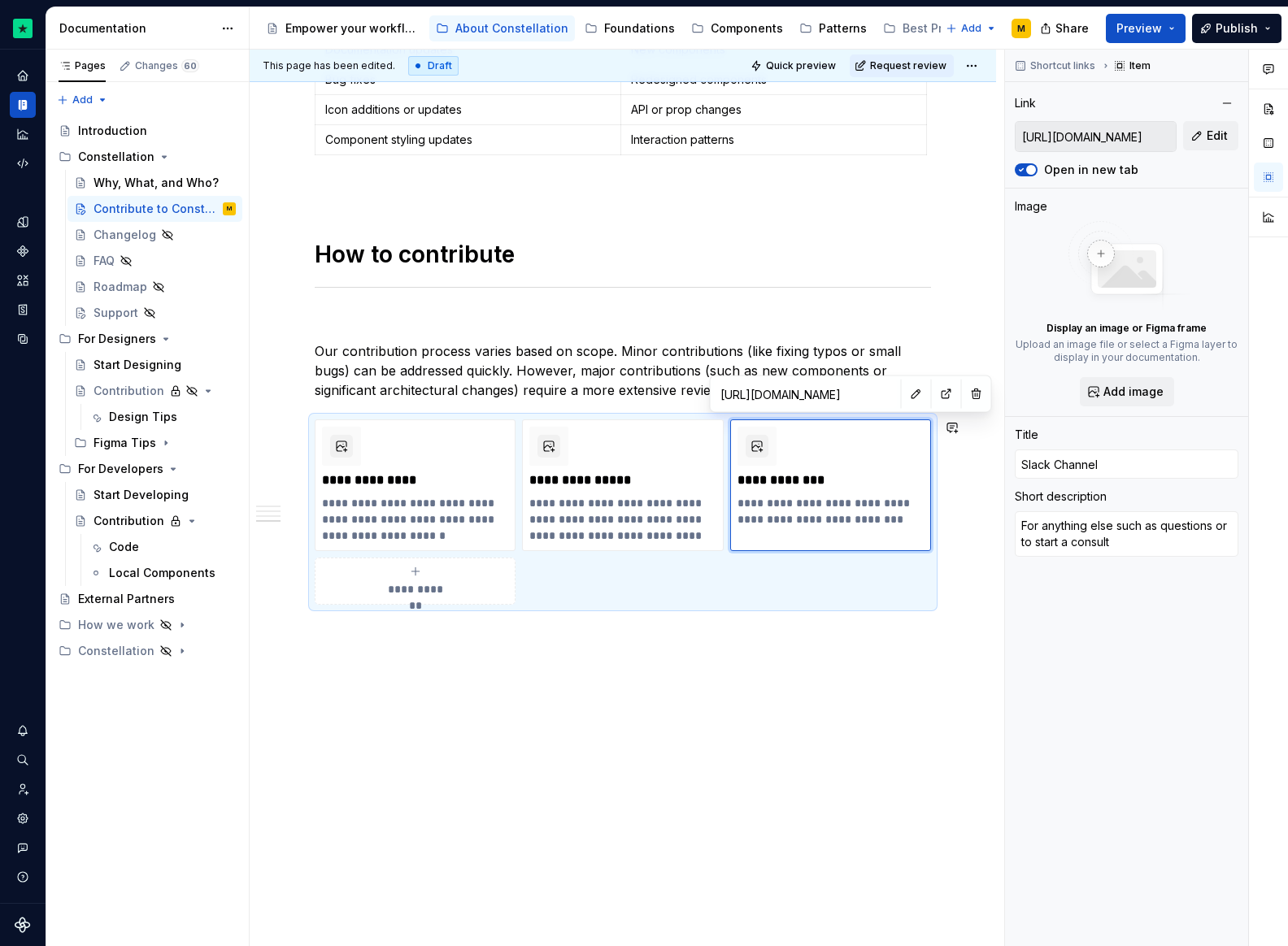
type textarea "*"
type textarea "For anything else such as questions or to start a consulta"
type textarea "*"
type textarea "For anything else such as questions or to start a consultat"
type textarea "*"
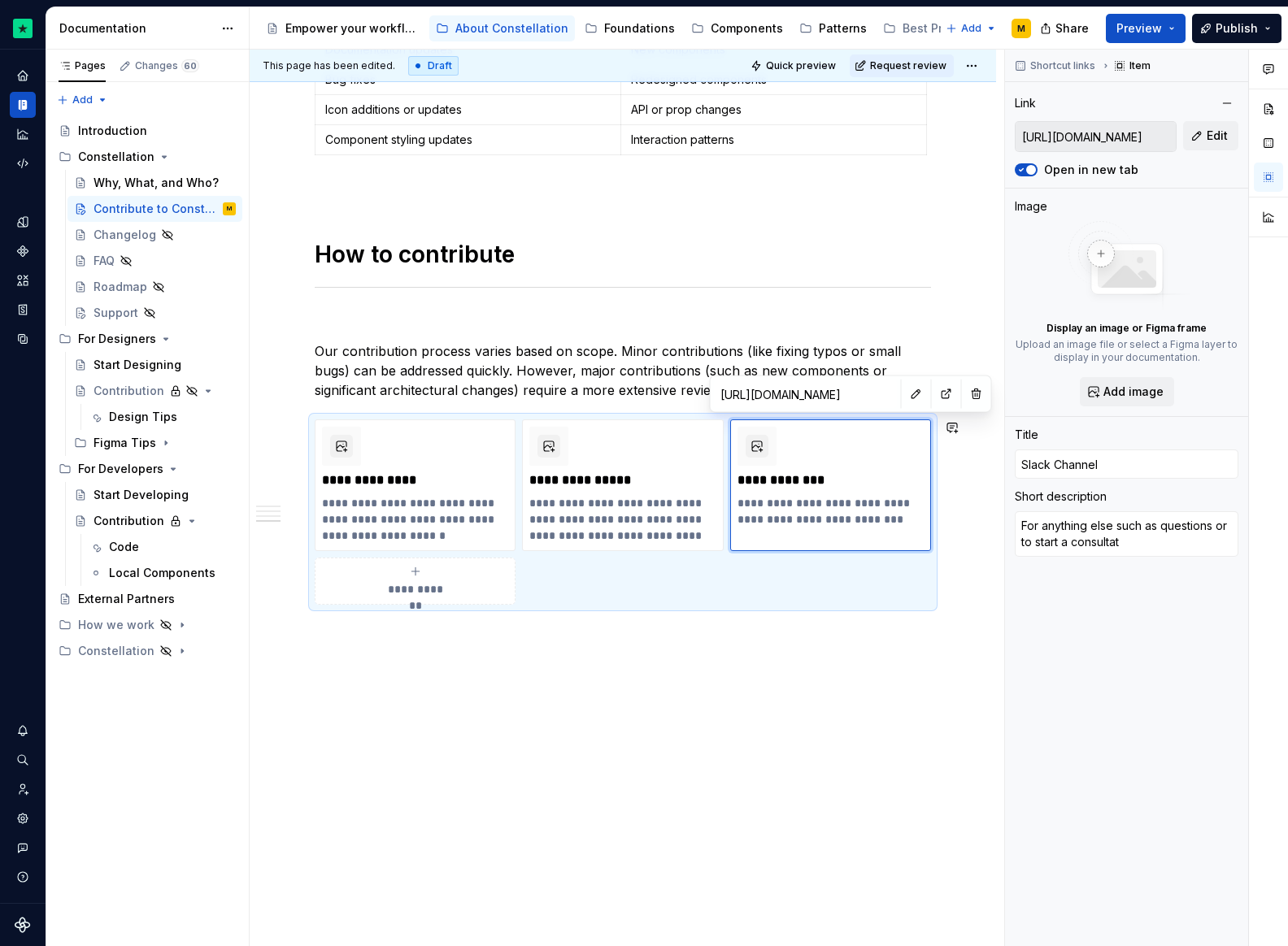
type textarea "For anything else such as questions or to start a consultati"
type textarea "*"
type textarea "For anything else such as questions or to start a consultatio"
type textarea "*"
type textarea "For anything else such as questions or to start a consultation"
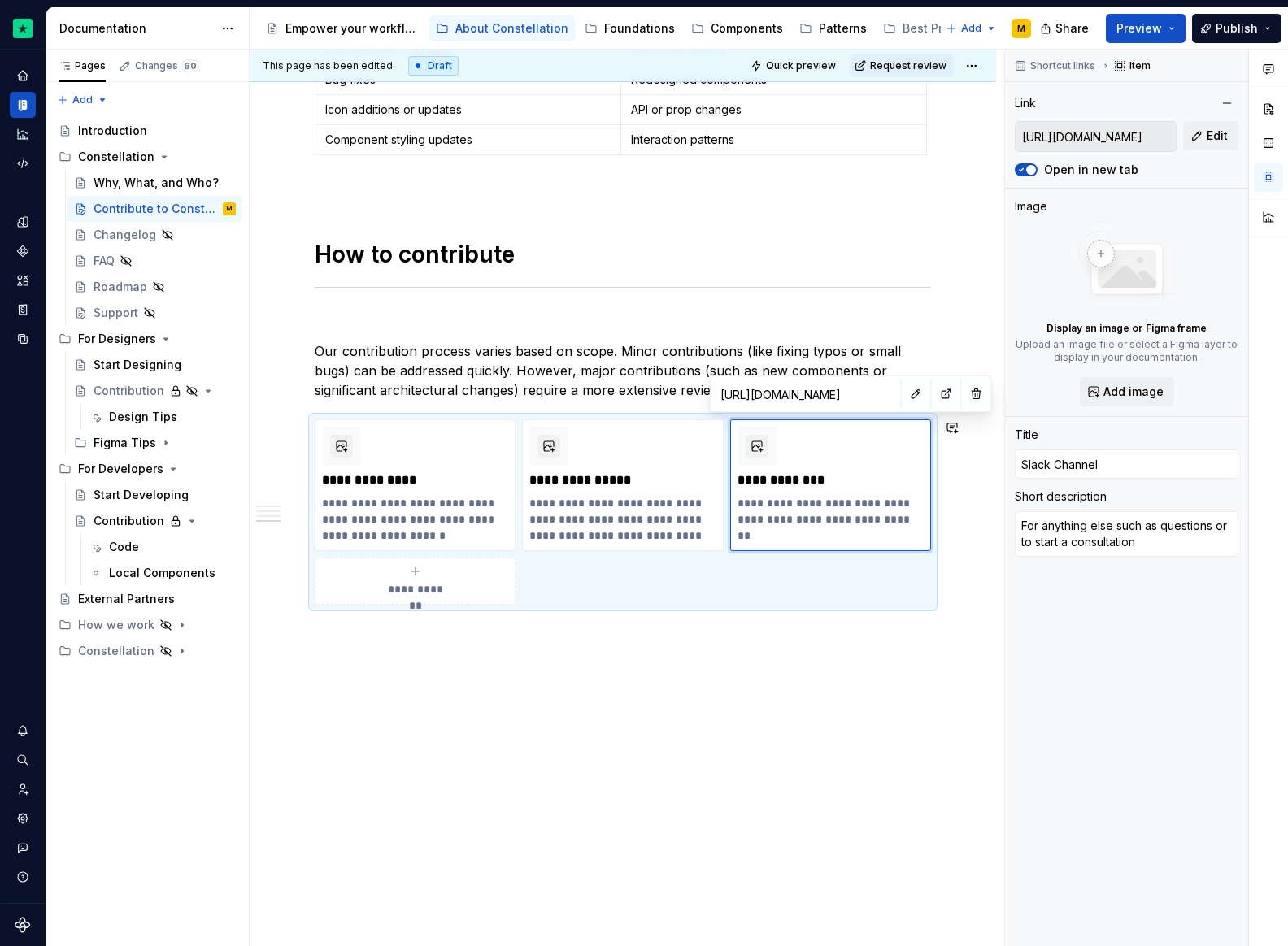
type textarea "*"
type textarea "For anything else such as questions or to start a consultation."
click at [631, 259] on h1 "How to contribute" at bounding box center [623, 254] width 616 height 29
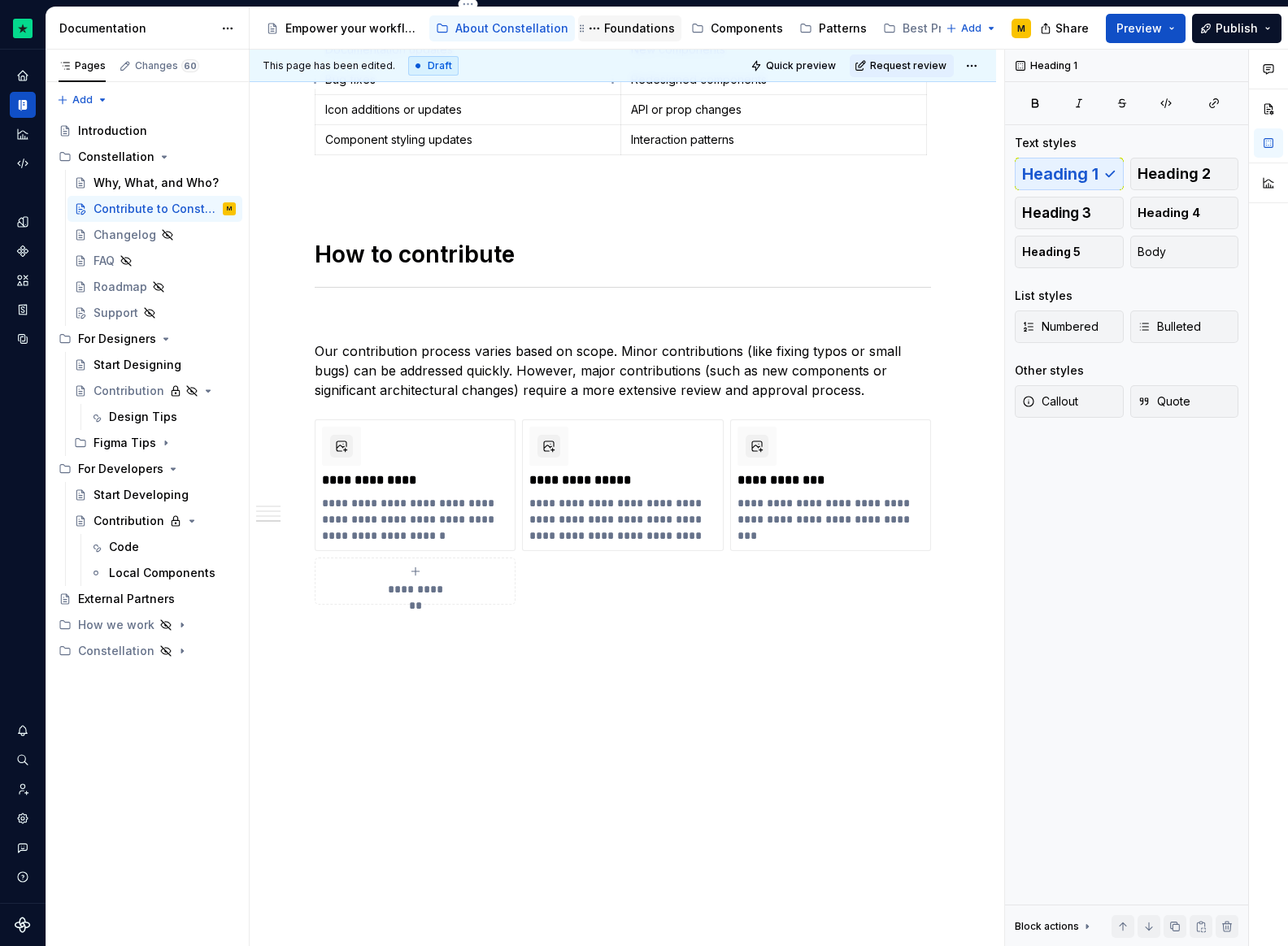
type textarea "*"
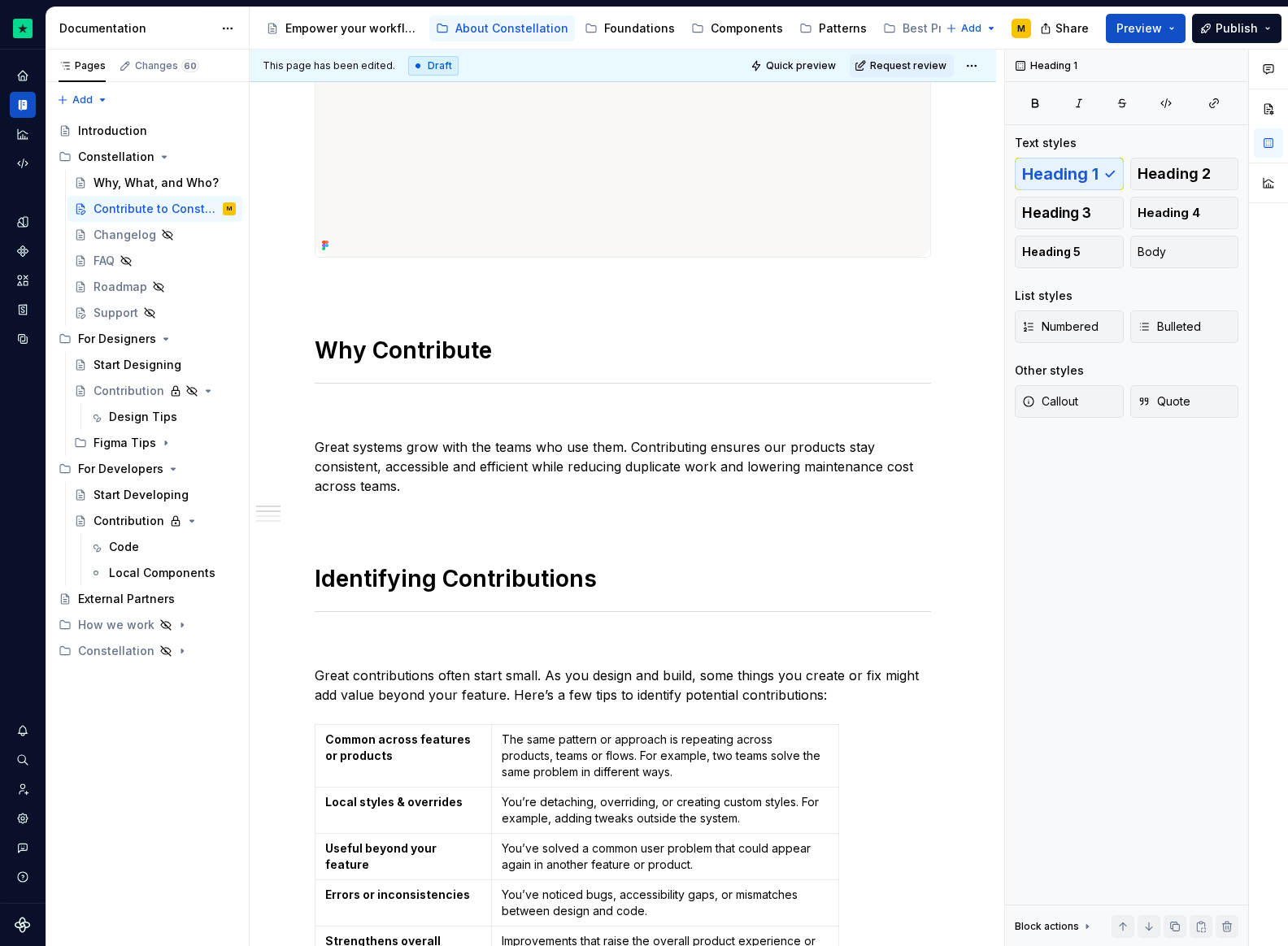
scroll to position [325, 0]
click at [431, 490] on p "Great systems grow with the teams who use them. Contributing ensures our produc…" at bounding box center [623, 468] width 616 height 59
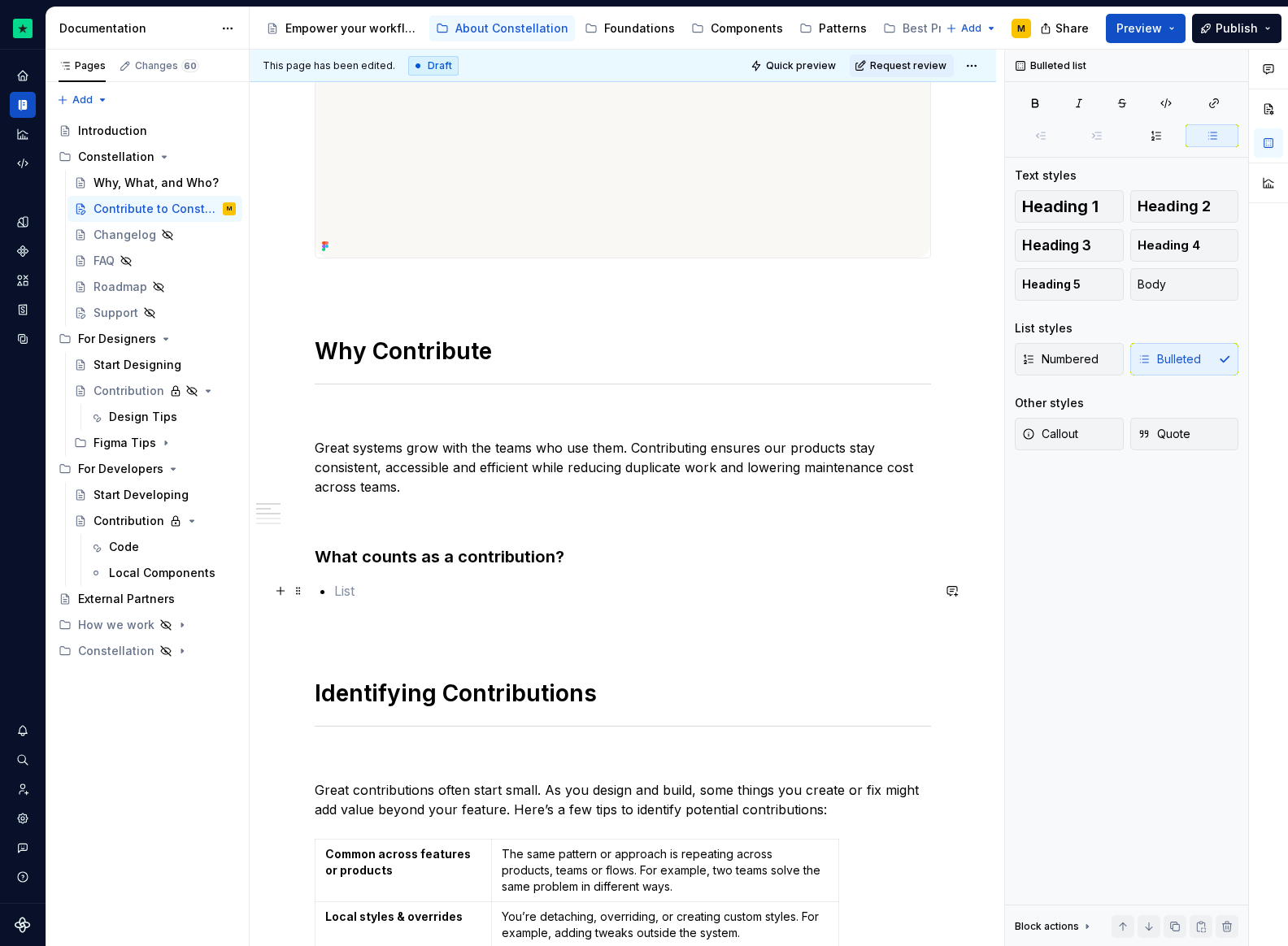
click at [385, 589] on p at bounding box center [632, 590] width 597 height 19
click at [567, 559] on h3 "What counts as a contribution?" at bounding box center [623, 557] width 616 height 23
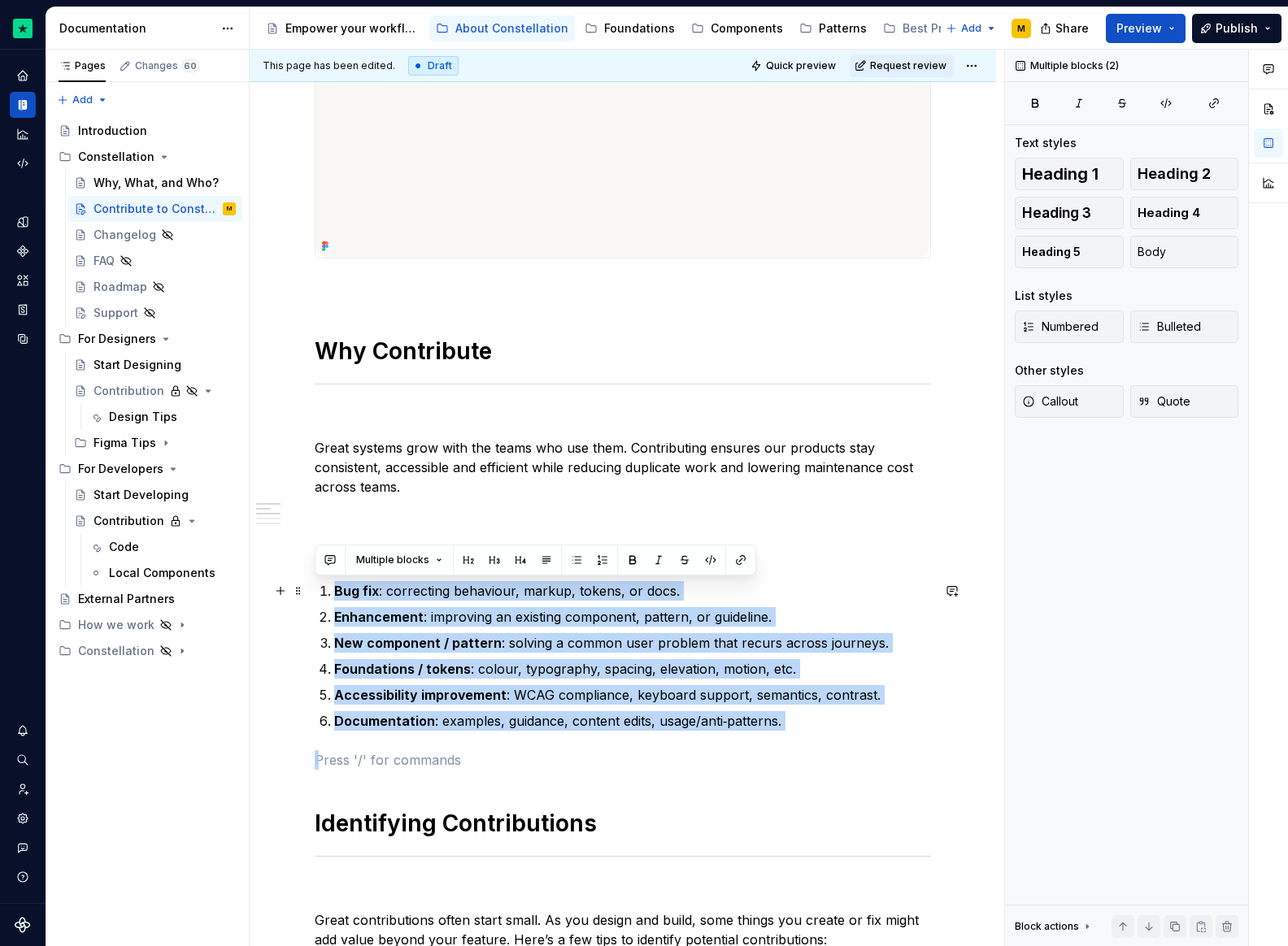
click at [334, 591] on li "Bug fix : correcting behaviour, markup, tokens, or docs." at bounding box center [632, 590] width 597 height 19
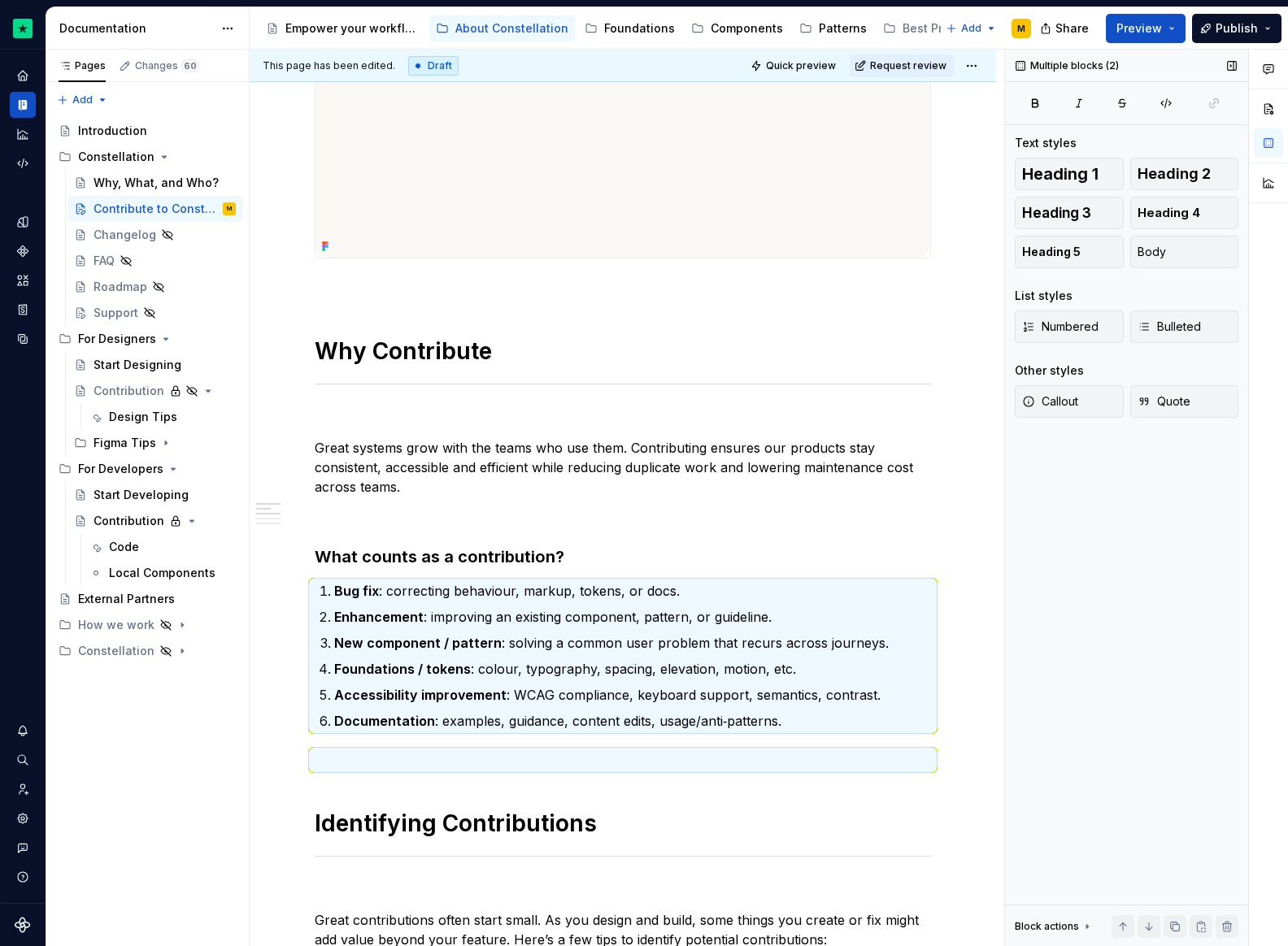
click at [1165, 269] on div "Heading 1 Heading 2 Heading 3 Heading 4 Heading 5 Body List styles Numbered Bul…" at bounding box center [1127, 297] width 223 height 280
click at [1165, 260] on button "Body" at bounding box center [1185, 252] width 109 height 33
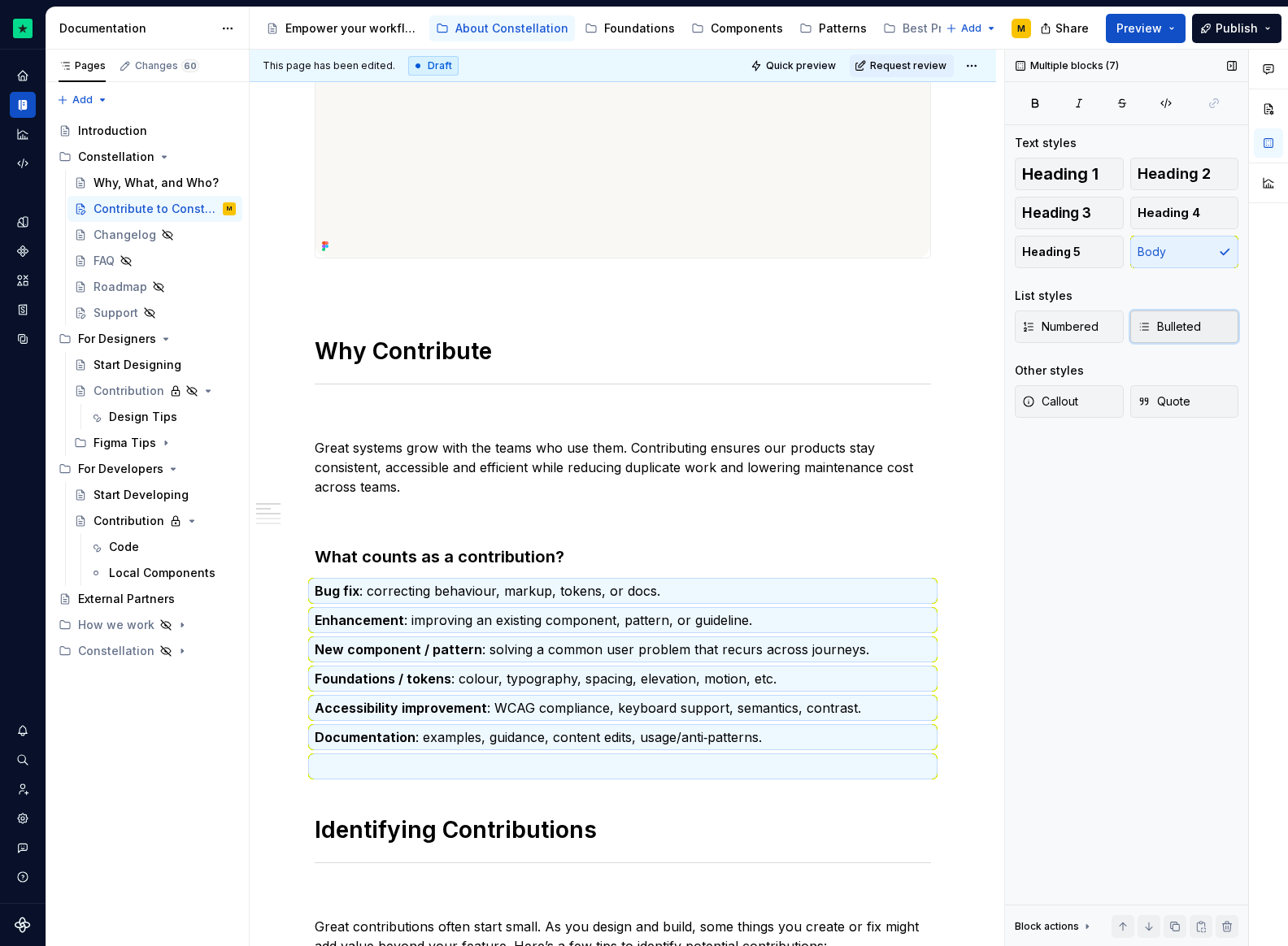
click at [1167, 329] on span "Bulleted" at bounding box center [1170, 327] width 64 height 16
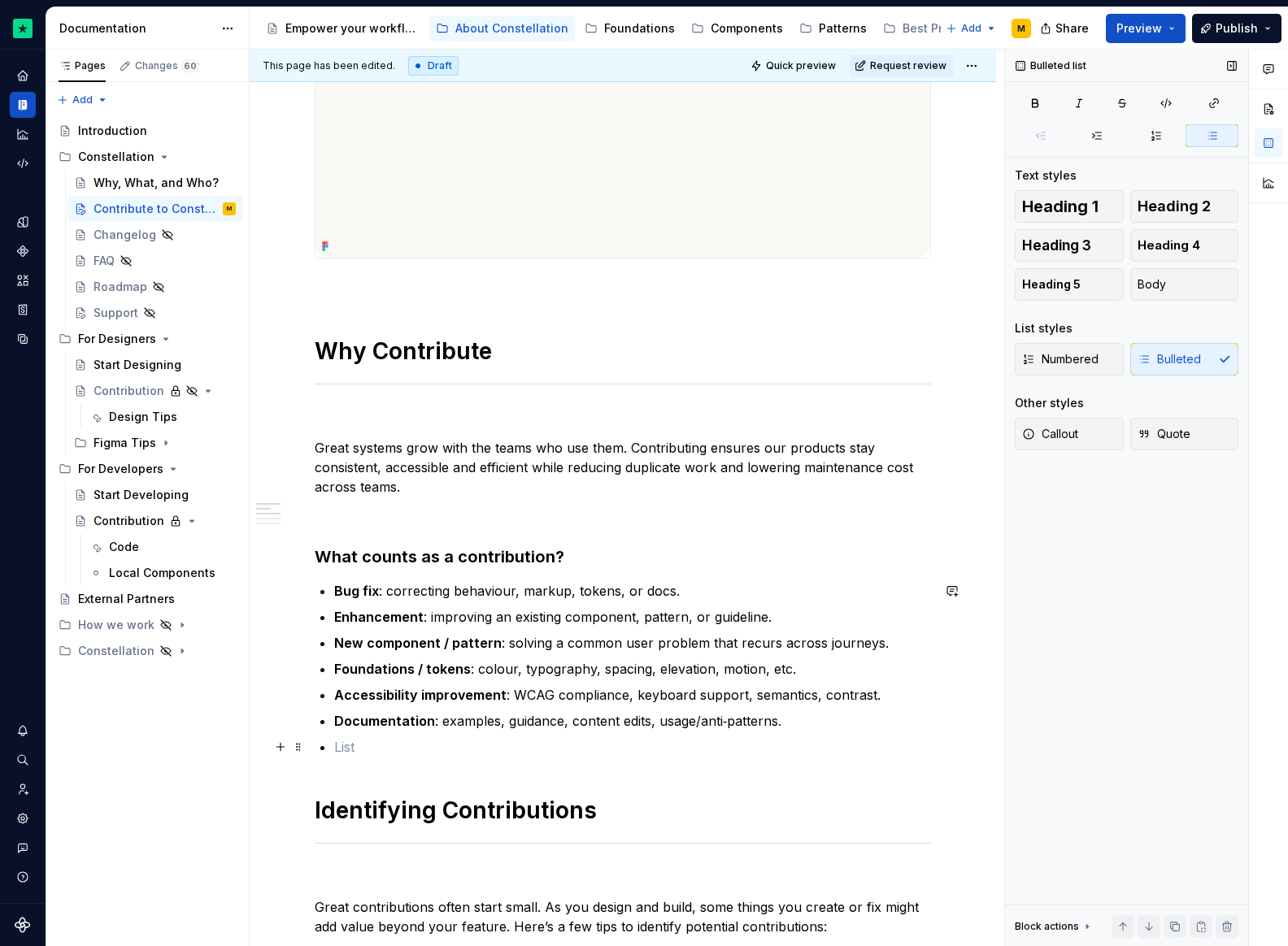
click at [363, 753] on p at bounding box center [632, 746] width 597 height 19
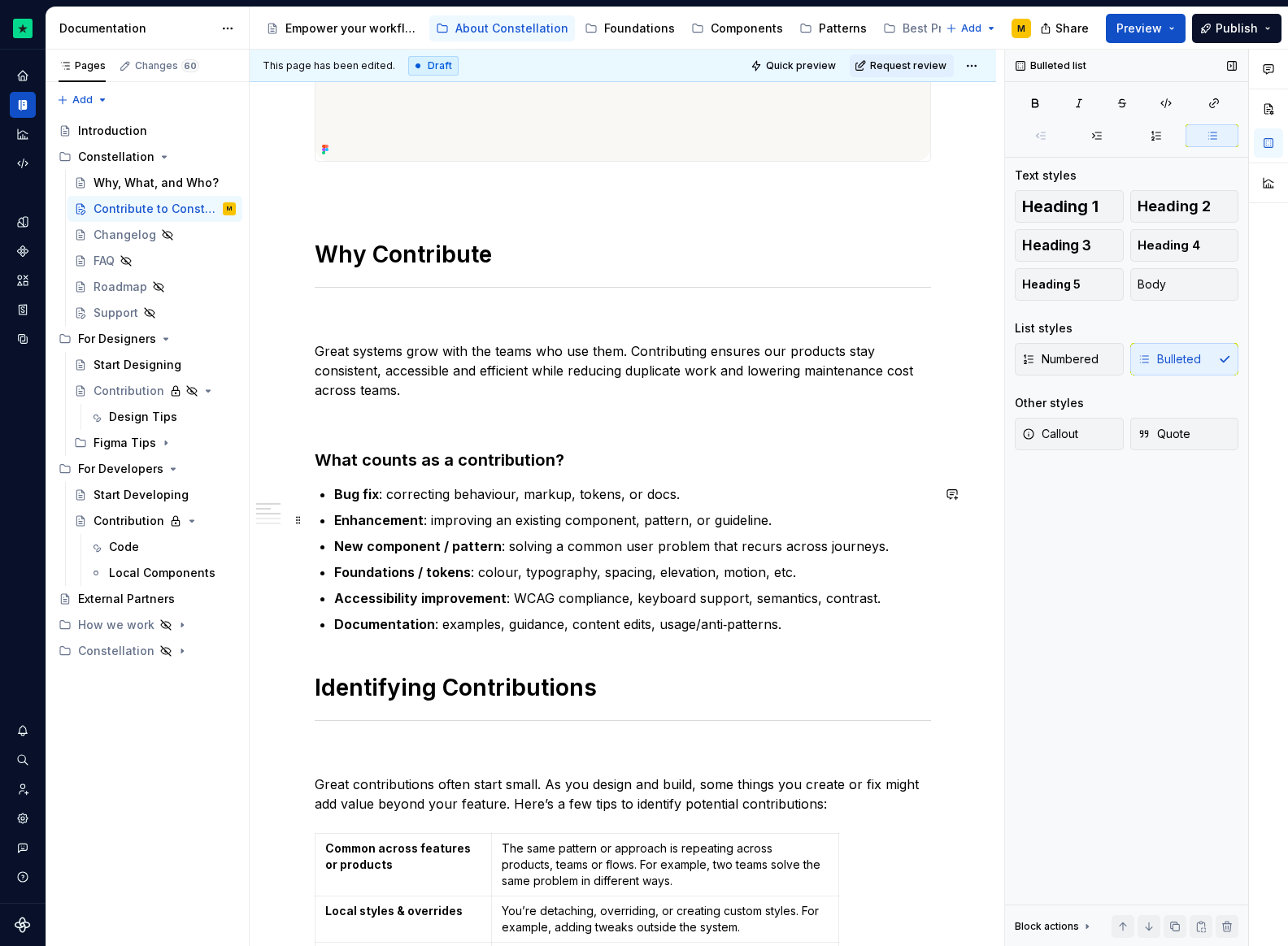
scroll to position [431, 0]
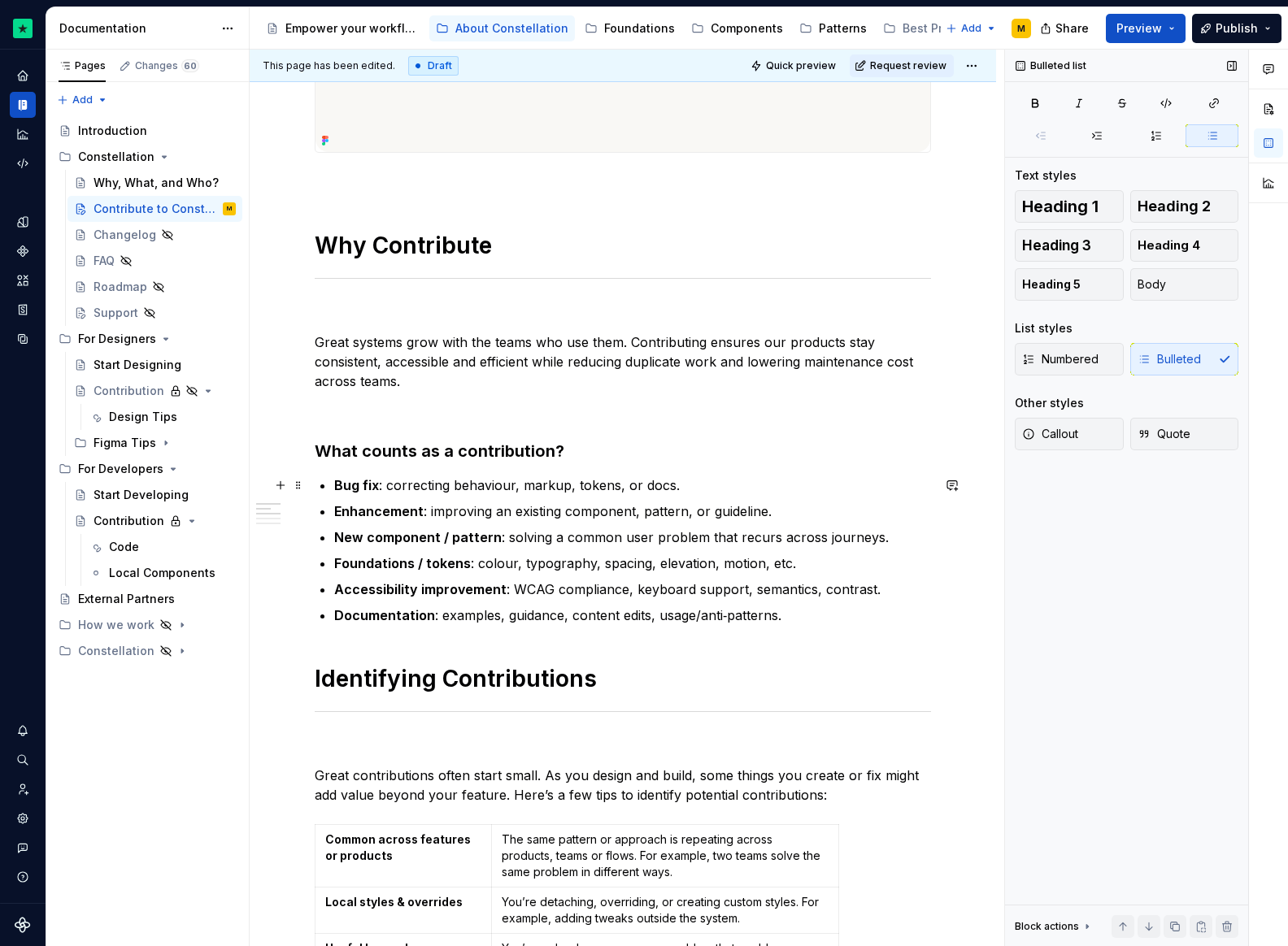
click at [543, 485] on p "Bug fix : correcting behaviour, markup, tokens, or docs." at bounding box center [632, 485] width 597 height 19
click at [584, 535] on p "New component / pattern : solving a common user problem that recurs across jour…" at bounding box center [632, 537] width 597 height 19
click at [423, 450] on h3 "What counts as a contribution?" at bounding box center [623, 451] width 616 height 23
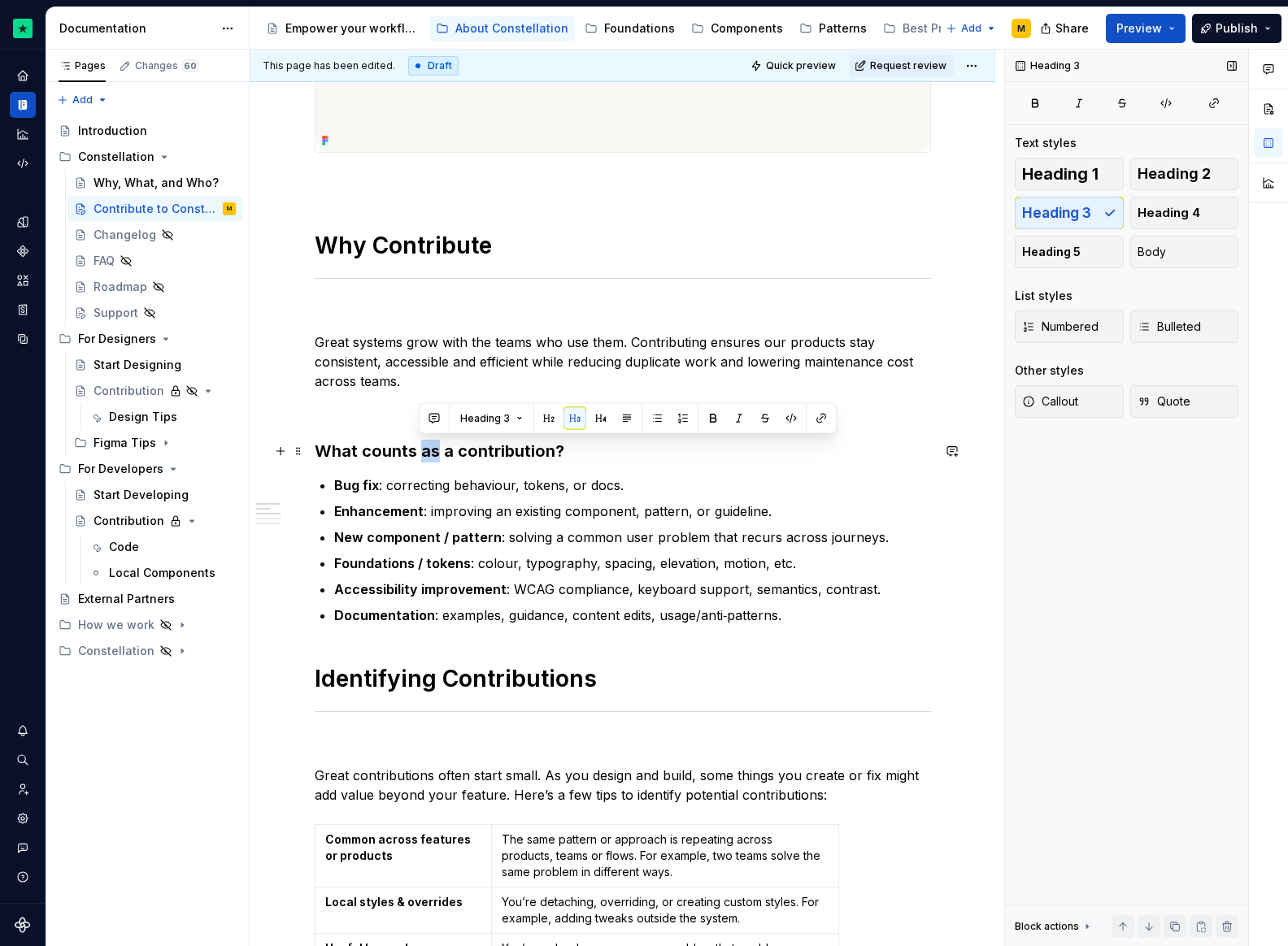
click at [423, 450] on h3 "What counts as a contribution?" at bounding box center [623, 451] width 616 height 23
click at [492, 419] on button "button" at bounding box center [496, 418] width 23 height 23
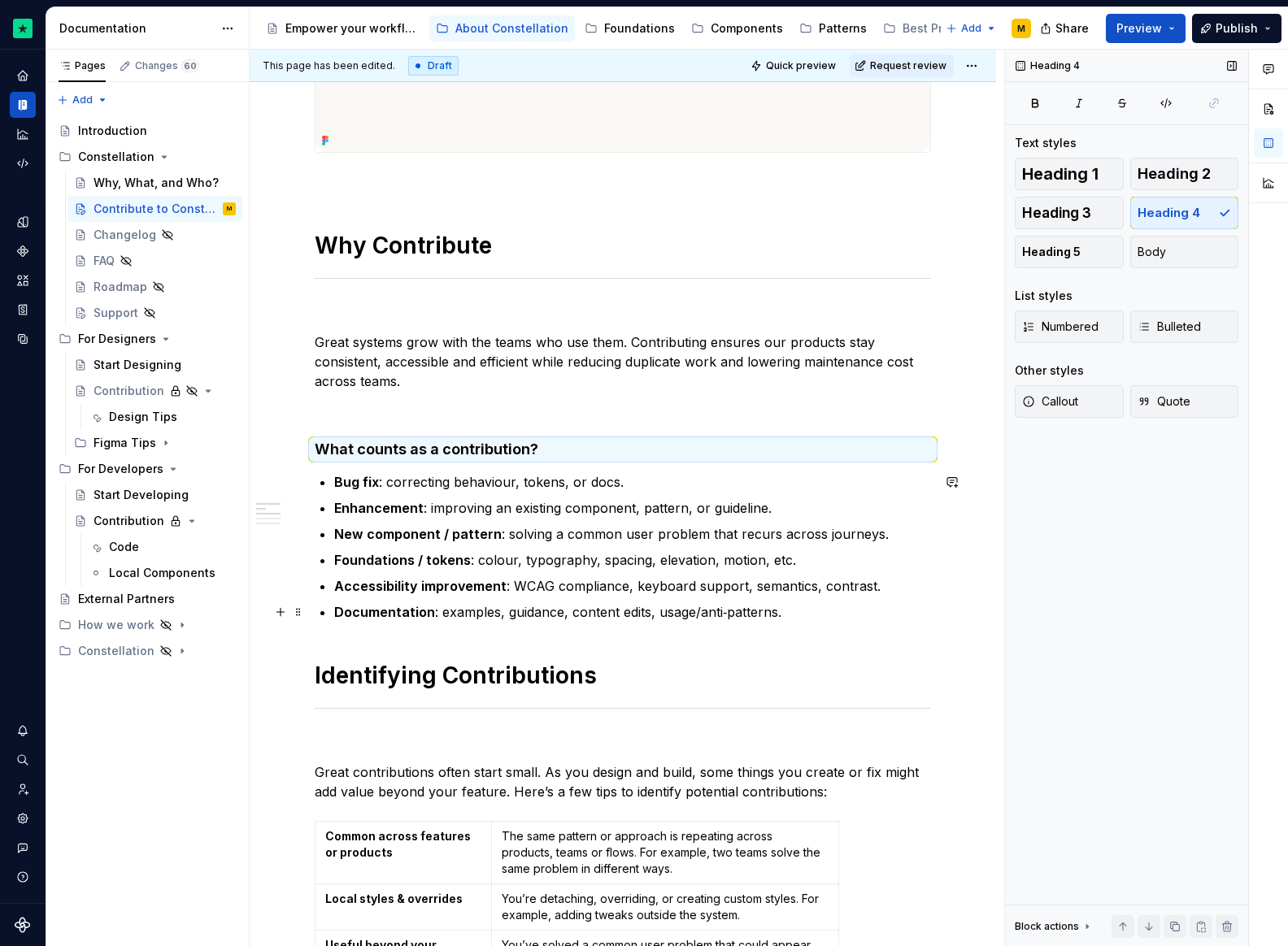
click at [834, 611] on p "Documentation : examples, guidance, content edits, usage/anti‑patterns." at bounding box center [632, 612] width 597 height 19
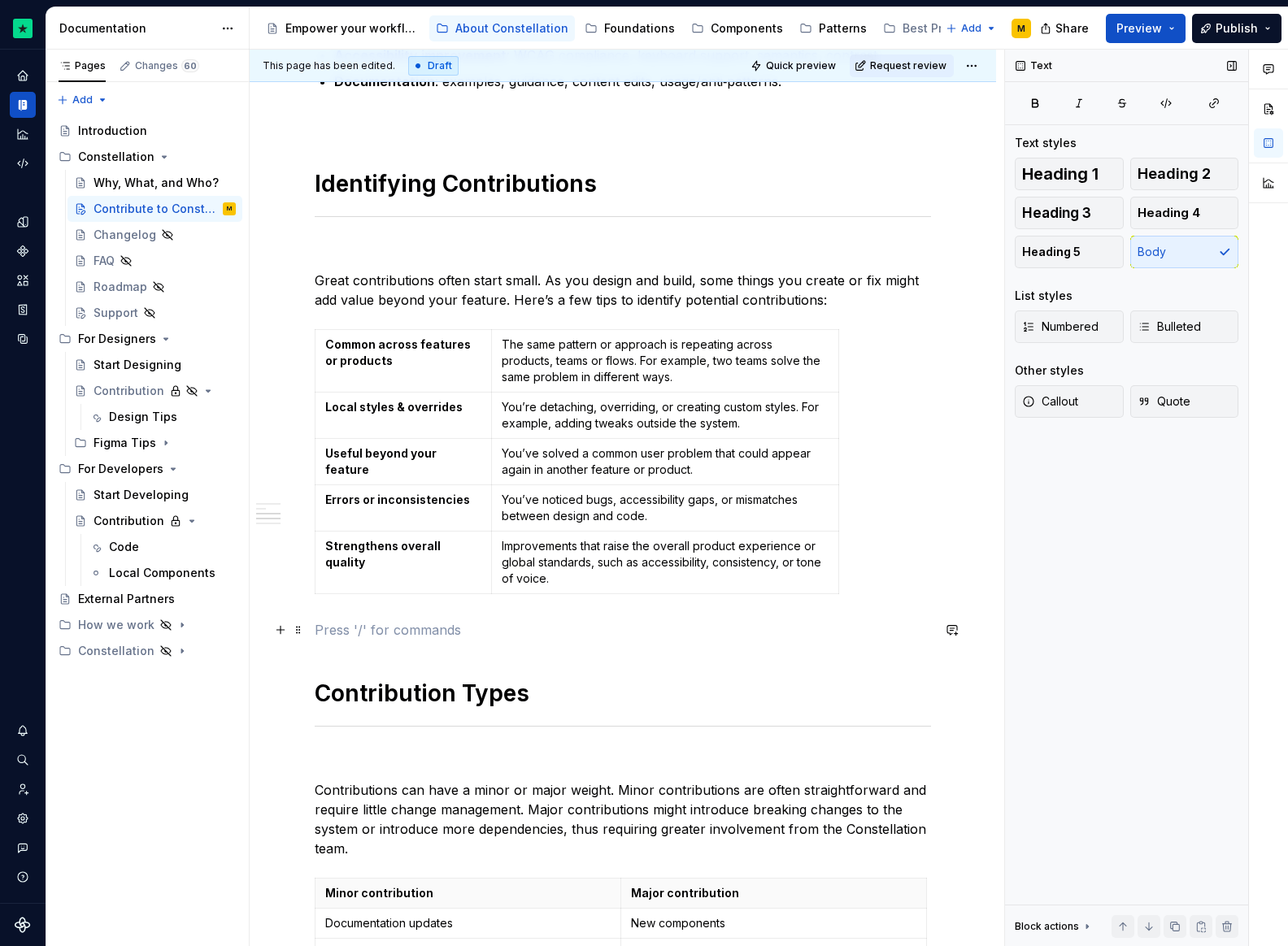
click at [715, 625] on p at bounding box center [623, 630] width 616 height 19
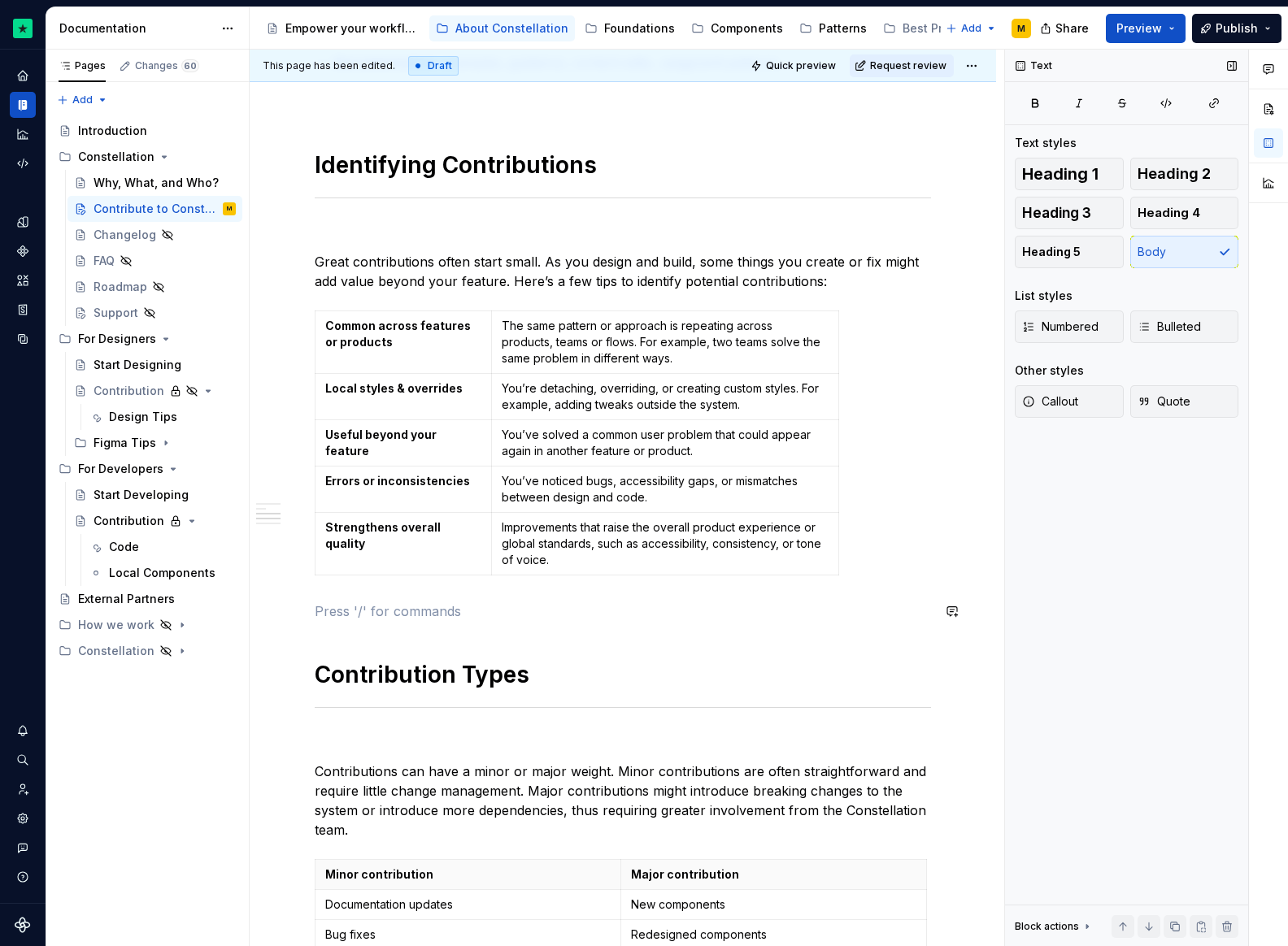
scroll to position [996, 0]
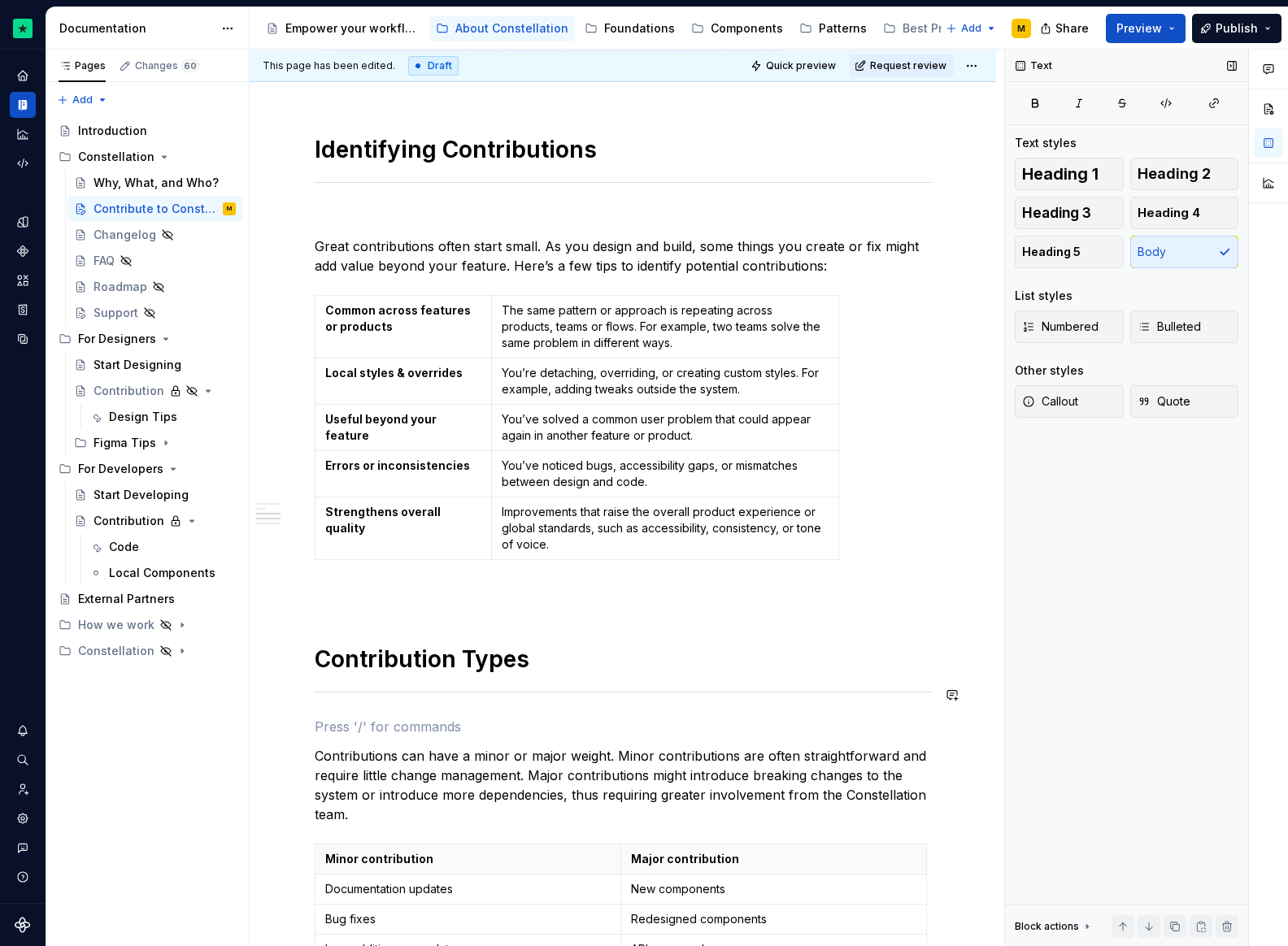
click at [628, 708] on div "Why Contribute Great systems grow with the teams who use them. Contributing ens…" at bounding box center [623, 422] width 616 height 2124
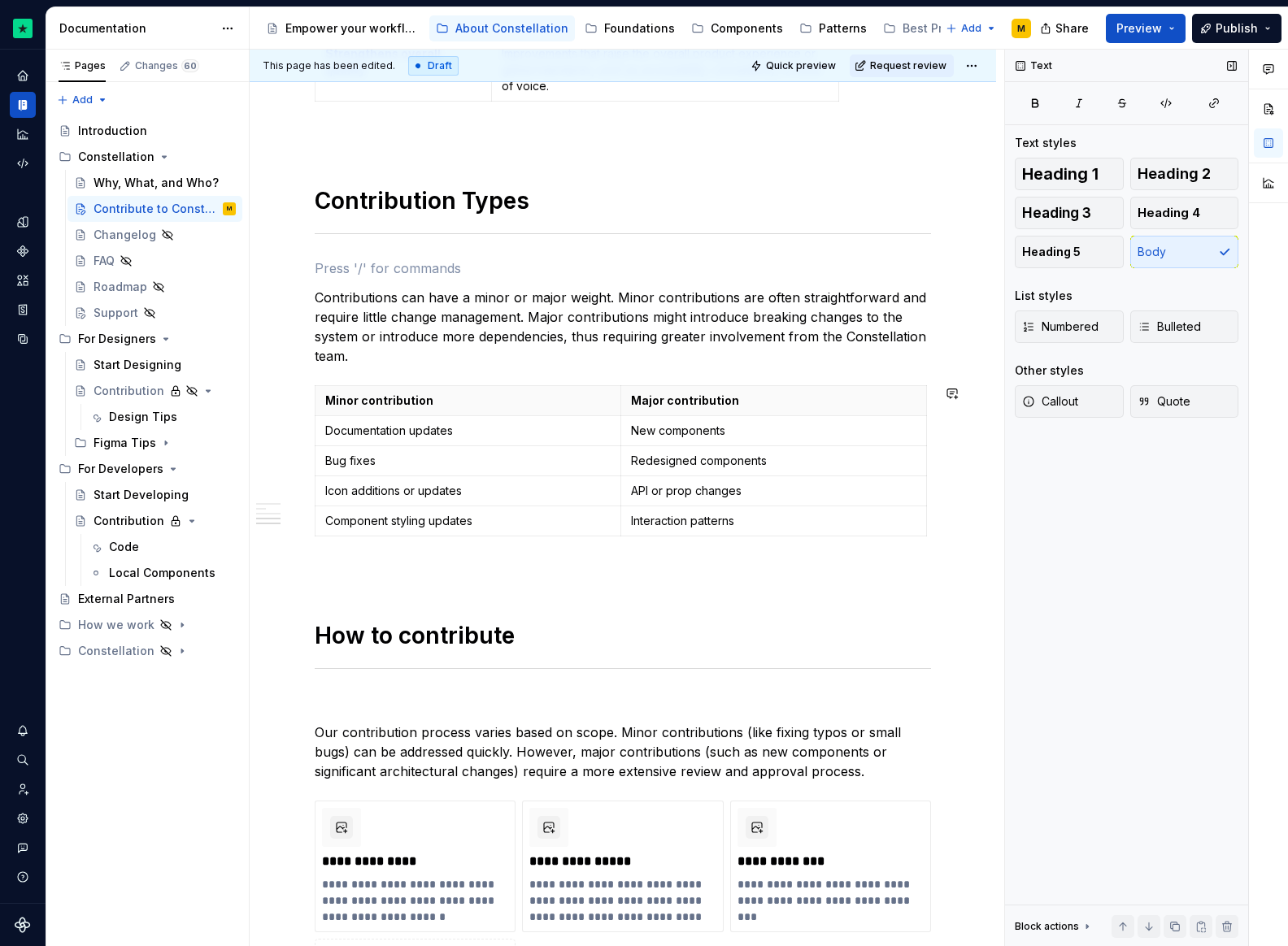
scroll to position [1485, 0]
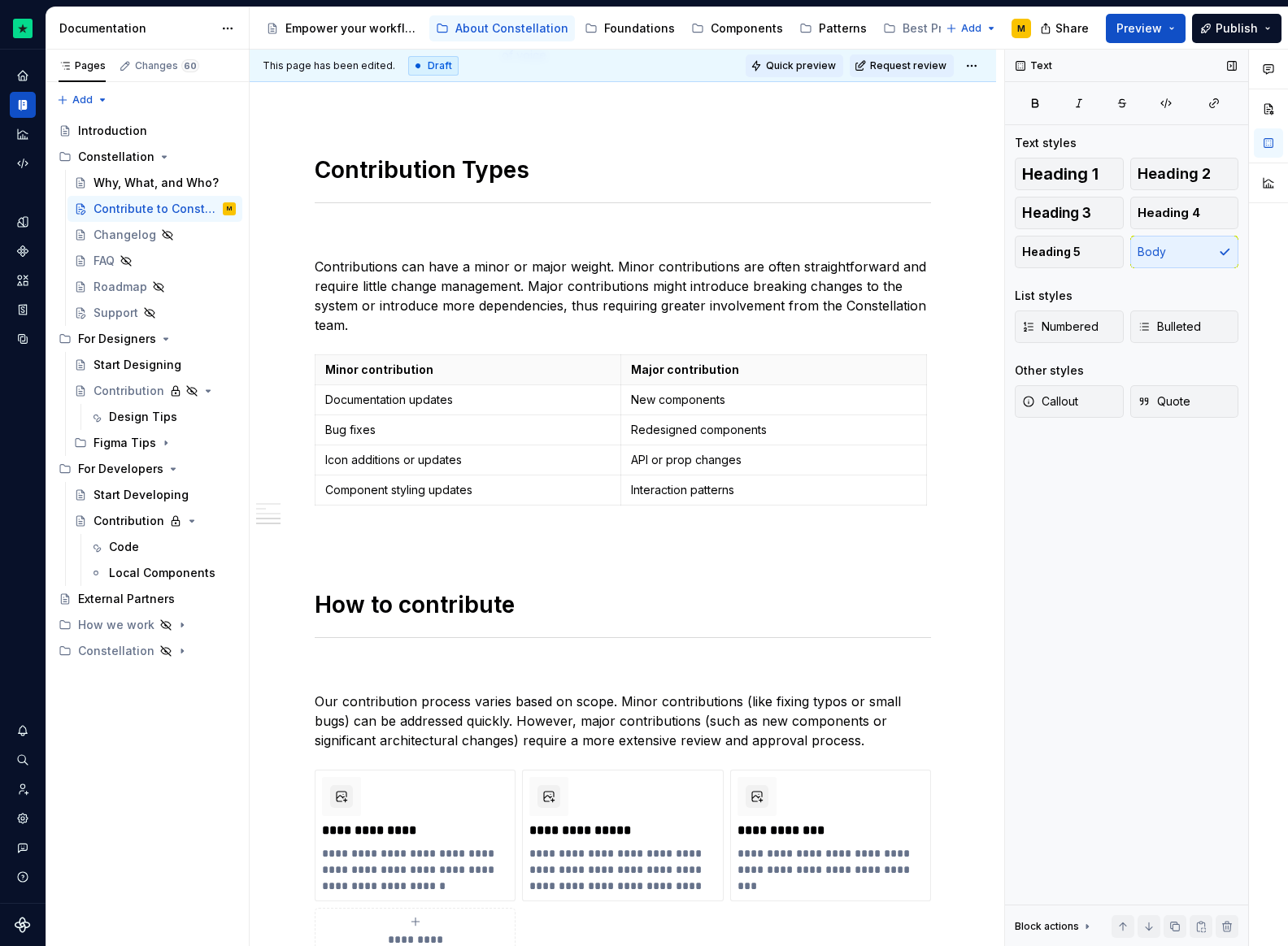
click at [820, 73] on button "Quick preview" at bounding box center [794, 65] width 97 height 23
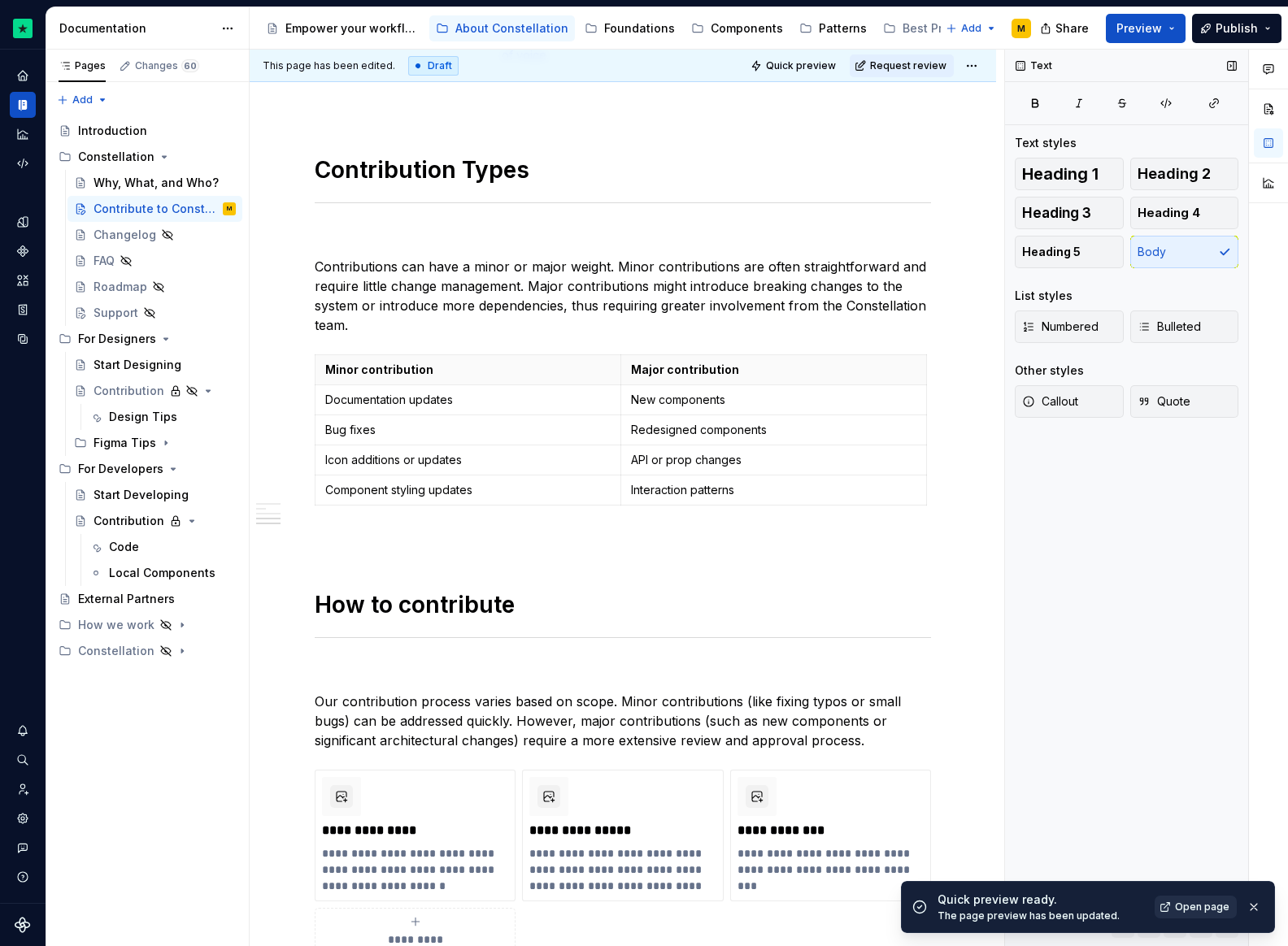
click at [1206, 905] on span "Open page" at bounding box center [1202, 907] width 55 height 13
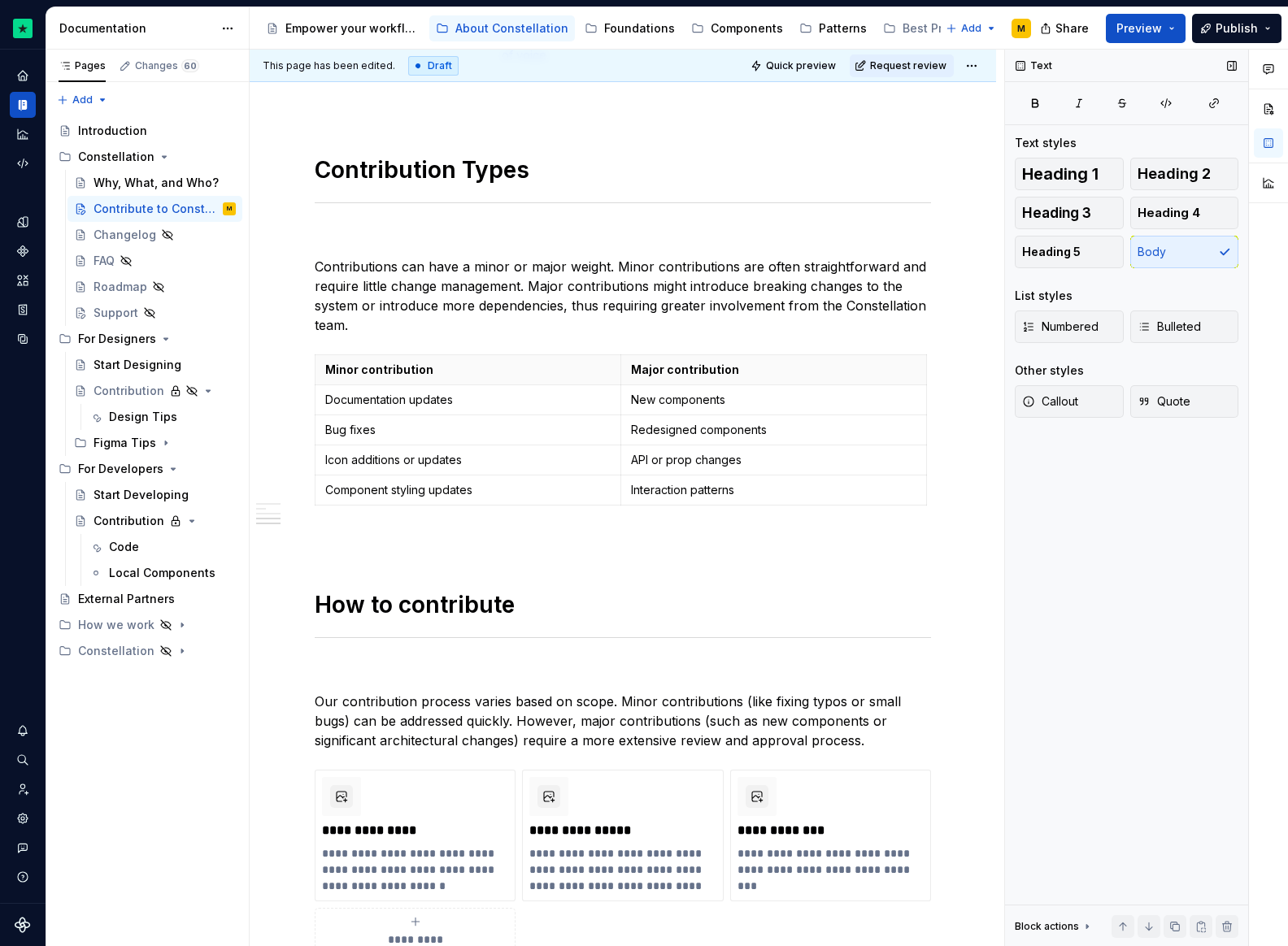
type textarea "*"
click at [332, 363] on strong "Minor contribution" at bounding box center [379, 369] width 108 height 13
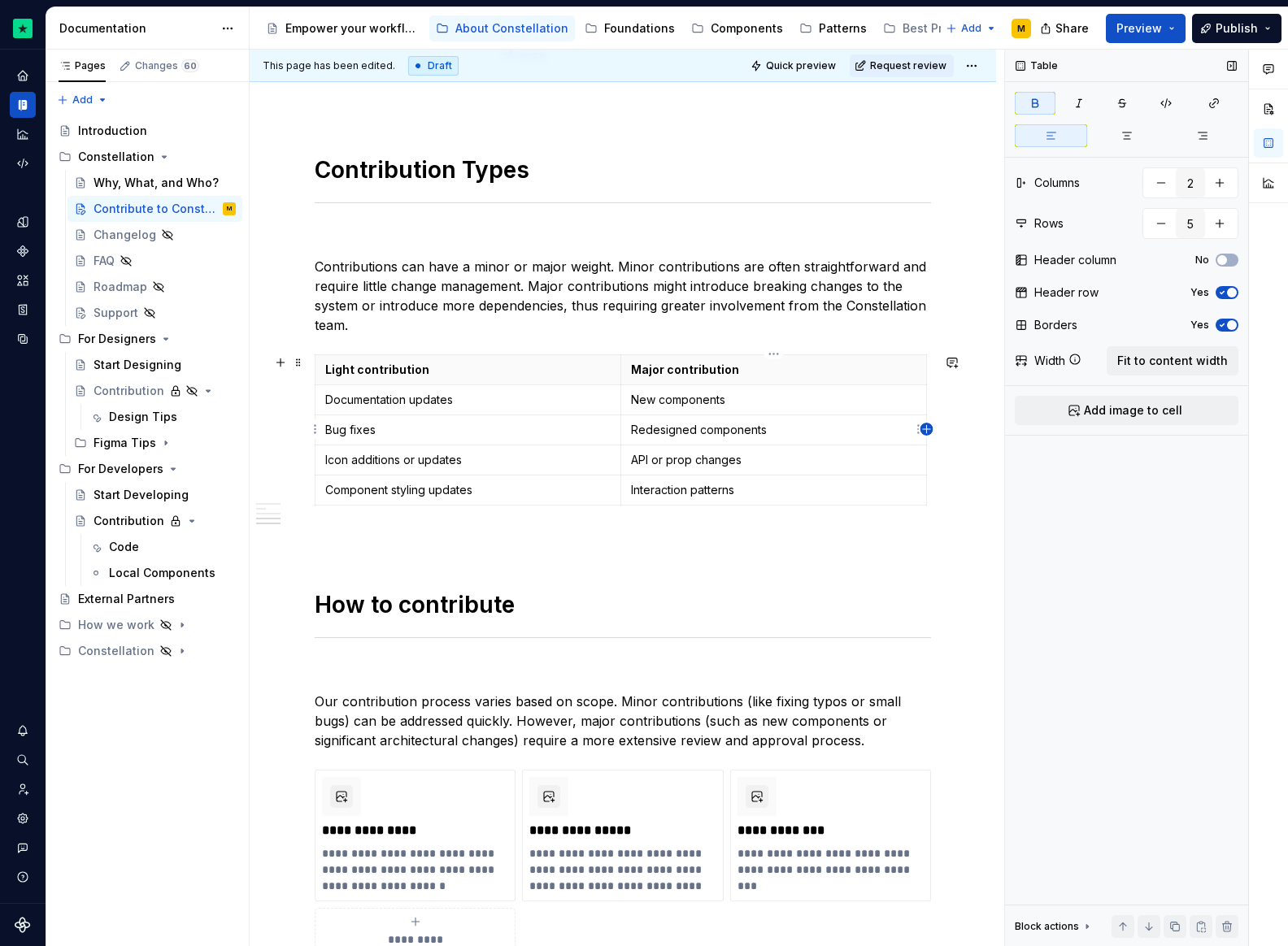
click at [926, 427] on icon "button" at bounding box center [926, 428] width 8 height 8
type input "3"
drag, startPoint x: 908, startPoint y: 383, endPoint x: 819, endPoint y: 387, distance: 89.1
click at [844, 371] on th at bounding box center [853, 370] width 29 height 30
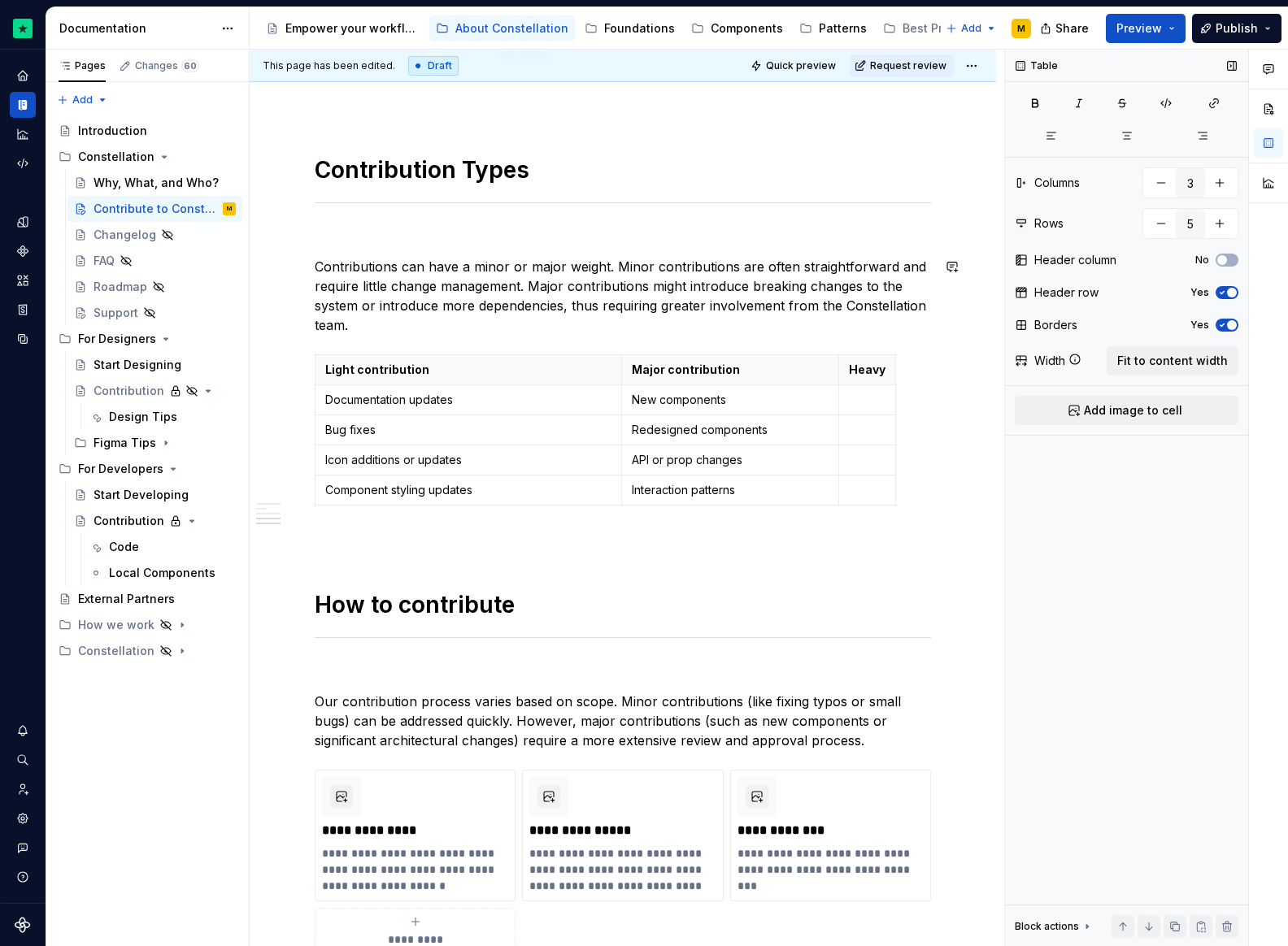
click at [656, 370] on strong "Major contribution" at bounding box center [685, 369] width 108 height 13
click at [372, 367] on strong "Light contribution" at bounding box center [377, 369] width 104 height 13
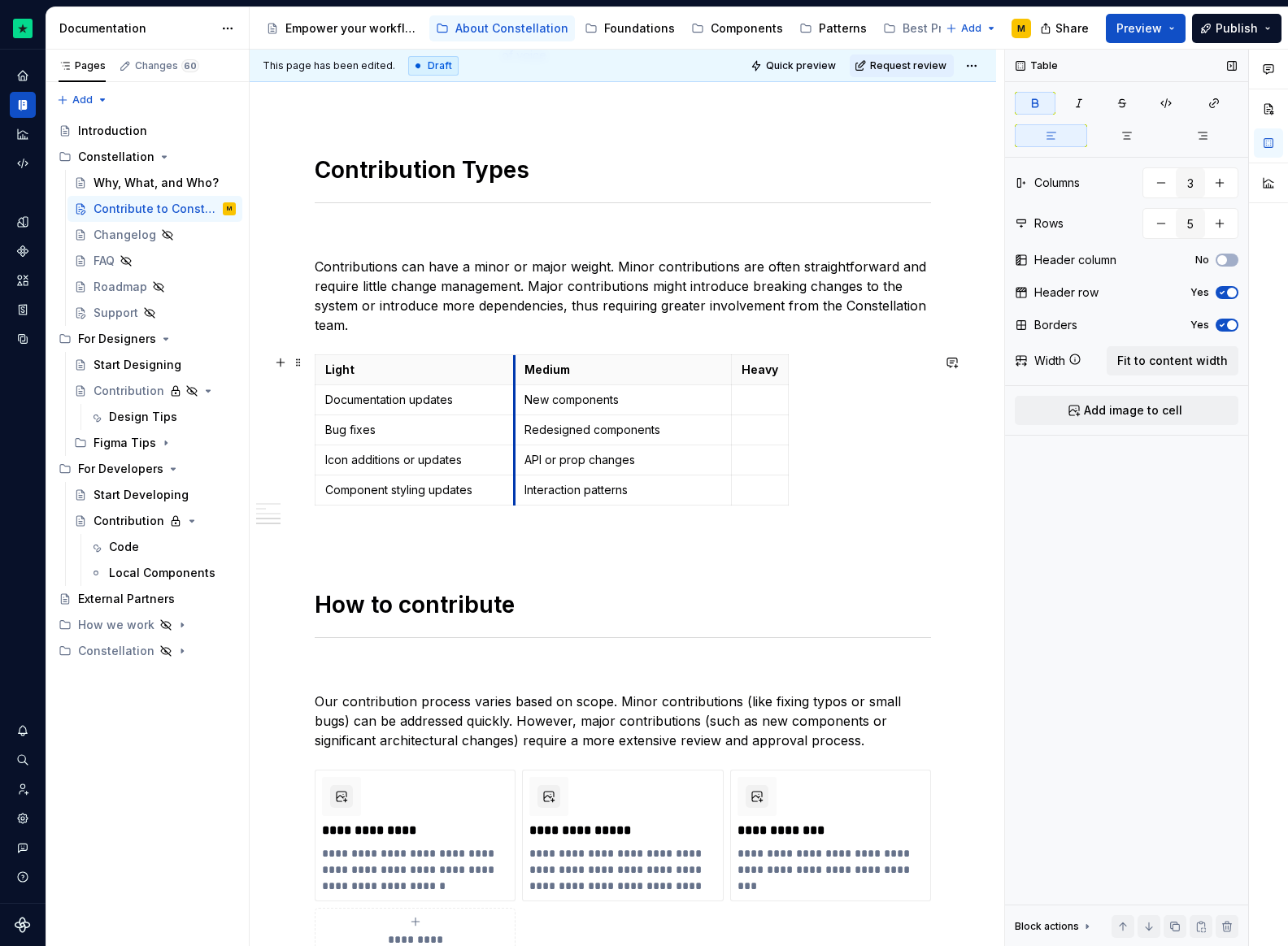
drag, startPoint x: 620, startPoint y: 435, endPoint x: 513, endPoint y: 436, distance: 107.0
click at [514, 436] on td "Redesigned components" at bounding box center [623, 431] width 218 height 30
drag, startPoint x: 786, startPoint y: 452, endPoint x: 902, endPoint y: 454, distance: 116.0
click at [609, 463] on p "API or prop changes" at bounding box center [622, 459] width 196 height 16
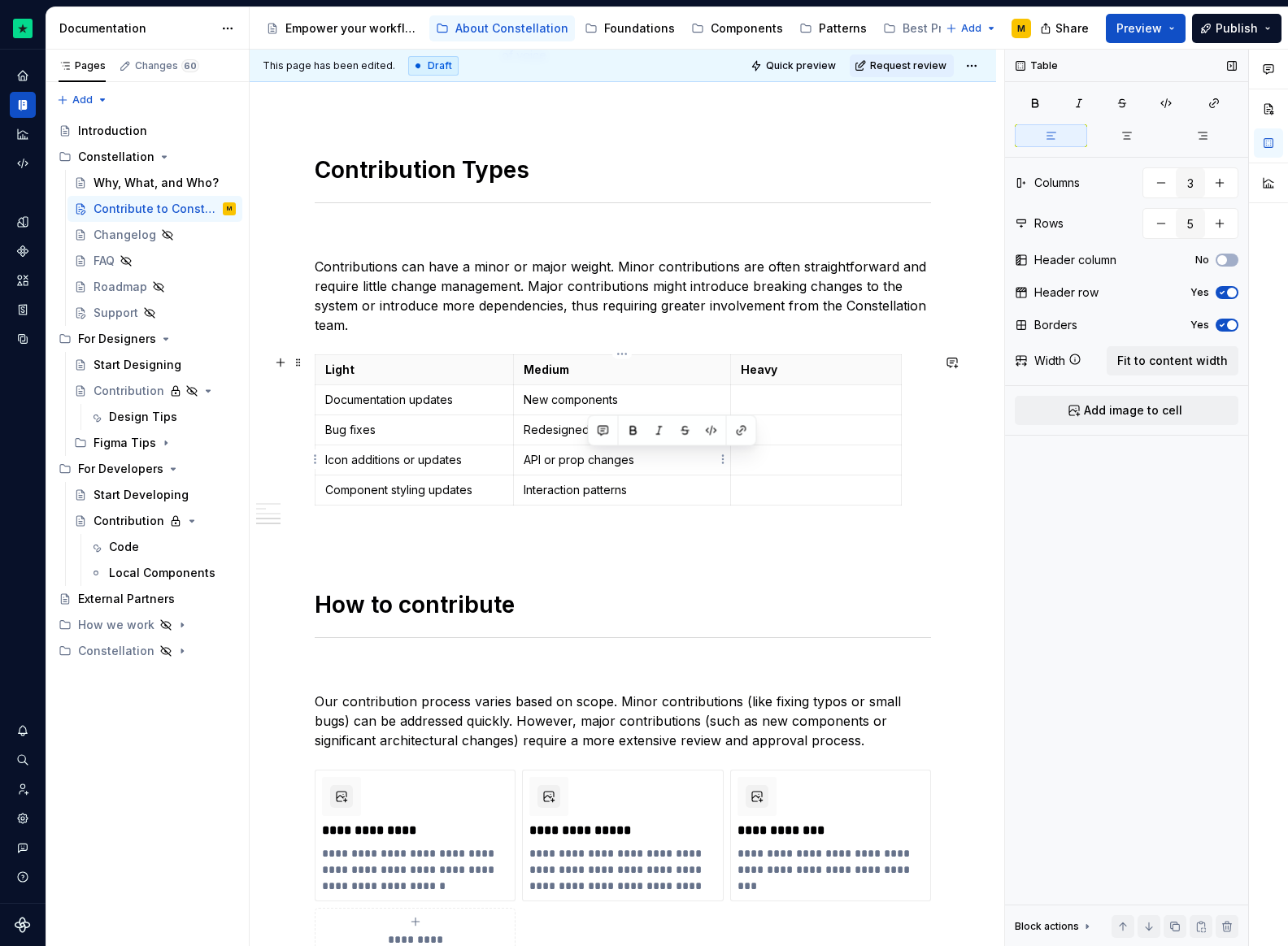
click at [609, 463] on p "API or prop changes" at bounding box center [622, 459] width 196 height 16
click at [837, 455] on p at bounding box center [815, 459] width 150 height 16
click at [772, 392] on p at bounding box center [815, 400] width 150 height 16
click at [772, 432] on p at bounding box center [815, 430] width 150 height 16
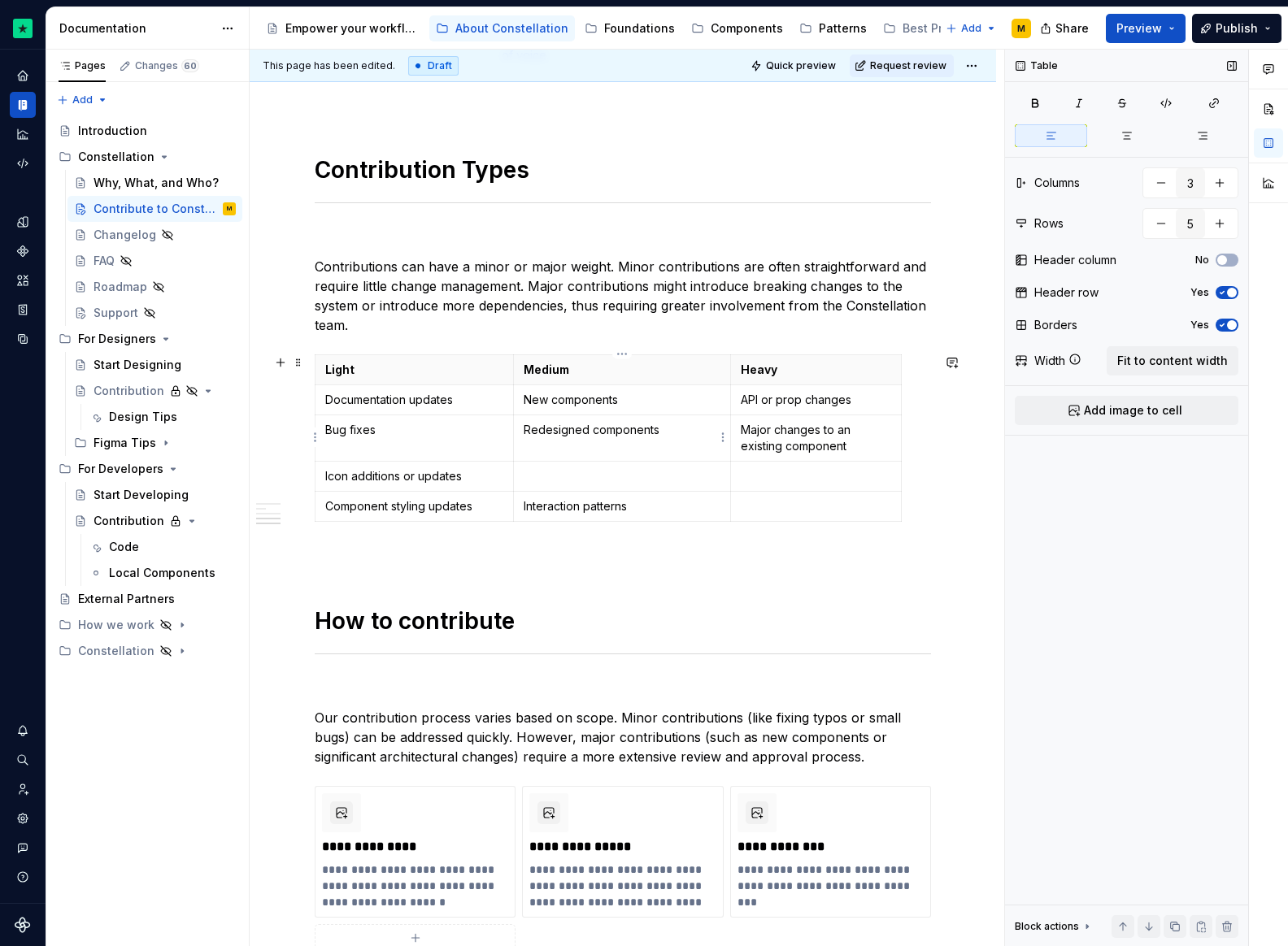
click at [599, 427] on p "Redesigned components" at bounding box center [622, 430] width 196 height 16
click at [563, 427] on p at bounding box center [622, 430] width 196 height 16
click at [772, 485] on td at bounding box center [816, 477] width 170 height 30
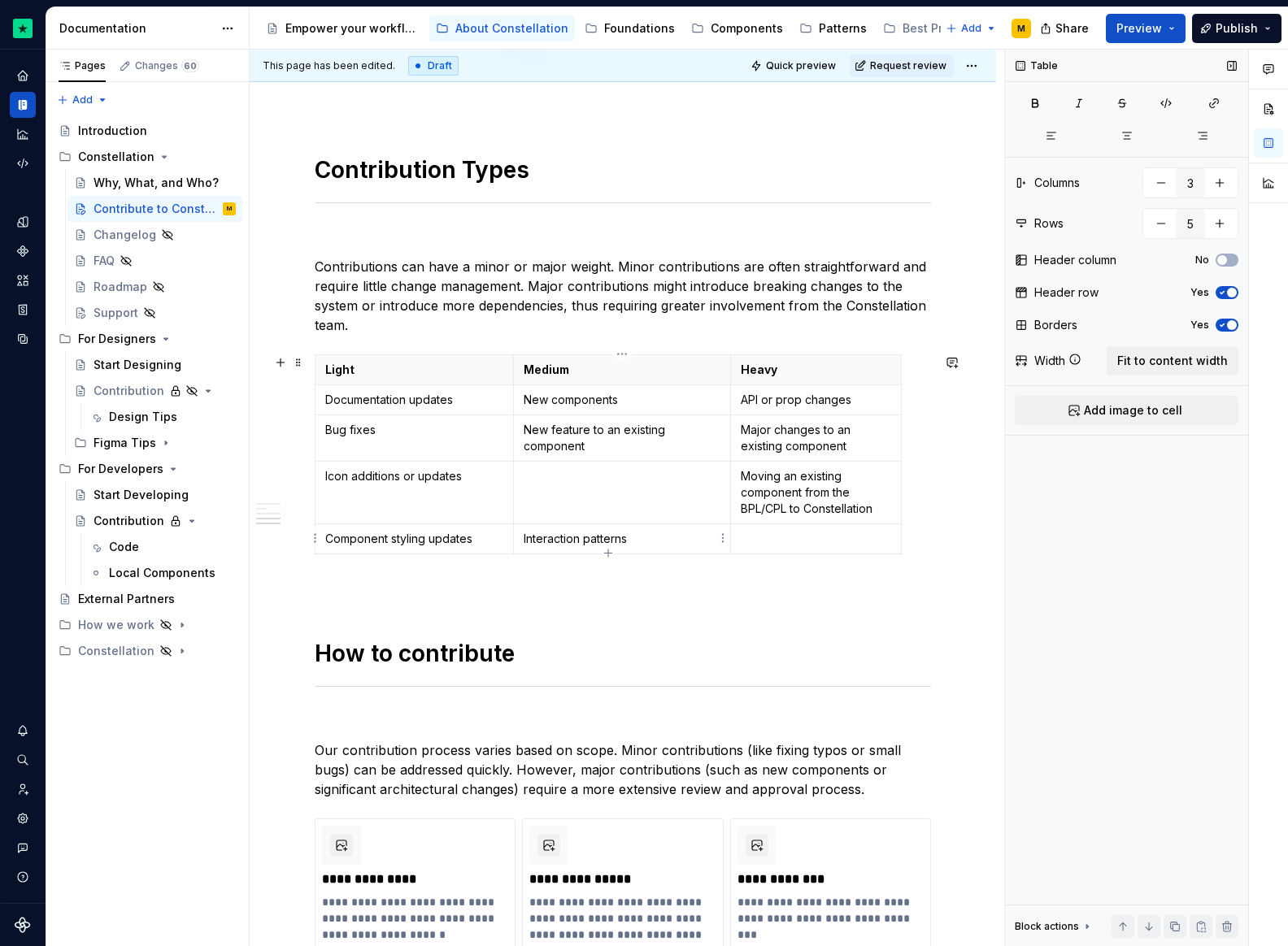
click at [552, 536] on p "Interaction patterns" at bounding box center [622, 538] width 196 height 16
click at [554, 540] on p "Interaction patterns" at bounding box center [622, 538] width 196 height 16
click at [572, 540] on p "Interaction patterns" at bounding box center [622, 538] width 196 height 16
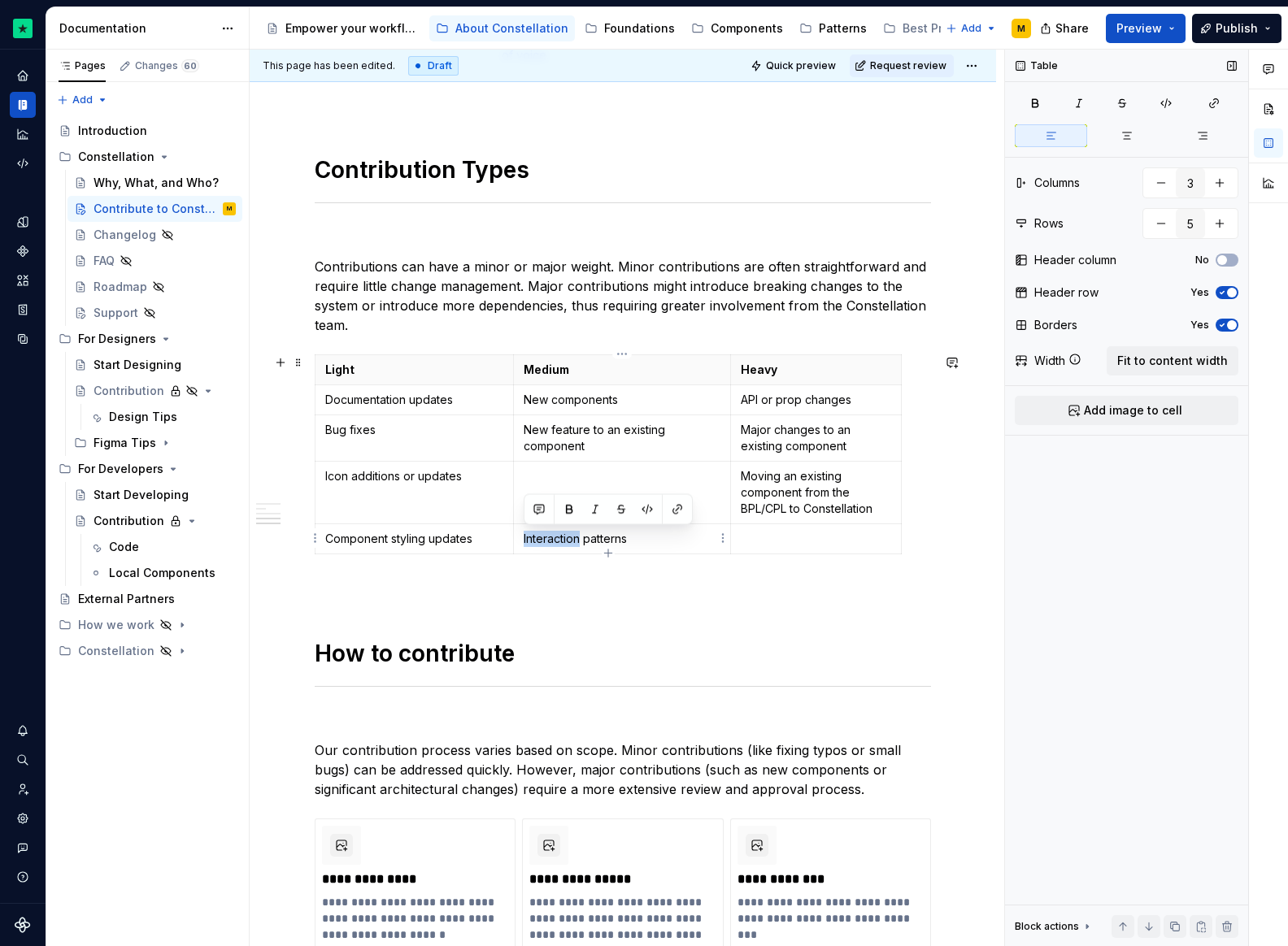
click at [572, 540] on p "Interaction patterns" at bounding box center [622, 538] width 196 height 16
click at [574, 492] on td at bounding box center [622, 493] width 217 height 63
click at [434, 478] on p "Icon additions or updates" at bounding box center [414, 476] width 178 height 16
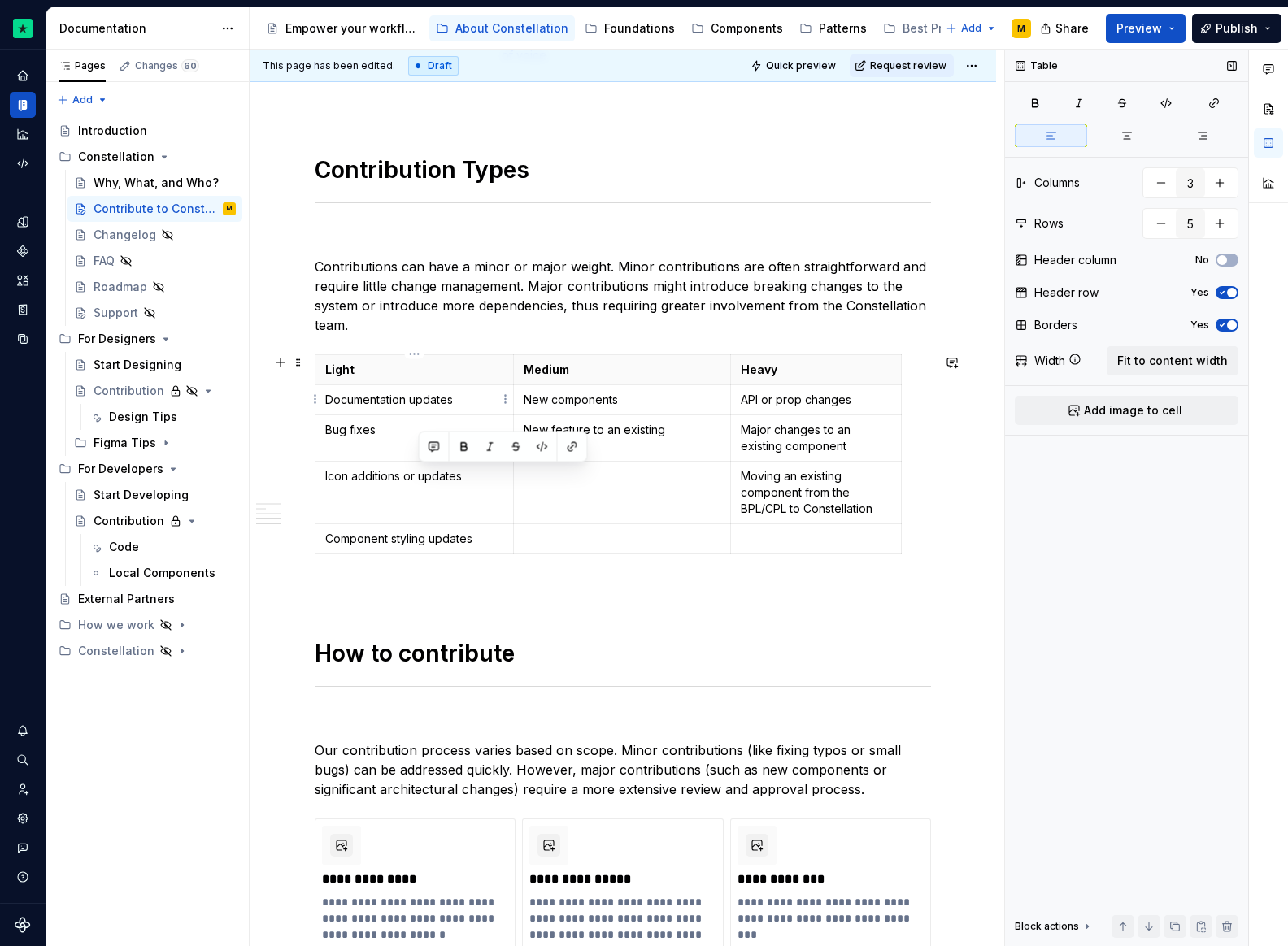
click at [359, 403] on p "Documentation updates" at bounding box center [414, 400] width 178 height 16
click at [385, 428] on p "Bug fixes" at bounding box center [414, 430] width 178 height 16
click at [361, 433] on p "Bug fixes" at bounding box center [414, 430] width 178 height 16
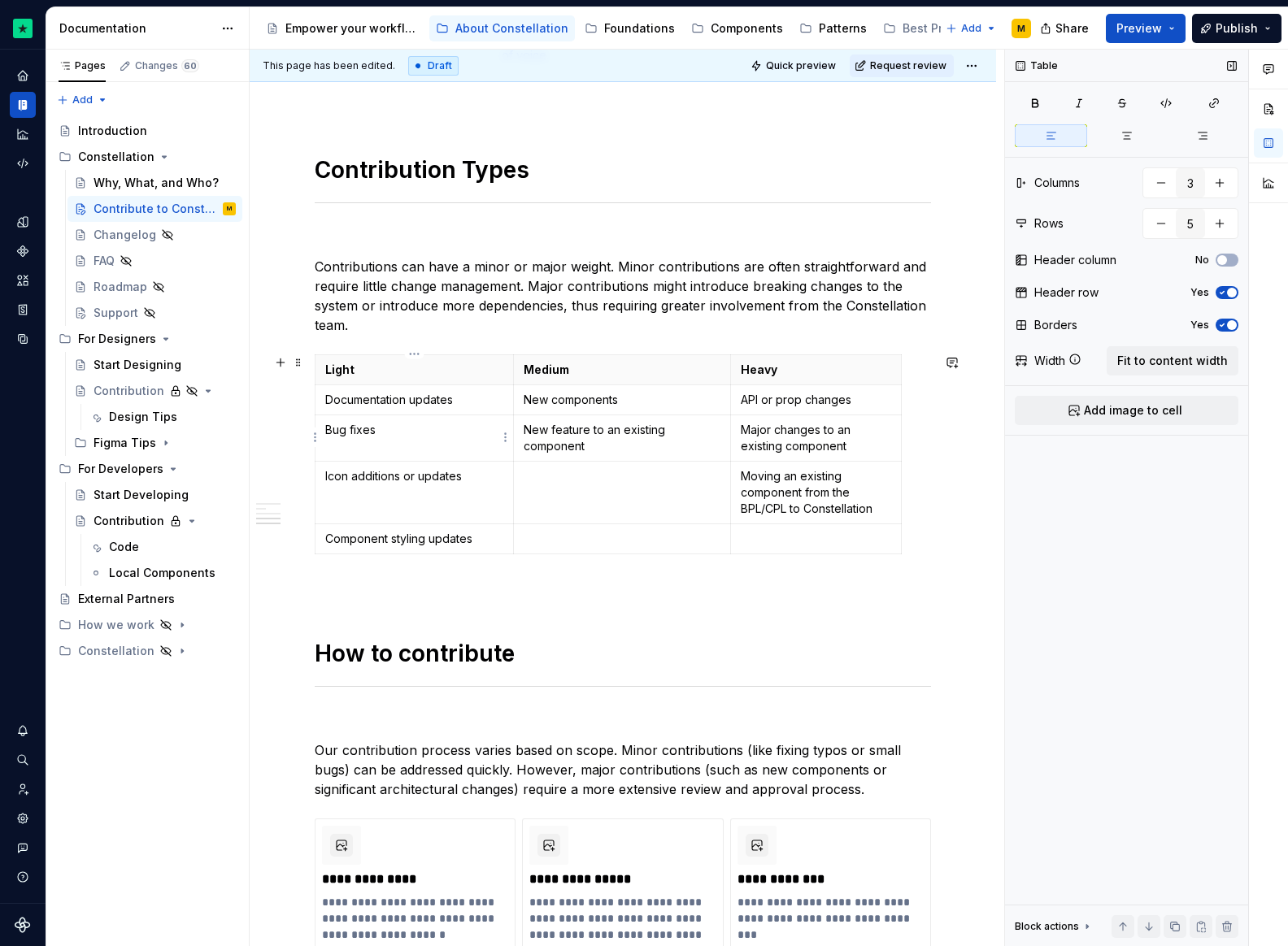
click at [361, 433] on p "Bug fixes" at bounding box center [414, 430] width 178 height 16
click at [353, 400] on p "Documentation updates" at bounding box center [414, 400] width 178 height 16
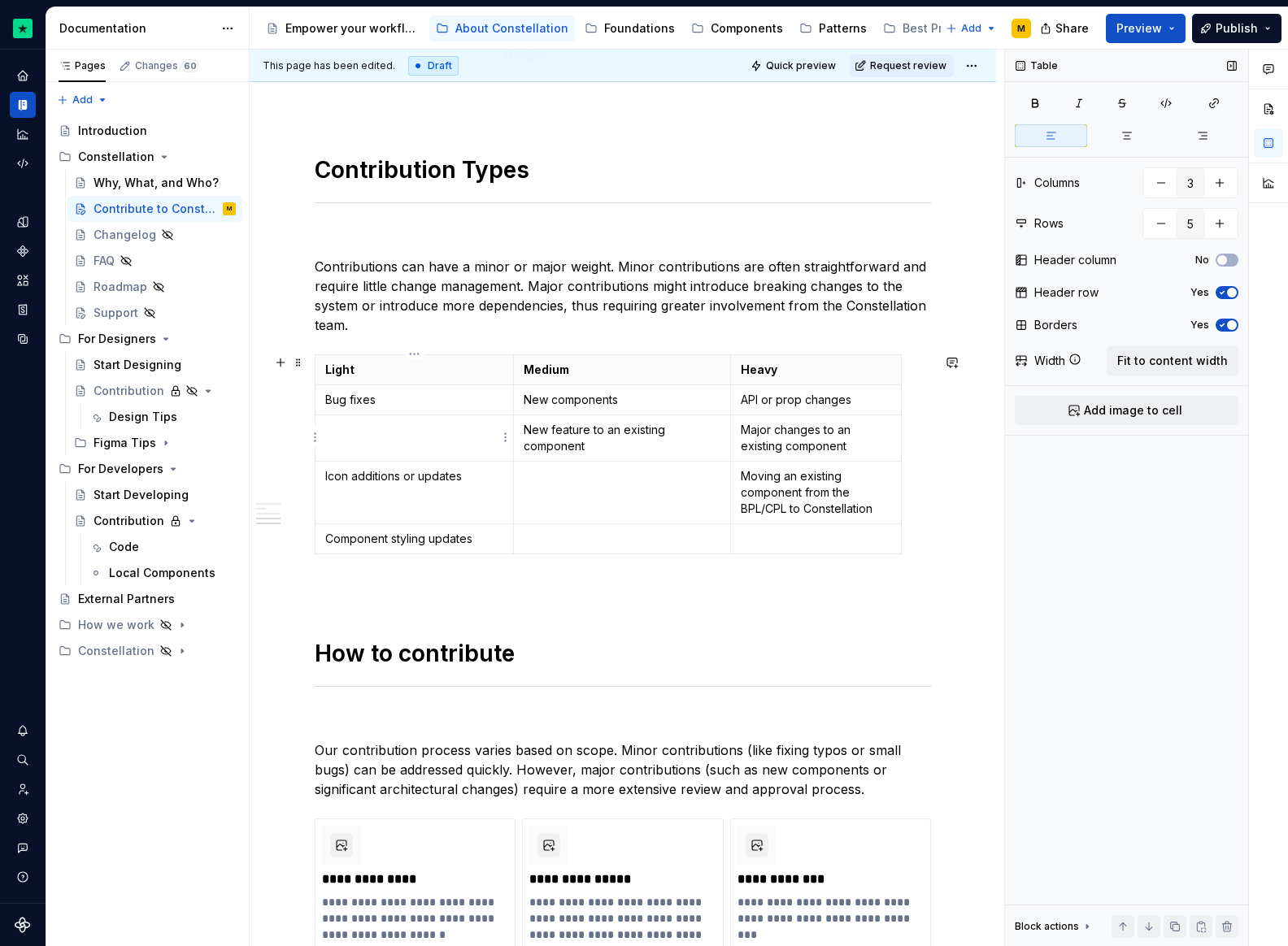
click at [371, 436] on p at bounding box center [414, 430] width 178 height 16
click at [579, 483] on td at bounding box center [622, 493] width 217 height 63
drag, startPoint x: 353, startPoint y: 477, endPoint x: 464, endPoint y: 474, distance: 111.0
click at [464, 474] on p "Icon additions or updates" at bounding box center [414, 476] width 178 height 16
click at [327, 470] on p "New icons, product visuals or illustrations" at bounding box center [414, 484] width 178 height 33
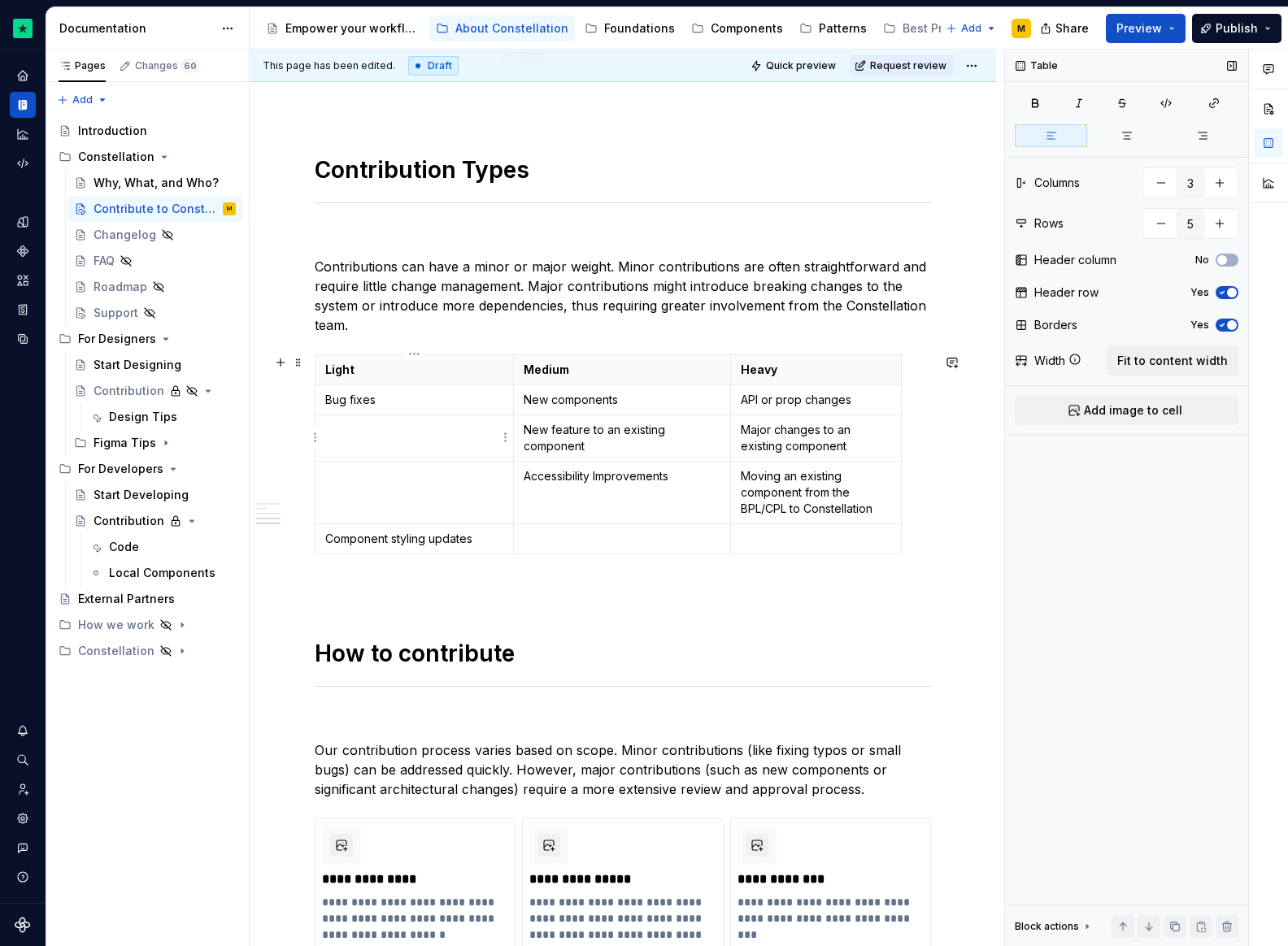
click at [341, 420] on td at bounding box center [415, 438] width 198 height 46
click at [362, 536] on p "Component styling updates" at bounding box center [414, 538] width 178 height 16
click at [355, 492] on td at bounding box center [415, 493] width 198 height 63
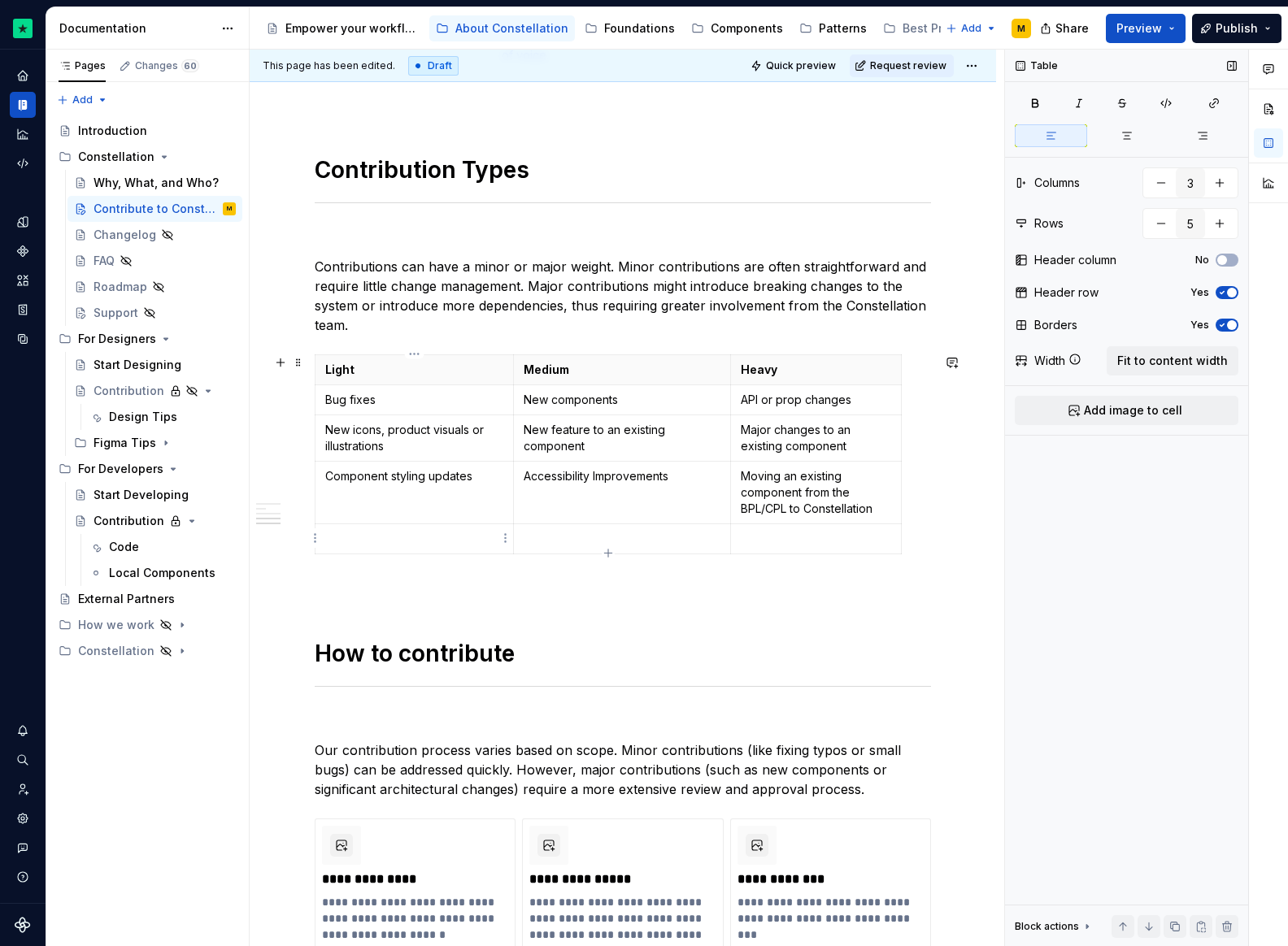
click at [351, 536] on p at bounding box center [414, 538] width 178 height 16
click at [527, 538] on p at bounding box center [622, 538] width 196 height 16
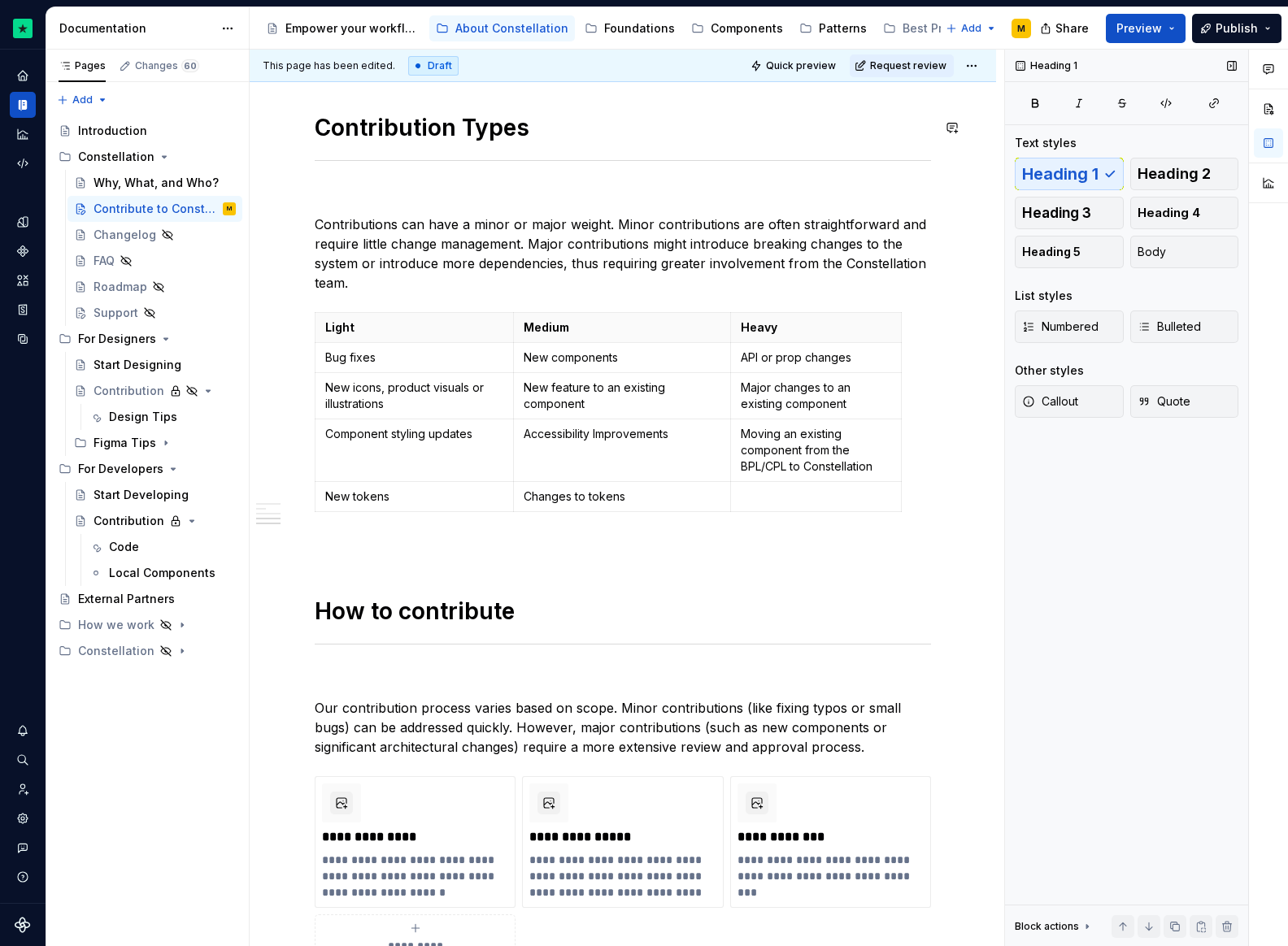
scroll to position [1523, 0]
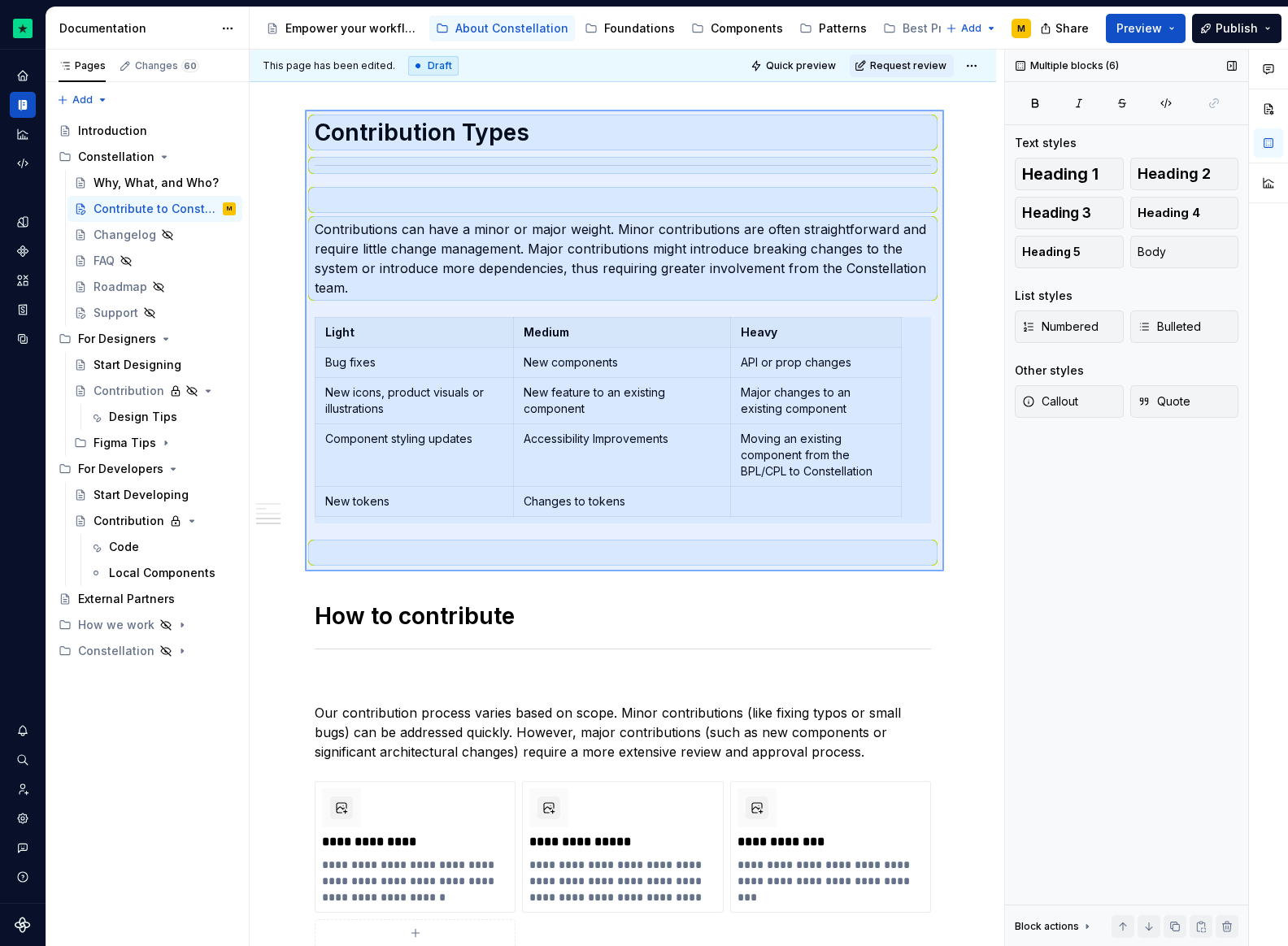
drag, startPoint x: 305, startPoint y: 105, endPoint x: 950, endPoint y: 566, distance: 792.8
click at [950, 566] on div "This page has been edited. Draft Quick preview Request review Contribute to Con…" at bounding box center [626, 498] width 755 height 897
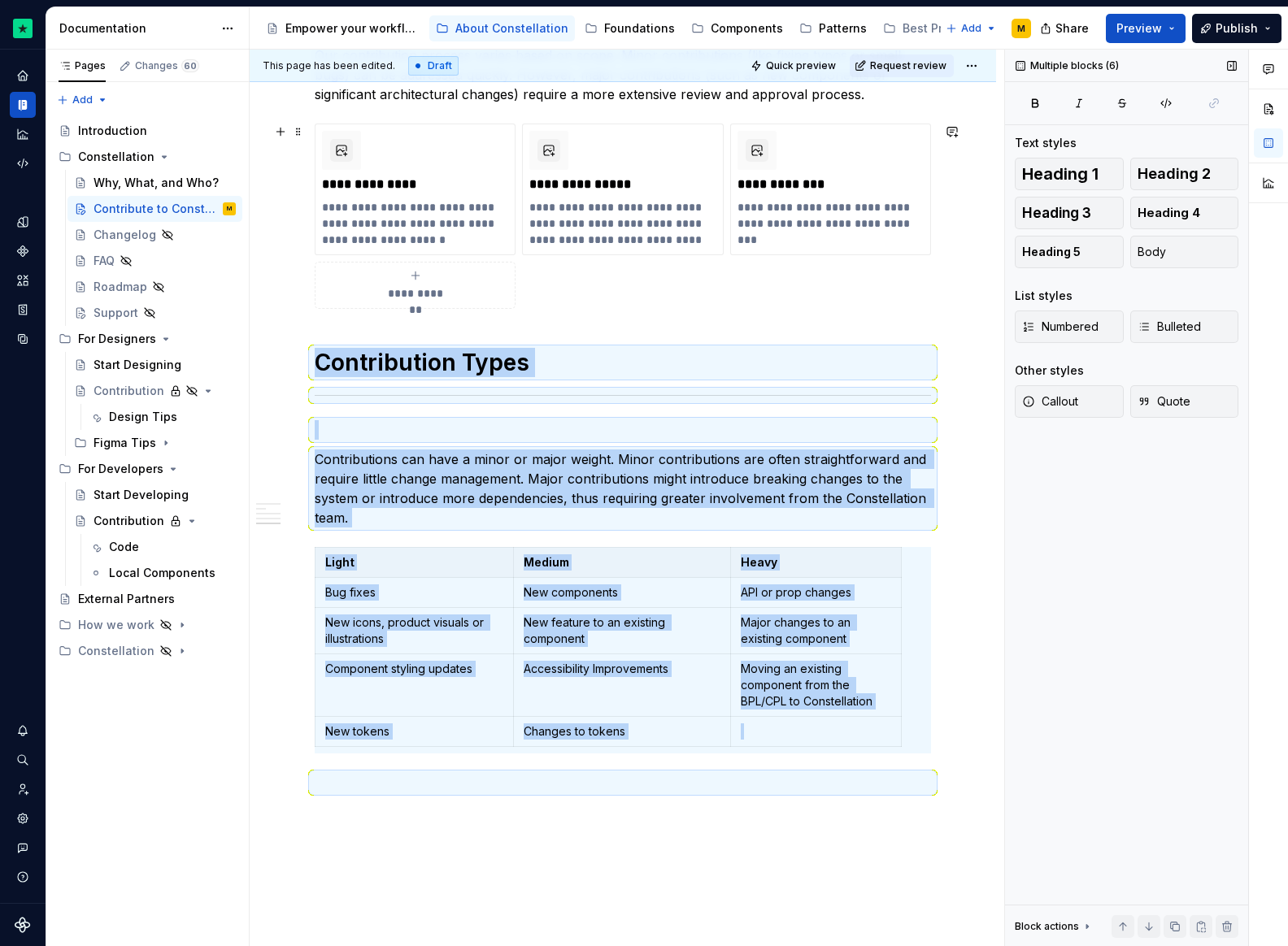
scroll to position [1574, 0]
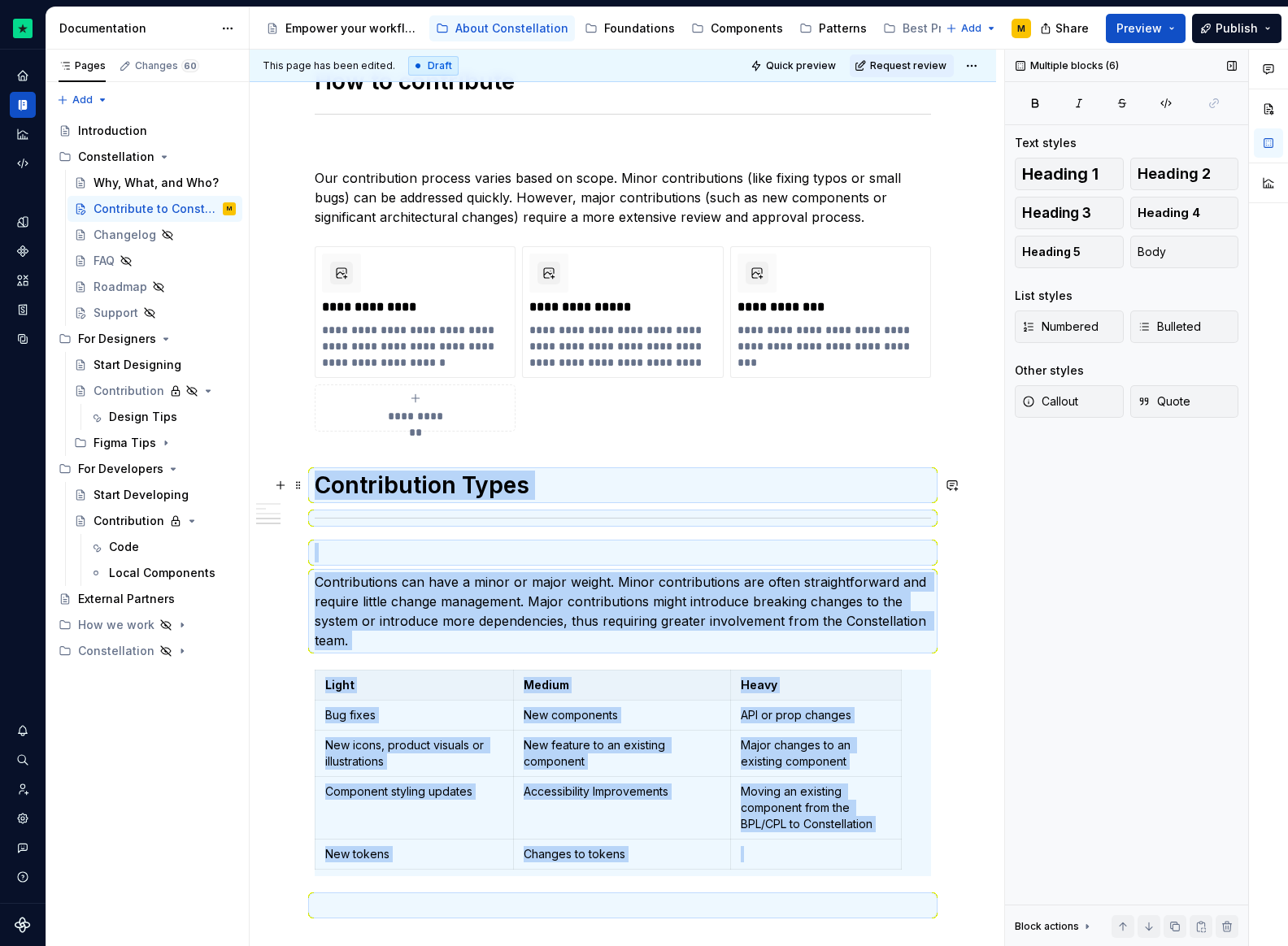
click at [315, 484] on h1 "Contribution Types" at bounding box center [623, 485] width 616 height 29
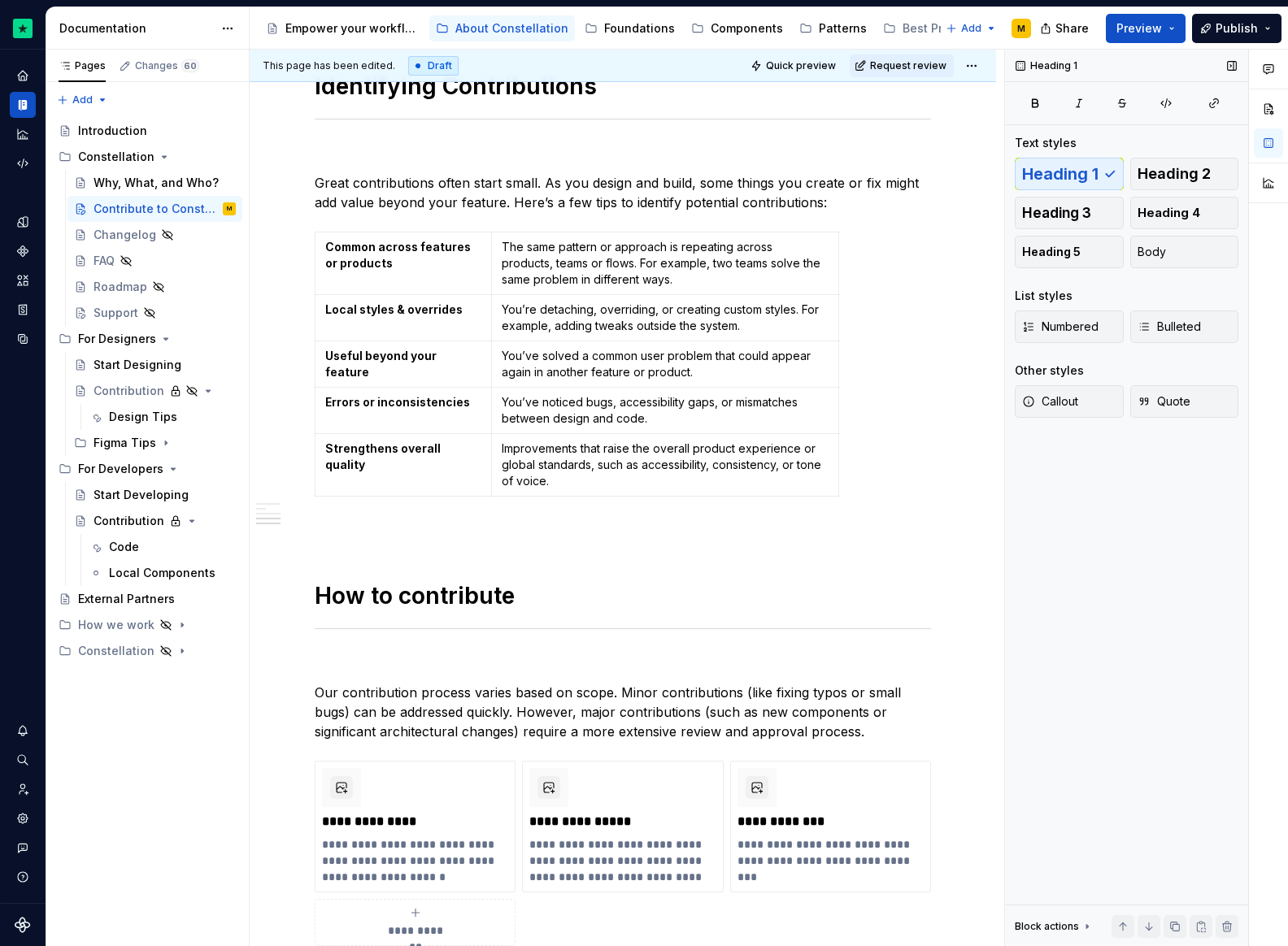
scroll to position [1914, 0]
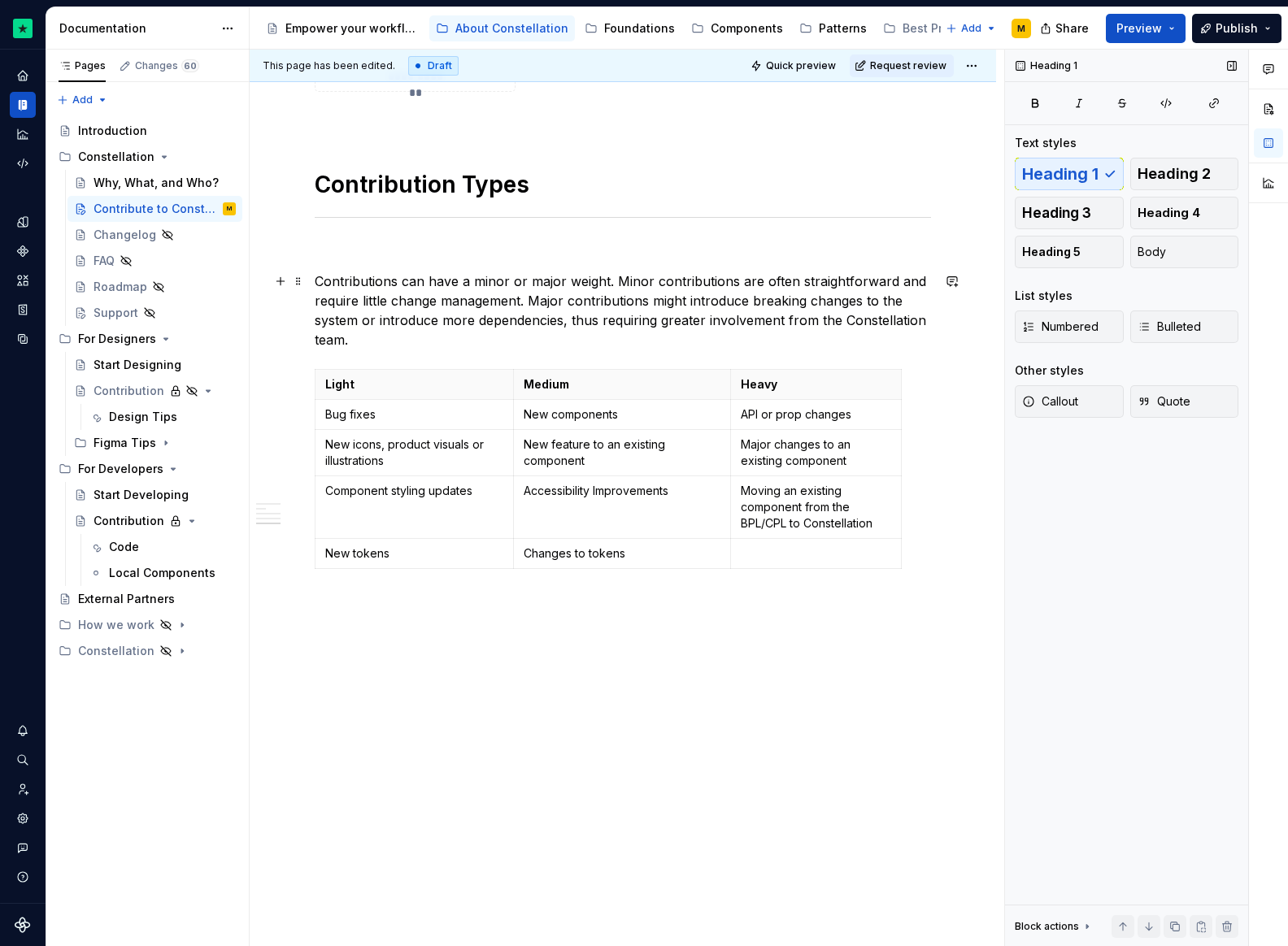
click at [377, 348] on p "Contributions can have a minor or major weight. Minor contributions are often s…" at bounding box center [623, 310] width 616 height 78
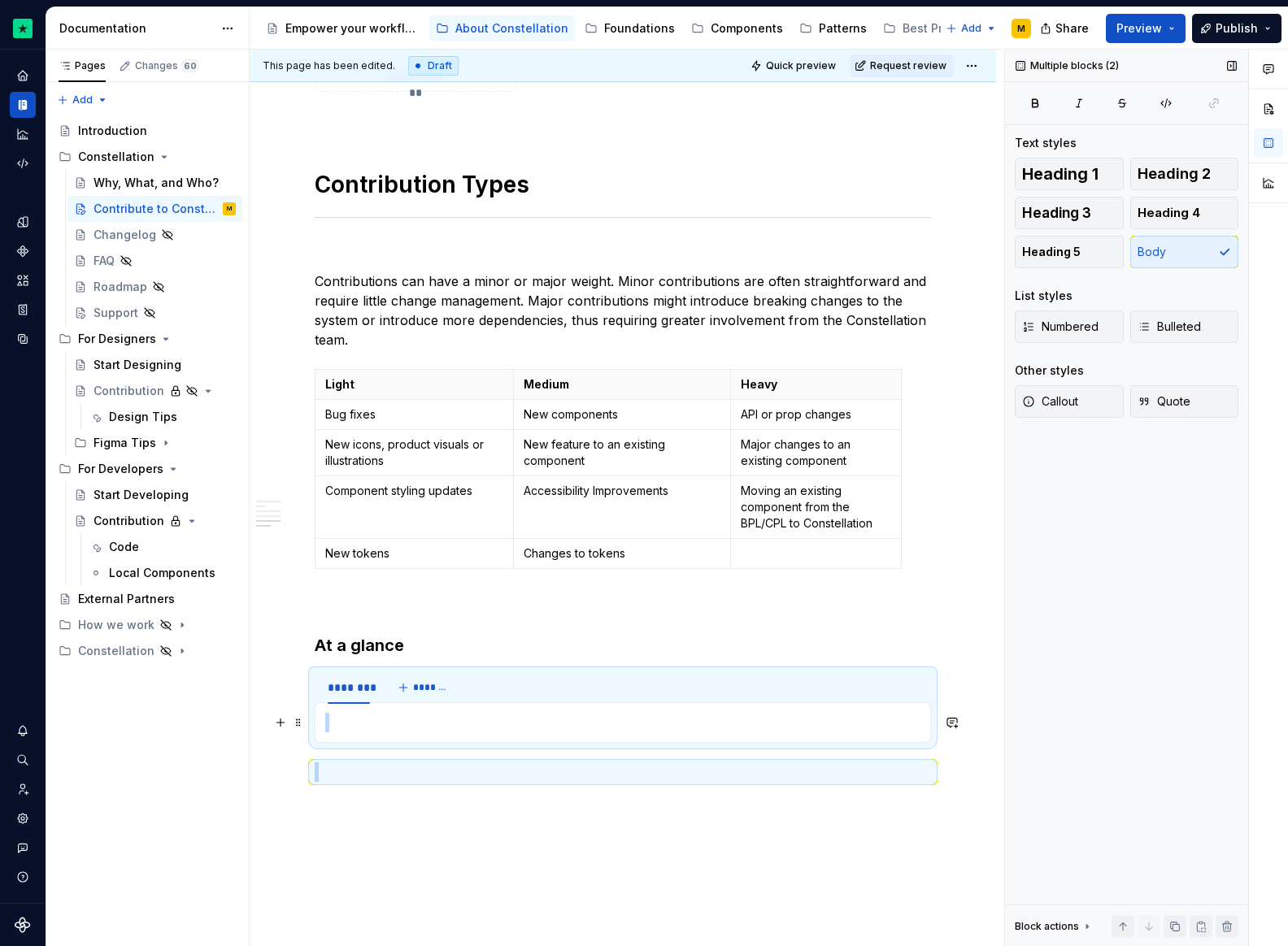
drag, startPoint x: 475, startPoint y: 733, endPoint x: 305, endPoint y: 714, distance: 171.1
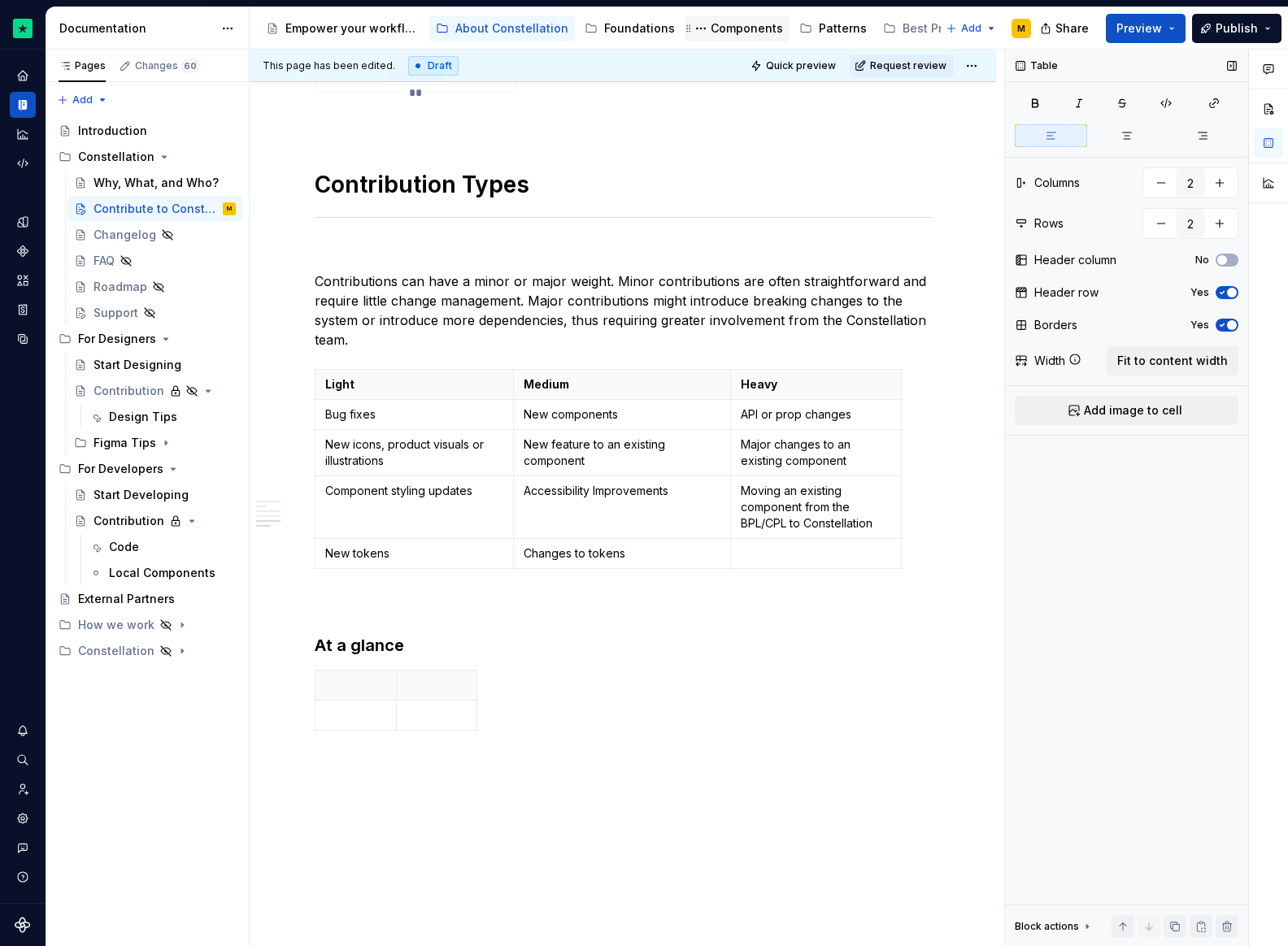
type textarea "*"
click at [484, 699] on div at bounding box center [623, 703] width 616 height 67
click at [479, 700] on div at bounding box center [623, 703] width 616 height 67
type input "3"
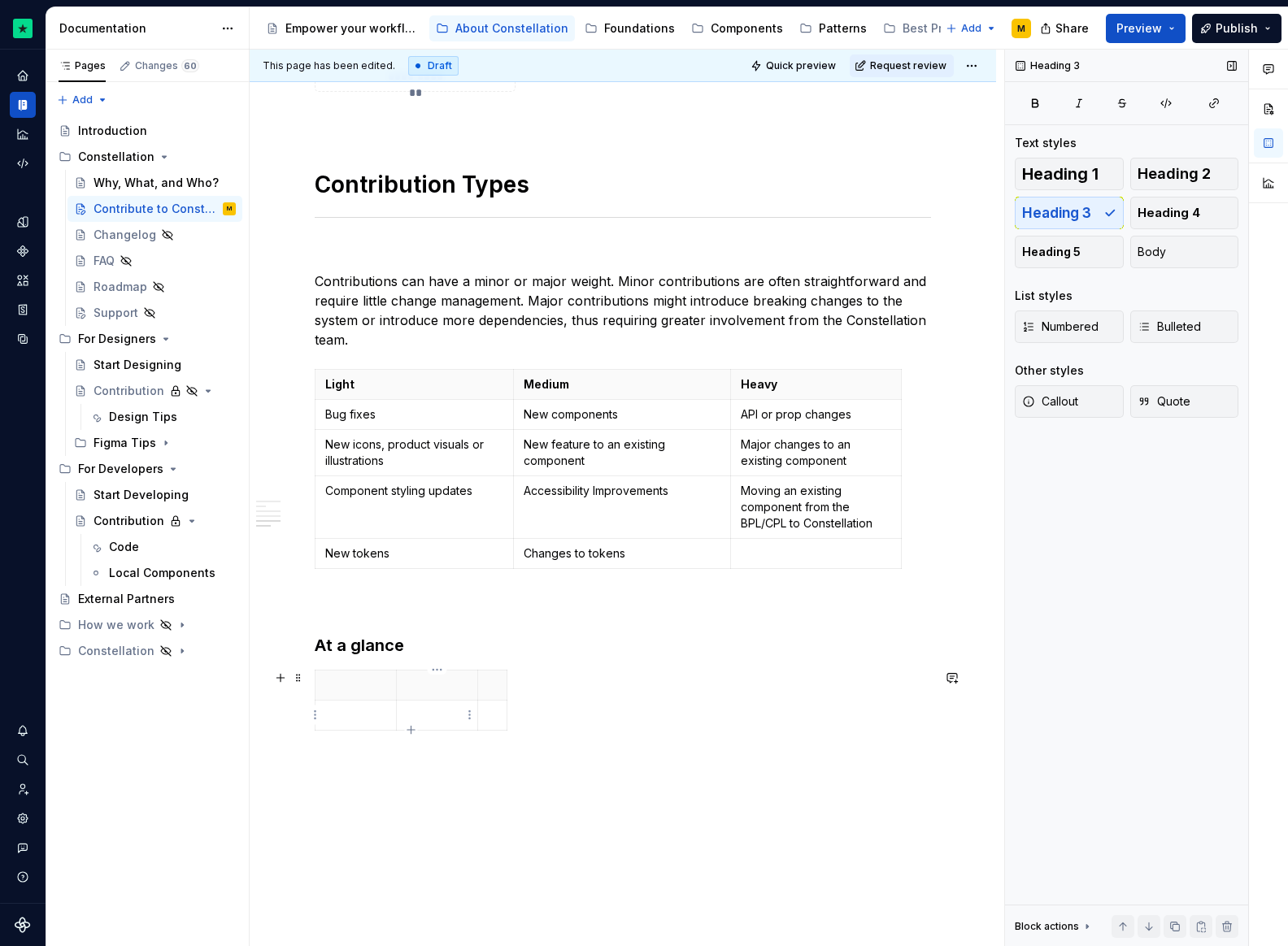
click at [430, 716] on p at bounding box center [437, 715] width 61 height 16
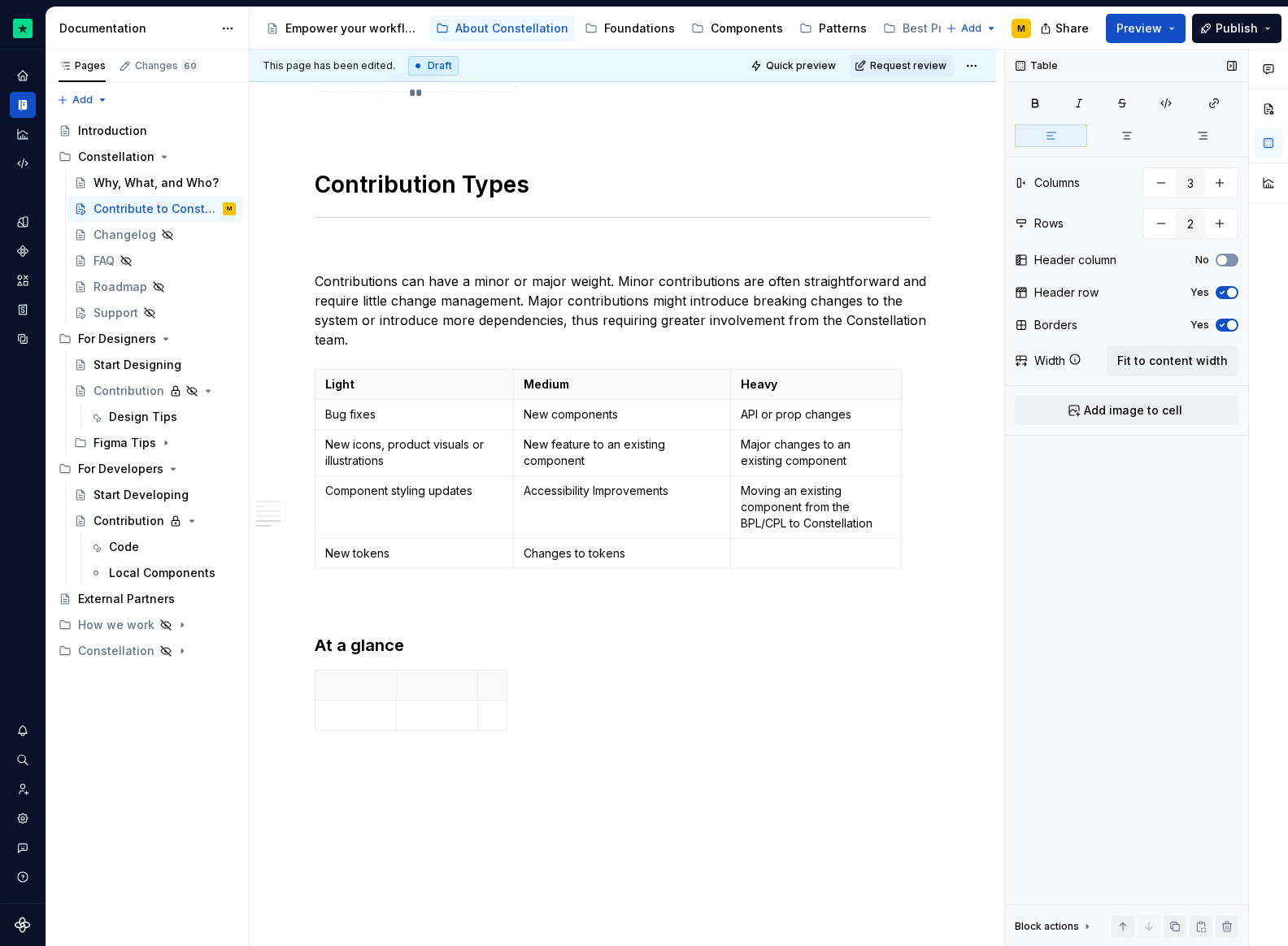
click at [1229, 259] on button "No" at bounding box center [1227, 259] width 23 height 13
click at [420, 689] on p at bounding box center [437, 685] width 61 height 16
drag, startPoint x: 459, startPoint y: 693, endPoint x: 438, endPoint y: 682, distance: 23.7
click at [438, 682] on tbody "Minior" at bounding box center [411, 701] width 192 height 60
click at [423, 687] on p "Minior" at bounding box center [437, 685] width 61 height 16
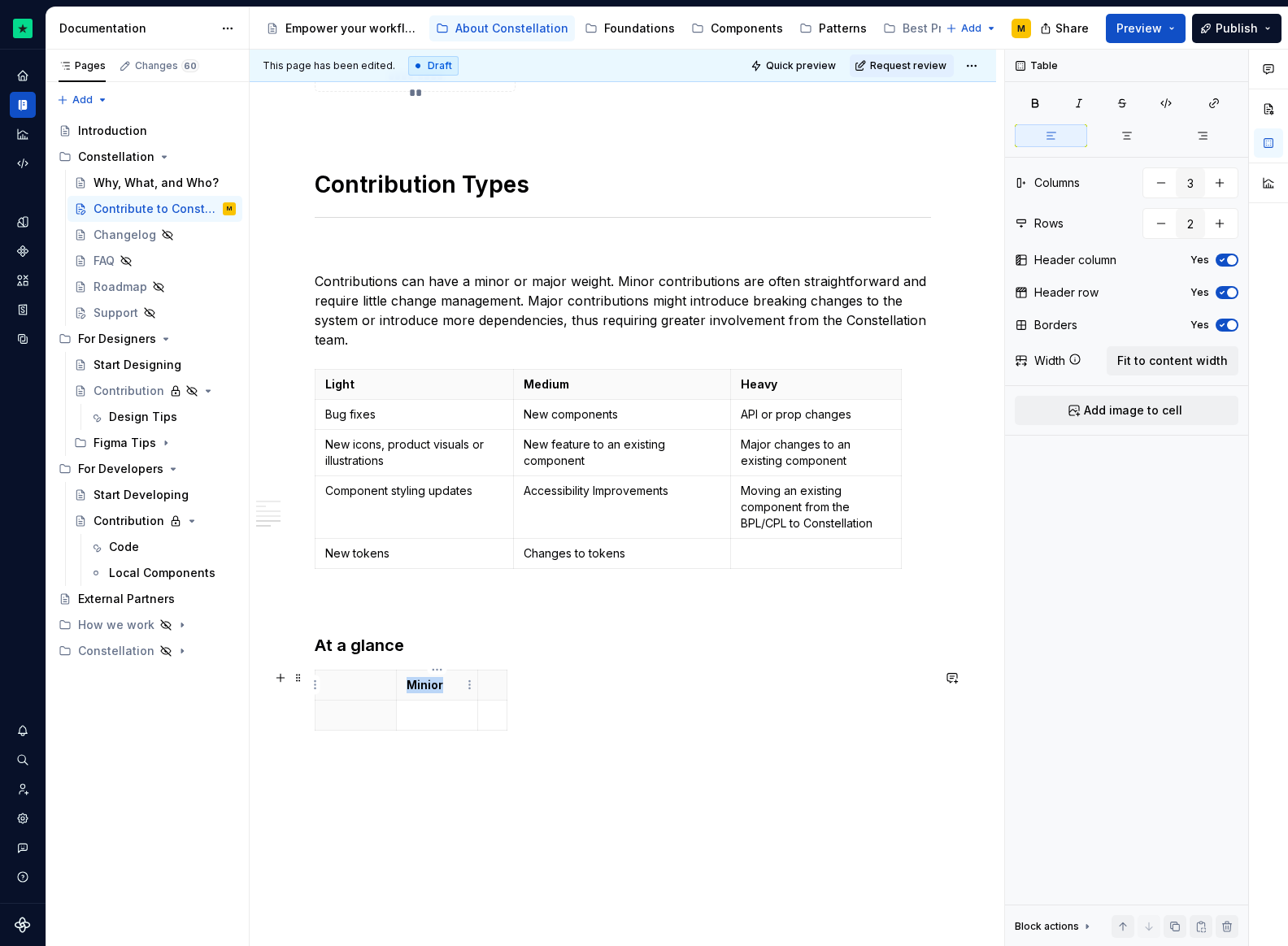
click at [423, 687] on p "Minior" at bounding box center [437, 685] width 61 height 16
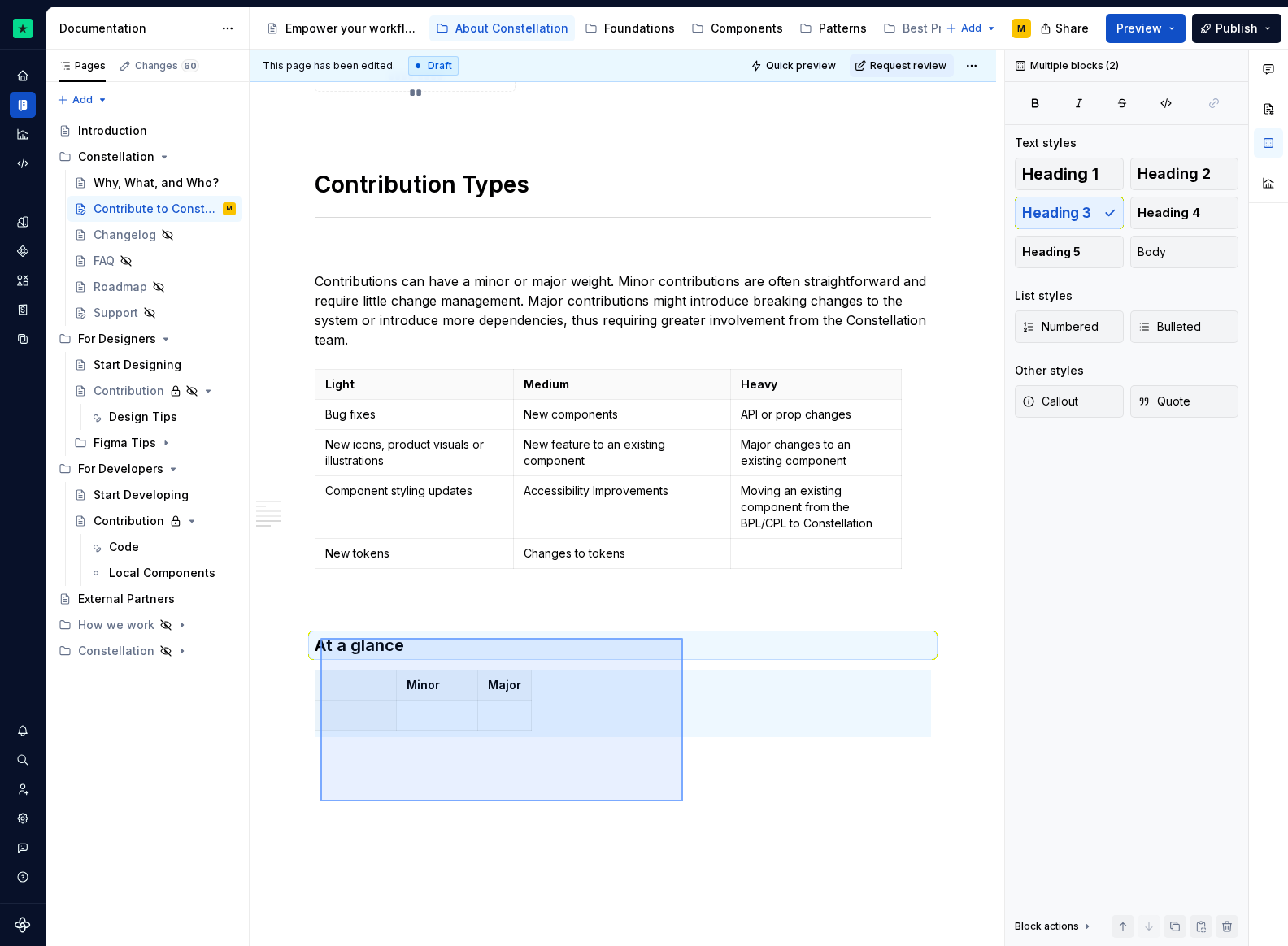
drag, startPoint x: 606, startPoint y: 770, endPoint x: 321, endPoint y: 638, distance: 314.1
click at [321, 638] on div "This page has been edited. Draft Quick preview Request review Contribute to Con…" at bounding box center [626, 498] width 755 height 897
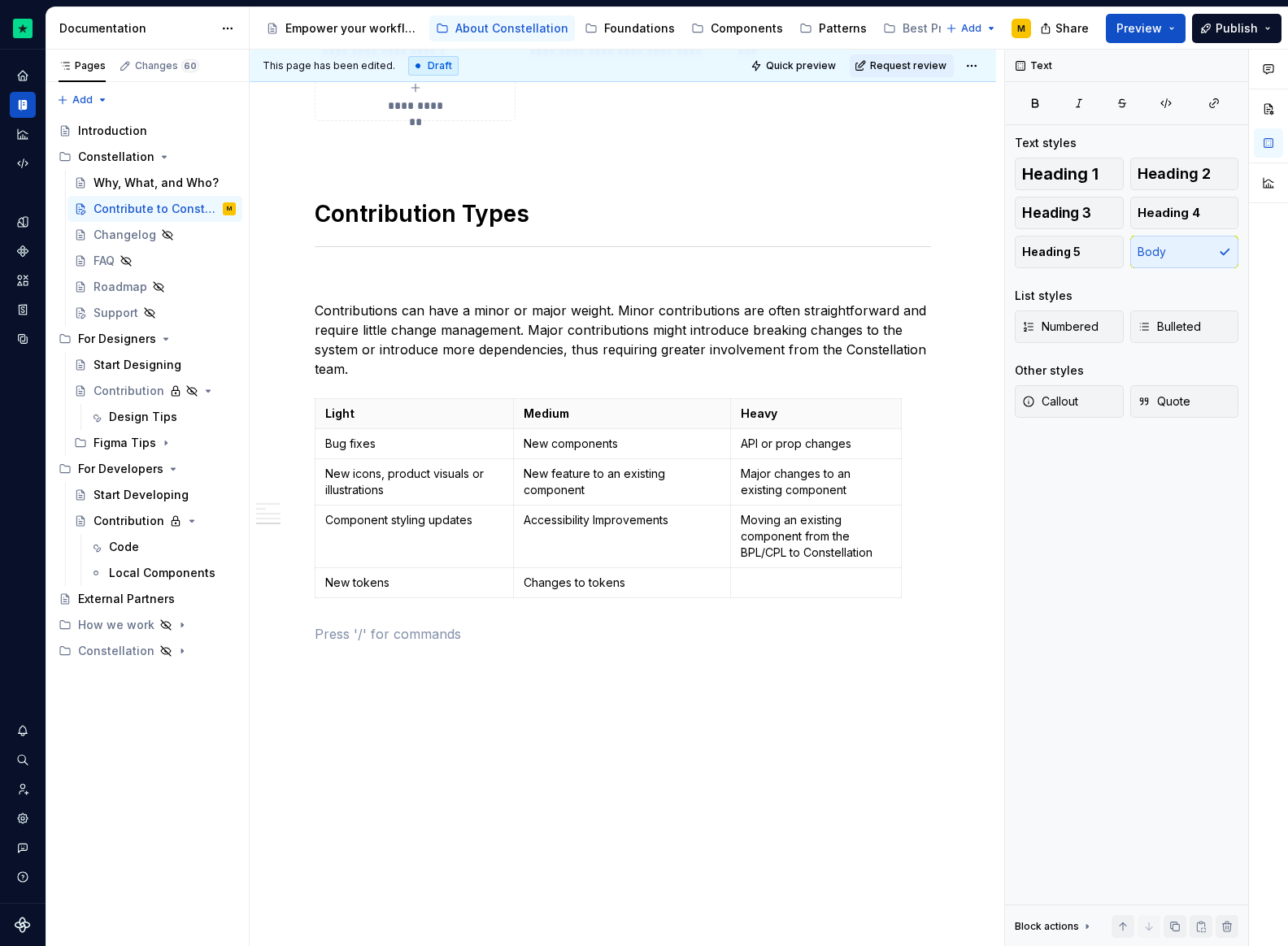
scroll to position [1845, 0]
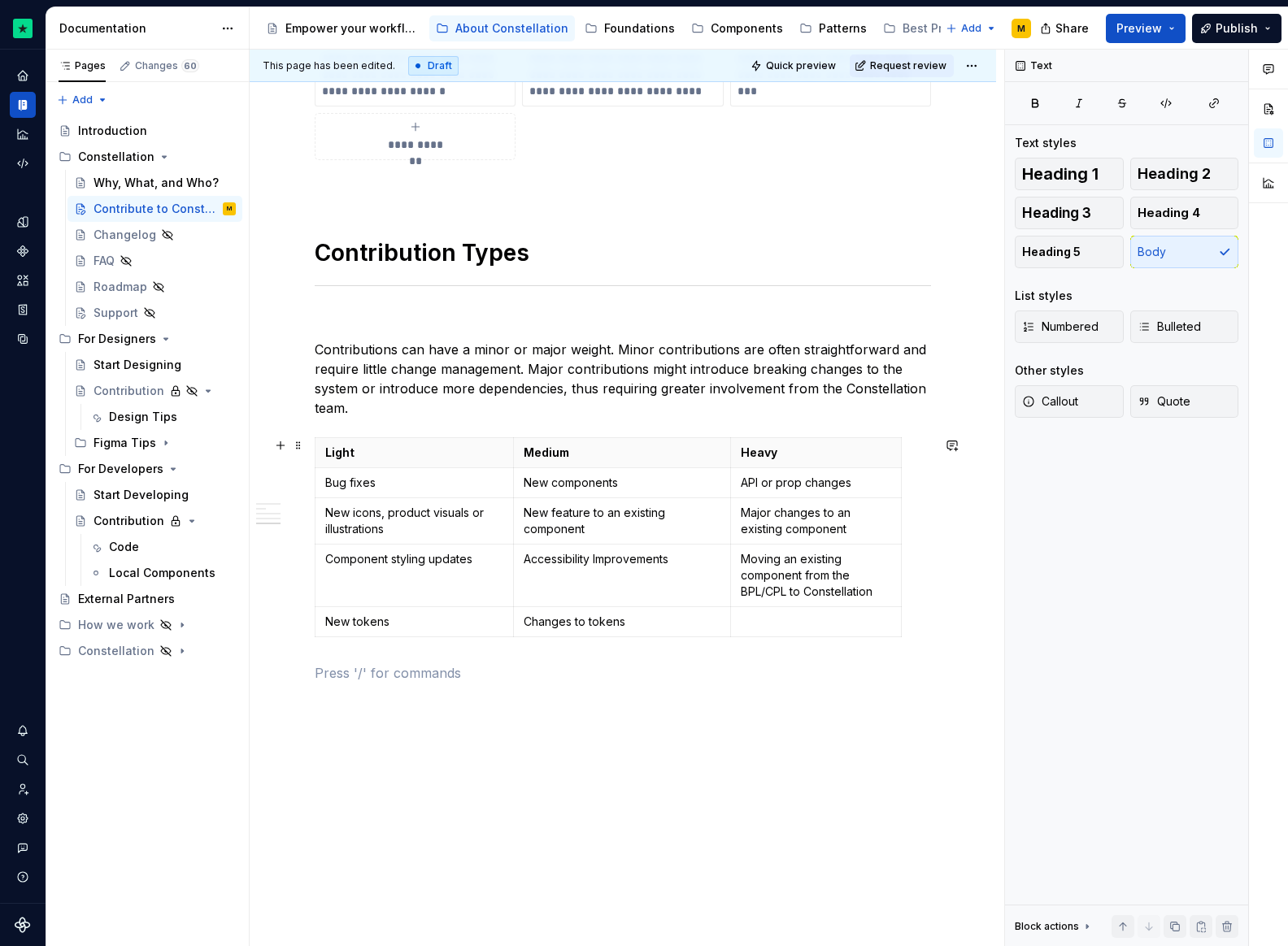
scroll to position [1098, 0]
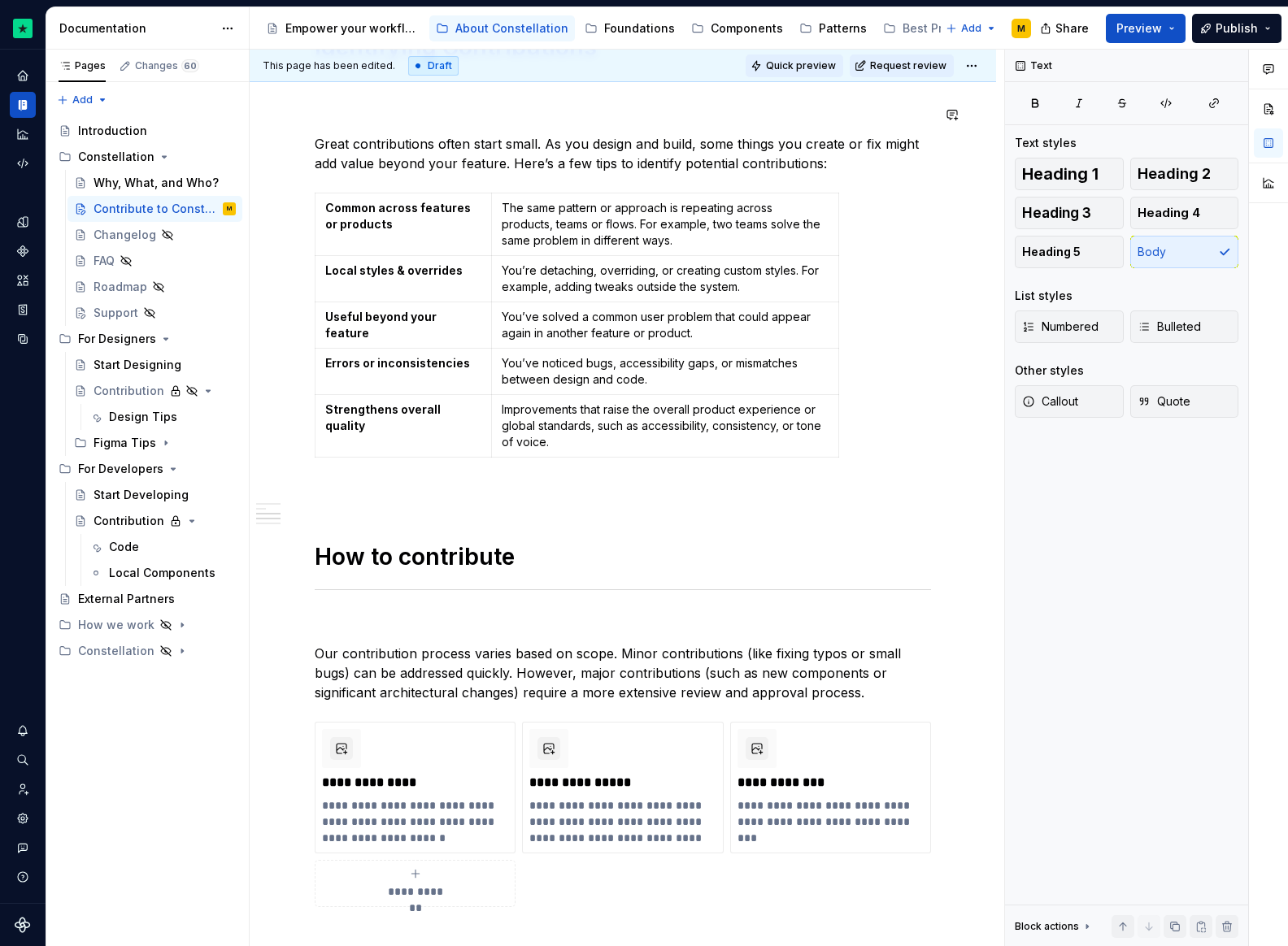
click at [819, 60] on span "Quick preview" at bounding box center [800, 65] width 70 height 13
click at [144, 527] on div "Contribution" at bounding box center [123, 520] width 60 height 16
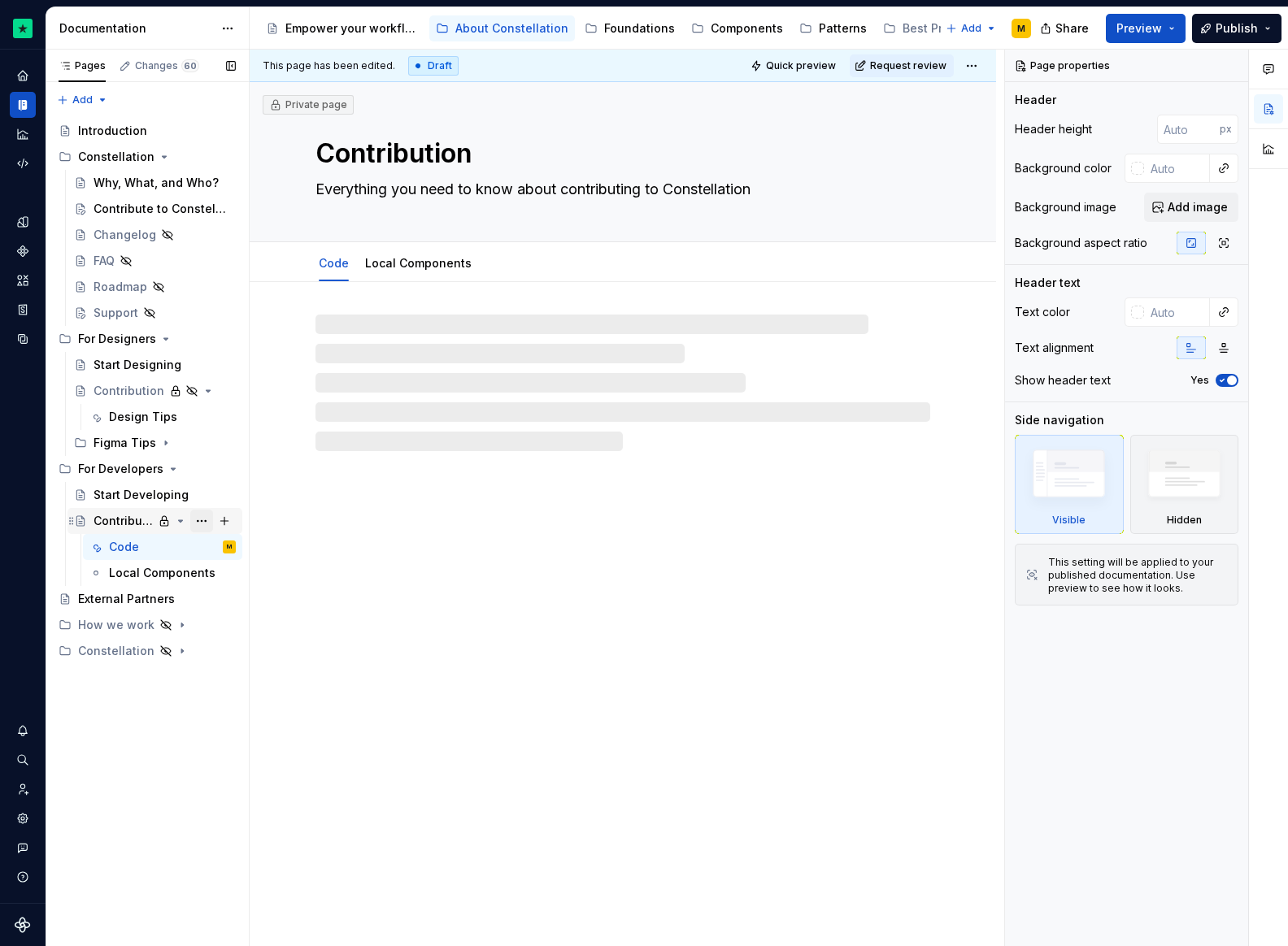
click at [200, 516] on button "Page tree" at bounding box center [202, 520] width 23 height 23
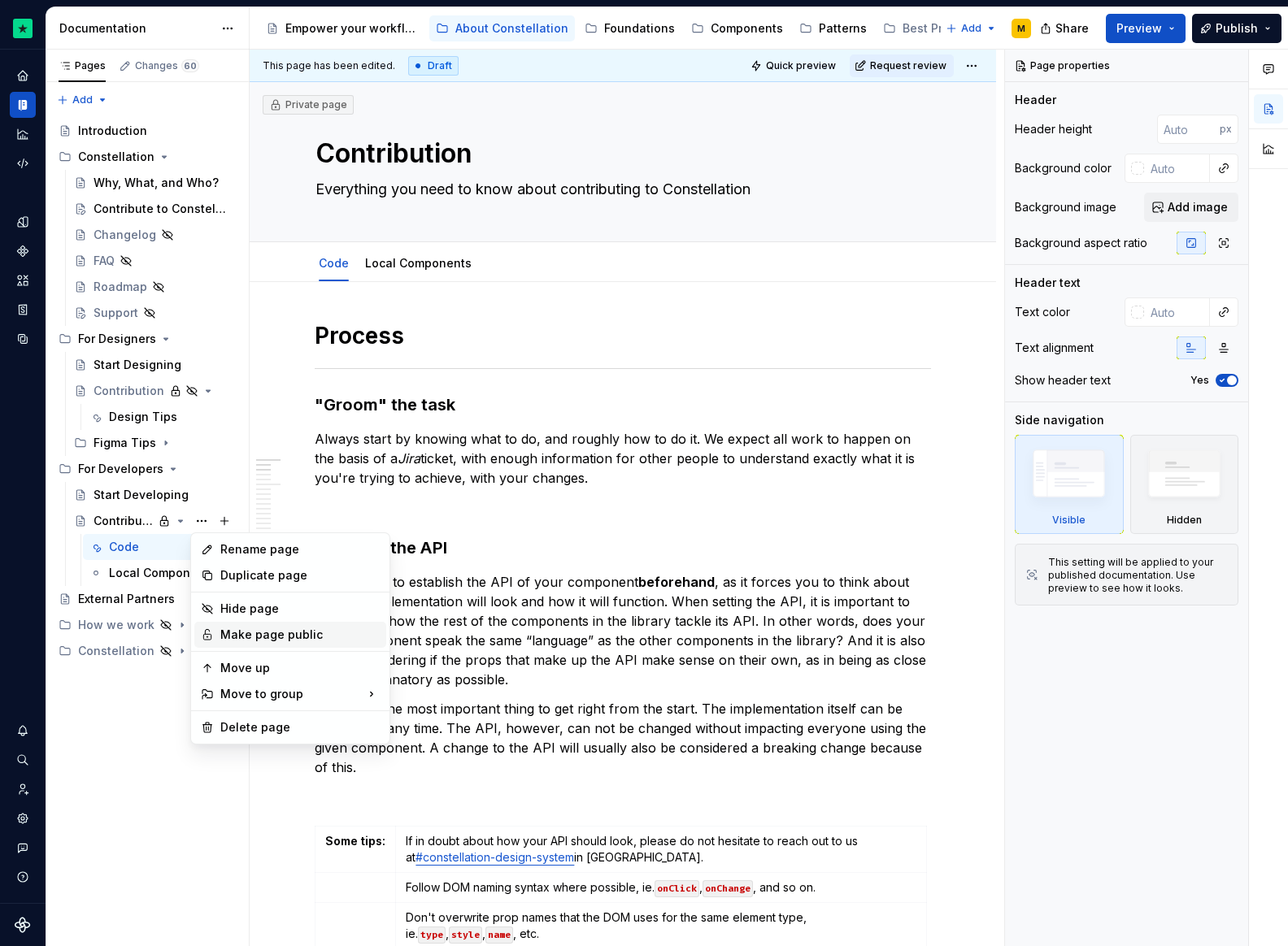
click at [261, 632] on div "Make page public" at bounding box center [300, 635] width 160 height 16
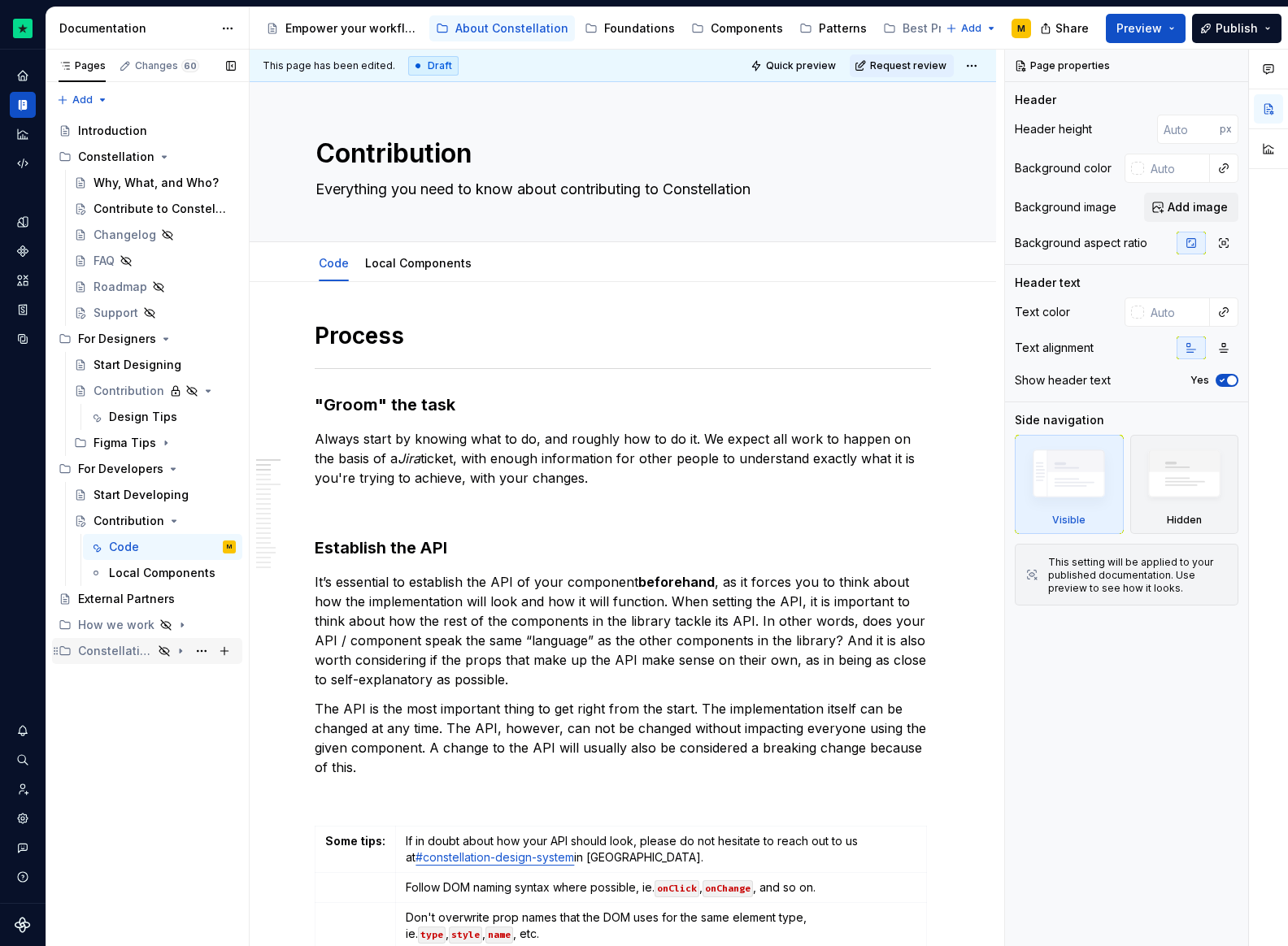
click at [180, 650] on icon "Page tree" at bounding box center [181, 651] width 2 height 4
click at [130, 386] on div "Contribution" at bounding box center [114, 390] width 43 height 16
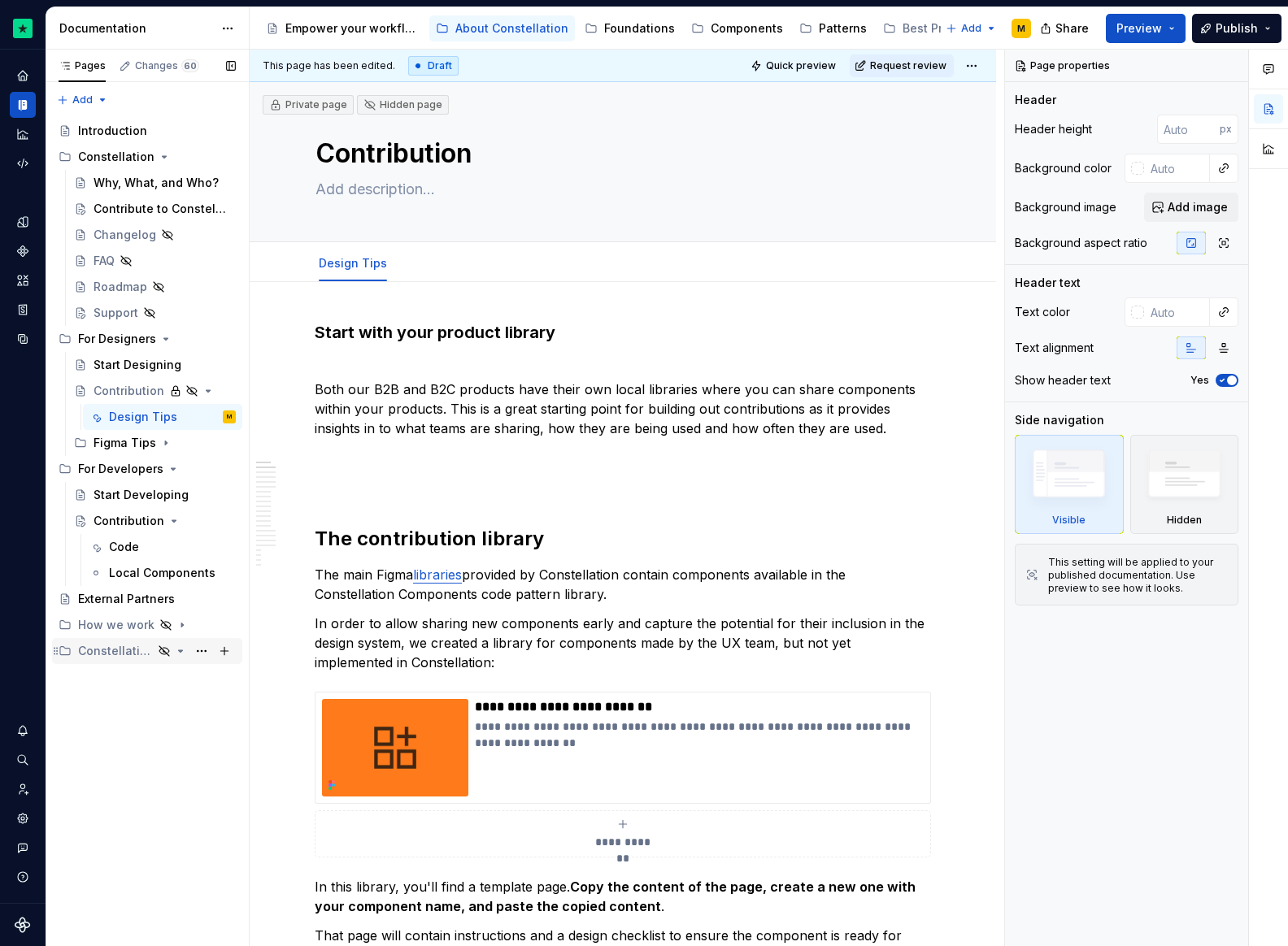
click at [147, 651] on div "Constellation" at bounding box center [115, 651] width 75 height 16
click at [122, 630] on div "How we work" at bounding box center [115, 625] width 75 height 16
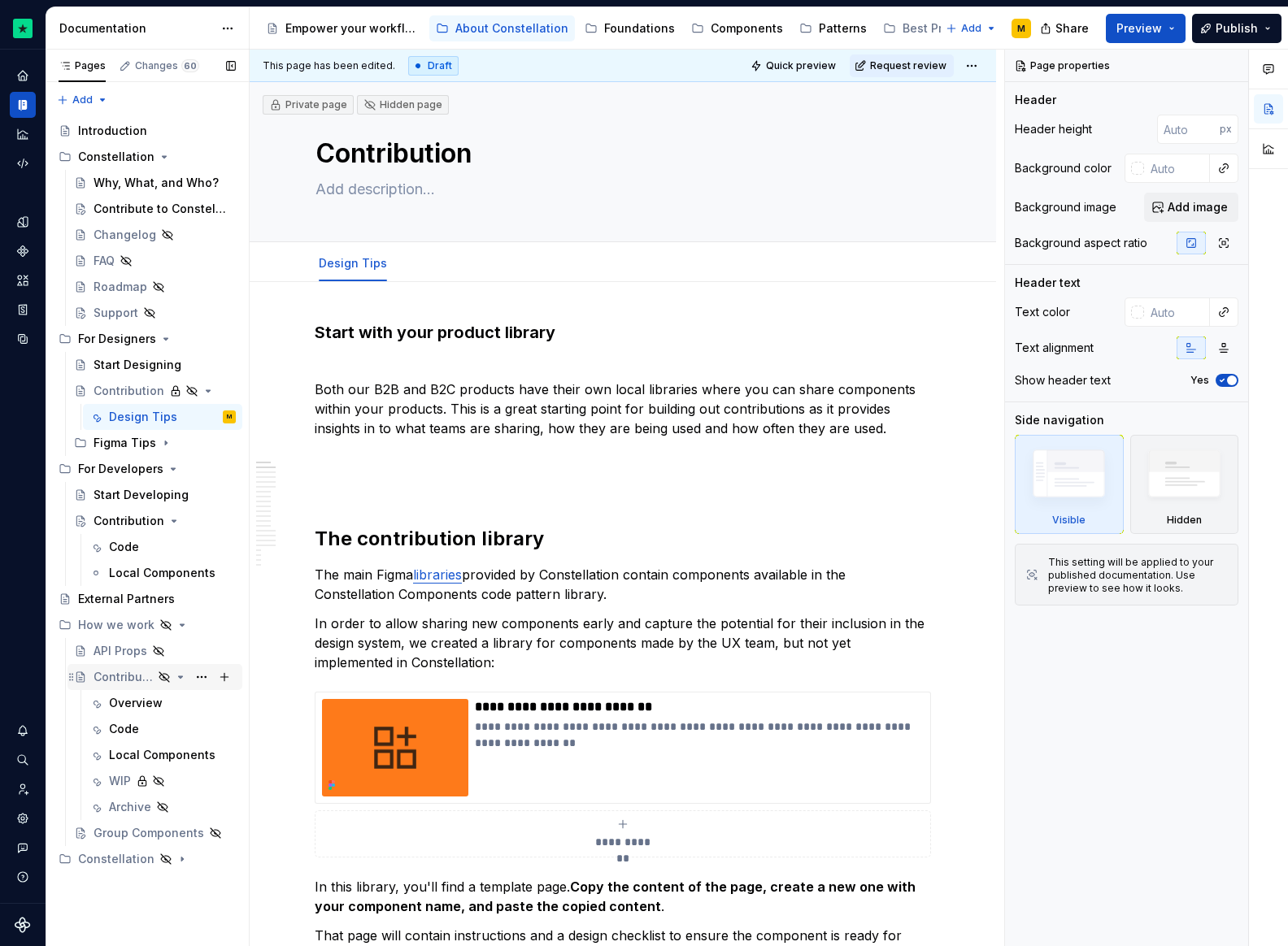
click at [113, 683] on div "Contribution Overview" at bounding box center [123, 677] width 60 height 16
click at [121, 710] on div "Overview" at bounding box center [136, 703] width 54 height 16
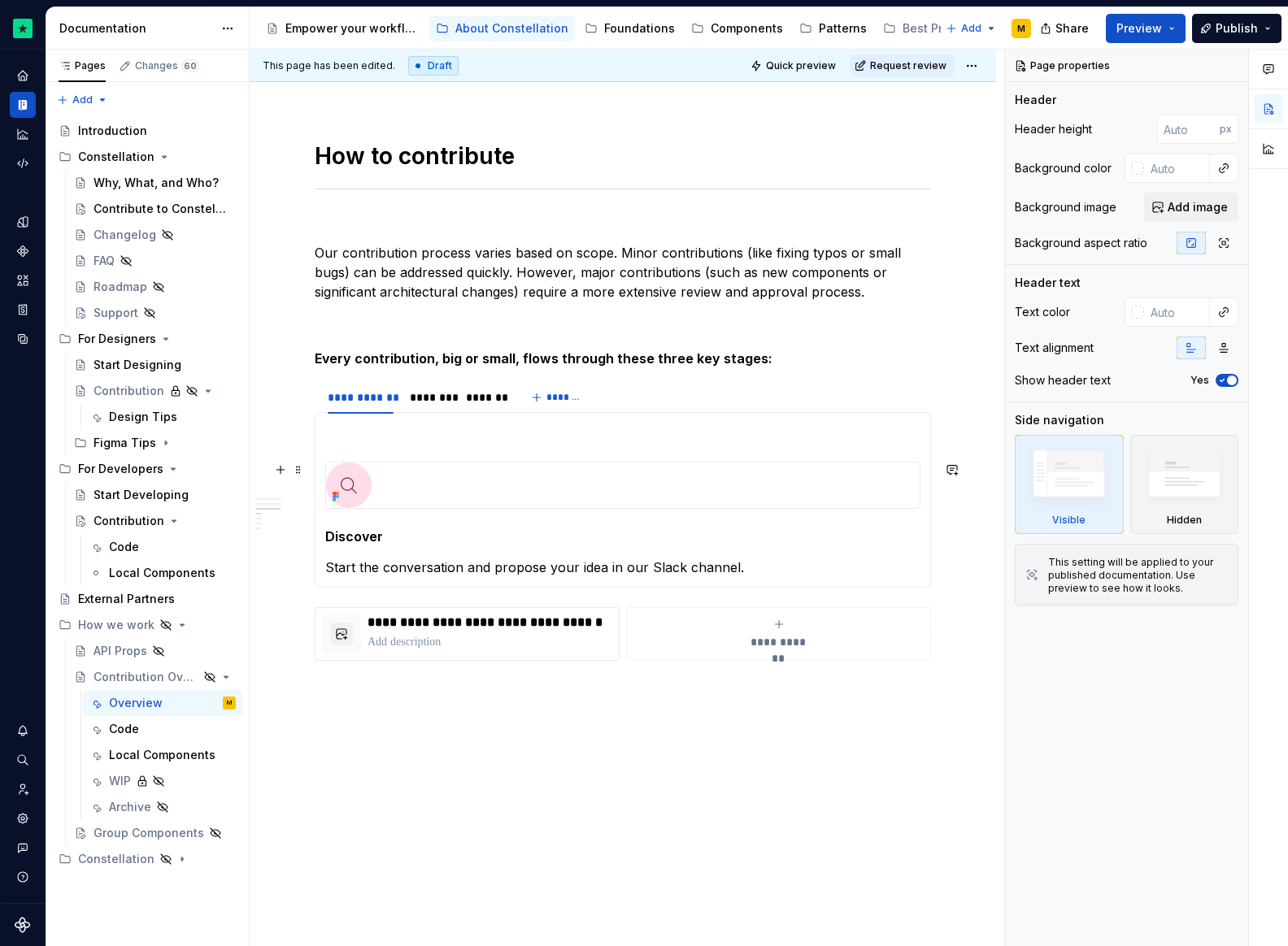
scroll to position [1506, 0]
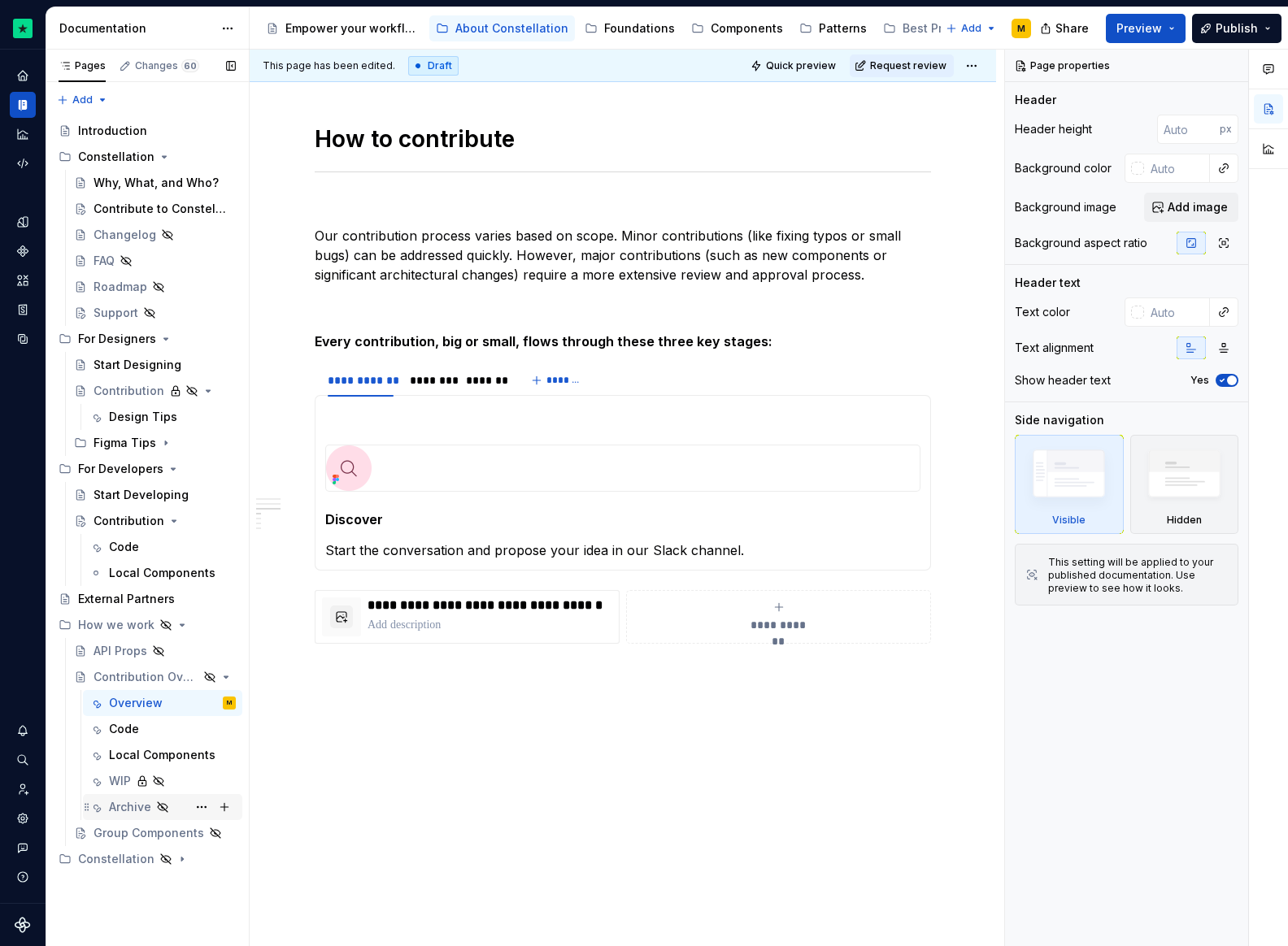
click at [125, 802] on div "Archive" at bounding box center [130, 807] width 42 height 16
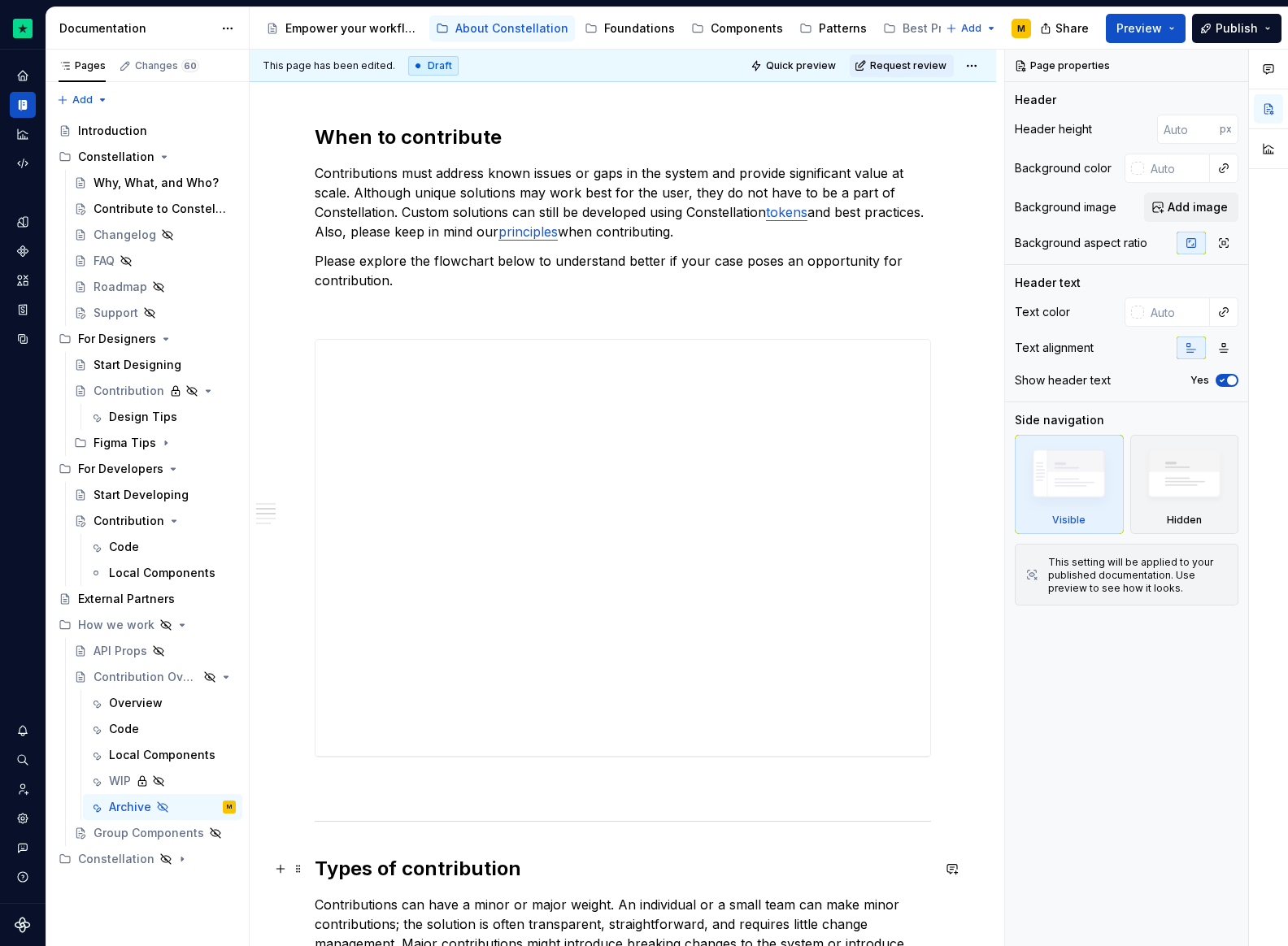
scroll to position [726, 0]
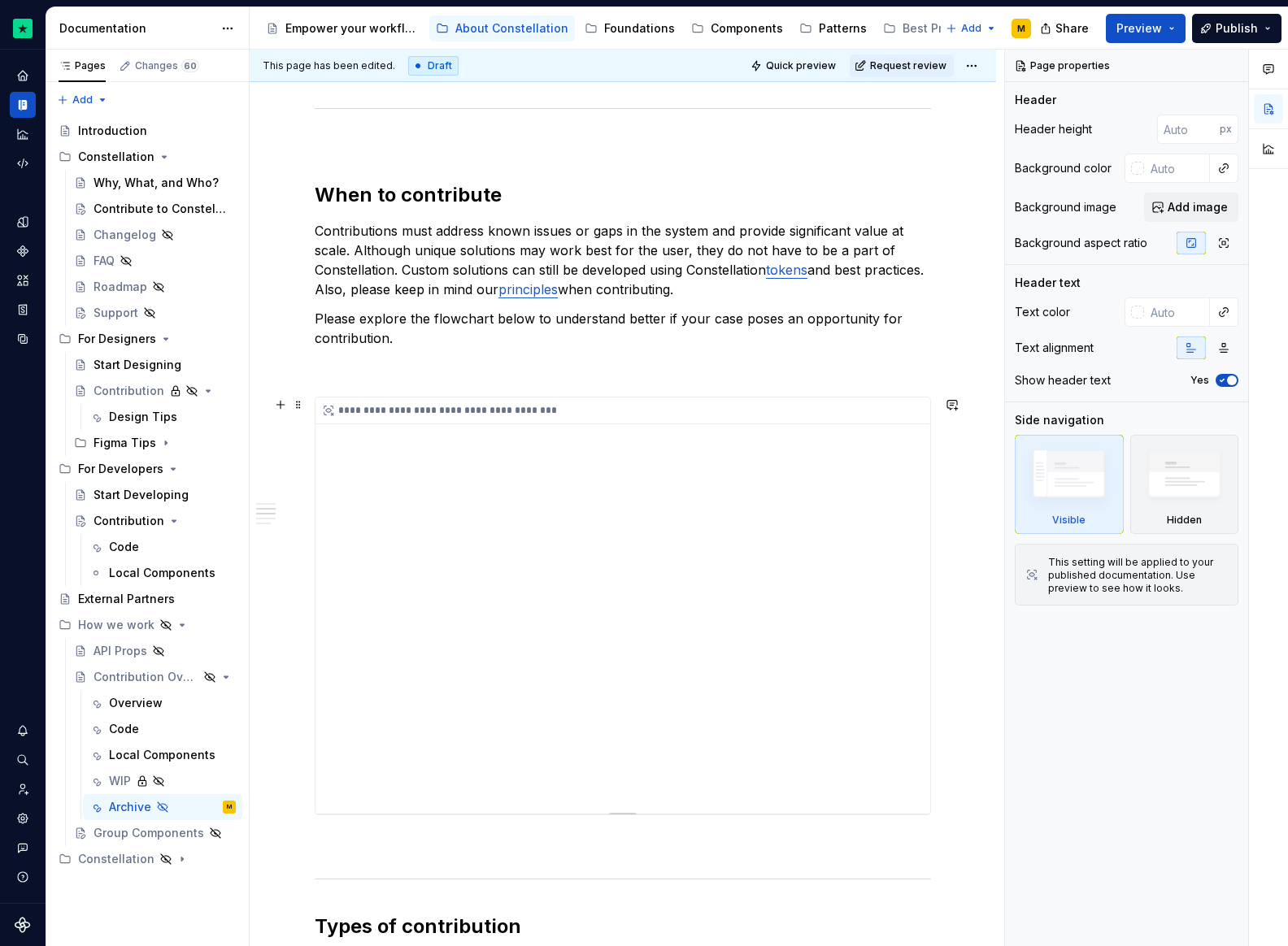
click at [469, 551] on div "**********" at bounding box center [623, 606] width 615 height 416
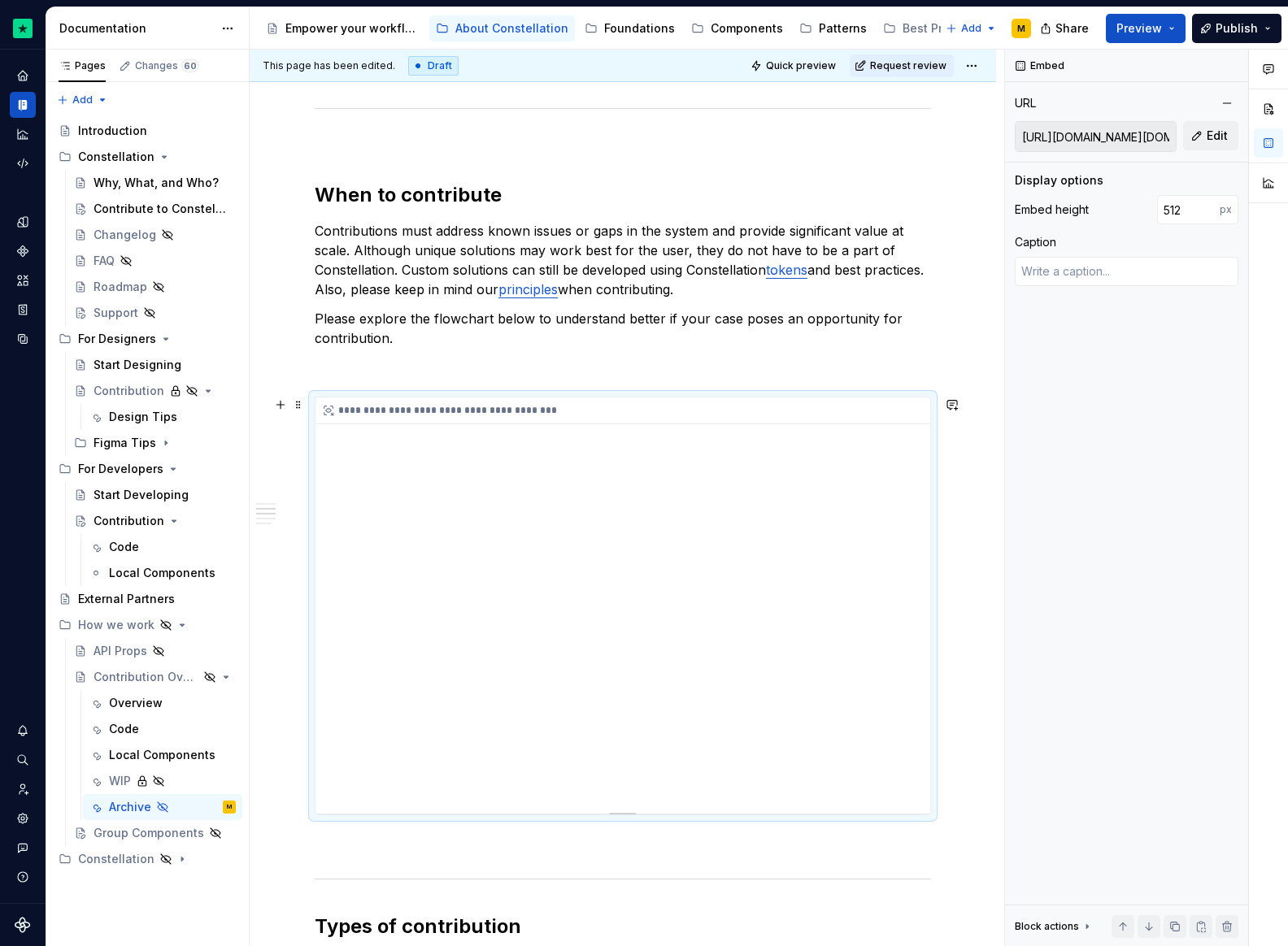
click at [913, 732] on div "**********" at bounding box center [623, 606] width 615 height 416
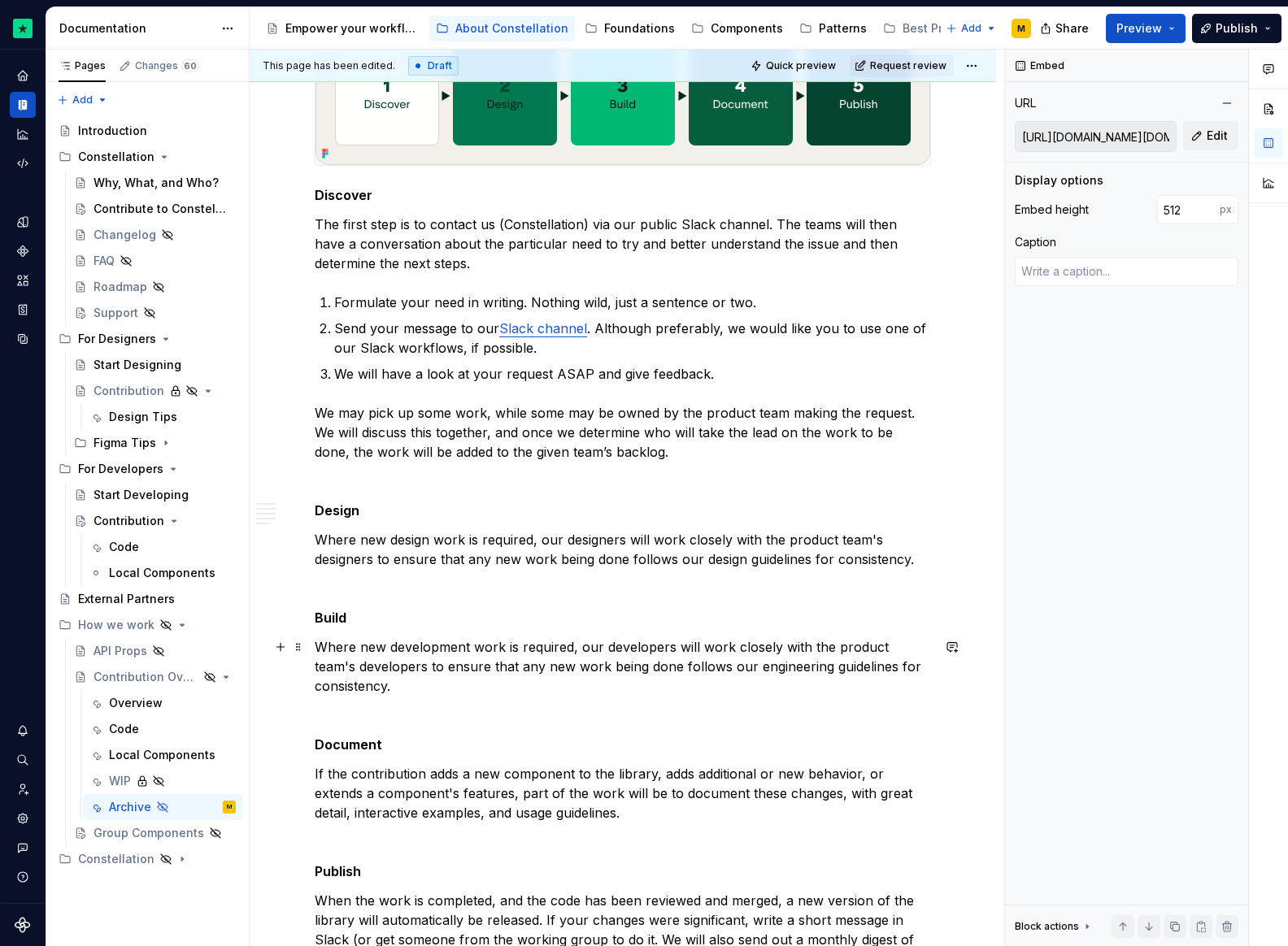
scroll to position [2925, 0]
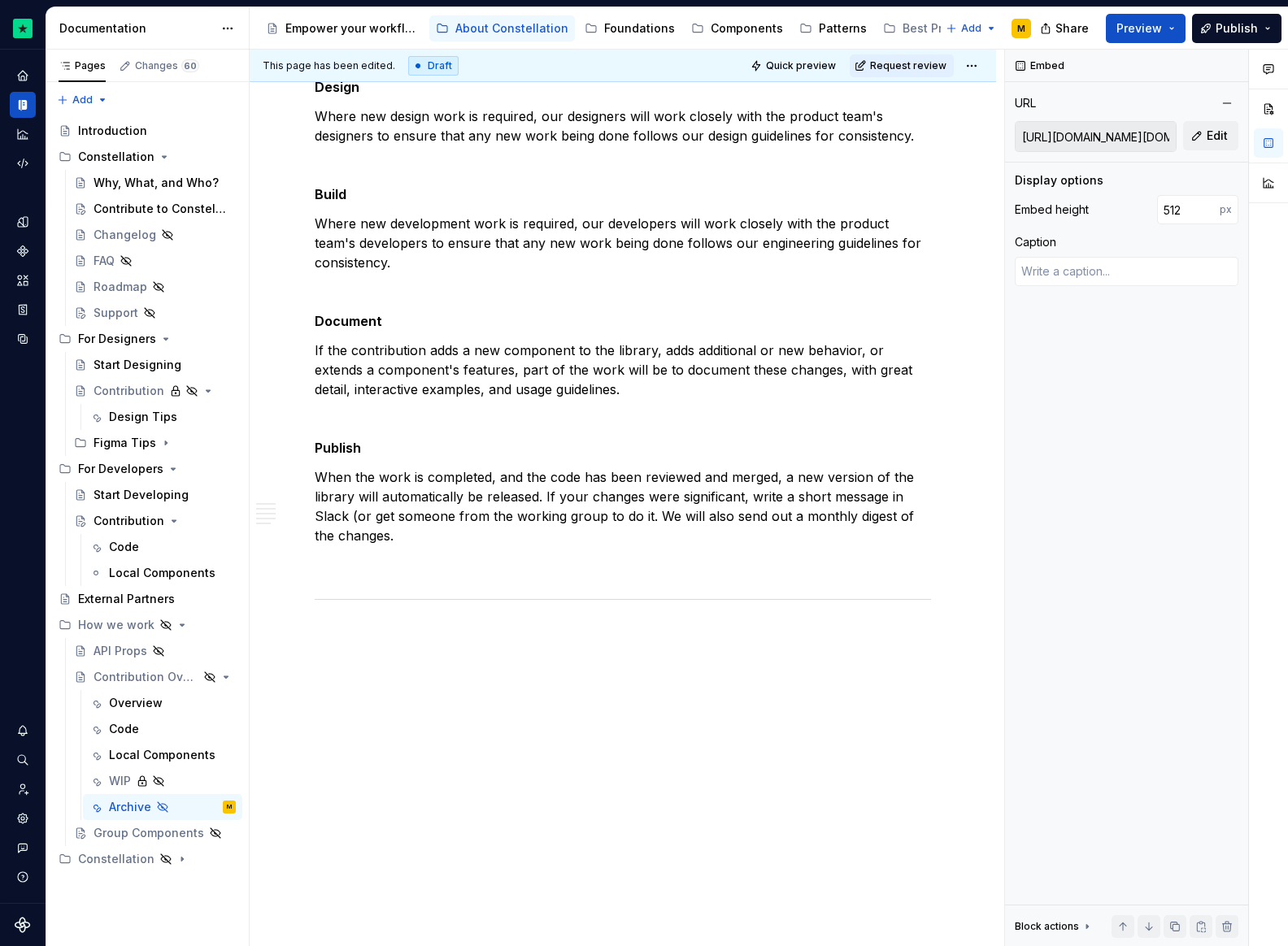
type textarea "*"
